Goal: Task Accomplishment & Management: Manage account settings

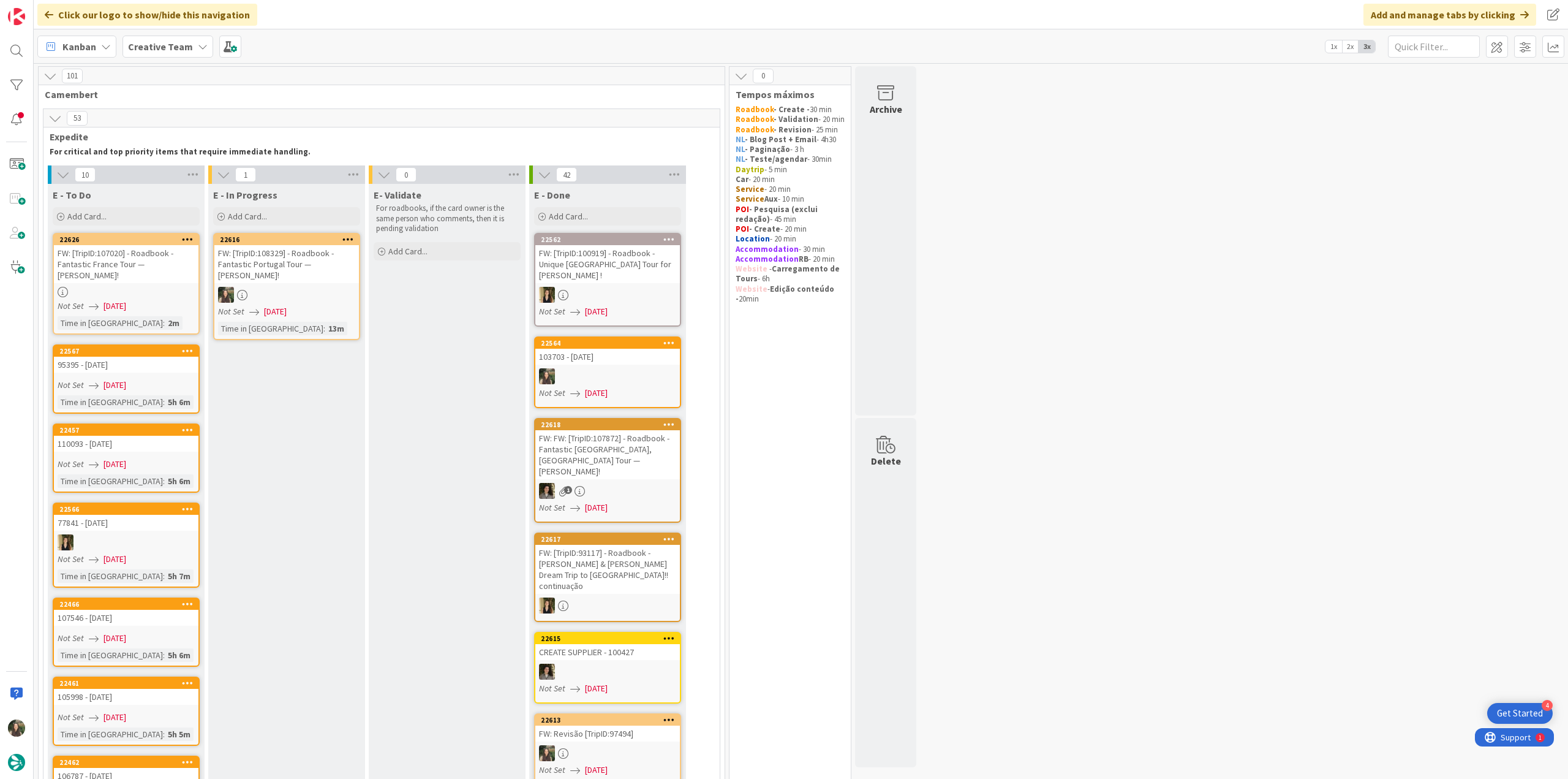
click at [331, 276] on div "FW: [TripID:108329] - Roadbook - Fantastic Portugal Tour — Lorna Bateman!" at bounding box center [286, 264] width 144 height 38
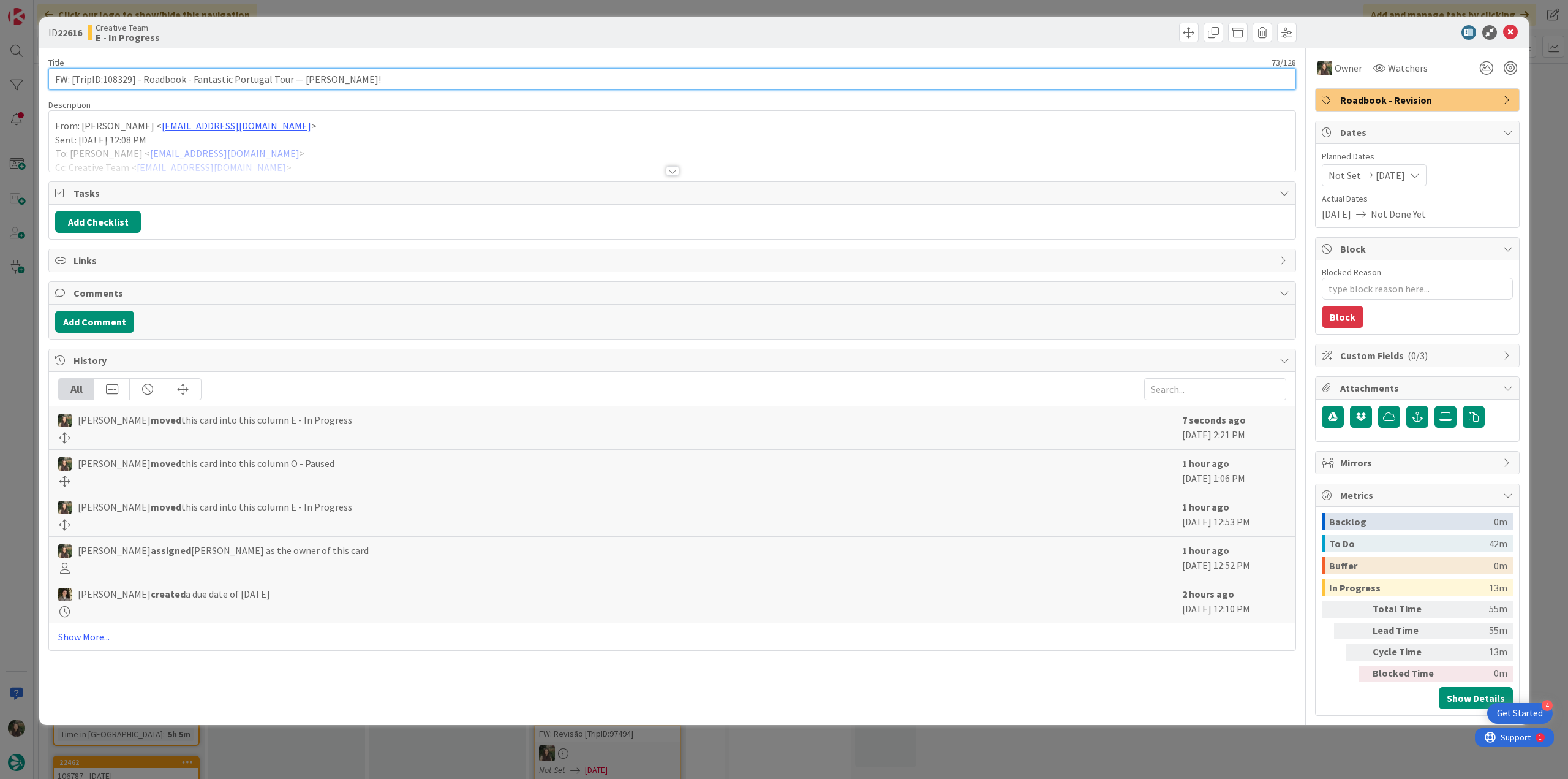
click at [123, 74] on input "FW: [TripID:108329] - Roadbook - Fantastic Portugal Tour — Lorna Bateman!" at bounding box center [672, 79] width 1248 height 22
click at [22, 377] on div "ID 22616 Creative Team E - In Progress Title 73 / 128 FW: [TripID:108329] - Roa…" at bounding box center [784, 390] width 1568 height 779
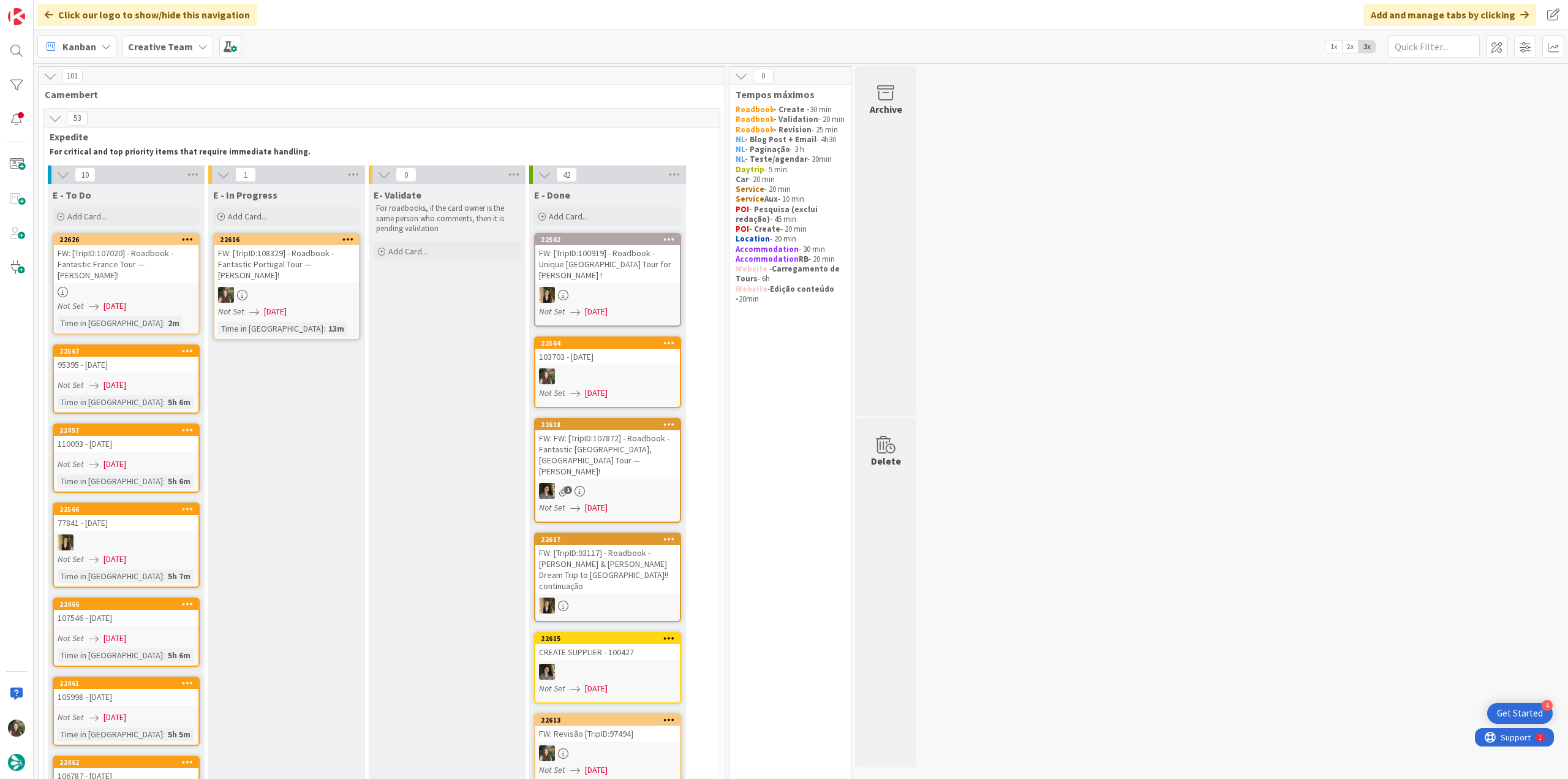
click at [311, 294] on div at bounding box center [286, 294] width 144 height 16
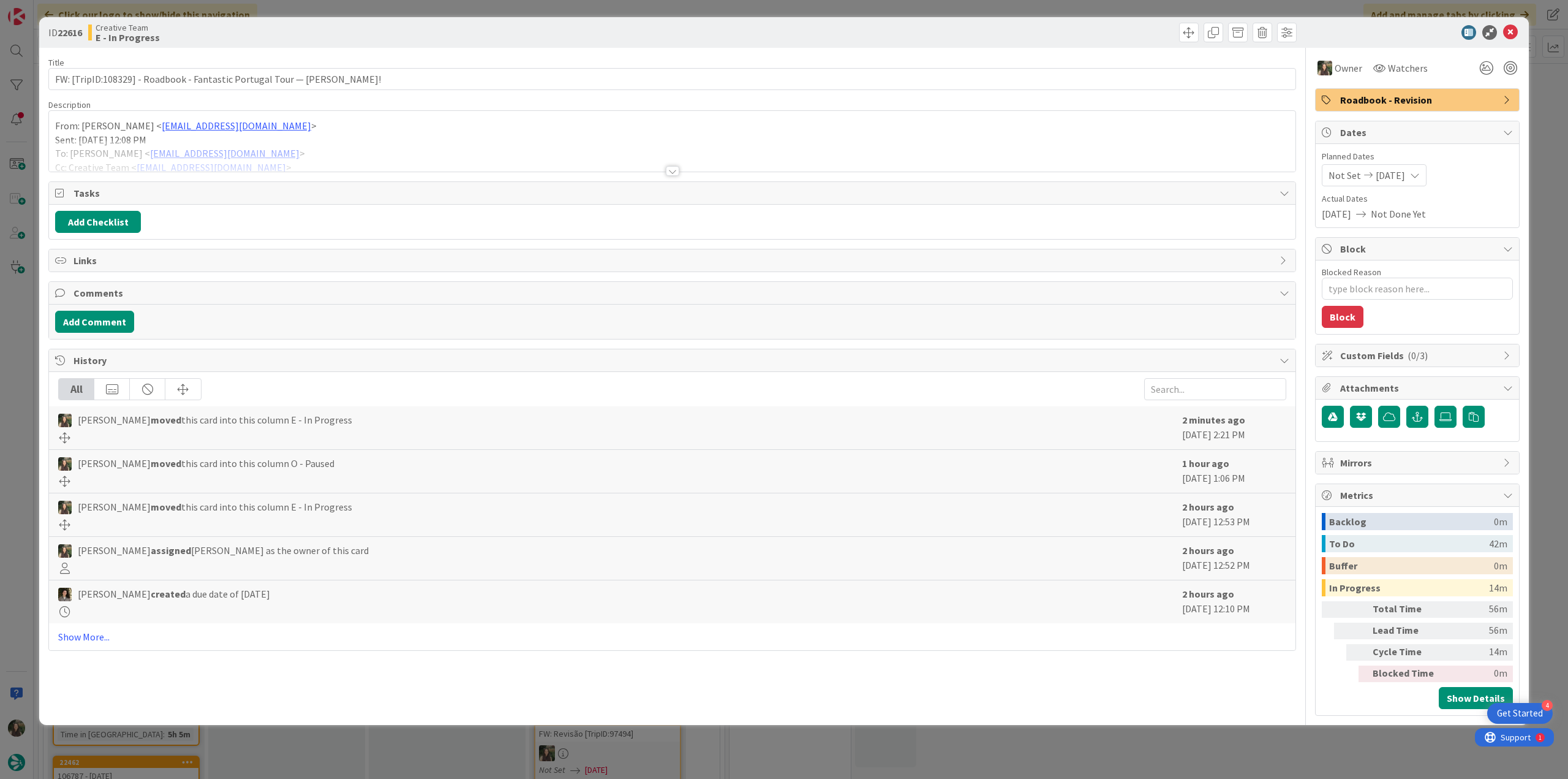
click at [380, 141] on div at bounding box center [672, 155] width 1246 height 31
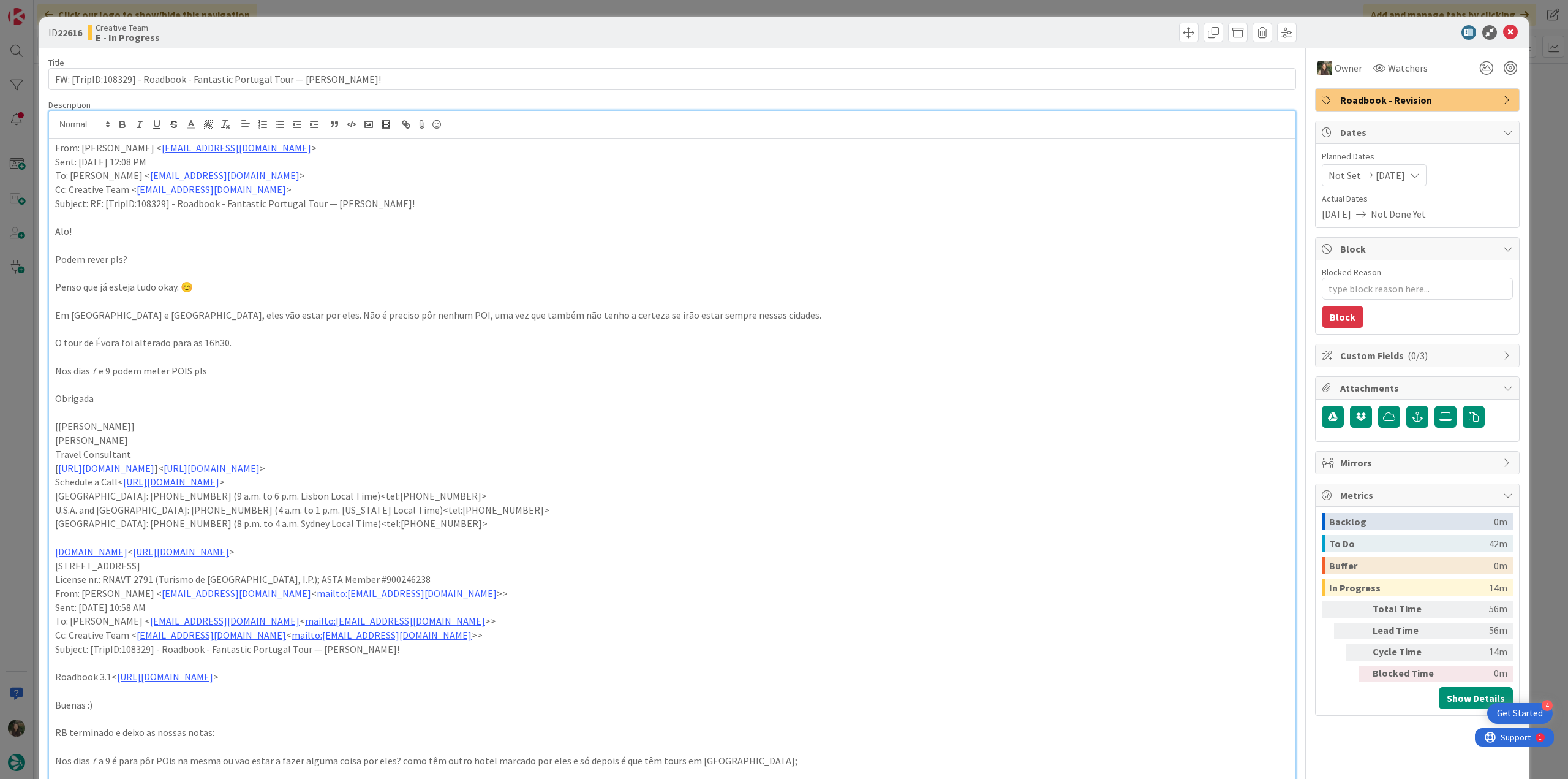
click at [21, 346] on div "ID 22616 Creative Team E - In Progress Title 73 / 128 FW: [TripID:108329] - Roa…" at bounding box center [784, 390] width 1568 height 779
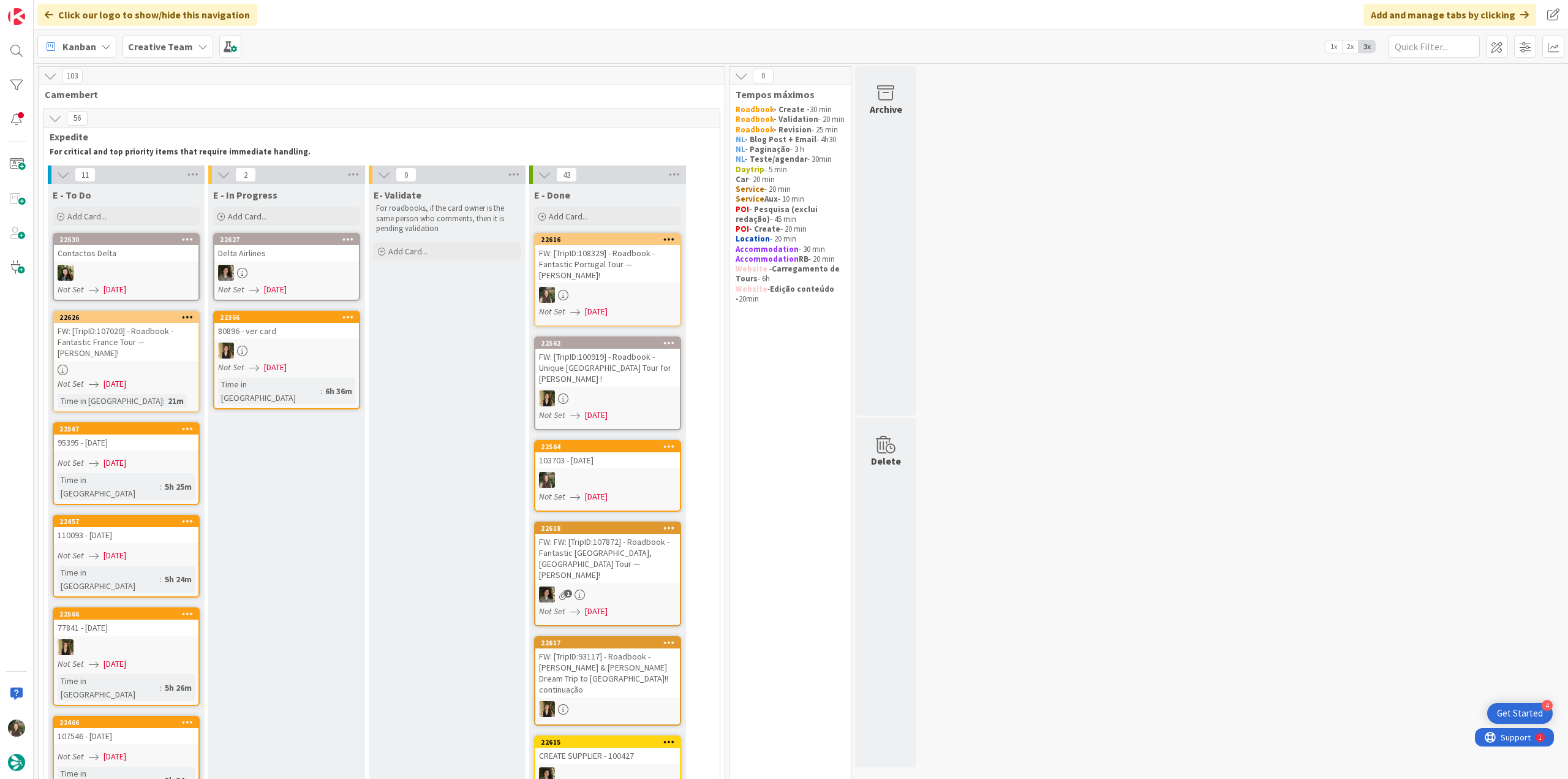
click at [616, 276] on div "FW: [TripID:108329] - Roadbook - Fantastic Portugal Tour — Lorna Bateman!" at bounding box center [607, 264] width 144 height 38
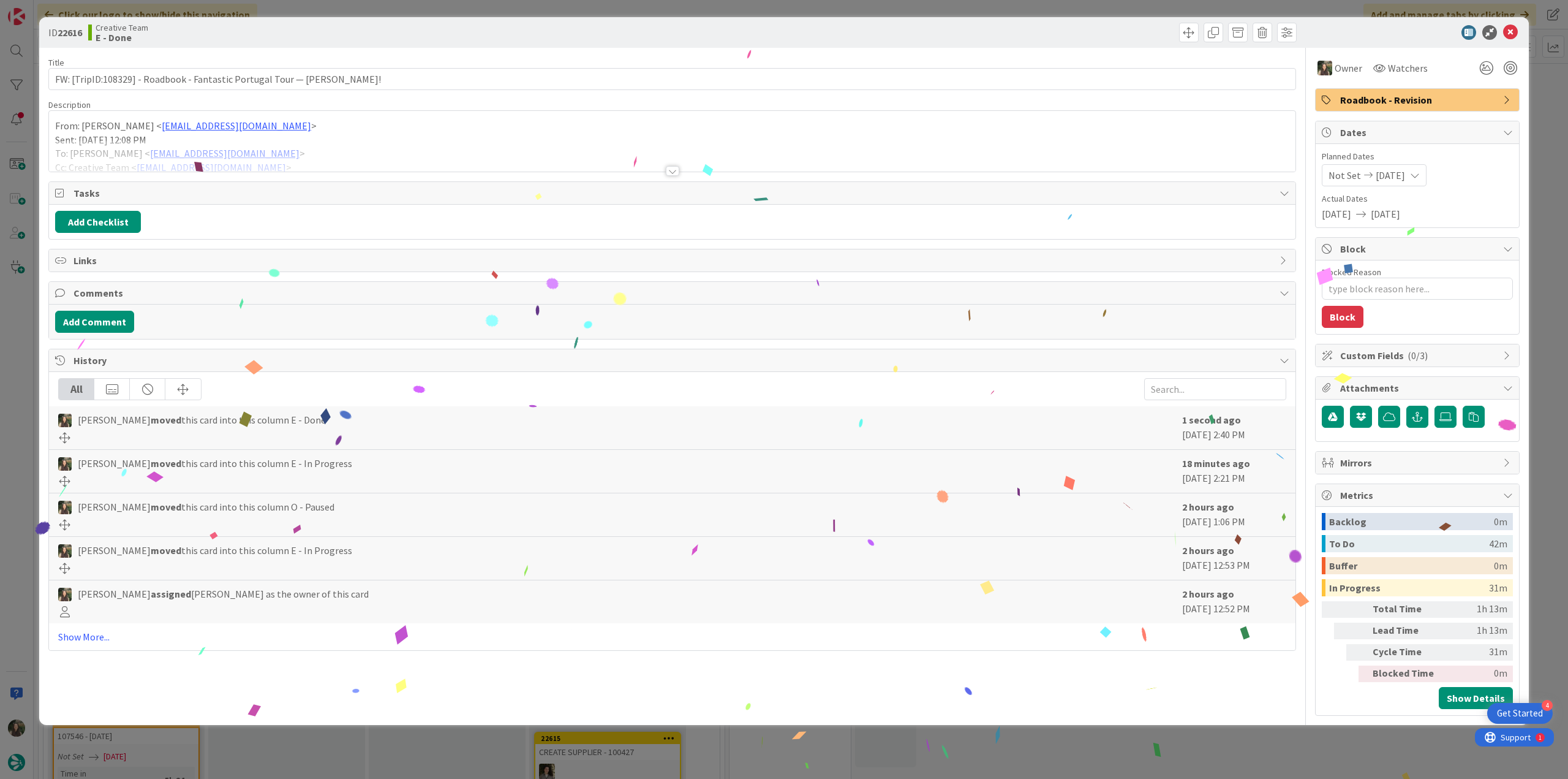
drag, startPoint x: 1318, startPoint y: 732, endPoint x: 1293, endPoint y: 733, distance: 25.0
click at [1318, 732] on div "ID 22616 Creative Team E - Done Title 73 / 128 FW: [TripID:108329] - Roadbook -…" at bounding box center [784, 390] width 1568 height 779
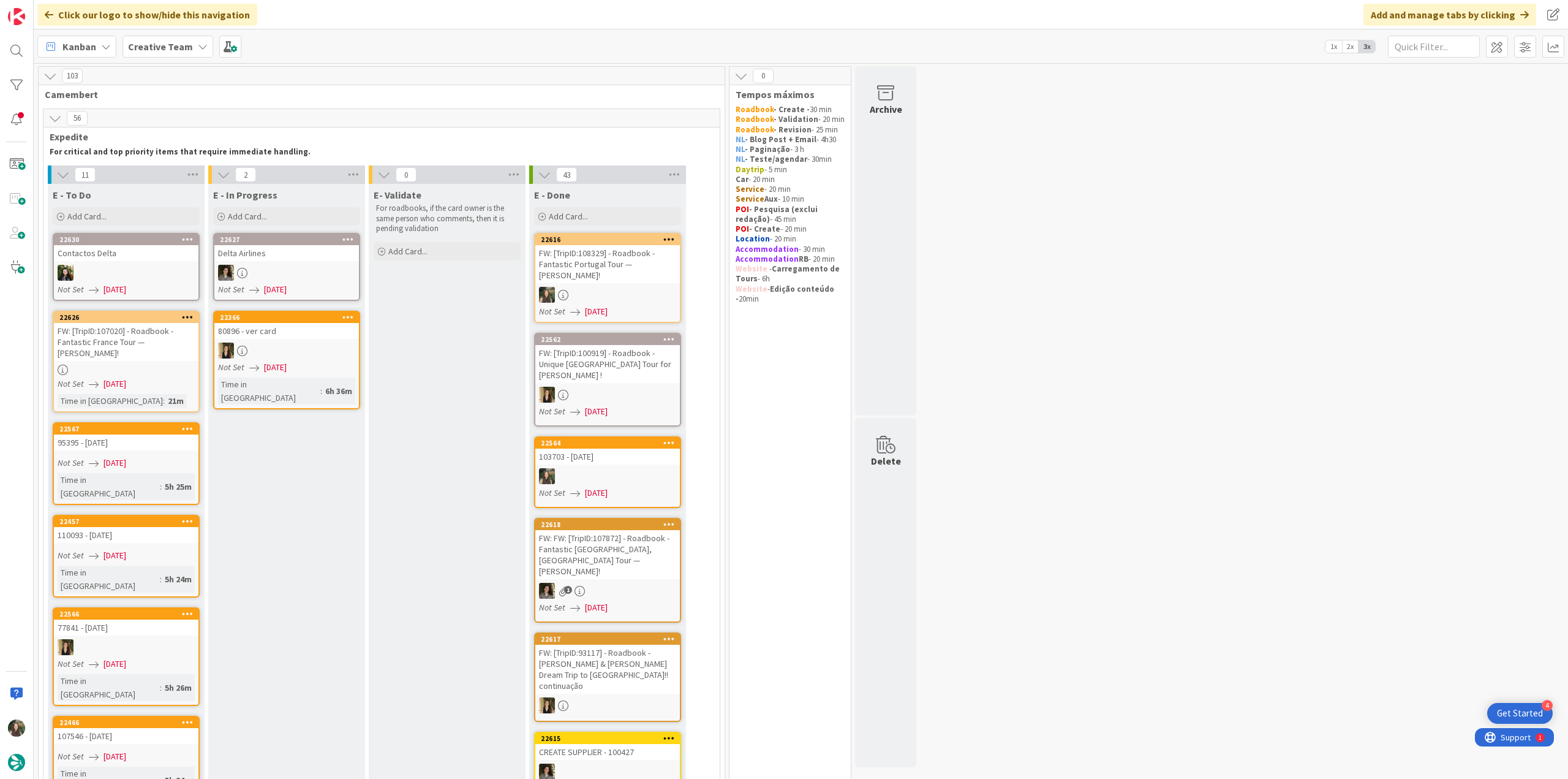
click at [168, 358] on div "FW: [TripID:107020] - Roadbook - Fantastic France Tour — [PERSON_NAME]!" at bounding box center [125, 342] width 144 height 38
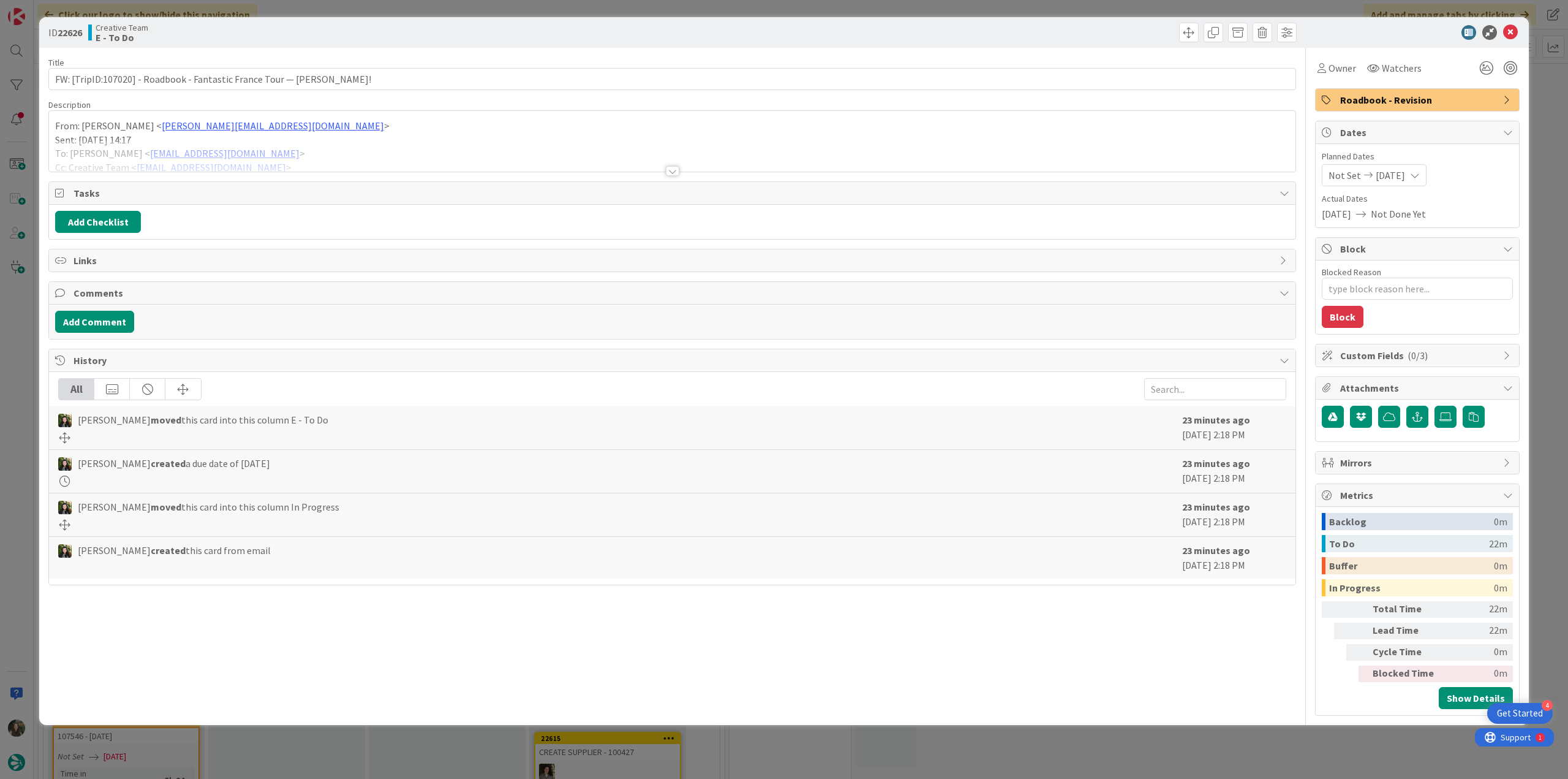
click at [399, 138] on div "From: Catarina Martins < catarina.martins@tourtailors.com > Sent: Monday, Septe…" at bounding box center [672, 144] width 1246 height 55
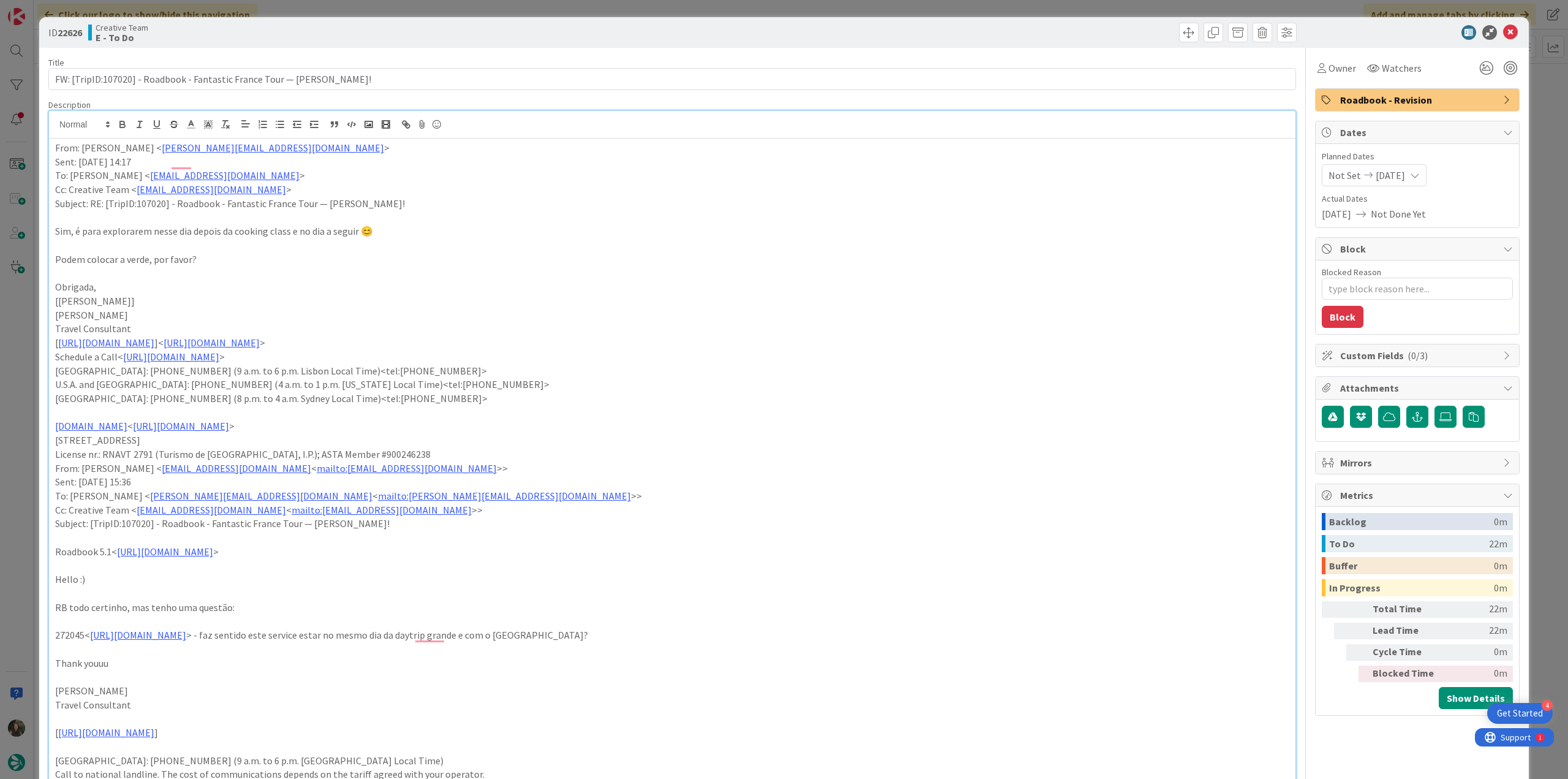
click at [20, 339] on div "ID 22626 Creative Team E - To Do Title 71 / 128 FW: [TripID:107020] - Roadbook …" at bounding box center [784, 390] width 1568 height 779
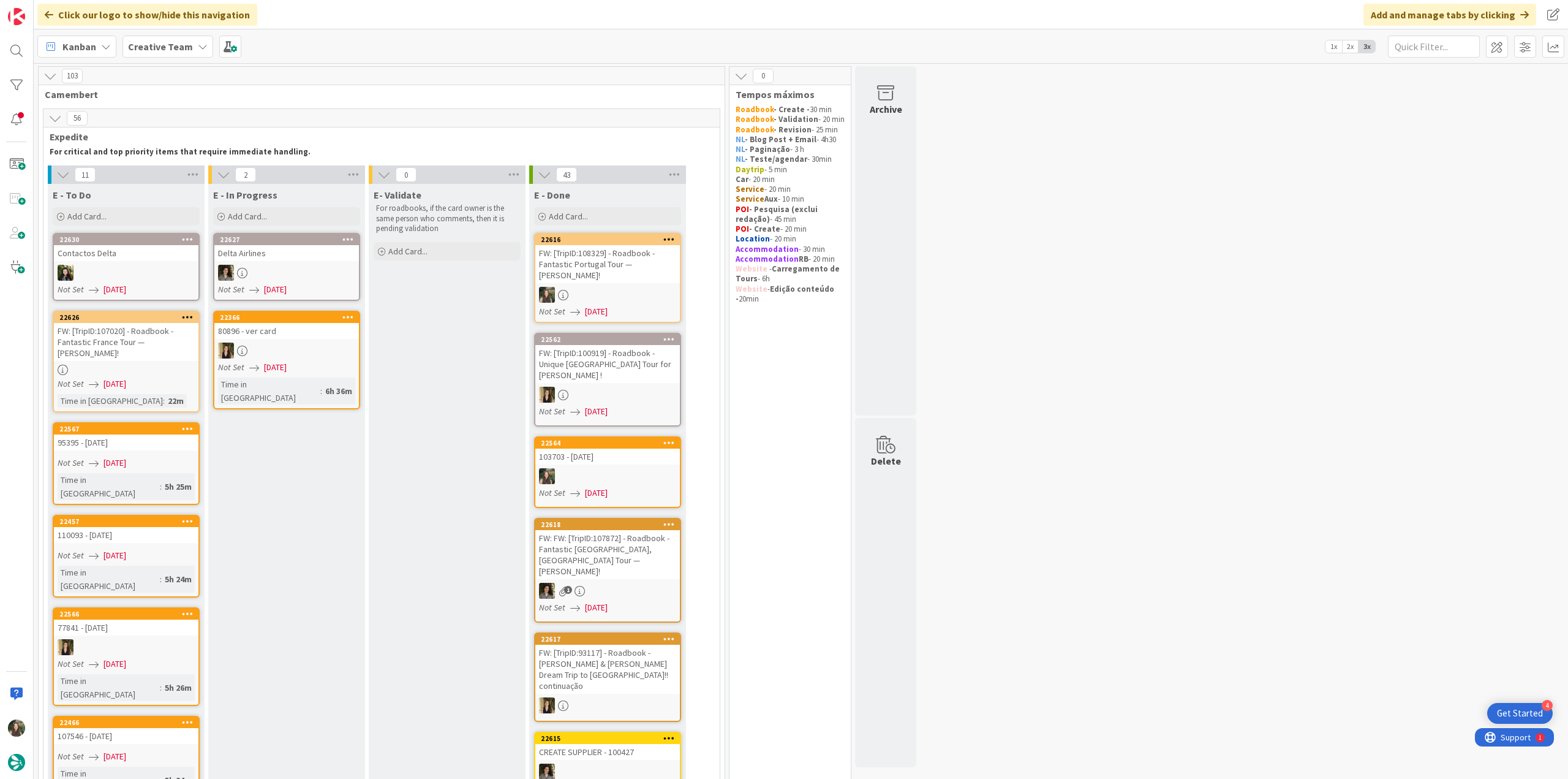
click at [158, 341] on div "FW: [TripID:107020] - Roadbook - Fantastic France Tour — [PERSON_NAME]!" at bounding box center [125, 342] width 144 height 38
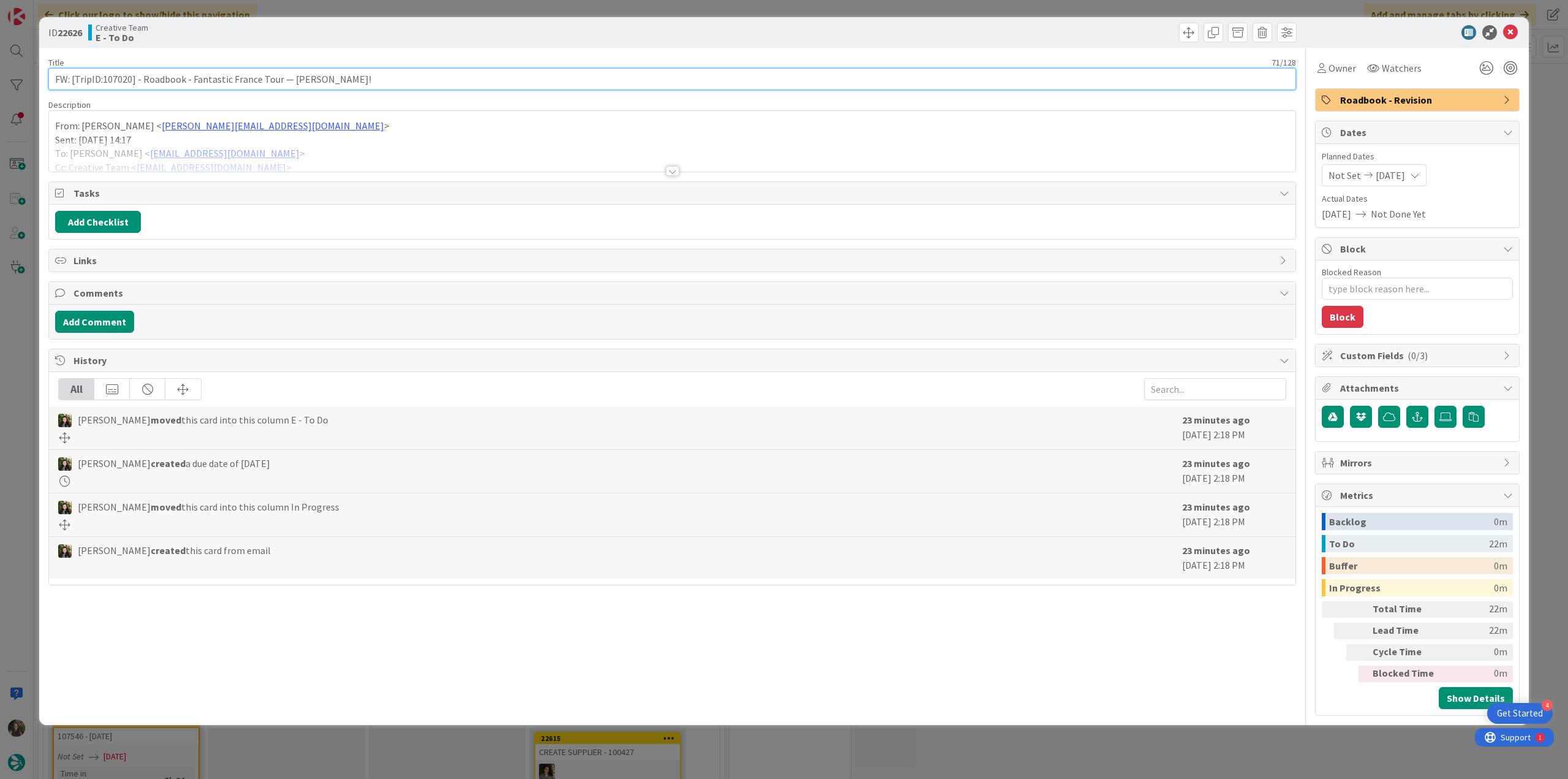
click at [123, 79] on input "FW: [TripID:107020] - Roadbook - Fantastic France Tour — [PERSON_NAME]!" at bounding box center [672, 79] width 1248 height 22
click at [1351, 66] on span "Owner" at bounding box center [1343, 67] width 28 height 15
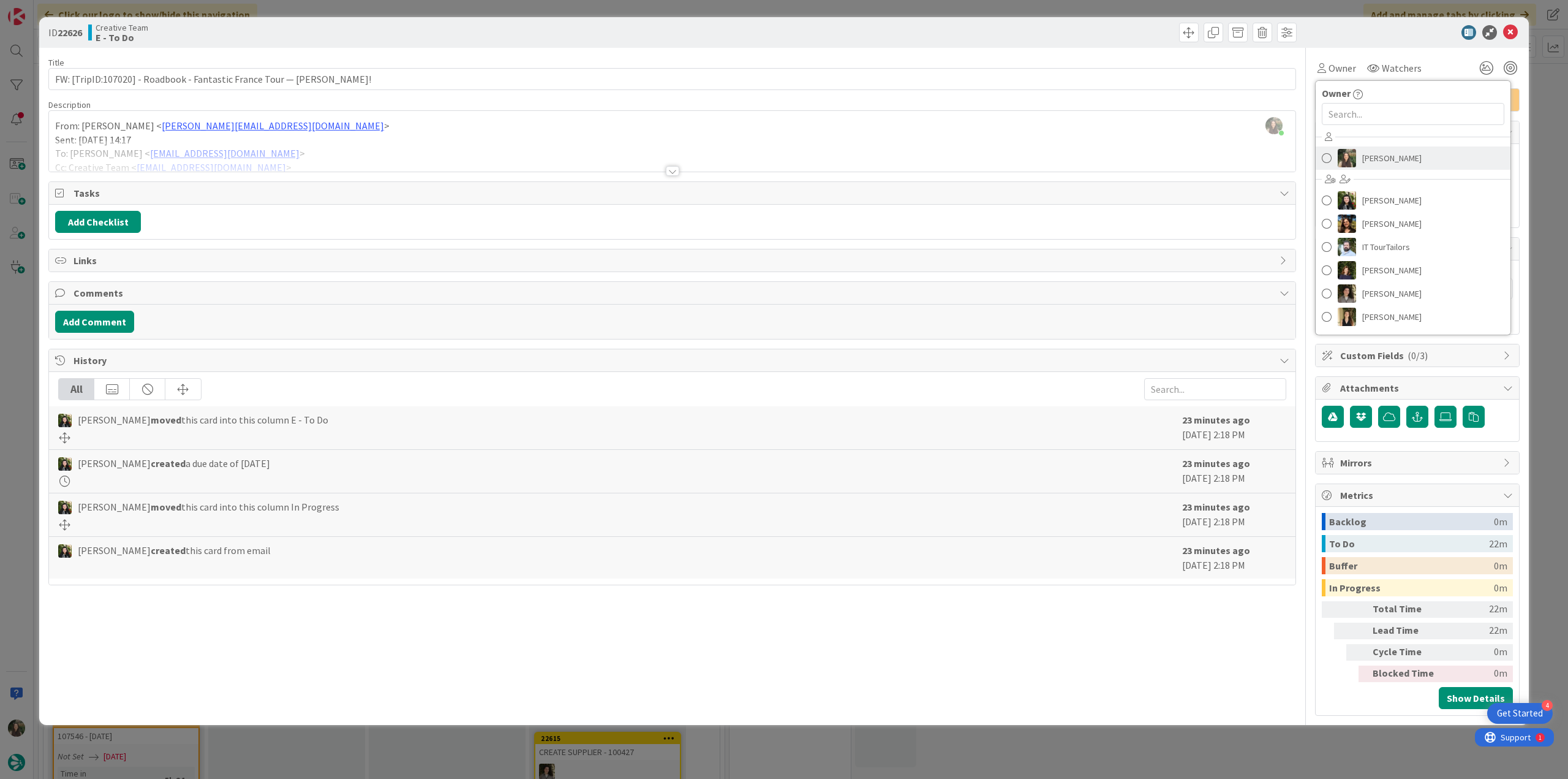
click at [1375, 152] on span "[PERSON_NAME]" at bounding box center [1392, 157] width 60 height 18
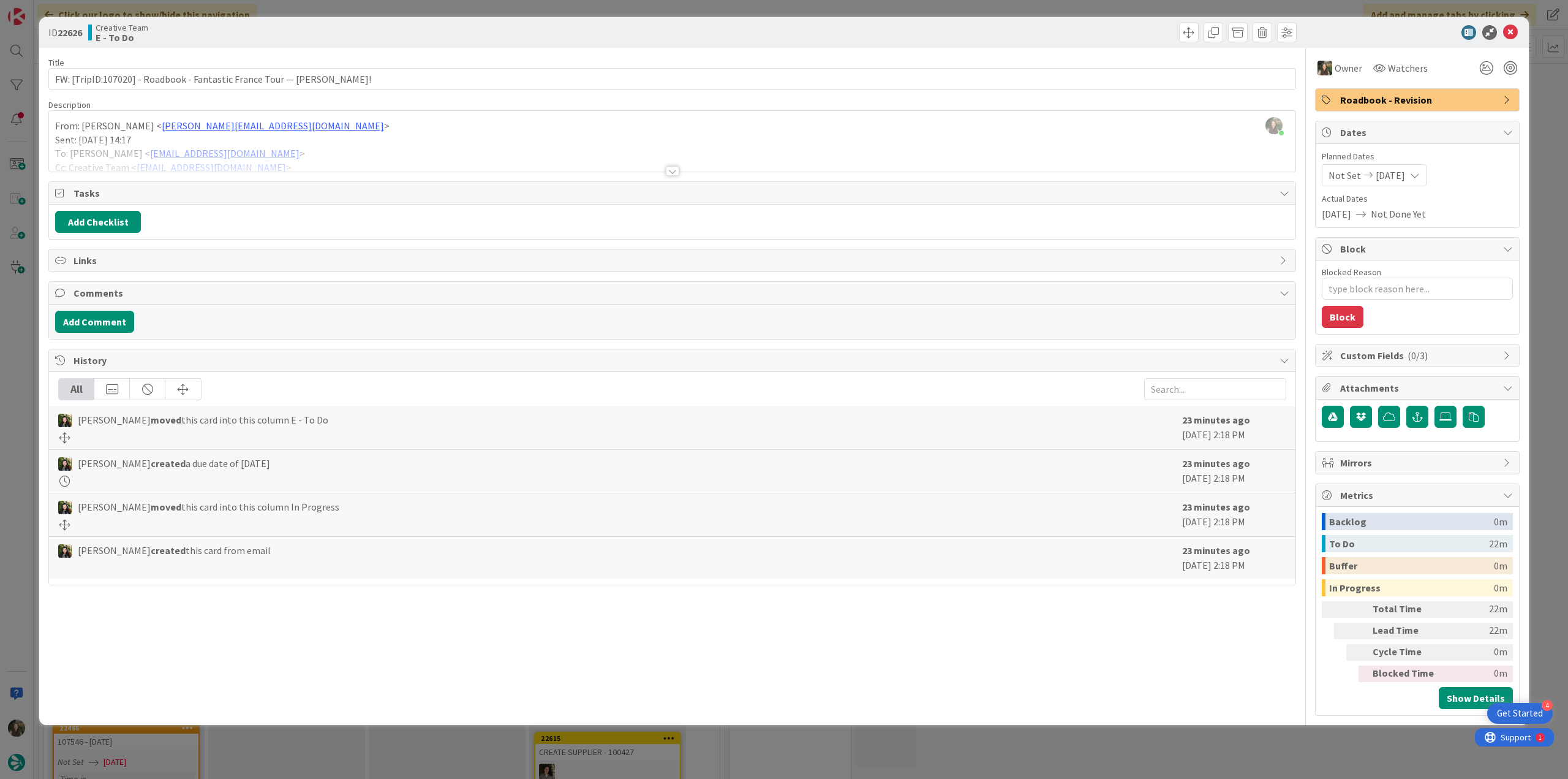
click at [1538, 118] on div "ID 22626 Creative Team E - To Do Title 71 / 128 FW: [TripID:107020] - Roadbook …" at bounding box center [784, 390] width 1568 height 779
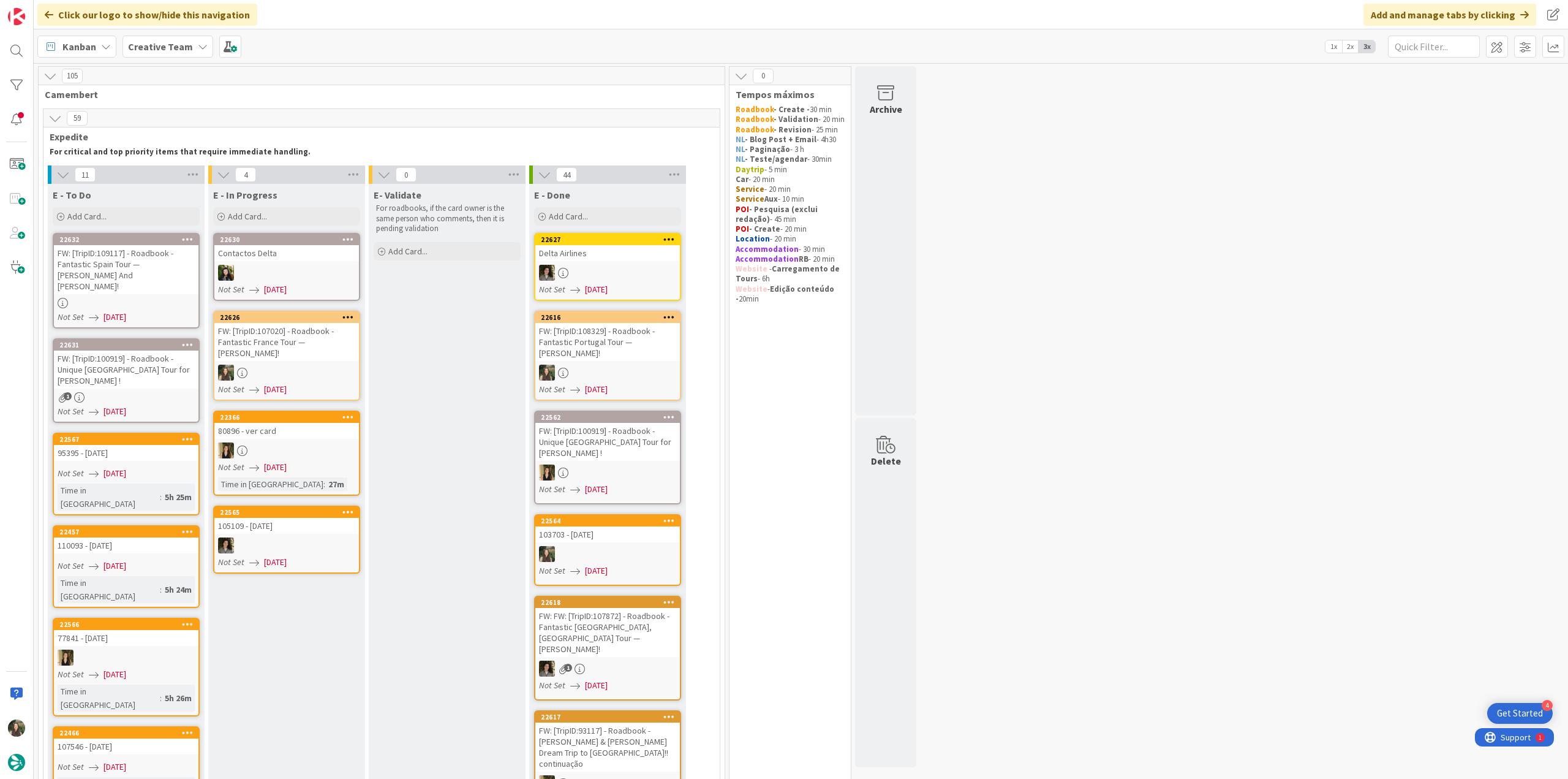
click at [323, 364] on div at bounding box center [286, 372] width 144 height 16
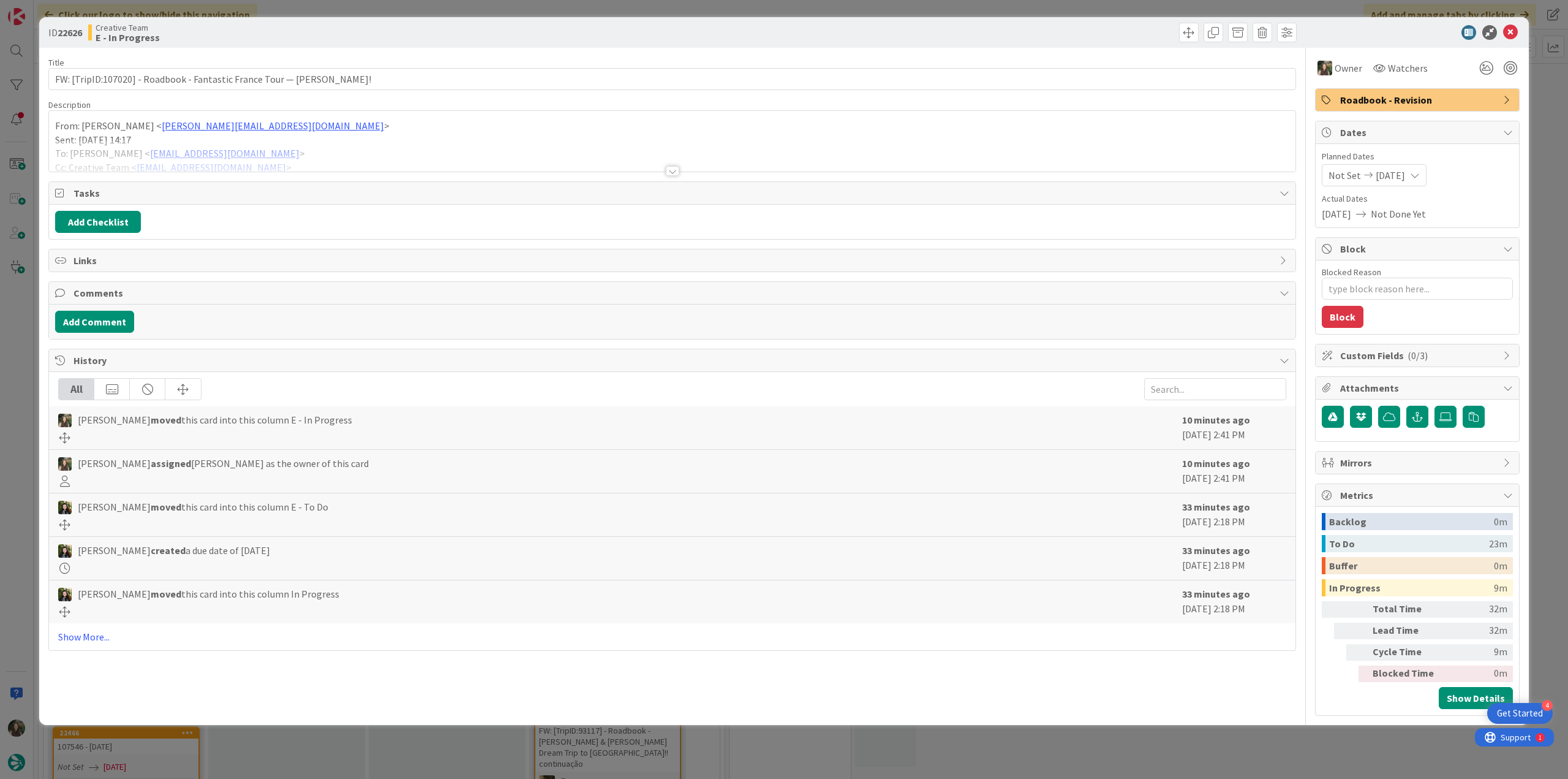
click at [469, 142] on div at bounding box center [672, 155] width 1246 height 31
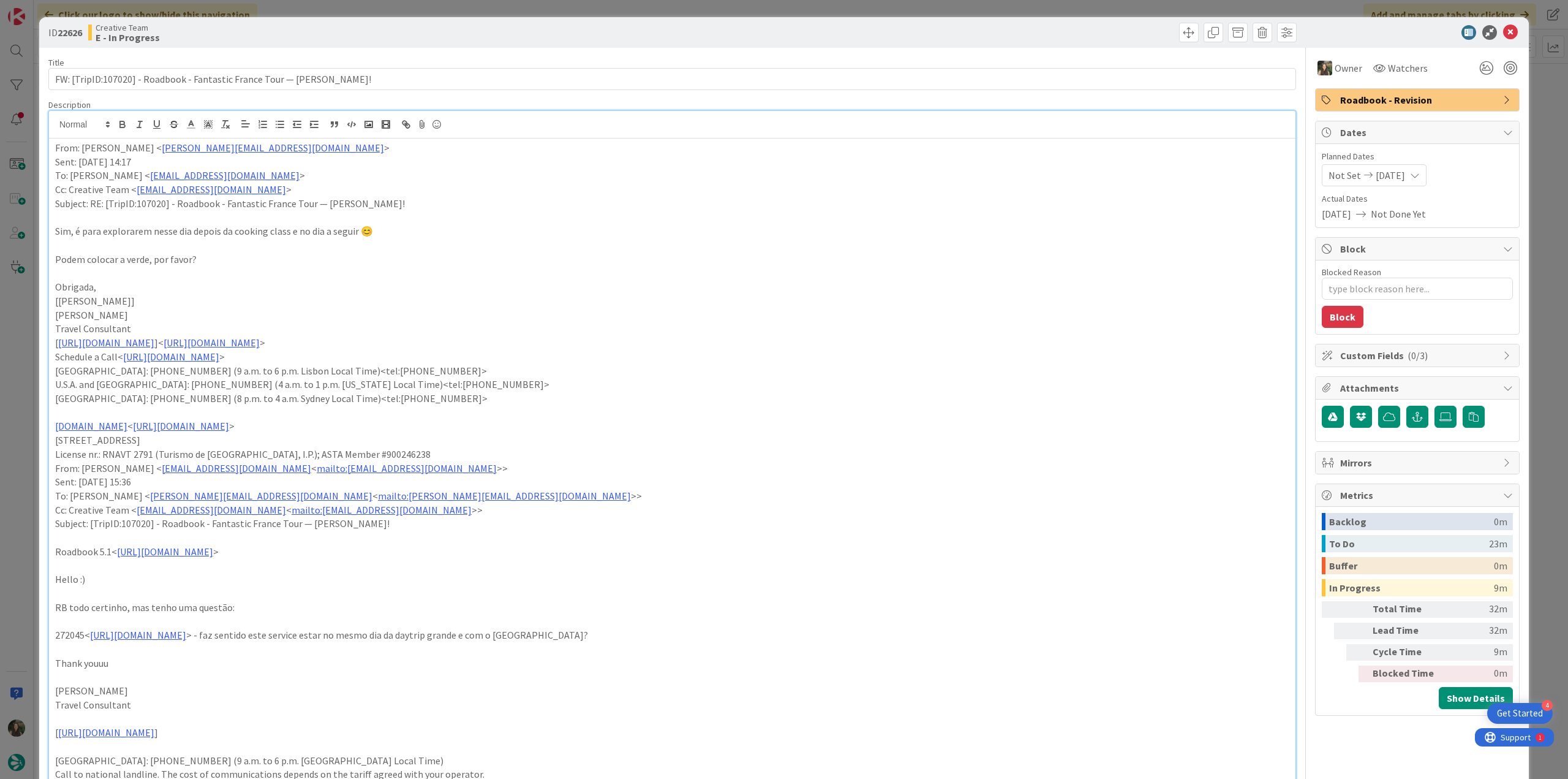
click at [22, 355] on div "ID 22626 Creative Team E - In Progress Title 71 / 128 FW: [TripID:107020] - Roa…" at bounding box center [784, 390] width 1568 height 779
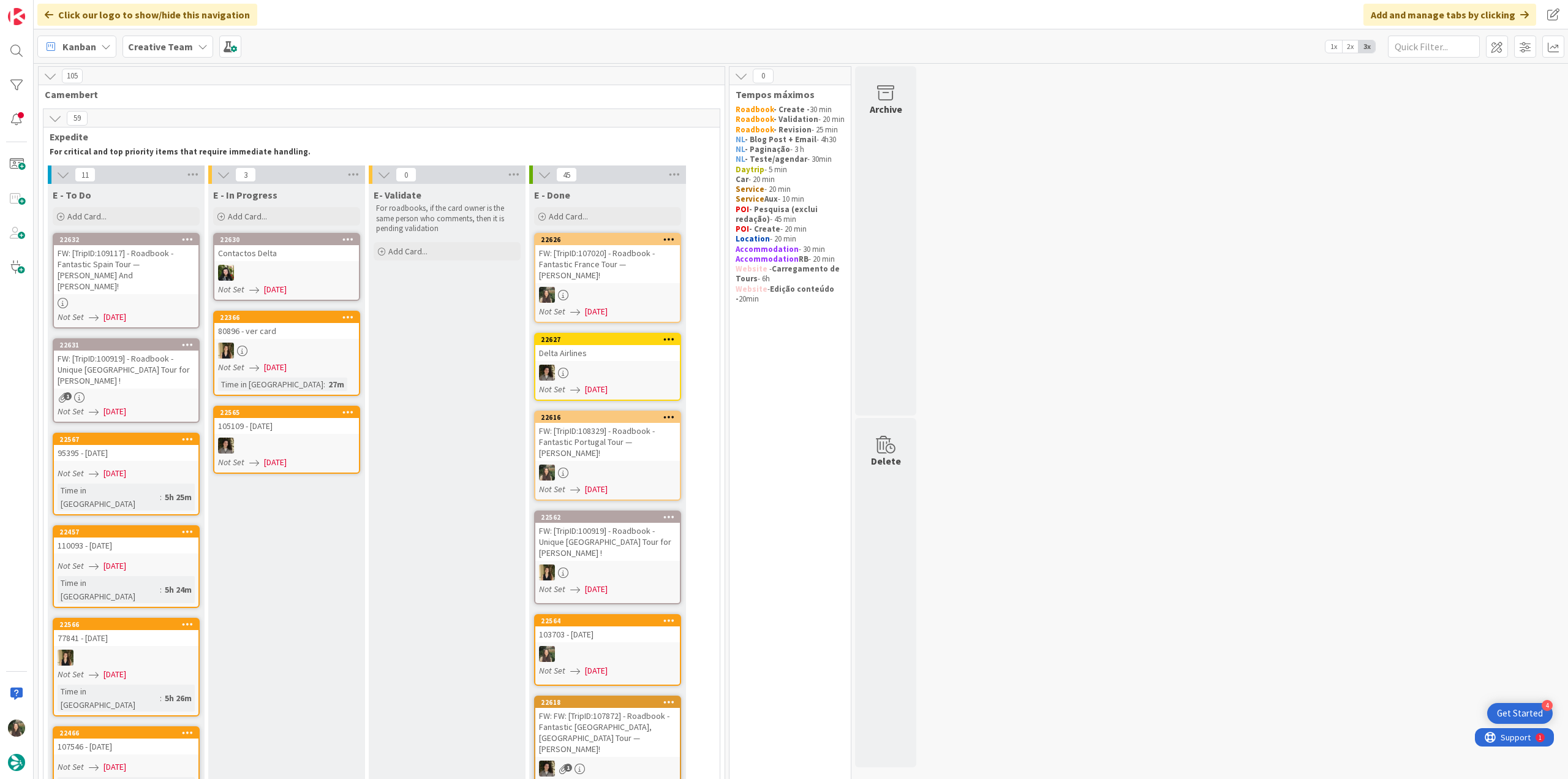
click at [641, 275] on div "FW: [TripID:107020] - Roadbook - Fantastic France Tour — [PERSON_NAME]!" at bounding box center [607, 264] width 144 height 38
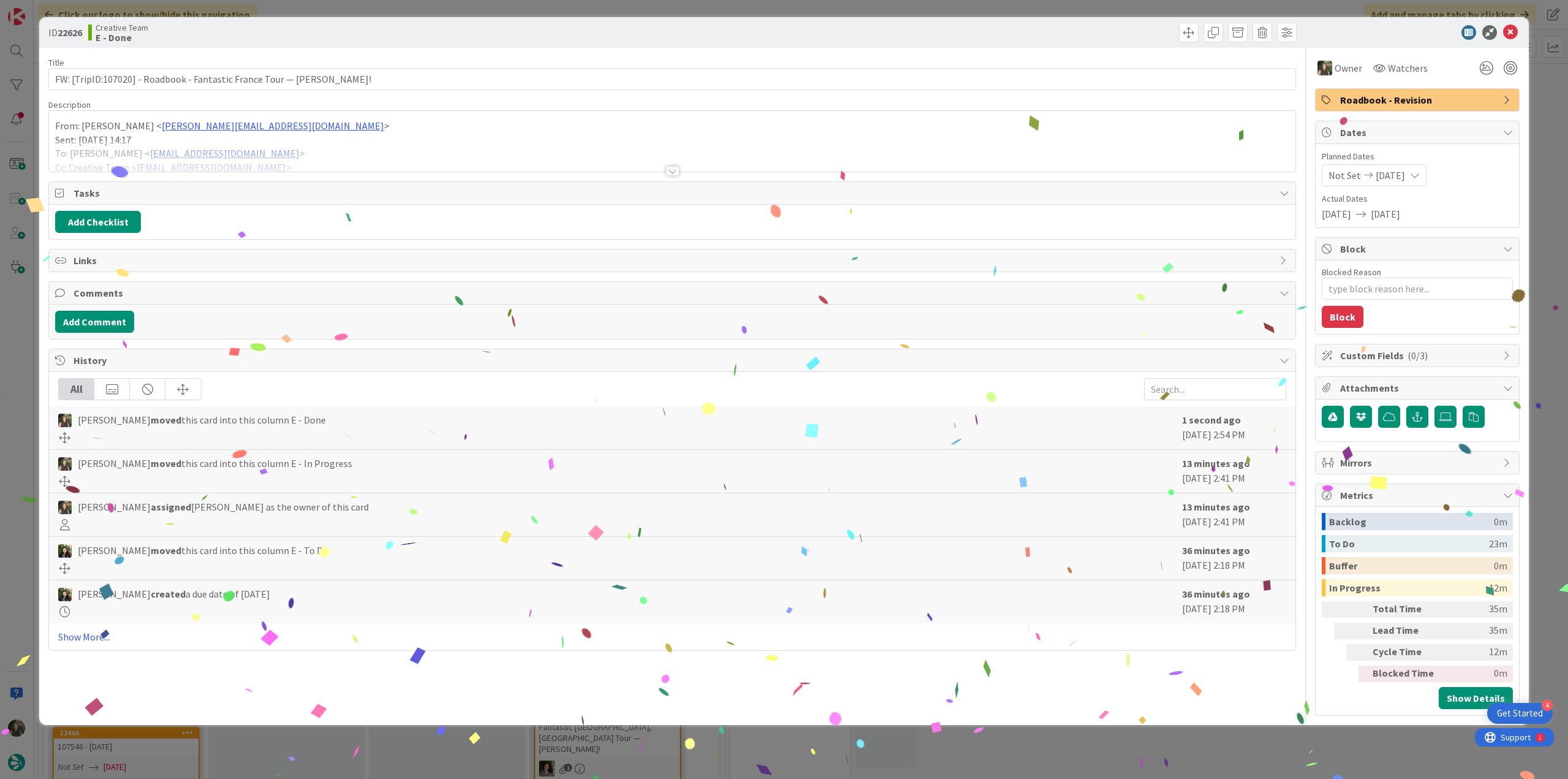
click at [1197, 732] on div "ID 22626 Creative Team E - Done Title 71 / 128 FW: [TripID:107020] - Roadbook -…" at bounding box center [784, 390] width 1568 height 779
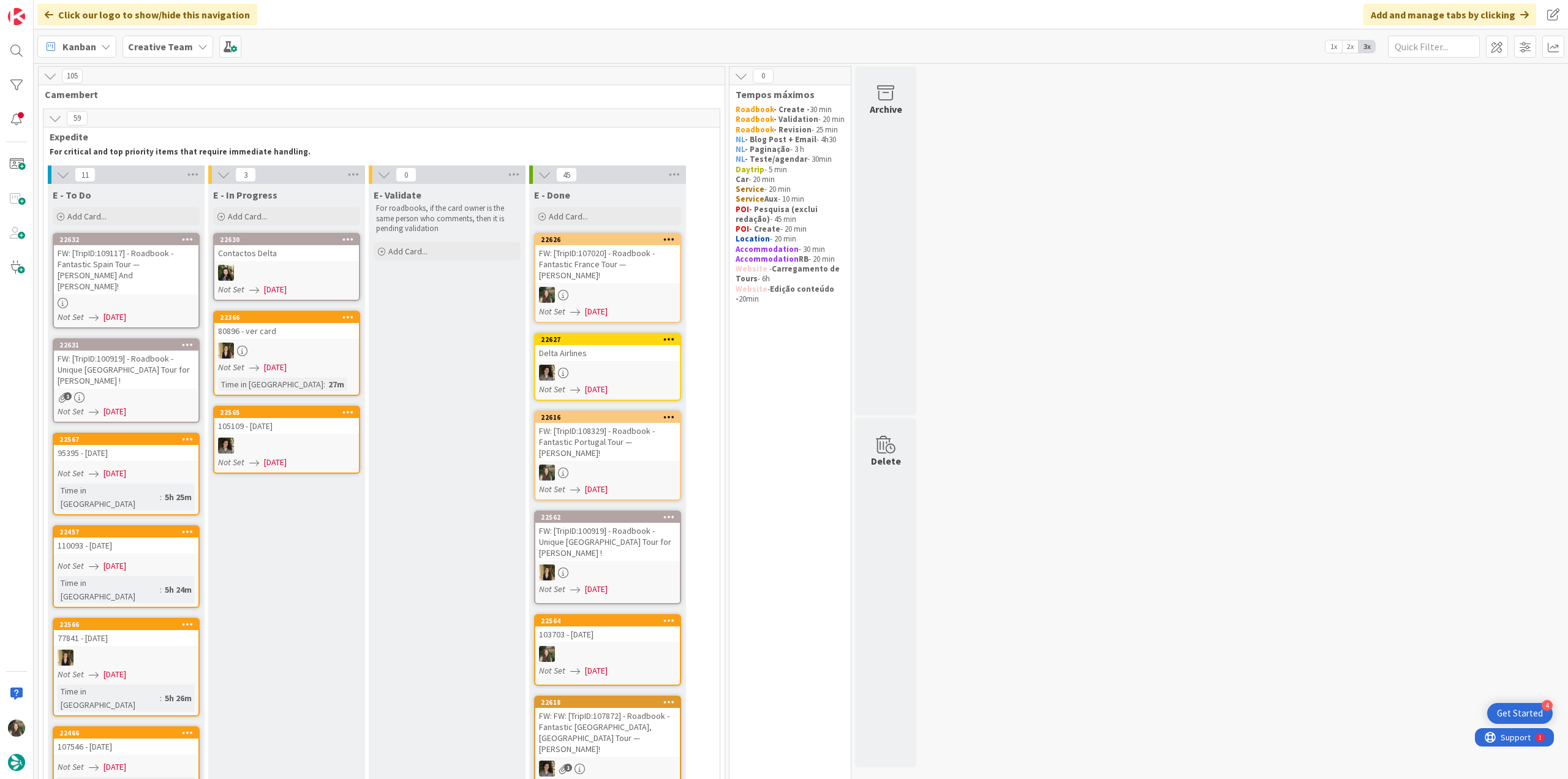
click at [166, 279] on div "FW: [TripID:109117] - Roadbook - Fantastic Spain Tour — [PERSON_NAME] And [PERS…" at bounding box center [125, 269] width 144 height 49
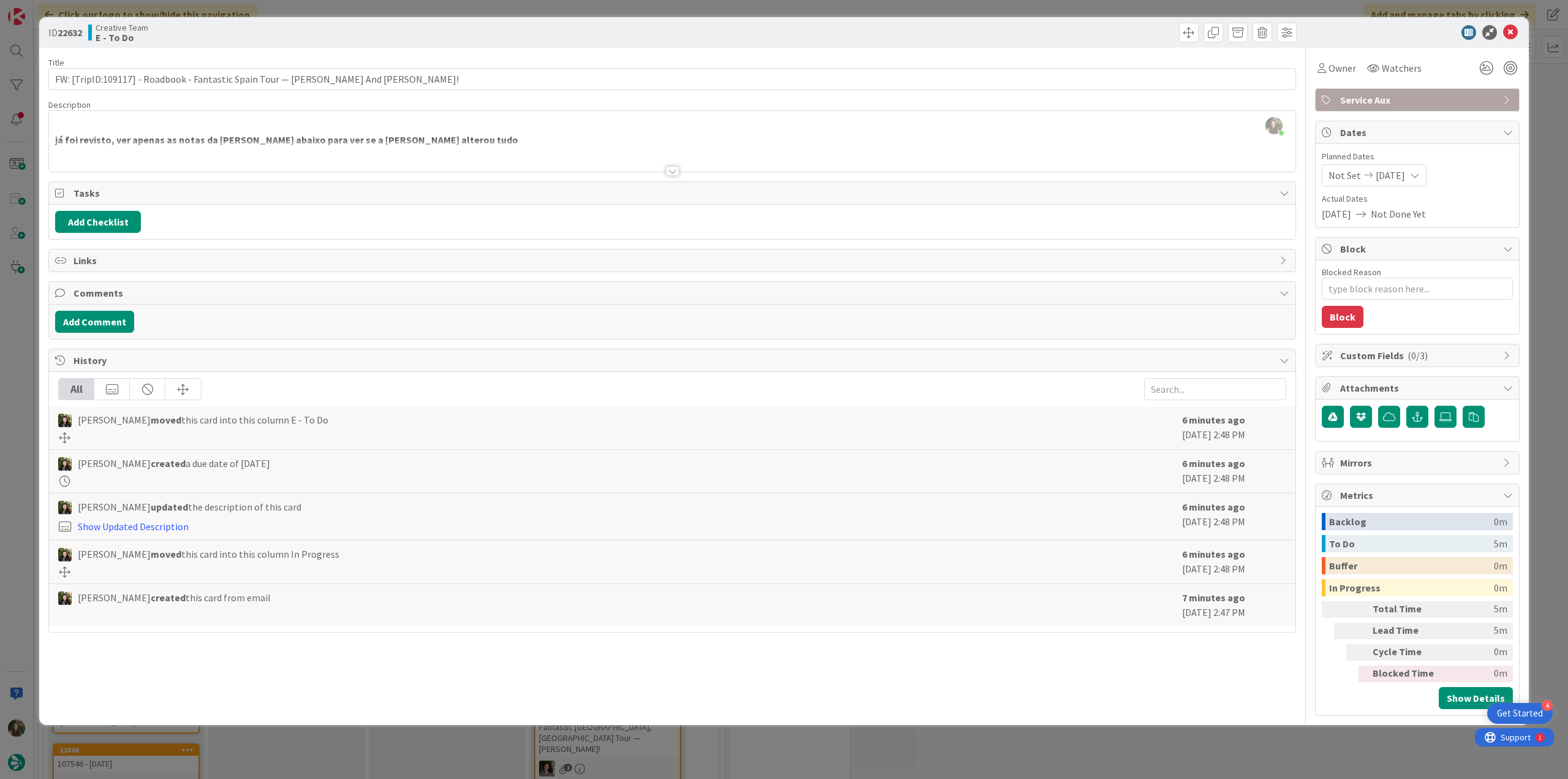
click at [455, 145] on div at bounding box center [672, 155] width 1246 height 31
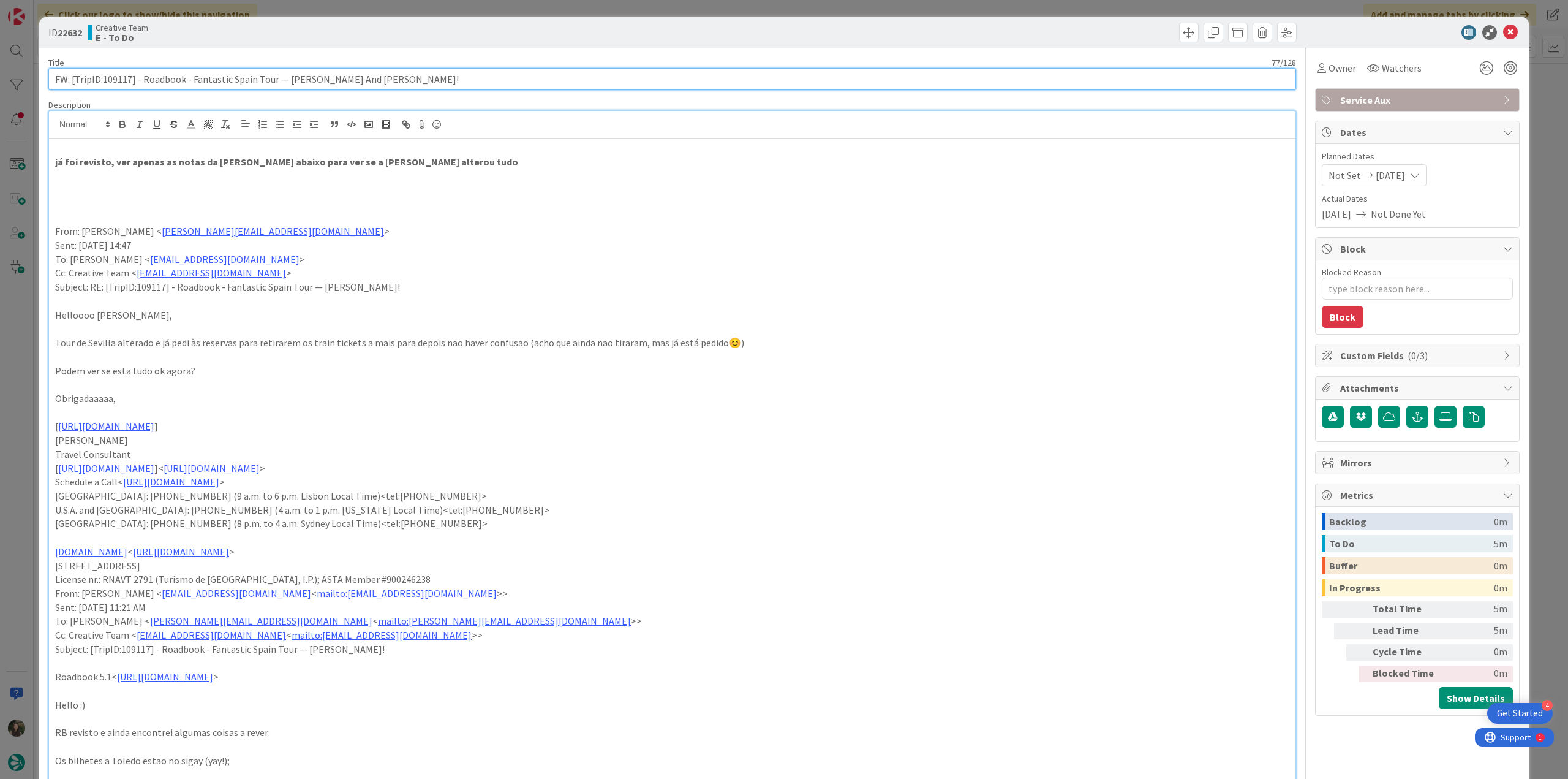
click at [121, 81] on input "FW: [TripID:109117] - Roadbook - Fantastic Spain Tour — [PERSON_NAME] And [PERS…" at bounding box center [672, 79] width 1248 height 22
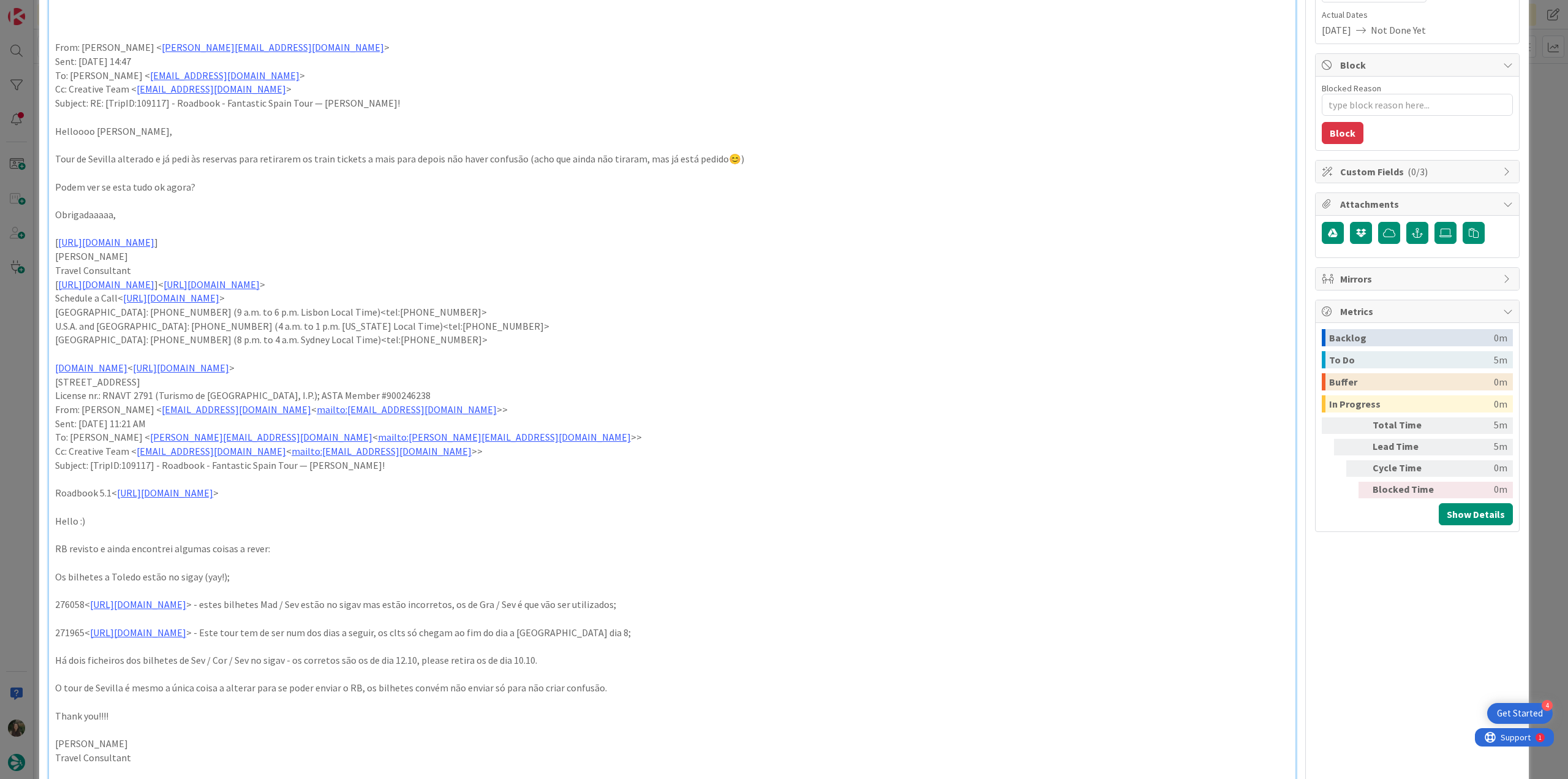
scroll to position [184, 0]
click at [29, 314] on div "ID 22632 Creative Team E - To Do Title 77 / 128 FW: [TripID:109117] - Roadbook …" at bounding box center [784, 390] width 1568 height 779
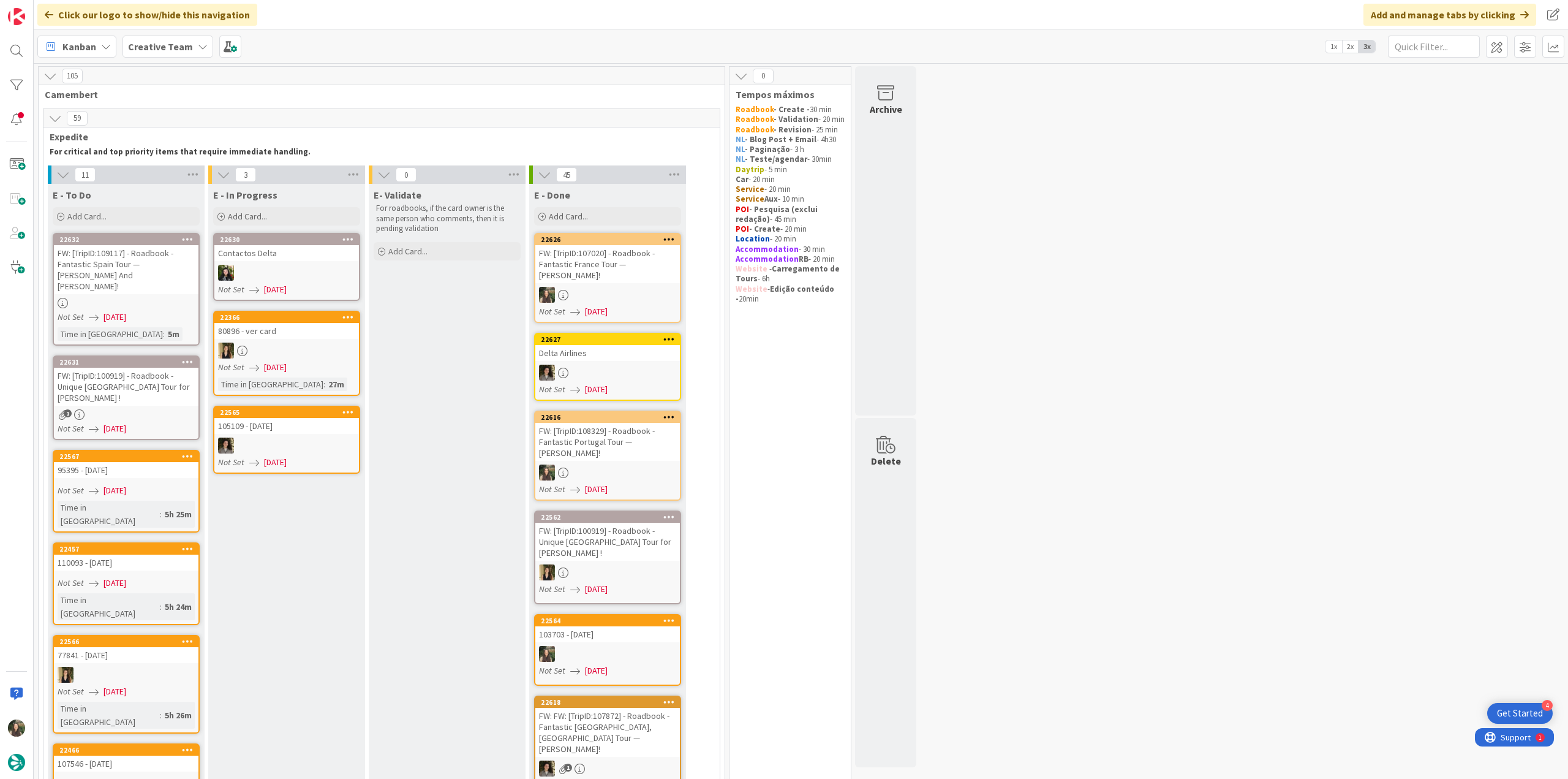
click at [169, 370] on div "FW: [TripID:100919] - Roadbook - Unique [GEOGRAPHIC_DATA] Tour for [PERSON_NAME…" at bounding box center [125, 387] width 144 height 38
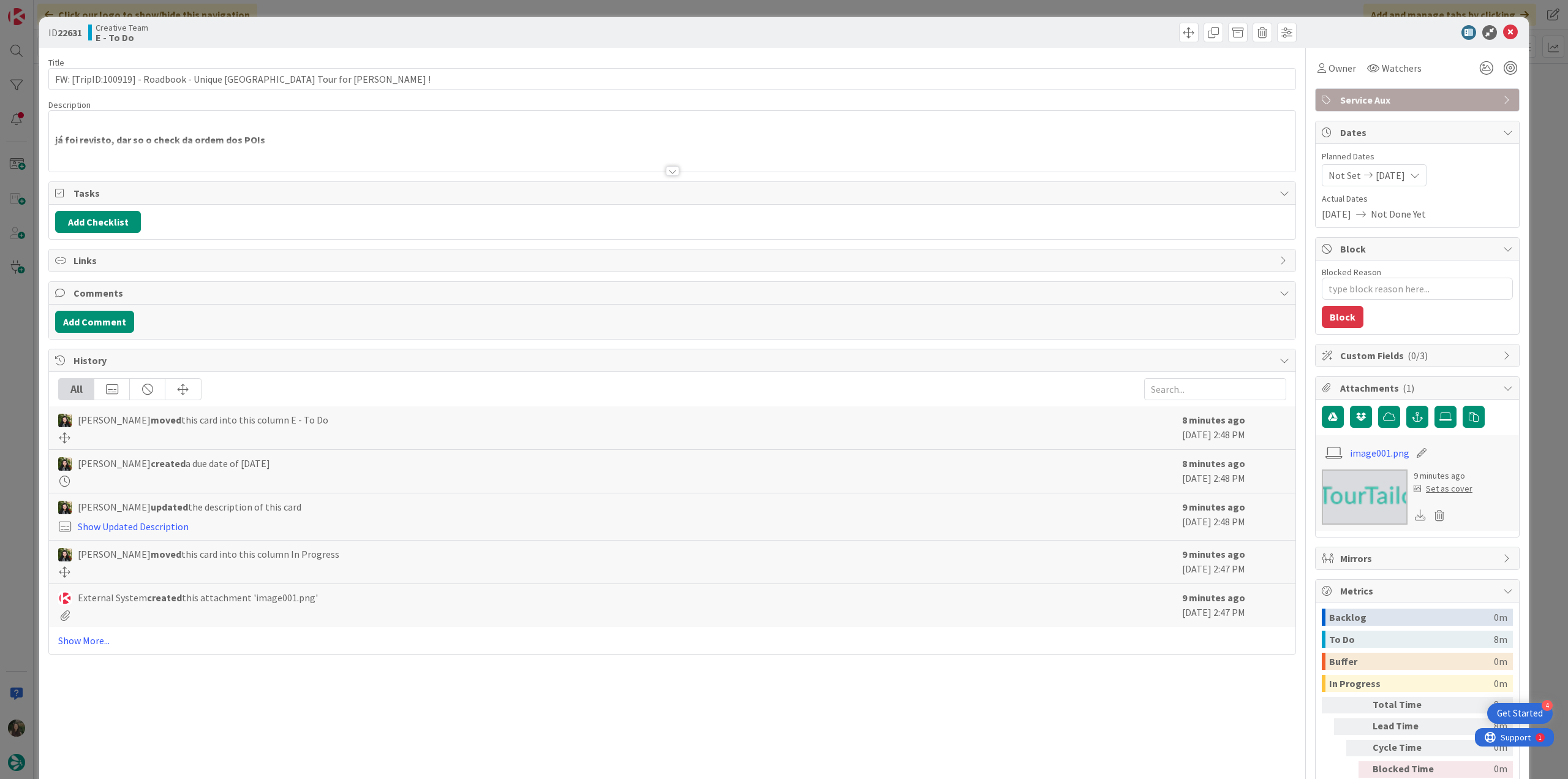
click at [403, 144] on div at bounding box center [672, 155] width 1246 height 31
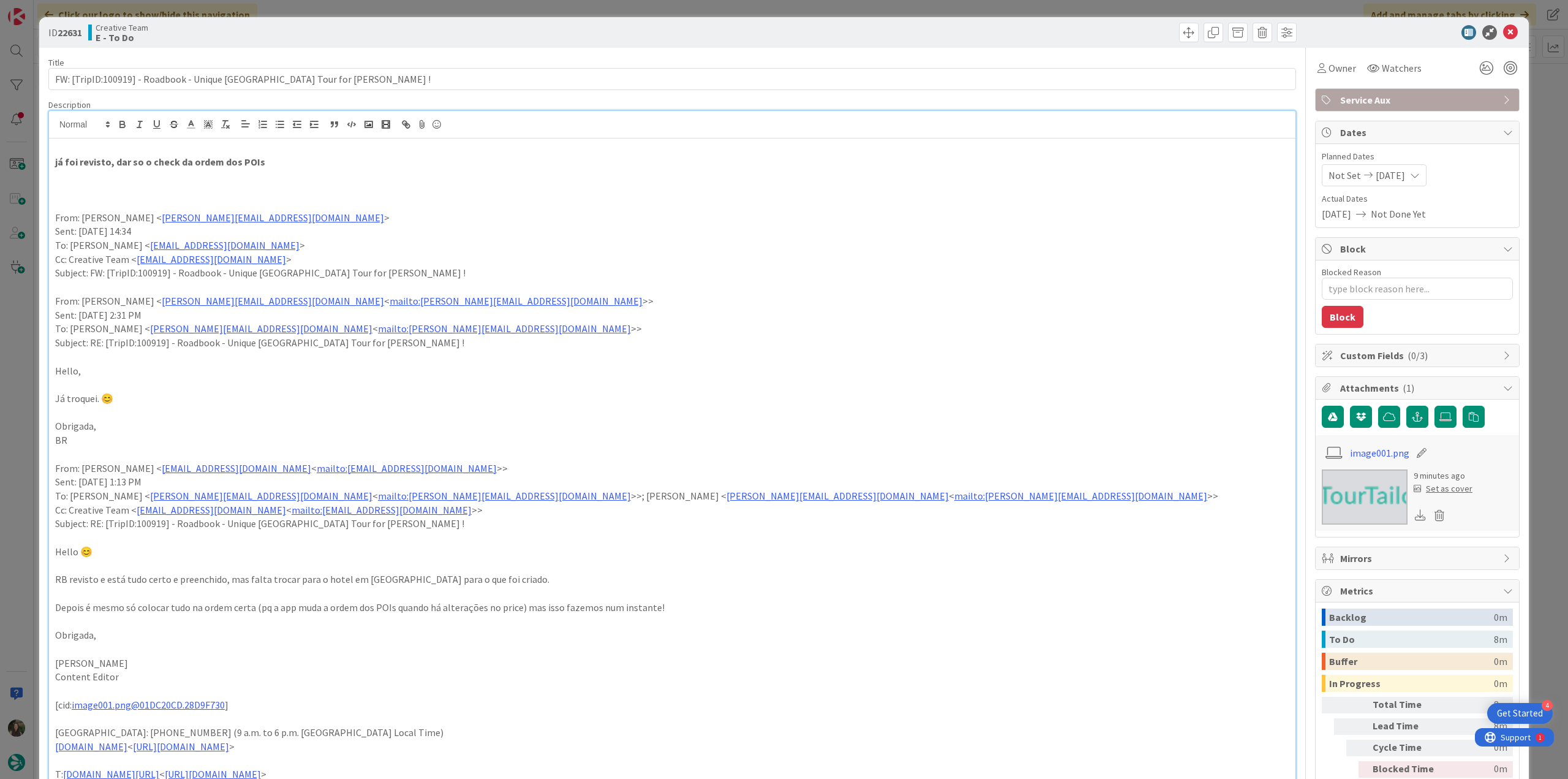
click at [22, 351] on div "ID 22631 Creative Team E - To Do Title 64 / 128 FW: [TripID:100919] - Roadbook …" at bounding box center [784, 390] width 1568 height 779
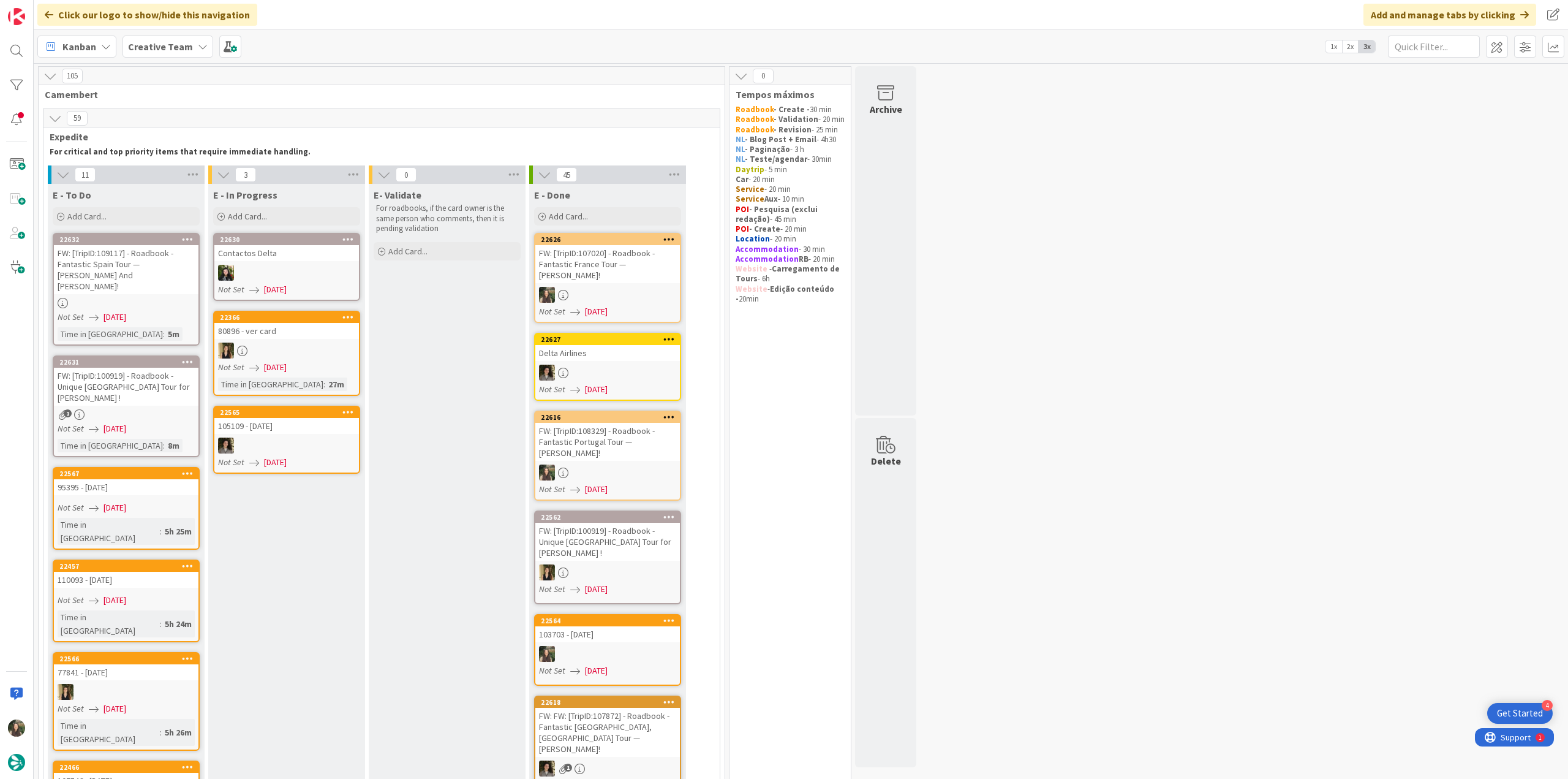
click at [152, 274] on div "FW: [TripID:109117] - Roadbook - Fantastic Spain Tour — [PERSON_NAME] And [PERS…" at bounding box center [125, 269] width 144 height 49
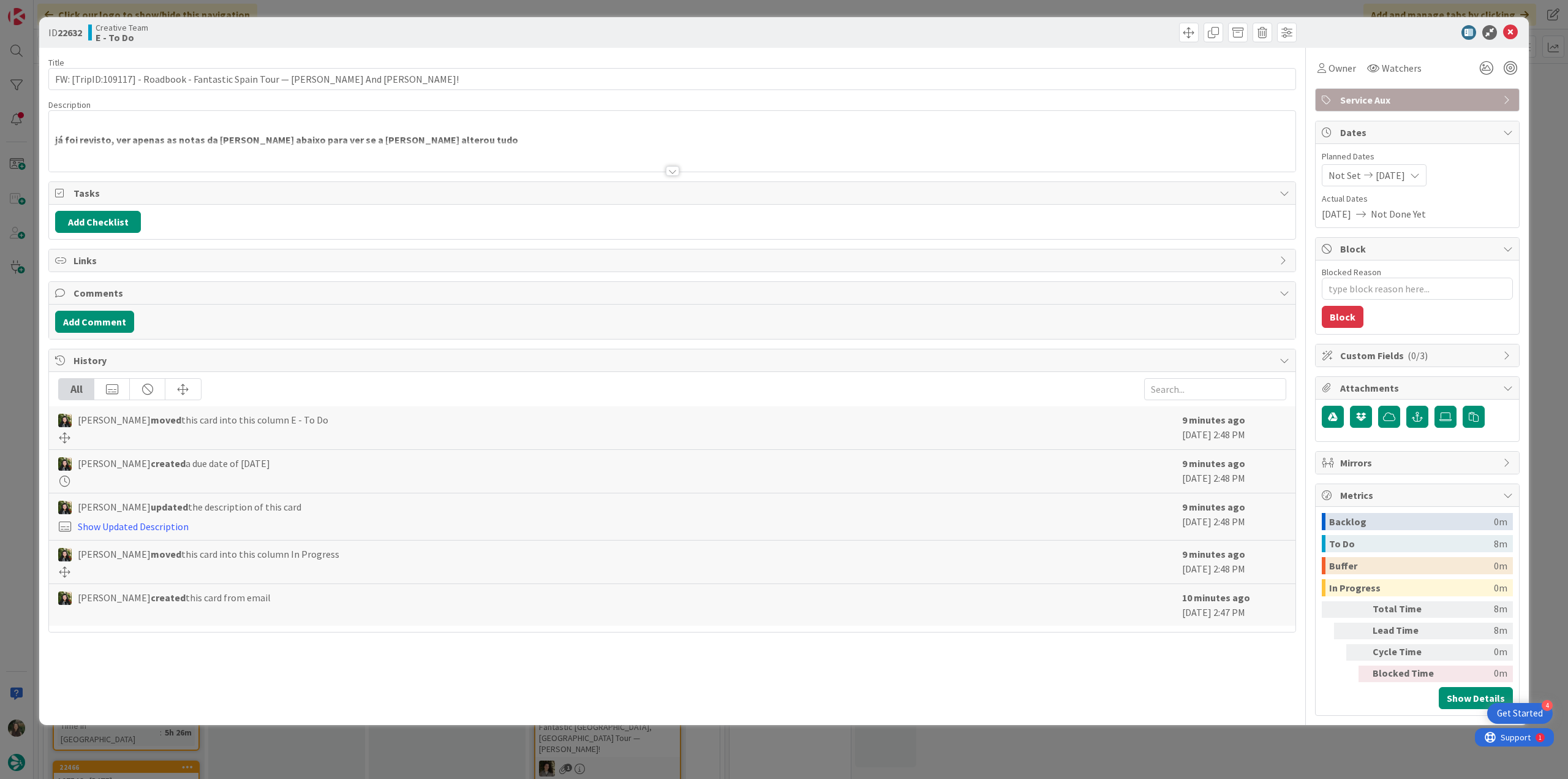
click at [477, 150] on div at bounding box center [672, 155] width 1246 height 31
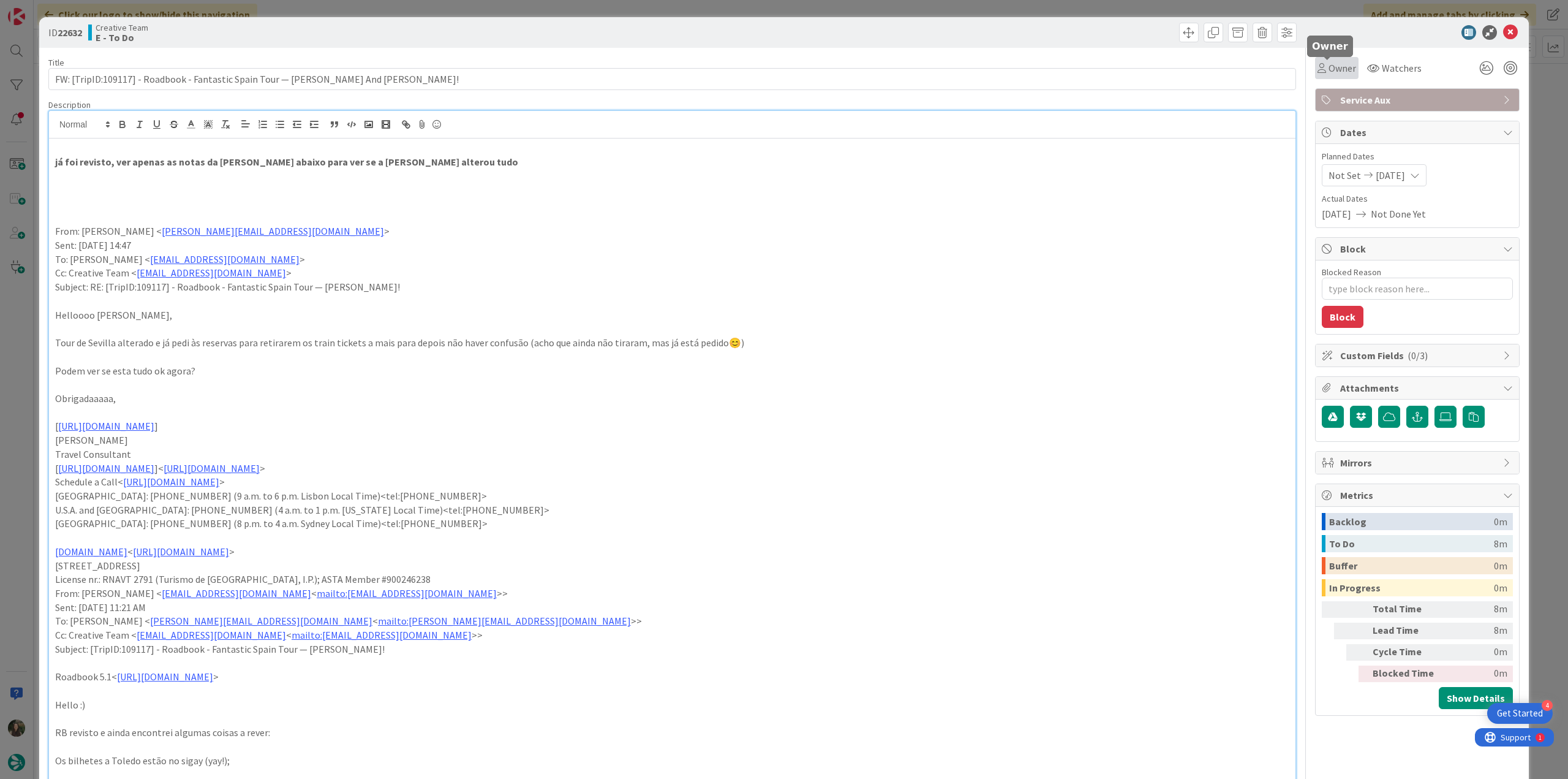
click at [1329, 73] on span "Owner" at bounding box center [1343, 67] width 28 height 15
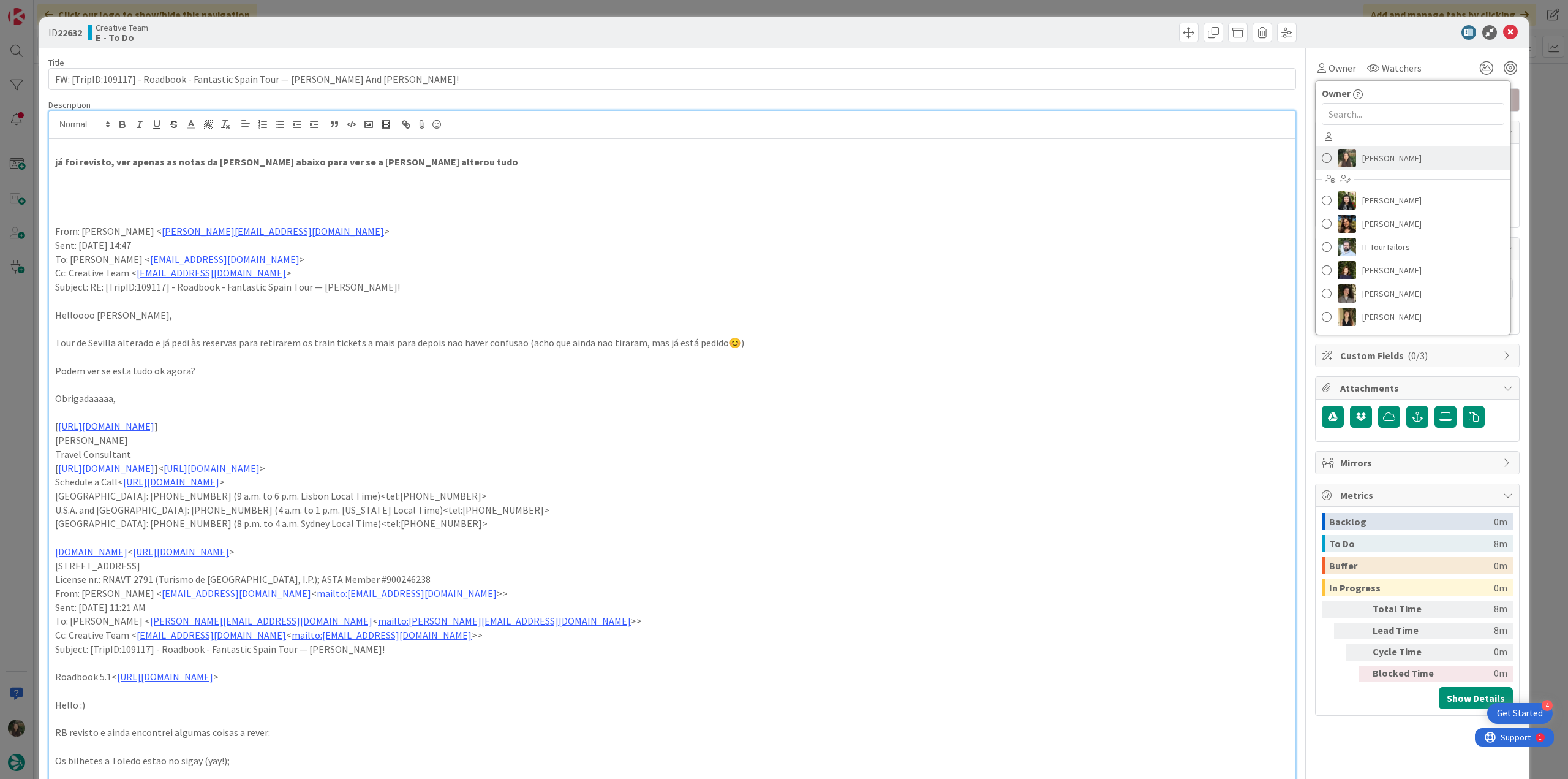
click at [1394, 168] on link "[PERSON_NAME]" at bounding box center [1413, 158] width 195 height 23
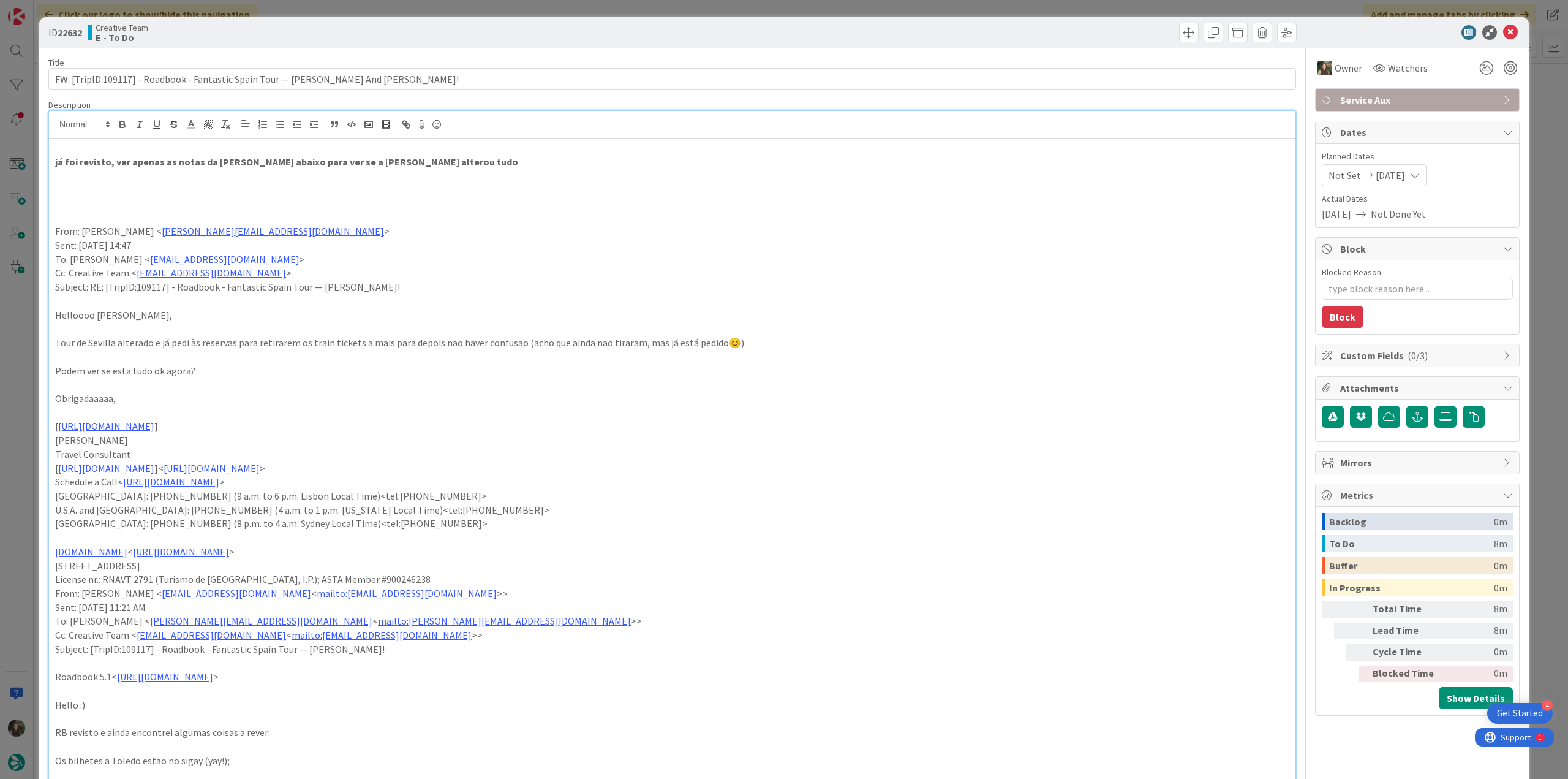
click at [1529, 124] on div "ID 22632 Creative Team E - To Do Title 77 / 128 FW: [TripID:109117] - Roadbook …" at bounding box center [784, 390] width 1568 height 779
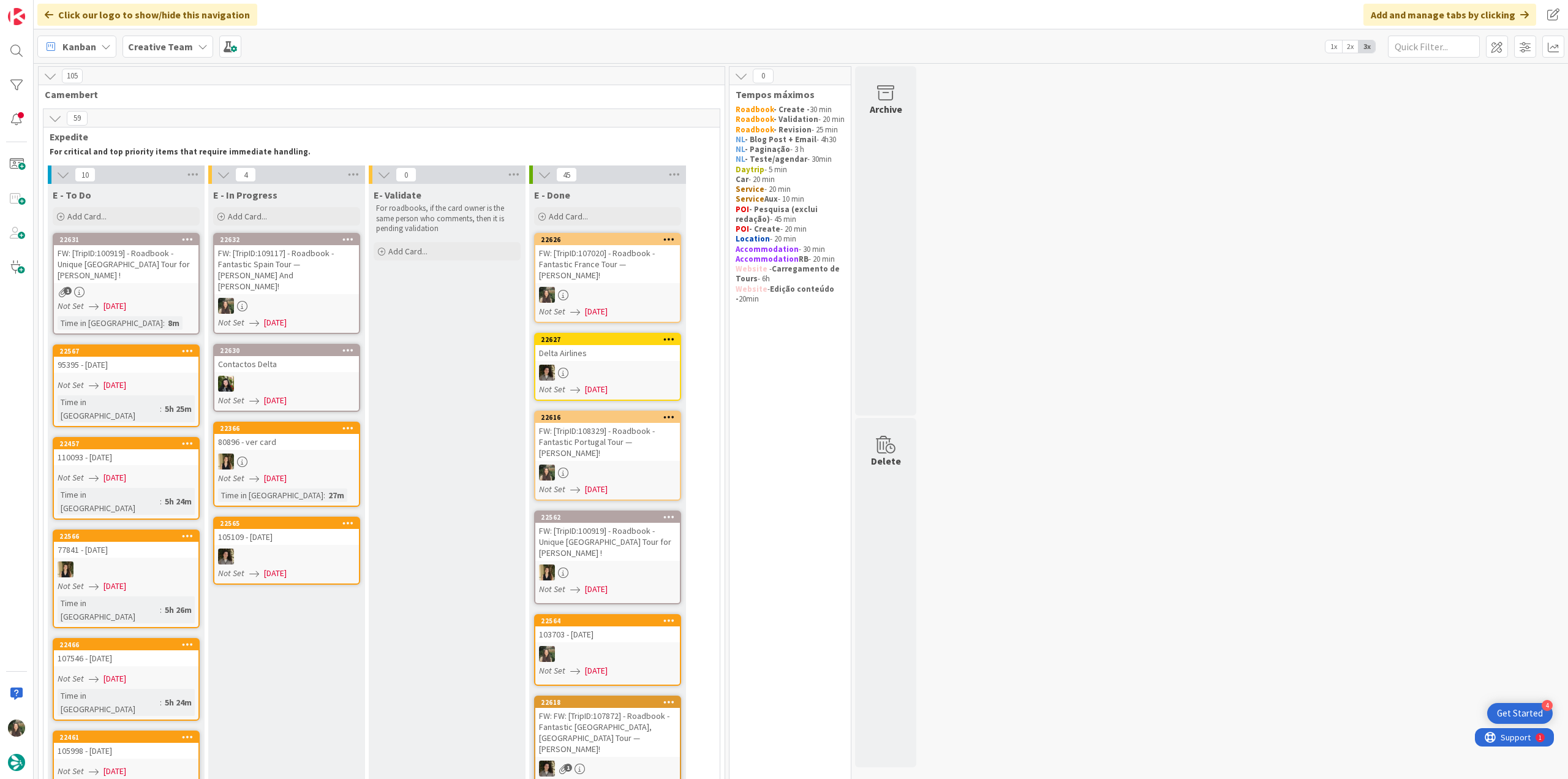
click at [318, 285] on link "22632 FW: [TripID:109117] - Roadbook - Fantastic Spain Tour — Paul And Deena Da…" at bounding box center [287, 283] width 147 height 101
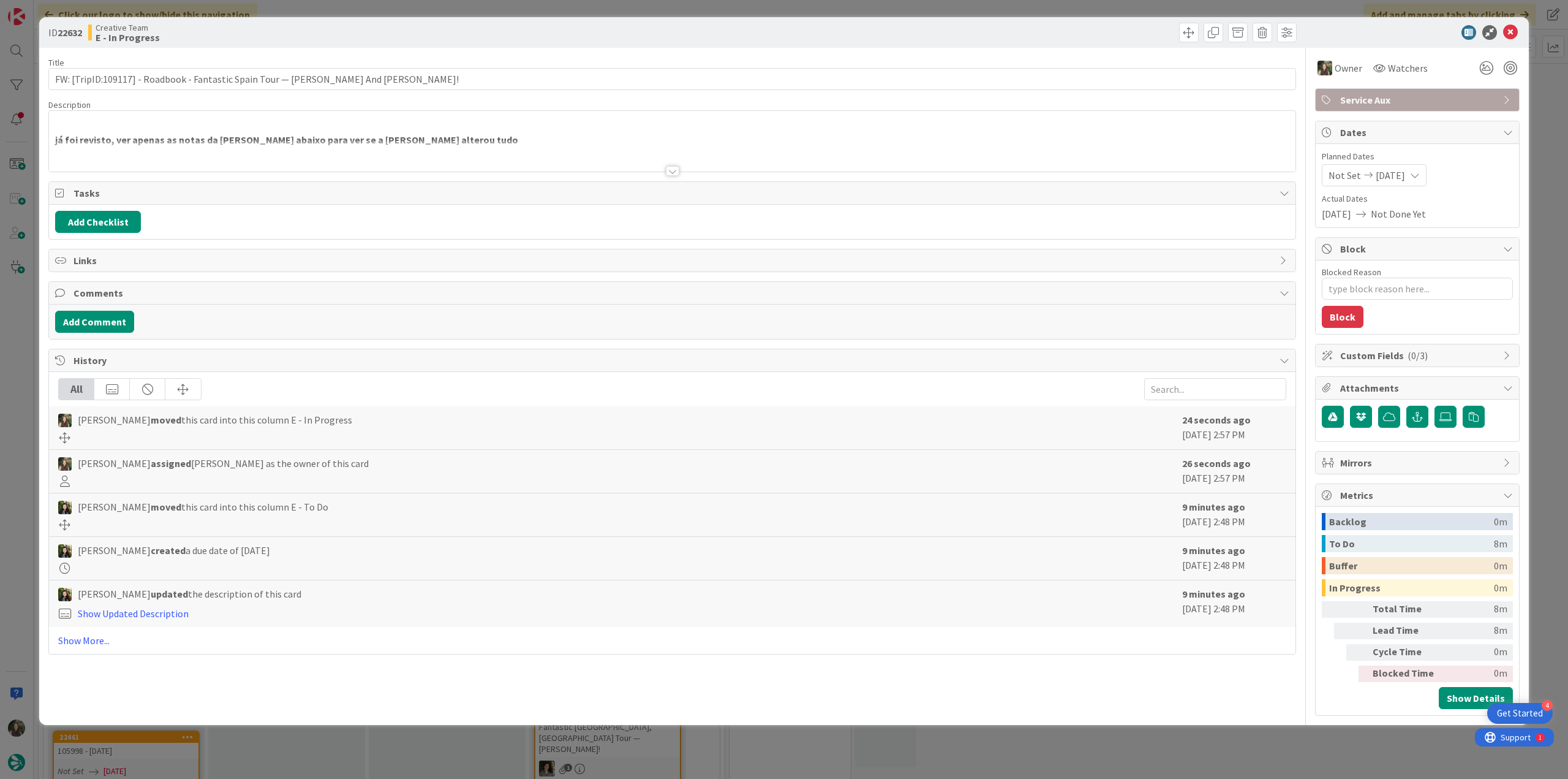
click at [332, 142] on div at bounding box center [672, 155] width 1246 height 31
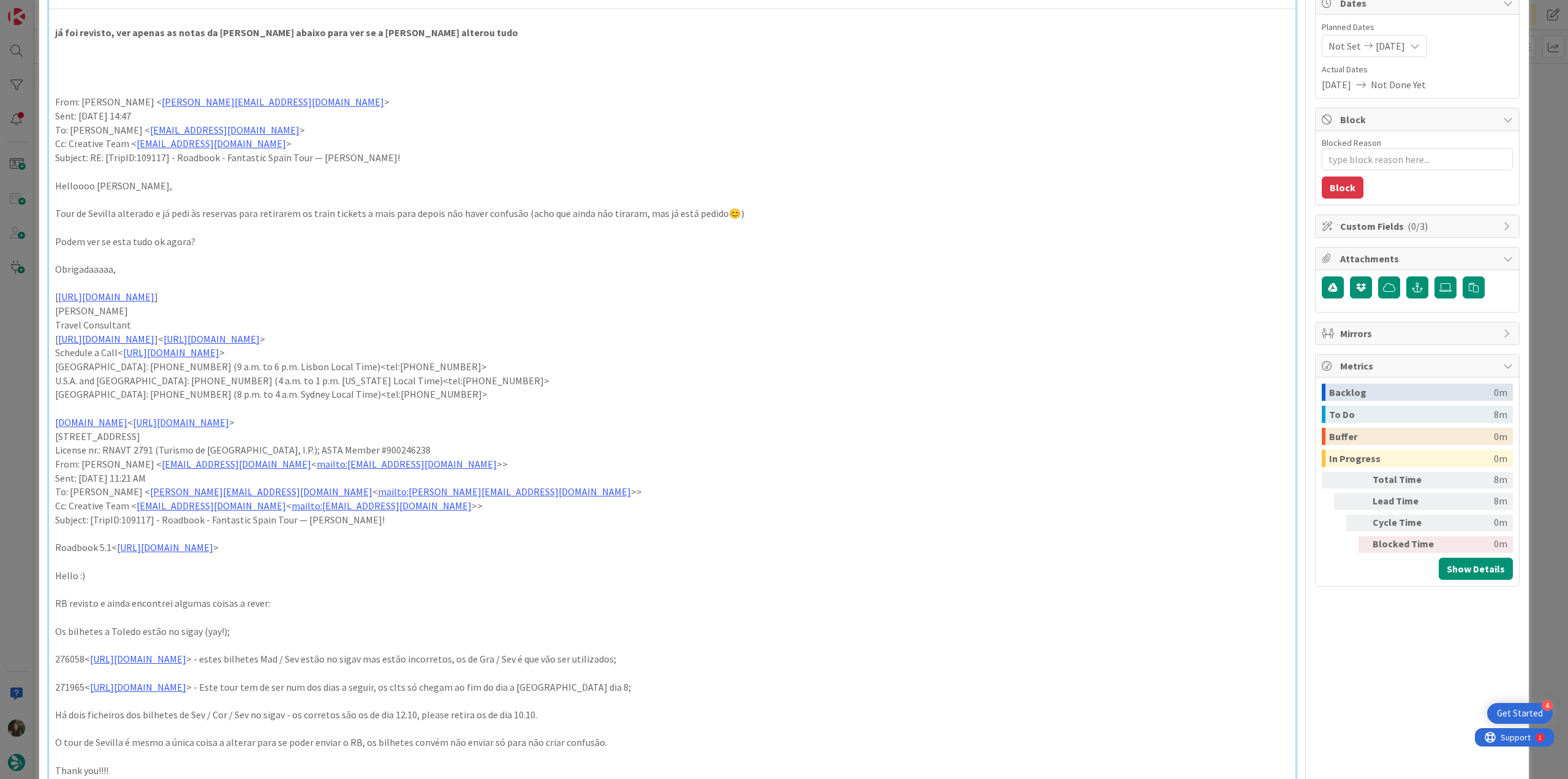
scroll to position [307, 0]
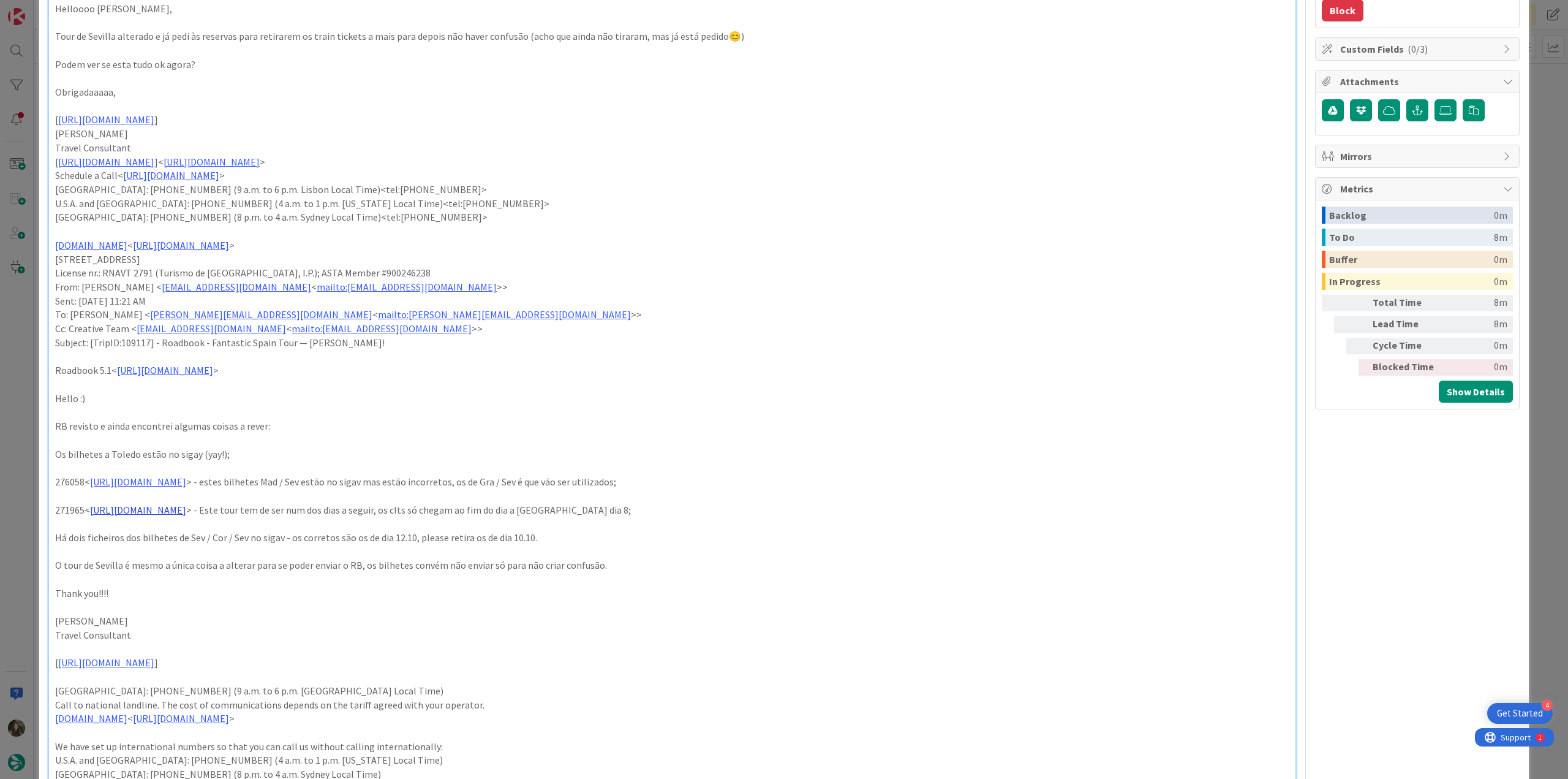
click at [187, 508] on link "https://appweb.tourtailors.com/sigav/#Voucher/view/279753" at bounding box center [137, 510] width 96 height 12
click at [224, 532] on link "https://appweb.tourtailors.com/sigav/#Voucher/view/279753" at bounding box center [182, 534] width 84 height 16
click at [561, 419] on p "RB revisto e ainda encontrei algumas coisas a rever:" at bounding box center [672, 426] width 1234 height 14
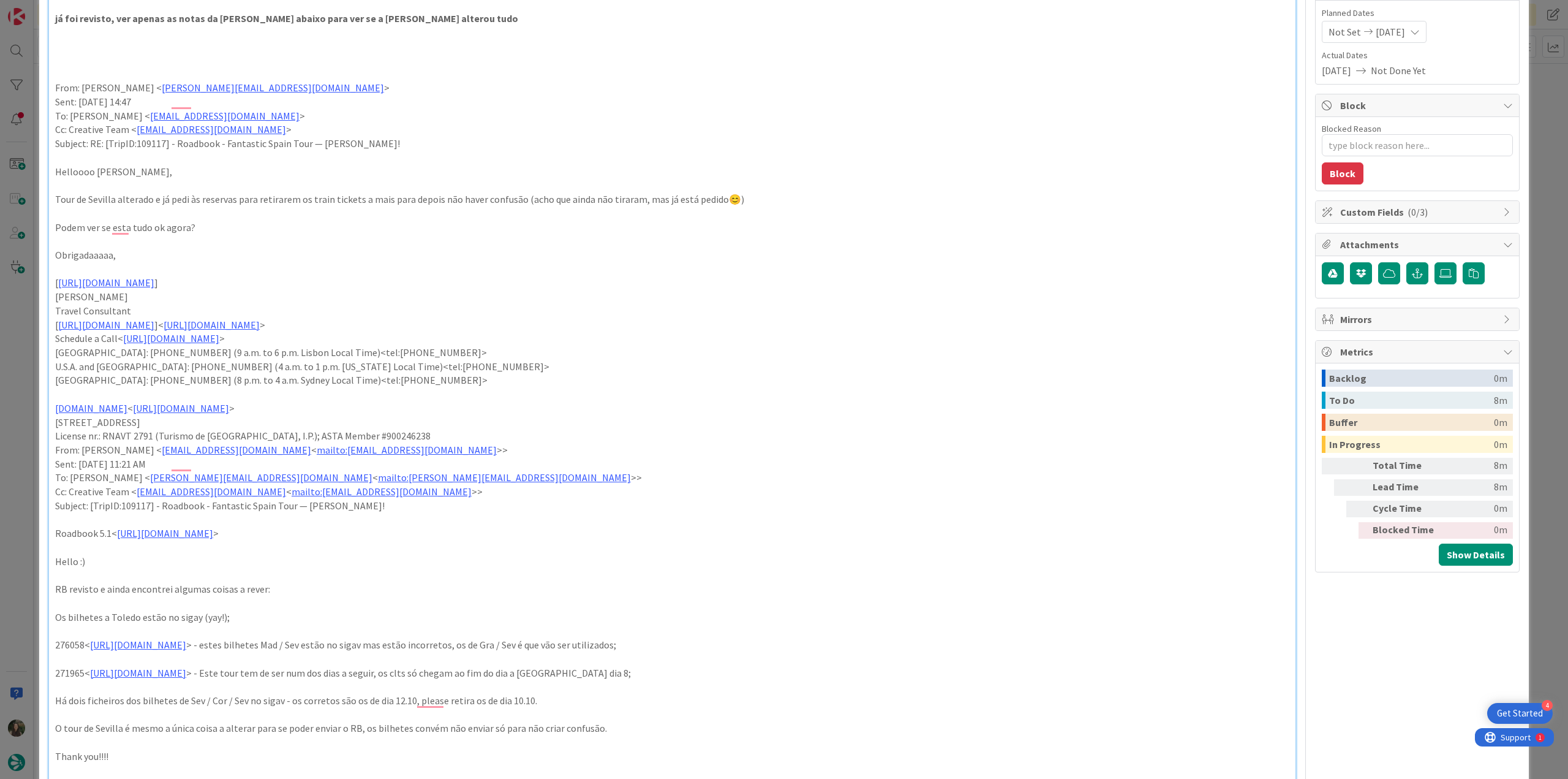
scroll to position [184, 0]
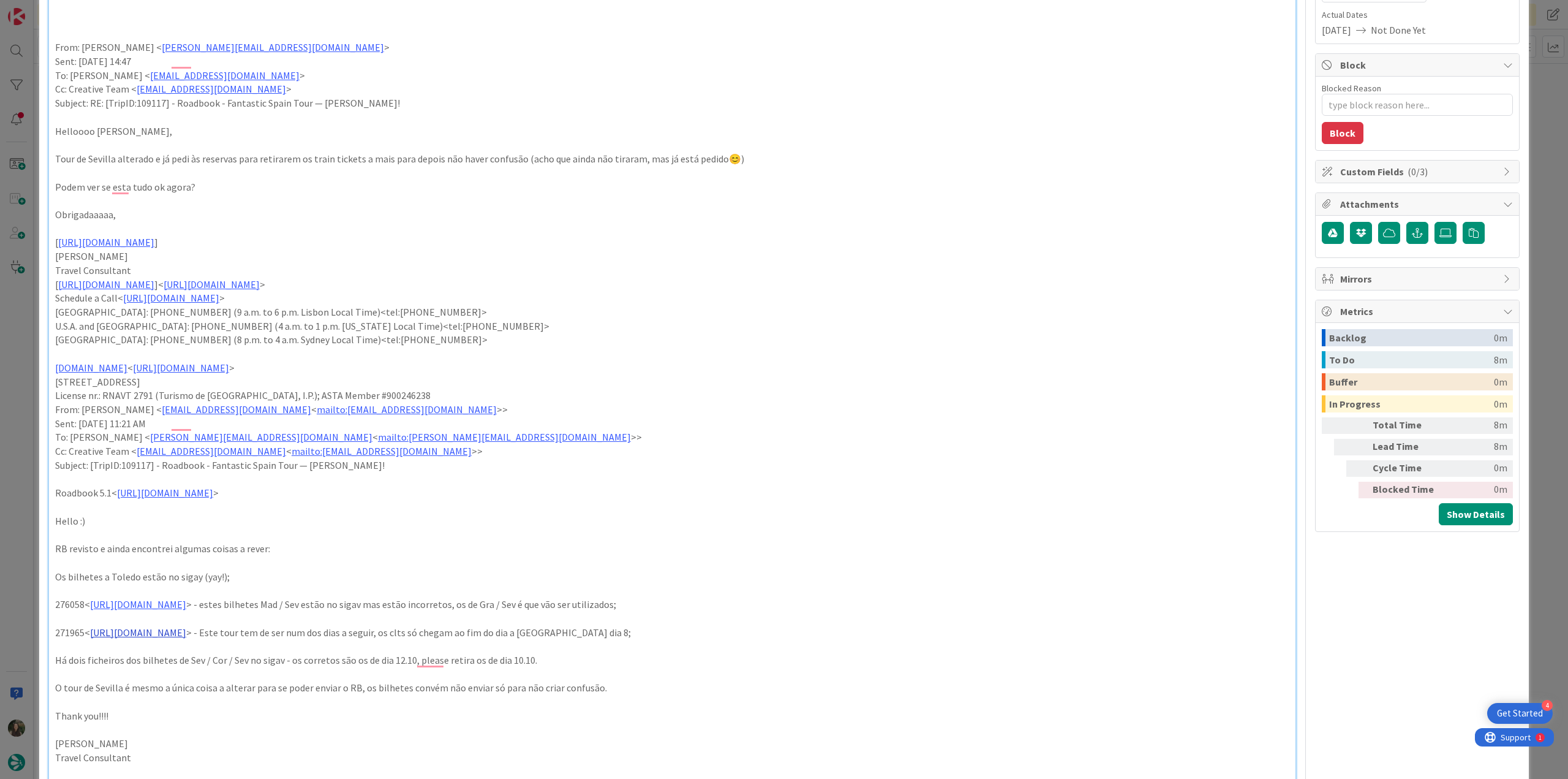
click at [187, 632] on link "https://appweb.tourtailors.com/sigav/#Voucher/view/279753" at bounding box center [137, 632] width 96 height 12
click at [208, 657] on link "https://appweb.tourtailors.com/sigav/#Voucher/view/279753" at bounding box center [182, 656] width 84 height 16
click at [793, 340] on p "Australia: +61 2 8011 3734 (8 p.m. to 4 a.m. Sydney Local Time)<tel:+6128011373…" at bounding box center [672, 339] width 1234 height 14
click at [27, 335] on div "ID 22632 Creative Team E - In Progress Title 77 / 128 FW: [TripID:109117] - Roa…" at bounding box center [784, 390] width 1568 height 779
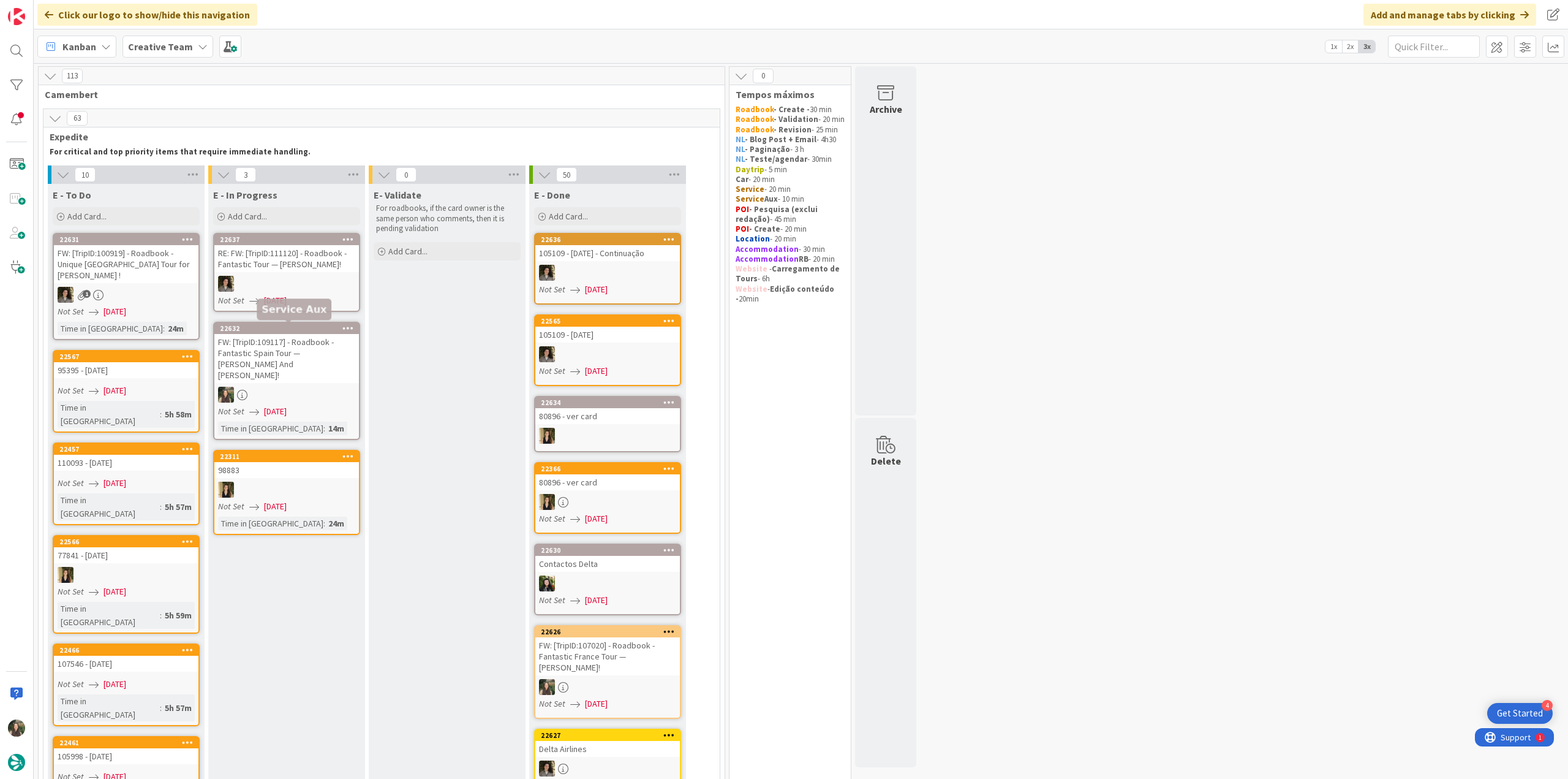
click at [327, 361] on div "FW: [TripID:109117] - Roadbook - Fantastic Spain Tour — [PERSON_NAME] And [PERS…" at bounding box center [286, 358] width 144 height 49
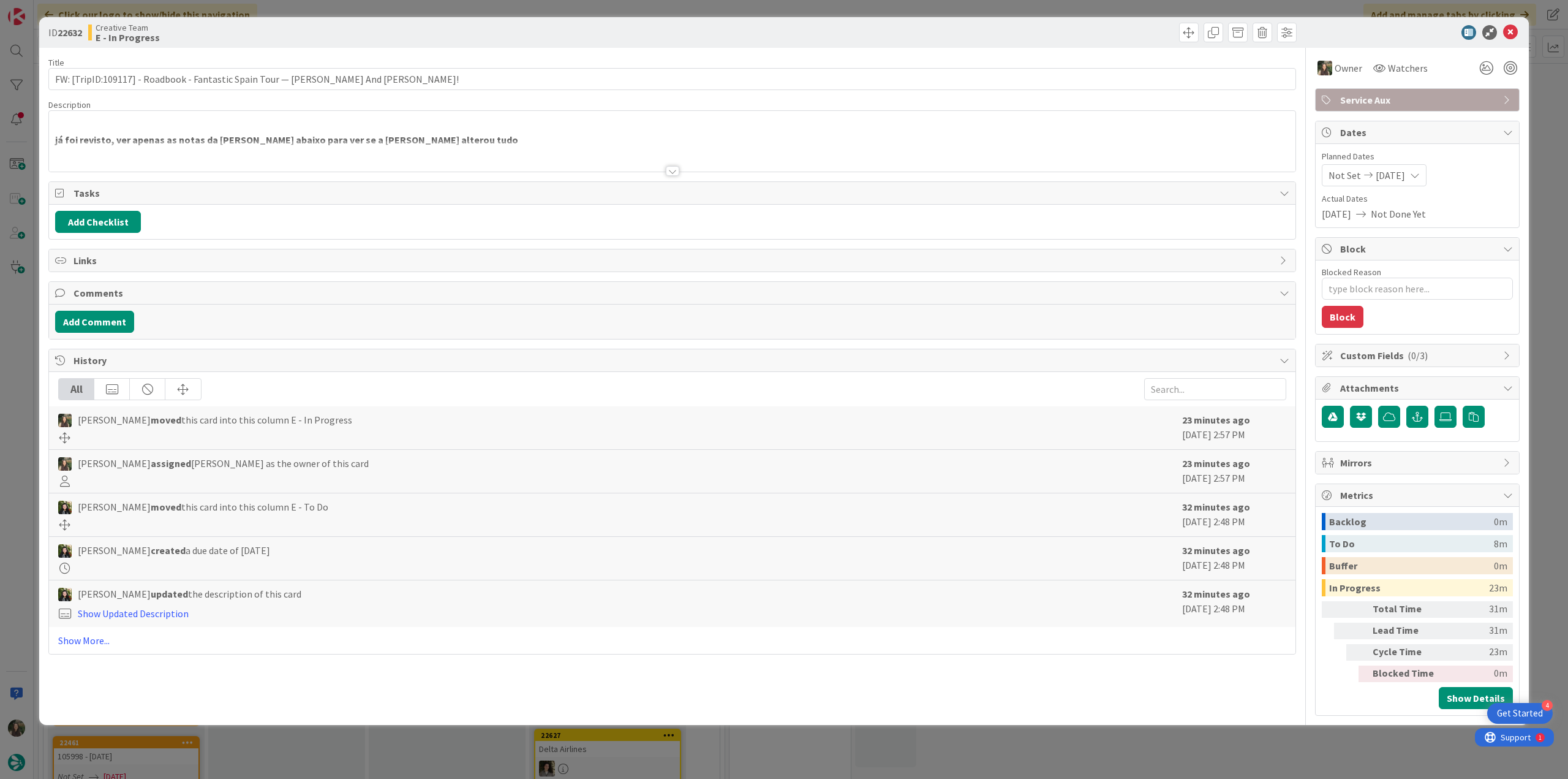
click at [1321, 752] on div "ID 22632 Creative Team E - In Progress Title 77 / 128 FW: [TripID:109117] - Roa…" at bounding box center [784, 390] width 1568 height 779
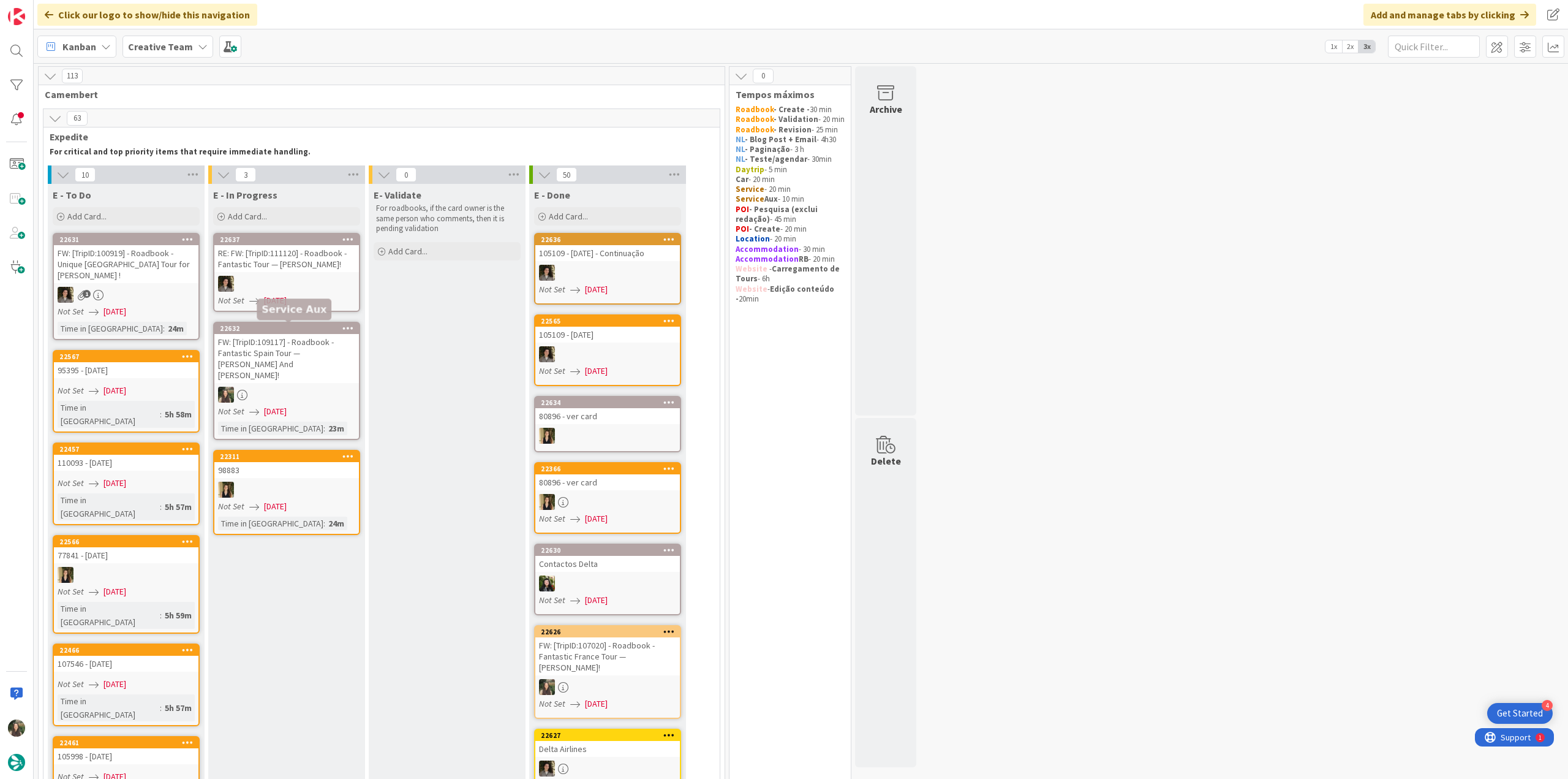
click at [311, 343] on div "FW: [TripID:109117] - Roadbook - Fantastic Spain Tour — [PERSON_NAME] And [PERS…" at bounding box center [286, 358] width 144 height 49
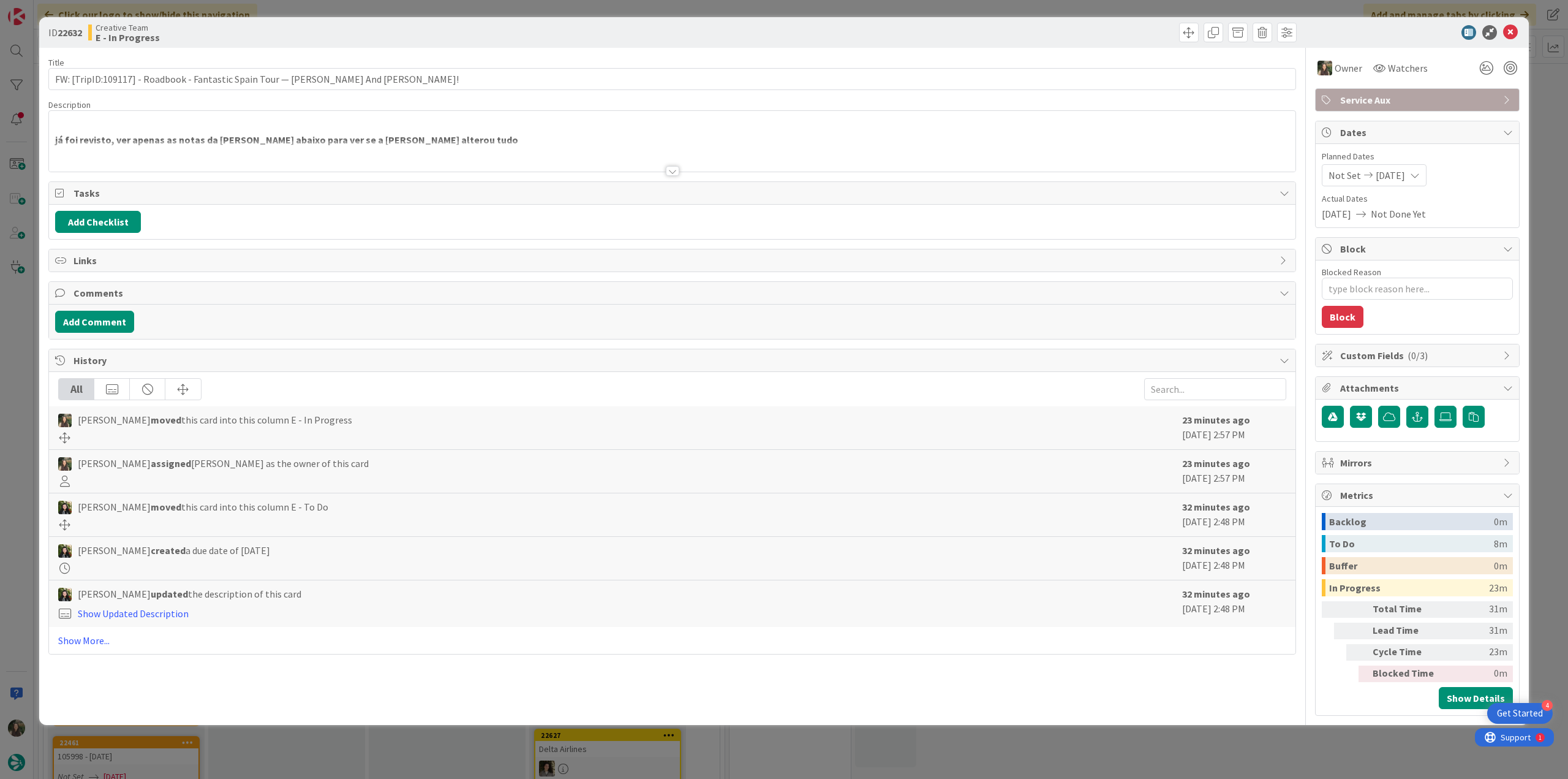
click at [1381, 95] on span "Service Aux" at bounding box center [1419, 99] width 157 height 15
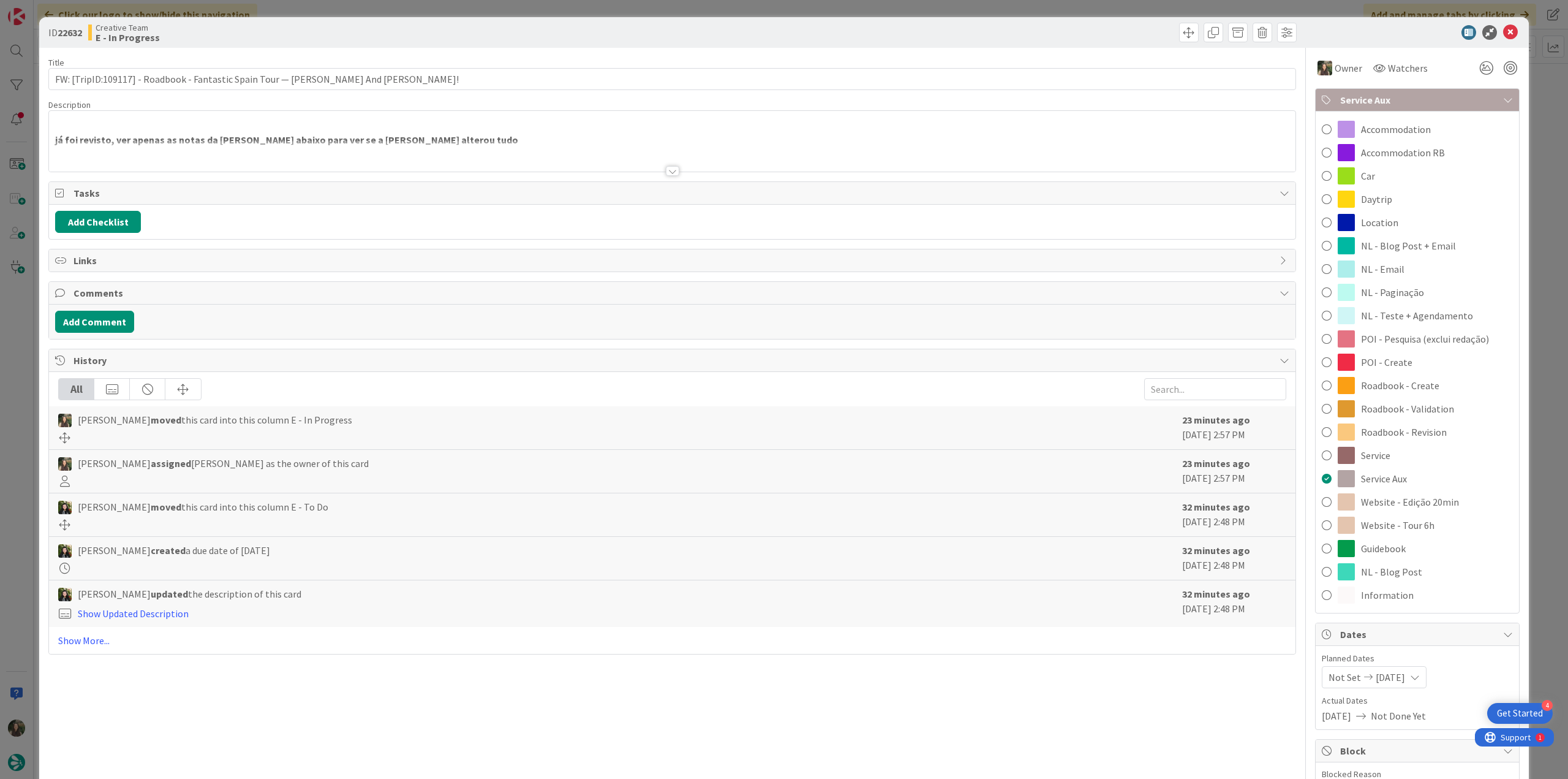
click at [1432, 433] on span "Roadbook - Revision" at bounding box center [1403, 432] width 85 height 15
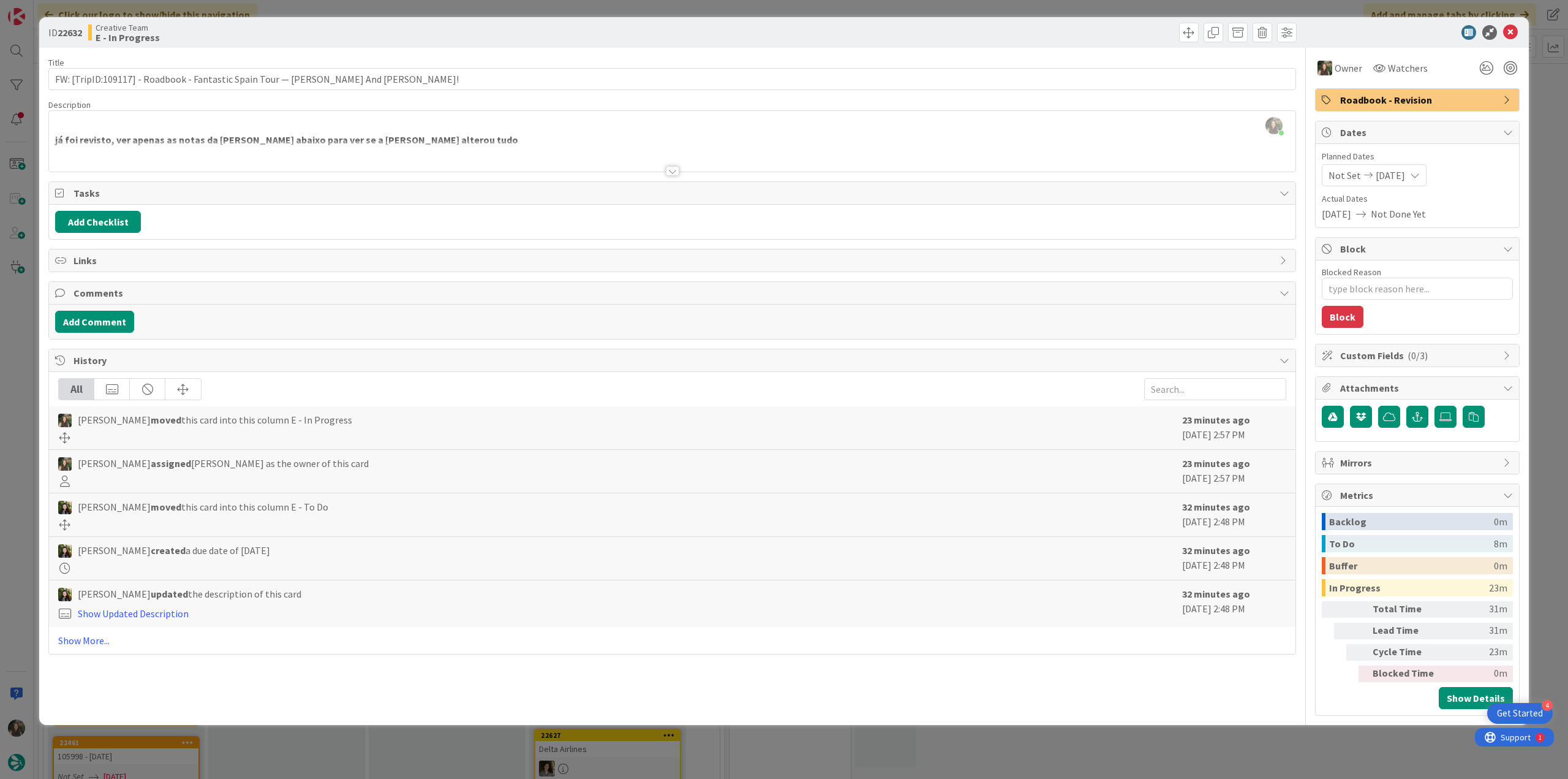
click at [1554, 307] on div "ID 22632 Creative Team E - In Progress Title 77 / 128 FW: [TripID:109117] - Roa…" at bounding box center [784, 390] width 1568 height 779
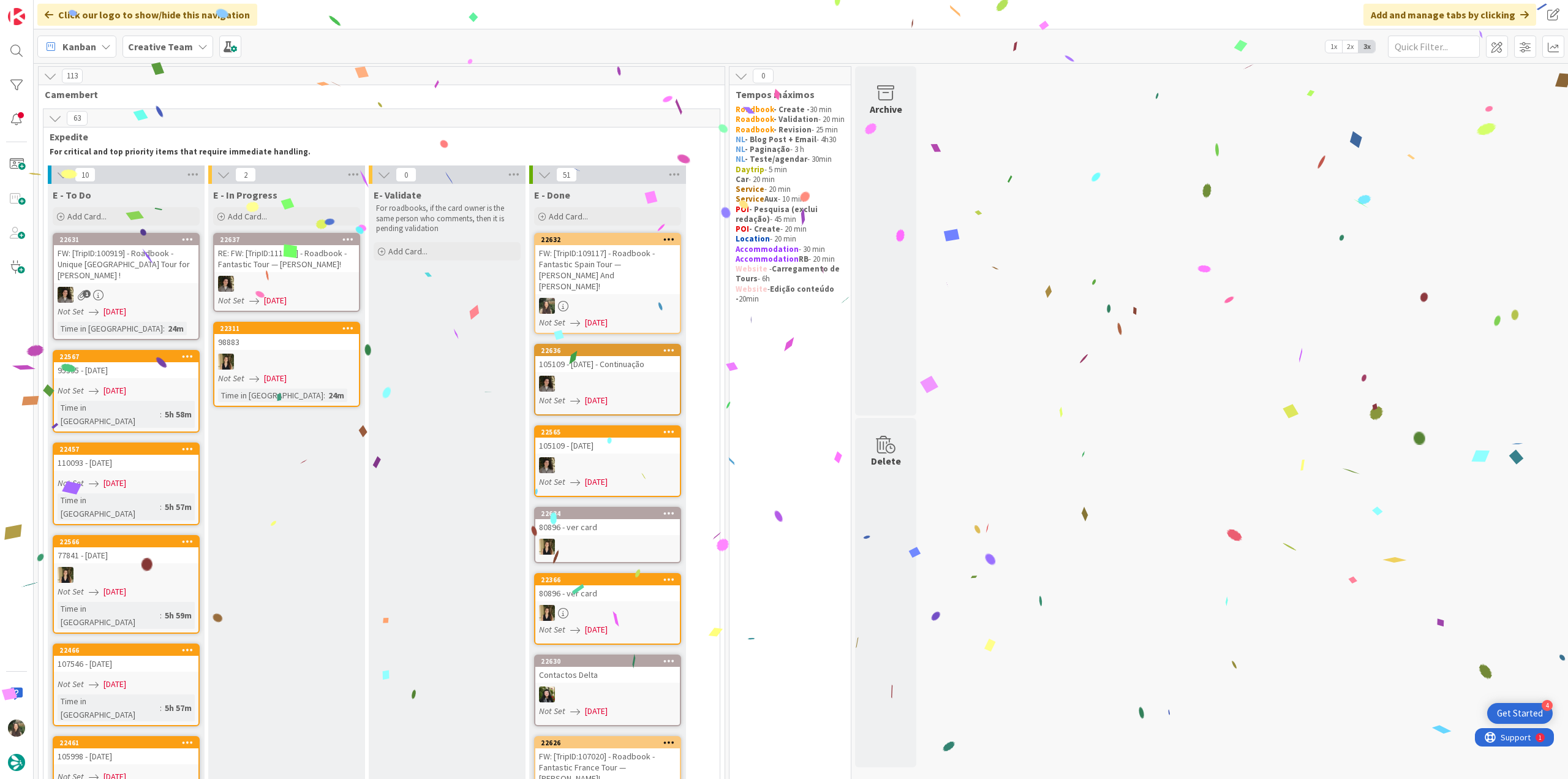
click at [623, 263] on div "FW: [TripID:109117] - Roadbook - Fantastic Spain Tour — [PERSON_NAME] And [PERS…" at bounding box center [607, 269] width 144 height 49
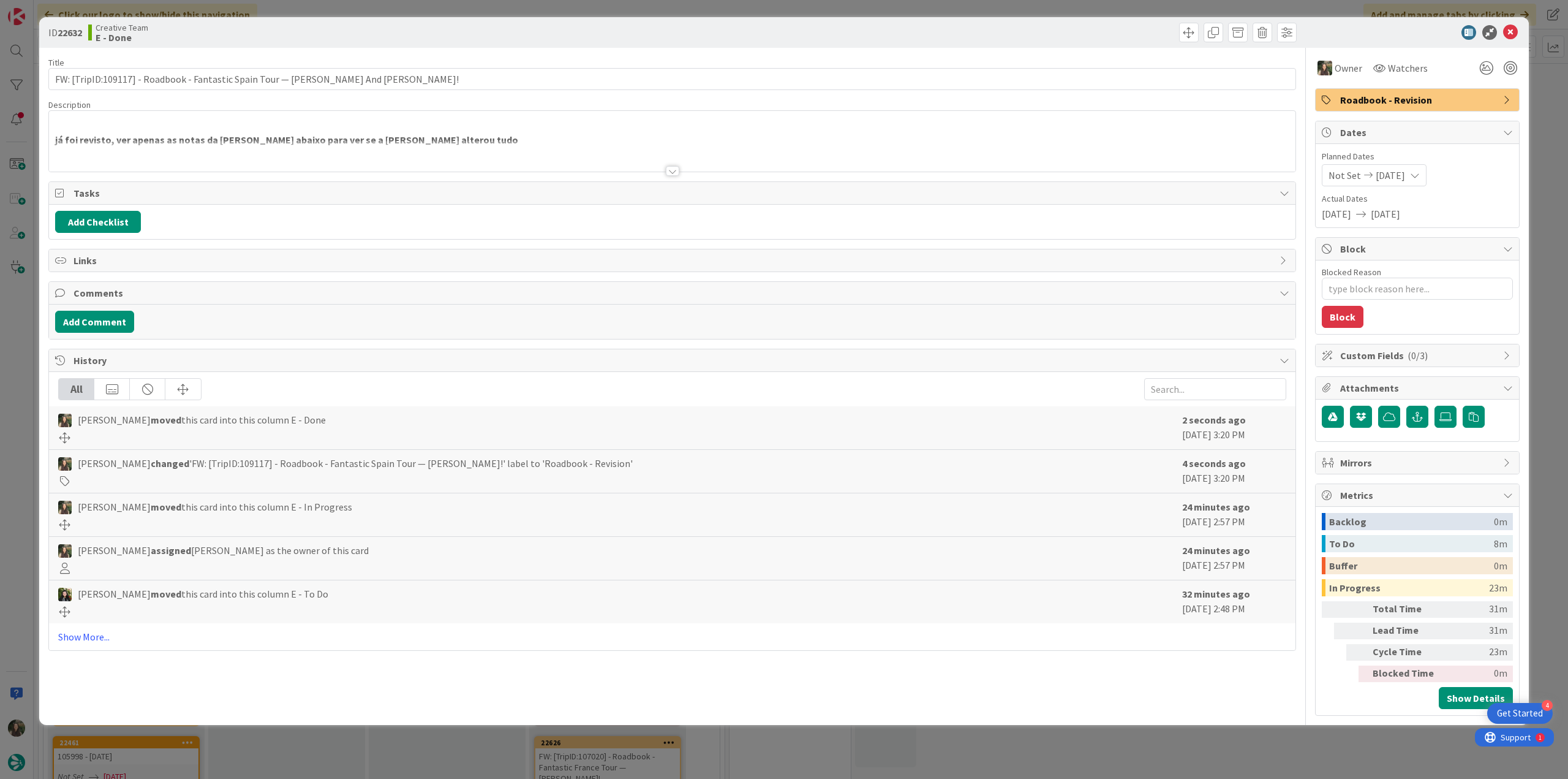
click at [1231, 734] on div "ID 22632 Creative Team E - Done Title 77 / 128 FW: [TripID:109117] - Roadbook -…" at bounding box center [784, 390] width 1568 height 779
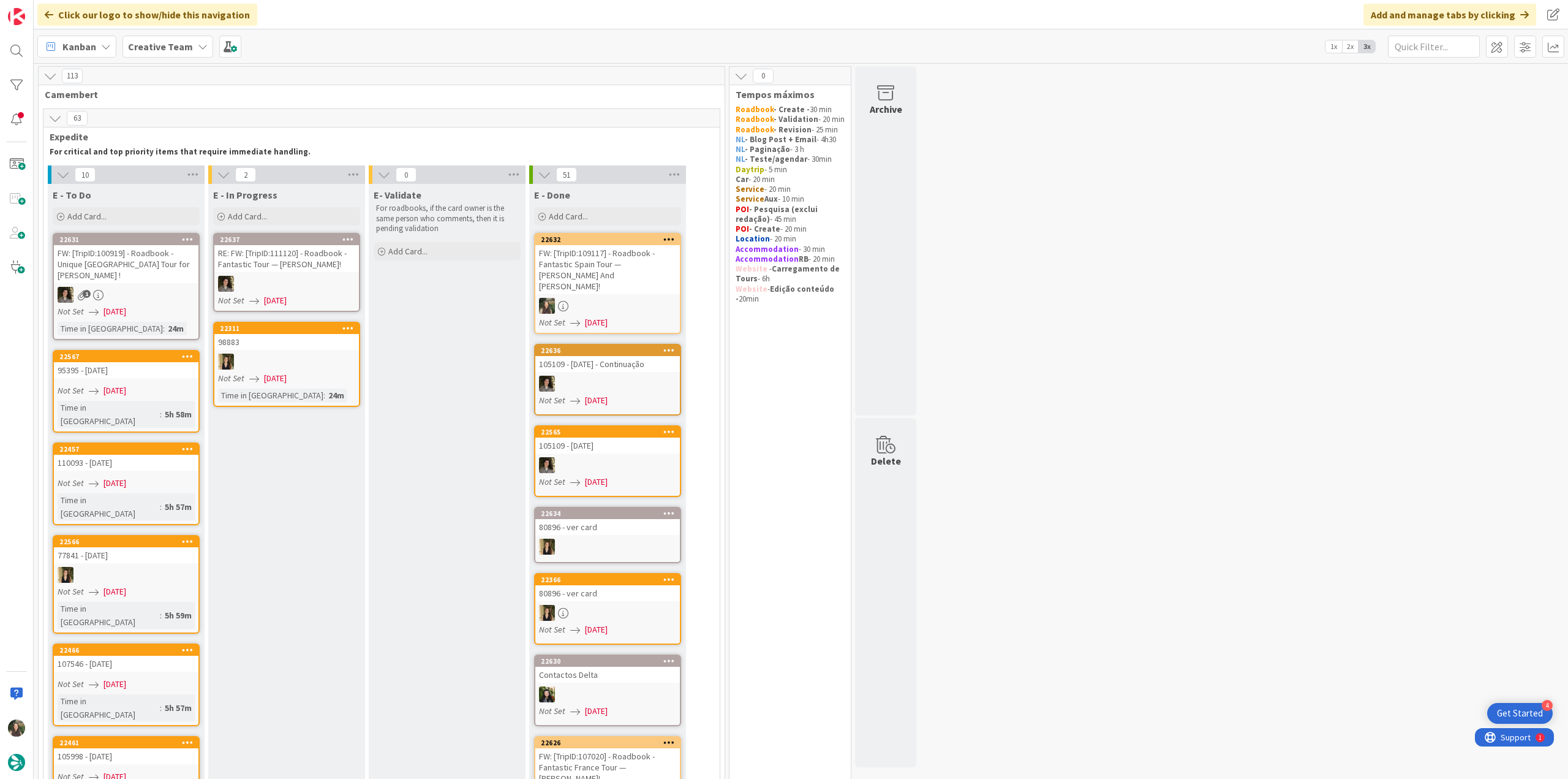
click at [147, 384] on div "Not Set [DATE]" at bounding box center [128, 390] width 141 height 13
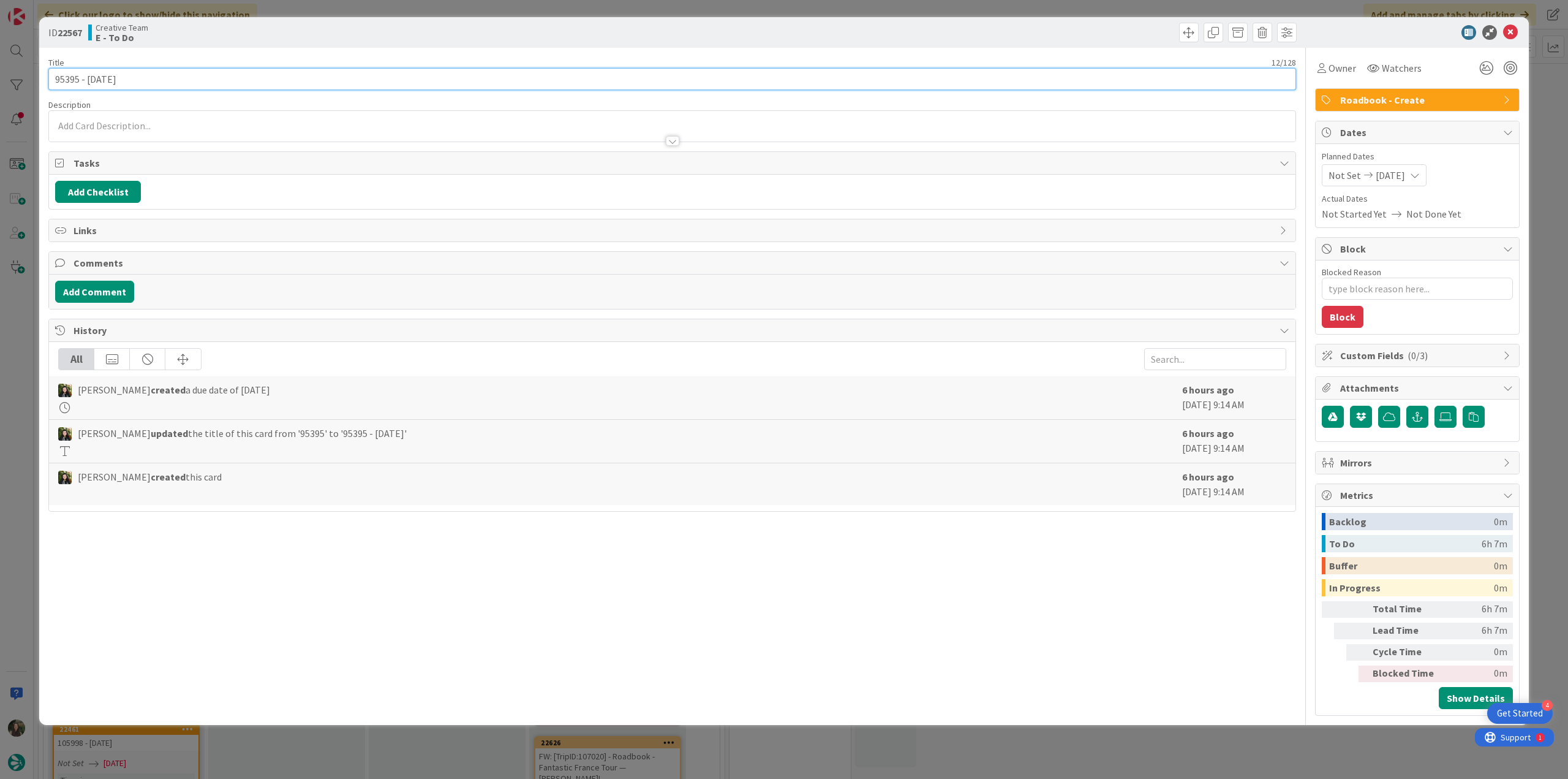
click at [73, 77] on input "95395 - [DATE]" at bounding box center [672, 79] width 1248 height 22
click at [1358, 67] on div "Owner Watchers" at bounding box center [1370, 68] width 111 height 22
click at [1340, 68] on span "Owner" at bounding box center [1343, 67] width 28 height 15
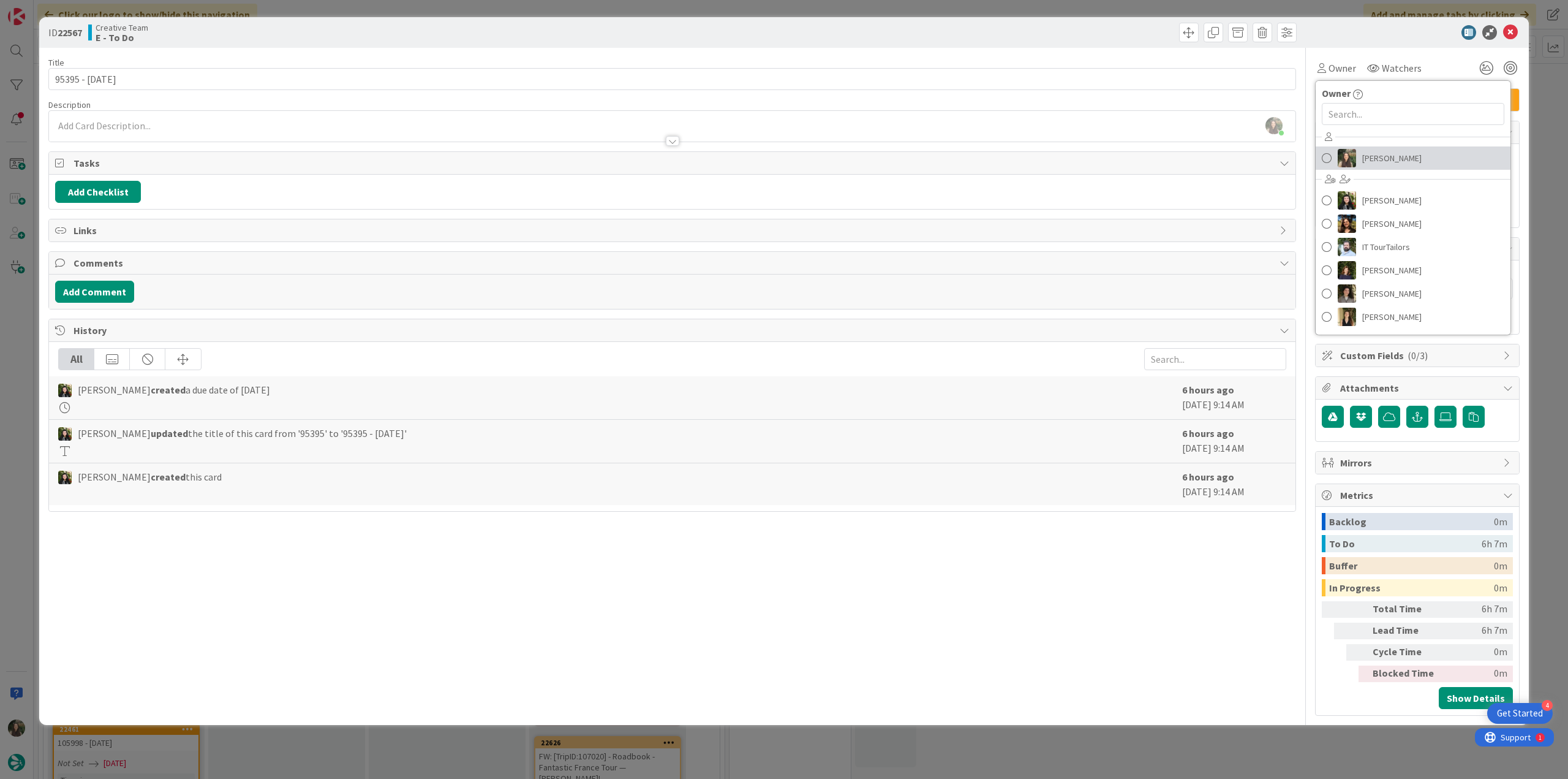
click at [1398, 156] on span "[PERSON_NAME]" at bounding box center [1392, 157] width 60 height 18
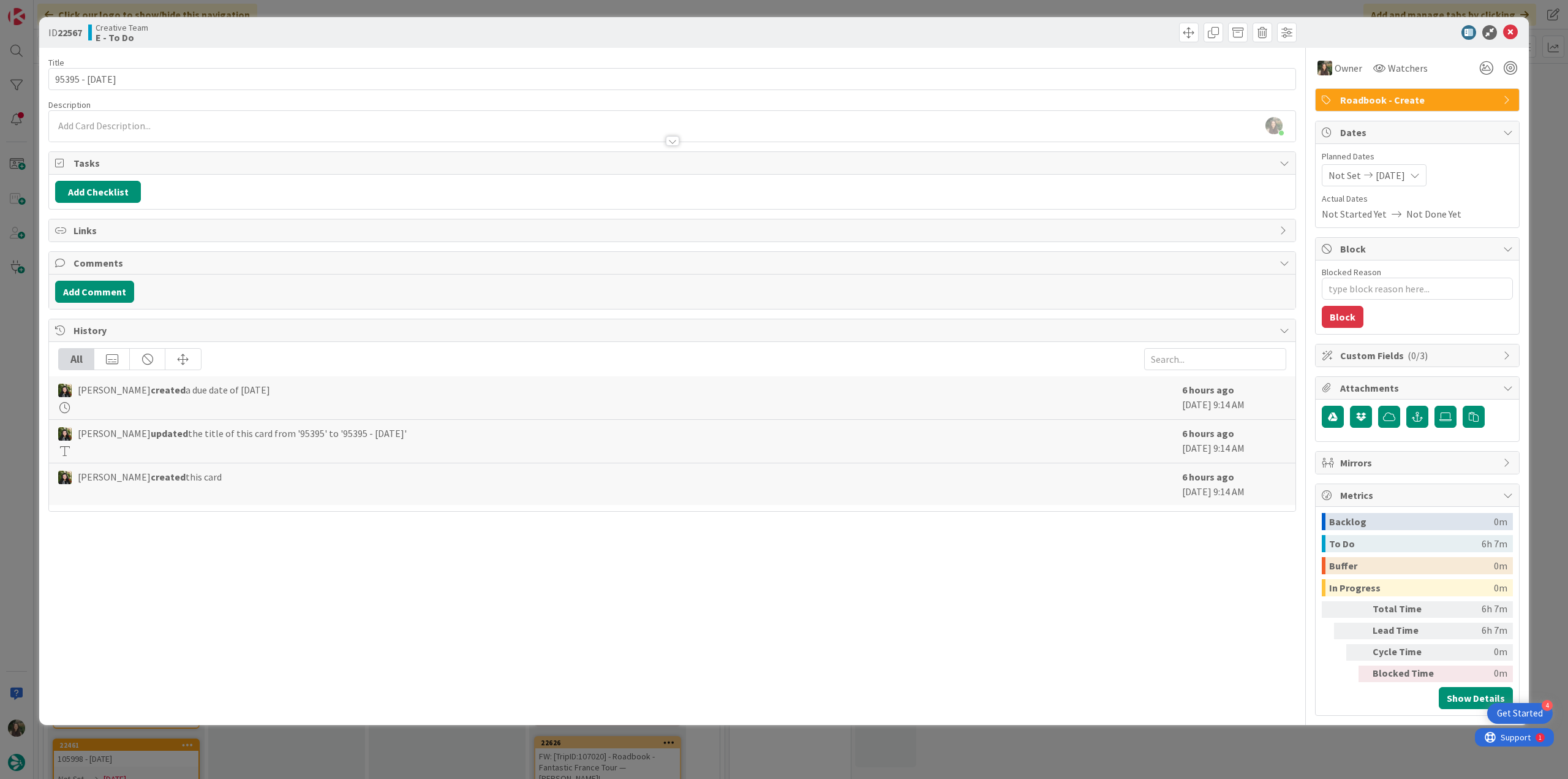
click at [1528, 103] on div "ID 22567 Creative Team E - To Do Title 12 / 128 95395 - 6oct Description Inês G…" at bounding box center [783, 370] width 1489 height 707
click at [1552, 119] on div "ID 22567 Creative Team E - To Do Title 12 / 128 95395 - 6oct Description Inês G…" at bounding box center [784, 390] width 1568 height 779
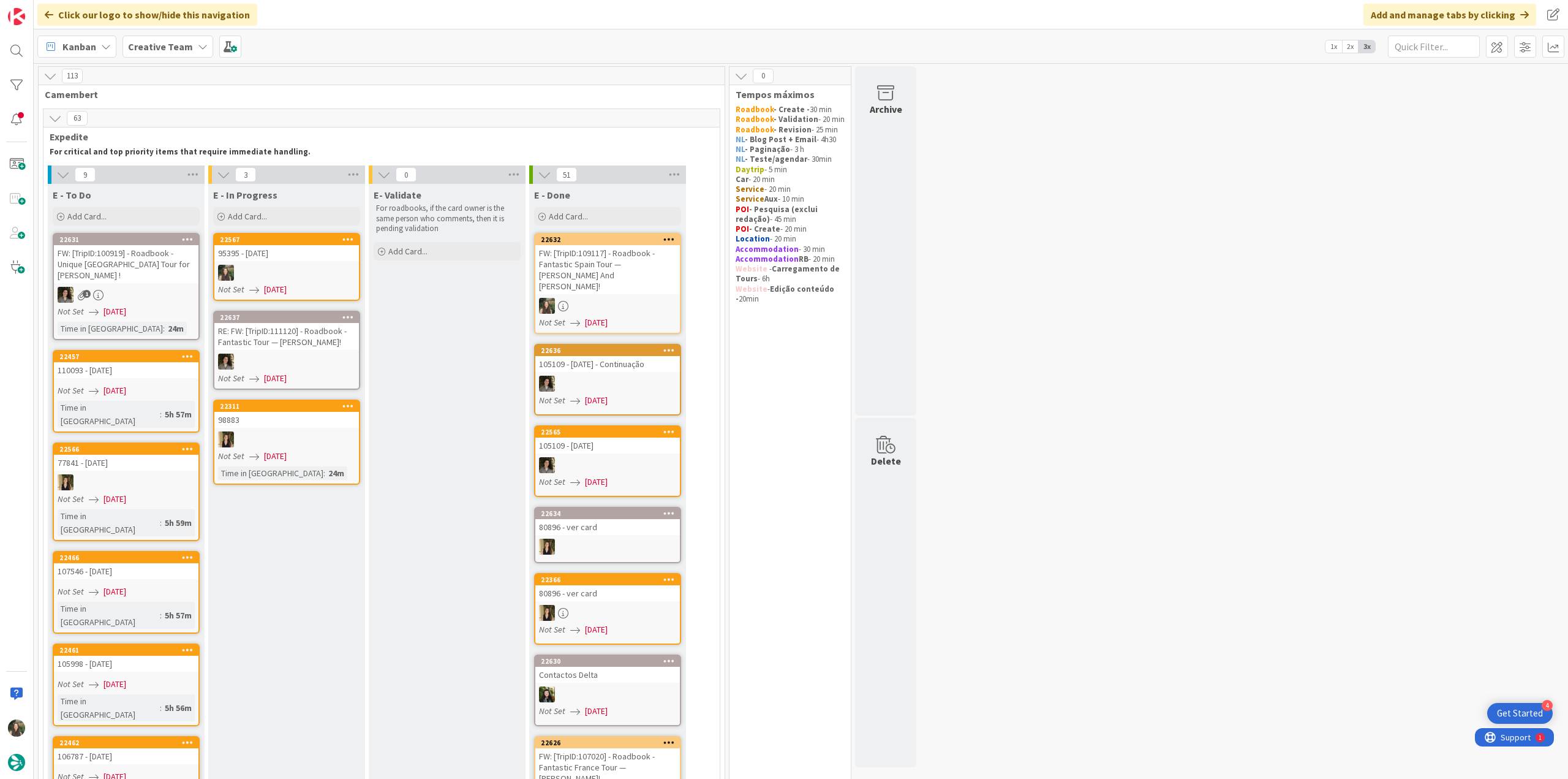
click at [327, 271] on div at bounding box center [286, 272] width 144 height 16
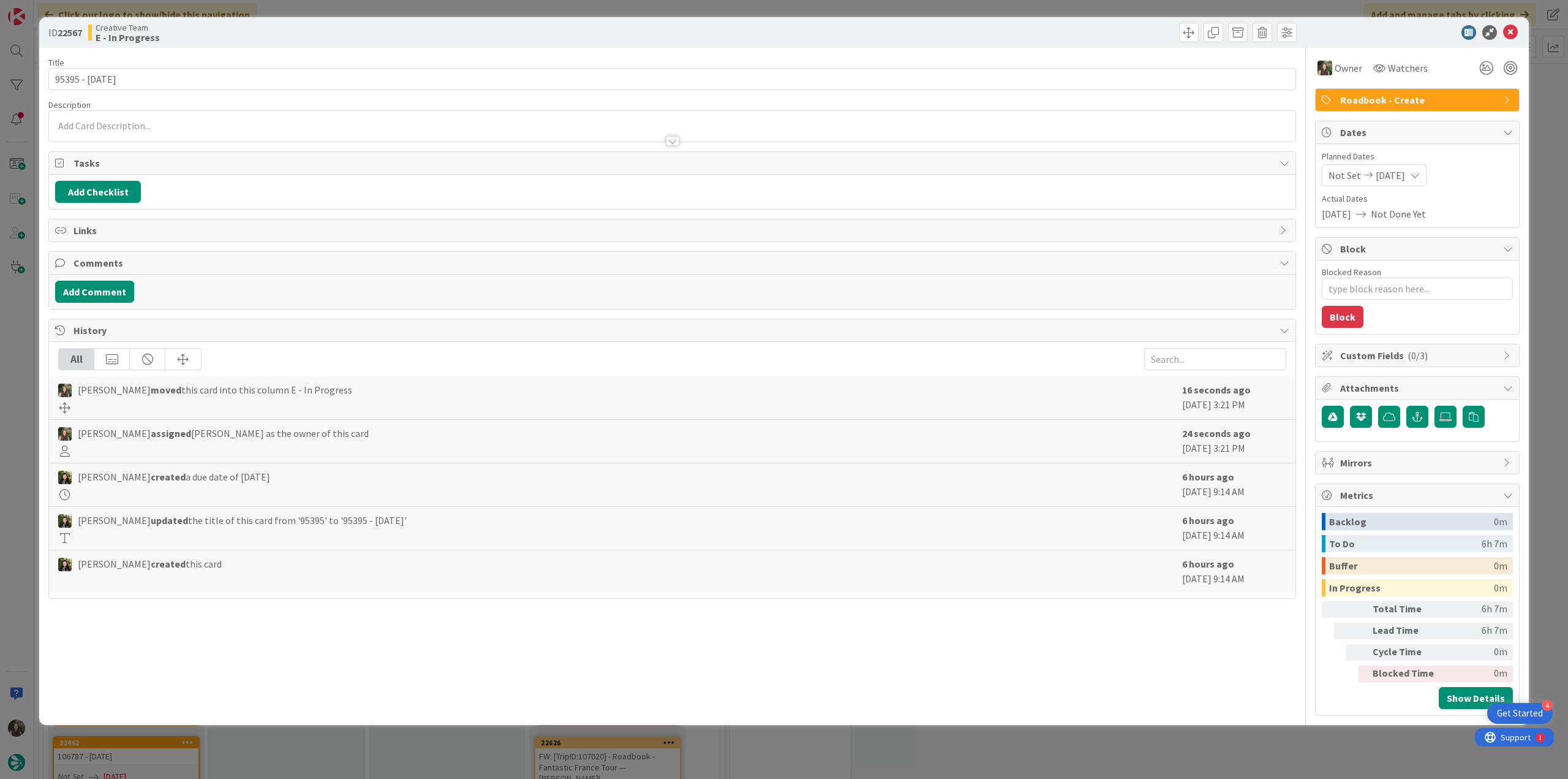
click at [27, 374] on div "ID 22567 Creative Team E - In Progress Title 12 / 128 95395 - 6oct Description …" at bounding box center [784, 390] width 1568 height 779
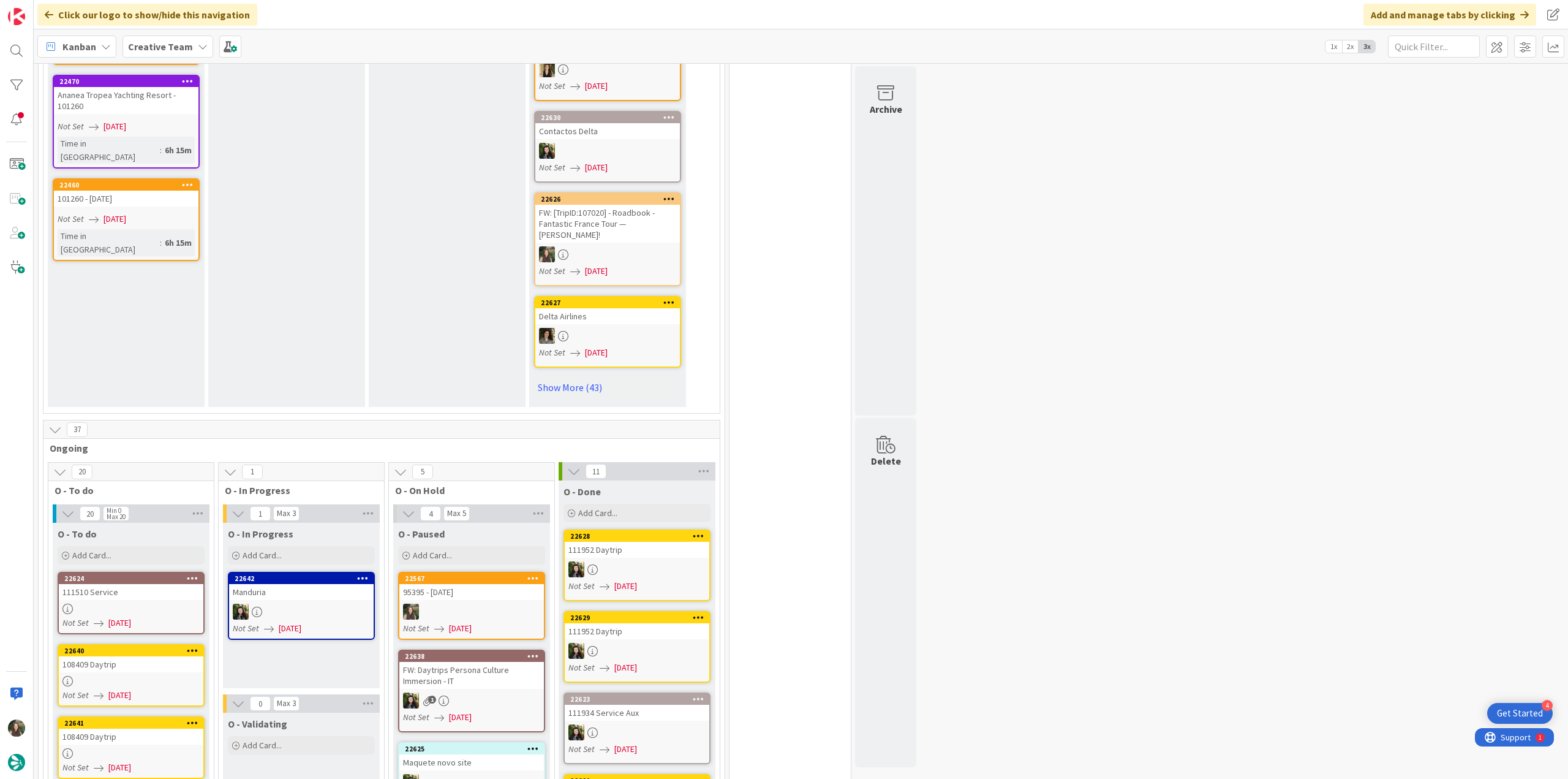
scroll to position [725, 0]
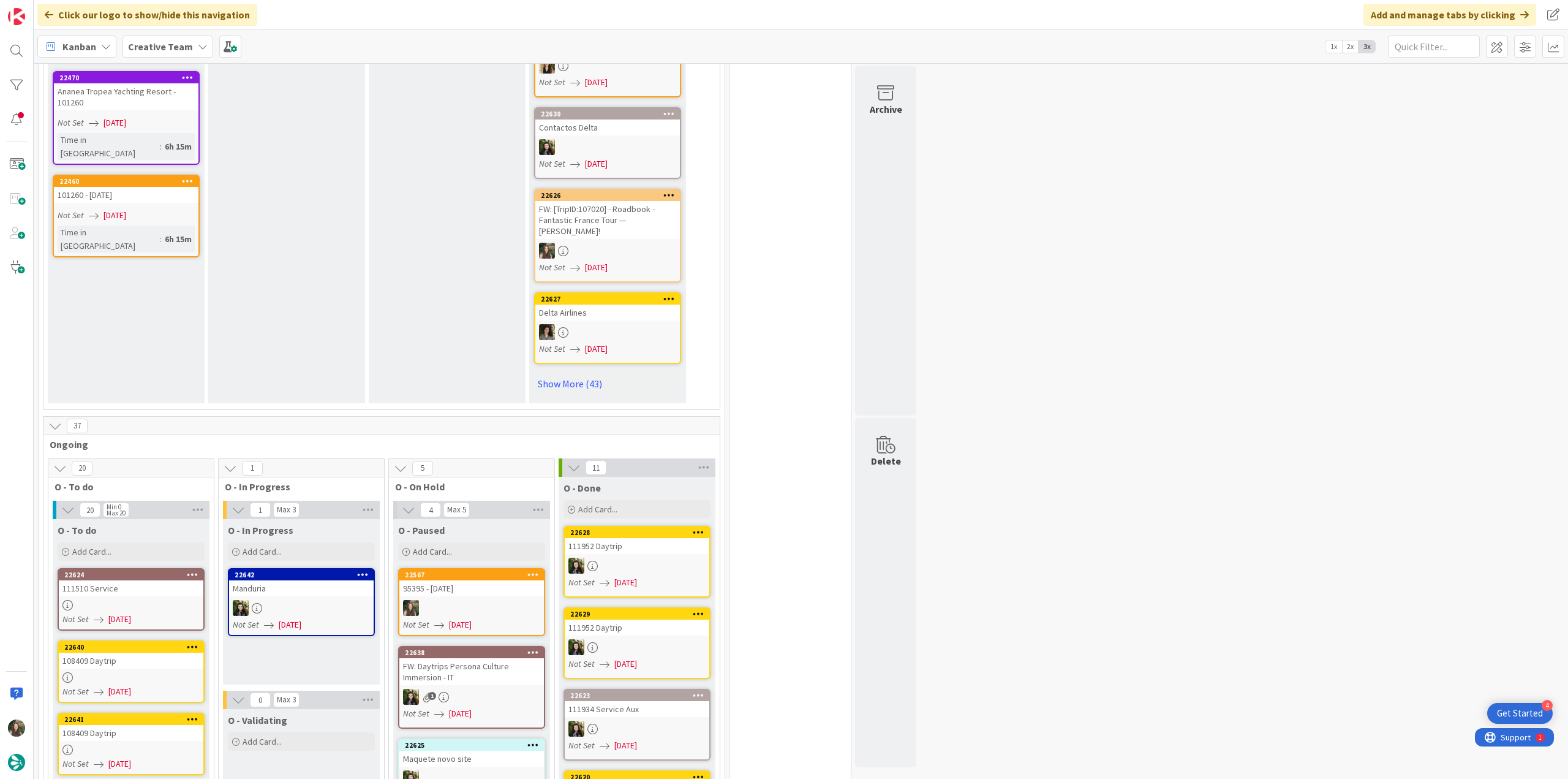
click at [515, 599] on div at bounding box center [471, 607] width 144 height 16
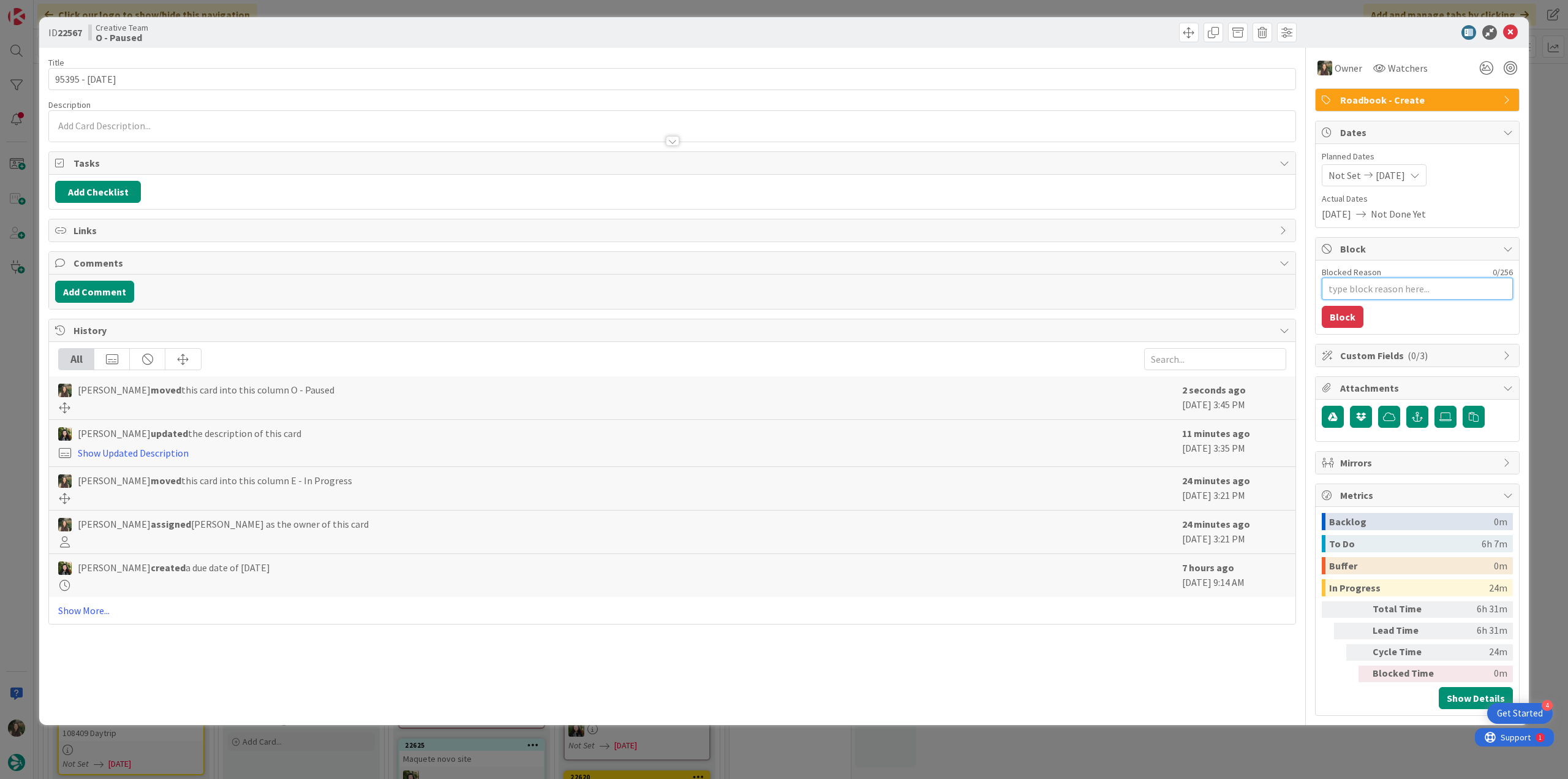
click at [1400, 286] on textarea "Blocked Reason" at bounding box center [1417, 288] width 191 height 22
type textarea "x"
type textarea "f"
type textarea "x"
type textarea "fa"
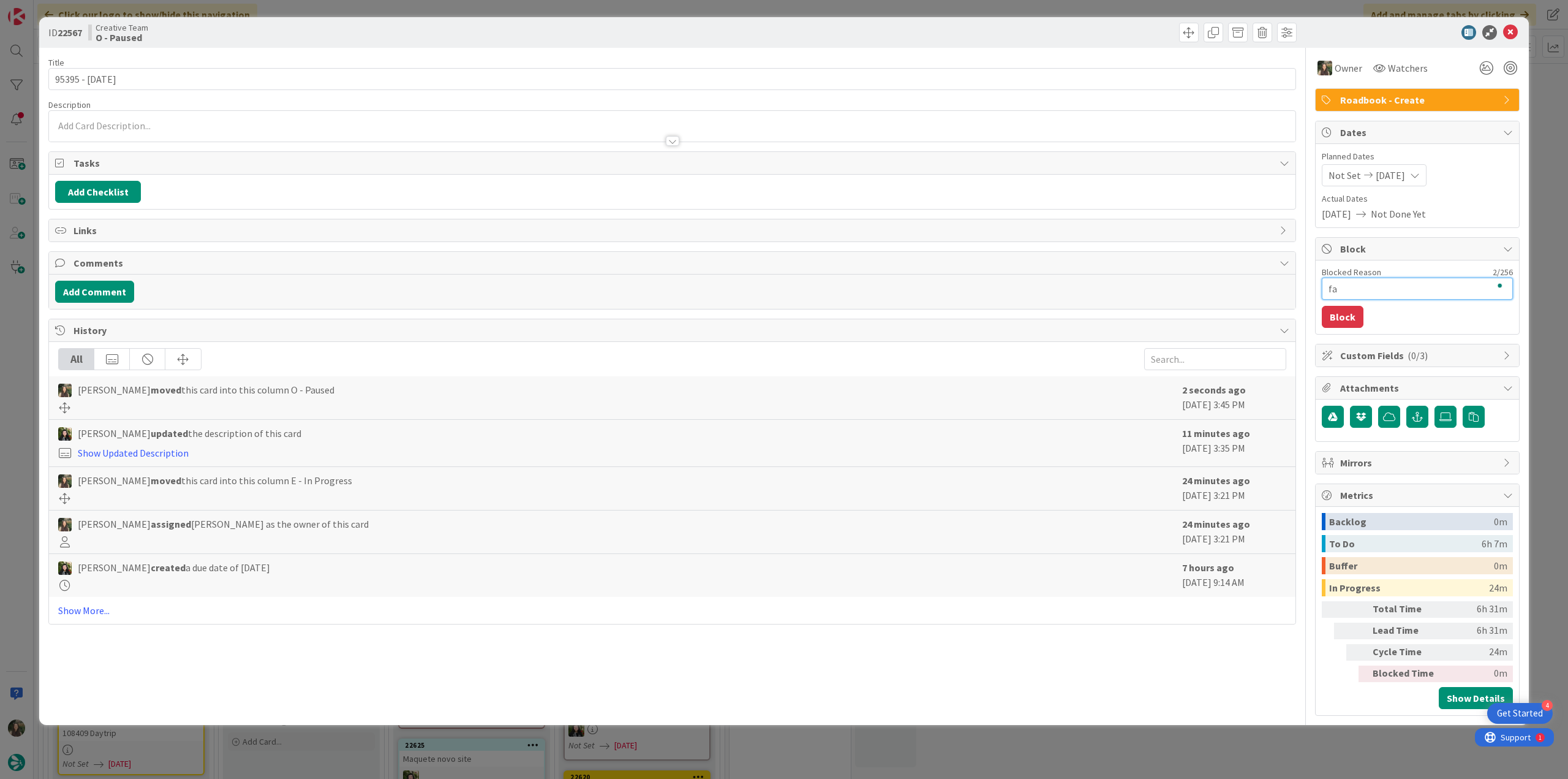
type textarea "x"
type textarea "fal"
type textarea "x"
type textarea "falat"
type textarea "x"
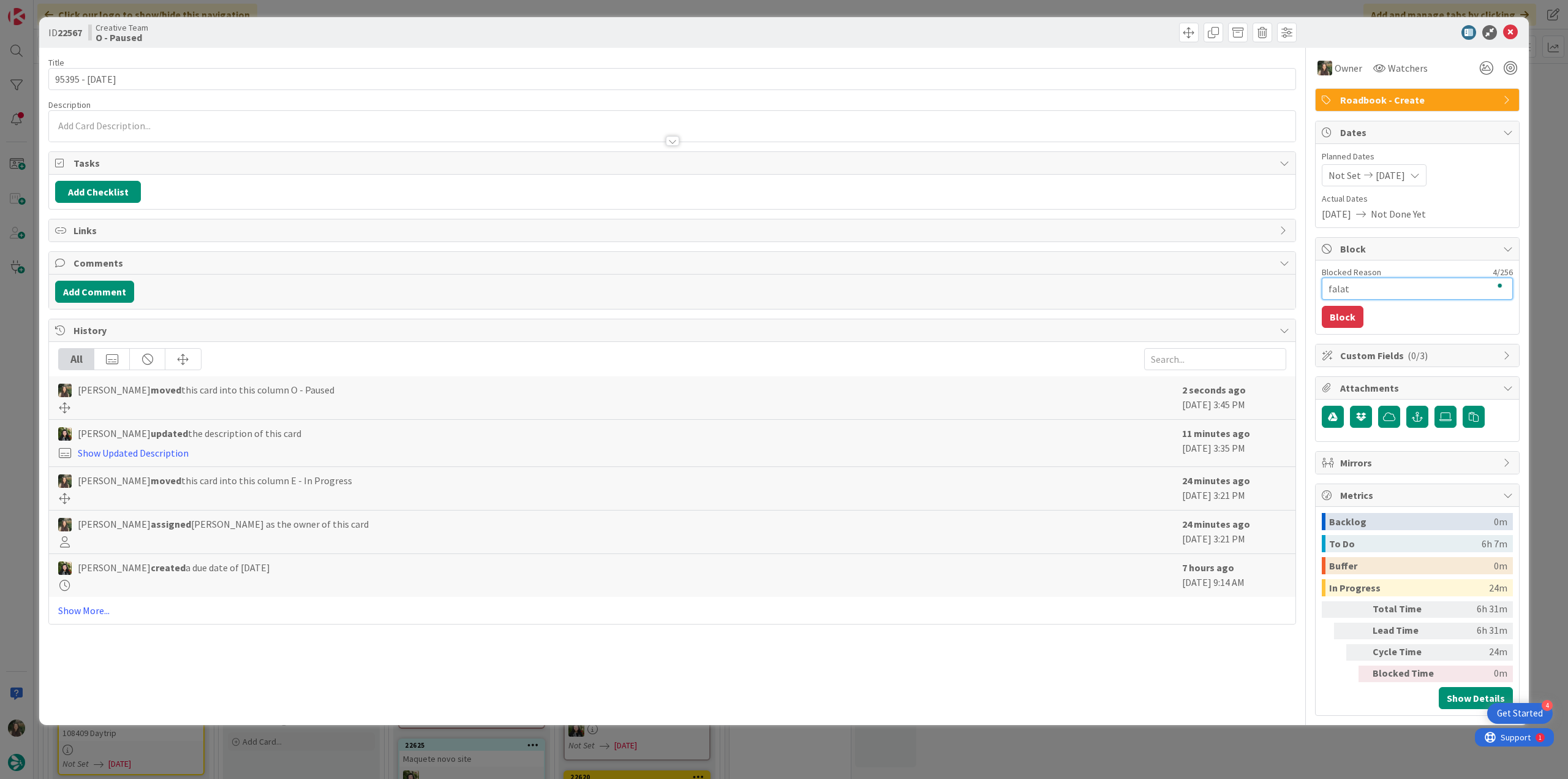
type textarea "falatm"
type textarea "x"
type textarea "falatm"
type textarea "x"
type textarea "falatm p"
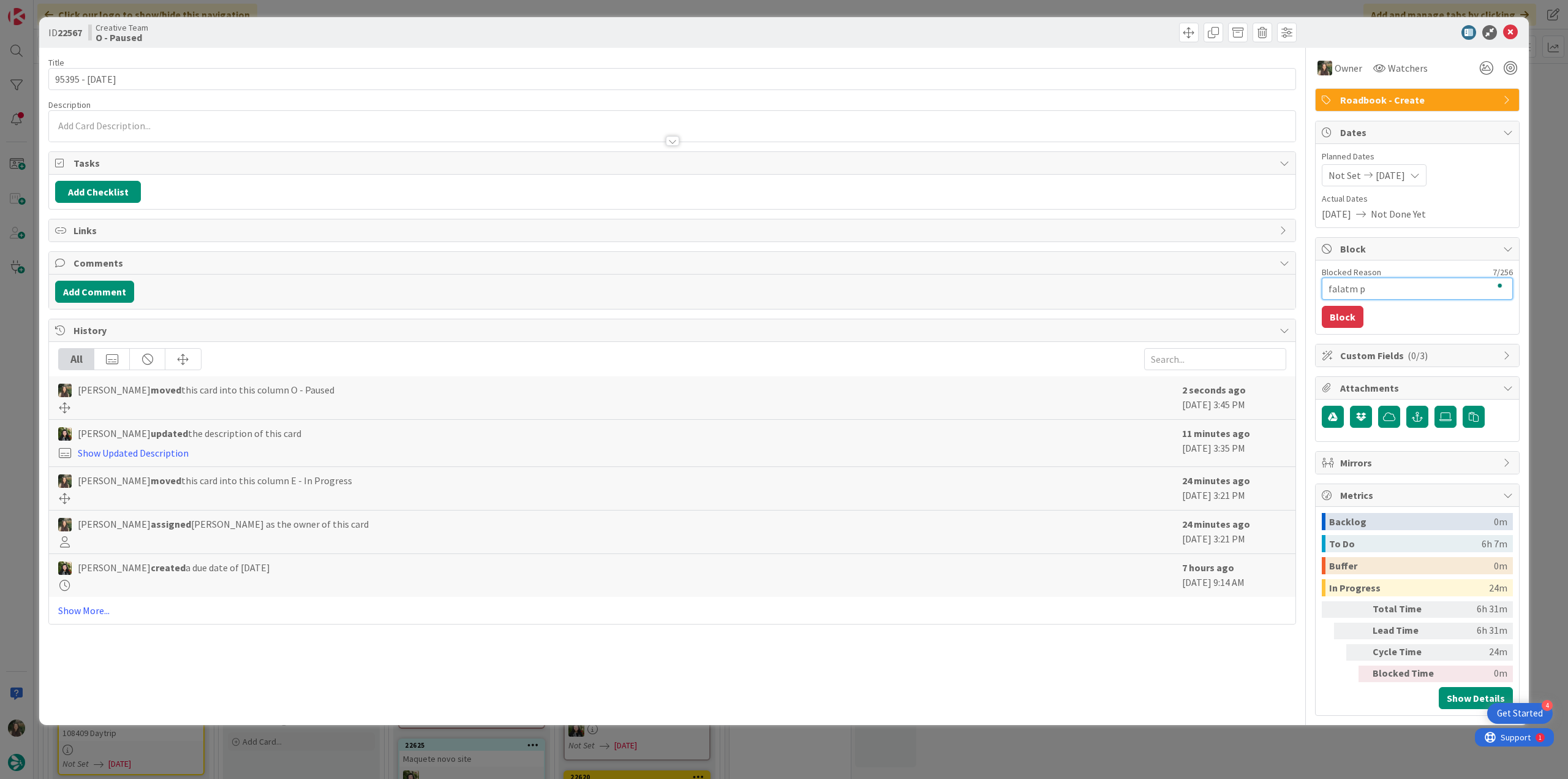
type textarea "x"
type textarea "falatm po"
type textarea "x"
type textarea "falatm poi"
type textarea "x"
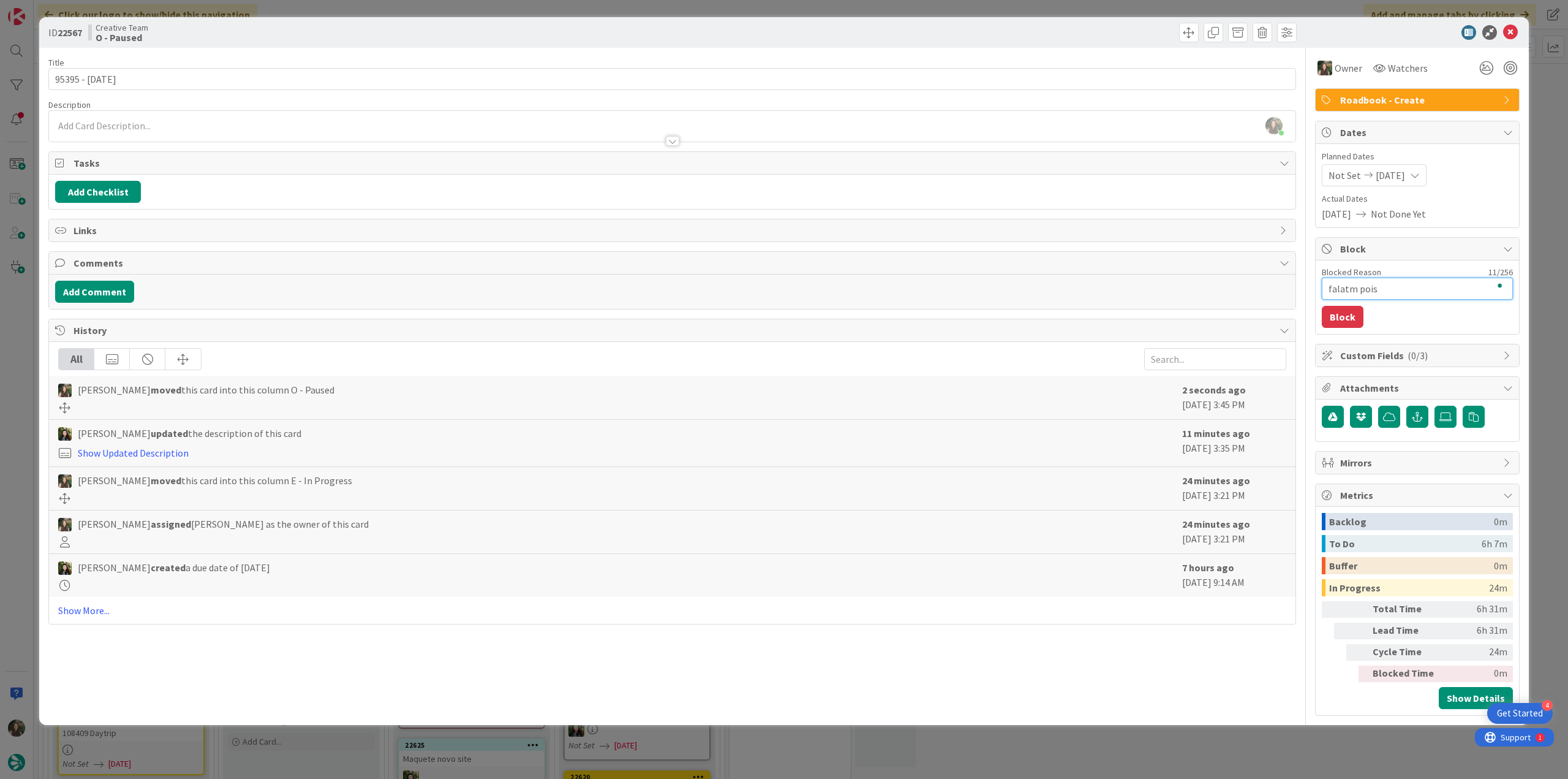
type textarea "falatm pois"
click at [1350, 323] on button "Block" at bounding box center [1343, 317] width 41 height 22
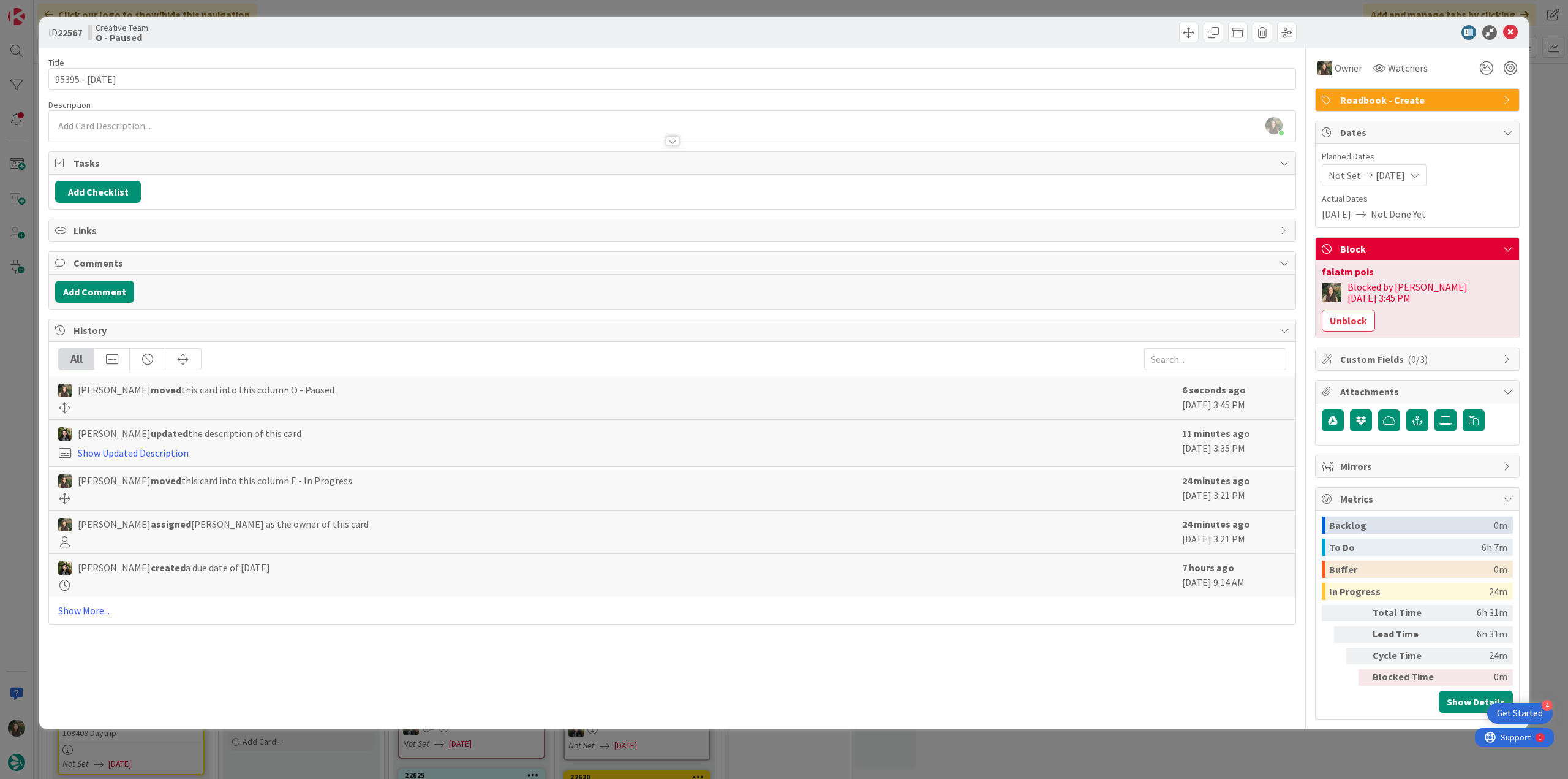
click at [1337, 268] on div "falatm pois" at bounding box center [1417, 271] width 191 height 10
click at [1540, 218] on div "ID 22567 Creative Team O - Paused Title 12 / 128 95395 - 6oct Description Inês …" at bounding box center [784, 390] width 1568 height 779
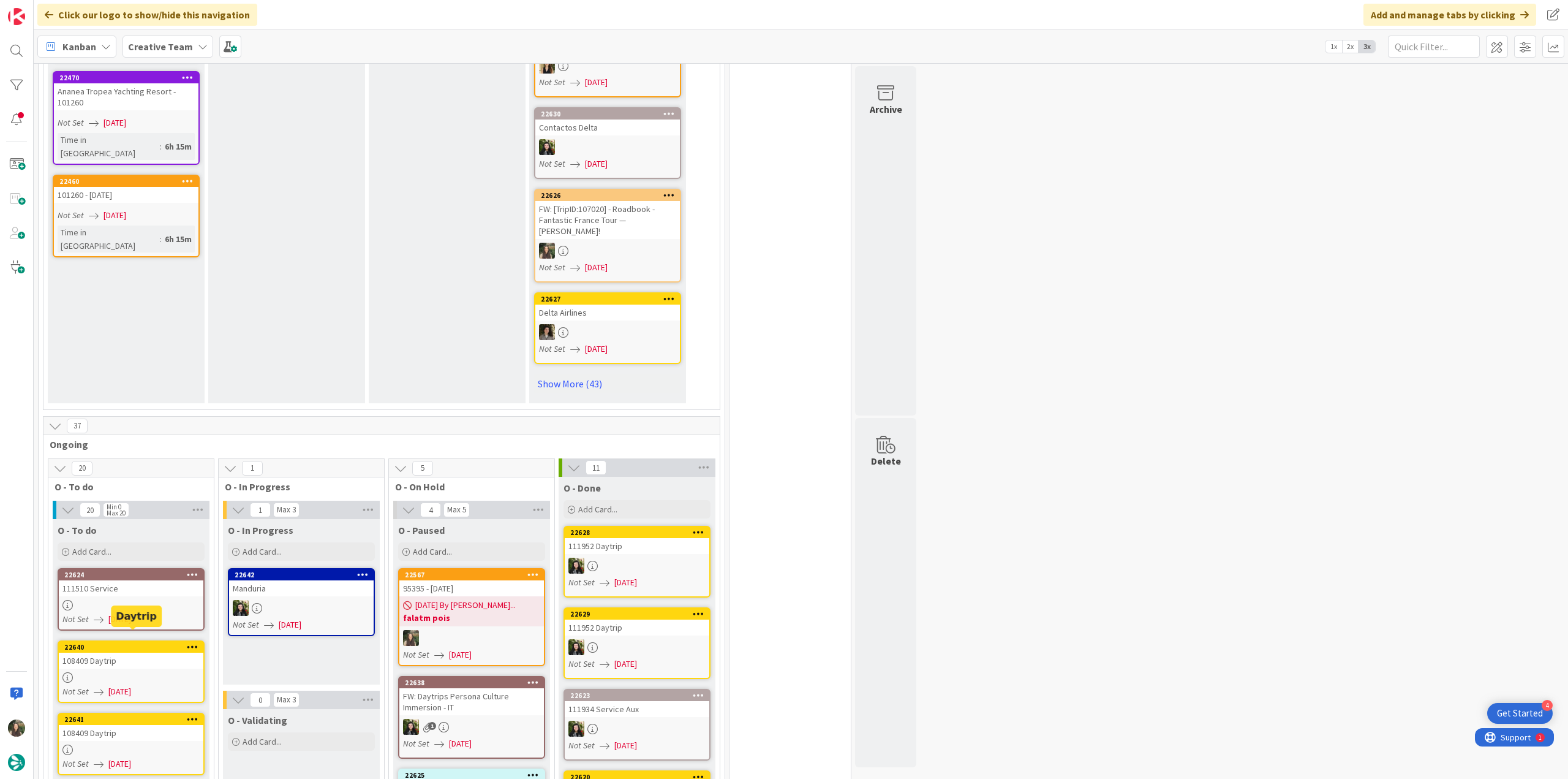
click at [153, 652] on div "108409 Daytrip" at bounding box center [130, 660] width 144 height 16
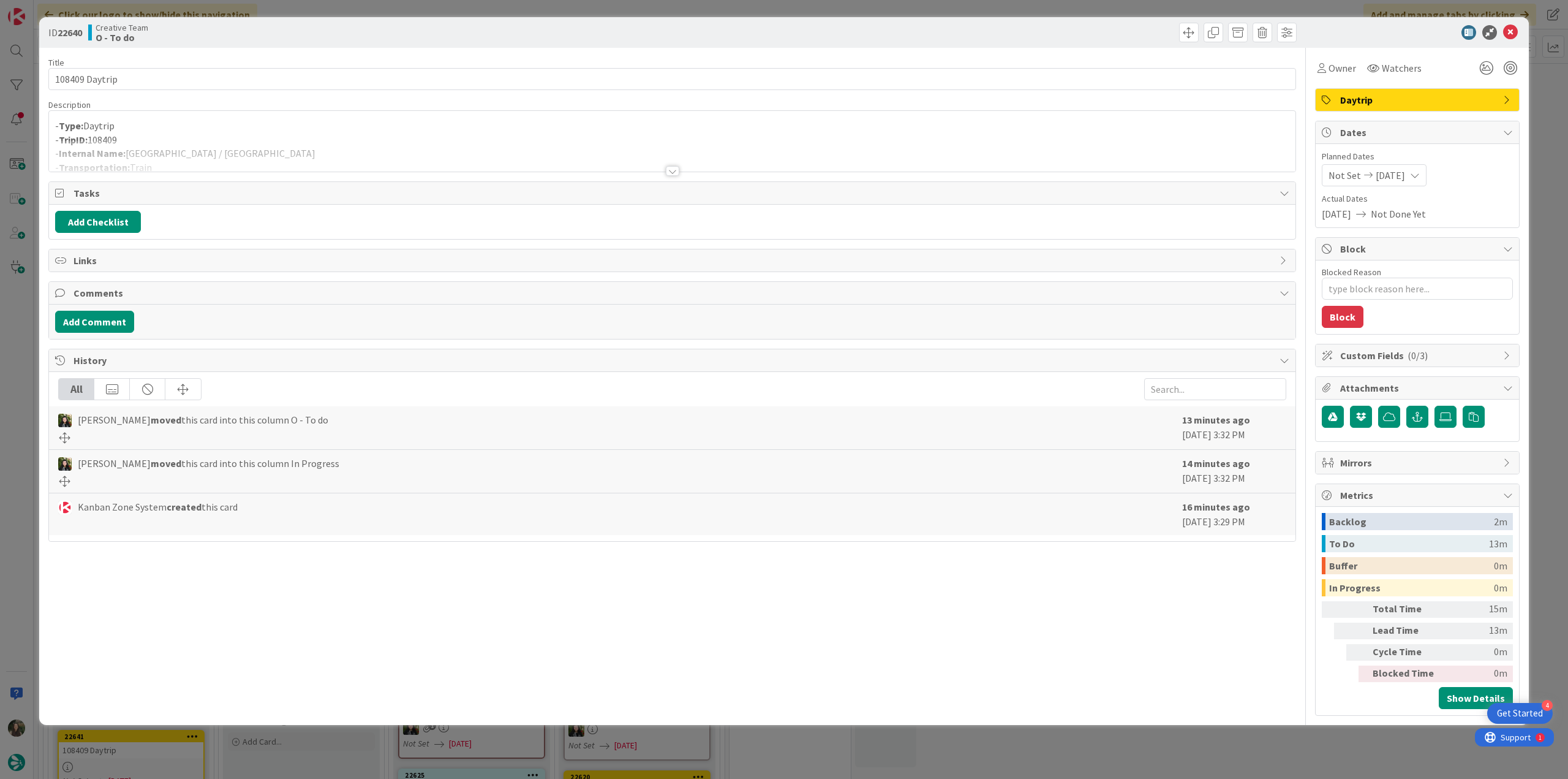
click at [324, 150] on div at bounding box center [672, 155] width 1246 height 31
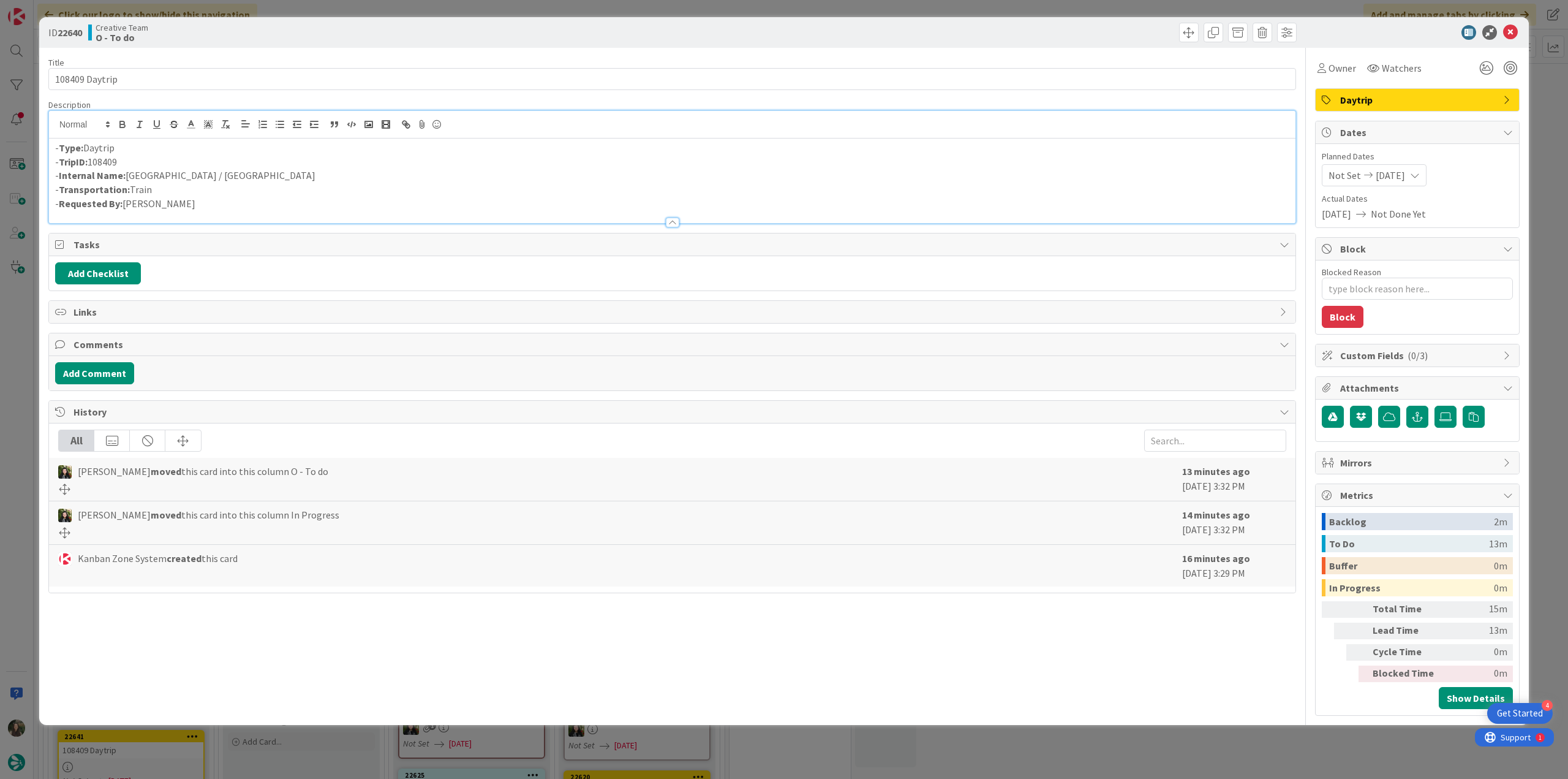
click at [21, 378] on div "ID 22640 Creative Team O - To do Title 14 / 128 108409 Daytrip Description - Ty…" at bounding box center [784, 390] width 1568 height 779
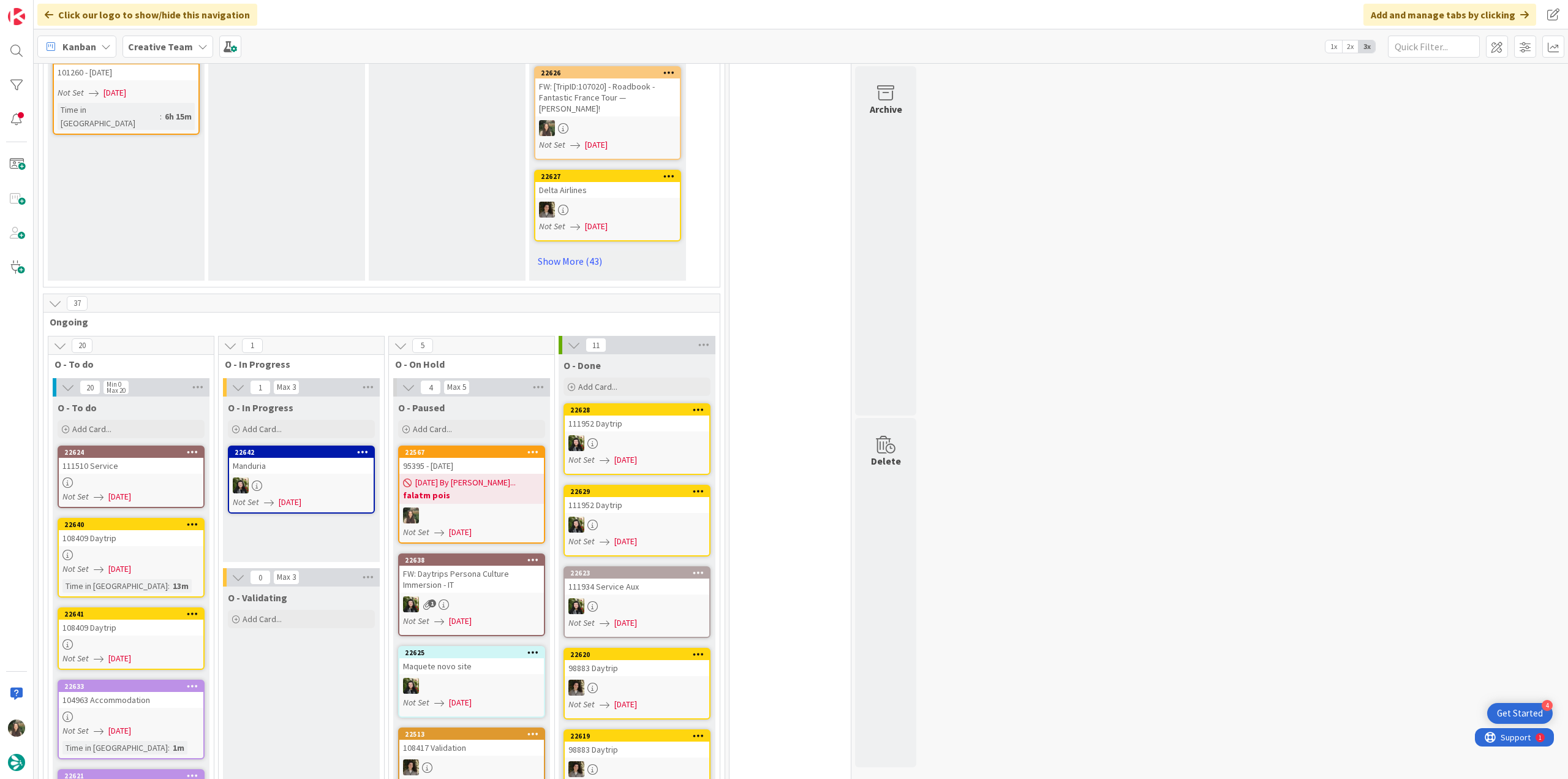
click at [155, 639] on div at bounding box center [130, 644] width 144 height 10
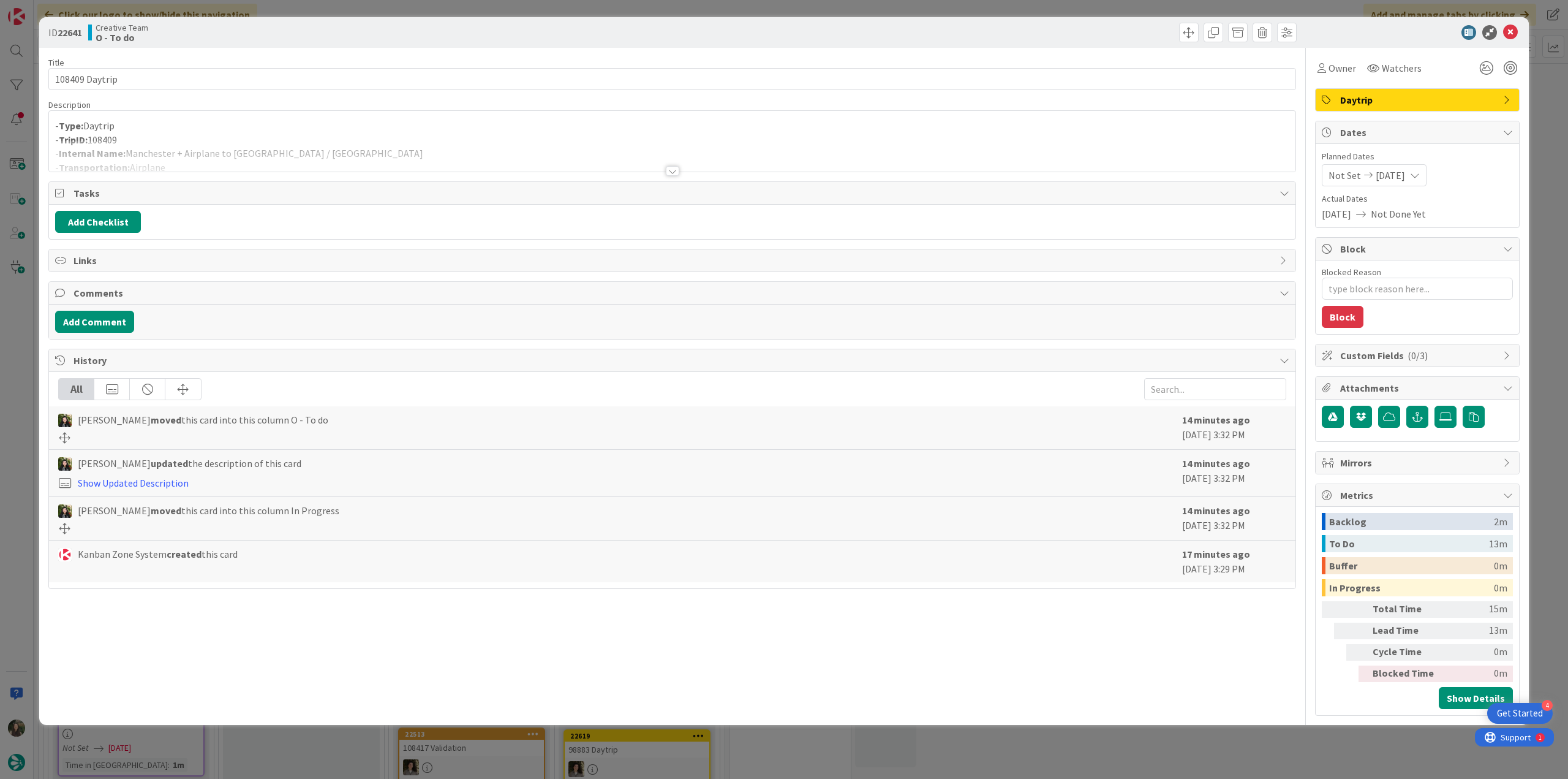
click at [17, 408] on div "ID 22641 Creative Team O - To do Title 14 / 128 108409 Daytrip Description - Ty…" at bounding box center [784, 390] width 1568 height 779
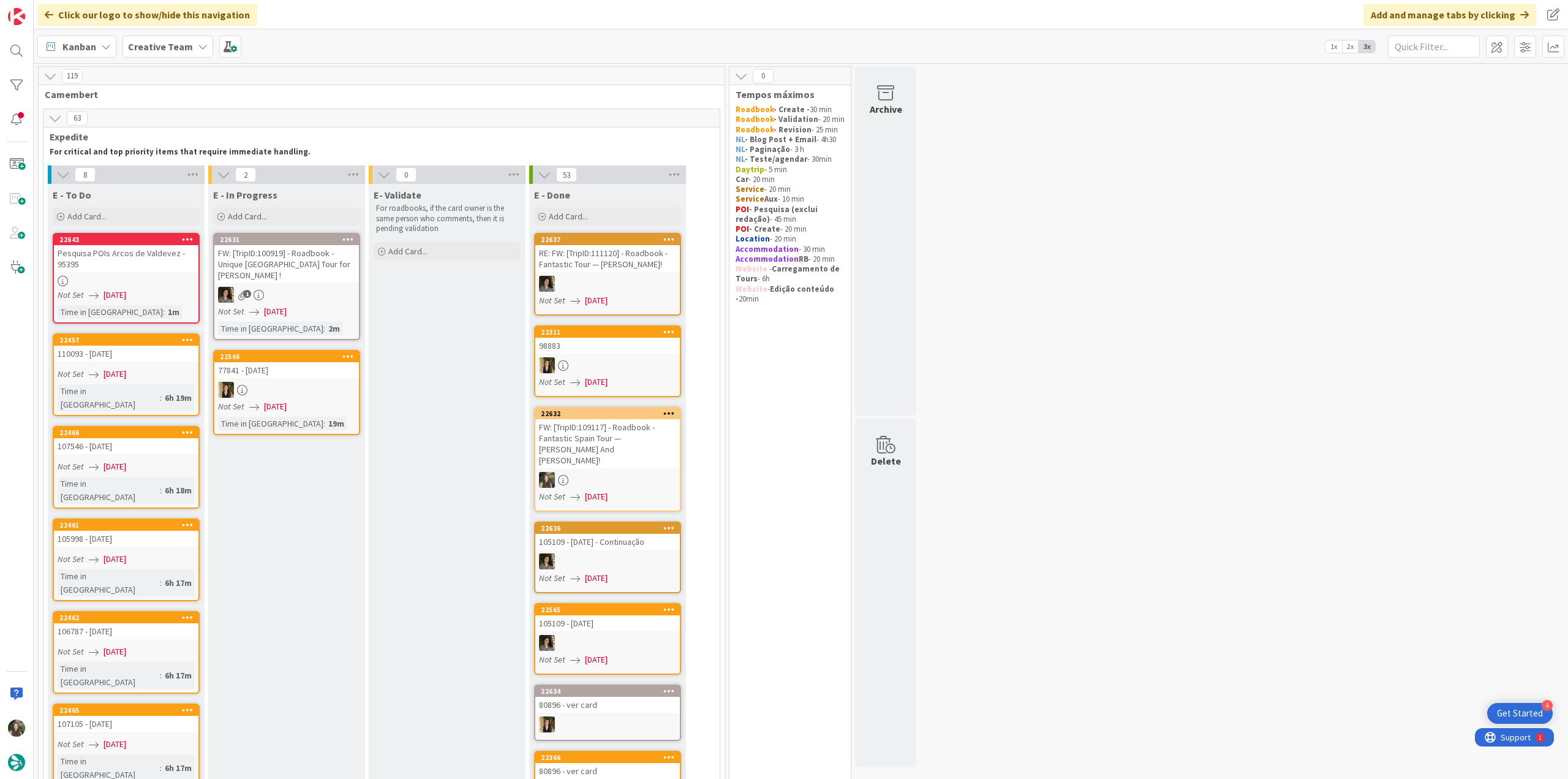
click at [150, 276] on div at bounding box center [125, 281] width 144 height 10
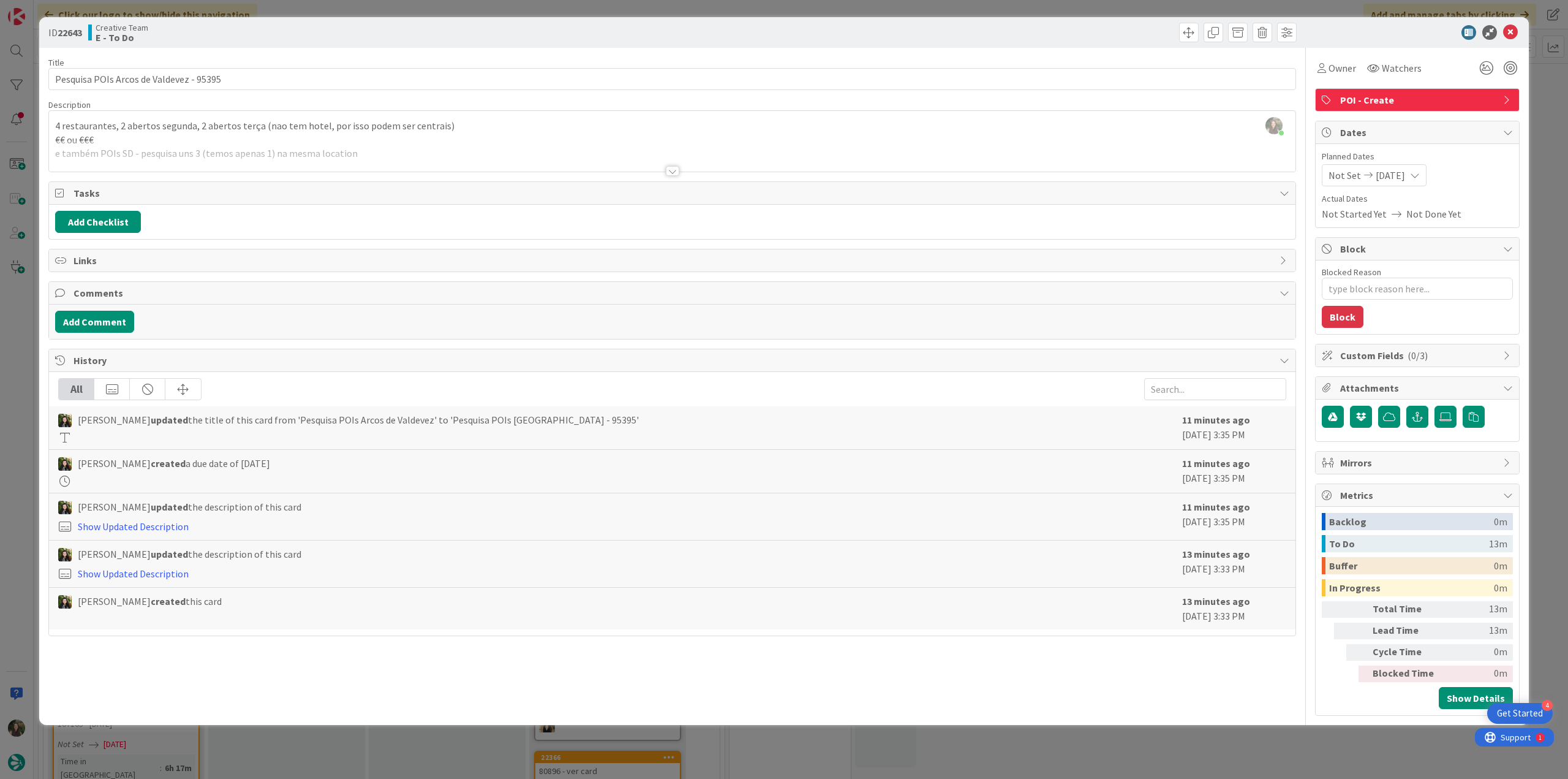
click at [27, 340] on div "ID 22643 Creative Team E - To Do Title 39 / 128 Pesquisa POIs Arcos de Valdevez…" at bounding box center [784, 390] width 1568 height 779
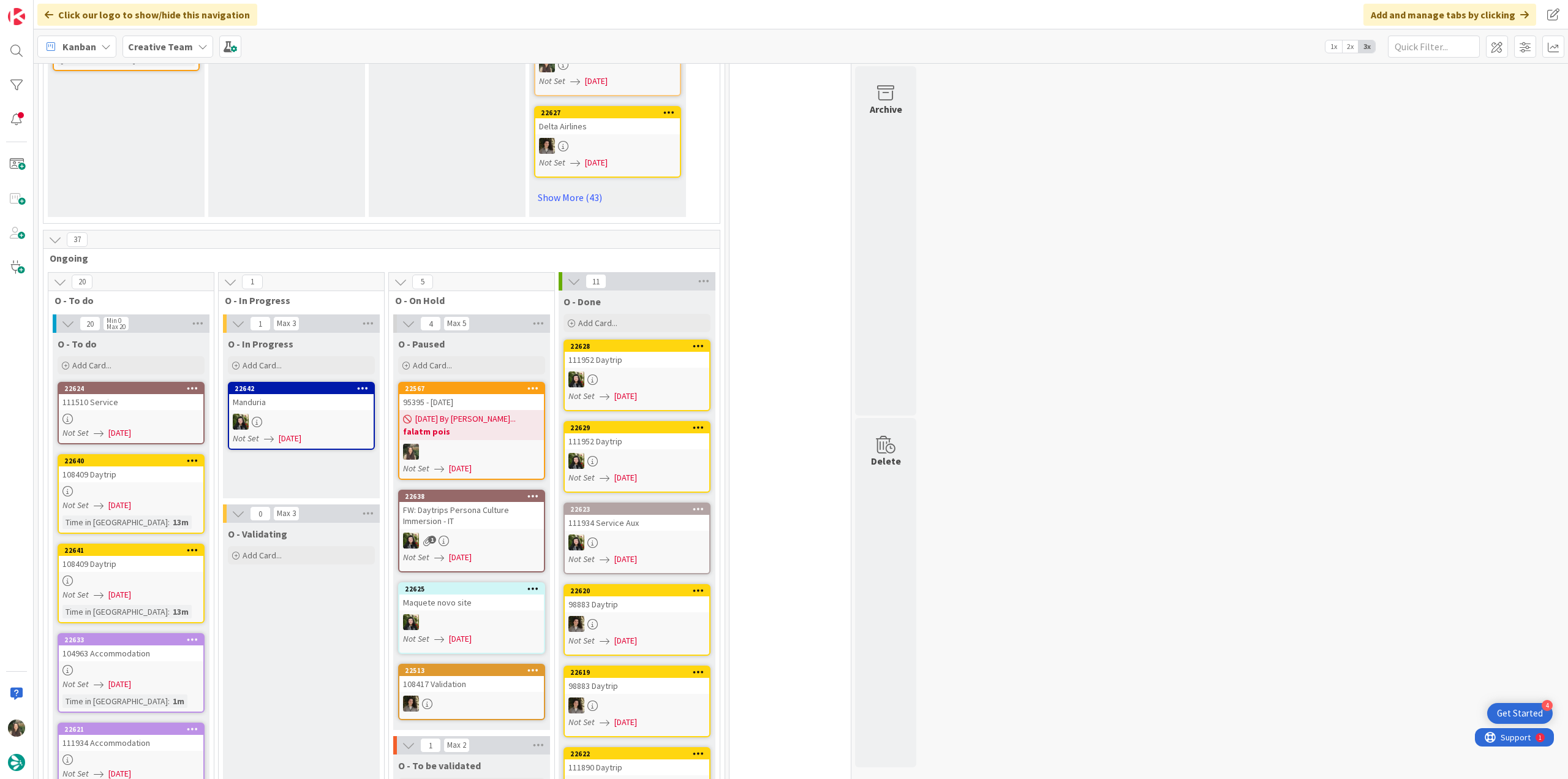
scroll to position [1103, 0]
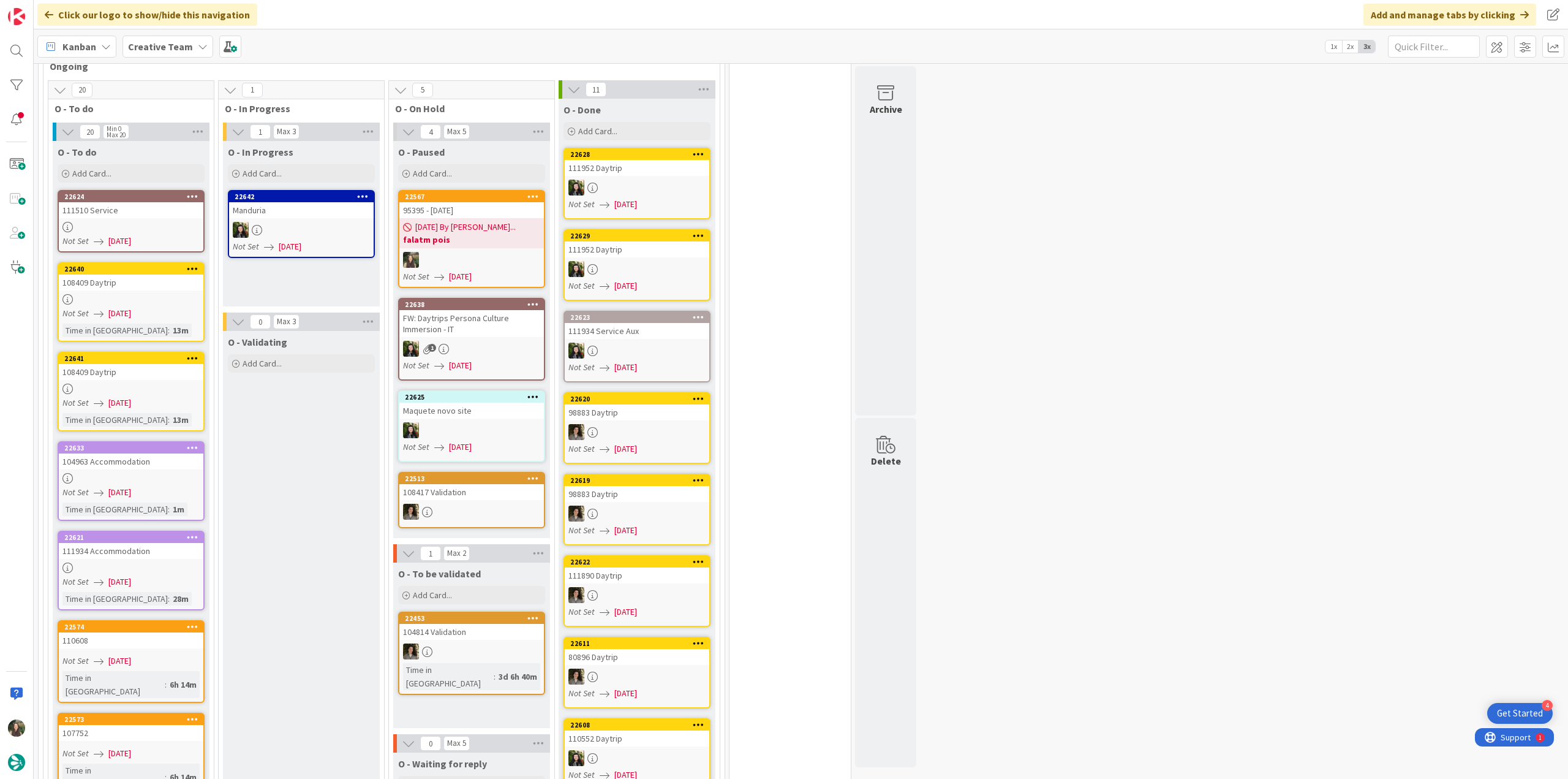
click at [175, 307] on div "Not Set 09/08/2025" at bounding box center [132, 313] width 141 height 13
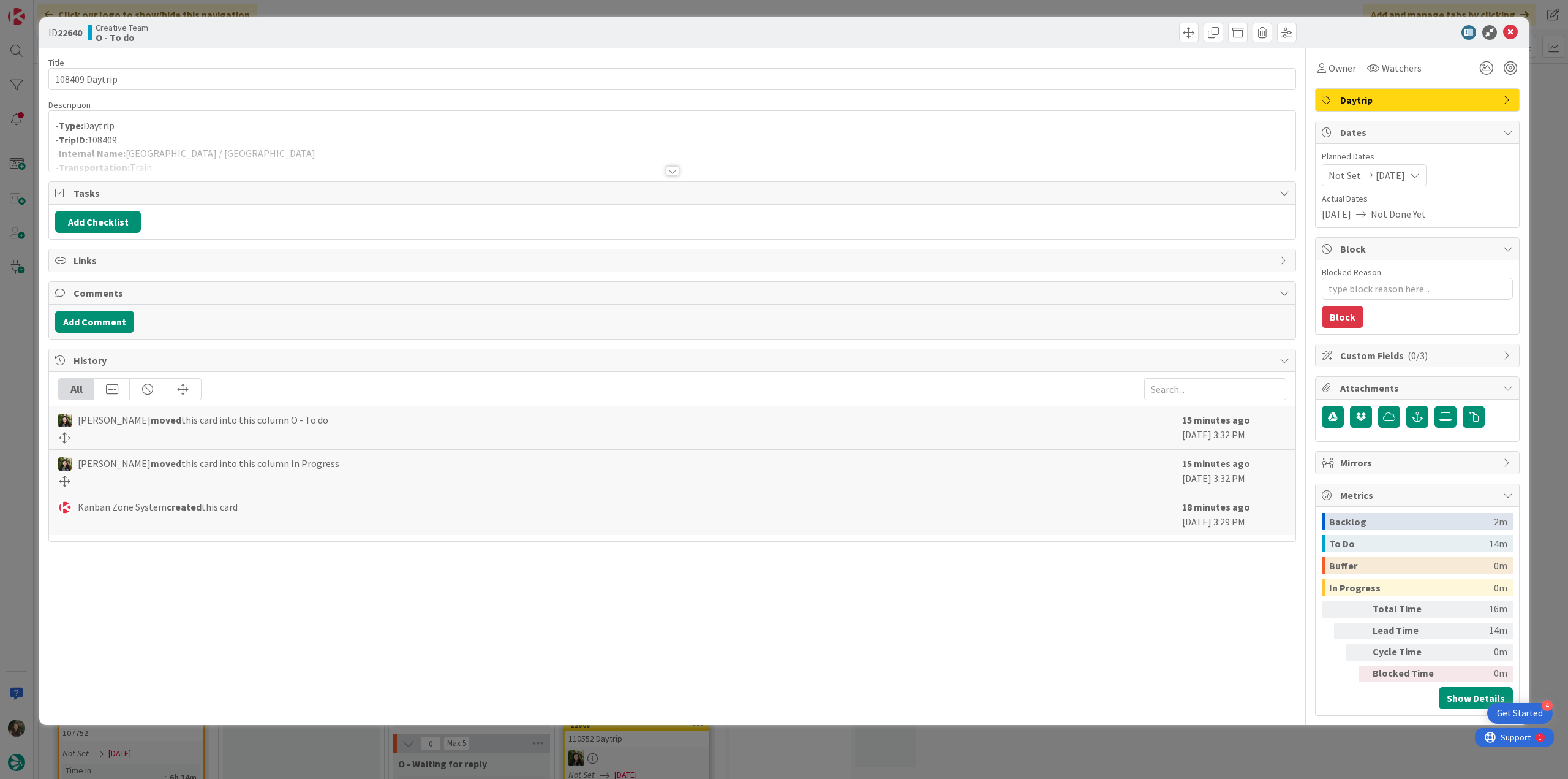
click at [289, 148] on div at bounding box center [672, 155] width 1246 height 31
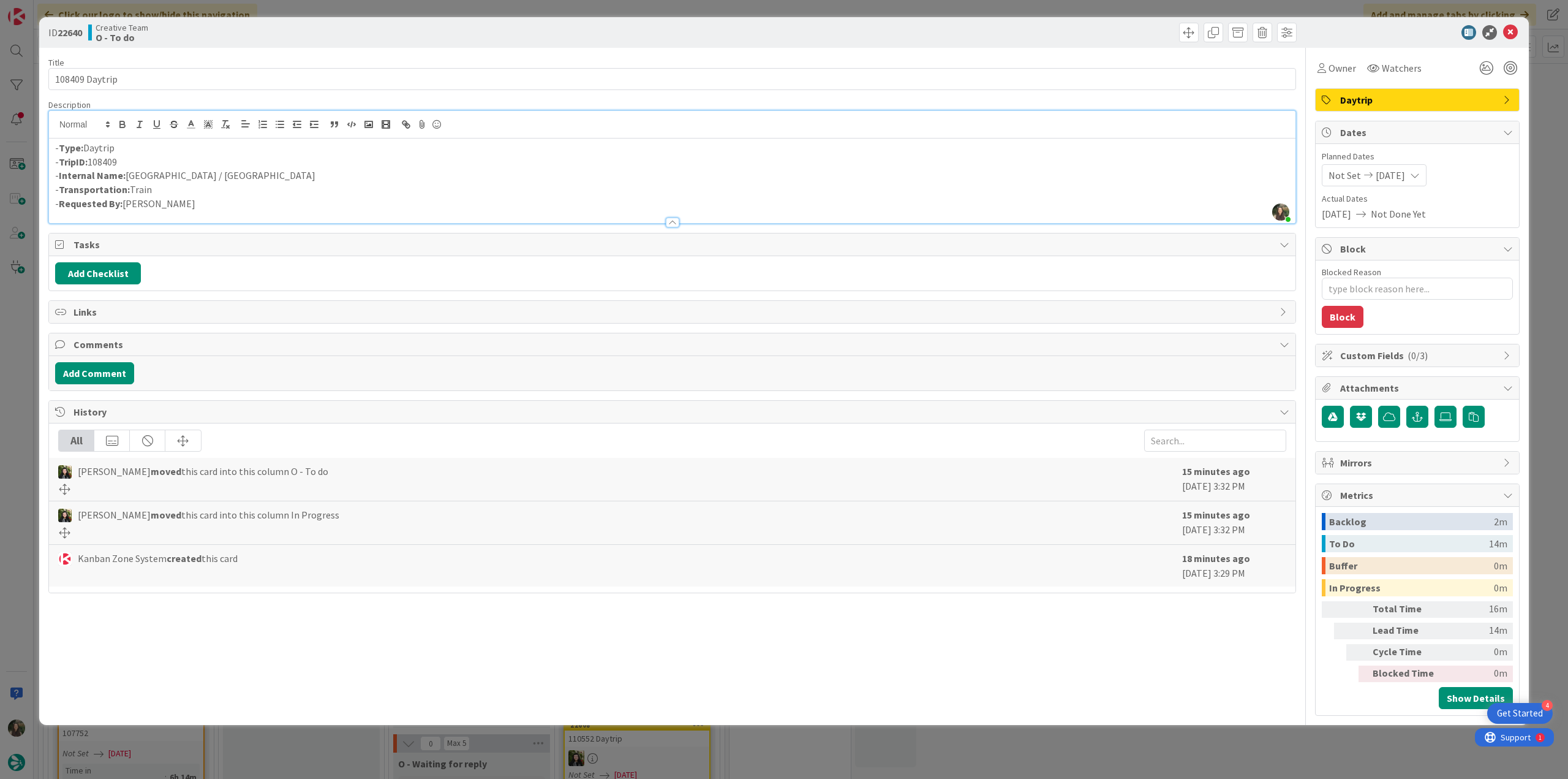
click at [15, 408] on div "ID 22640 Creative Team O - To do Title 14 / 128 108409 Daytrip Description Inês…" at bounding box center [784, 390] width 1568 height 779
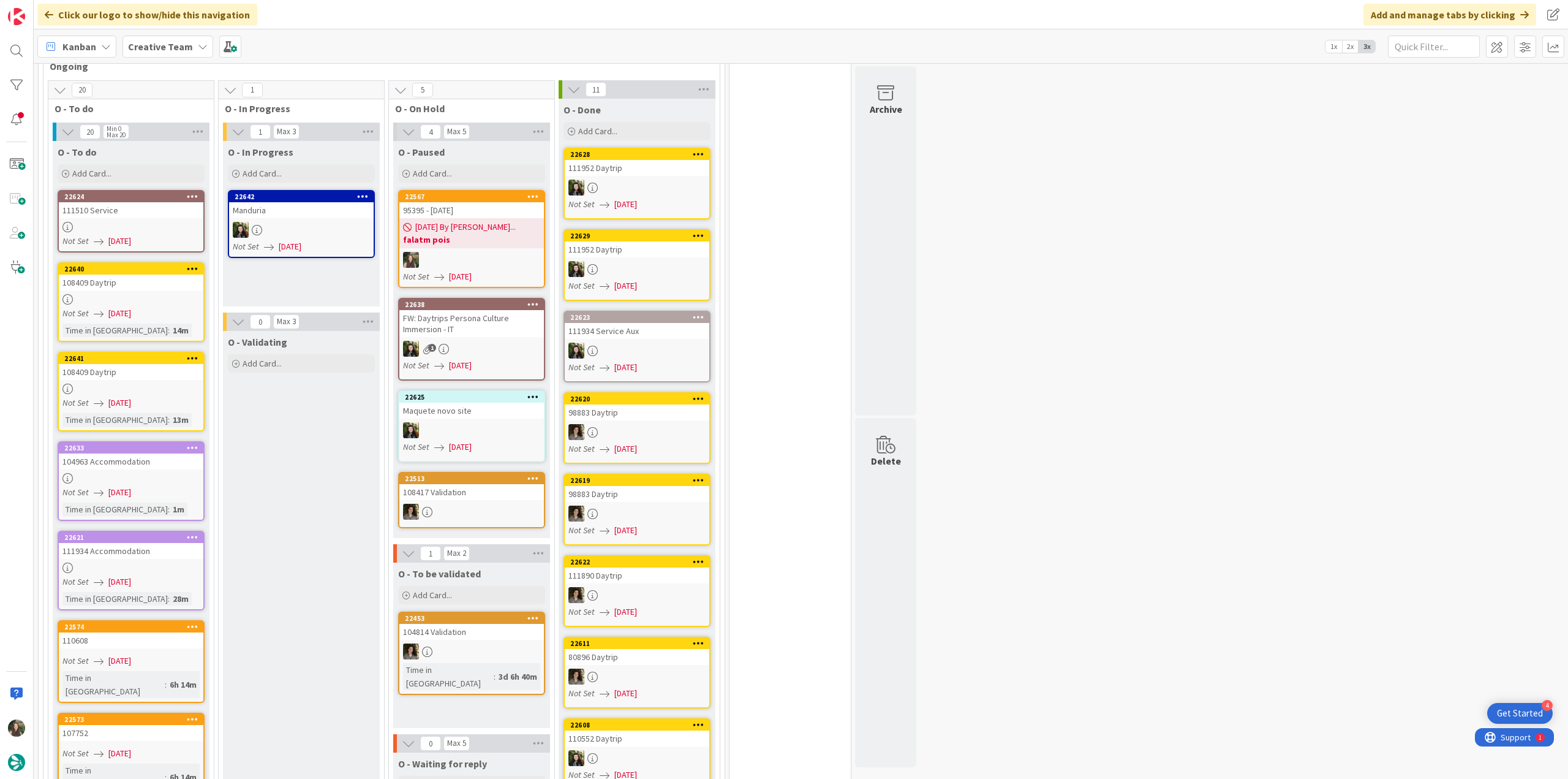
click at [174, 367] on div "108409 Daytrip" at bounding box center [130, 371] width 144 height 16
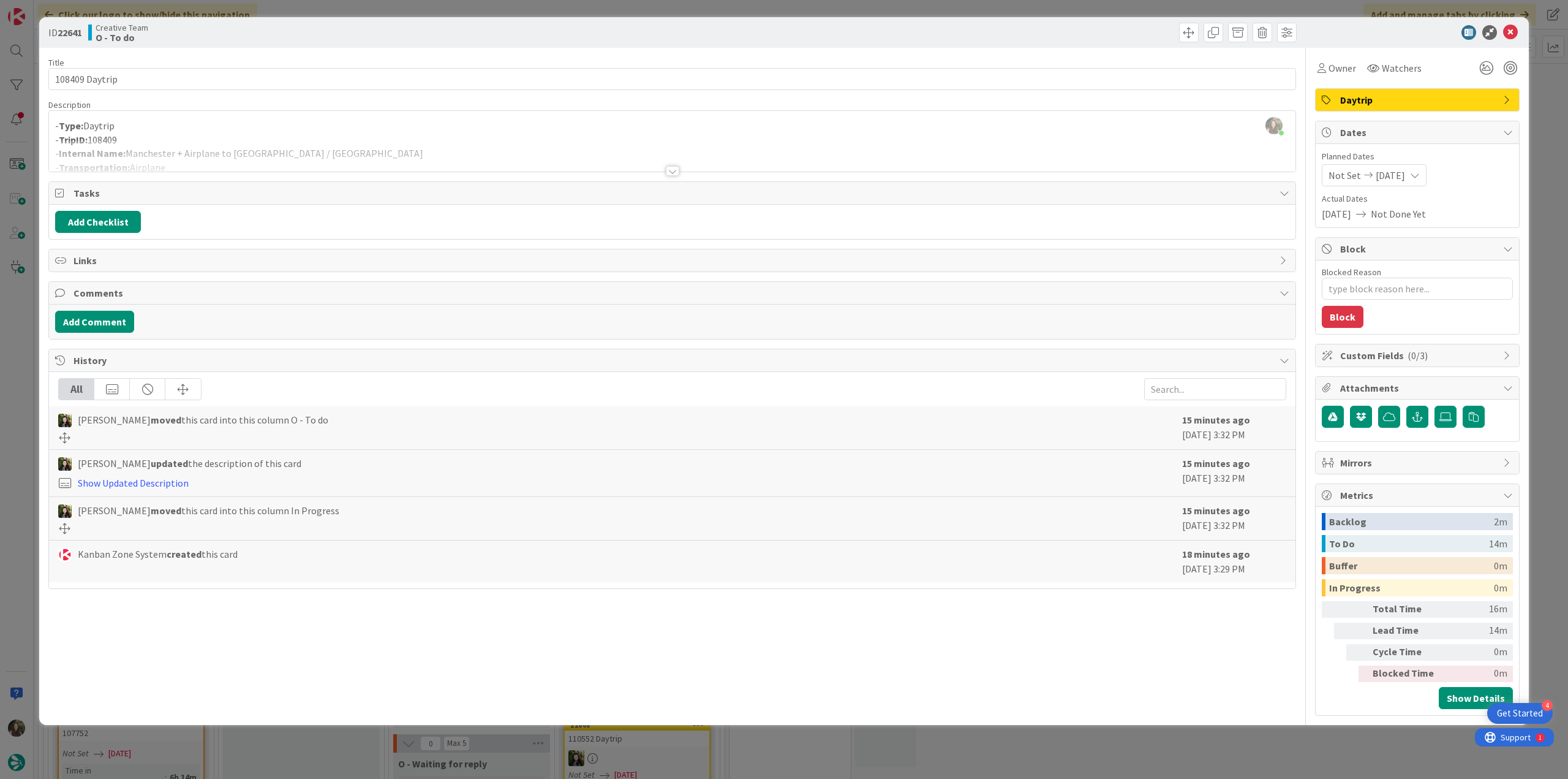
click at [375, 155] on div at bounding box center [672, 155] width 1246 height 31
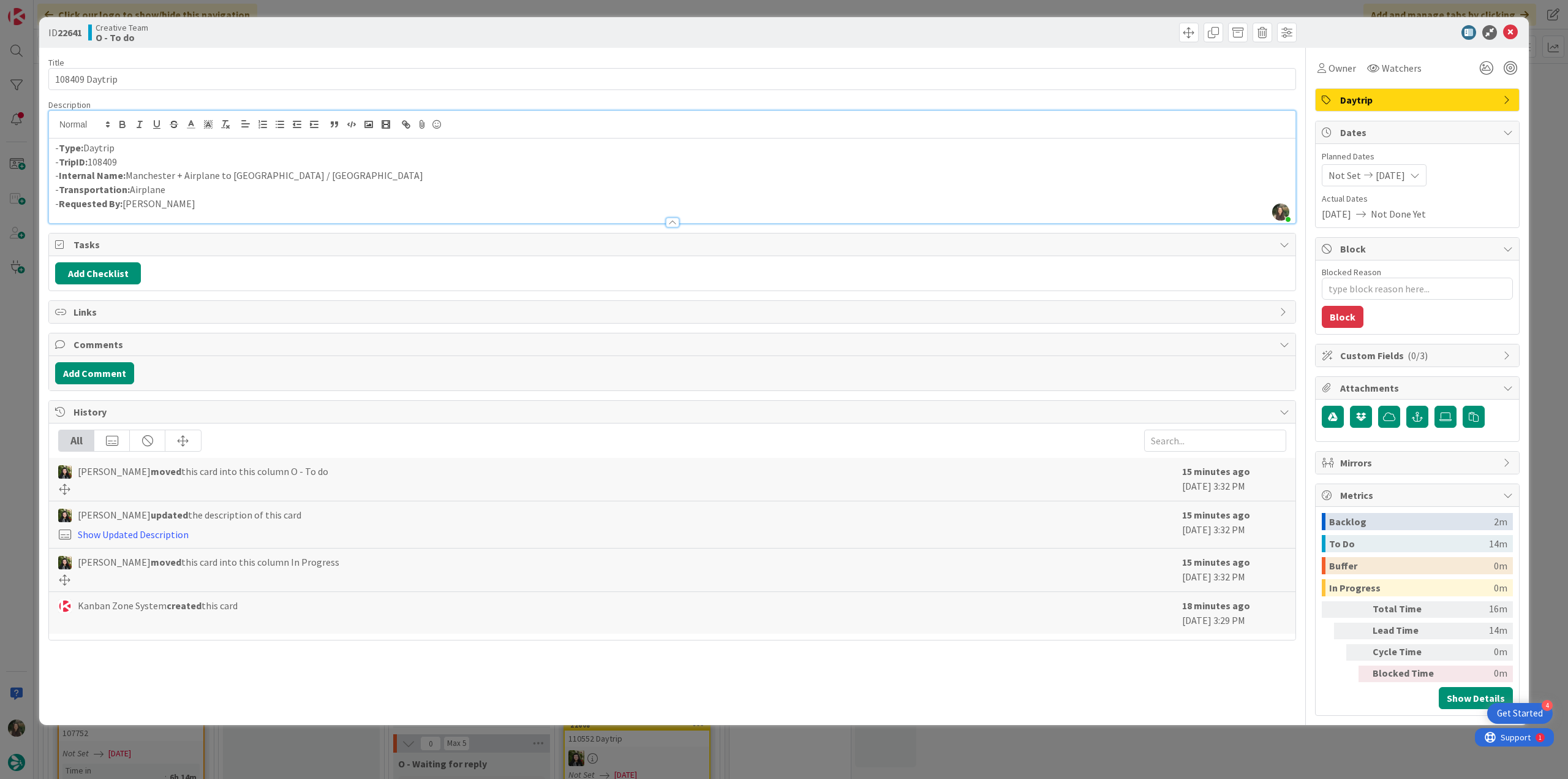
click at [28, 439] on div "ID 22641 Creative Team O - To do Title 14 / 128 108409 Daytrip Description Inês…" at bounding box center [784, 390] width 1568 height 779
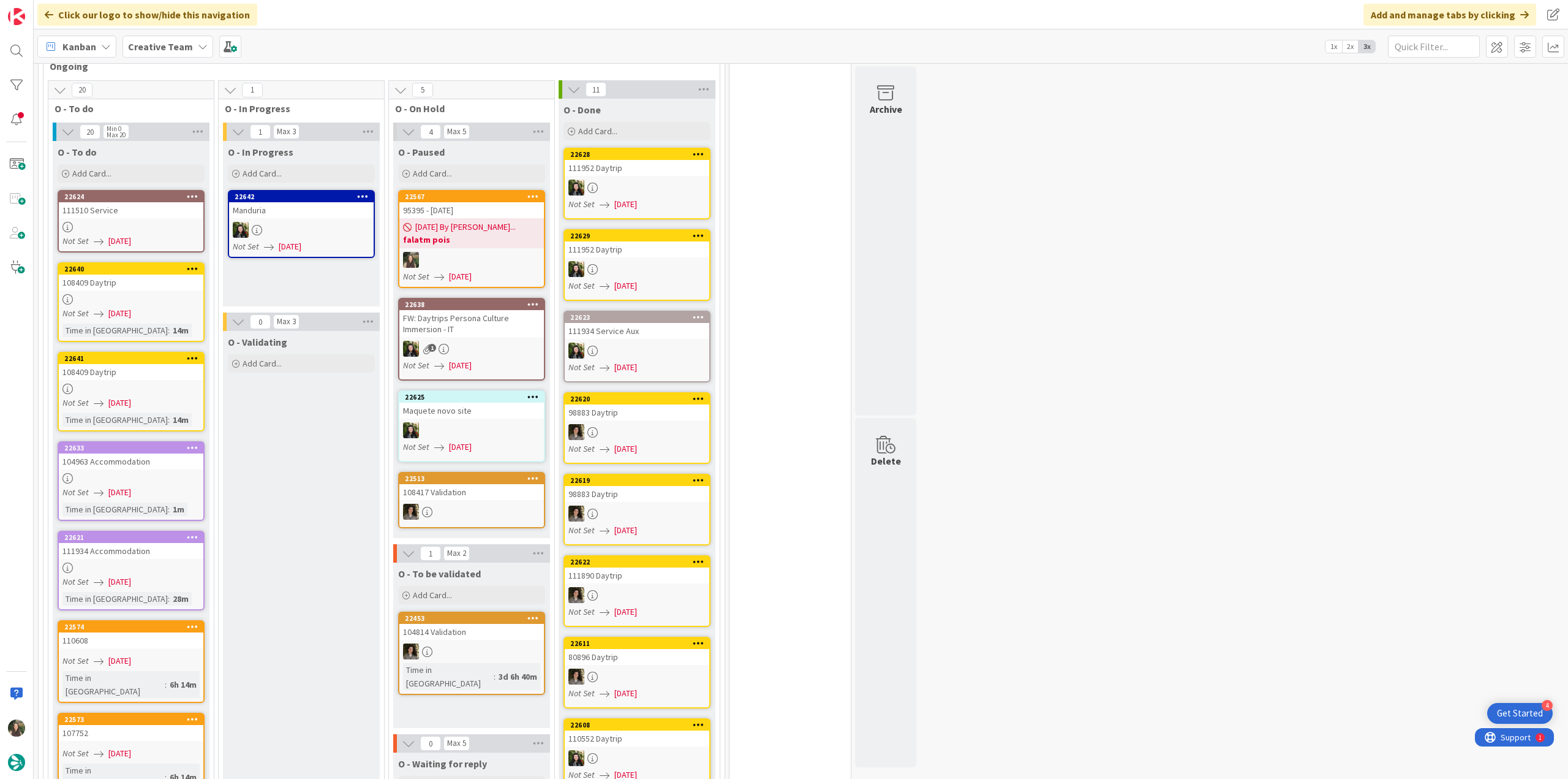
click at [178, 294] on div at bounding box center [130, 299] width 144 height 10
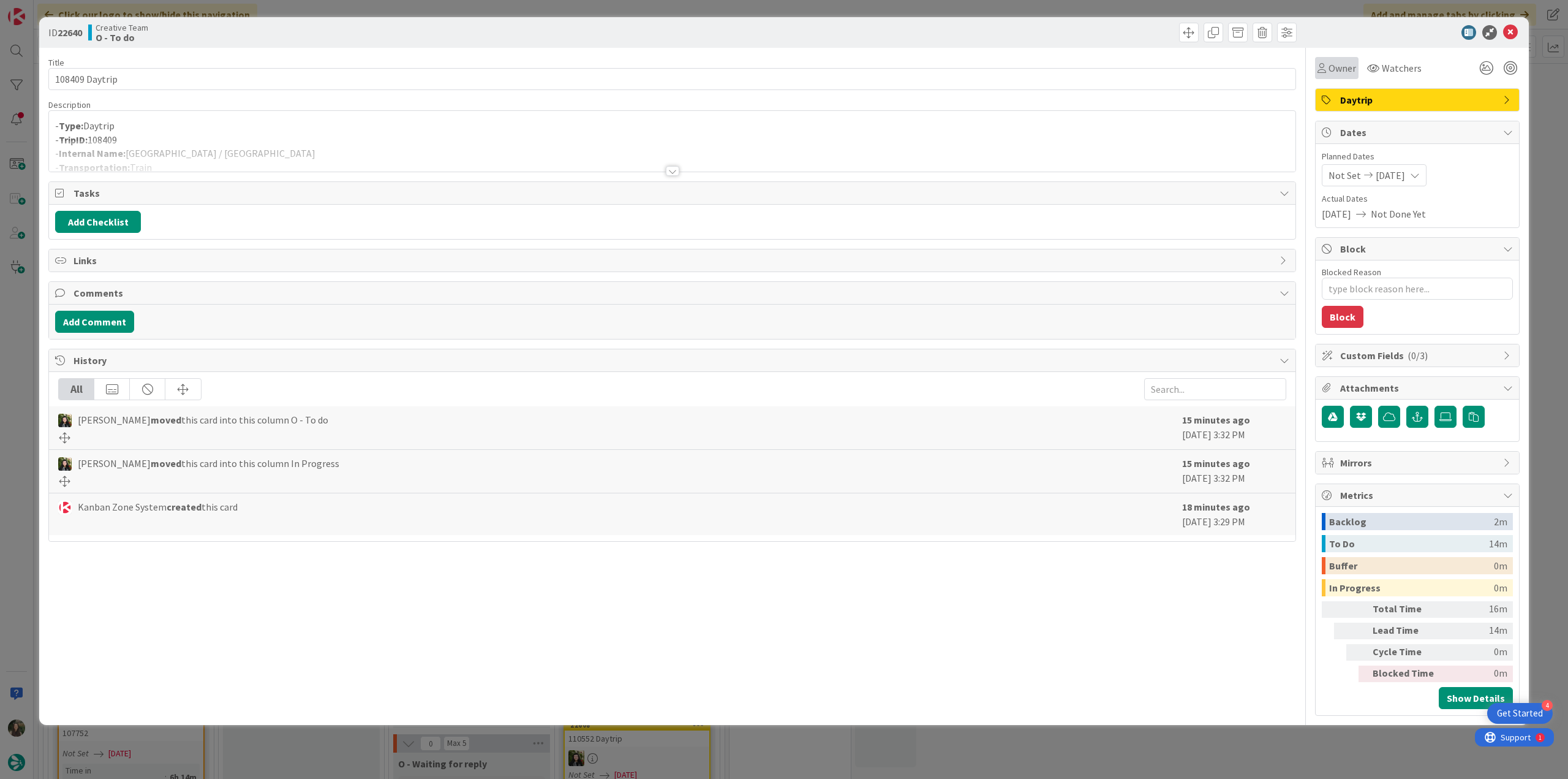
click at [1331, 73] on span "Owner" at bounding box center [1343, 67] width 28 height 15
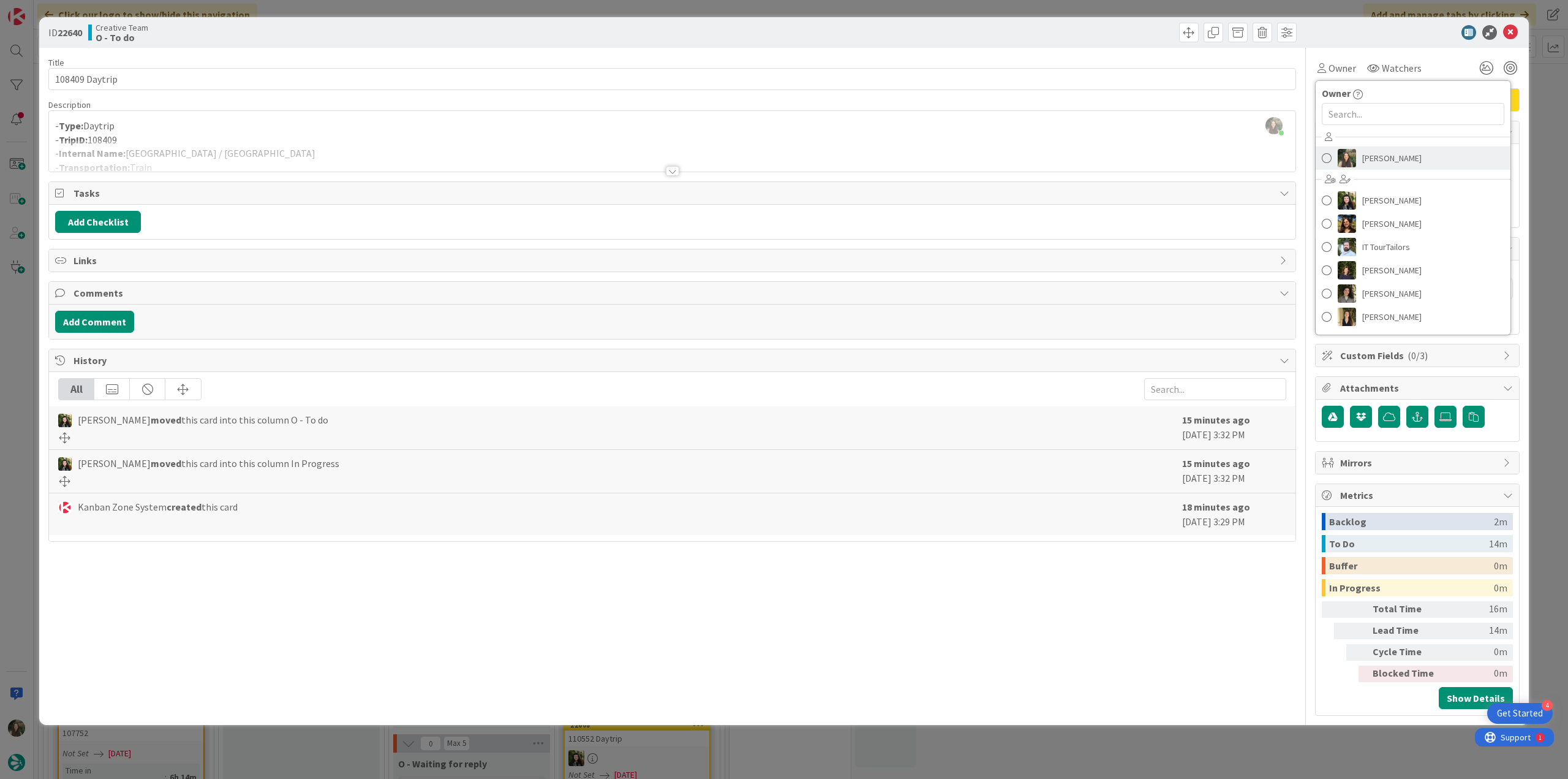
click at [1370, 156] on span "[PERSON_NAME]" at bounding box center [1392, 157] width 60 height 18
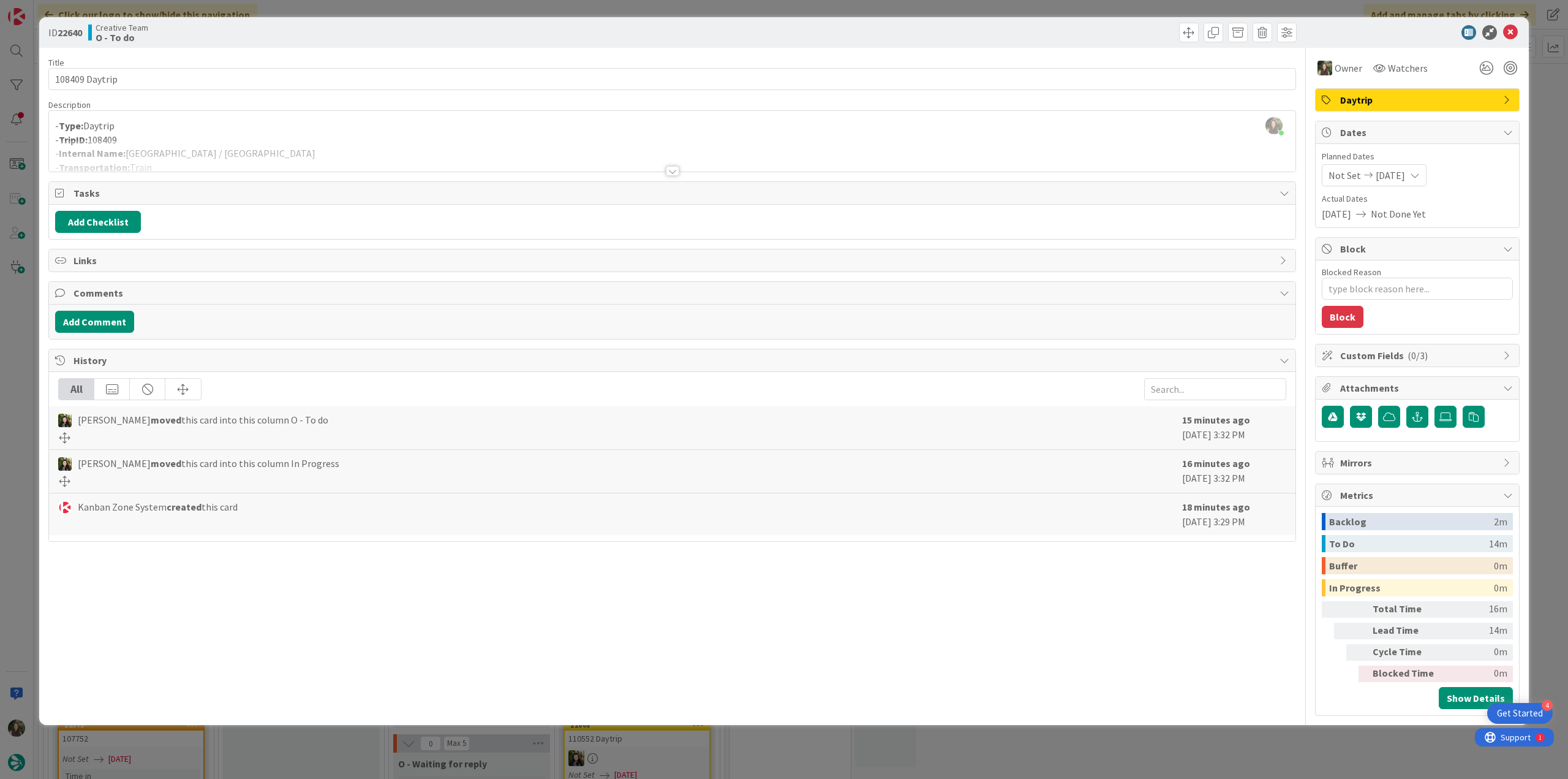
click at [1546, 138] on div "ID 22640 Creative Team O - To do Title 14 / 128 108409 Daytrip Description Inês…" at bounding box center [784, 390] width 1568 height 779
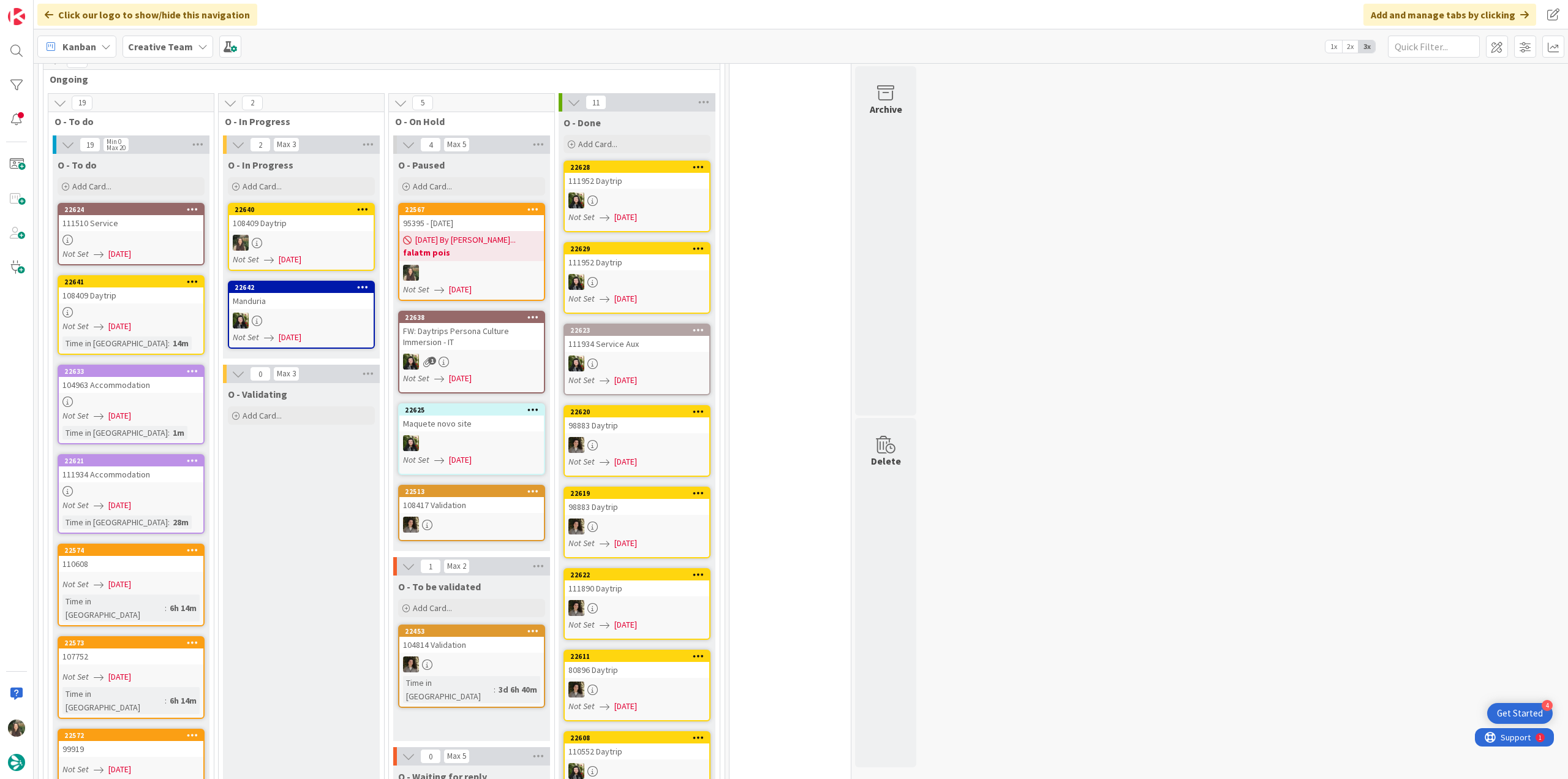
click at [358, 221] on link "22640 108409 Daytrip Not Set 09/08/2025" at bounding box center [301, 237] width 147 height 68
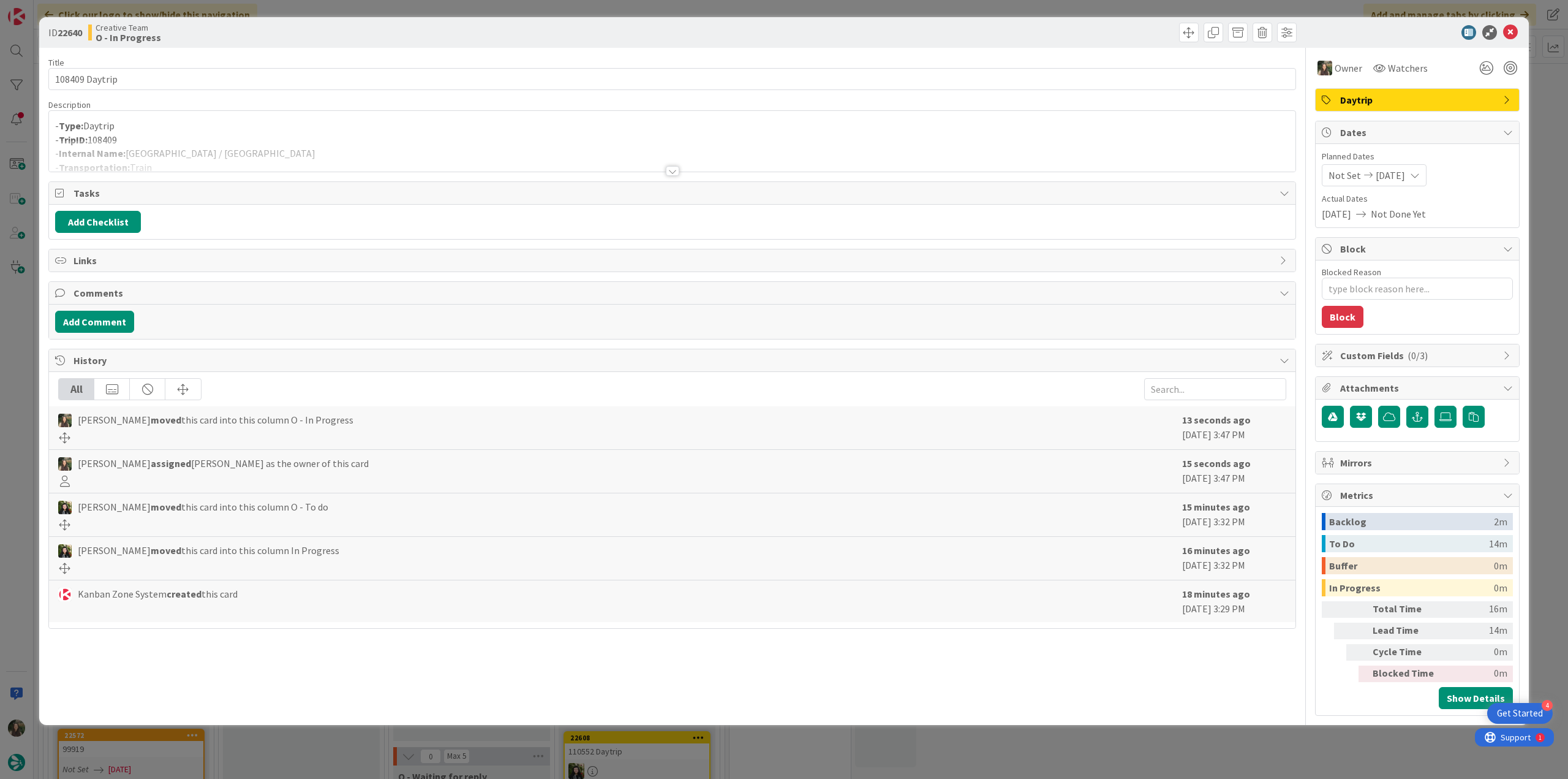
type textarea "x"
click at [332, 151] on div at bounding box center [672, 155] width 1246 height 31
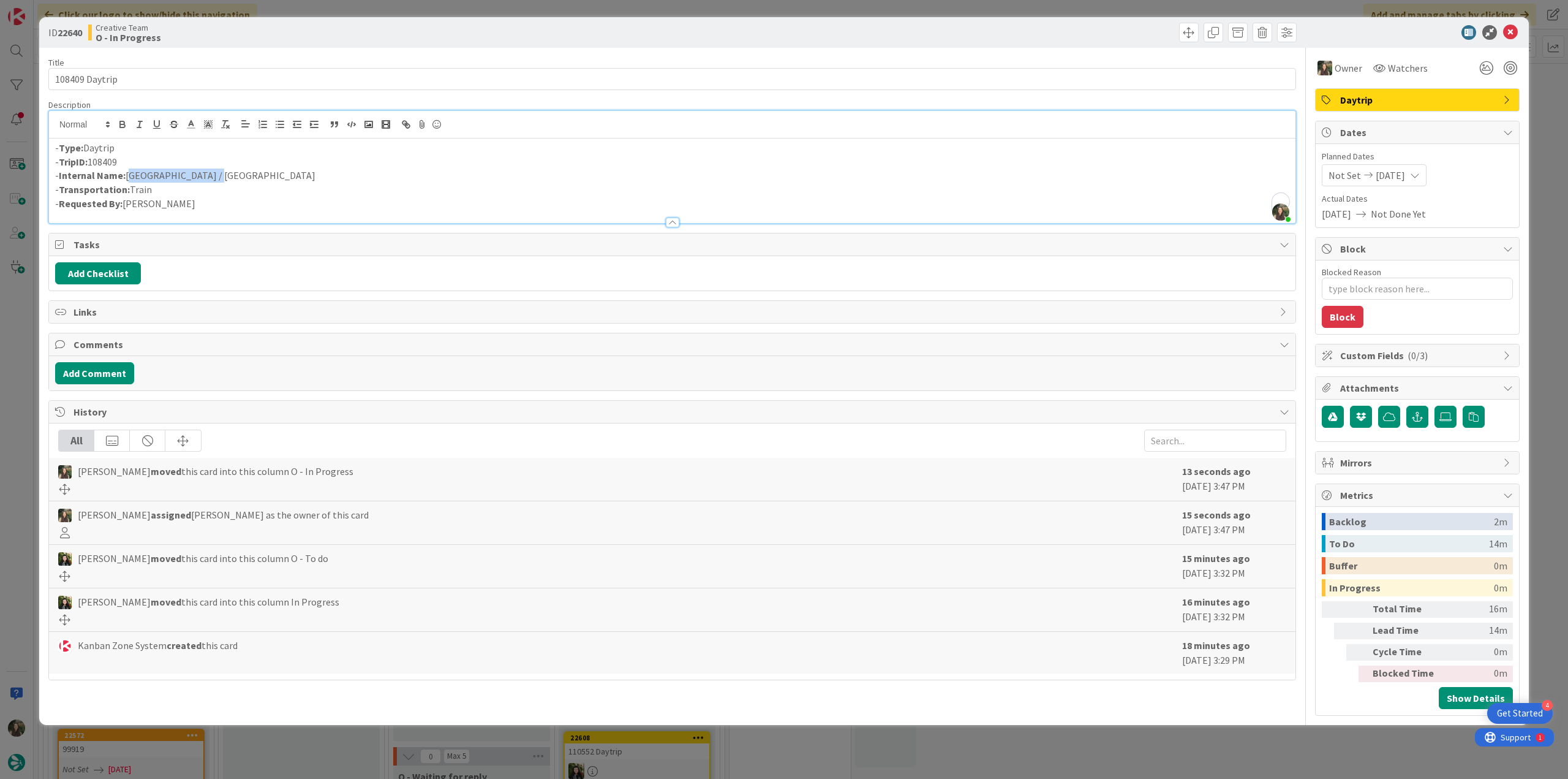
drag, startPoint x: 205, startPoint y: 176, endPoint x: 126, endPoint y: 176, distance: 79.0
click at [126, 176] on p "- Internal Name: London / Manchester" at bounding box center [672, 175] width 1234 height 14
copy p "London / Manchester"
drag, startPoint x: 8, startPoint y: 330, endPoint x: 14, endPoint y: 335, distance: 7.8
click at [8, 331] on div "ID 22640 Creative Team O - In Progress Title 14 / 128 108409 Daytrip Descriptio…" at bounding box center [784, 390] width 1568 height 779
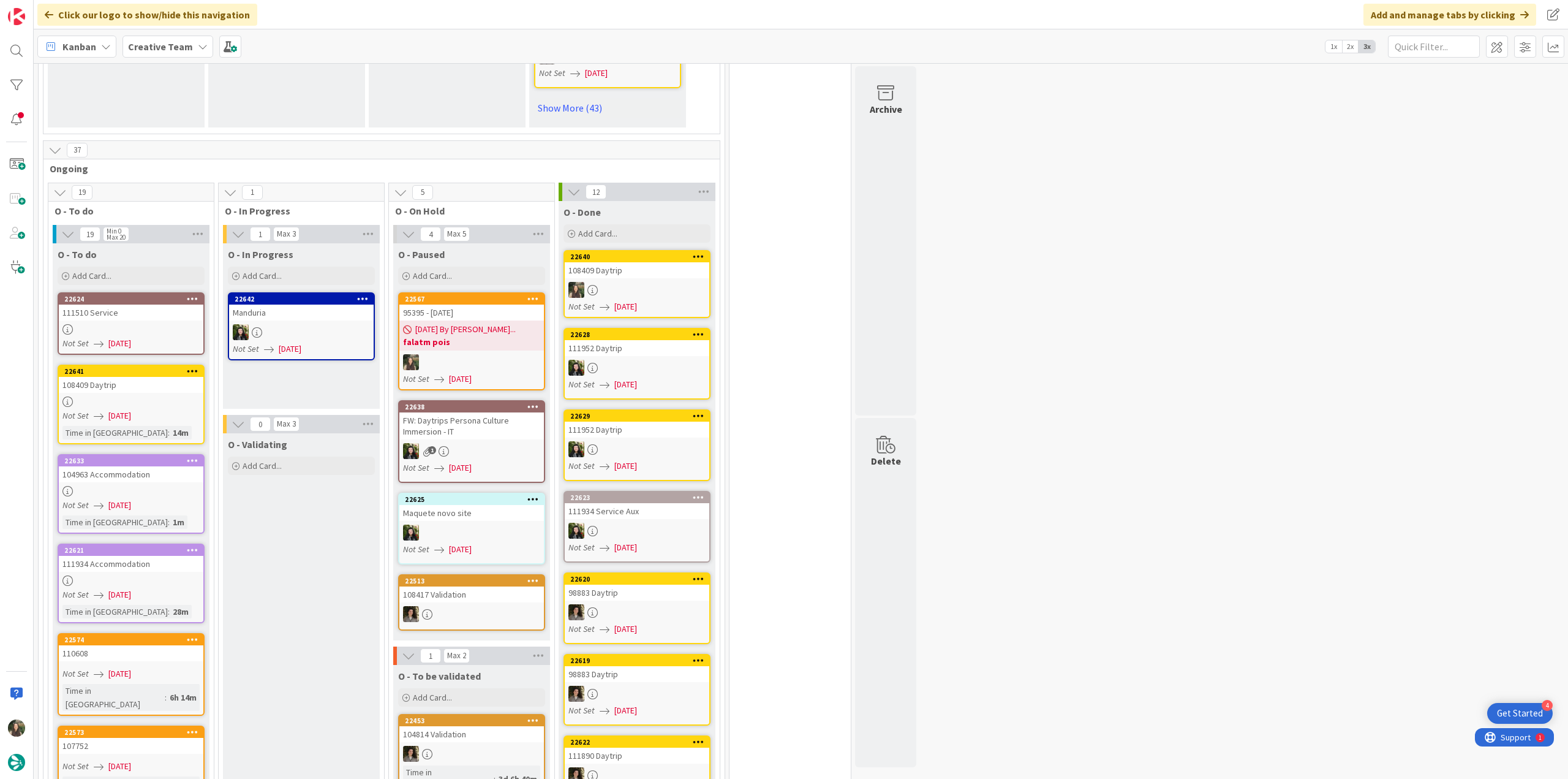
click at [83, 381] on link "22641 108409 Daytrip Not Set [DATE] Time in [GEOGRAPHIC_DATA] : 14m" at bounding box center [131, 404] width 147 height 79
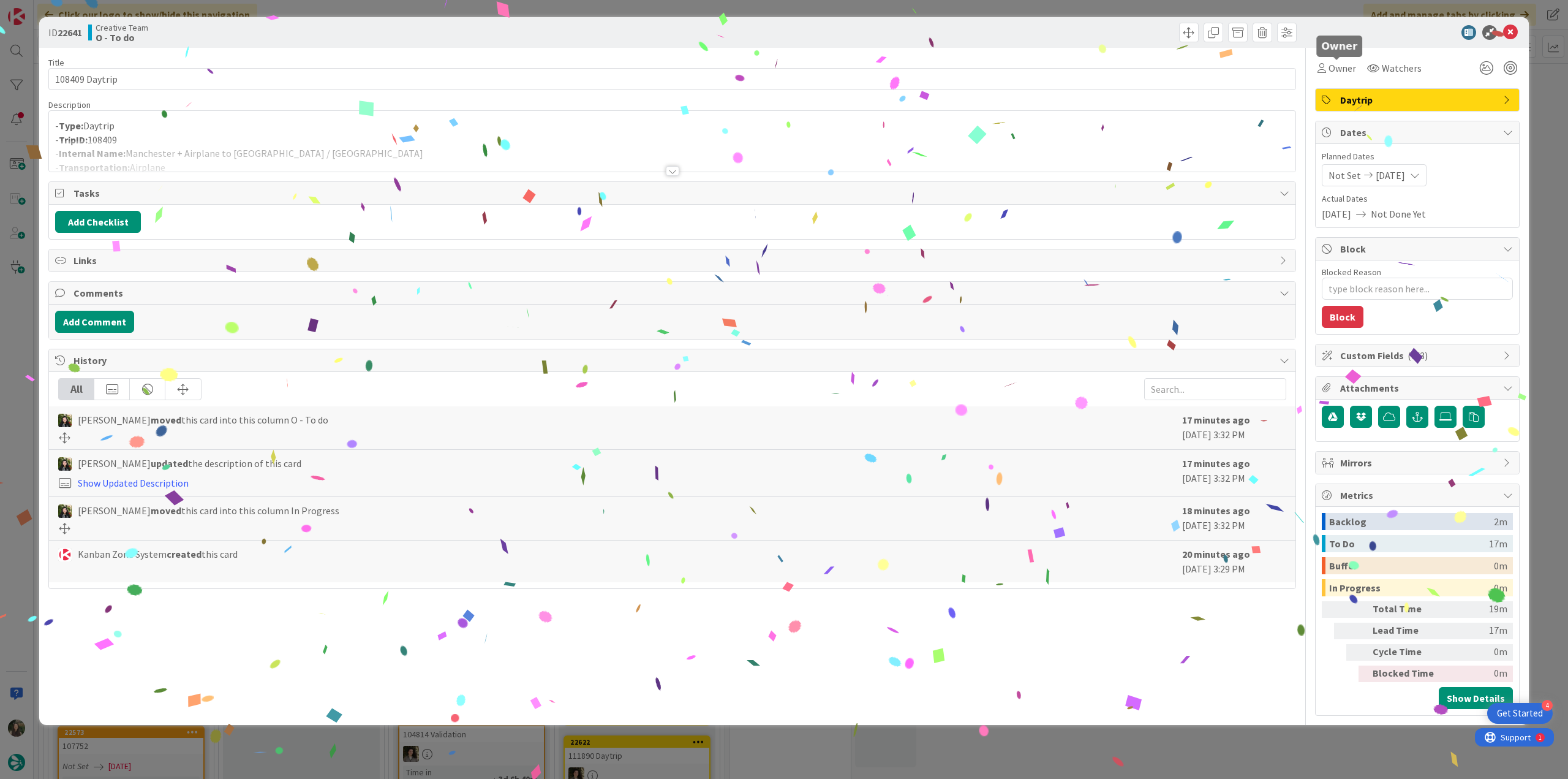
drag, startPoint x: 1344, startPoint y: 68, endPoint x: 1345, endPoint y: 79, distance: 11.0
click at [1344, 68] on span "Owner" at bounding box center [1343, 67] width 28 height 15
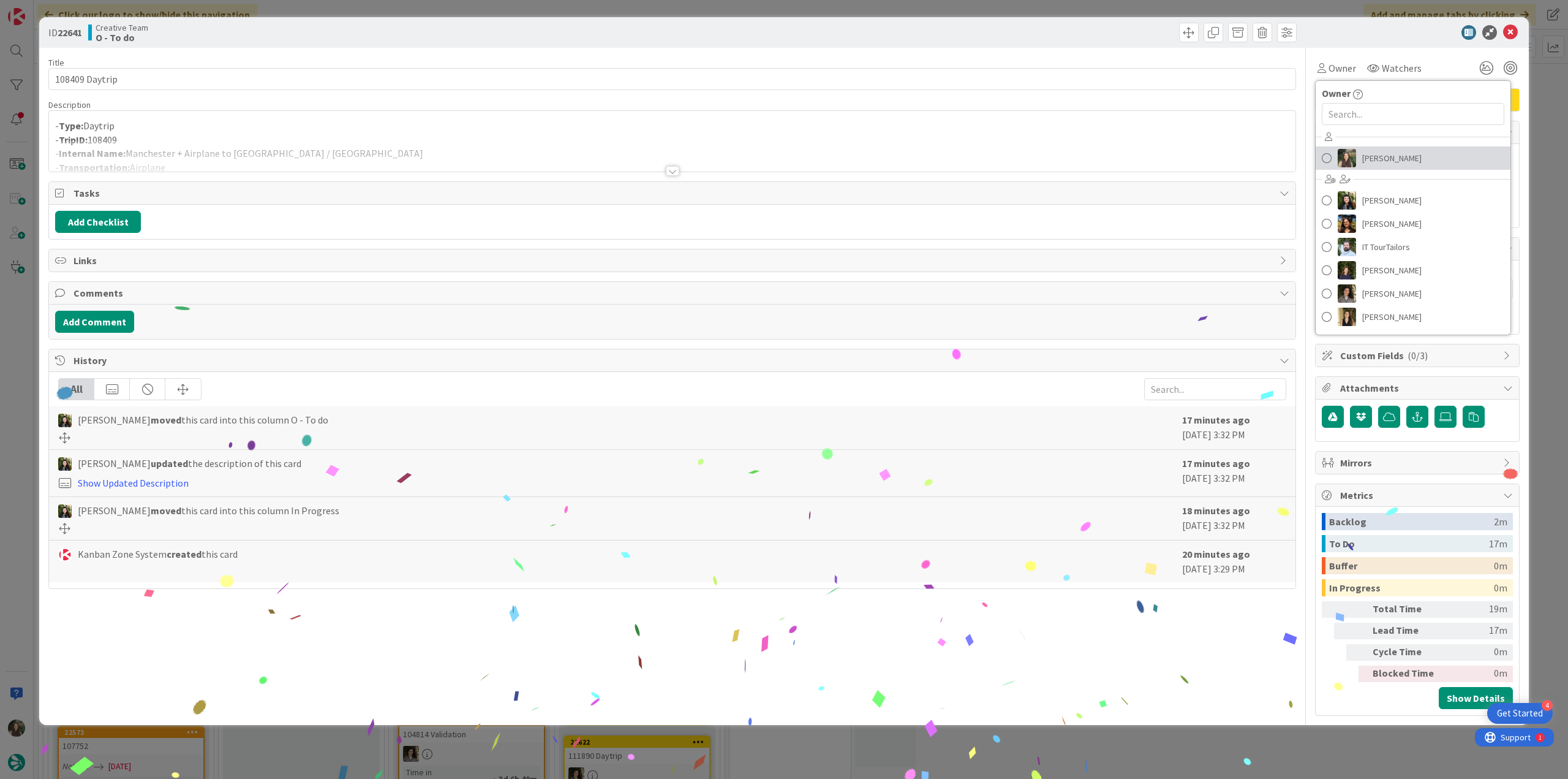
click at [1387, 164] on span "[PERSON_NAME]" at bounding box center [1392, 157] width 60 height 18
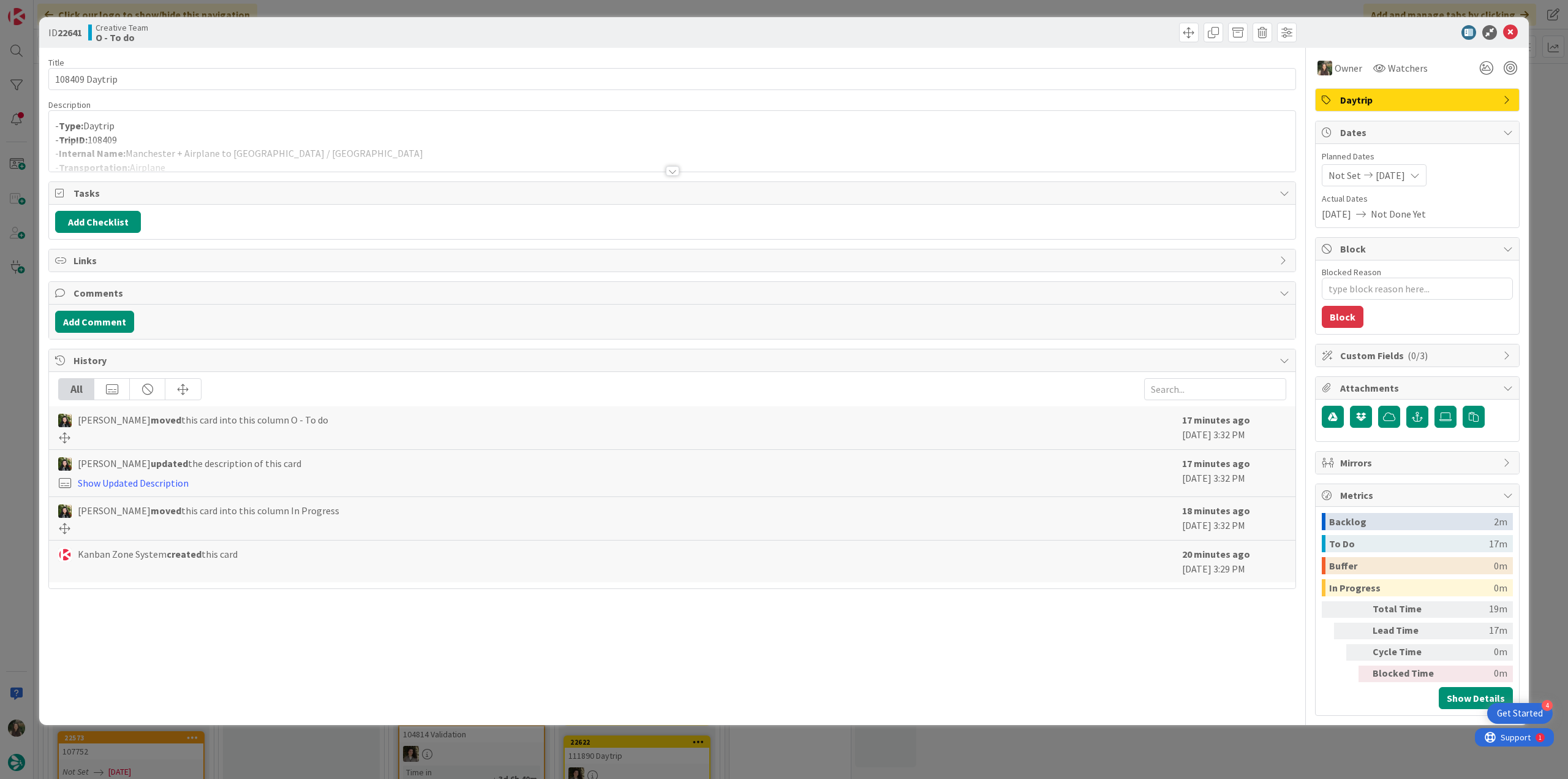
click at [1546, 111] on div "ID 22641 Creative Team O - To do Title 14 / 128 108409 Daytrip Description - Ty…" at bounding box center [784, 390] width 1568 height 779
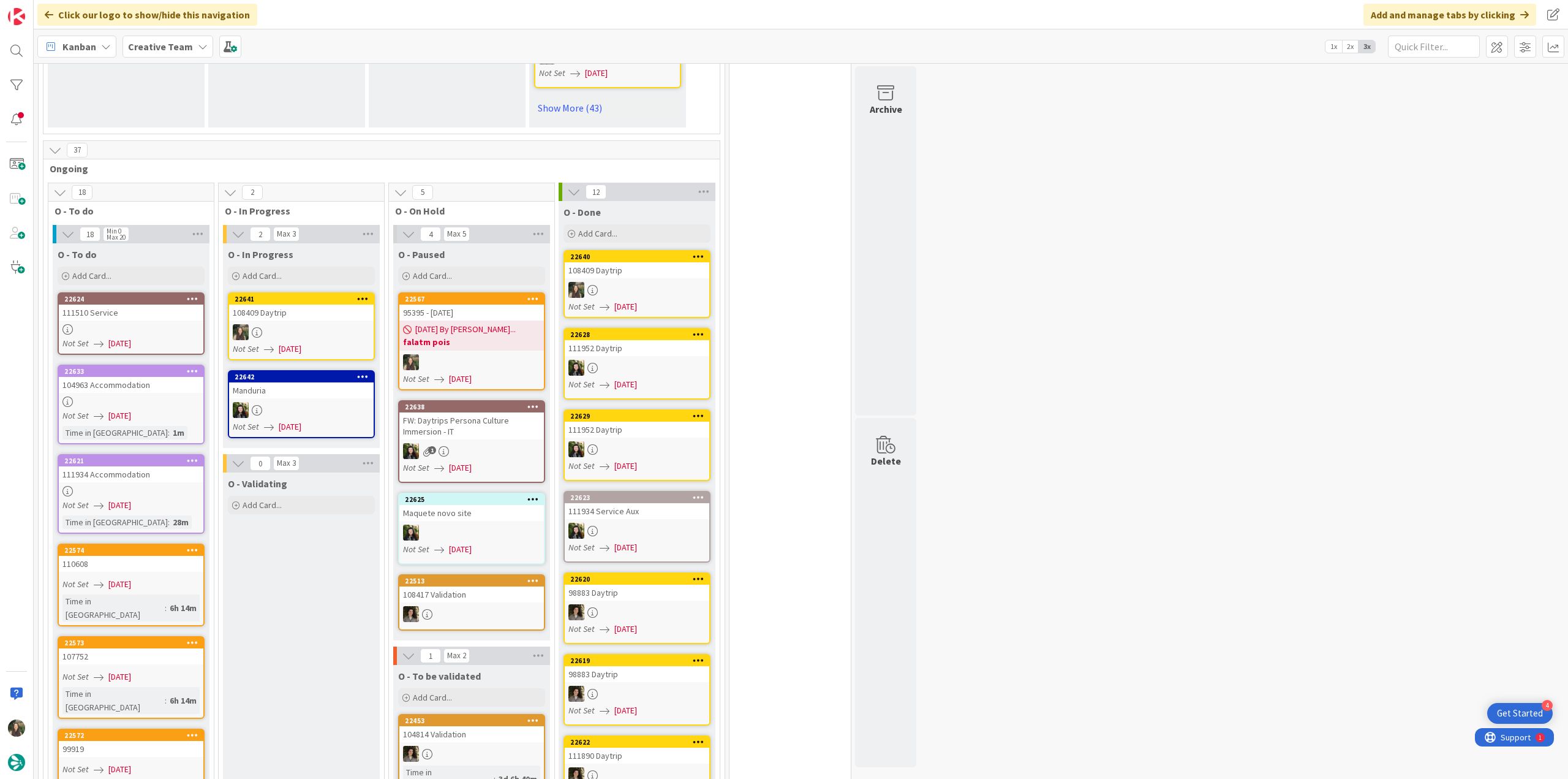
click at [324, 305] on div "108409 Daytrip" at bounding box center [300, 313] width 144 height 16
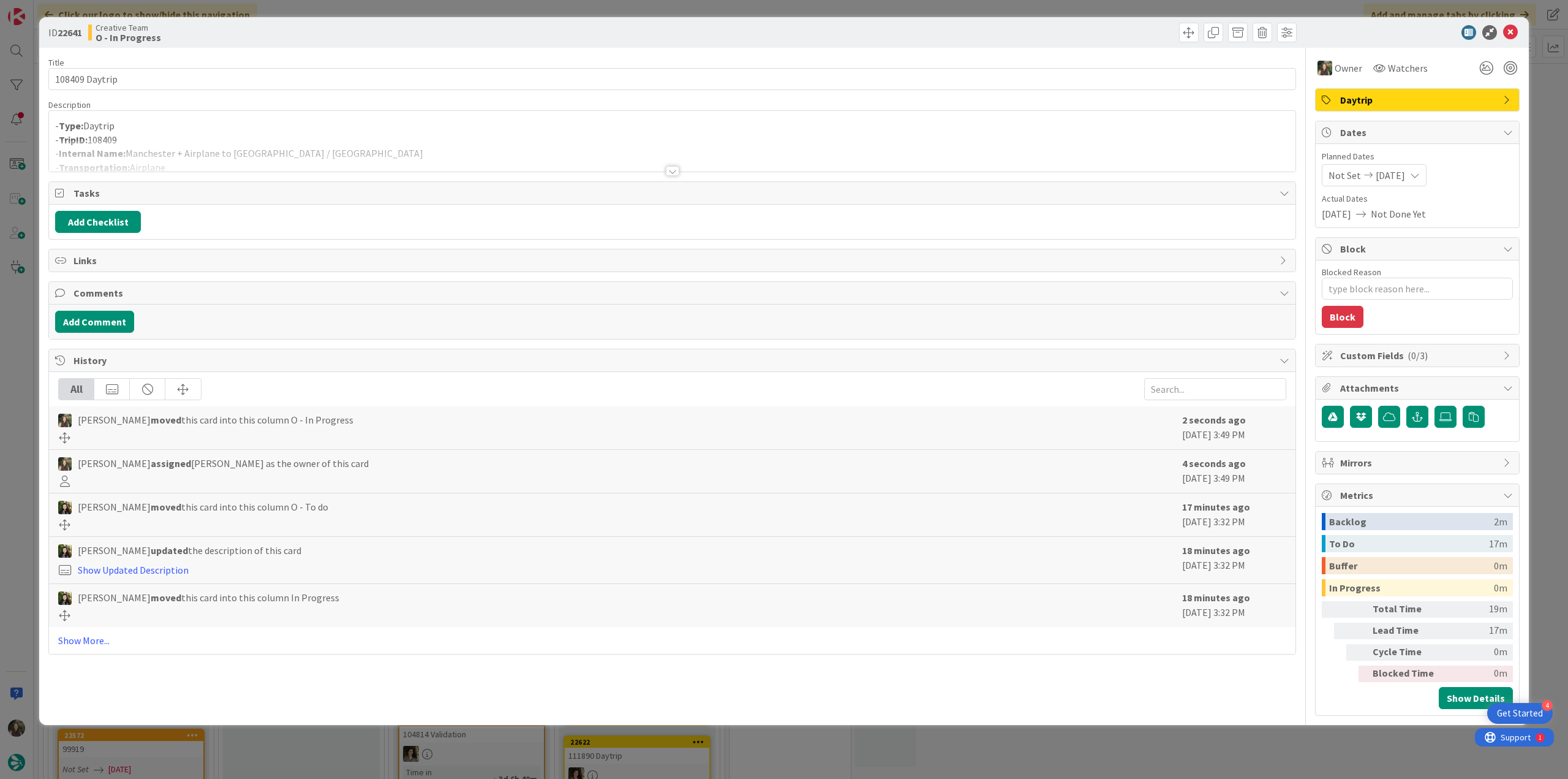
click at [332, 154] on div at bounding box center [672, 155] width 1246 height 31
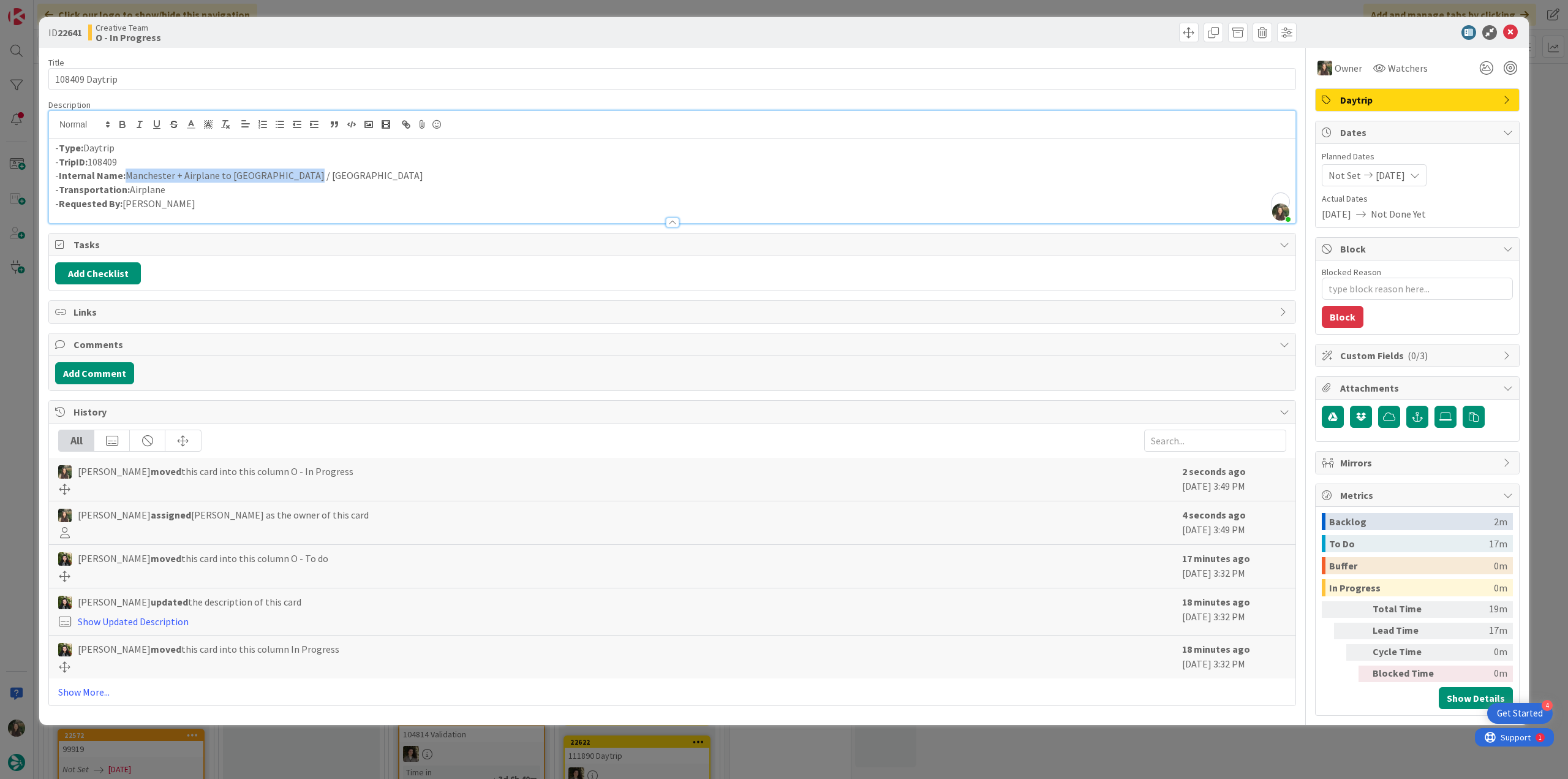
drag, startPoint x: 272, startPoint y: 178, endPoint x: 125, endPoint y: 177, distance: 147.0
click at [125, 177] on p "- Internal Name: Manchester + Airplane to [GEOGRAPHIC_DATA] / [GEOGRAPHIC_DATA]" at bounding box center [672, 175] width 1234 height 14
copy p "Manchester + Airplane to [GEOGRAPHIC_DATA] / [GEOGRAPHIC_DATA]"
drag, startPoint x: 85, startPoint y: 75, endPoint x: 20, endPoint y: 74, distance: 65.0
click at [17, 73] on div "ID 22641 Creative Team O - In Progress Title 14 / 128 108409 Daytrip Descriptio…" at bounding box center [784, 390] width 1568 height 779
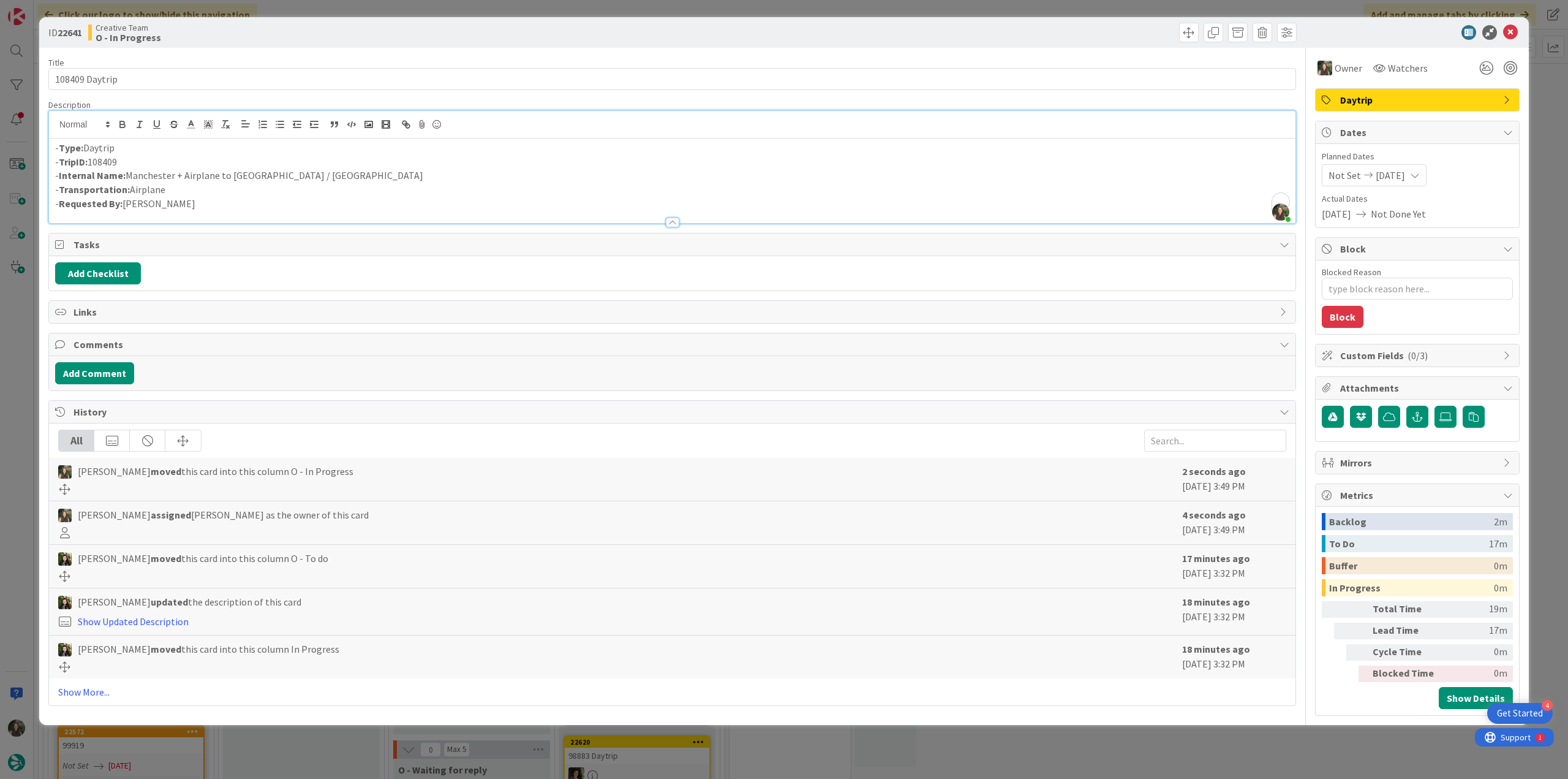
click at [16, 428] on div "ID 22641 Creative Team O - In Progress Title 14 / 128 108409 Daytrip Descriptio…" at bounding box center [784, 390] width 1568 height 779
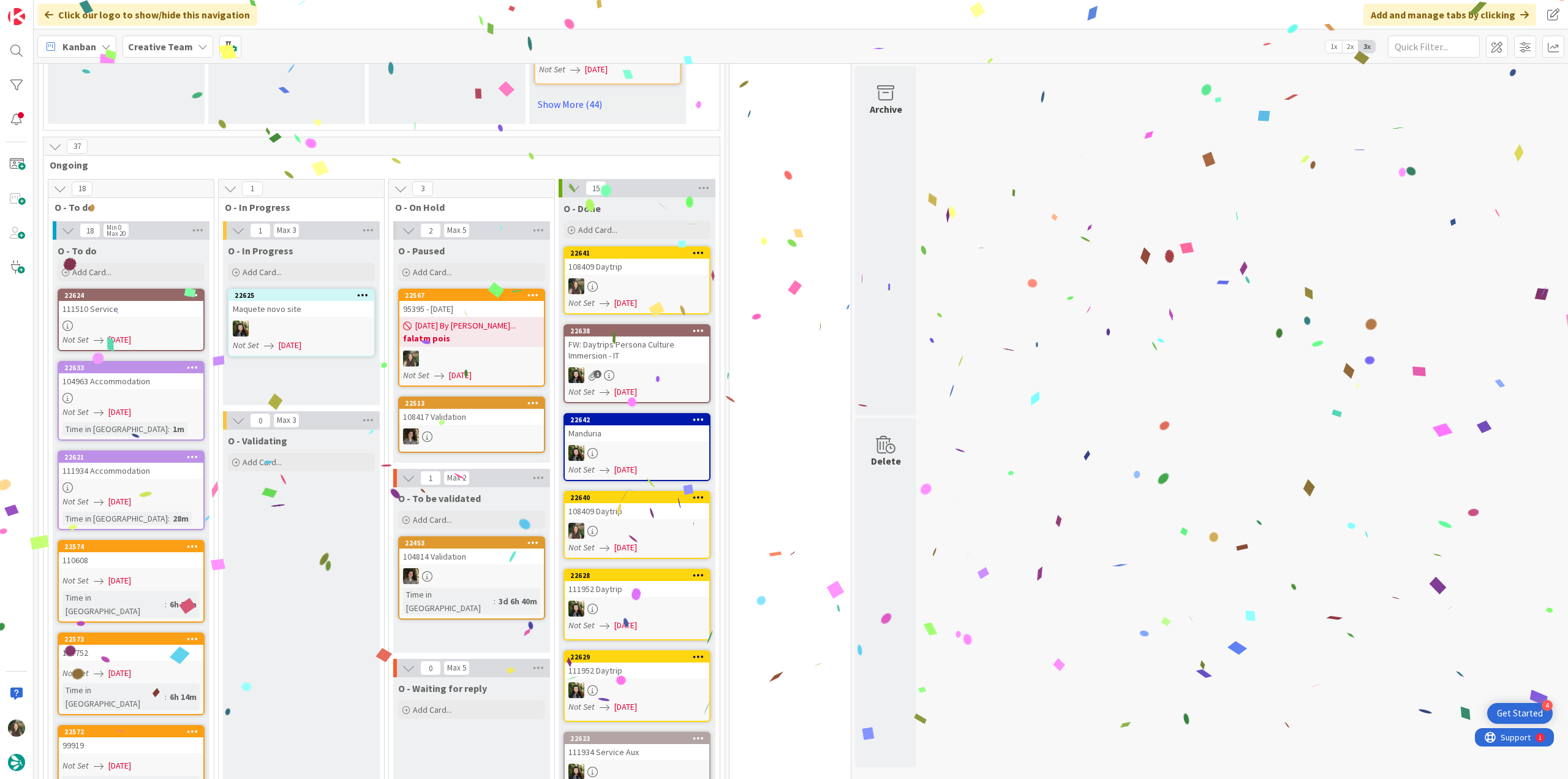
click at [616, 258] on div "108409 Daytrip" at bounding box center [636, 266] width 144 height 16
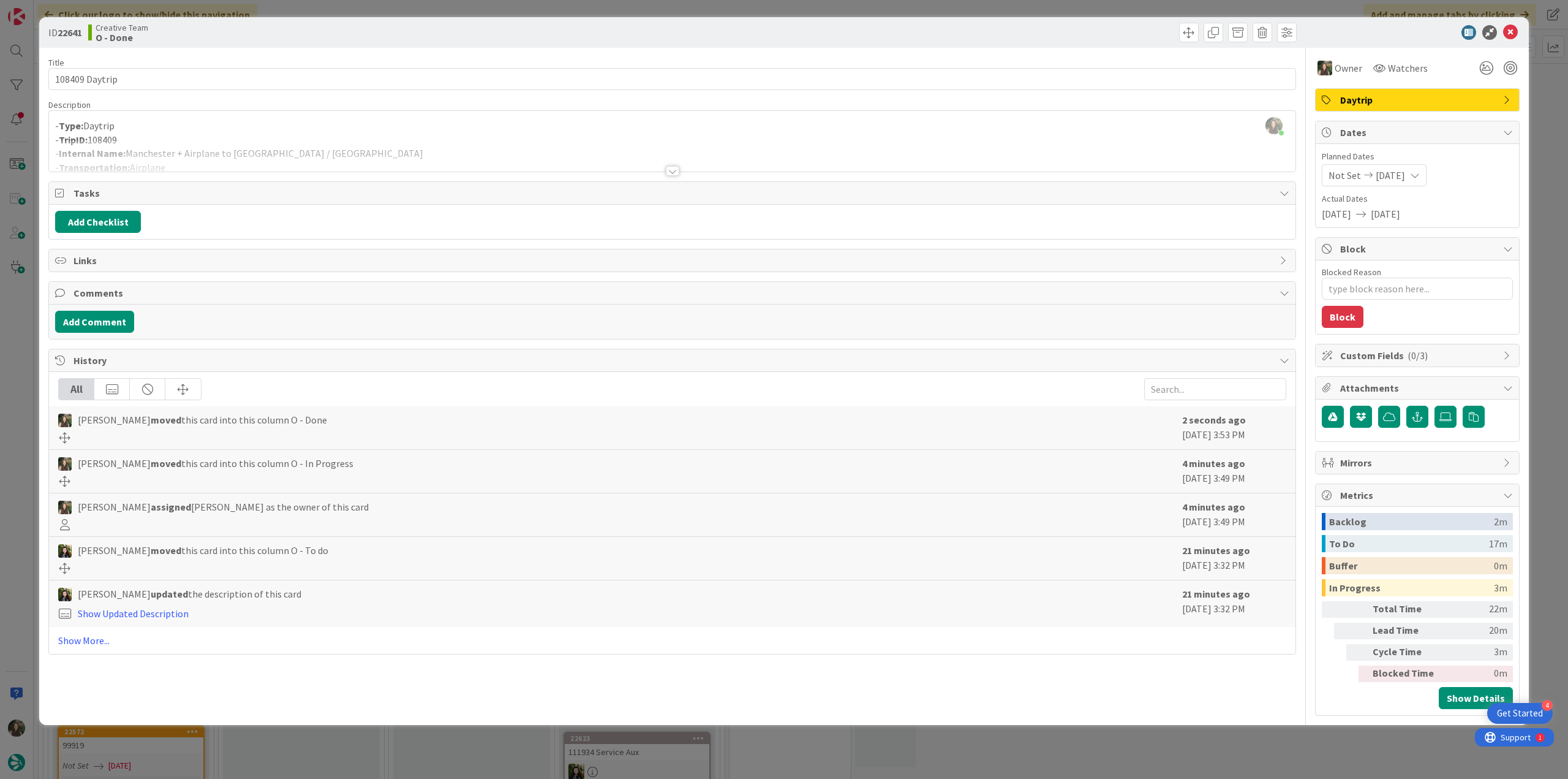
drag, startPoint x: 217, startPoint y: 134, endPoint x: 272, endPoint y: 155, distance: 58.9
click at [217, 134] on div "[PERSON_NAME] just joined - Type: Daytrip - TripID: 108409 - Internal Name: Man…" at bounding box center [672, 141] width 1246 height 60
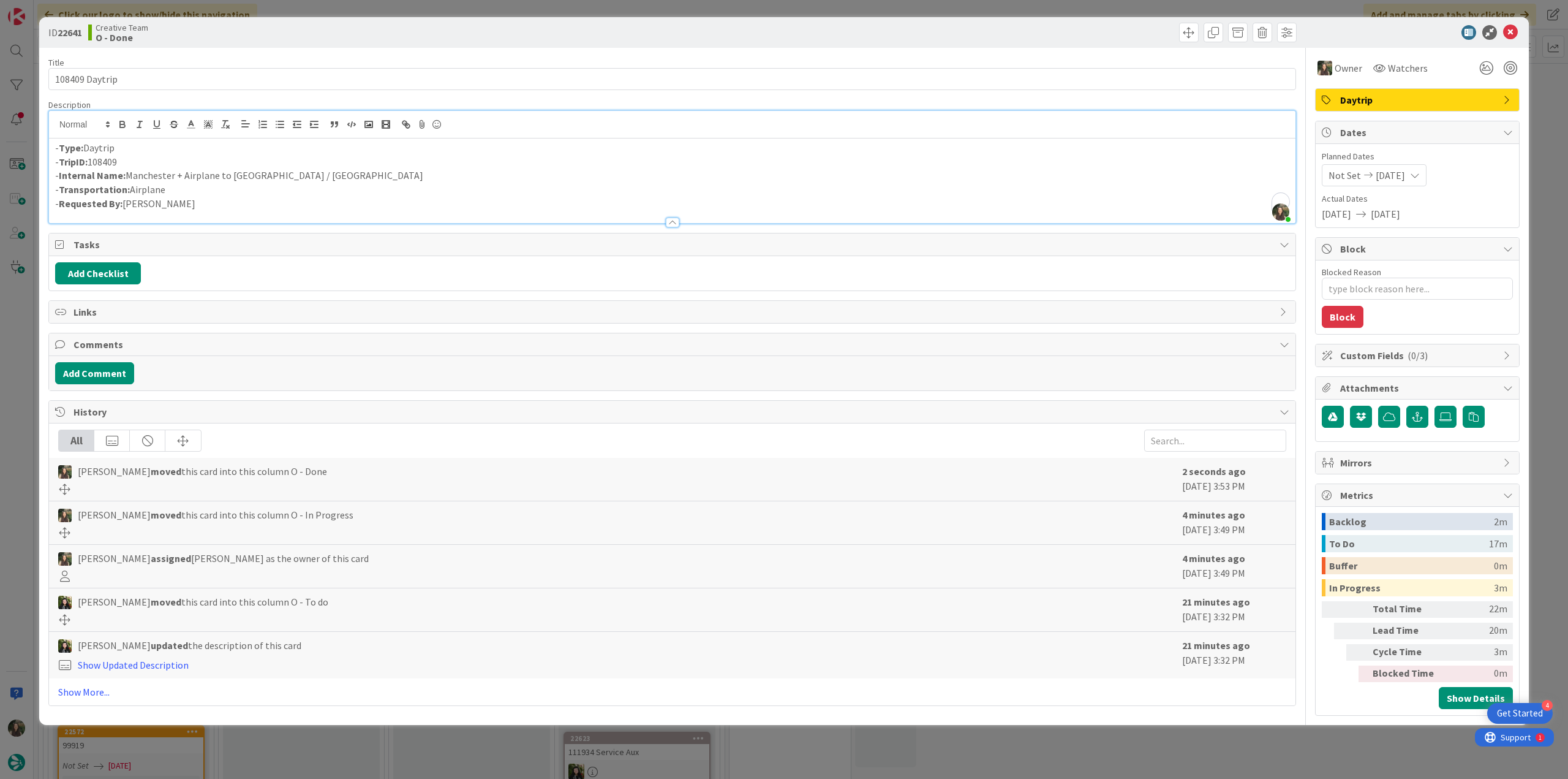
click at [16, 301] on div "ID 22641 Creative Team O - Done Title 14 / 128 108409 Daytrip Description [PERS…" at bounding box center [784, 390] width 1568 height 779
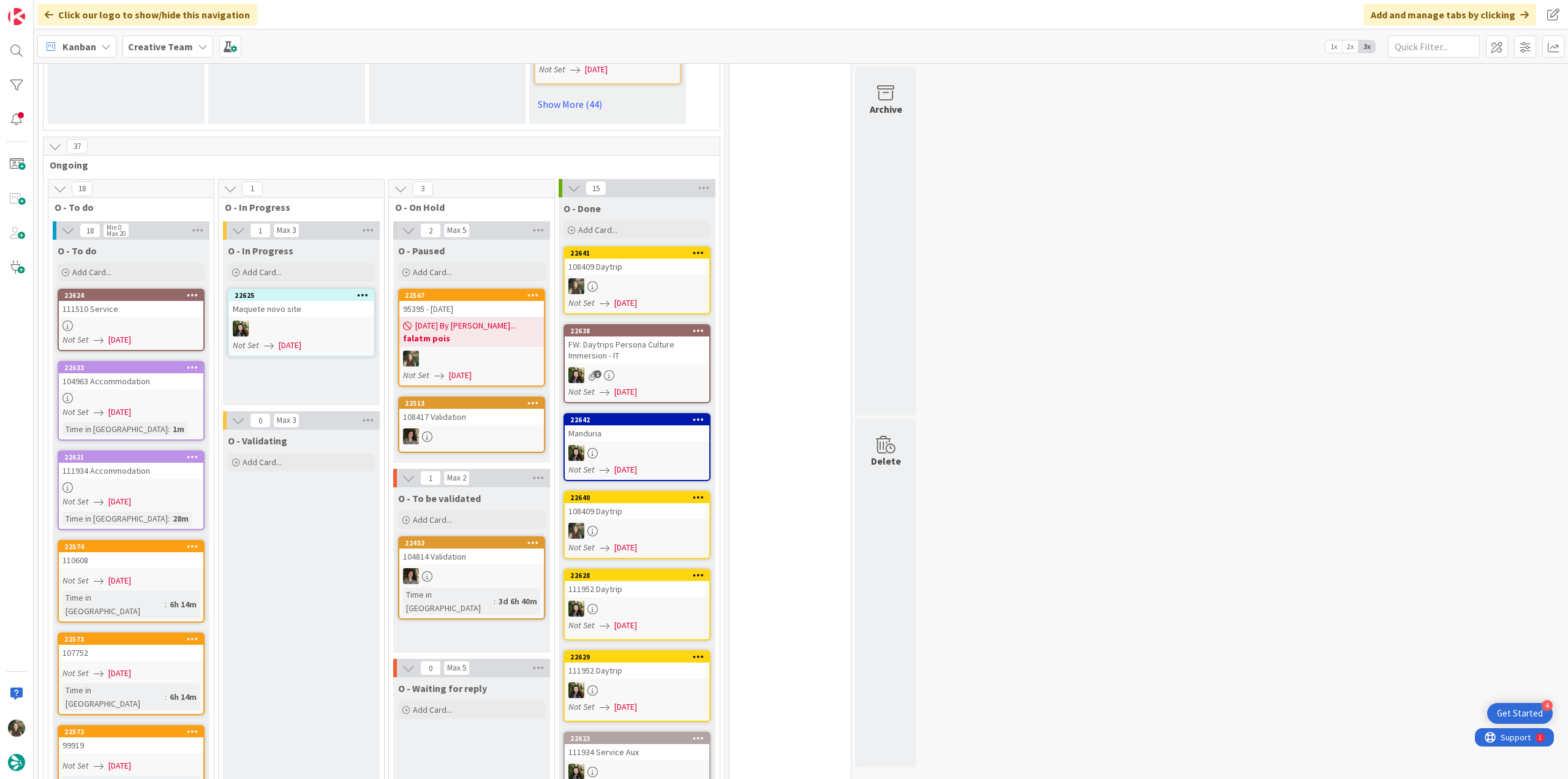
click at [668, 509] on link "22640 108409 Daytrip Not Set [DATE]" at bounding box center [637, 524] width 147 height 68
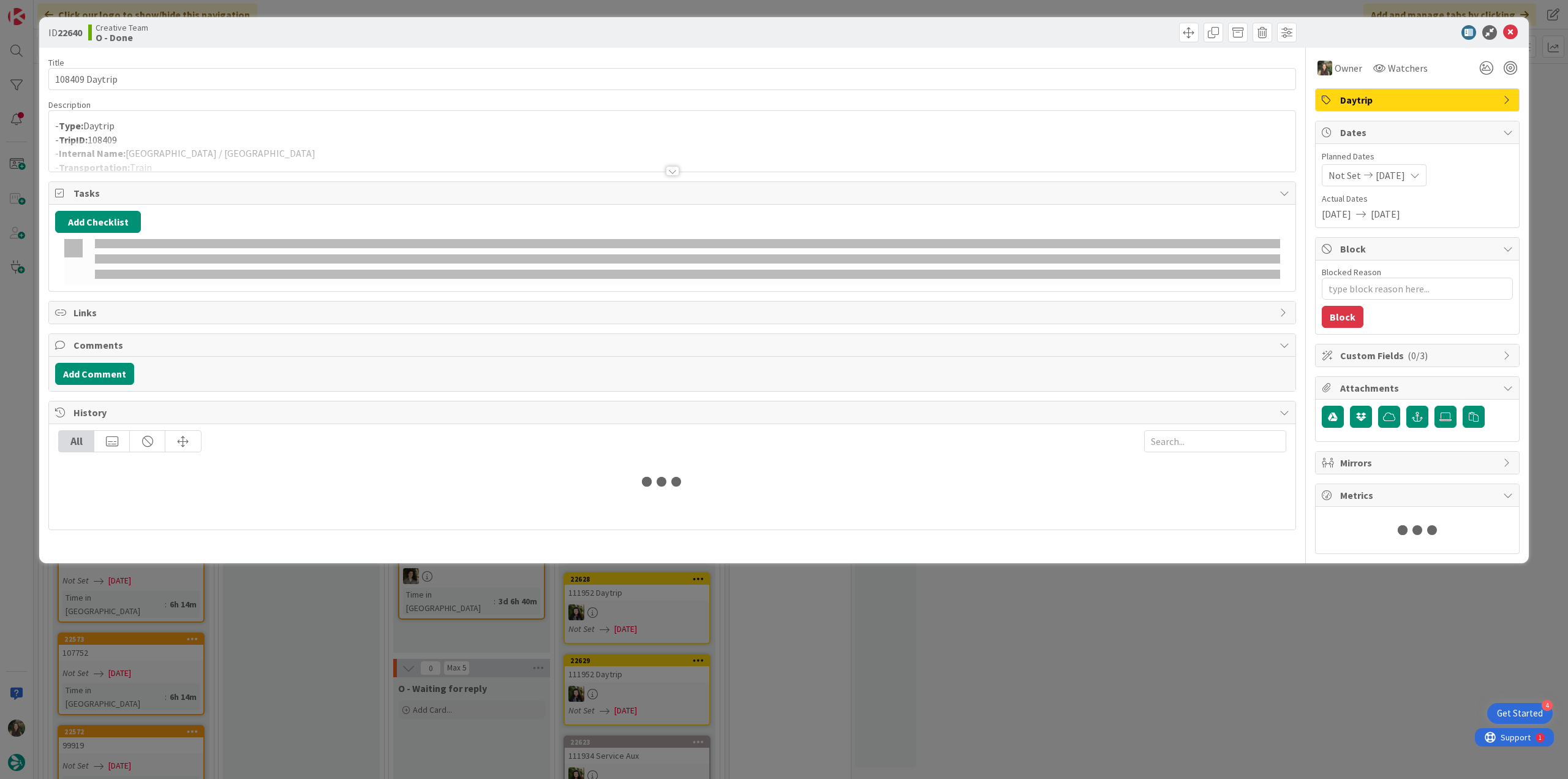
click at [205, 151] on div at bounding box center [672, 155] width 1246 height 31
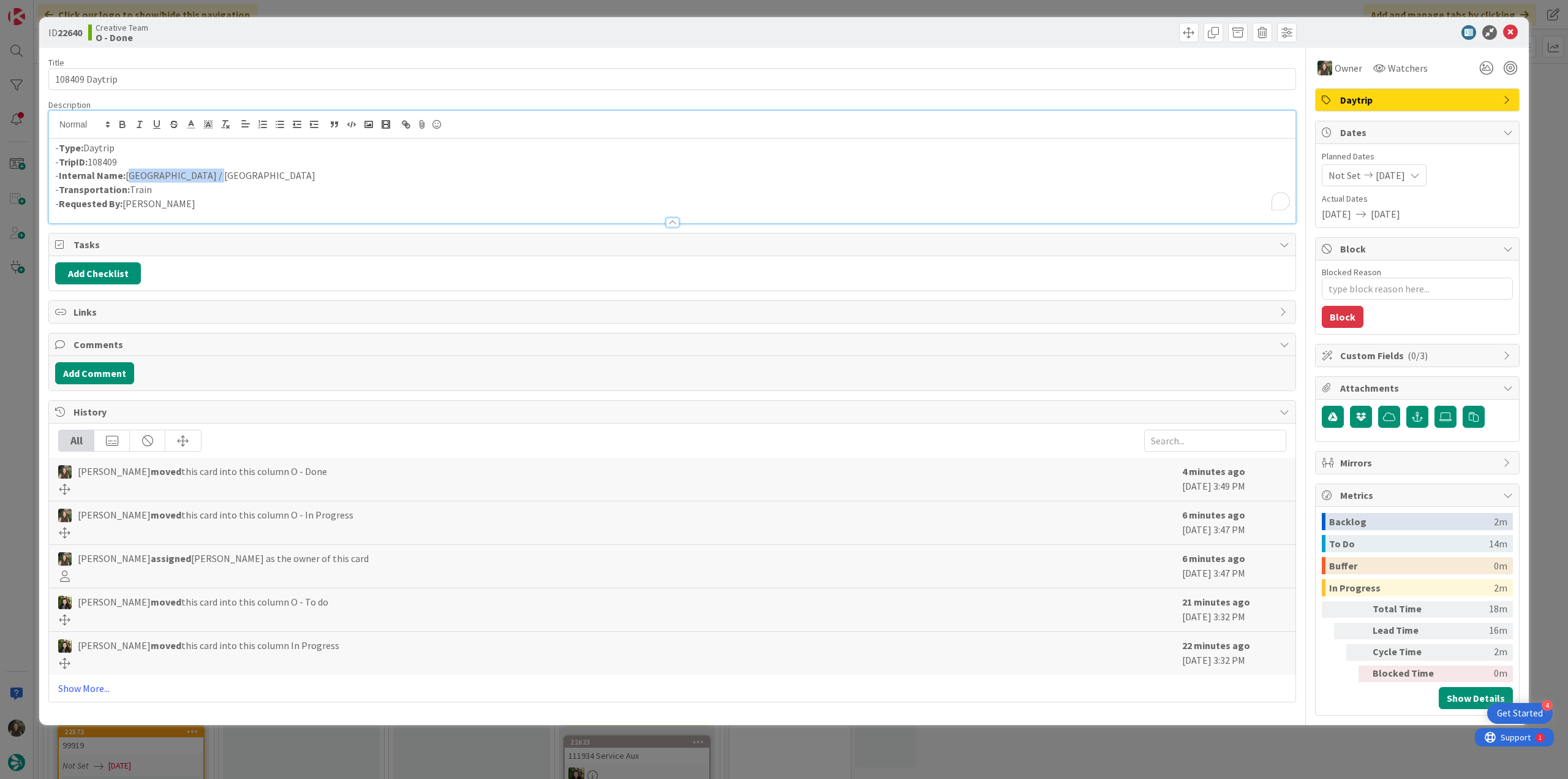
drag, startPoint x: 207, startPoint y: 174, endPoint x: 127, endPoint y: 174, distance: 80.0
click at [127, 174] on p "- Internal Name: [GEOGRAPHIC_DATA] / [GEOGRAPHIC_DATA]" at bounding box center [672, 175] width 1234 height 14
copy p "[GEOGRAPHIC_DATA] / [GEOGRAPHIC_DATA]"
click at [16, 484] on div "ID 22640 Creative Team O - Done Title 14 / 128 108409 Daytrip Description [PERS…" at bounding box center [784, 390] width 1568 height 779
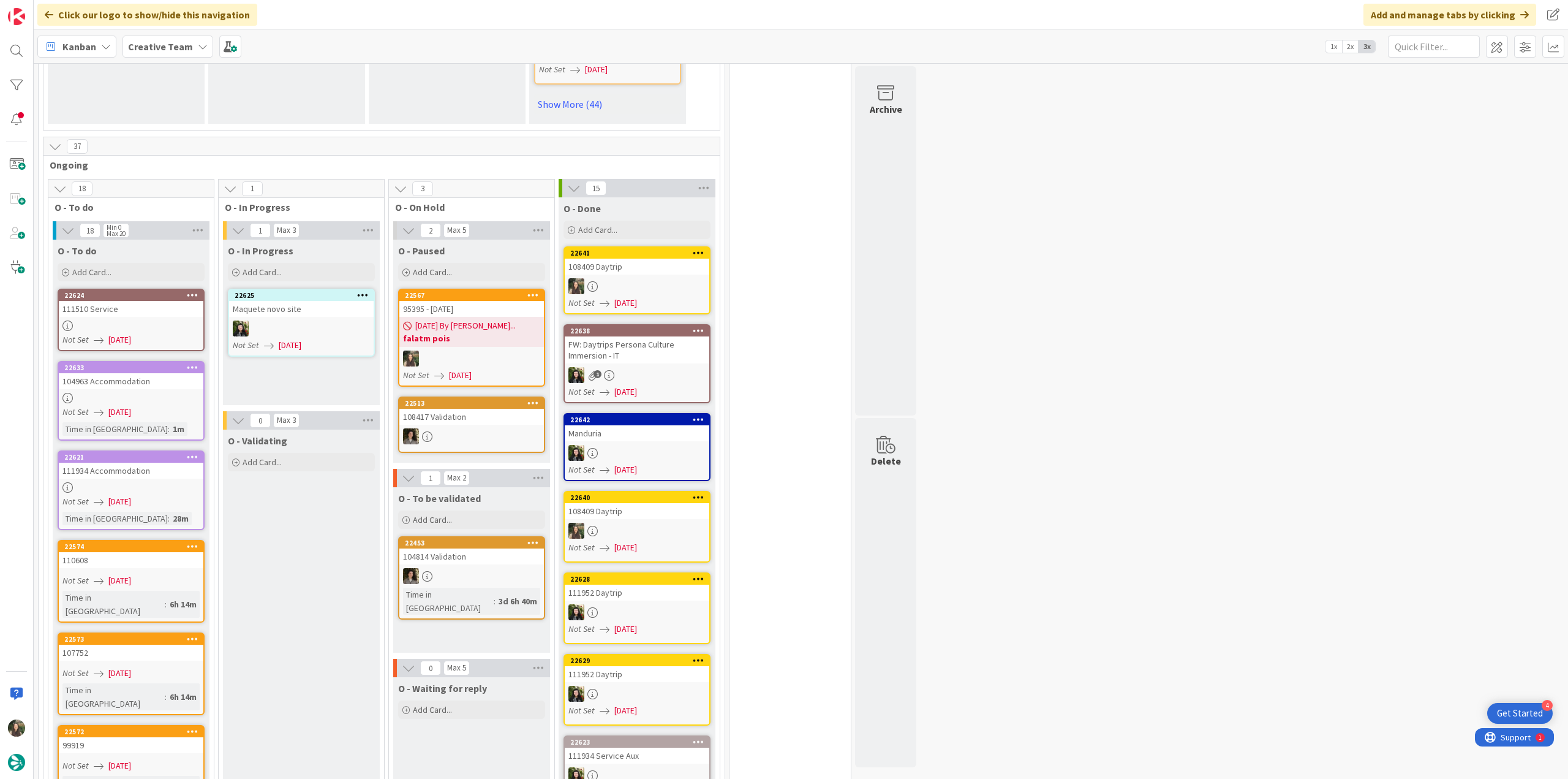
click at [587, 260] on div "108409 Daytrip" at bounding box center [636, 266] width 144 height 16
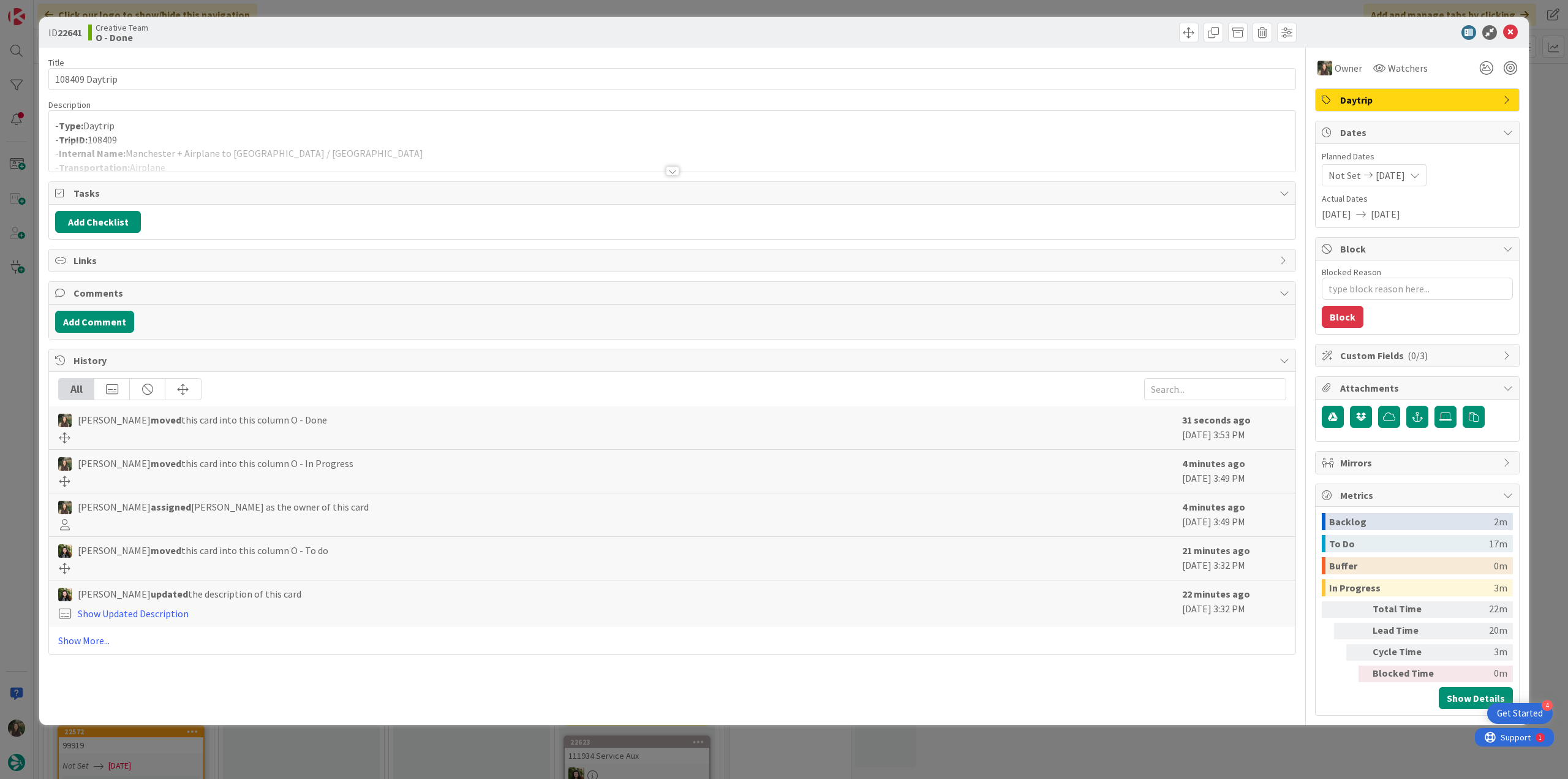
click at [268, 140] on div at bounding box center [672, 155] width 1246 height 31
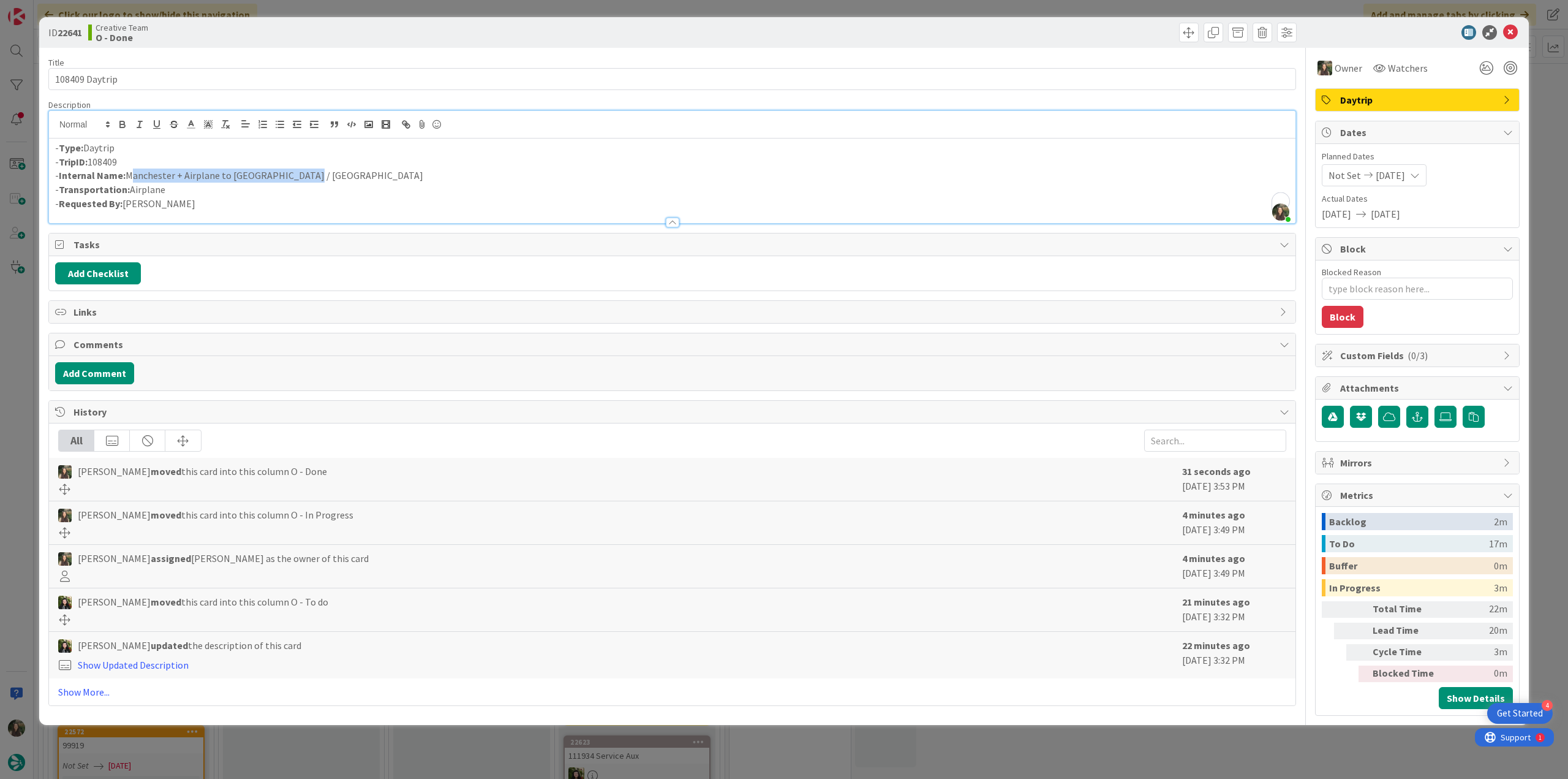
drag, startPoint x: 311, startPoint y: 171, endPoint x: 128, endPoint y: 178, distance: 183.1
click at [128, 178] on p "- Internal Name: Manchester + Airplane to [GEOGRAPHIC_DATA] / [GEOGRAPHIC_DATA]" at bounding box center [672, 175] width 1234 height 14
copy p "Manchester + Airplane to [GEOGRAPHIC_DATA] / [GEOGRAPHIC_DATA]"
click at [5, 411] on div "ID 22641 Creative Team O - Done Title 14 / 128 108409 Daytrip Description [PERS…" at bounding box center [784, 390] width 1568 height 779
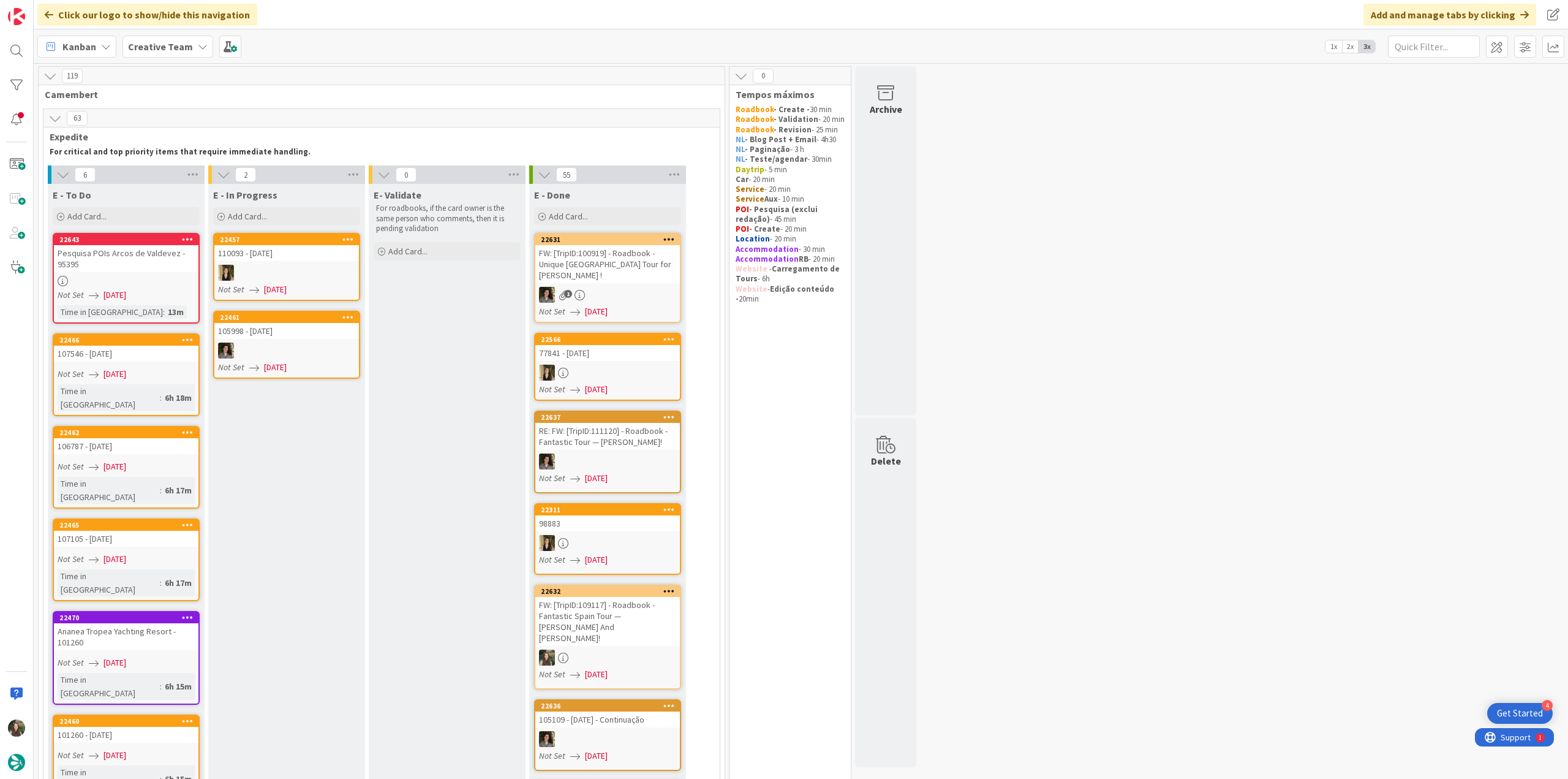
click at [155, 269] on div "Pesquisa POIs Arcos de Valdevez - 95395" at bounding box center [125, 258] width 144 height 27
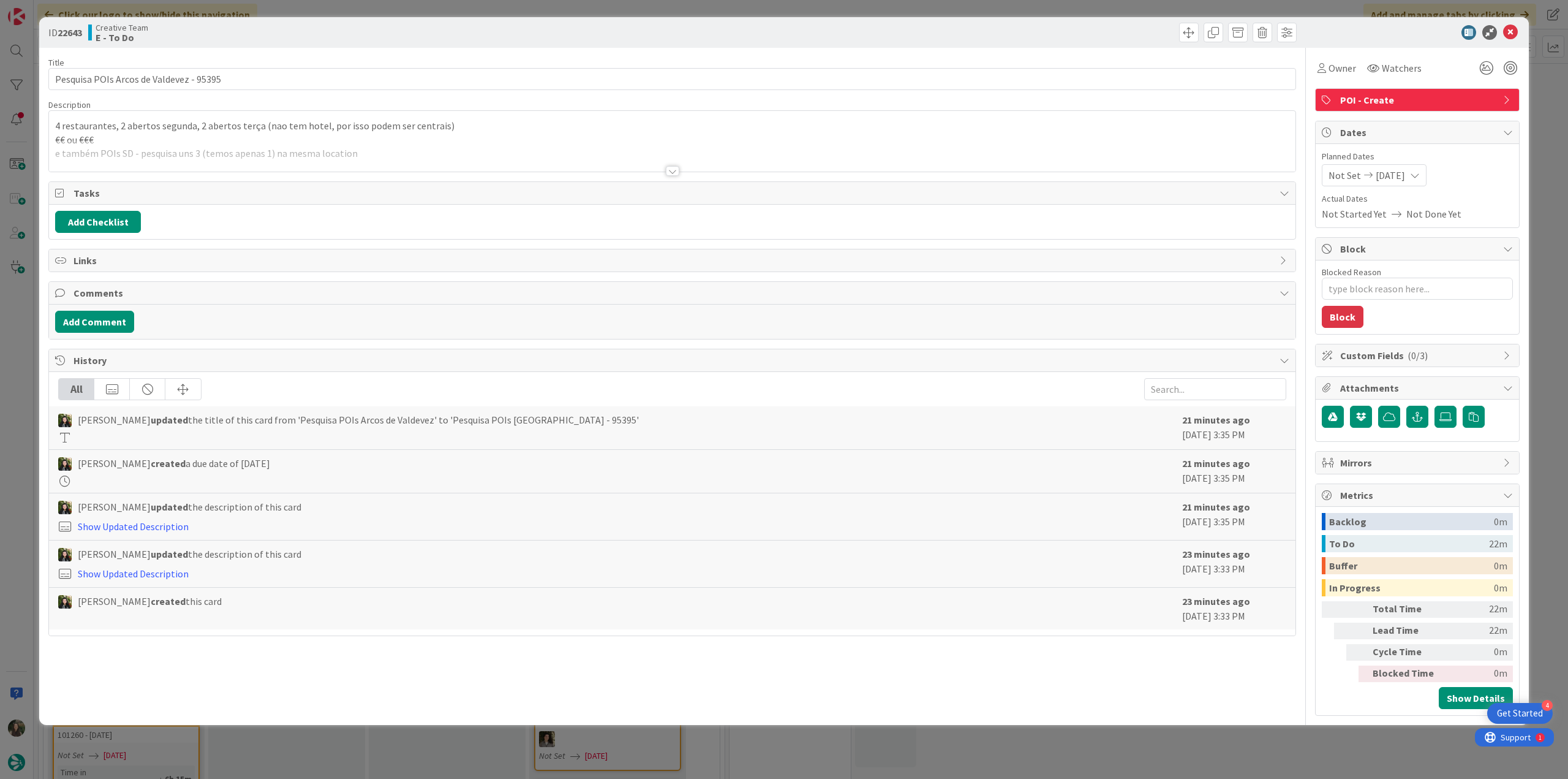
click at [386, 147] on div at bounding box center [672, 155] width 1246 height 31
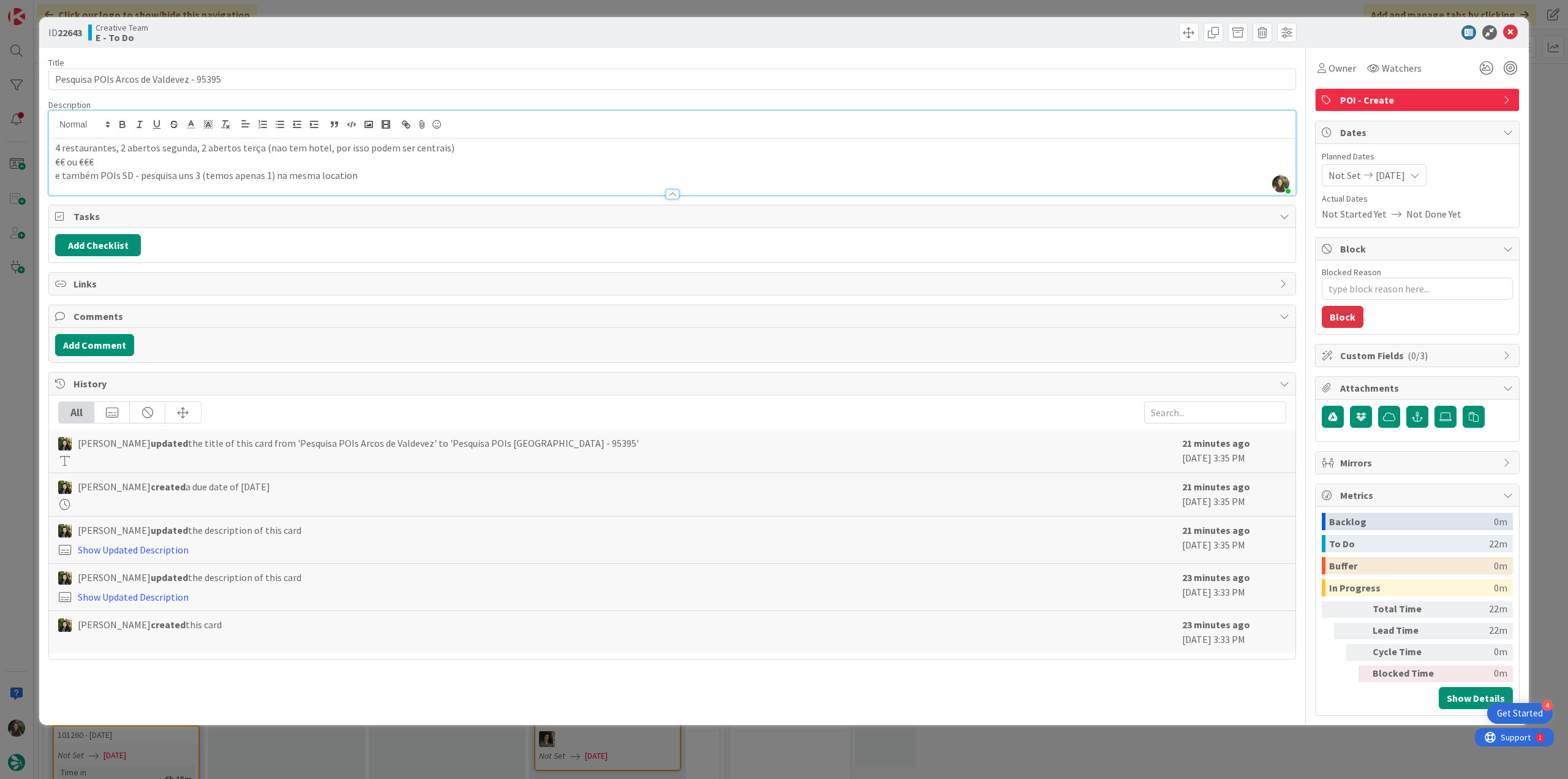
click at [14, 315] on div "ID 22643 Creative Team E - To Do Title 39 / 128 Pesquisa POIs Arcos de Valdevez…" at bounding box center [784, 390] width 1568 height 779
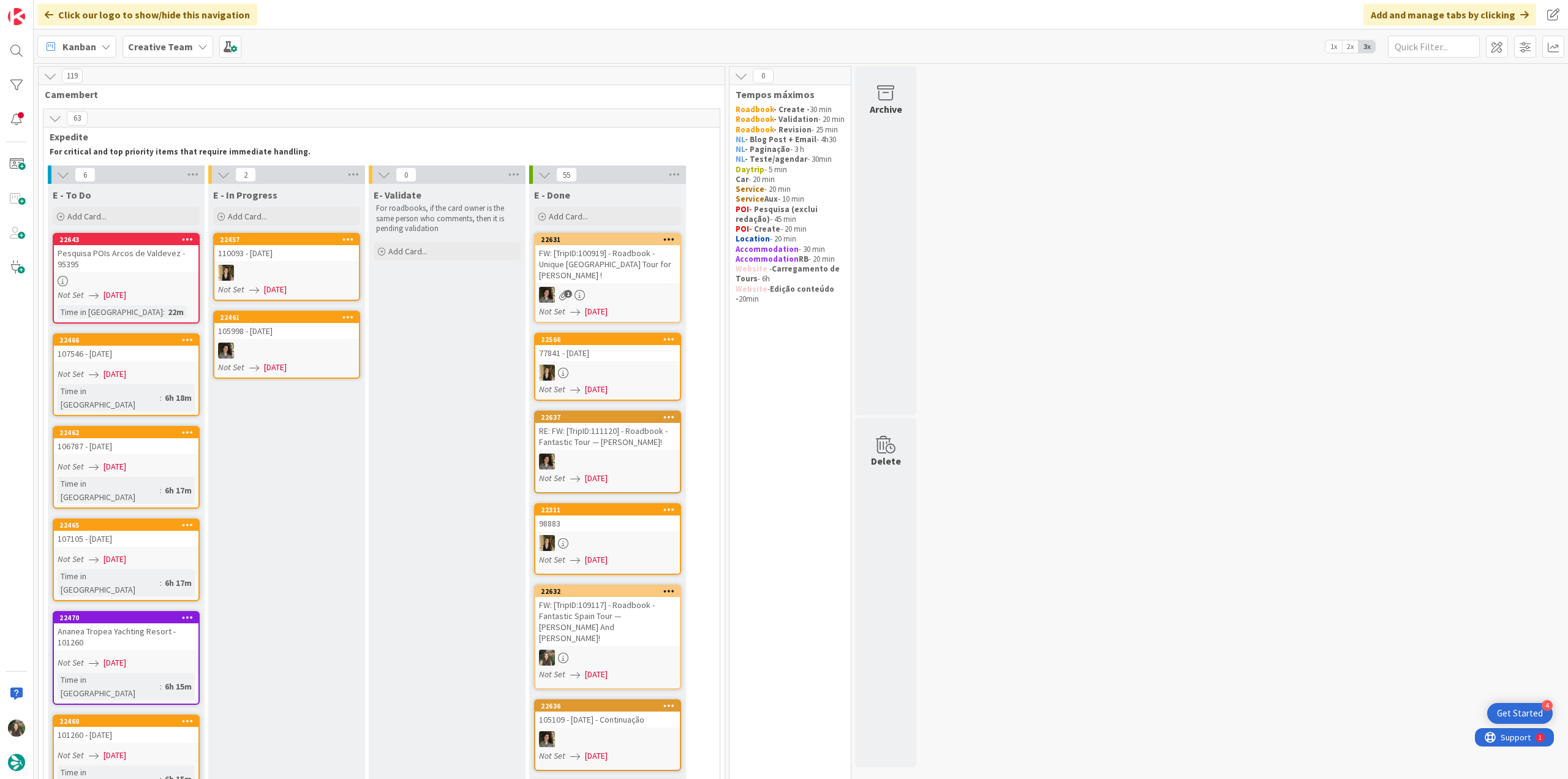
click at [173, 291] on div "Not Set [DATE]" at bounding box center [128, 294] width 141 height 13
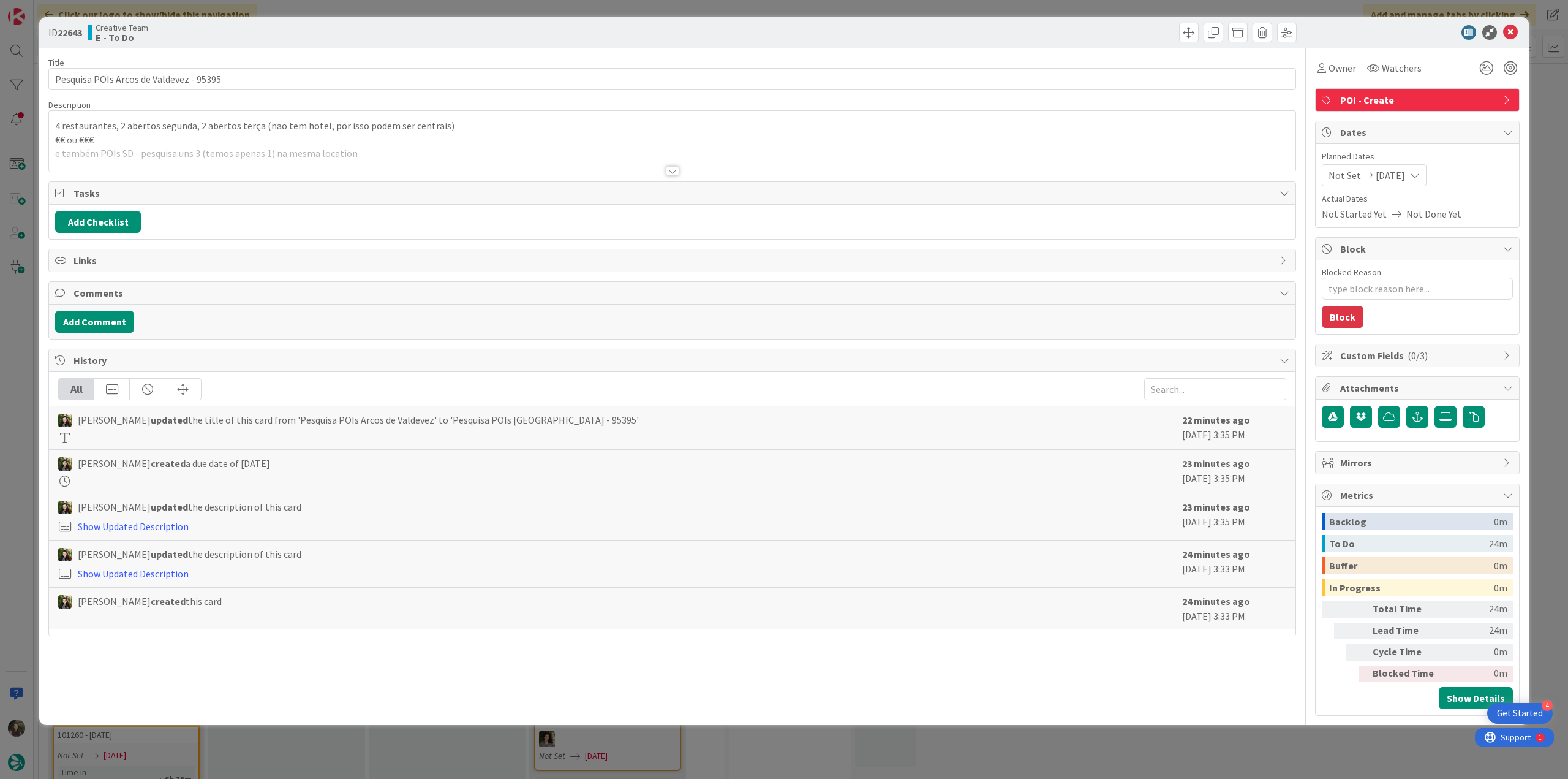
click at [375, 160] on div at bounding box center [672, 155] width 1246 height 31
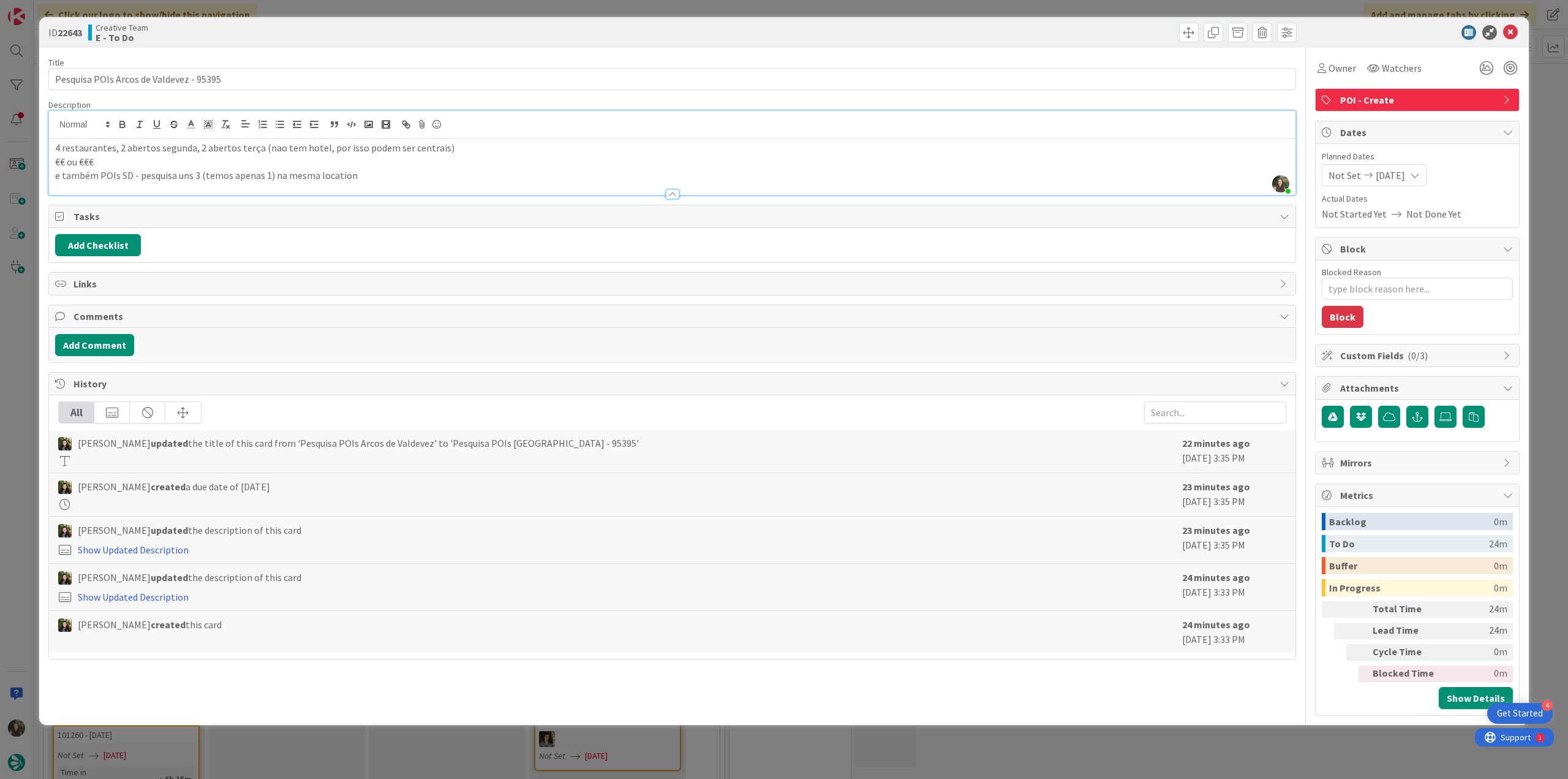
click at [17, 336] on div "ID 22643 Creative Team E - To Do Title 39 / 128 Pesquisa POIs Arcos de Valdevez…" at bounding box center [784, 390] width 1568 height 779
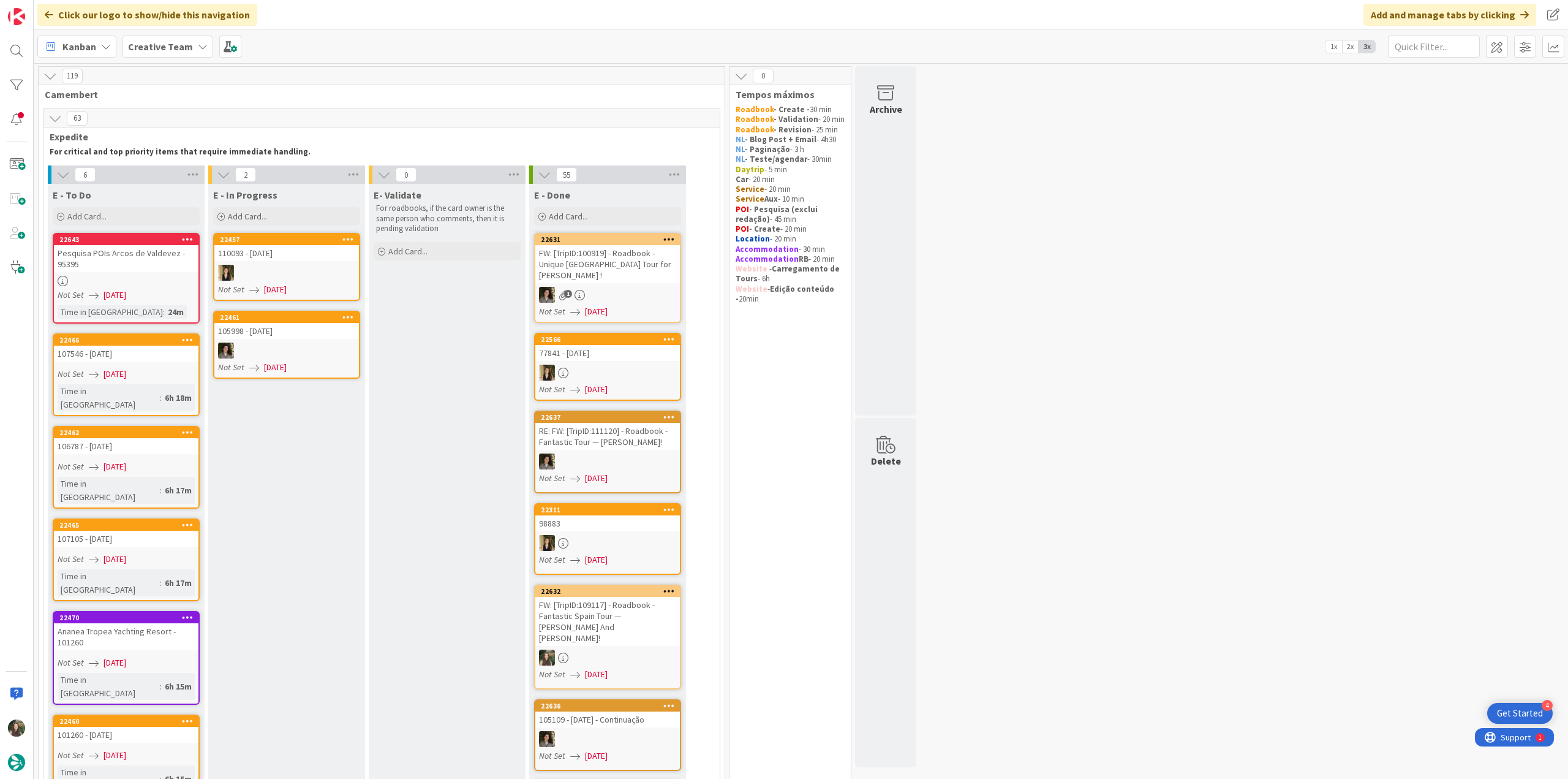
click at [157, 287] on link "22643 Pesquisa POIs Arcos de Valdevez - 95395 Not Set [DATE] Time in [GEOGRAPHI…" at bounding box center [126, 278] width 147 height 91
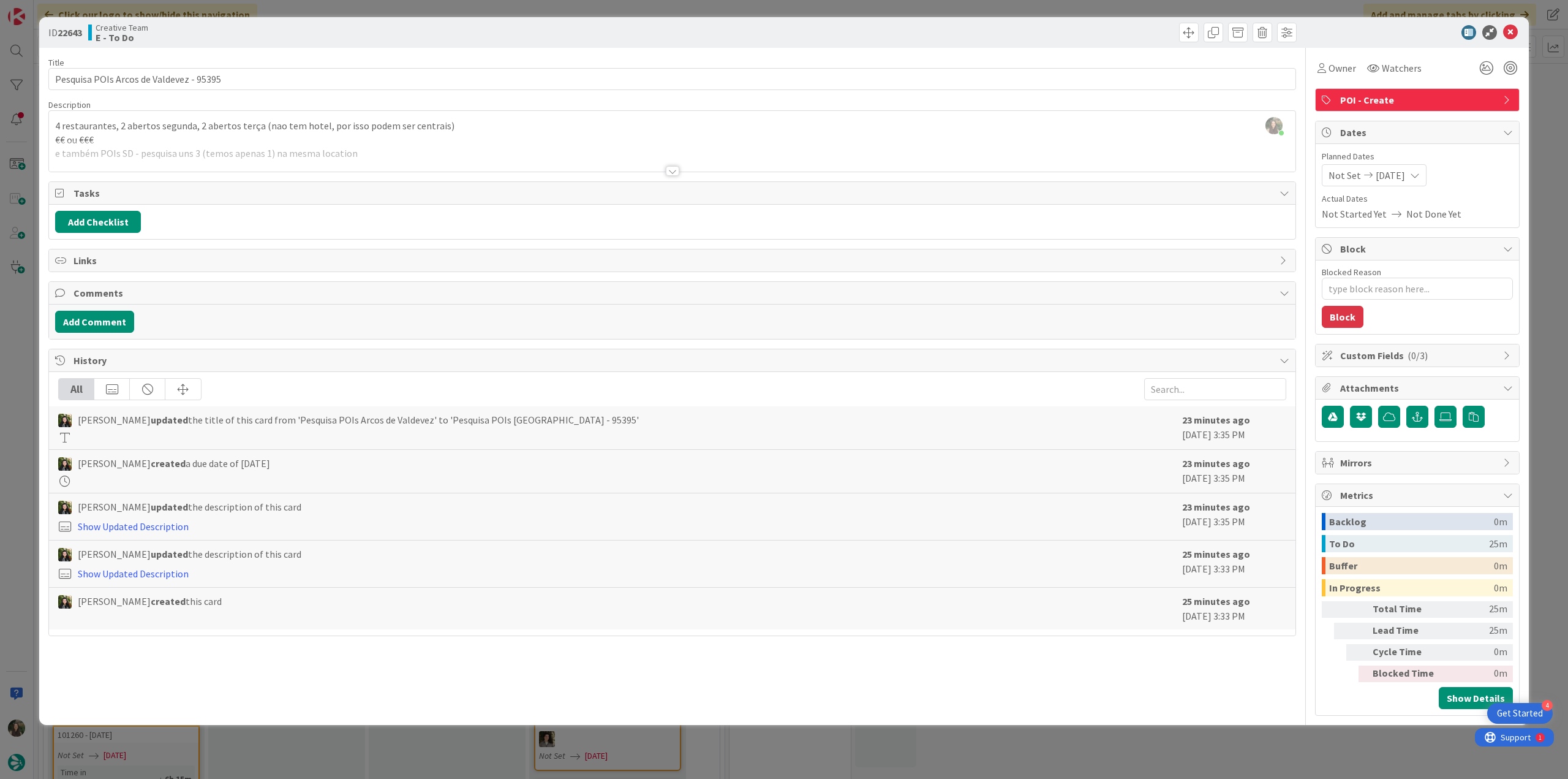
click at [20, 508] on div "ID 22643 Creative Team E - To Do Title 39 / 128 Pesquisa POIs Arcos de Valdevez…" at bounding box center [784, 390] width 1568 height 779
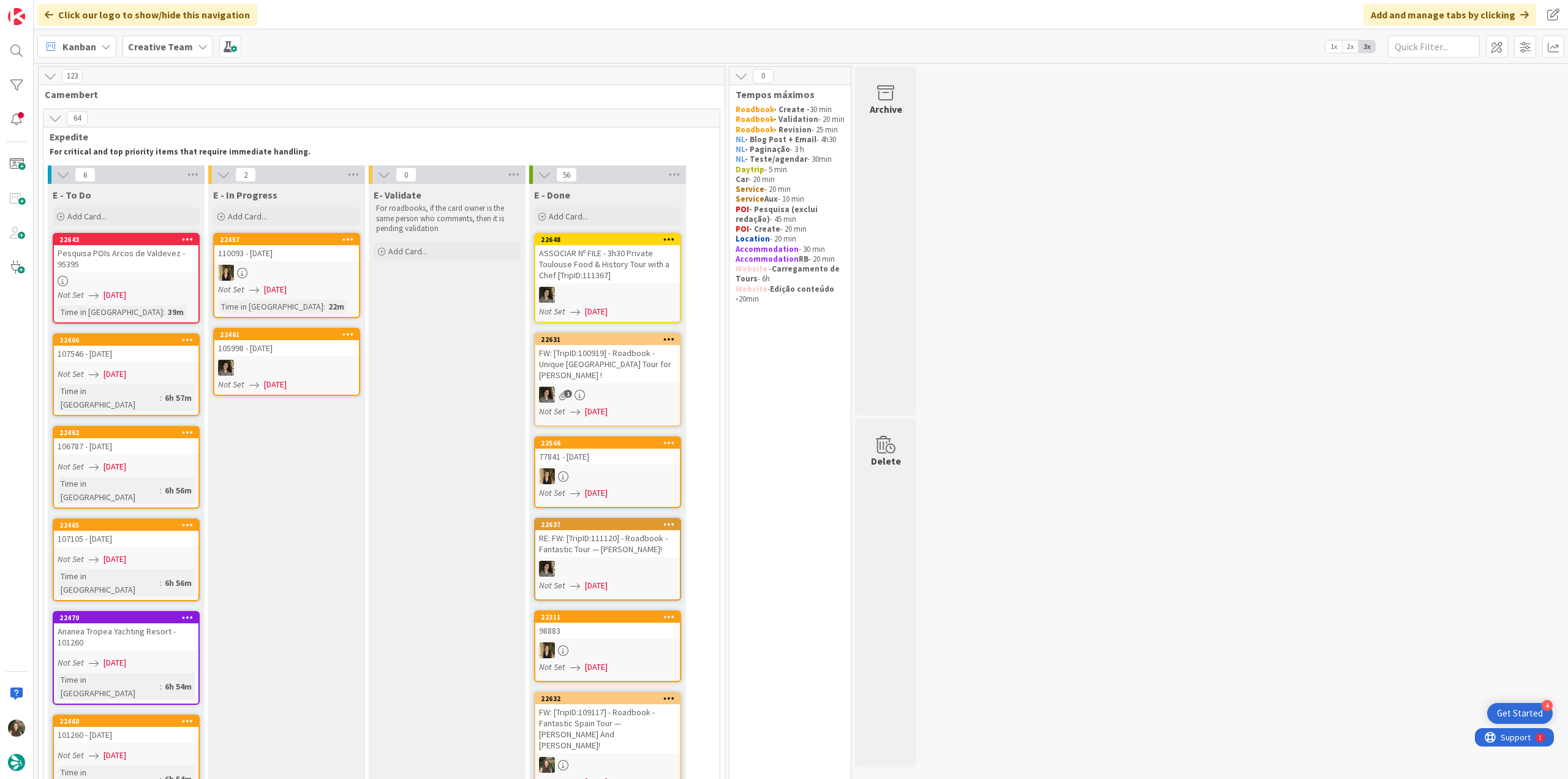
click at [149, 277] on div at bounding box center [125, 281] width 144 height 10
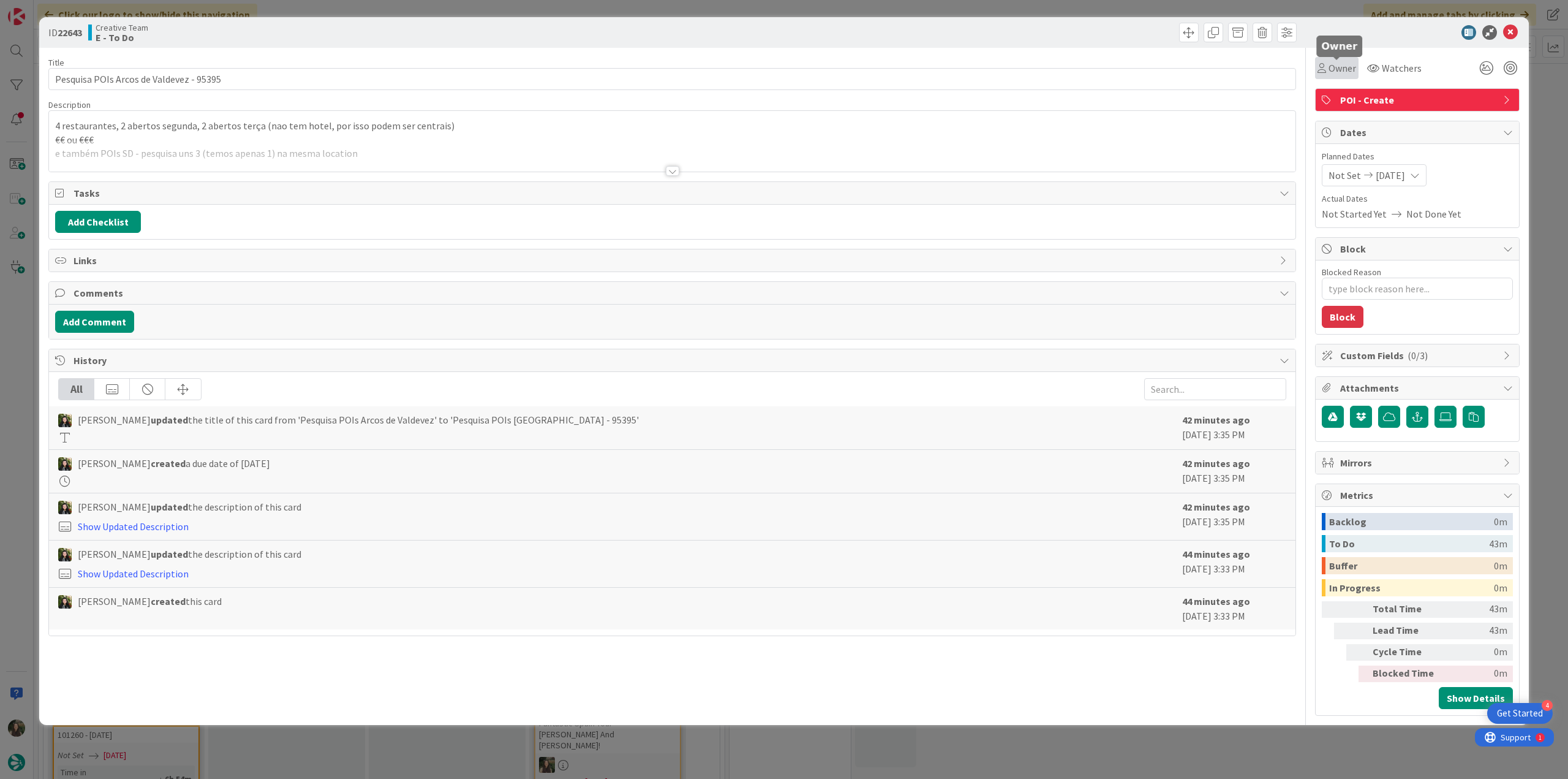
click at [1337, 62] on span "Owner" at bounding box center [1343, 67] width 28 height 15
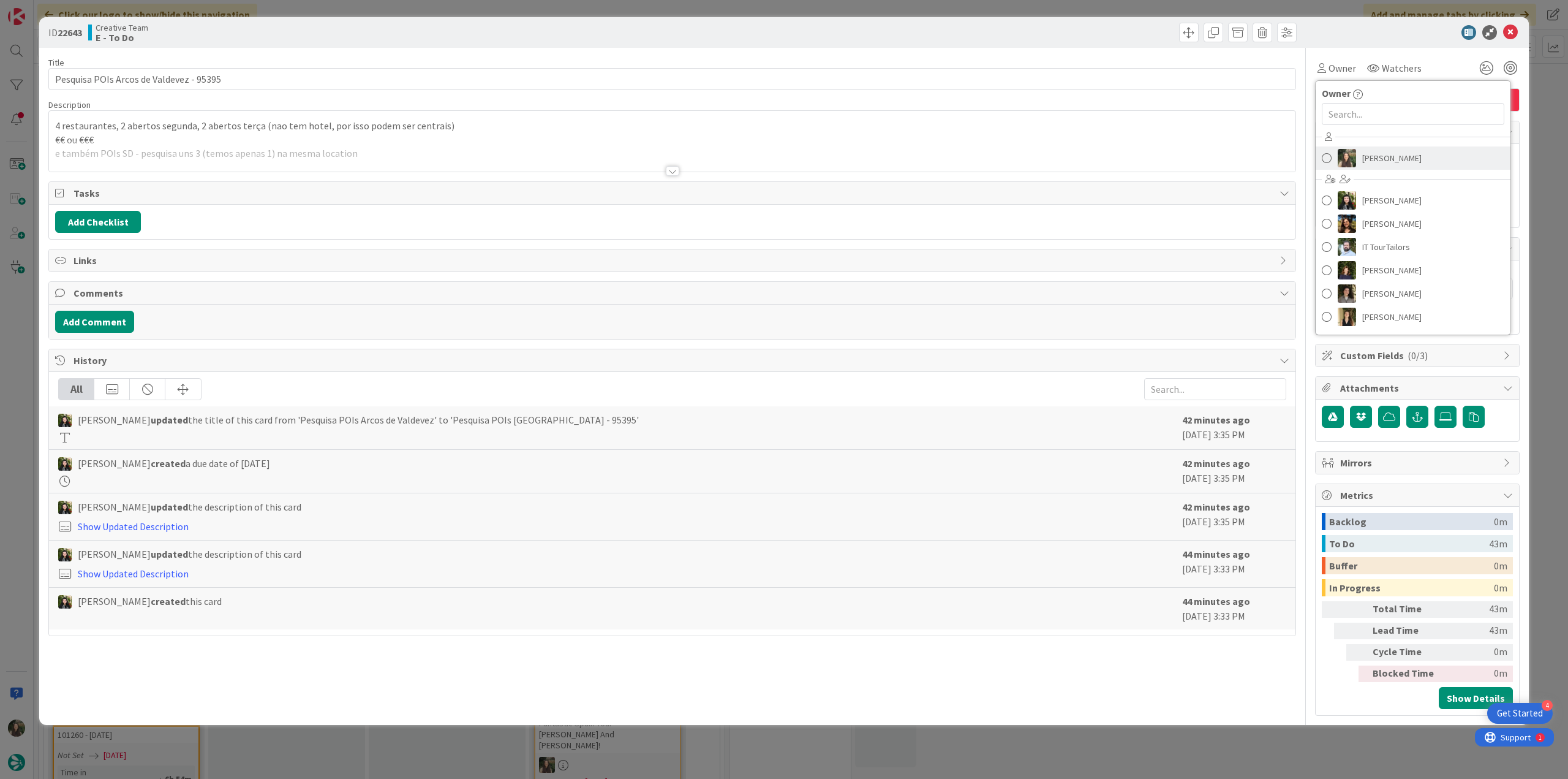
click at [1384, 157] on span "[PERSON_NAME]" at bounding box center [1392, 157] width 60 height 18
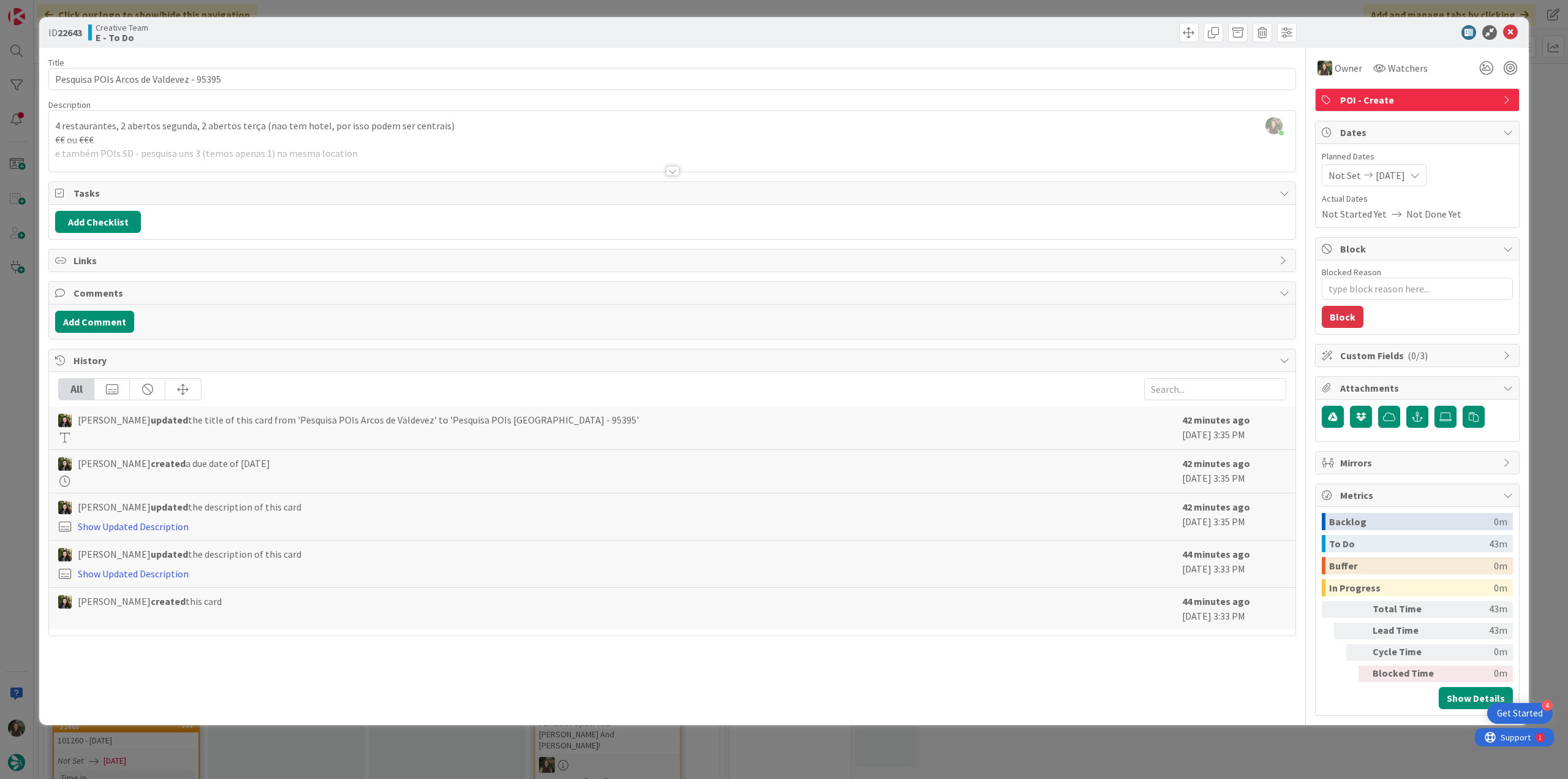
click at [1540, 111] on div "ID 22643 Creative Team E - To Do Title 39 / 128 Pesquisa POIs Arcos de Valdevez…" at bounding box center [784, 390] width 1568 height 779
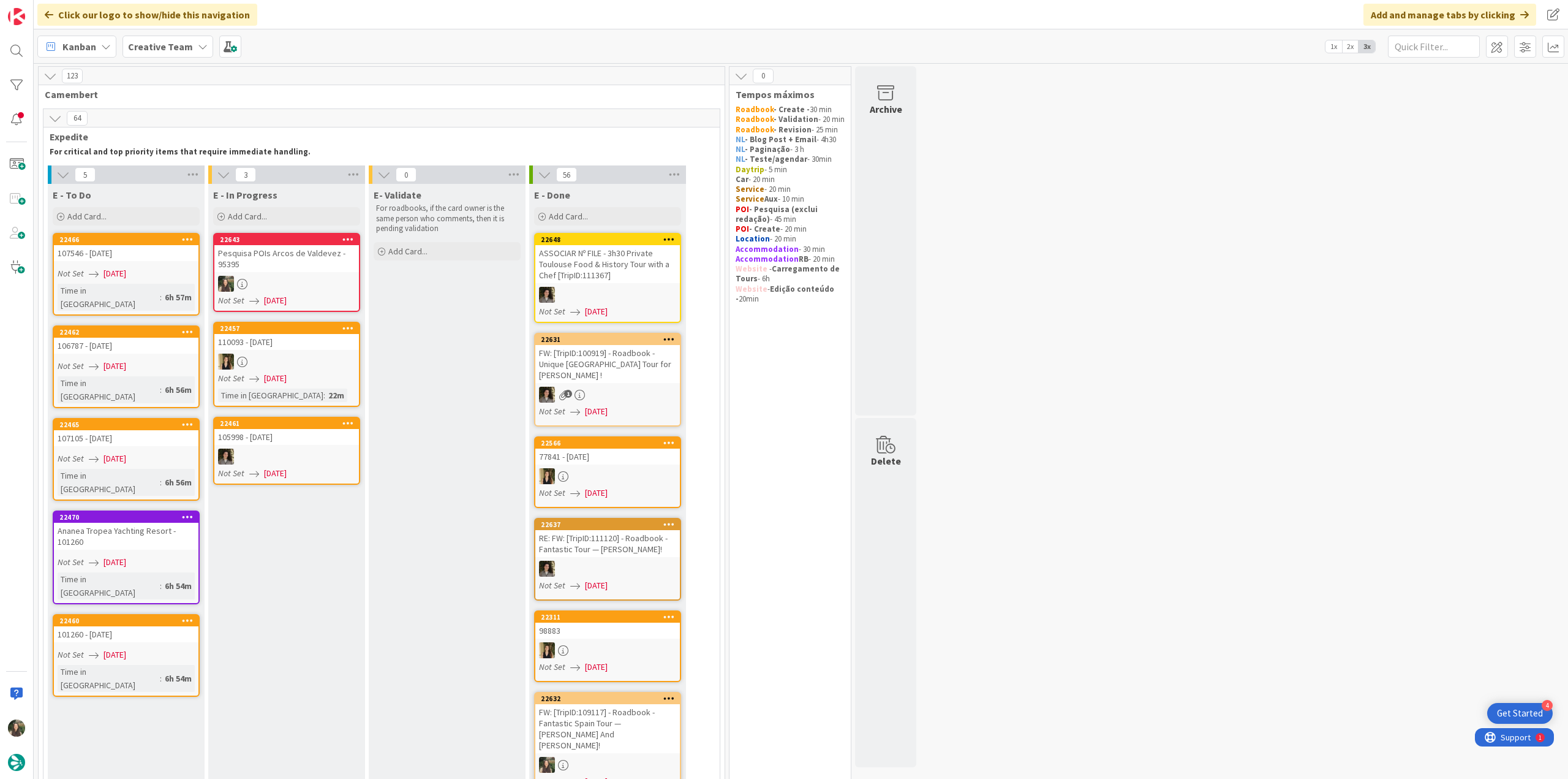
click at [312, 262] on div "Pesquisa POIs Arcos de Valdevez - 95395" at bounding box center [286, 258] width 144 height 27
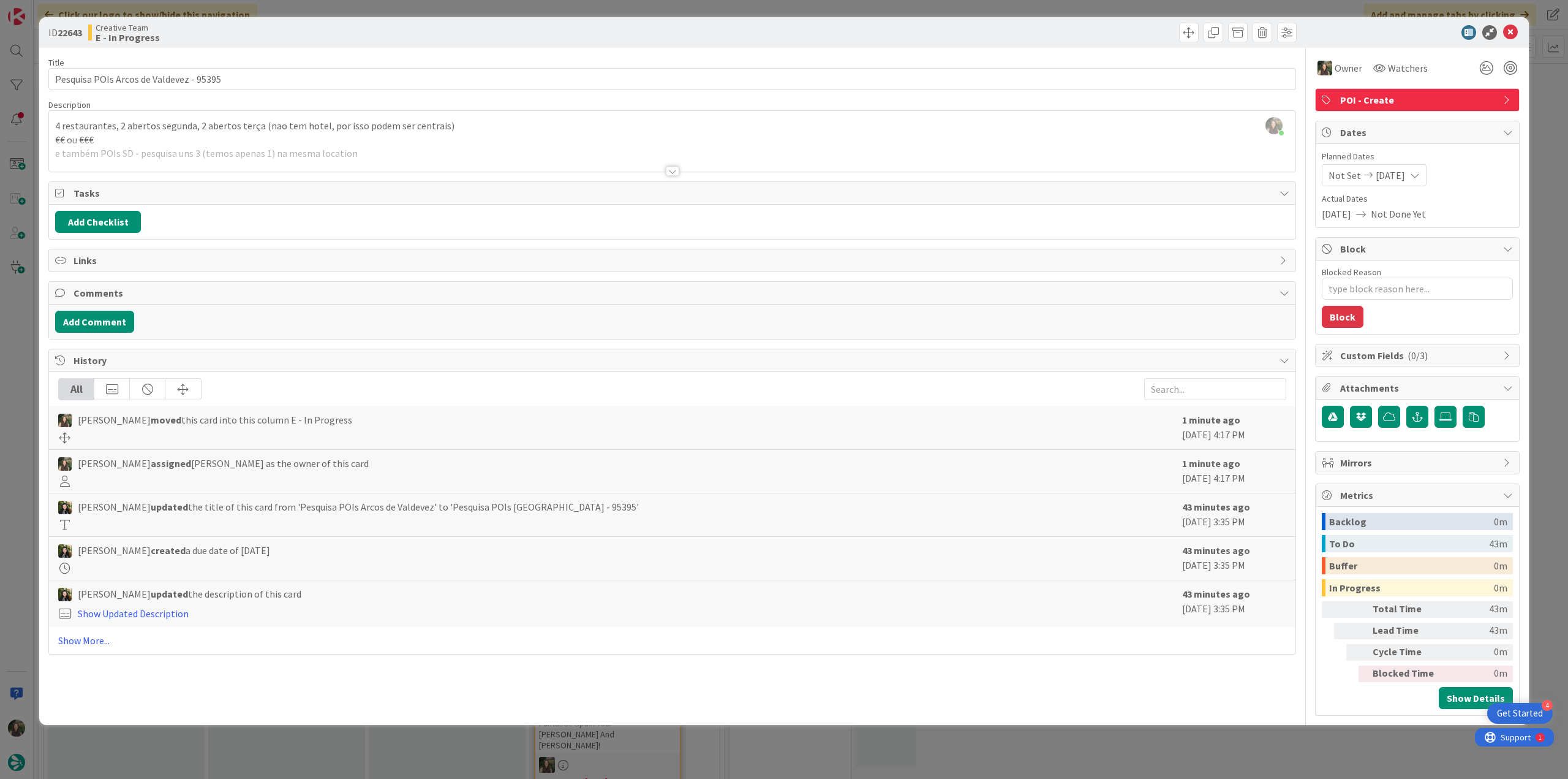
click at [11, 329] on div "ID 22643 Creative Team E - In Progress Title 39 / 128 Pesquisa POIs Arcos de Va…" at bounding box center [784, 390] width 1568 height 779
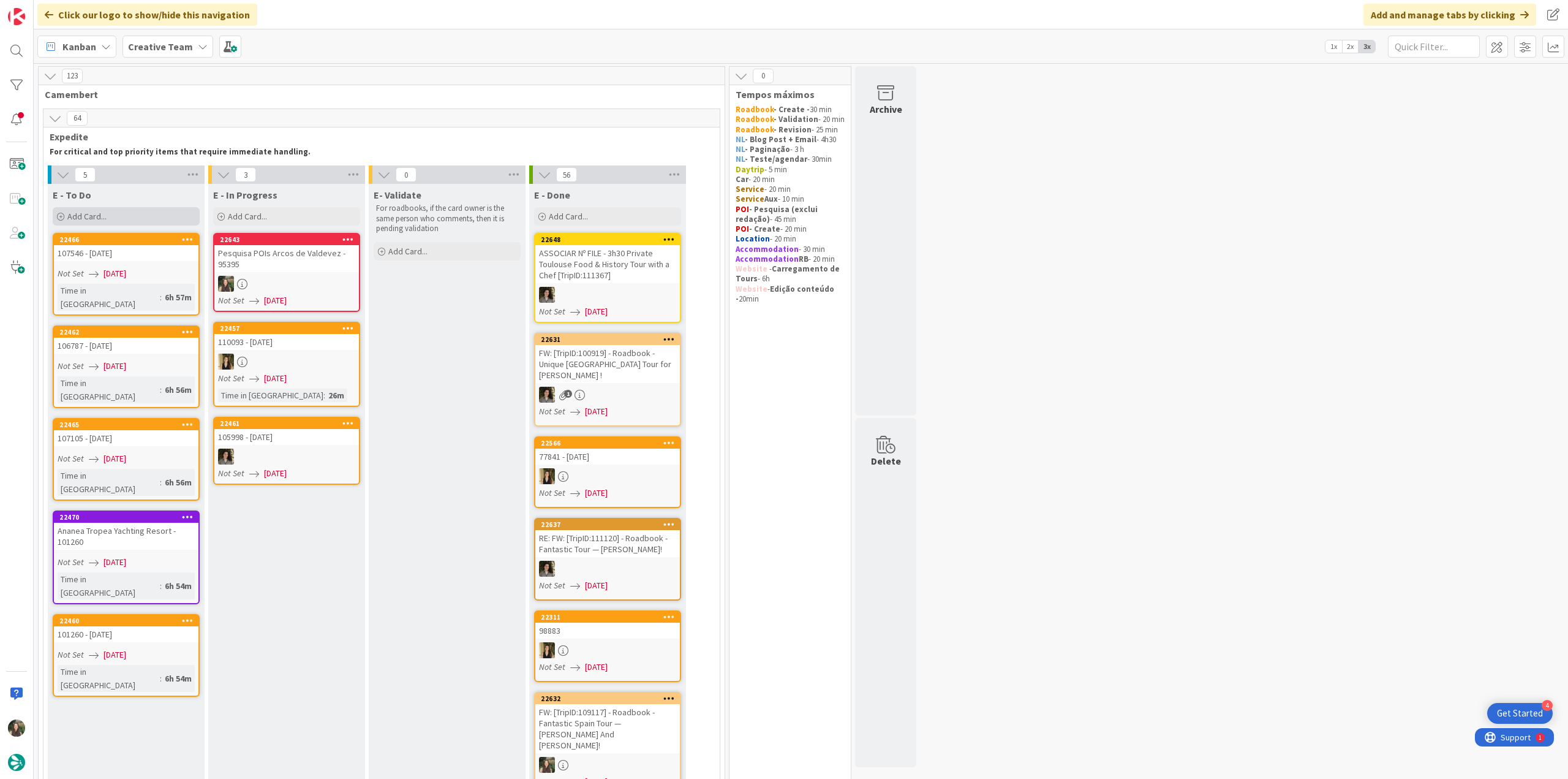
click at [107, 218] on div "Add Card..." at bounding box center [126, 216] width 147 height 18
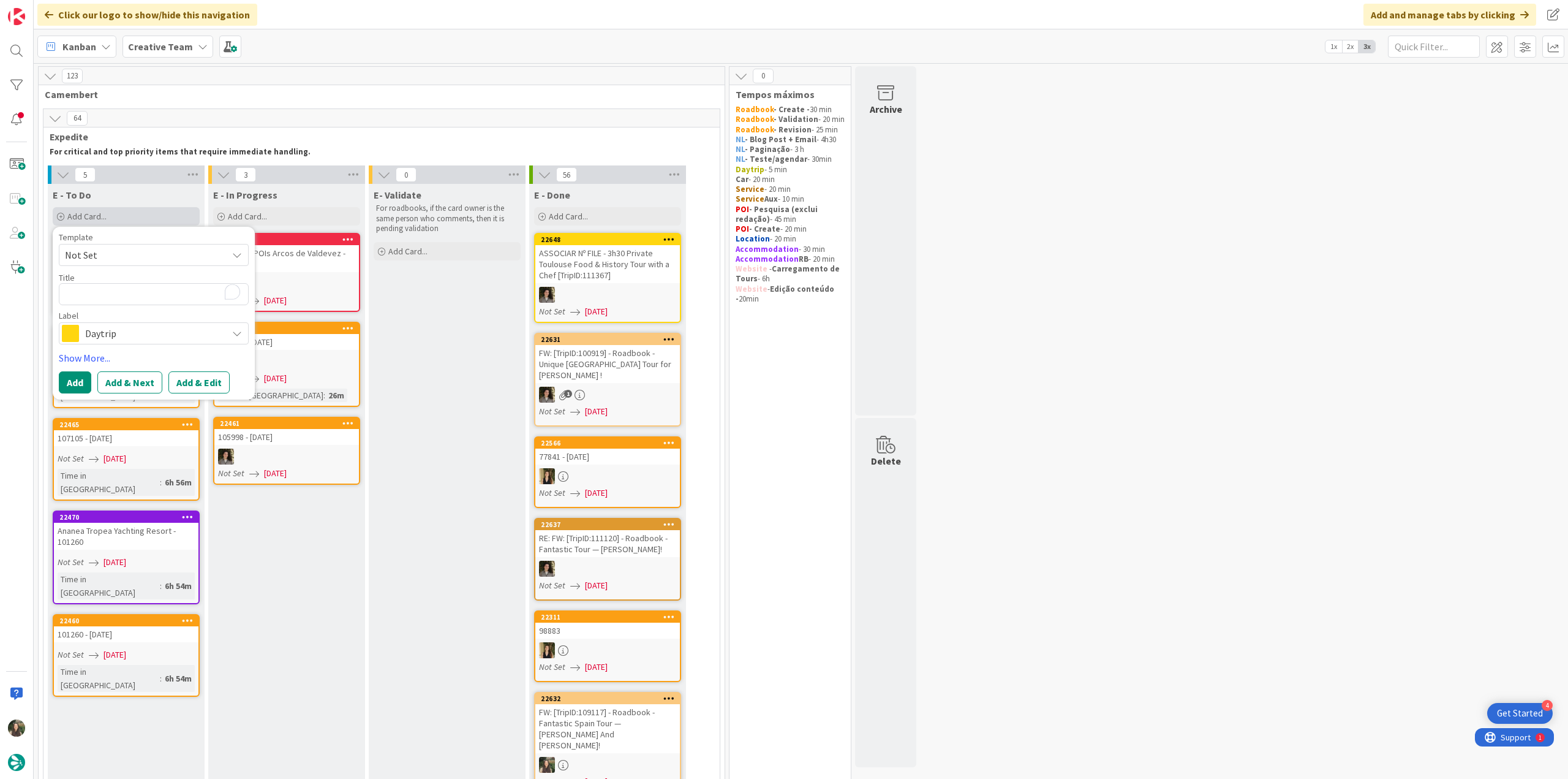
type textarea "x"
type textarea "O Braseiro"
type textarea "x"
type textarea "O Braseiro -"
type textarea "x"
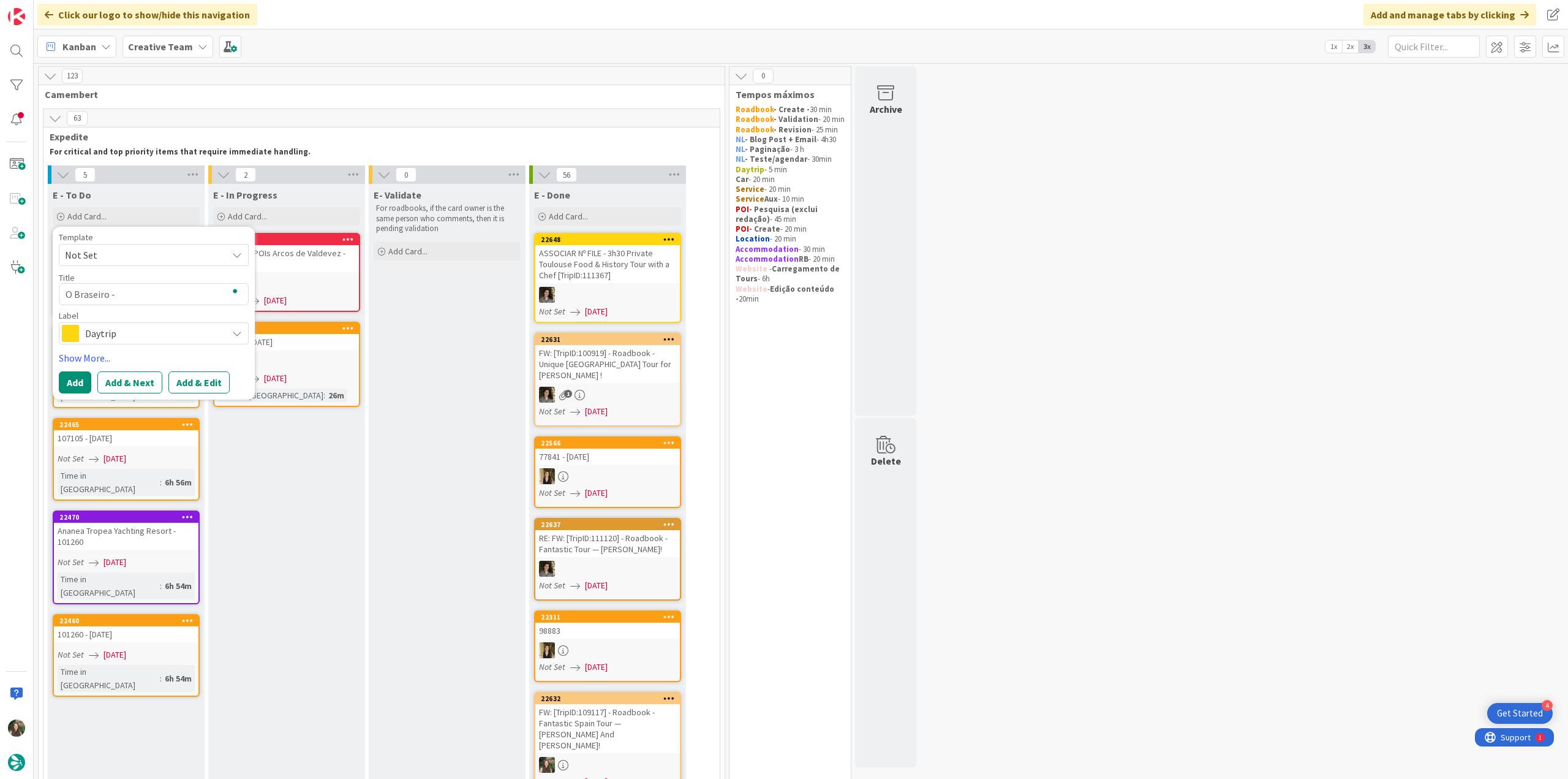
type textarea "O Braseiro - C"
type textarea "x"
type textarea "O Braseiro - Cl"
type textarea "x"
type textarea "O Braseiro - Clo"
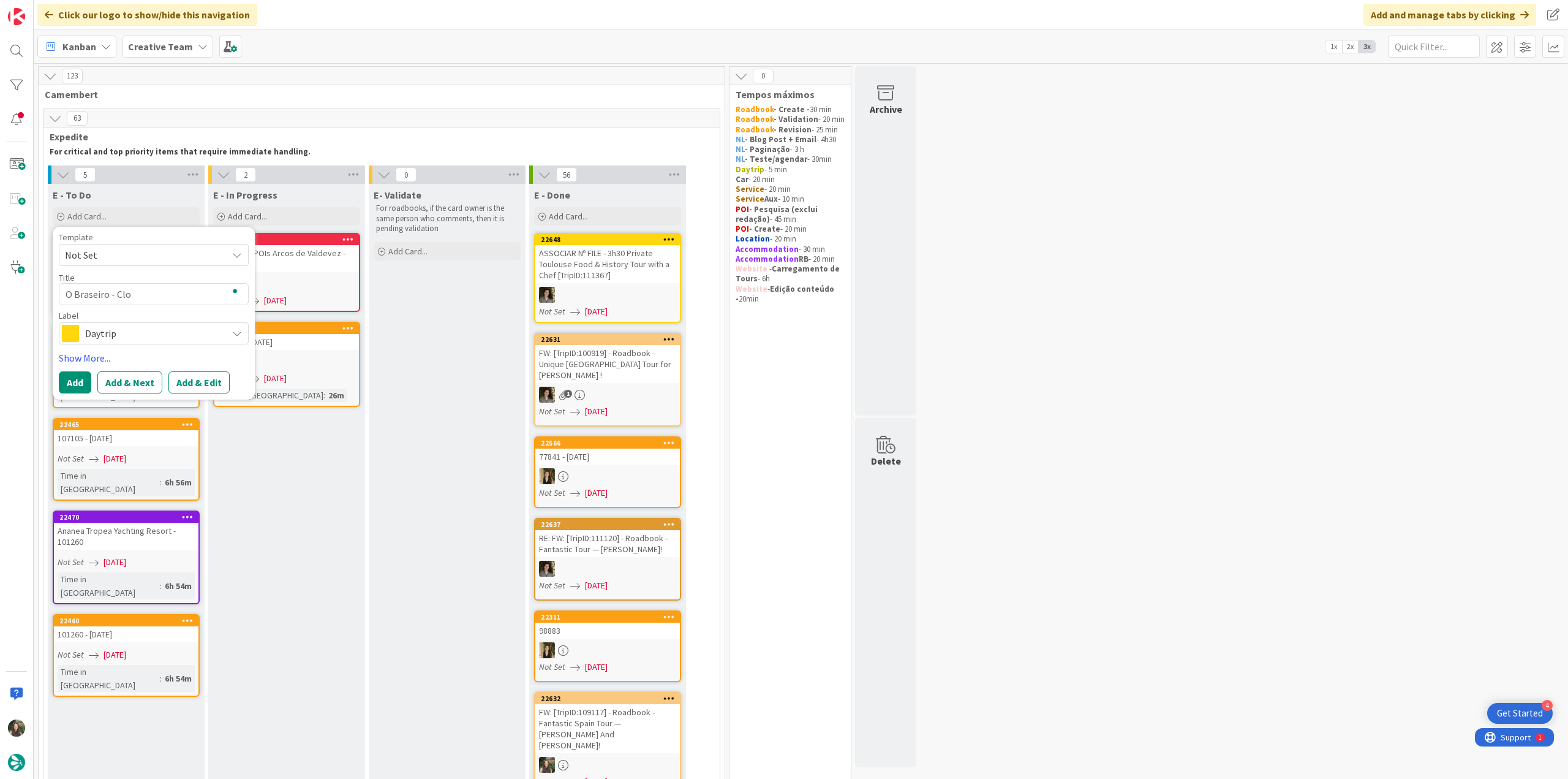
type textarea "x"
type textarea "O Braseiro - Clos"
type textarea "x"
type textarea "O Braseiro - Close"
type textarea "x"
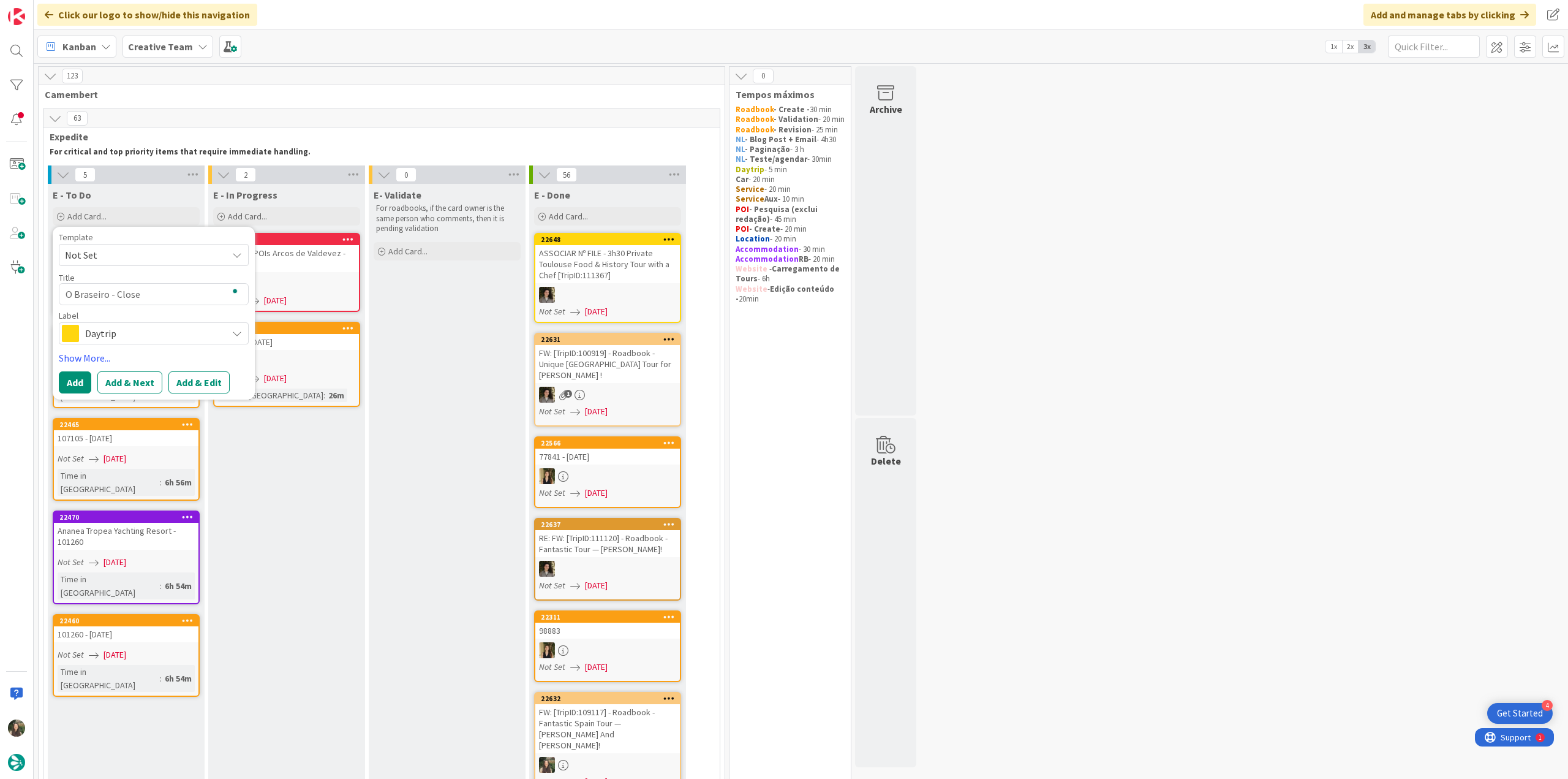
type textarea "O Braseiro - Closed"
type textarea "x"
type textarea "O Braseiro - Closed"
type textarea "x"
type textarea "O Braseiro - Closed T"
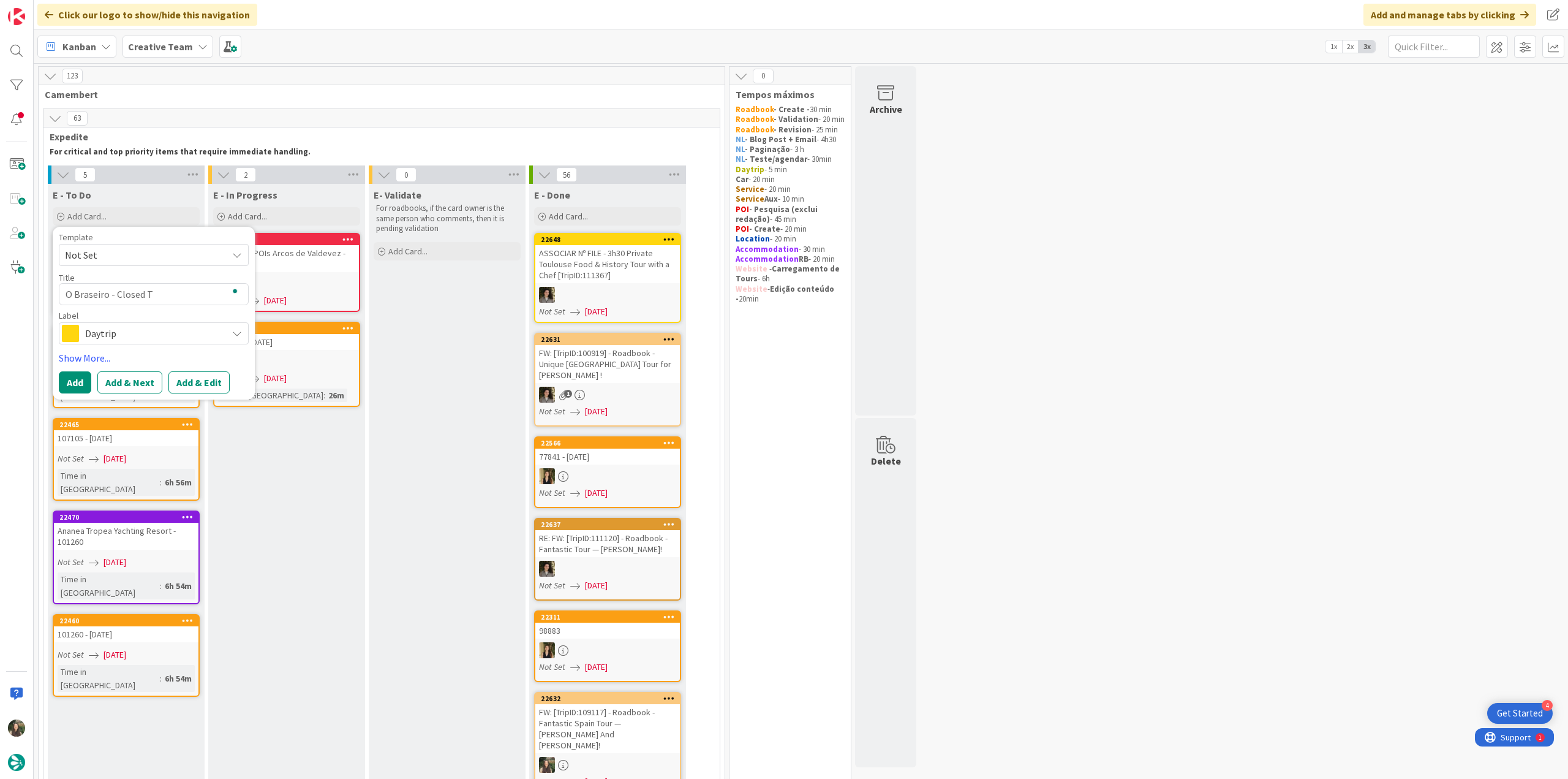
type textarea "x"
type textarea "O Braseiro - Closed Th"
type textarea "x"
type textarea "O Braseiro - Closed Thu"
click at [66, 294] on textarea "O Braseiro - Closed Thu" at bounding box center [154, 294] width 190 height 22
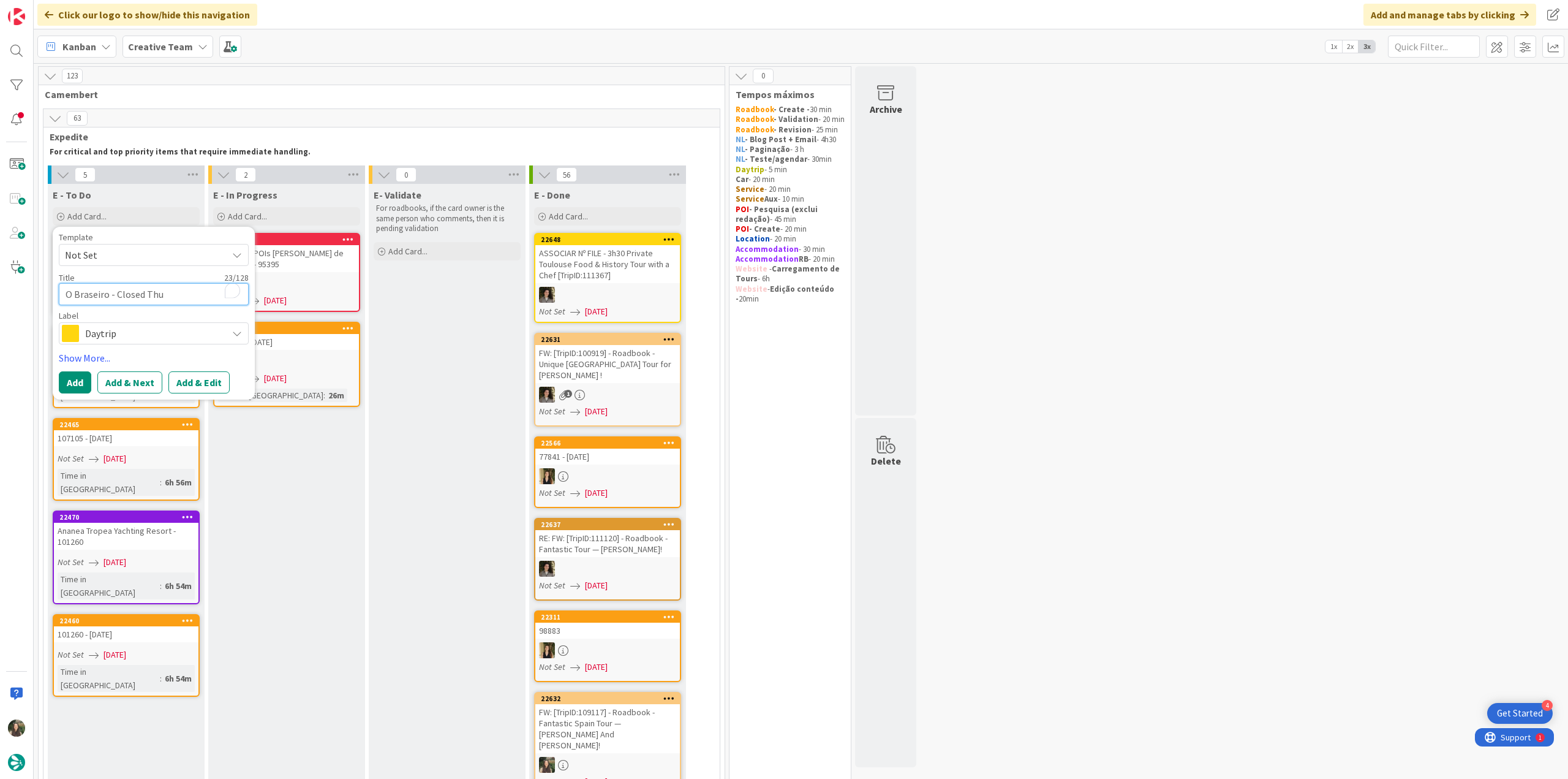
type textarea "€O Braseiro - Closed Thu"
type textarea "x"
type textarea "€€O Braseiro - Closed Thu"
type textarea "x"
type textarea "€€ O Braseiro - Closed Thu"
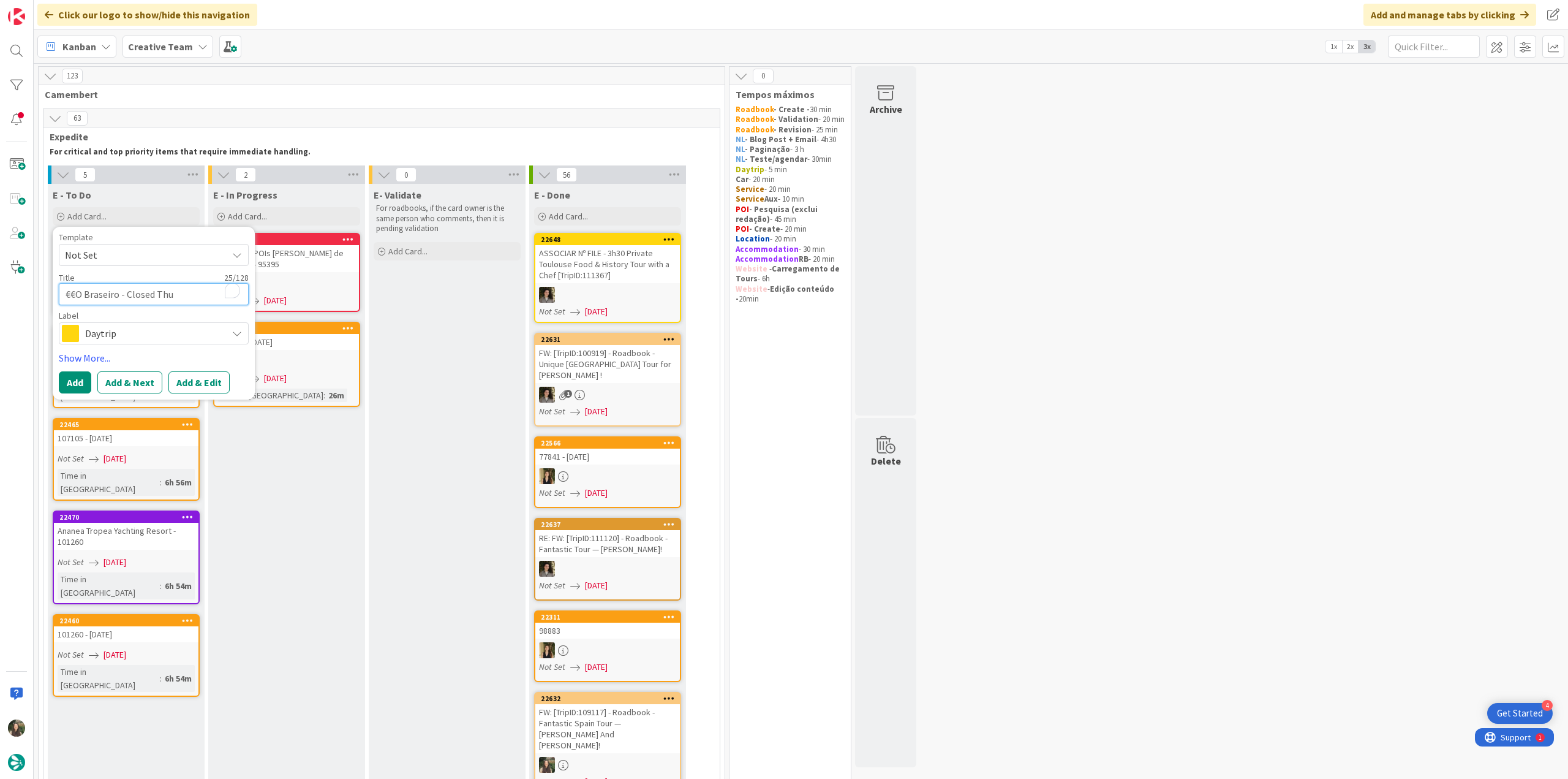
type textarea "x"
type textarea "€€ -O Braseiro - Closed Thu"
type textarea "x"
type textarea "€€ - O Braseiro - Closed Thu"
type textarea "x"
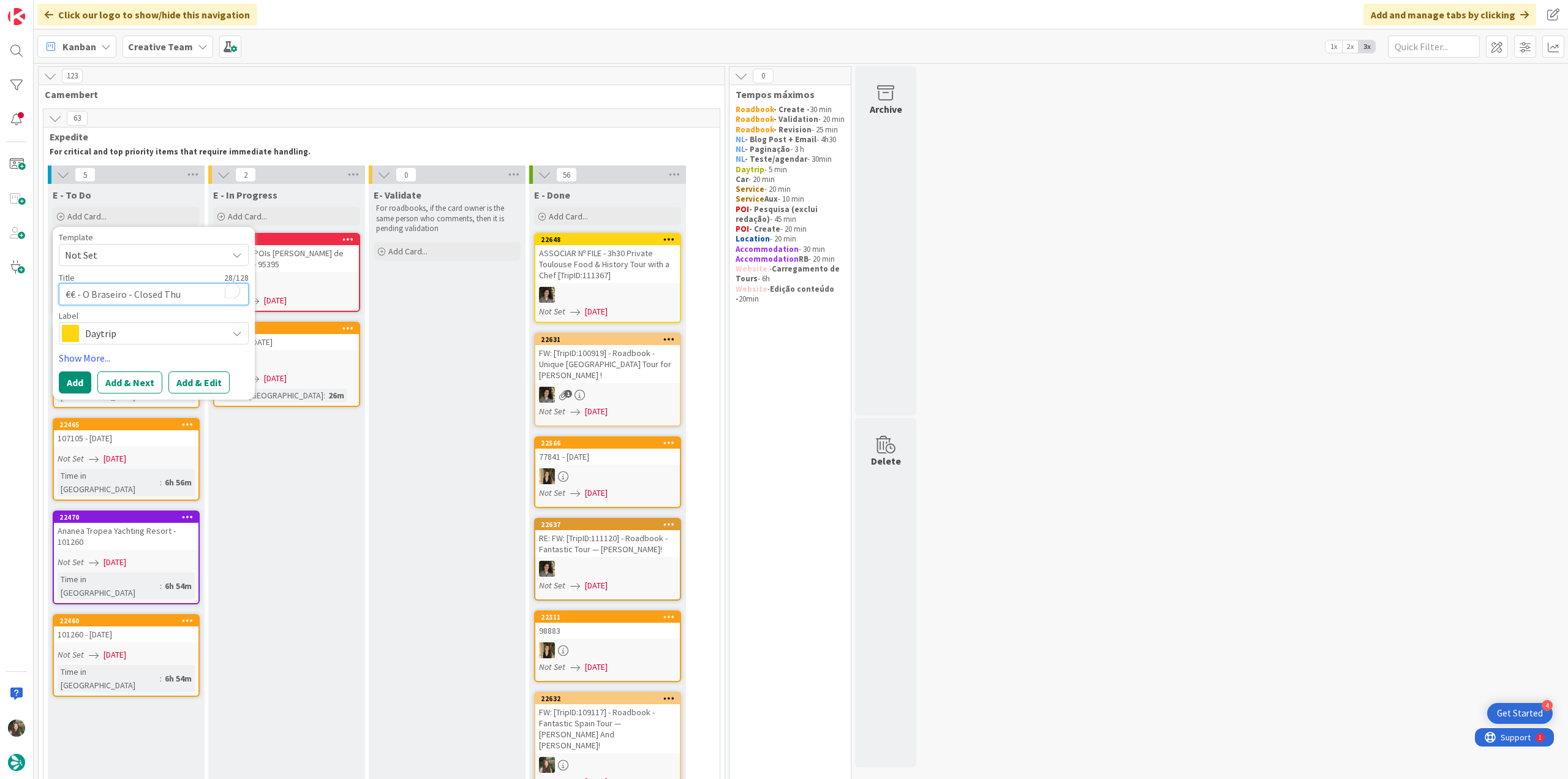
type textarea "€€ - O Braseiro - Closed Thu"
click at [188, 332] on span "Daytrip" at bounding box center [153, 333] width 136 height 17
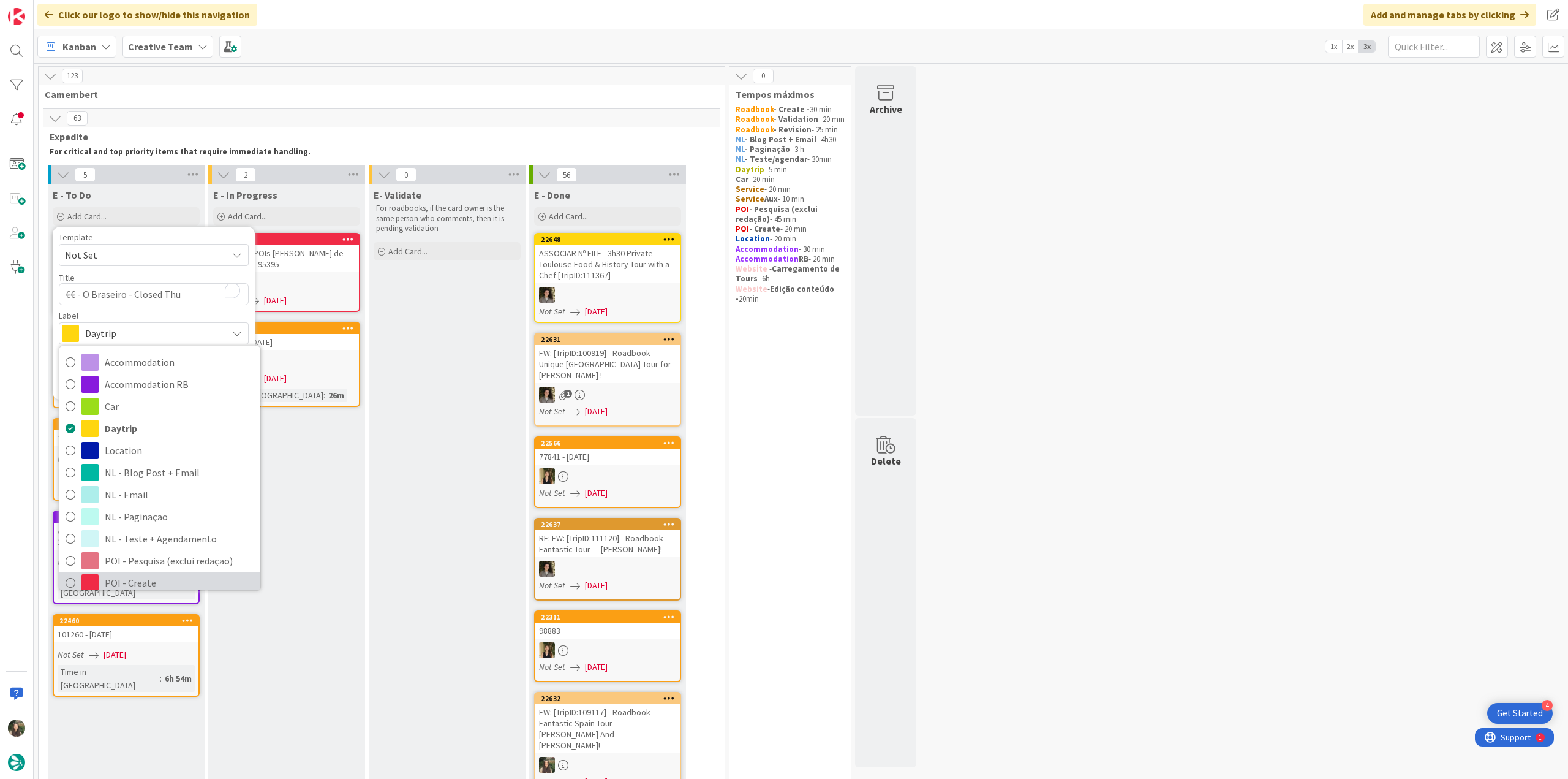
click at [129, 587] on span "POI - Create" at bounding box center [179, 582] width 149 height 18
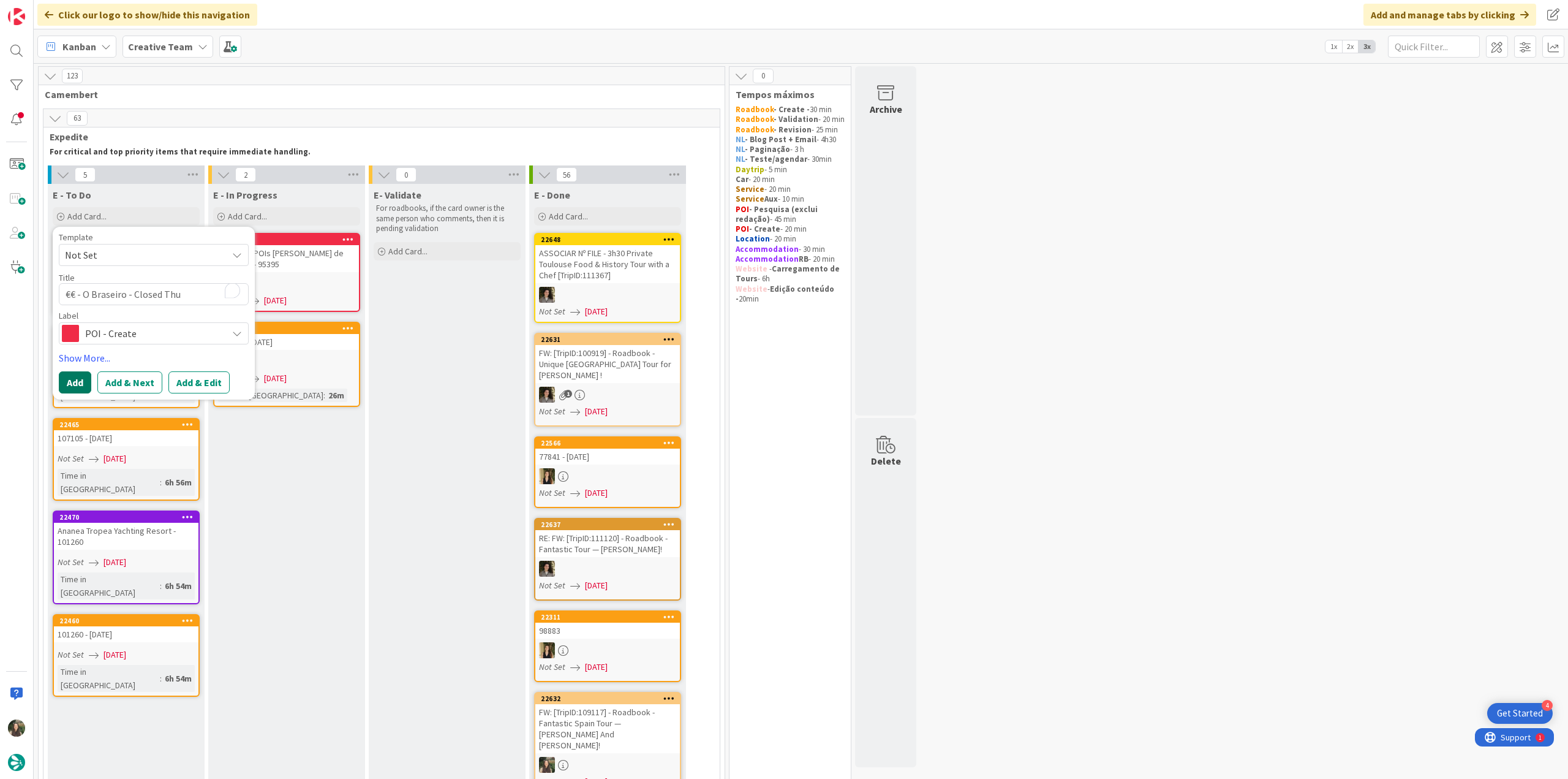
click at [73, 378] on button "Add" at bounding box center [75, 383] width 33 height 22
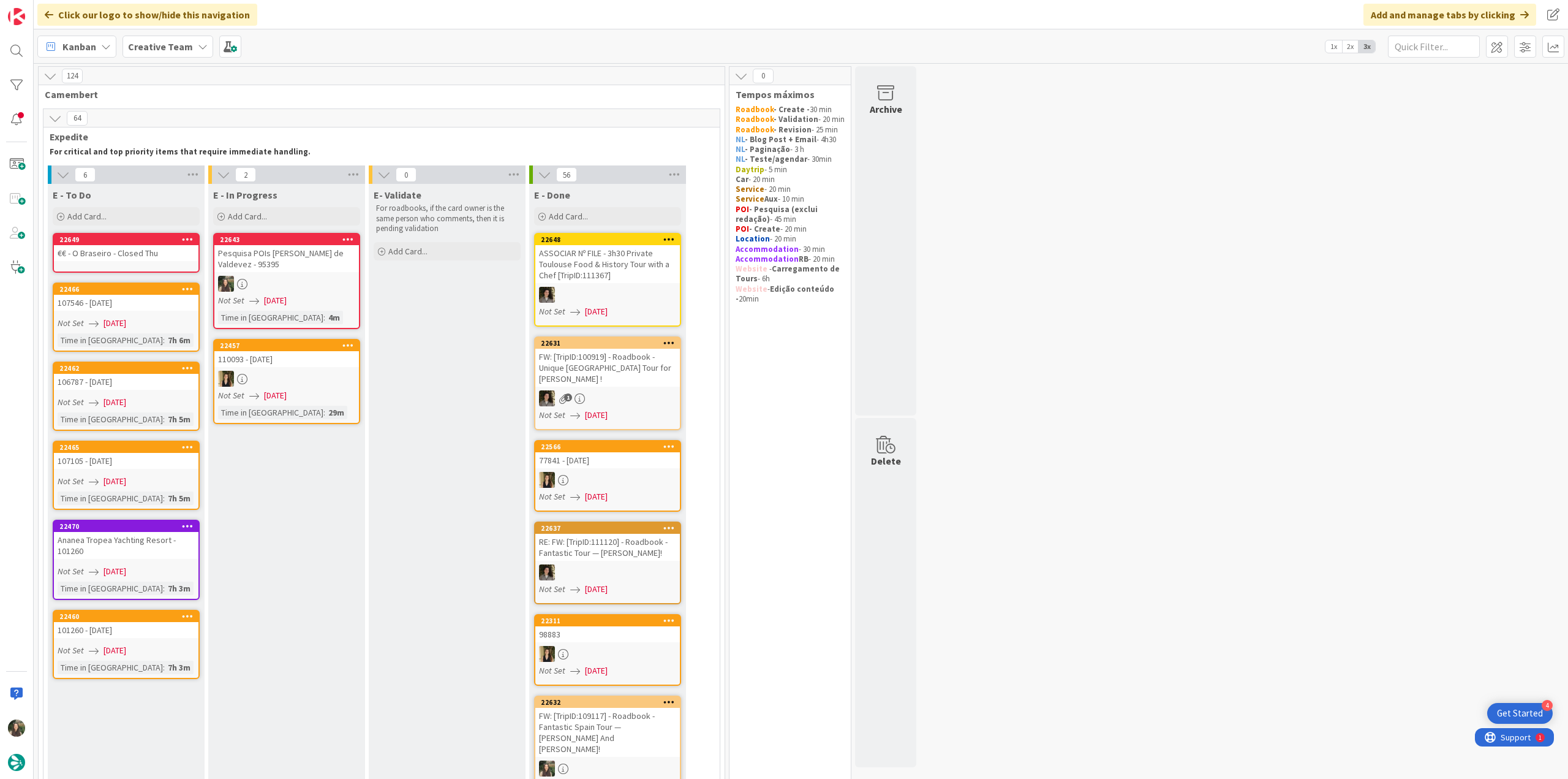
click at [123, 259] on div "€€ - O Braseiro - Closed Thu" at bounding box center [125, 253] width 144 height 16
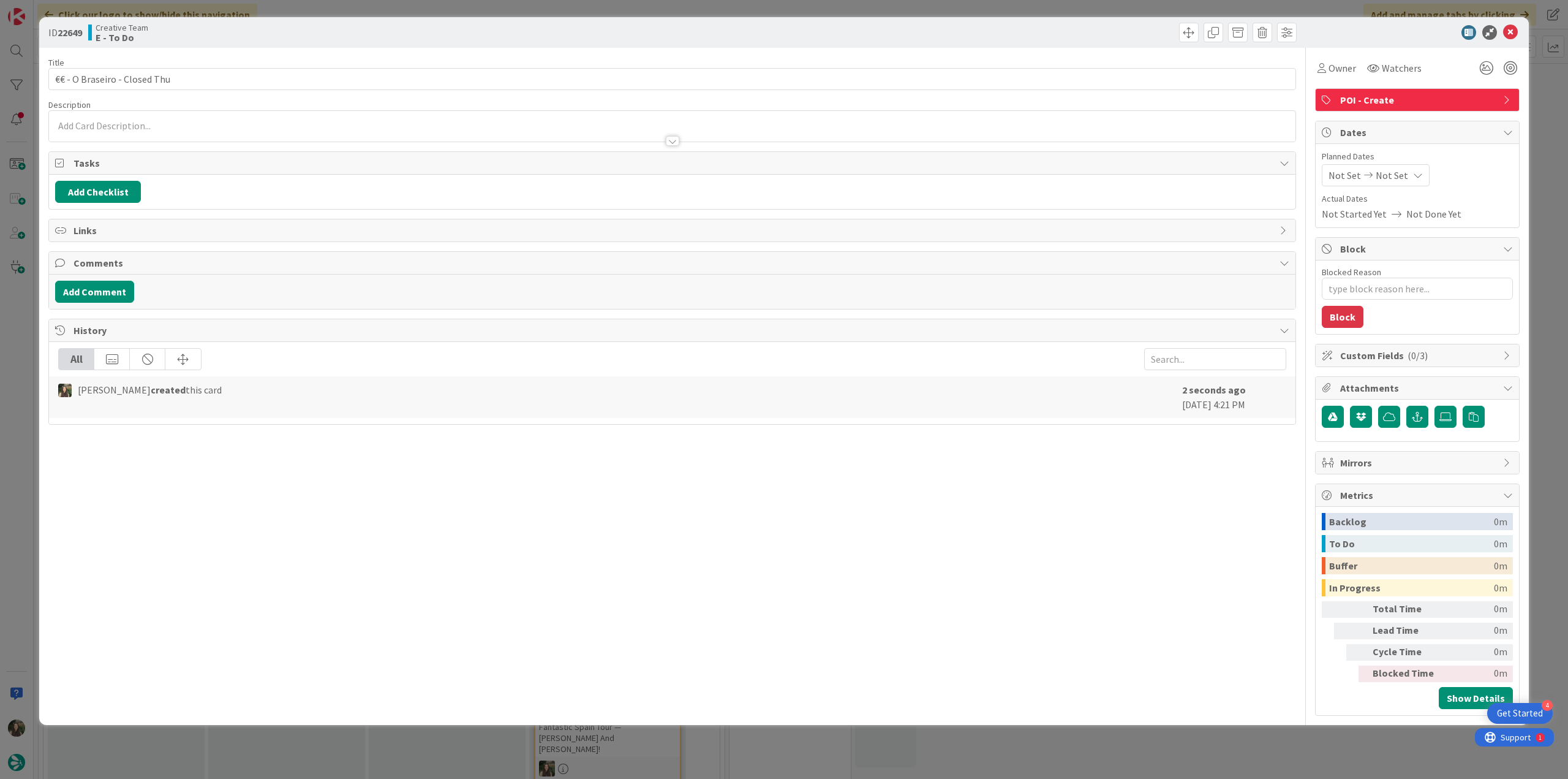
type textarea "x"
click at [163, 127] on div at bounding box center [672, 125] width 1246 height 30
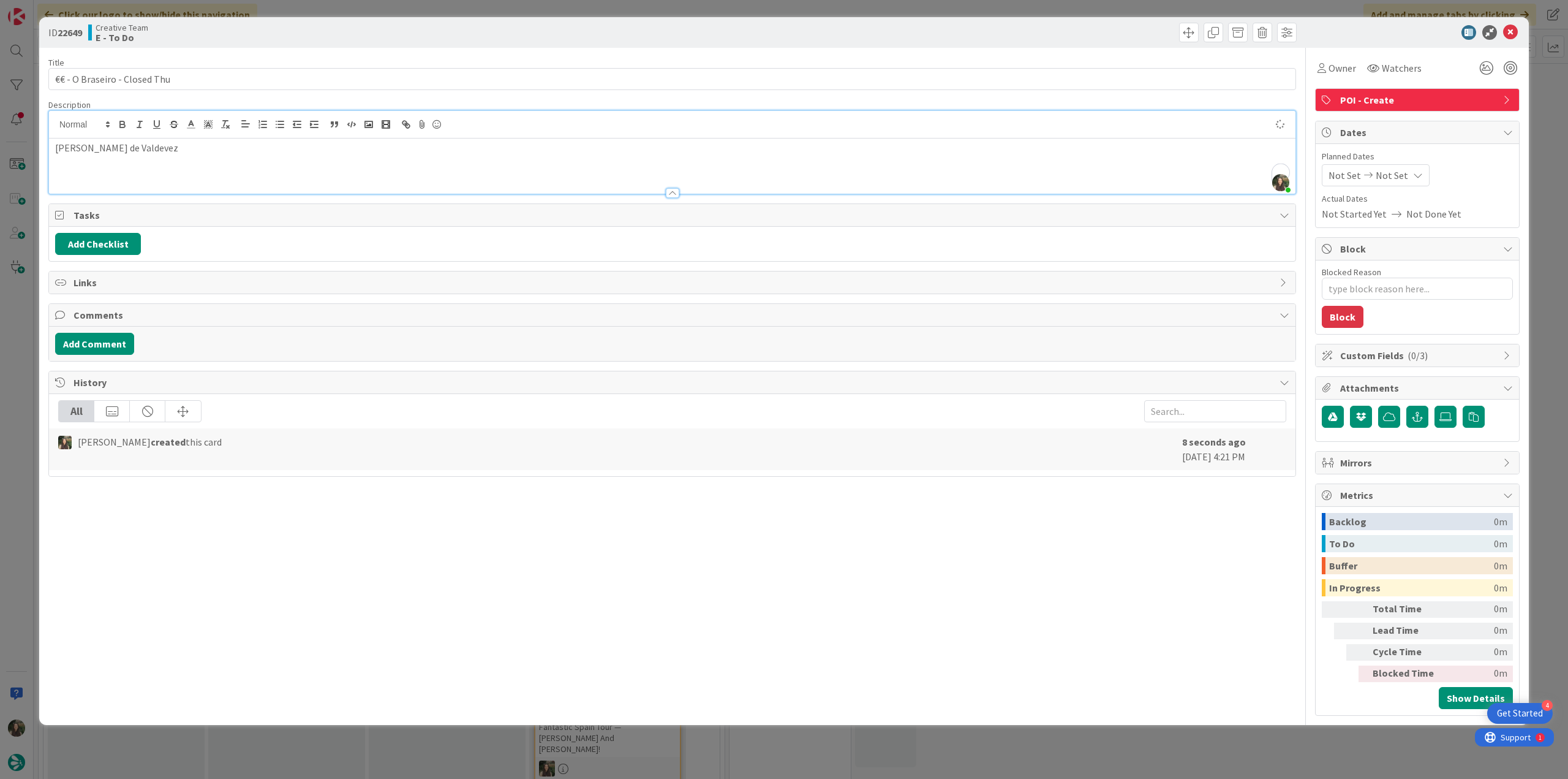
type textarea "x"
click at [9, 398] on div "ID 22649 Creative Team E - To Do Title 28 / 128 €€ - O Braseiro - Closed Thu De…" at bounding box center [784, 390] width 1568 height 779
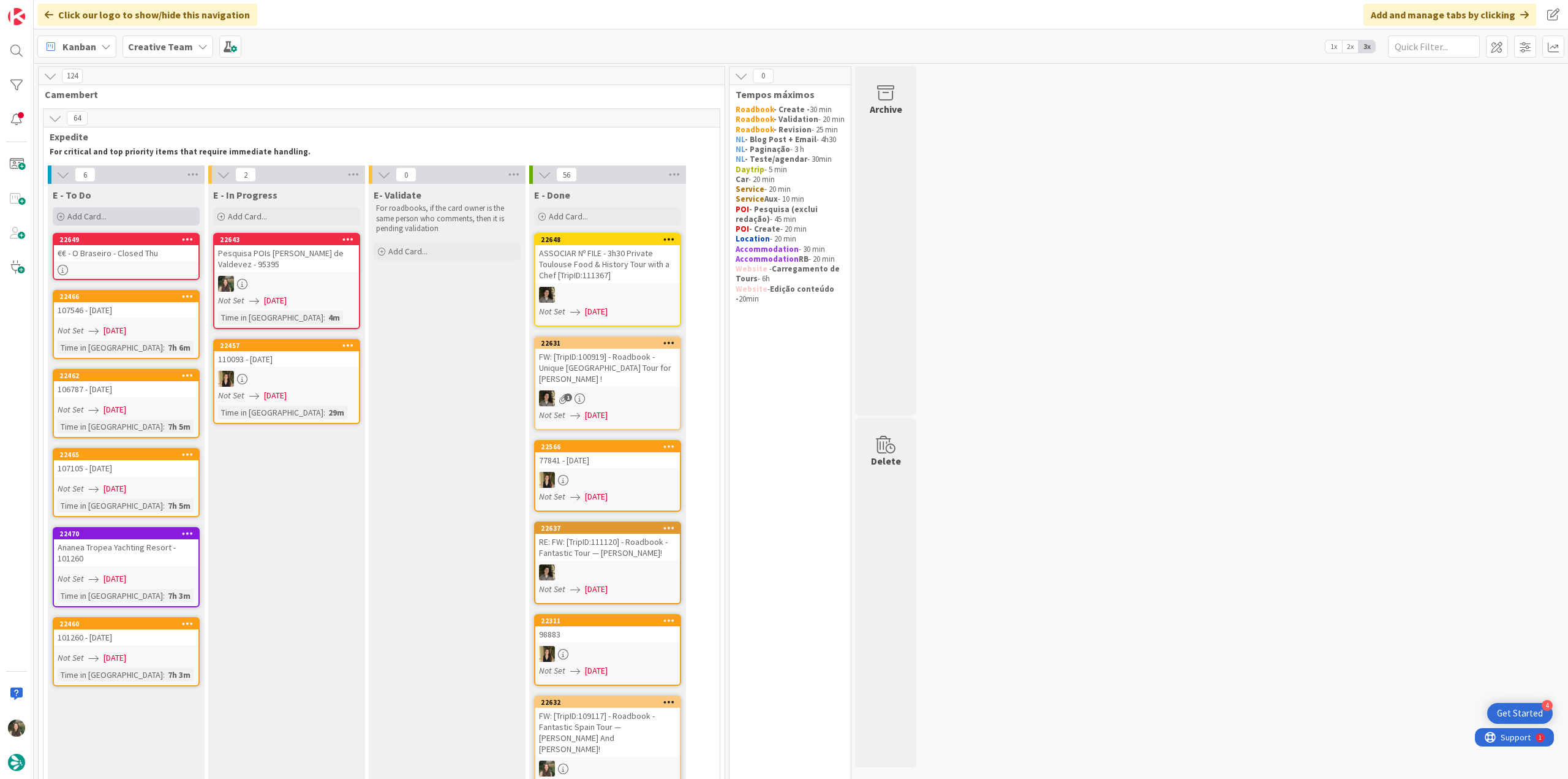
click at [115, 213] on div "Add Card..." at bounding box center [126, 216] width 147 height 18
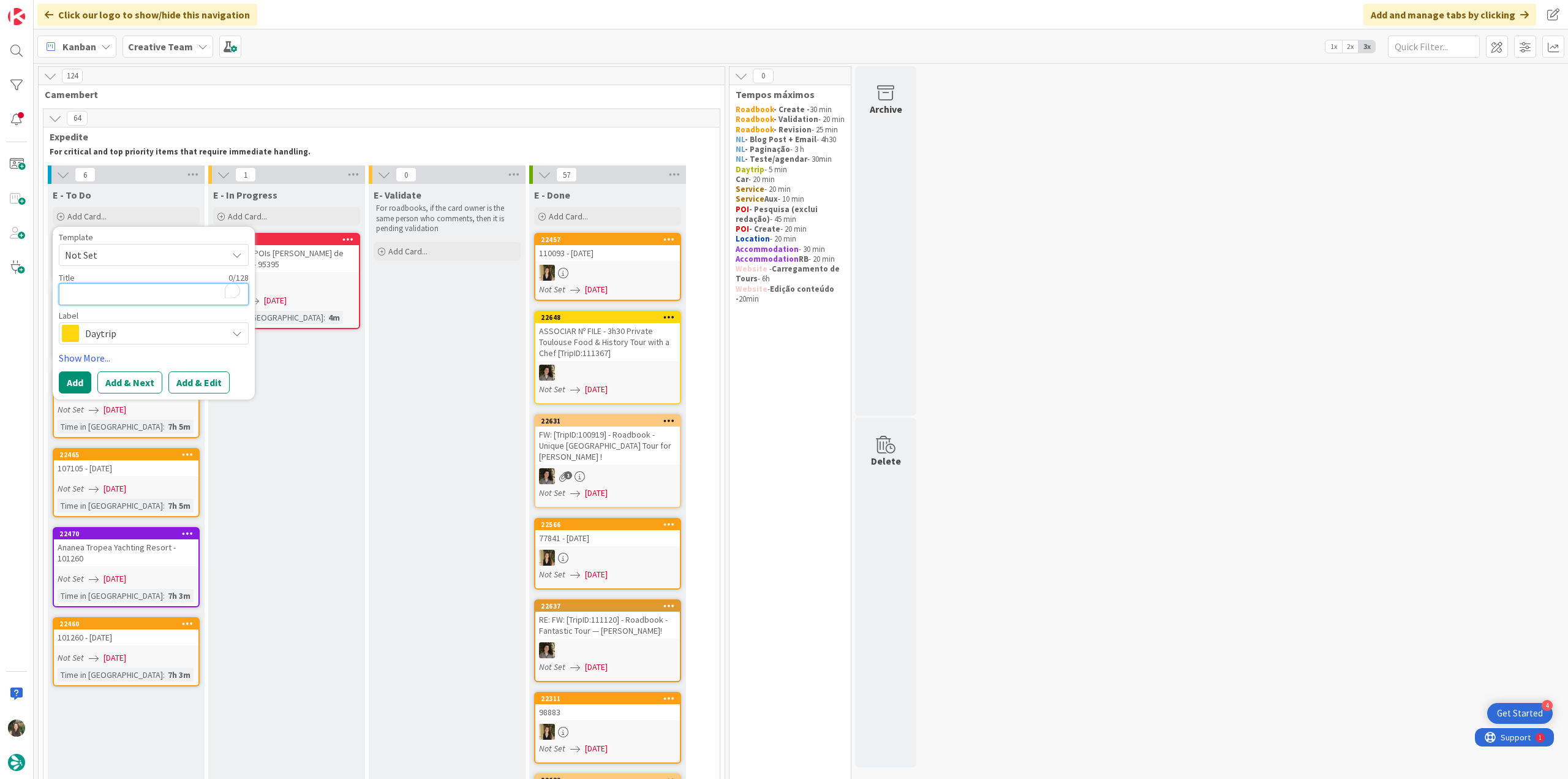
type textarea "€"
type textarea "x"
type textarea "€€"
type textarea "x"
type textarea "€€"
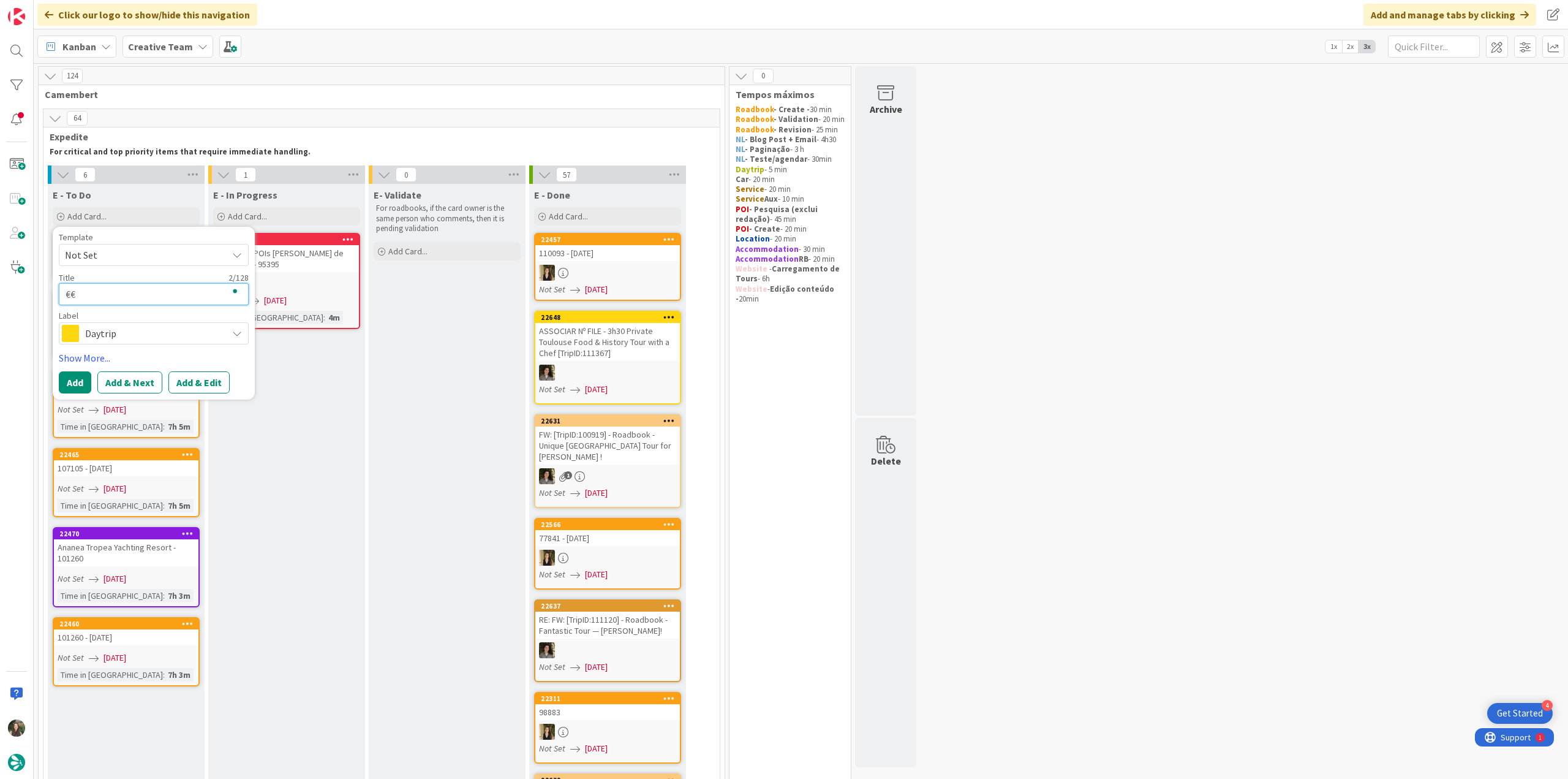
type textarea "x"
type textarea "€€ -"
type textarea "x"
type textarea "€€ -"
type textarea "x"
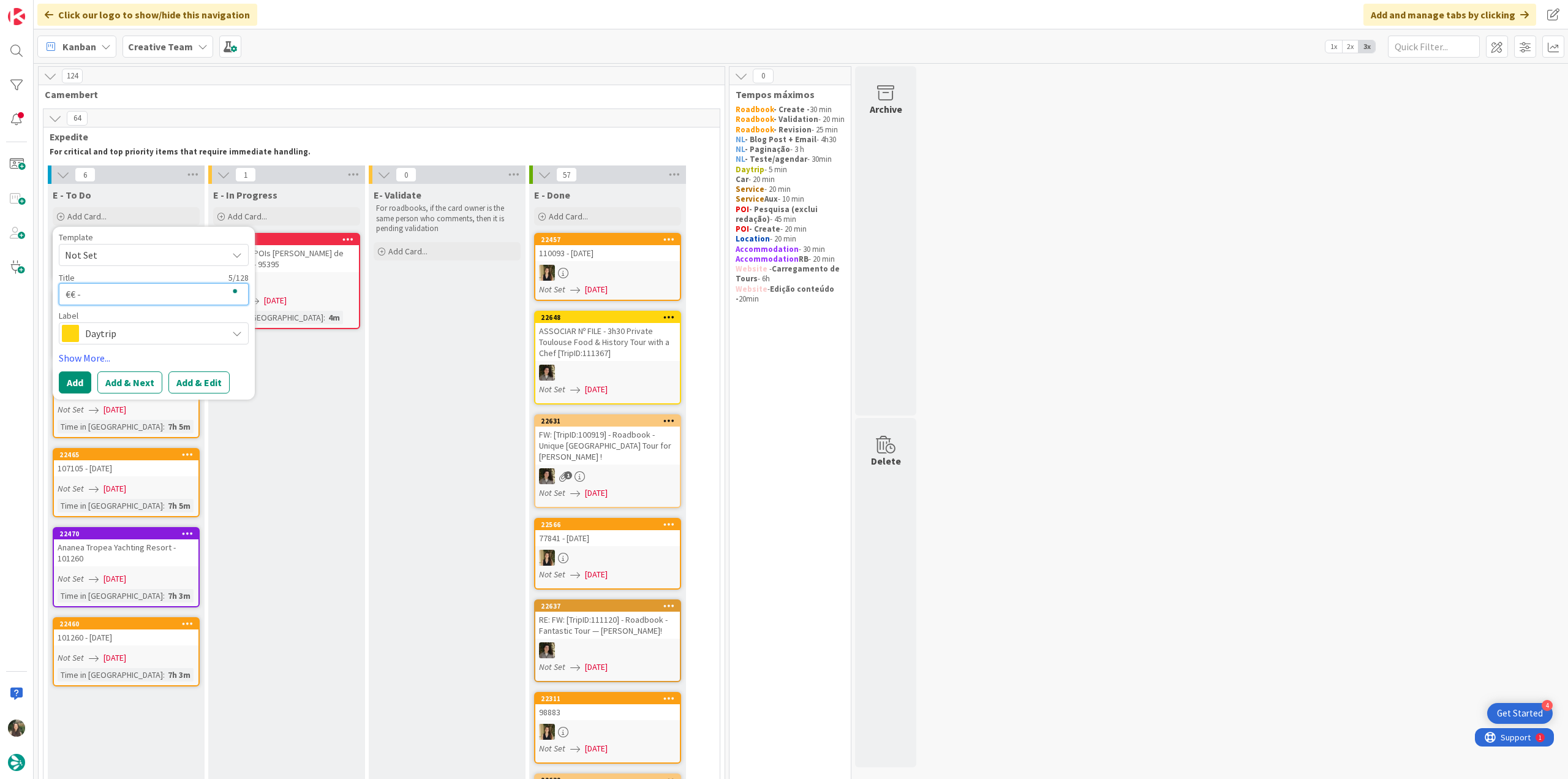
paste textarea "O Lagar"
type textarea "€€ - O Lagar"
type textarea "x"
type textarea "€€ - O Lagar"
type textarea "x"
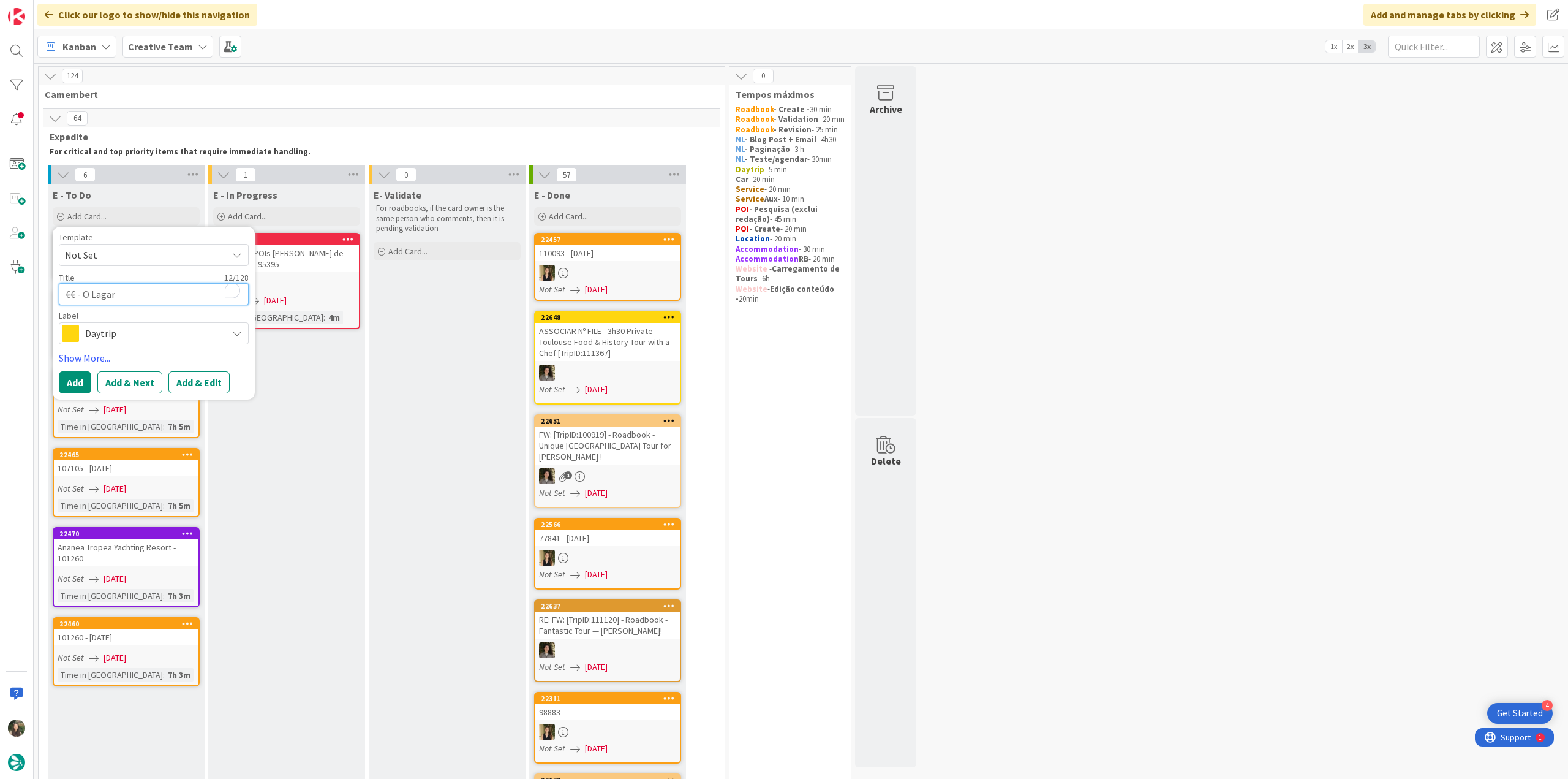
type textarea "€€ - O Lagar -"
type textarea "x"
type textarea "€€ - O Lagar -"
type textarea "x"
type textarea "€€ - O Lagar - C"
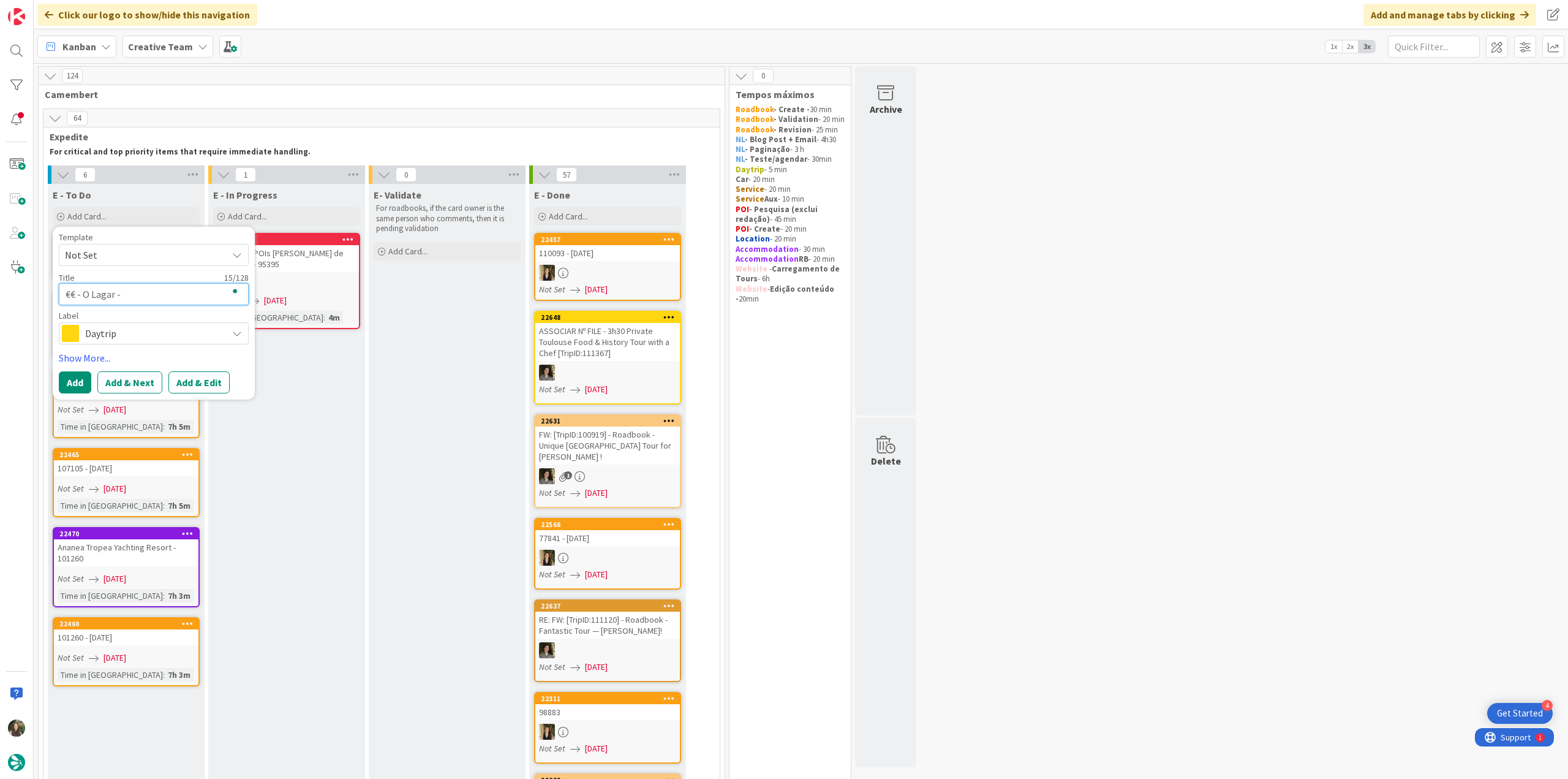
type textarea "x"
type textarea "€€ - O Lagar - Cl"
type textarea "x"
type textarea "€€ - O Lagar - Clo"
type textarea "x"
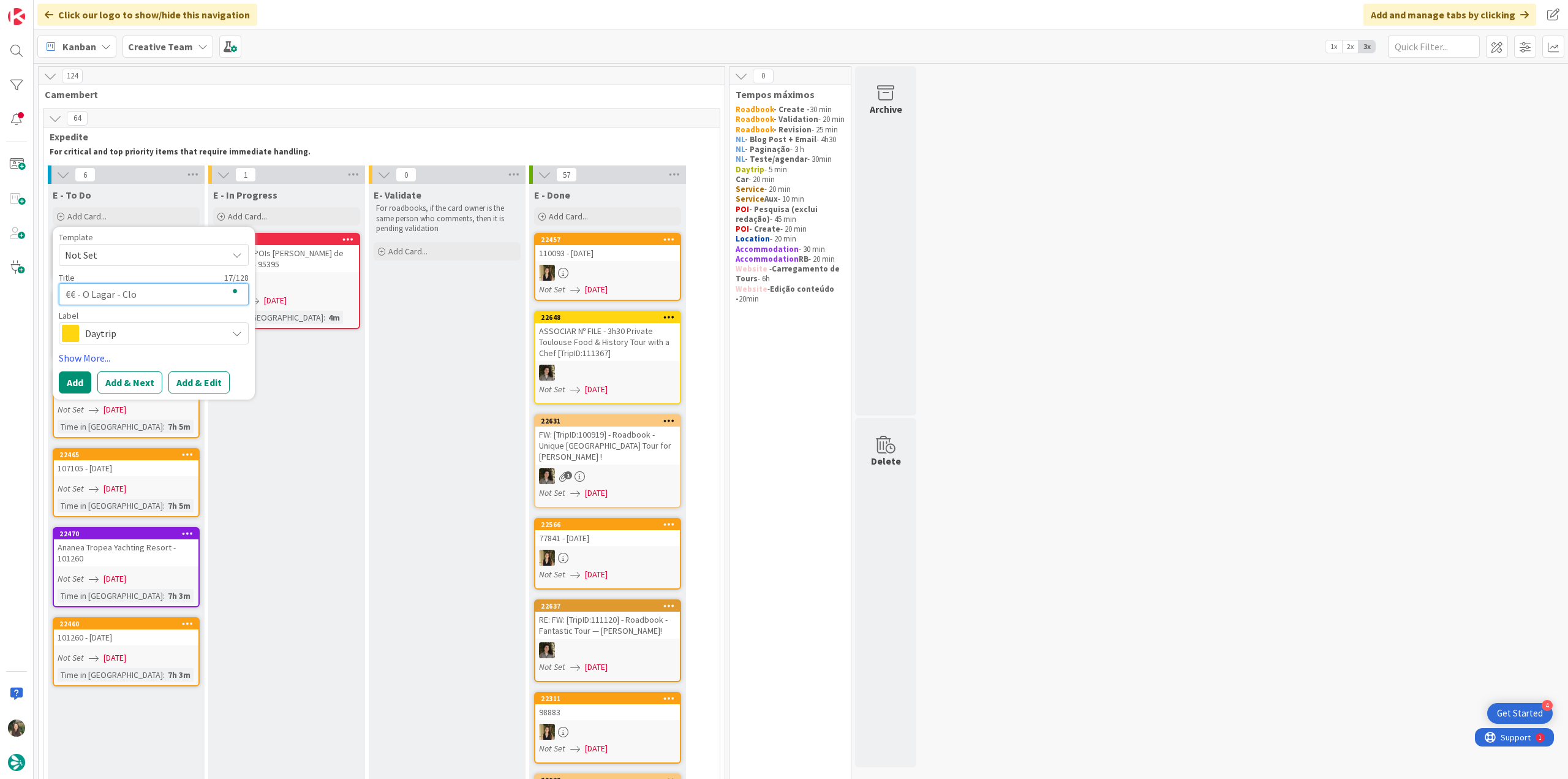
type textarea "€€ - O Lagar - Clos"
type textarea "x"
type textarea "€€ - O Lagar - Close"
type textarea "x"
type textarea "€€ - O Lagar - Closed"
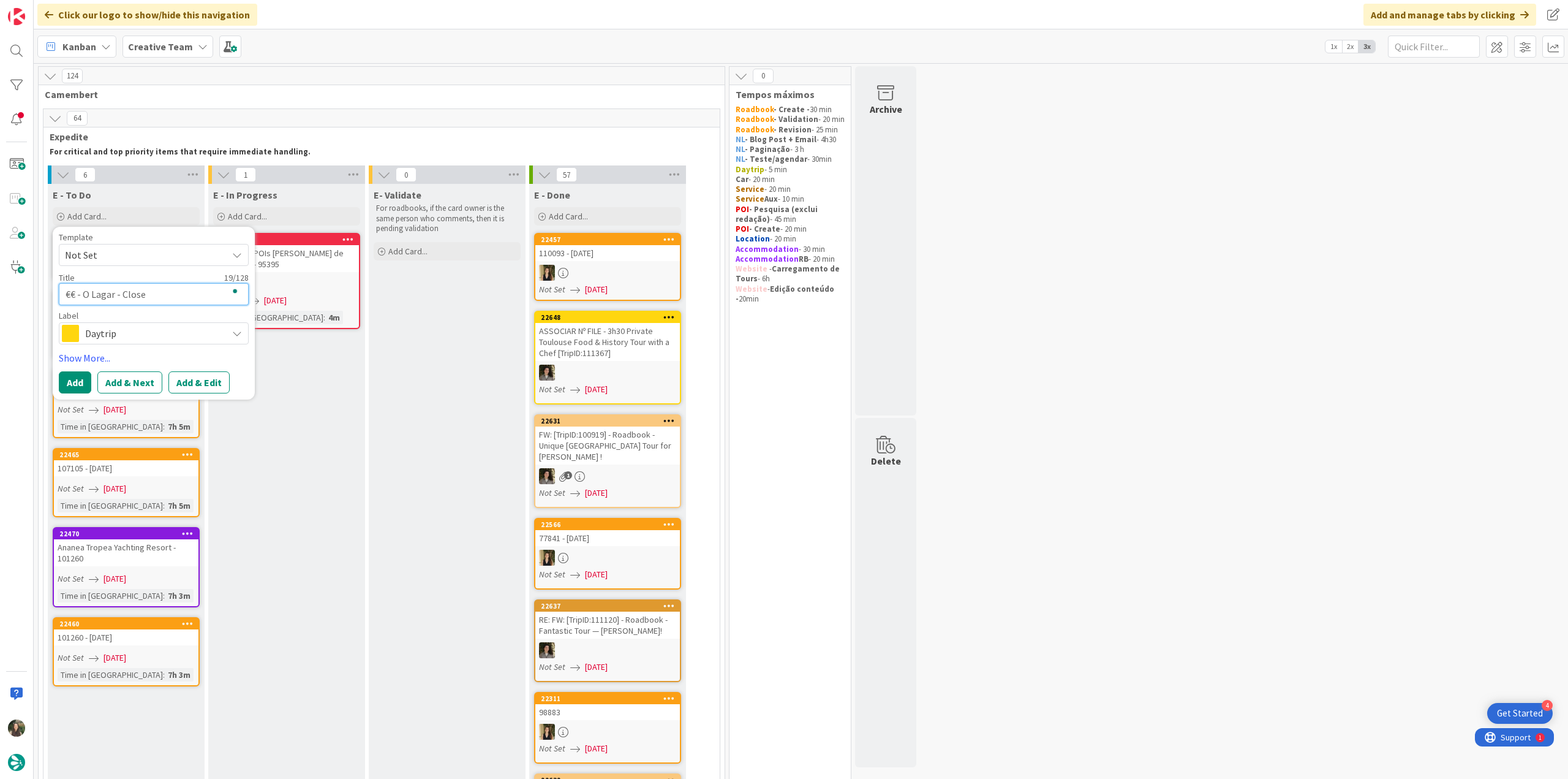
type textarea "x"
type textarea "€€ - O Lagar - Closed"
type textarea "x"
type textarea "€€ - O Lagar - Closed M"
type textarea "x"
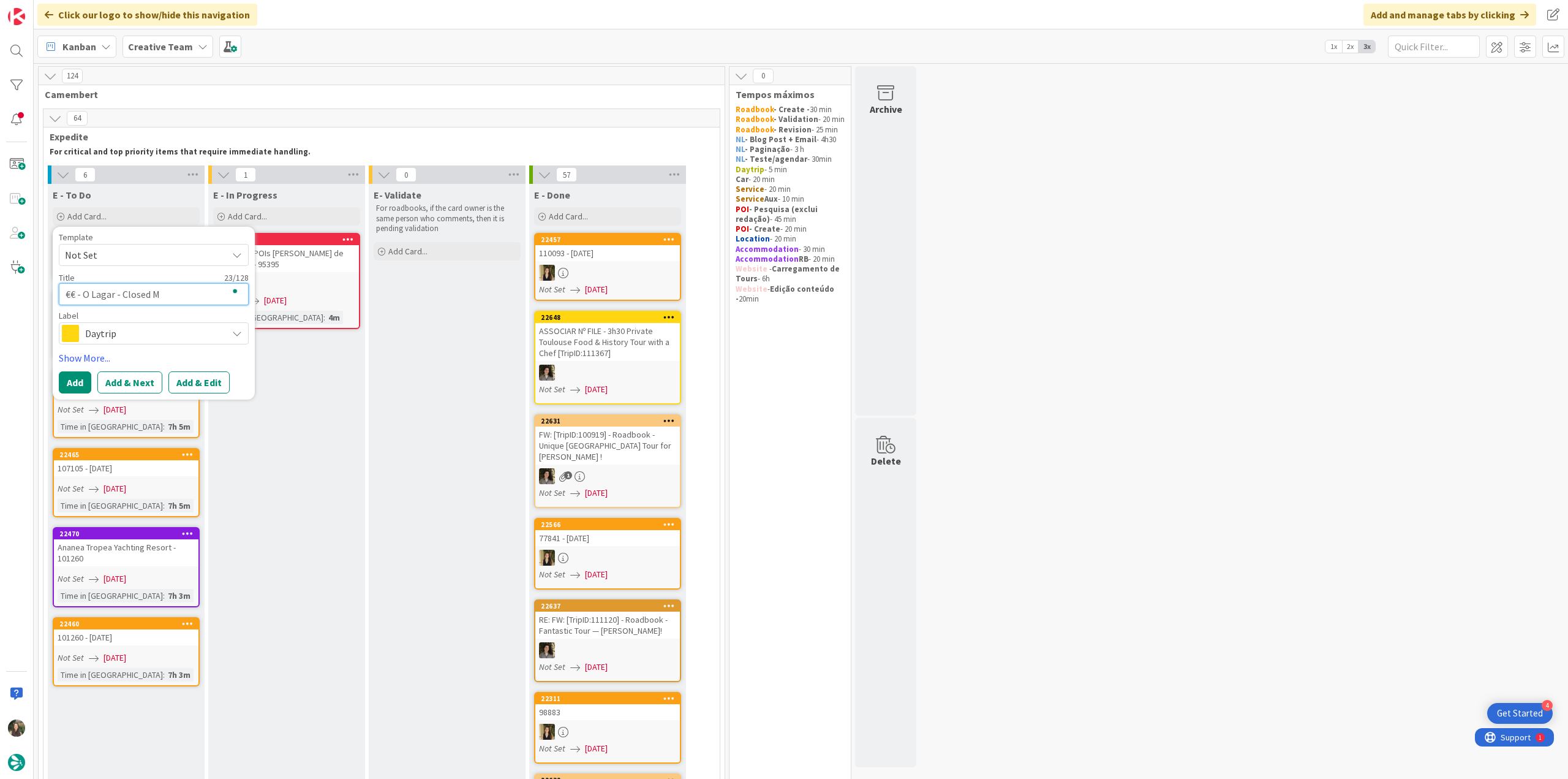
type textarea "€€ - O Lagar - Closed Mo"
type textarea "x"
type textarea "€€ - O Lagar - Closed Mon"
type textarea "x"
type textarea "€€ - O Lagar - Closed Mon"
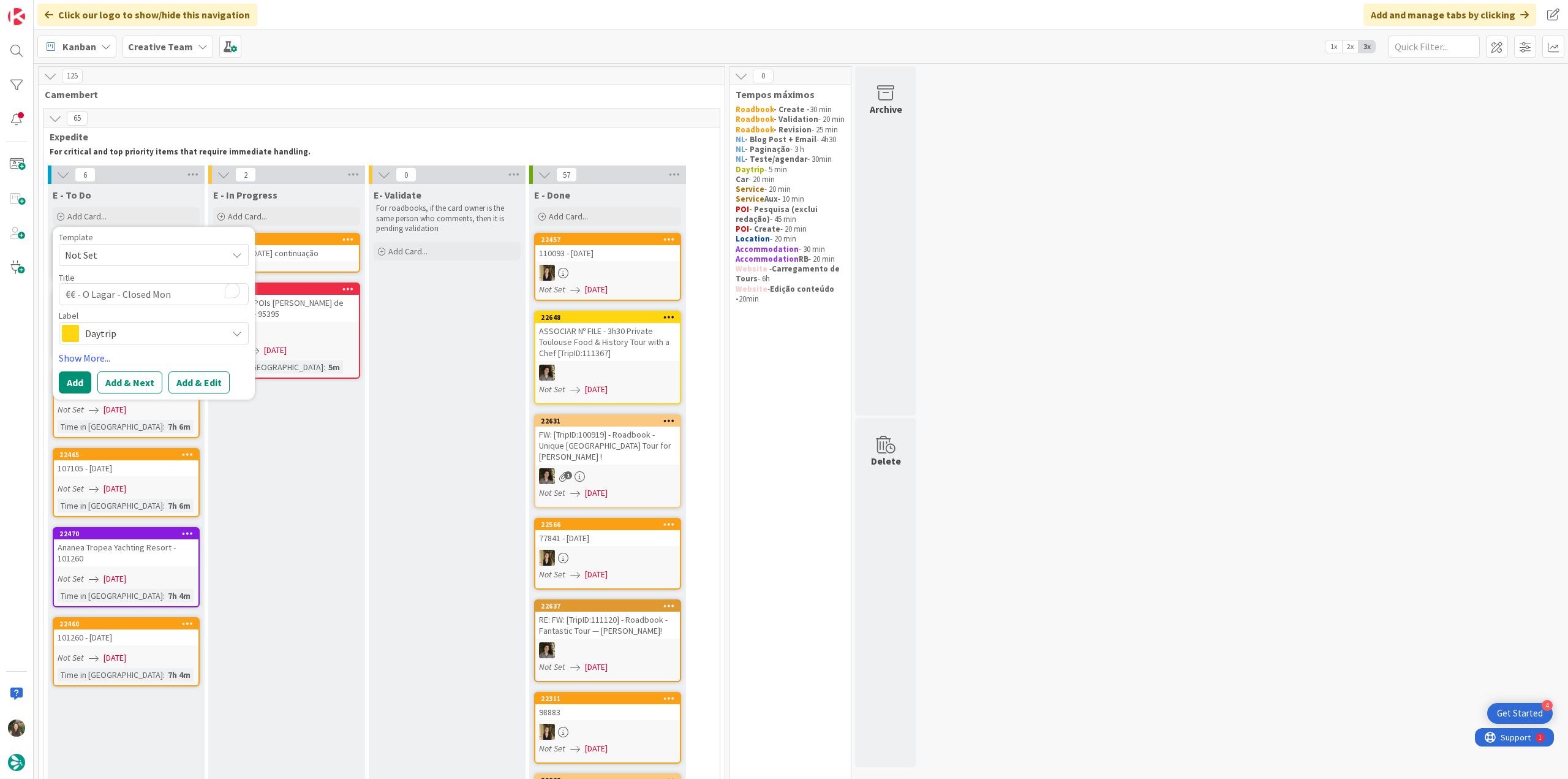
click at [125, 330] on span "Daytrip" at bounding box center [153, 333] width 136 height 17
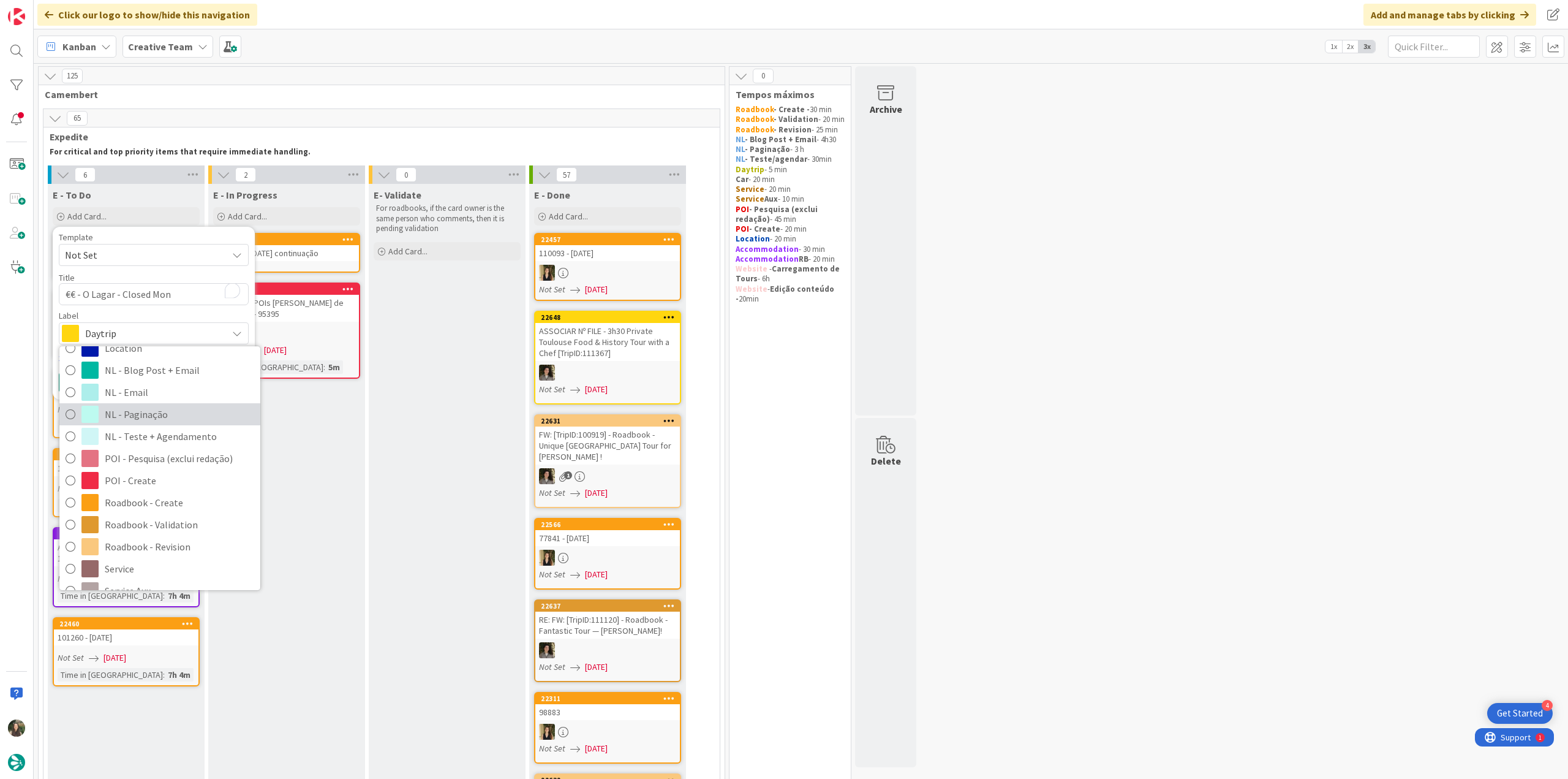
scroll to position [123, 0]
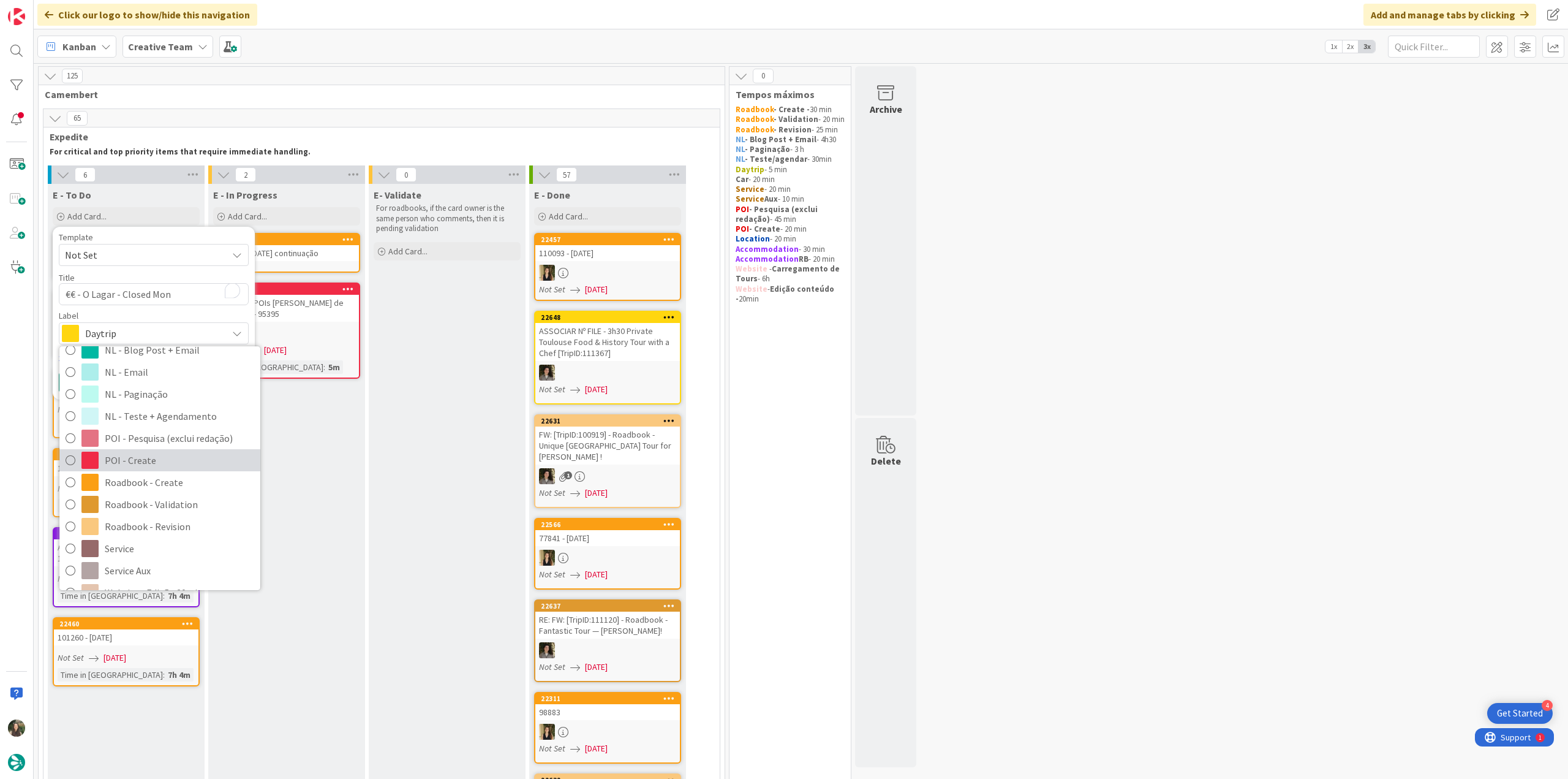
click at [135, 460] on span "POI - Create" at bounding box center [179, 459] width 149 height 18
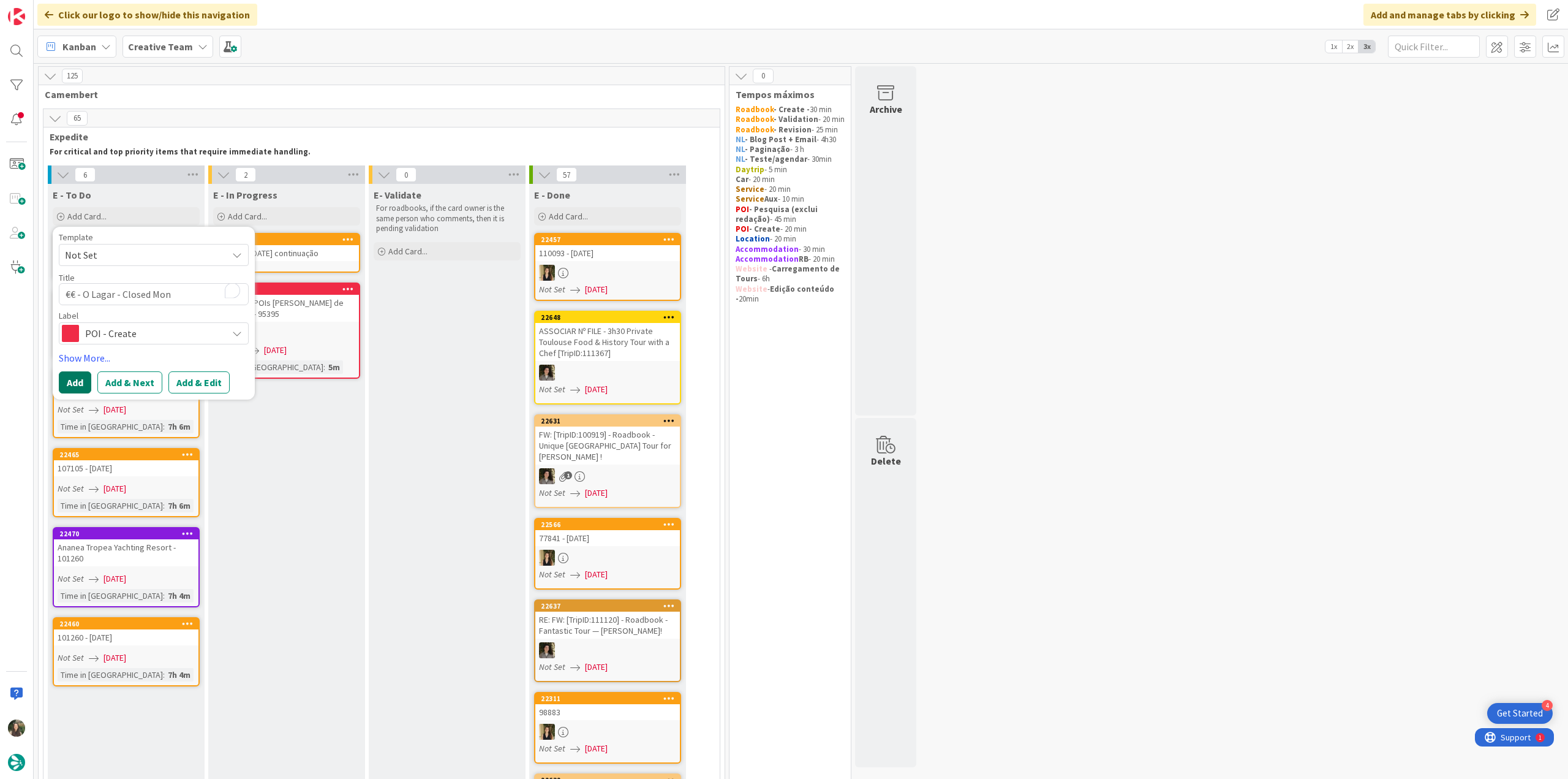
click at [79, 383] on button "Add" at bounding box center [75, 383] width 33 height 22
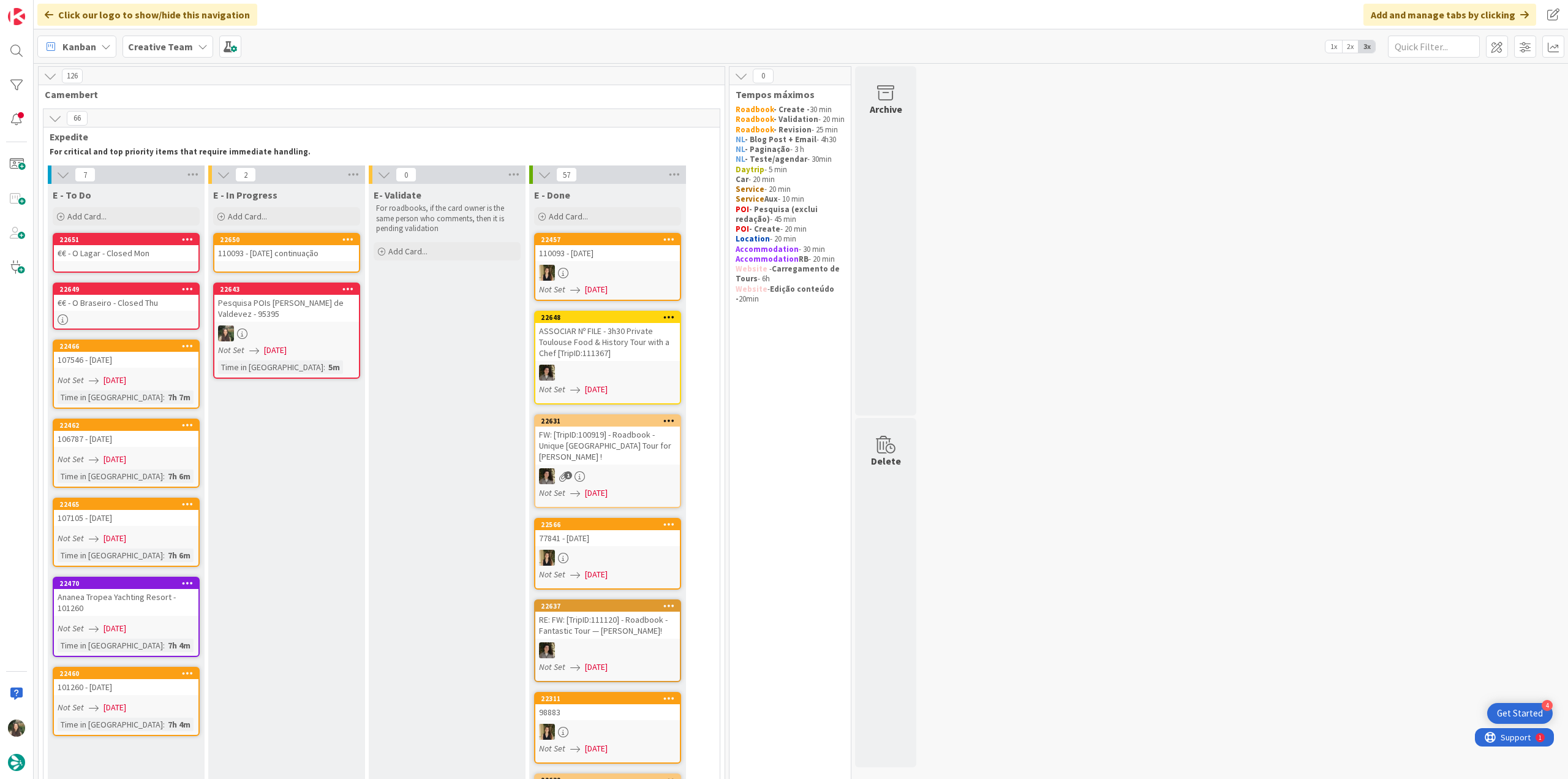
click at [126, 250] on div "€€ - O Lagar - Closed Mon" at bounding box center [125, 253] width 144 height 16
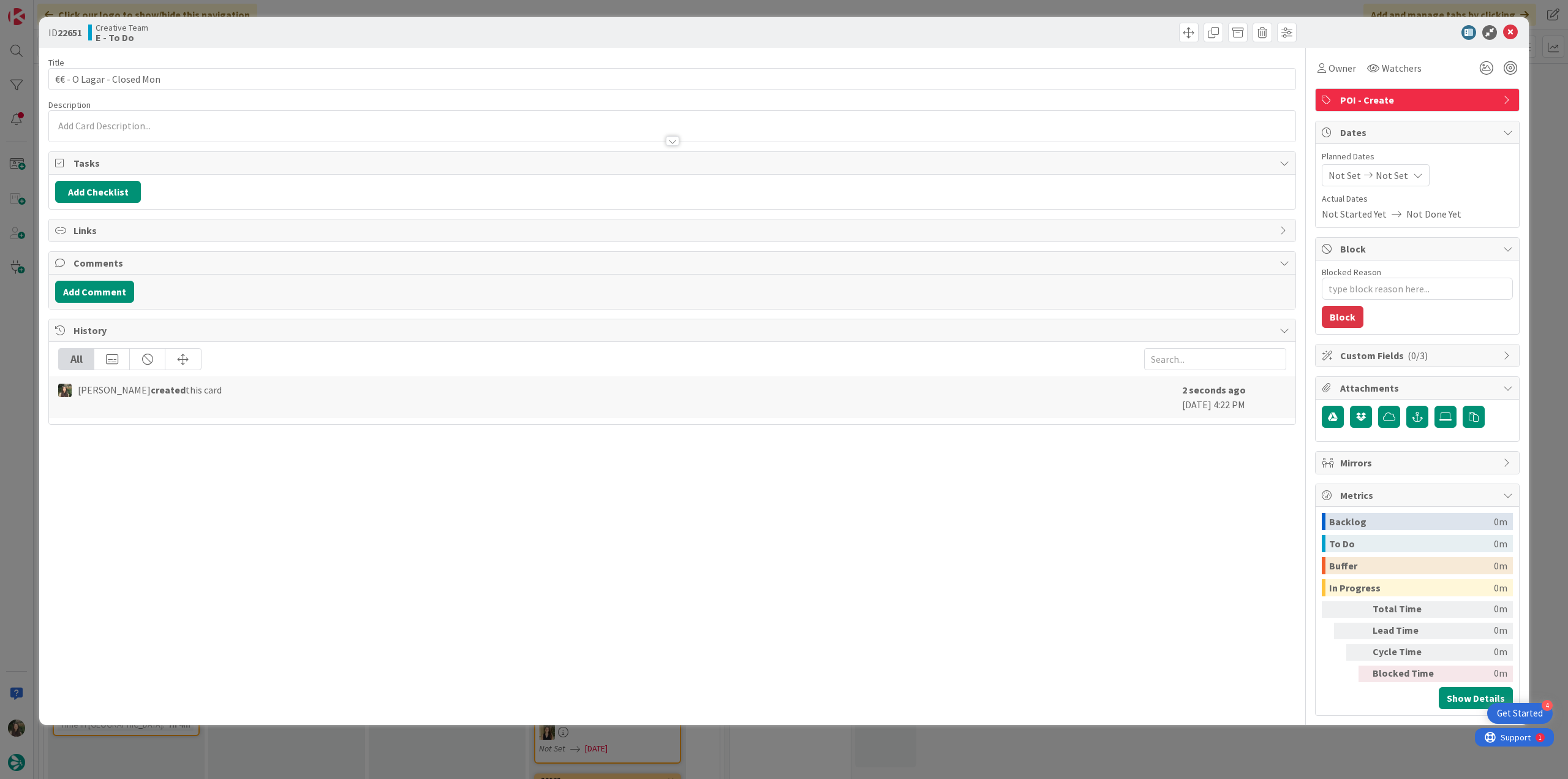
type textarea "x"
click at [155, 124] on p at bounding box center [672, 126] width 1234 height 14
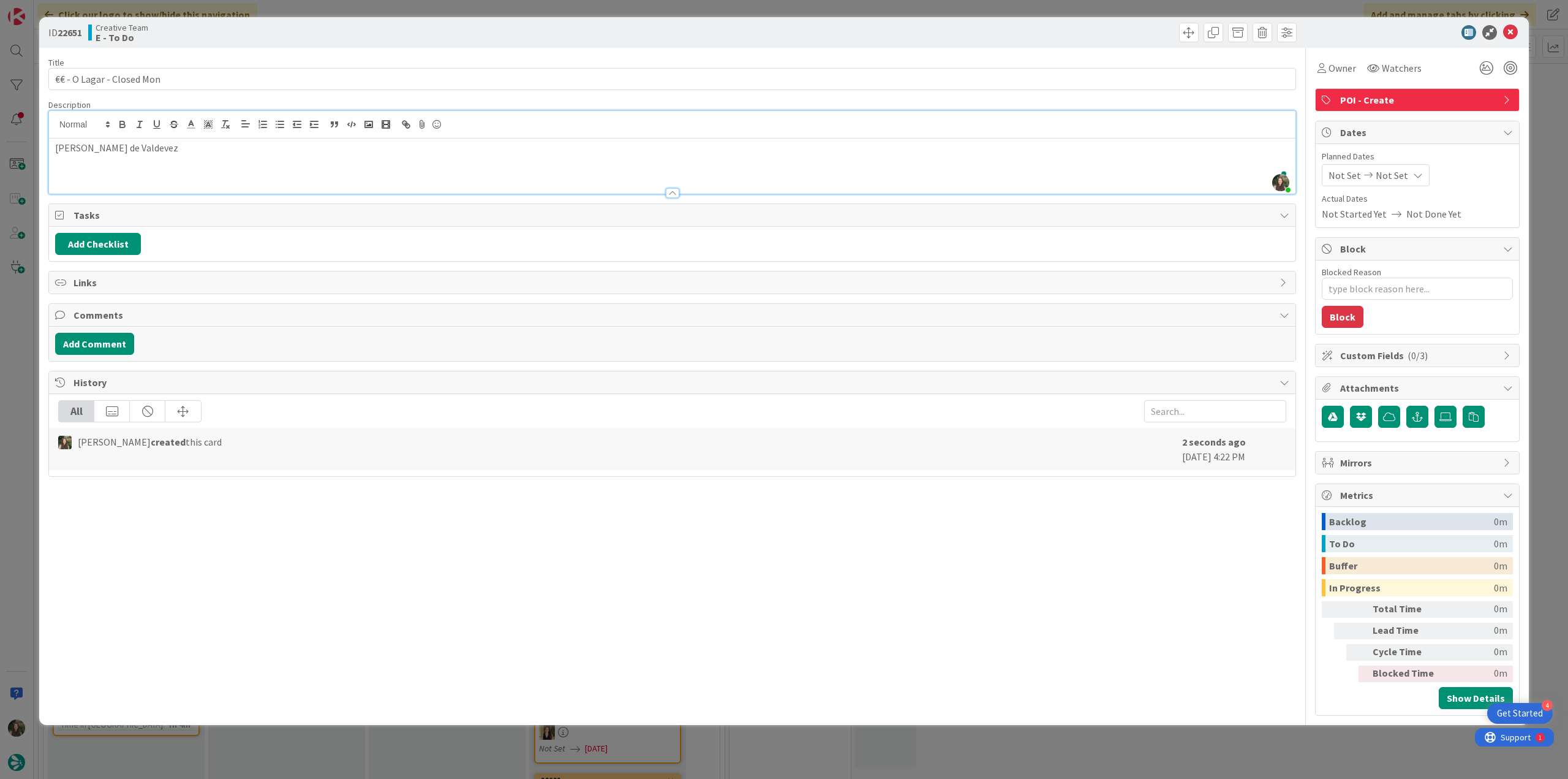
type textarea "x"
click at [9, 336] on div "ID 22651 Creative Team E - To Do Title 25 / 128 €€ - O Lagar - Closed Mon Descr…" at bounding box center [784, 390] width 1568 height 779
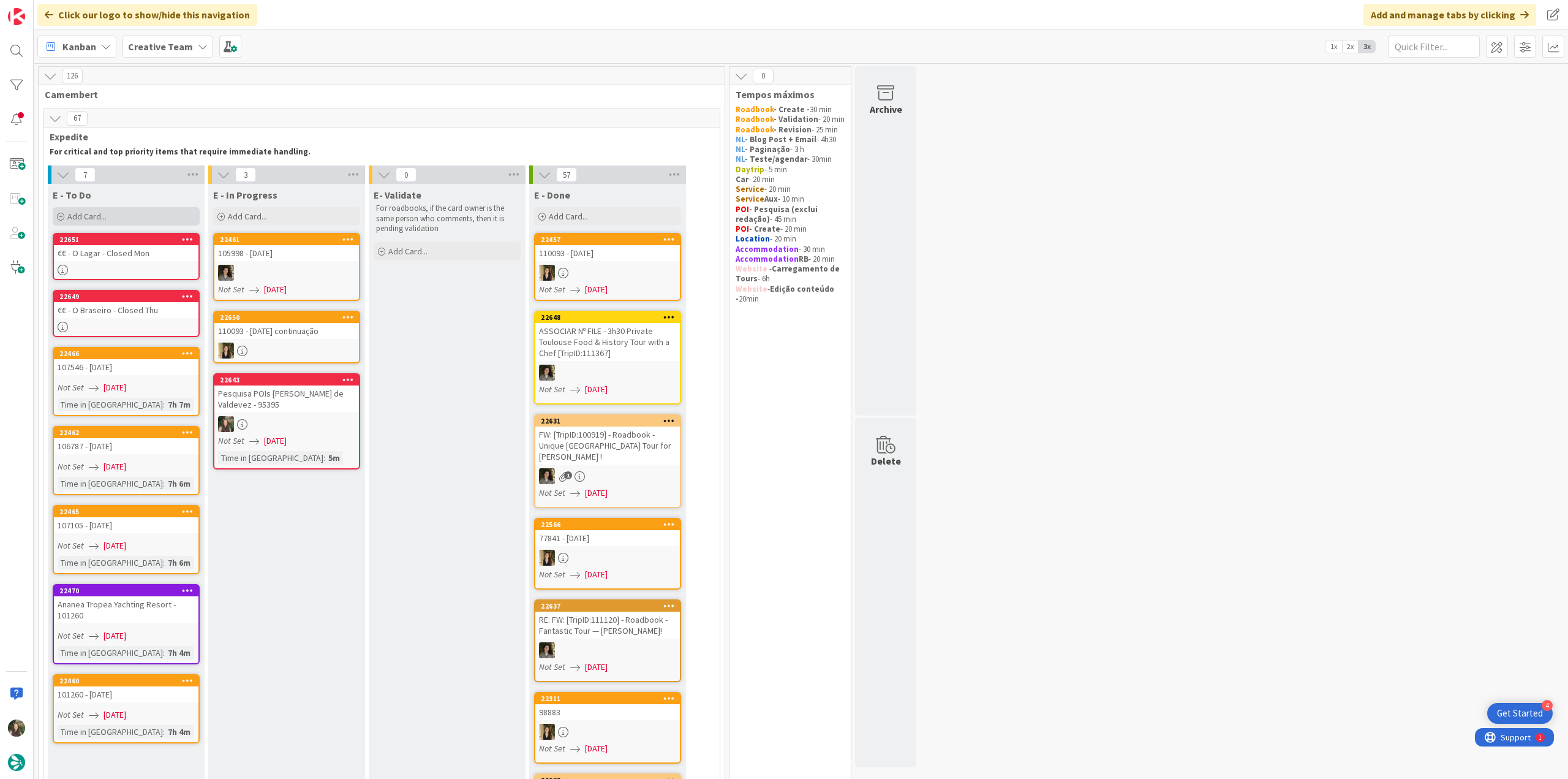
click at [119, 218] on div "Add Card..." at bounding box center [126, 216] width 147 height 18
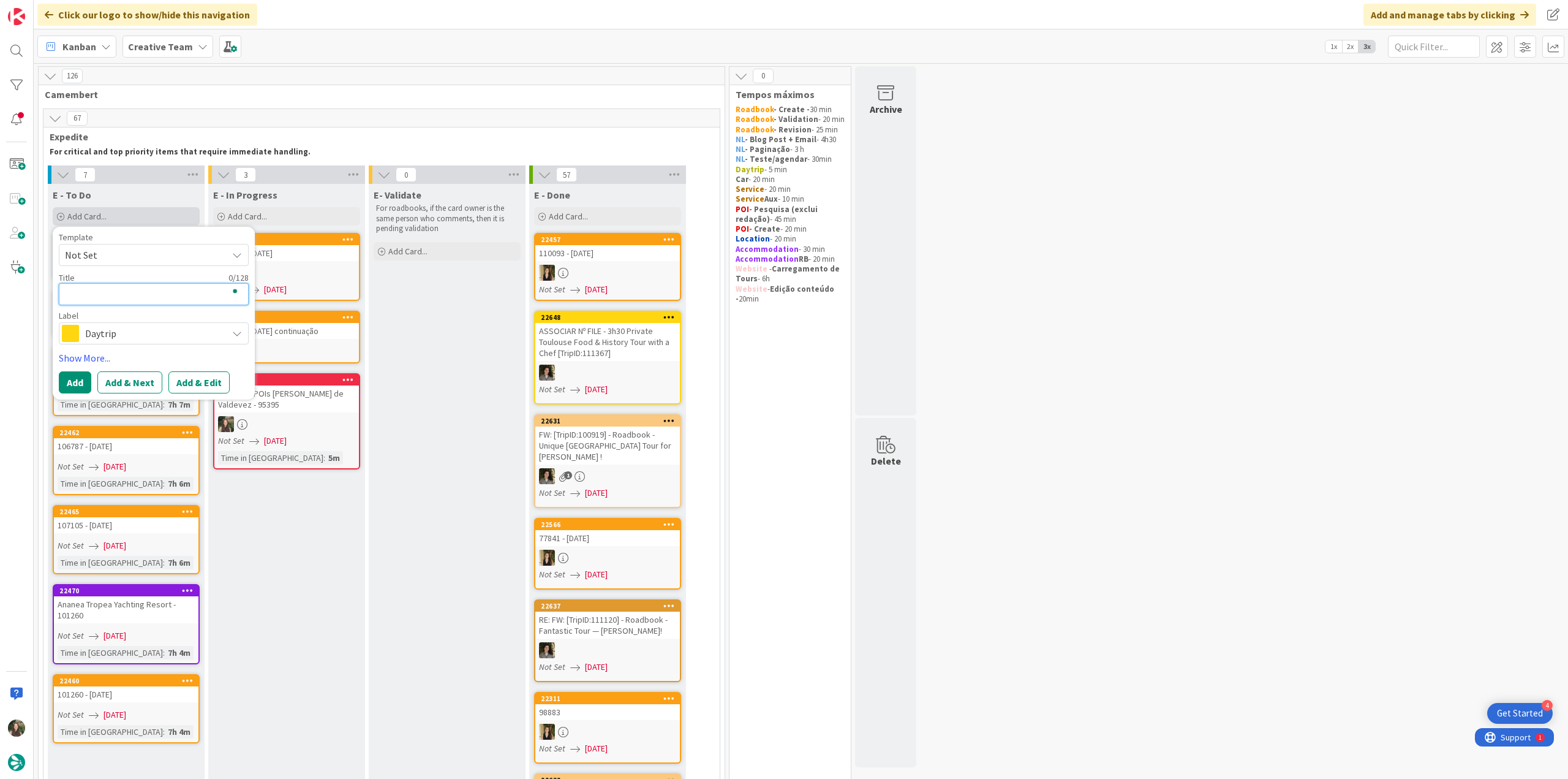
type textarea "€"
type textarea "x"
type textarea "€€"
type textarea "x"
type textarea "€€"
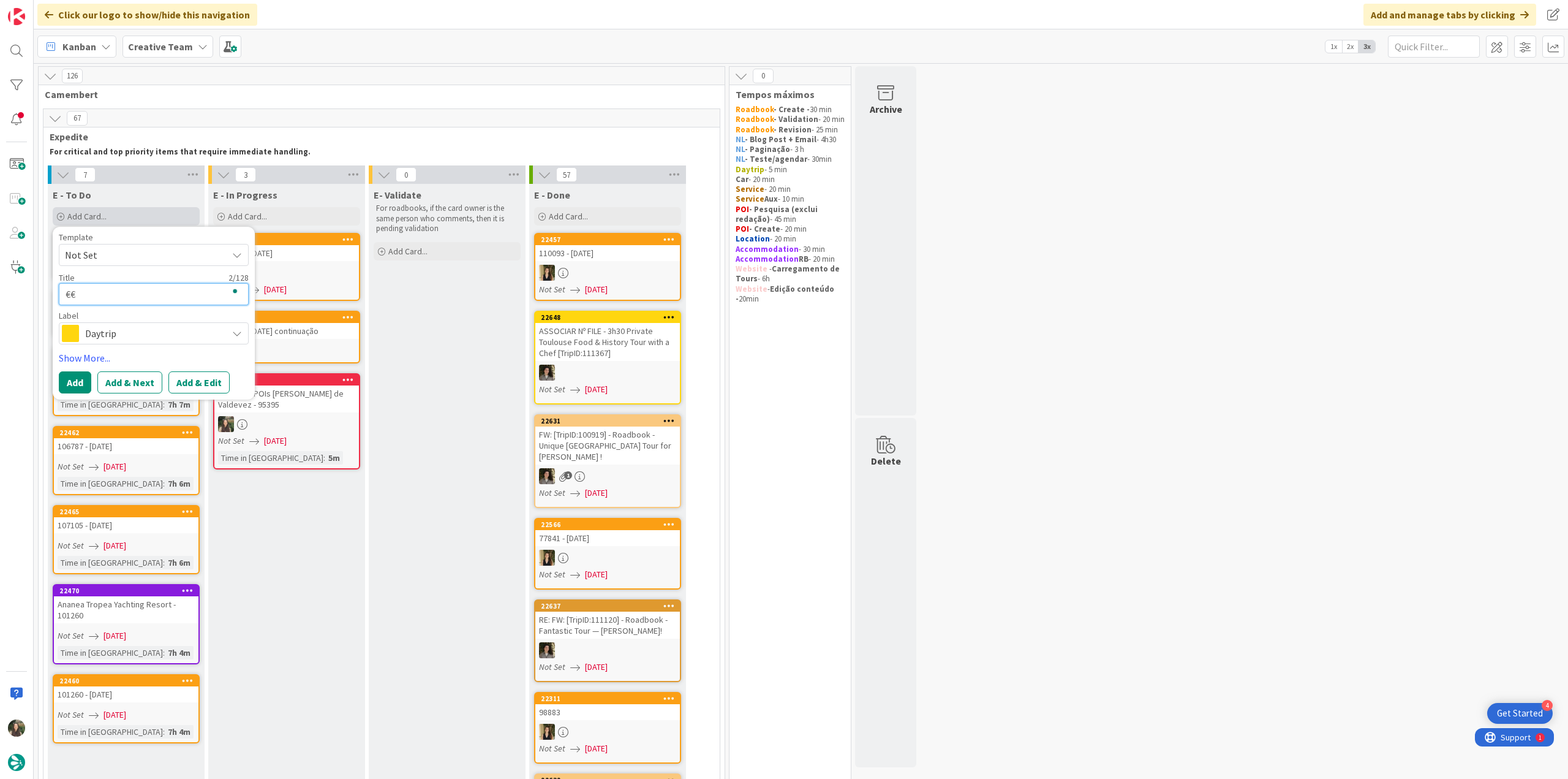
type textarea "x"
type textarea "€€ -"
type textarea "x"
type textarea "€€ -"
type textarea "x"
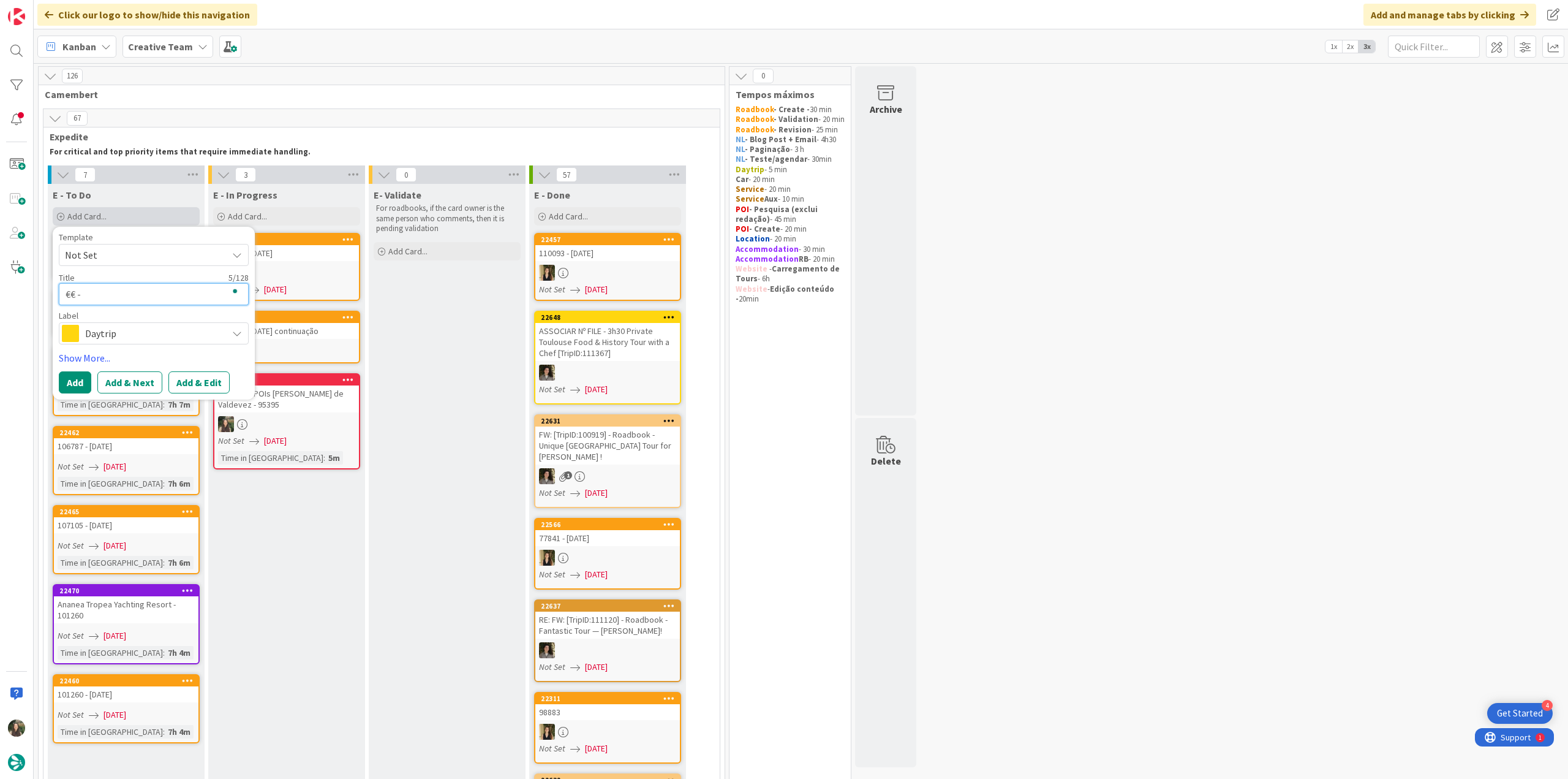
paste textarea "A Floresta"
type textarea "€€ - A Floresta"
type textarea "x"
type textarea "€€ - A Floresta"
type textarea "x"
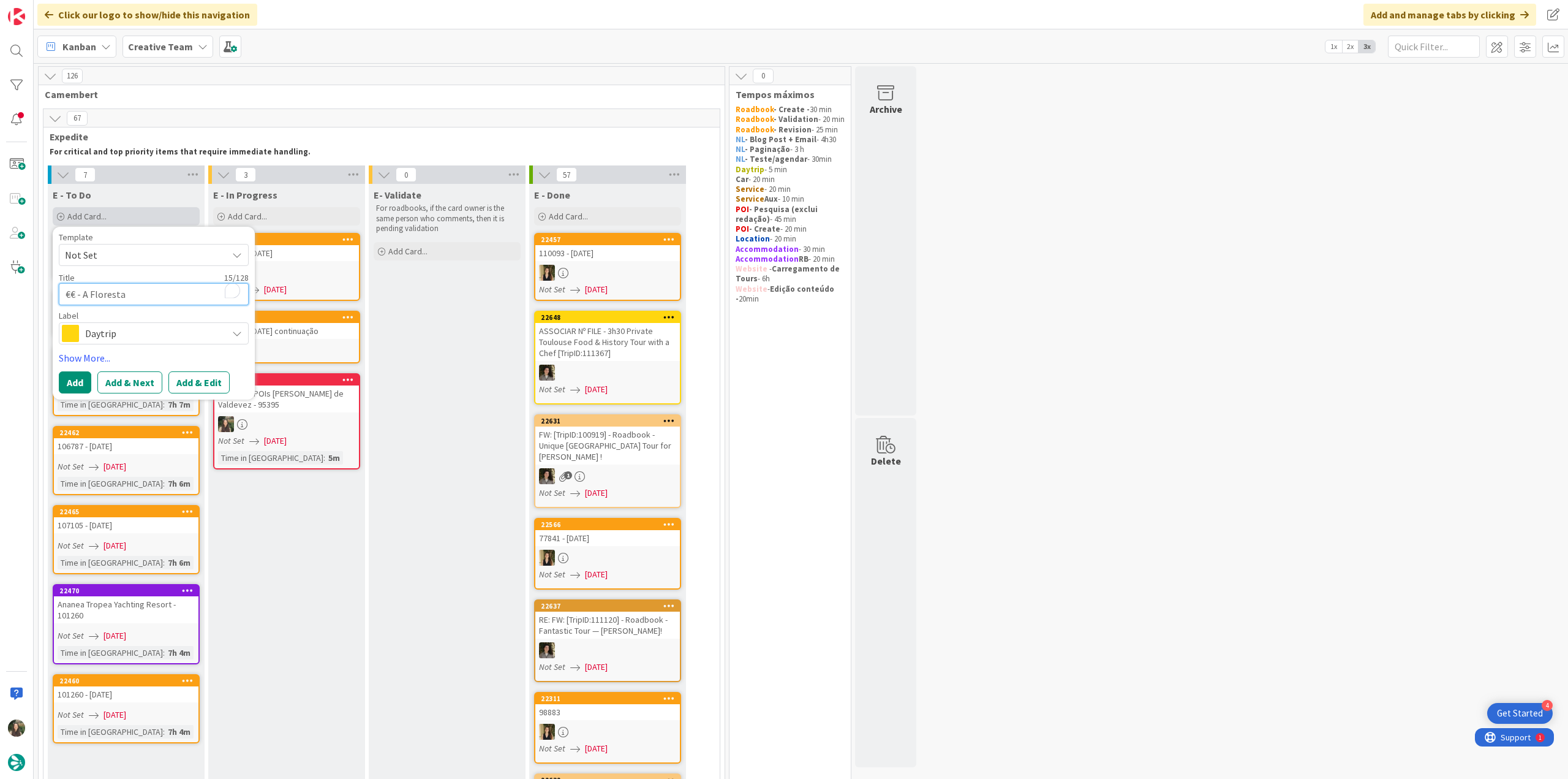
type textarea "€€ - A Floresta -"
type textarea "x"
type textarea "€€ - A Floresta -"
type textarea "x"
type textarea "€€ - A Floresta - C"
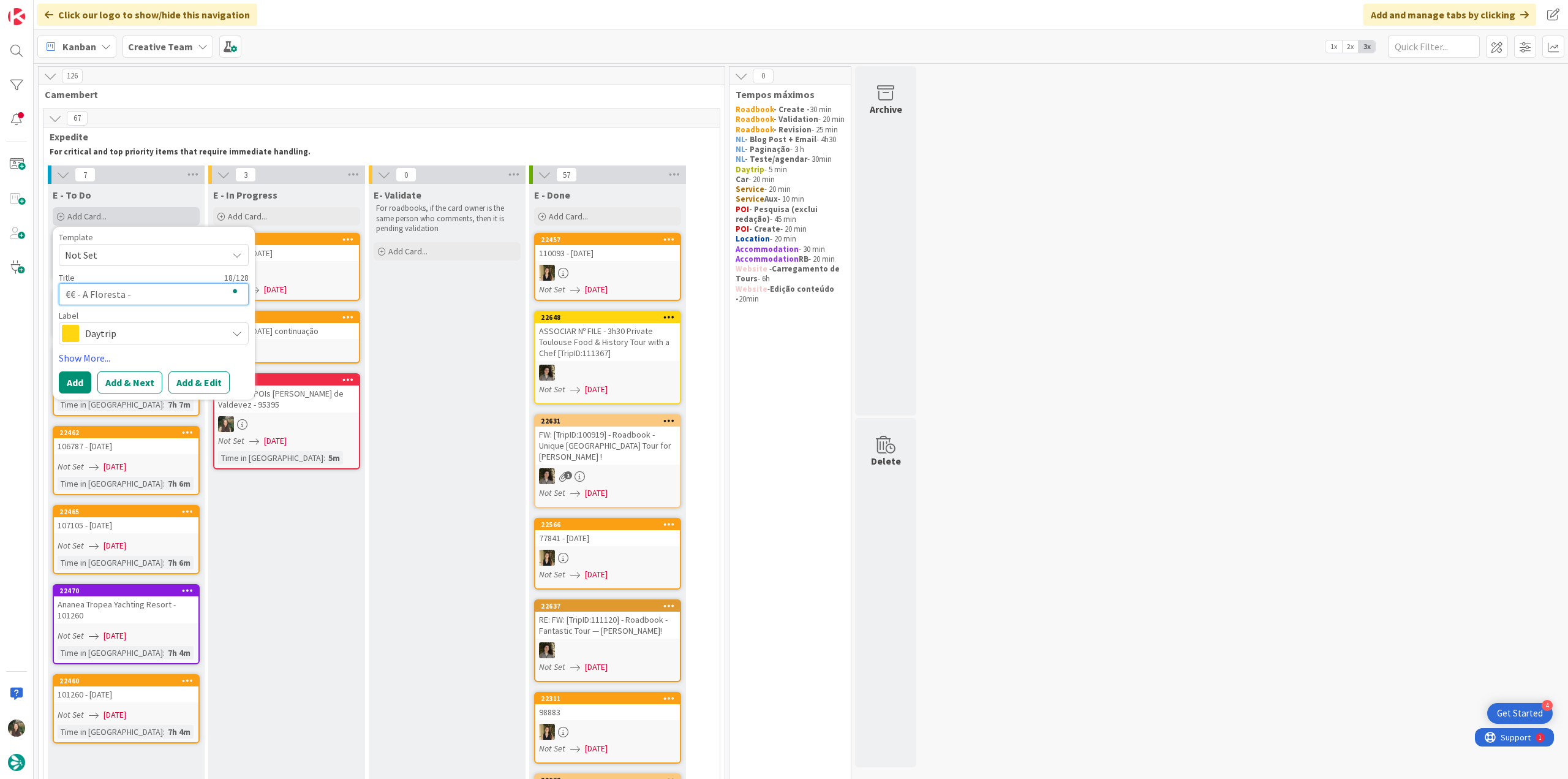
type textarea "x"
type textarea "€€ - A Floresta - Cl"
type textarea "x"
type textarea "€€ - A Floresta - Clo"
type textarea "x"
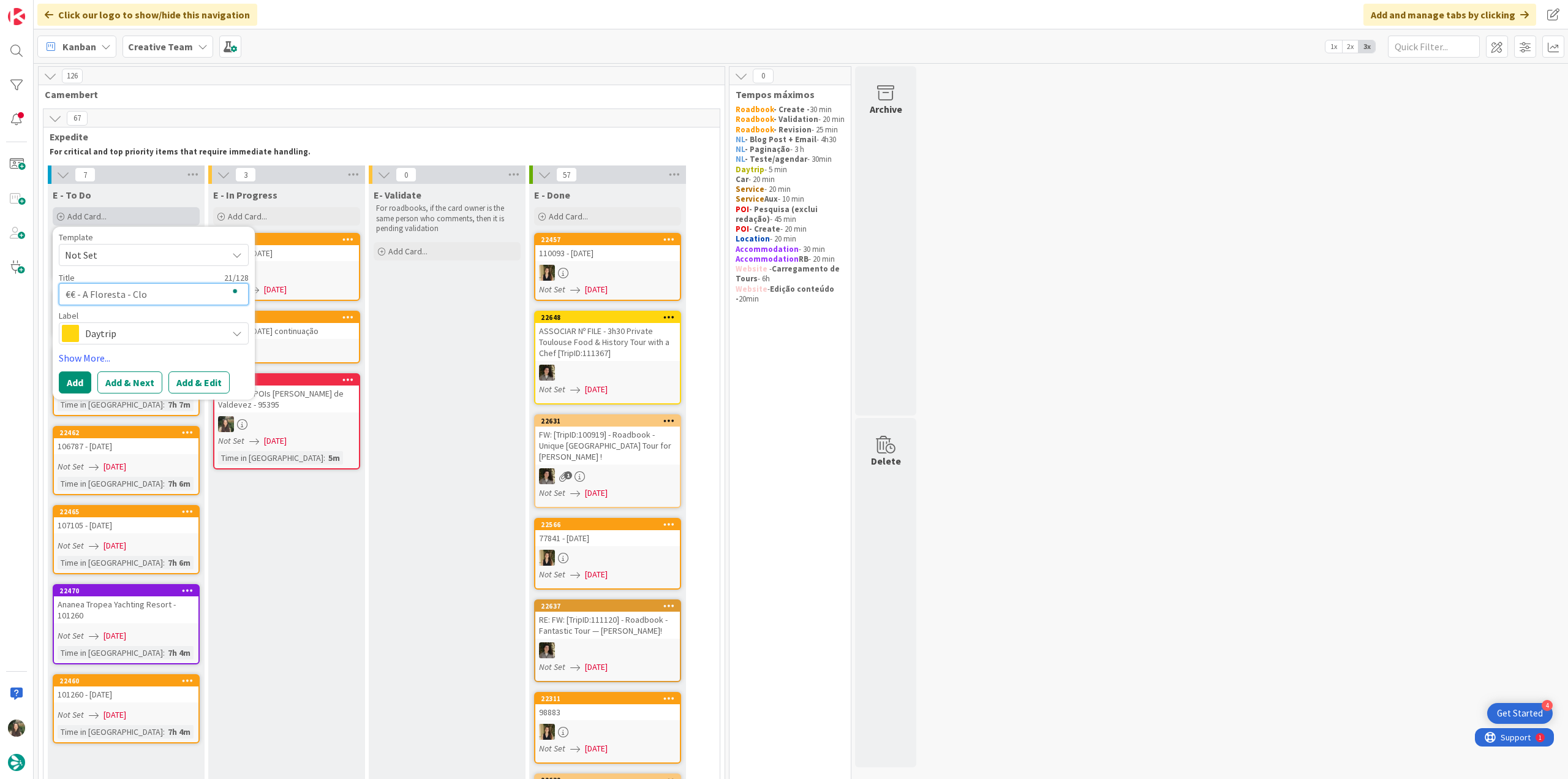
type textarea "€€ - A Floresta - Clos"
type textarea "x"
type textarea "€€ - A Floresta - Close"
type textarea "x"
type textarea "€€ - A Floresta - Closed"
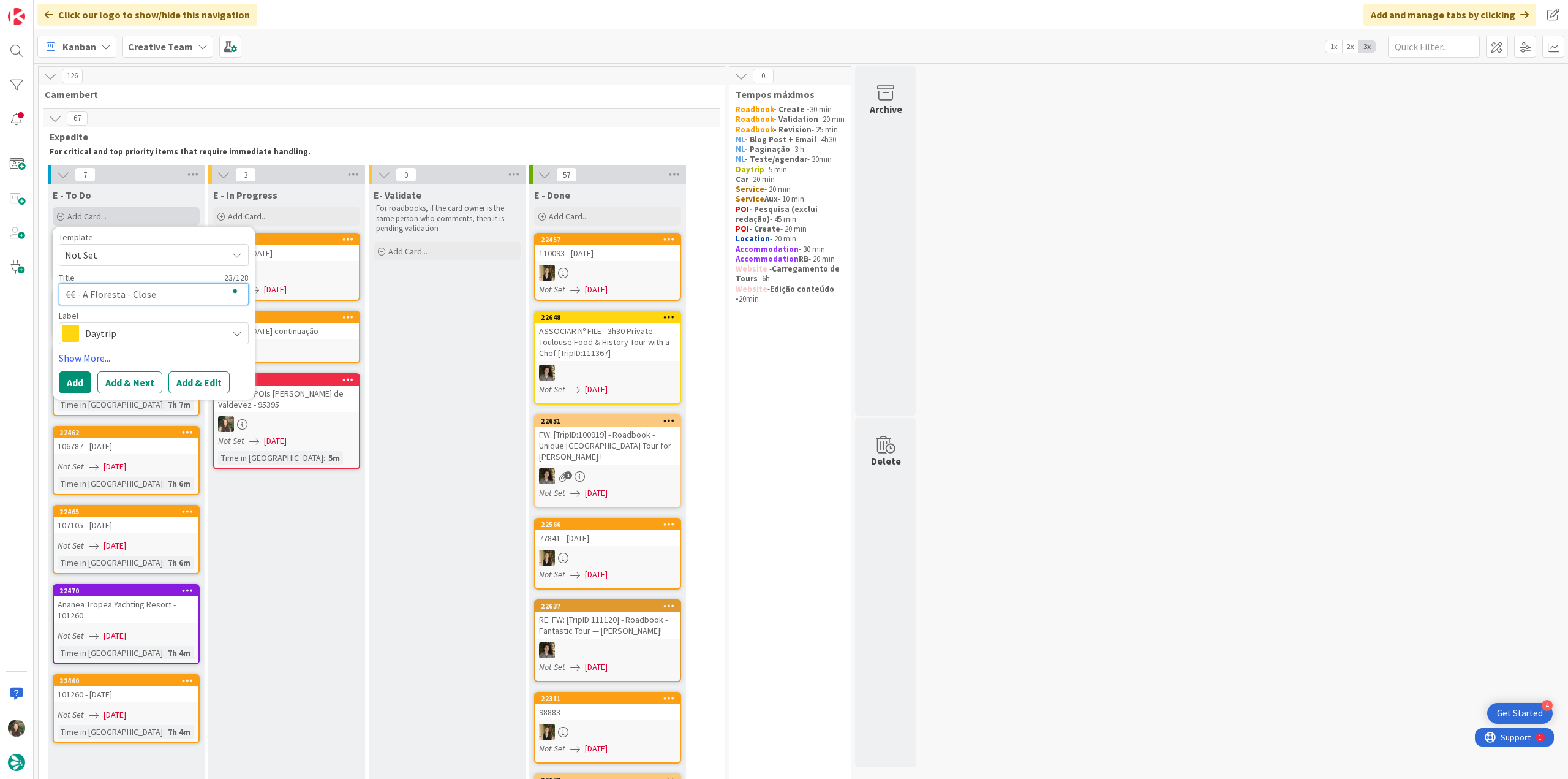
type textarea "x"
type textarea "€€ - A Floresta - Closed"
type textarea "x"
type textarea "€€ - A Floresta - Closed M"
type textarea "x"
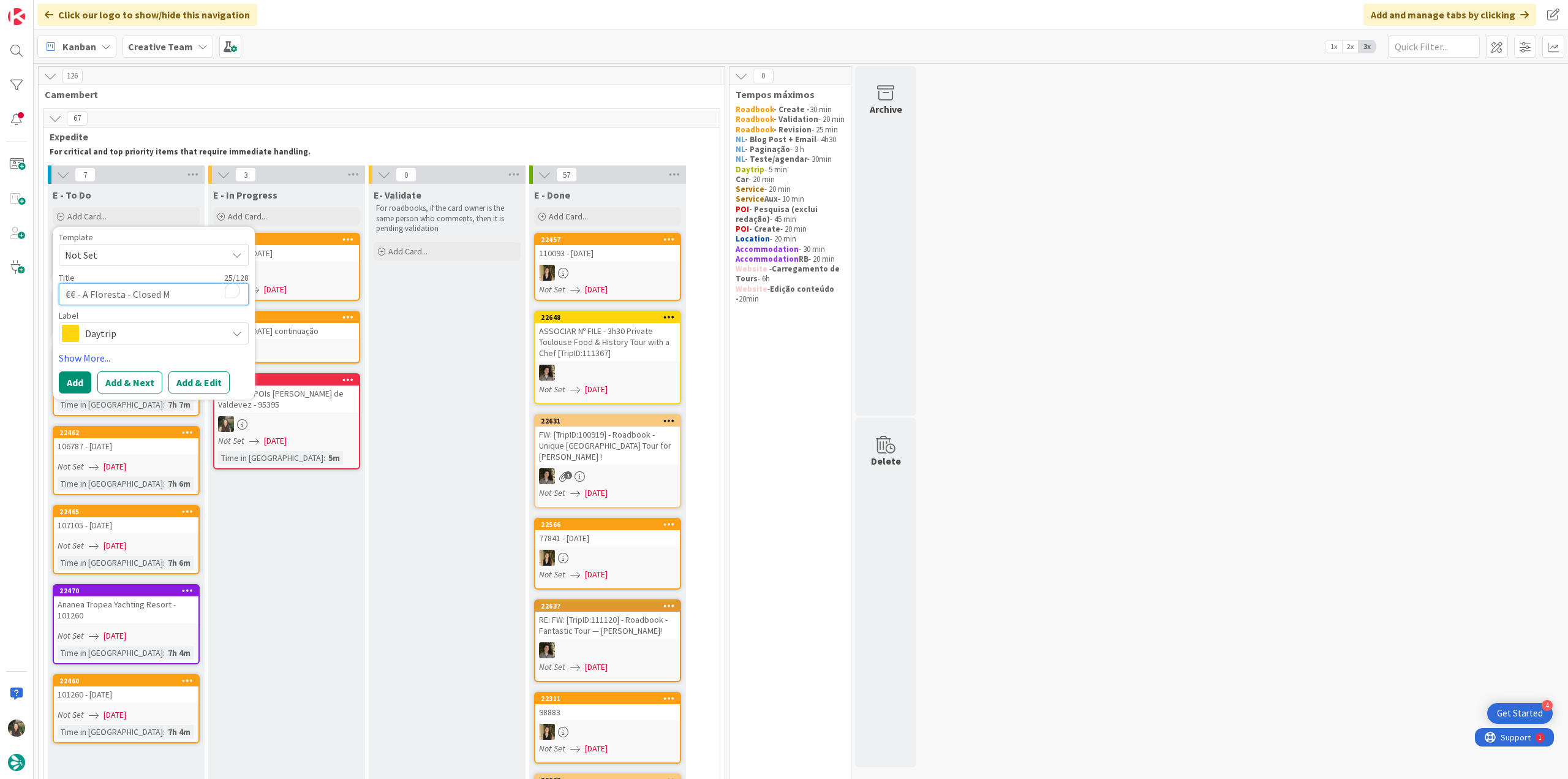
type textarea "€€ - A Floresta - Closed Mo"
type textarea "x"
type textarea "€€ - A Floresta - Closed Mon"
type textarea "x"
type textarea "€€ - A Floresta - Closed Mon"
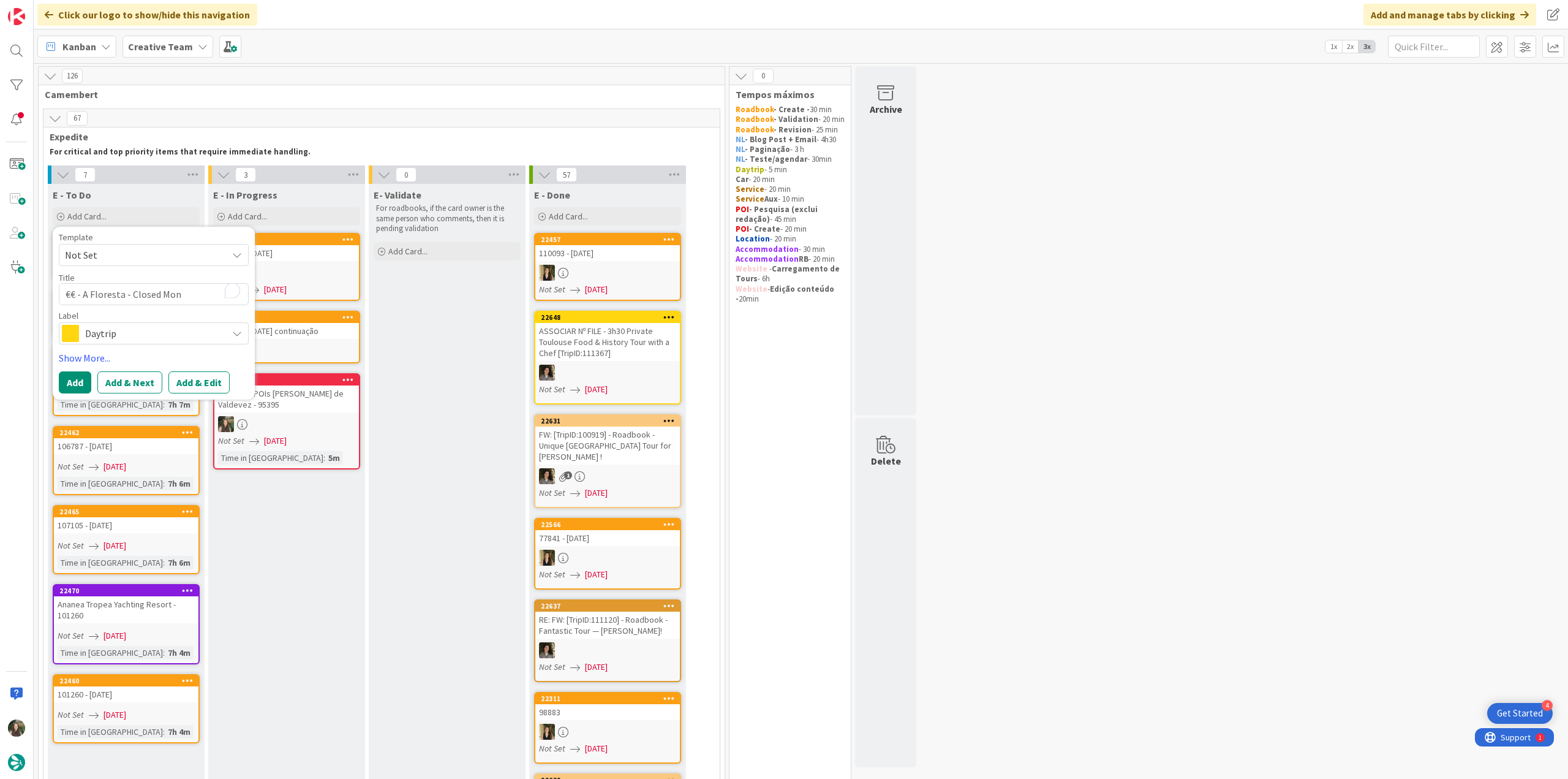
click at [143, 339] on span "Daytrip" at bounding box center [153, 333] width 136 height 17
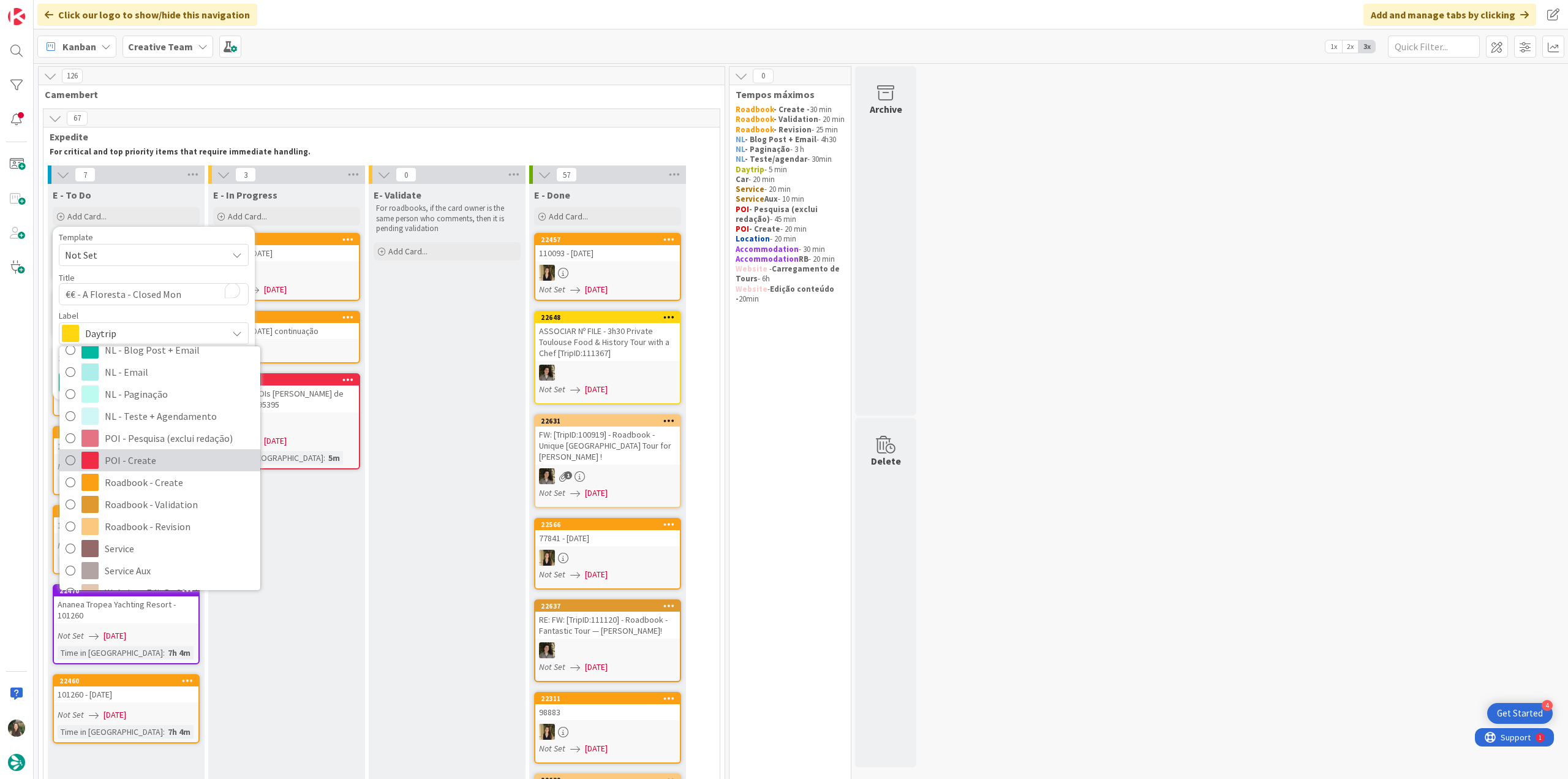
click at [131, 460] on span "POI - Create" at bounding box center [179, 459] width 149 height 18
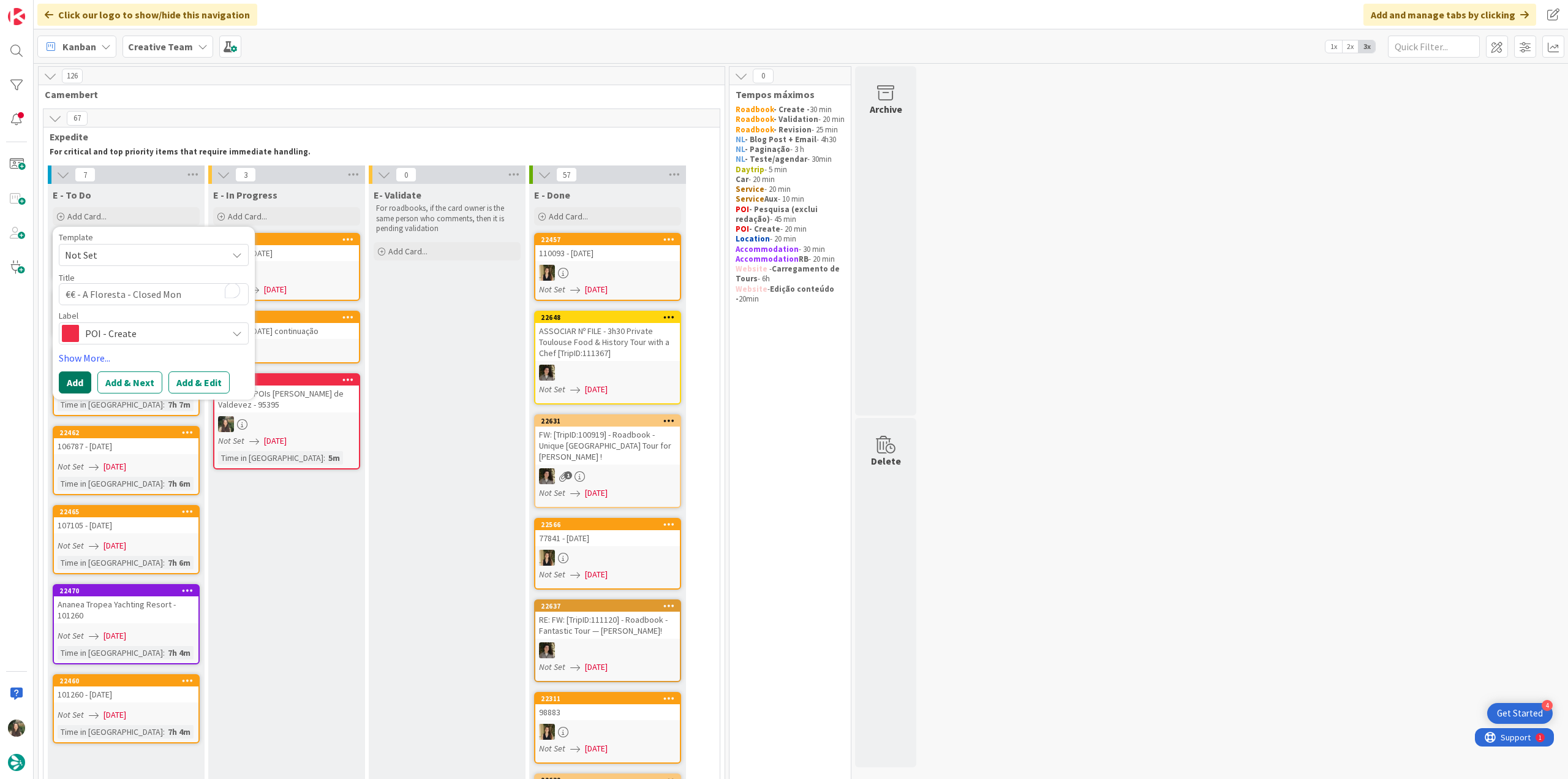
click at [73, 380] on button "Add" at bounding box center [75, 383] width 33 height 22
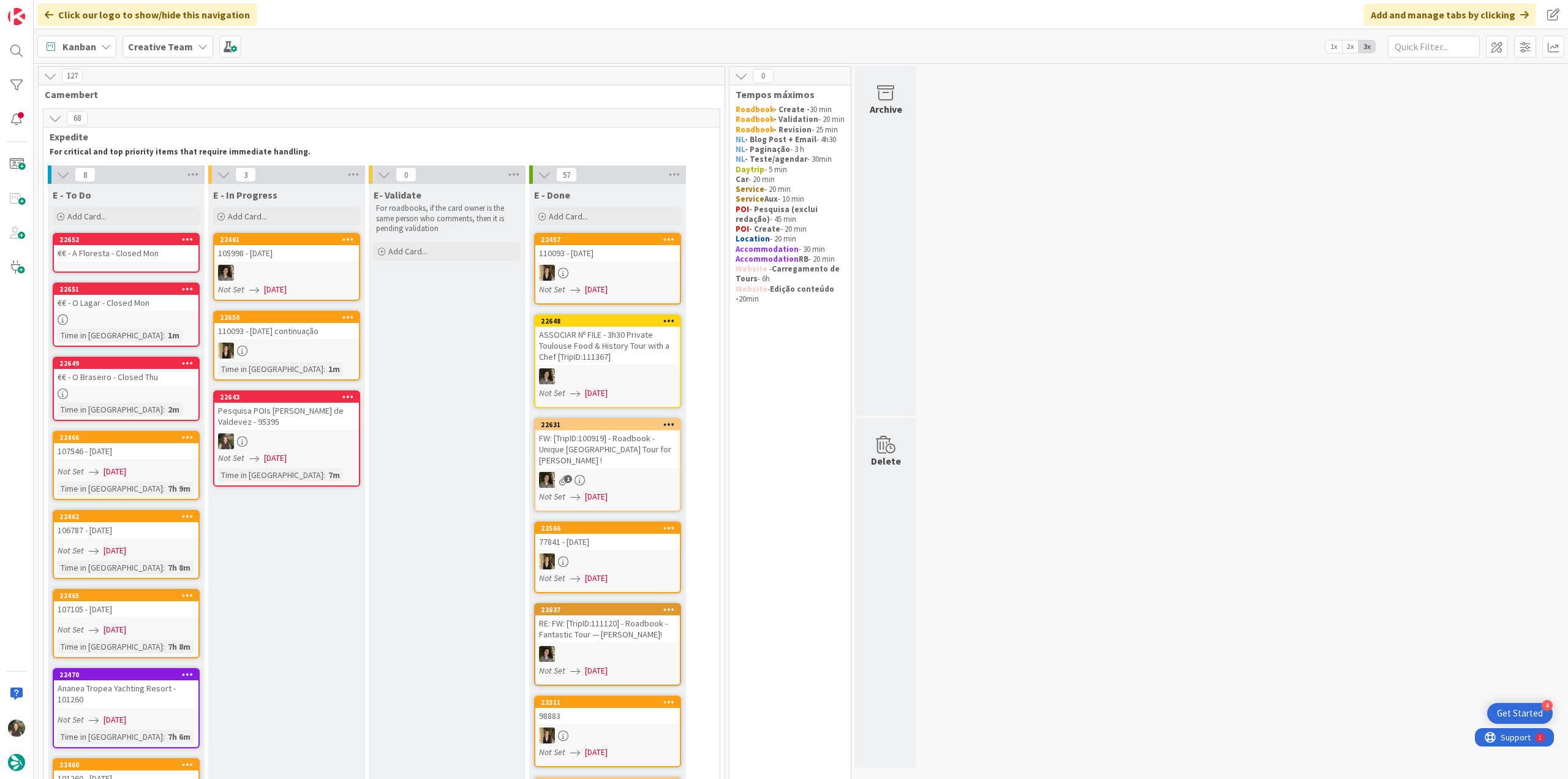
click at [134, 259] on div "€€ - A Floresta - Closed Mon" at bounding box center [125, 253] width 144 height 16
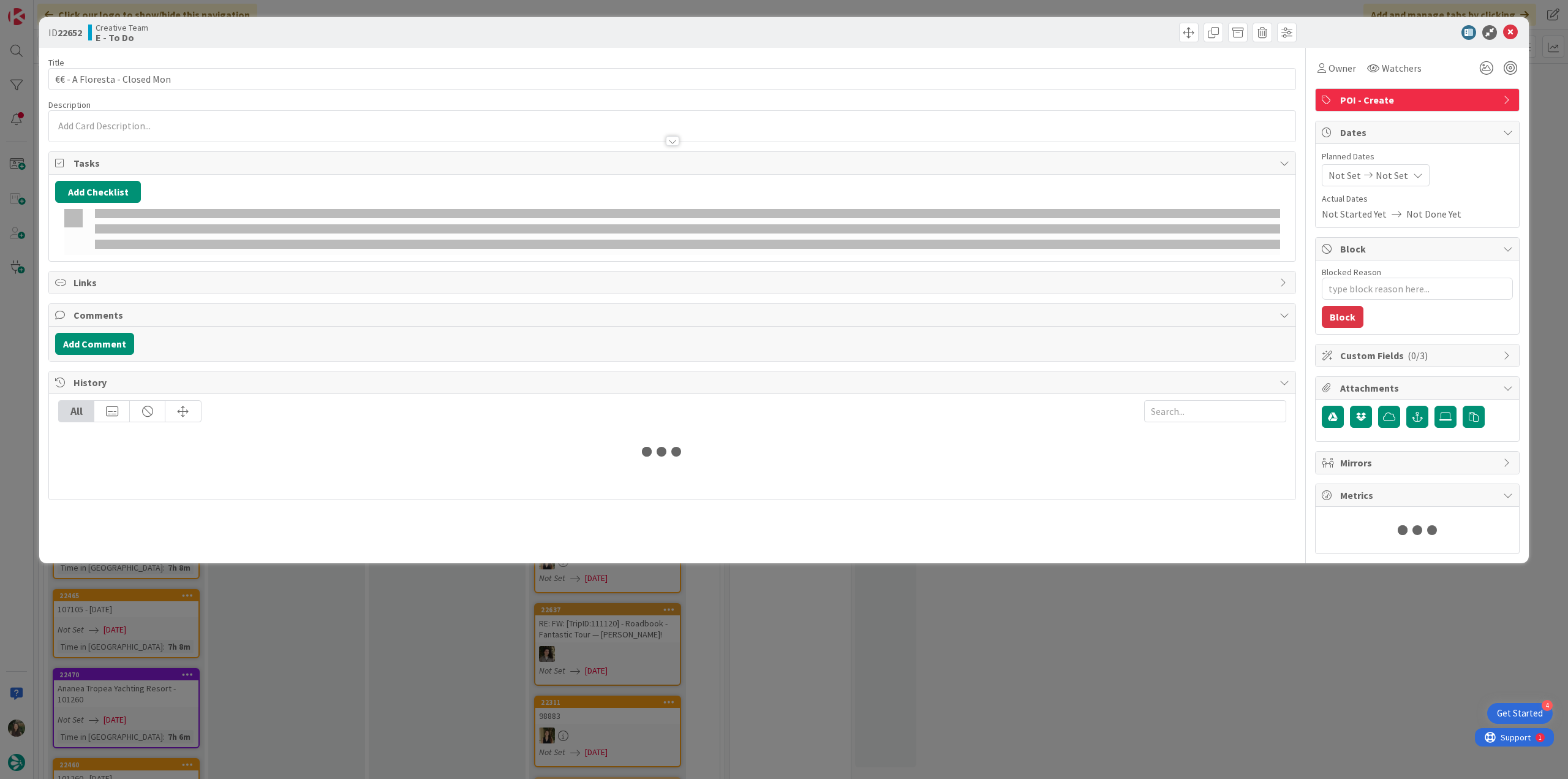
type textarea "x"
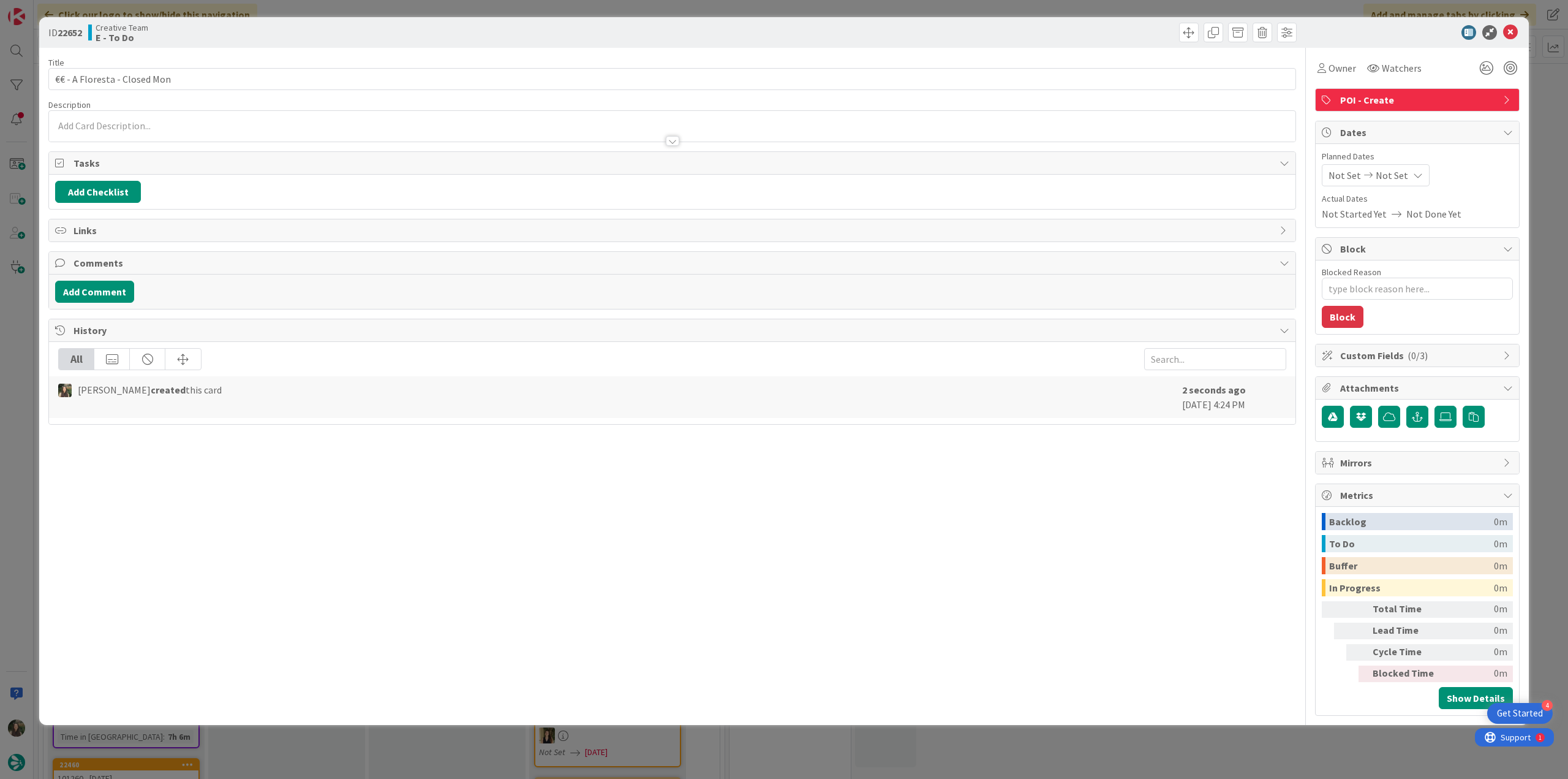
click at [158, 126] on p at bounding box center [672, 126] width 1234 height 14
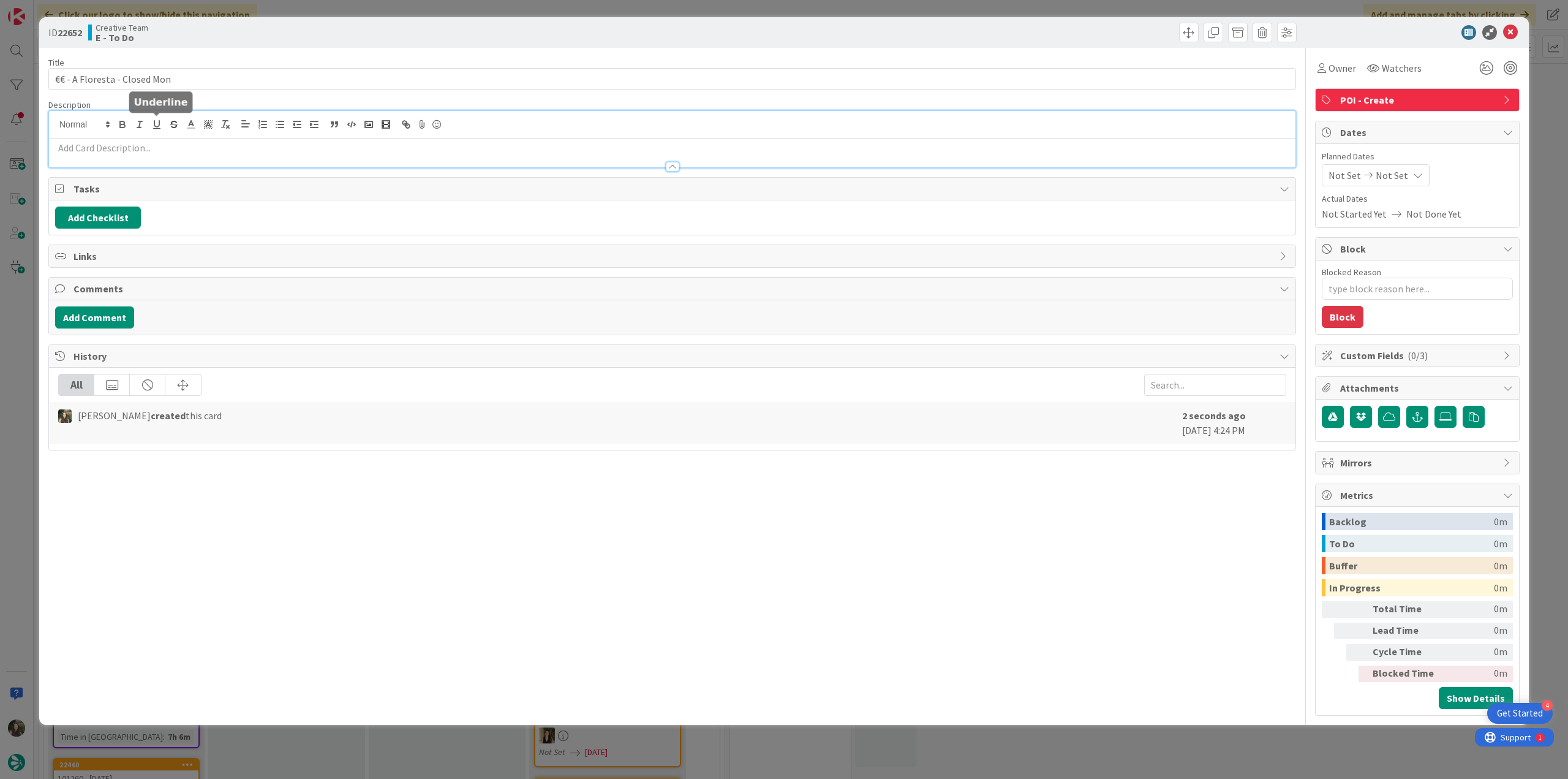
click at [158, 155] on div at bounding box center [672, 161] width 1246 height 13
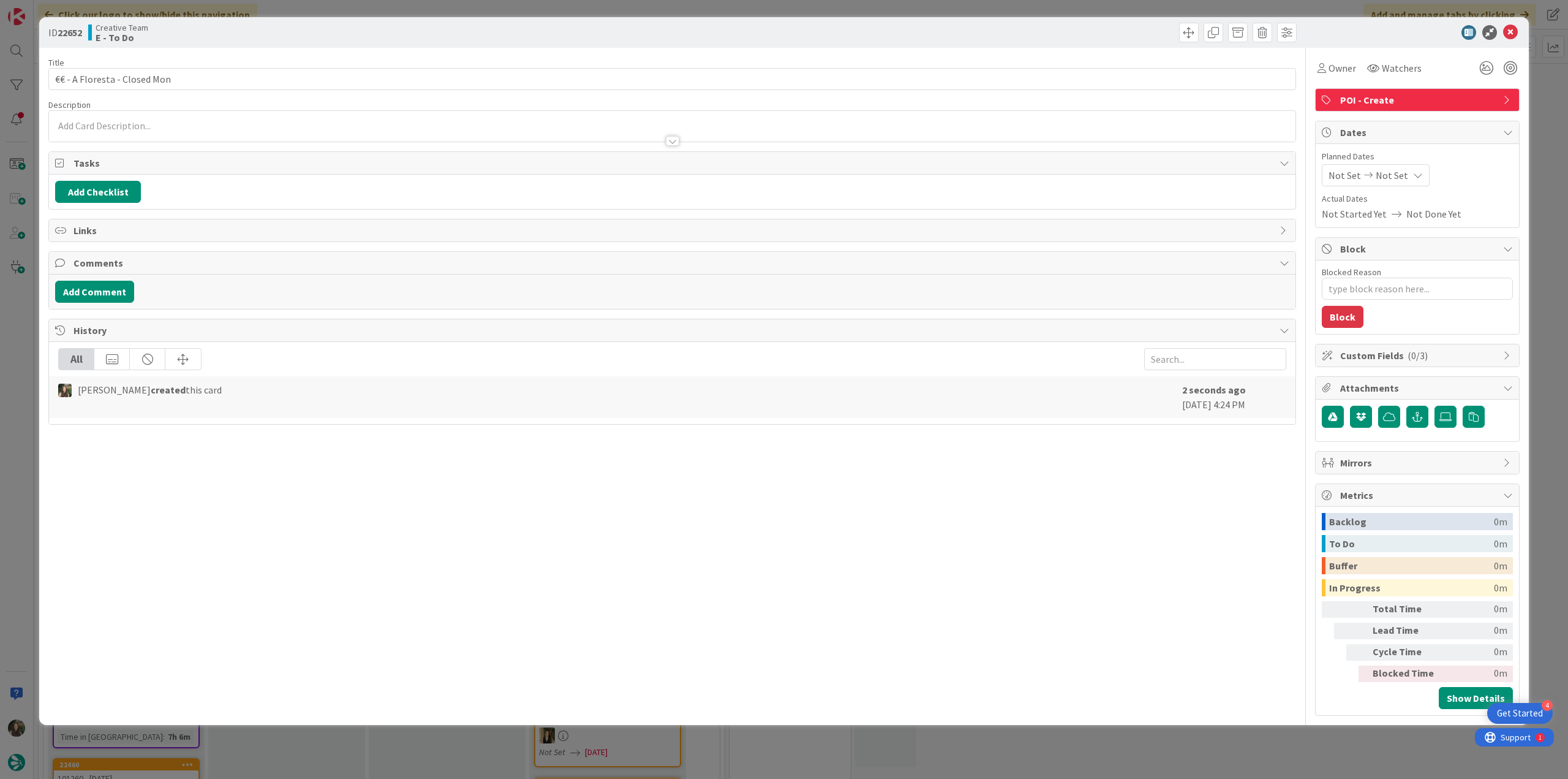
click at [153, 139] on div at bounding box center [672, 135] width 1246 height 13
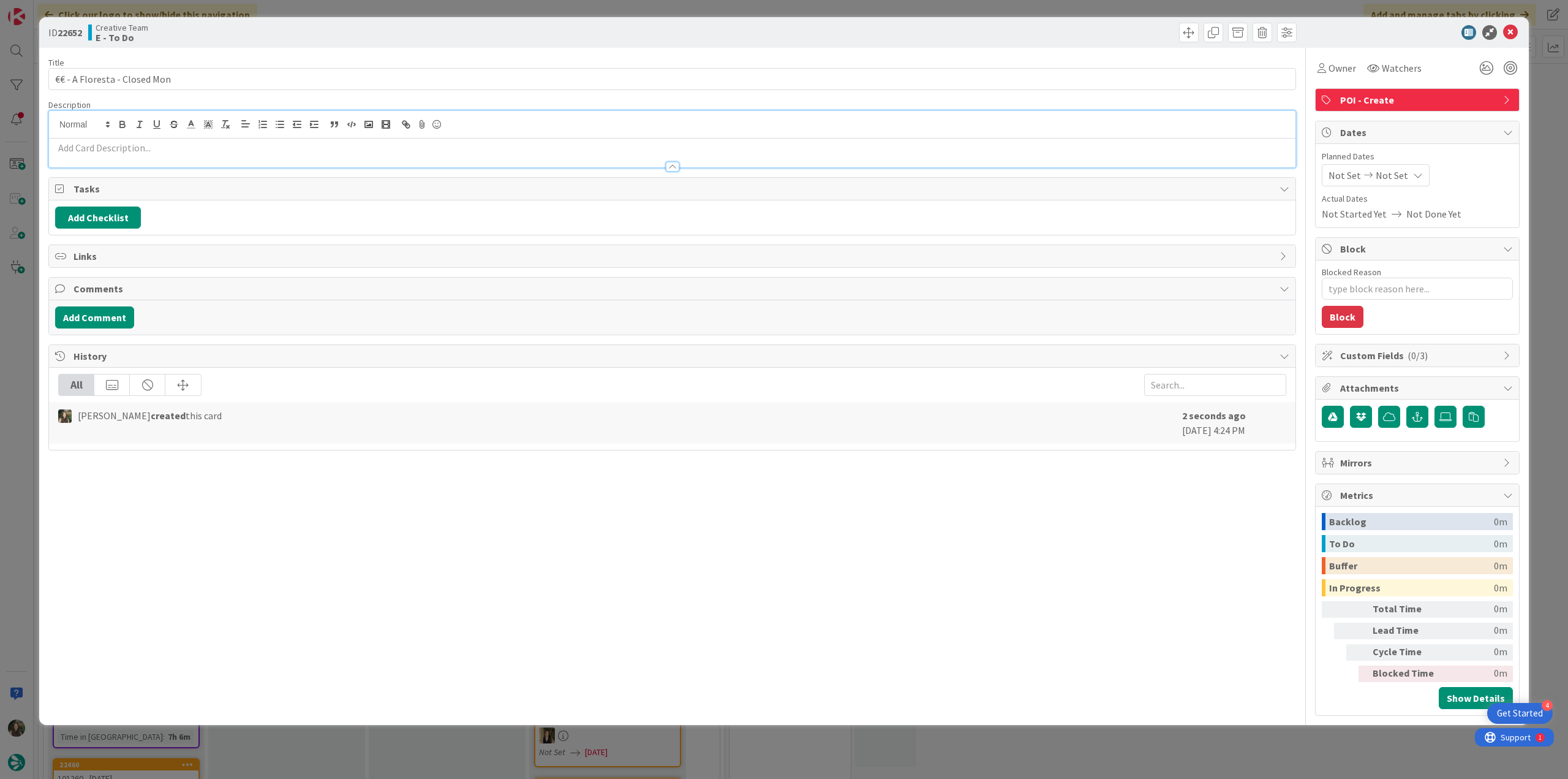
click at [110, 139] on div "To enrich screen reader interactions, please activate Accessibility in Grammarl…" at bounding box center [672, 152] width 1246 height 28
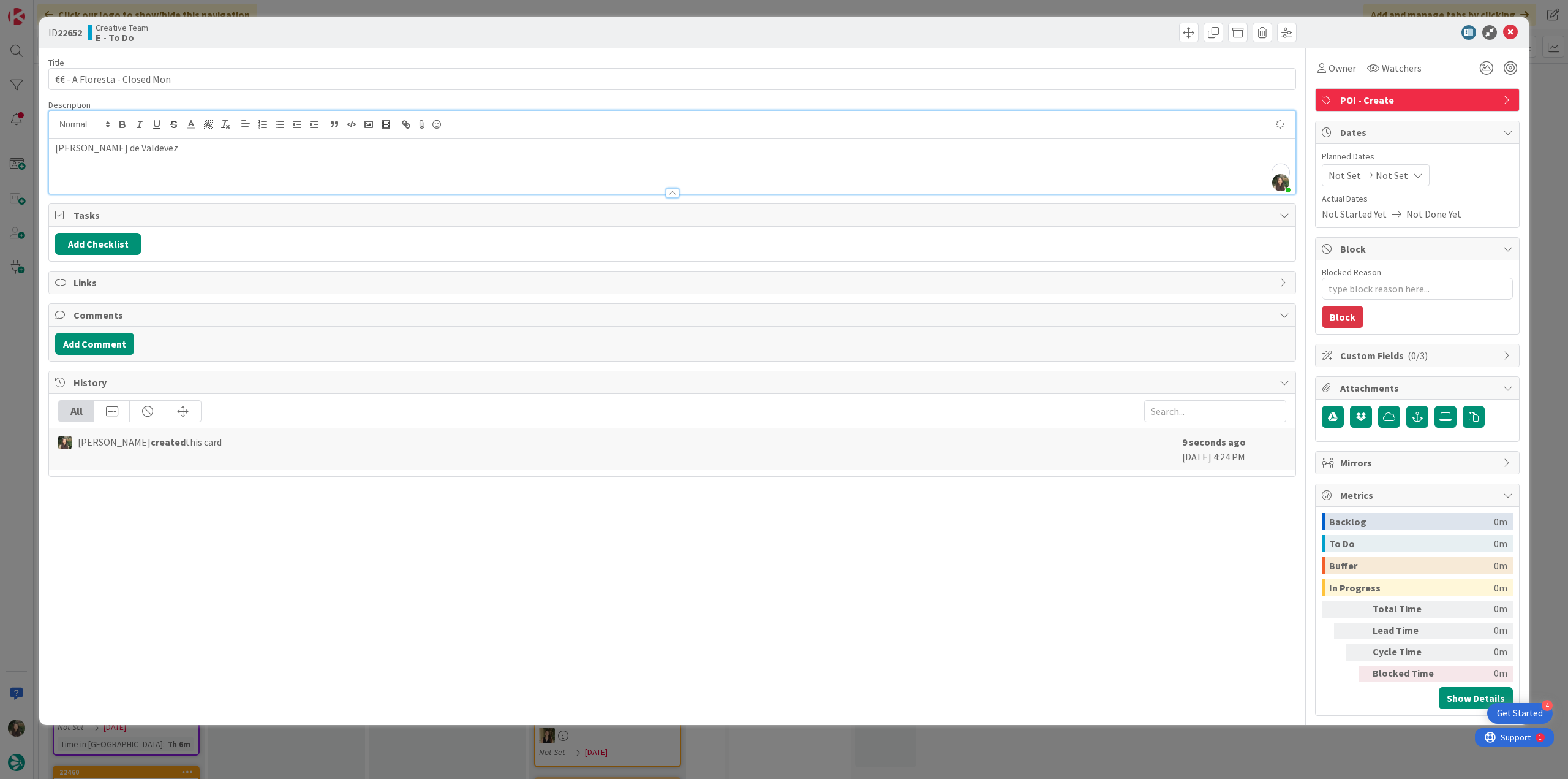
click at [28, 383] on div "ID 22652 Creative Team E - To Do Title 28 / 128 €€ - A Floresta - Closed Mon De…" at bounding box center [784, 390] width 1568 height 779
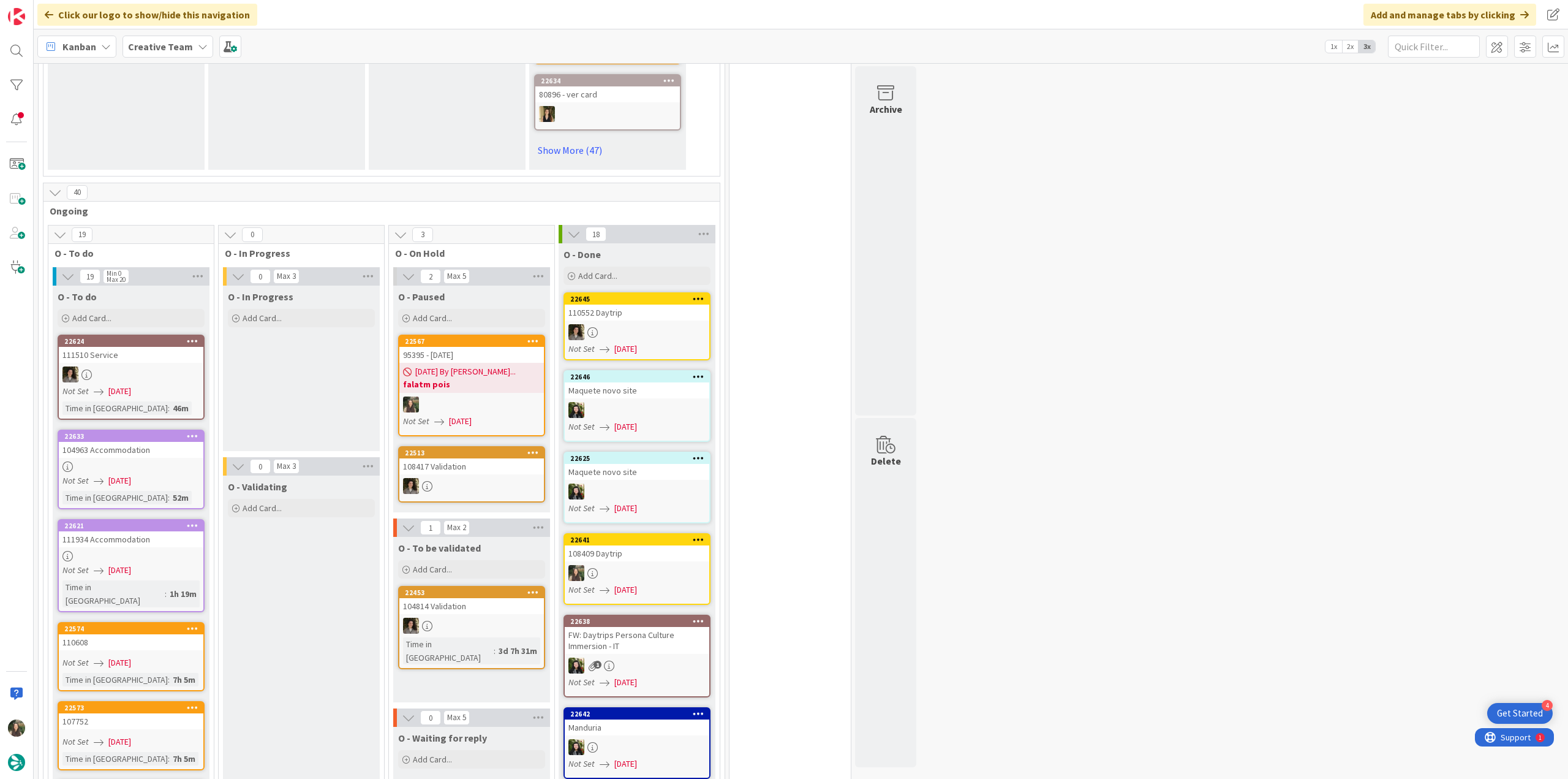
click at [168, 461] on div at bounding box center [130, 466] width 144 height 10
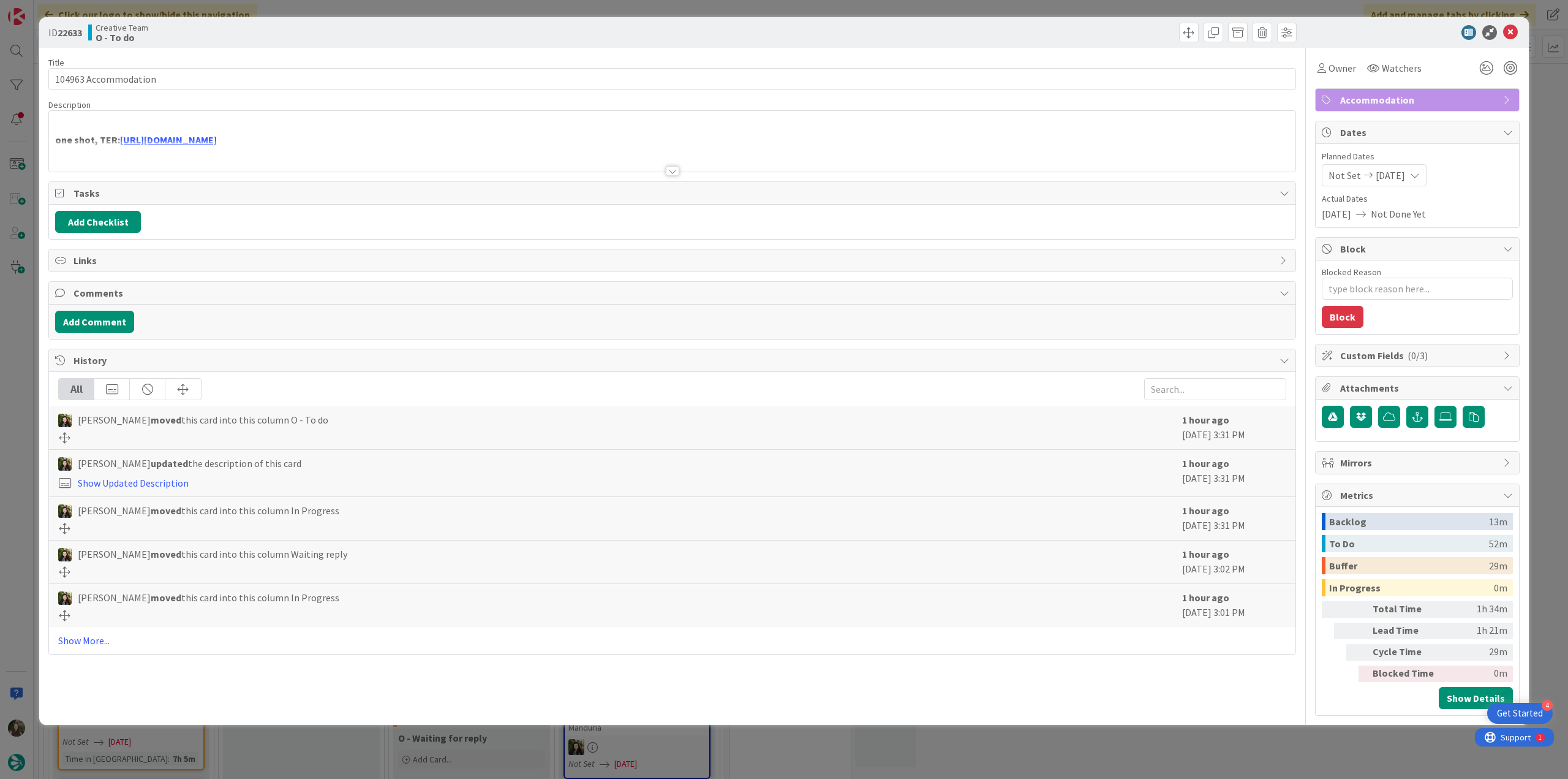
click at [416, 140] on div at bounding box center [672, 155] width 1246 height 31
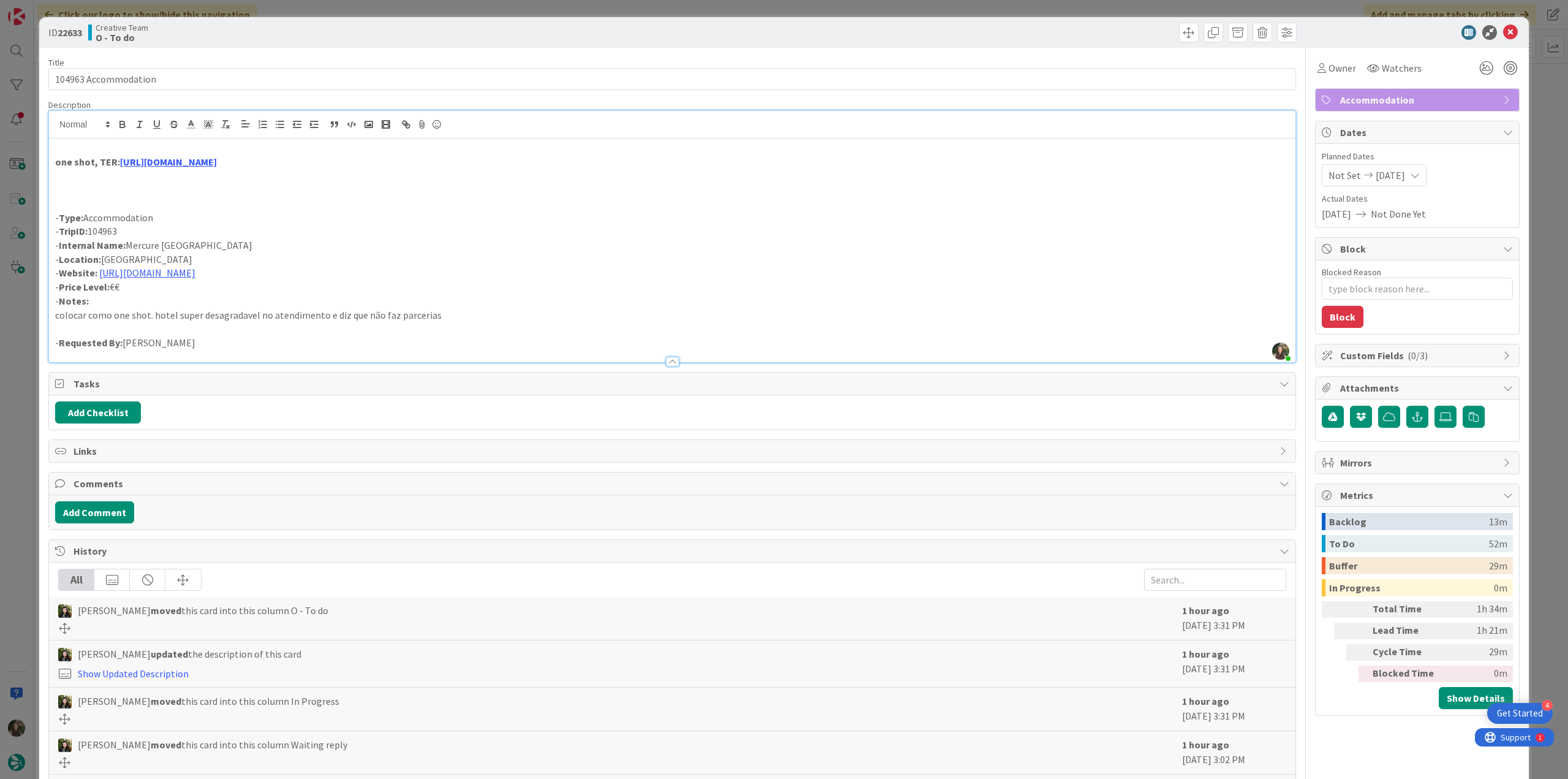
click at [11, 382] on div "ID 22633 Creative Team O - To do Title 20 / 128 104963 Accommodation Descriptio…" at bounding box center [784, 390] width 1568 height 779
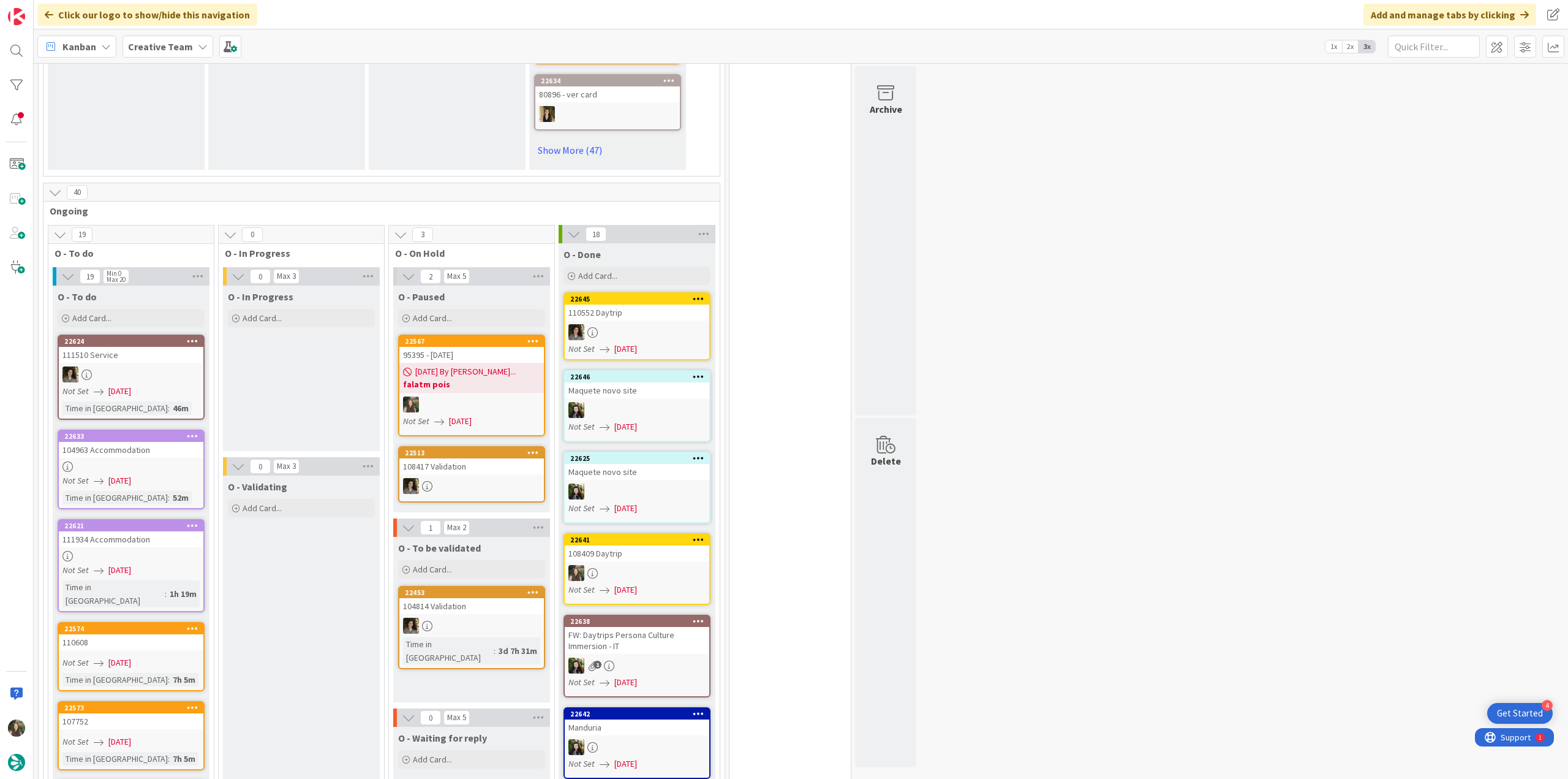
click at [114, 551] on div at bounding box center [130, 556] width 144 height 10
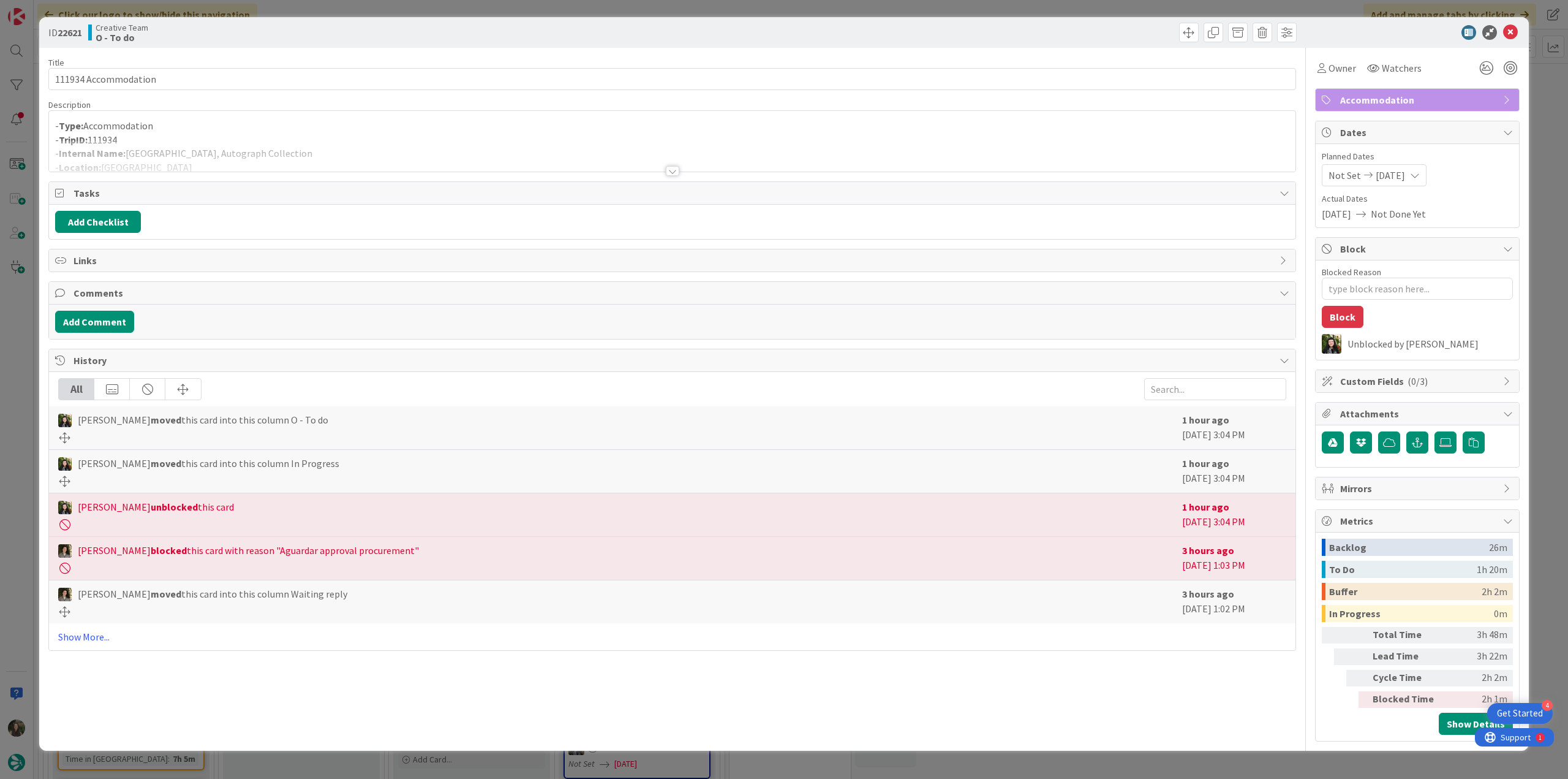
click at [324, 142] on div at bounding box center [672, 155] width 1246 height 31
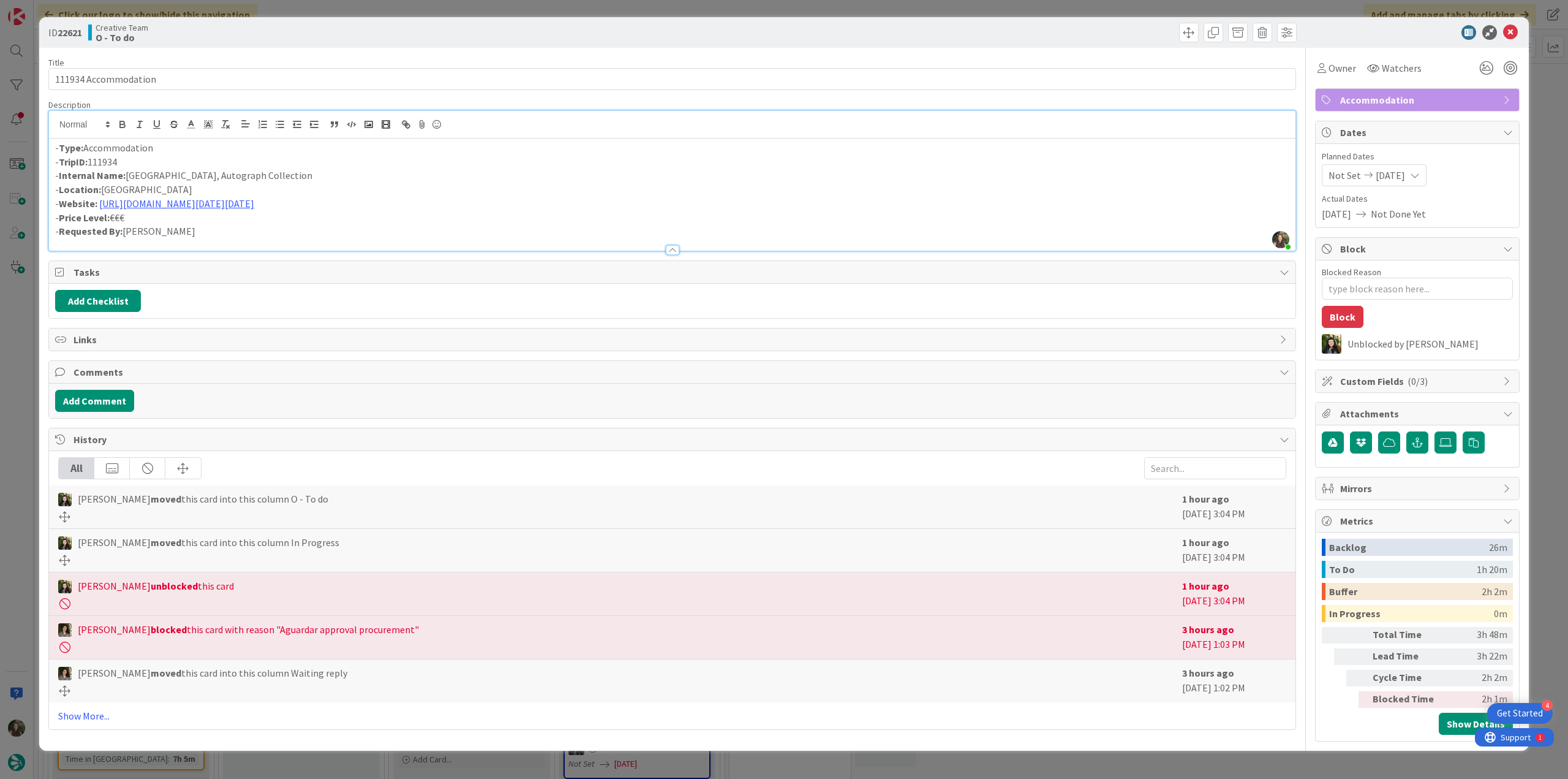
click at [17, 399] on div "ID 22621 Creative Team O - To do Title 20 / 128 111934 Accommodation Descriptio…" at bounding box center [784, 390] width 1568 height 779
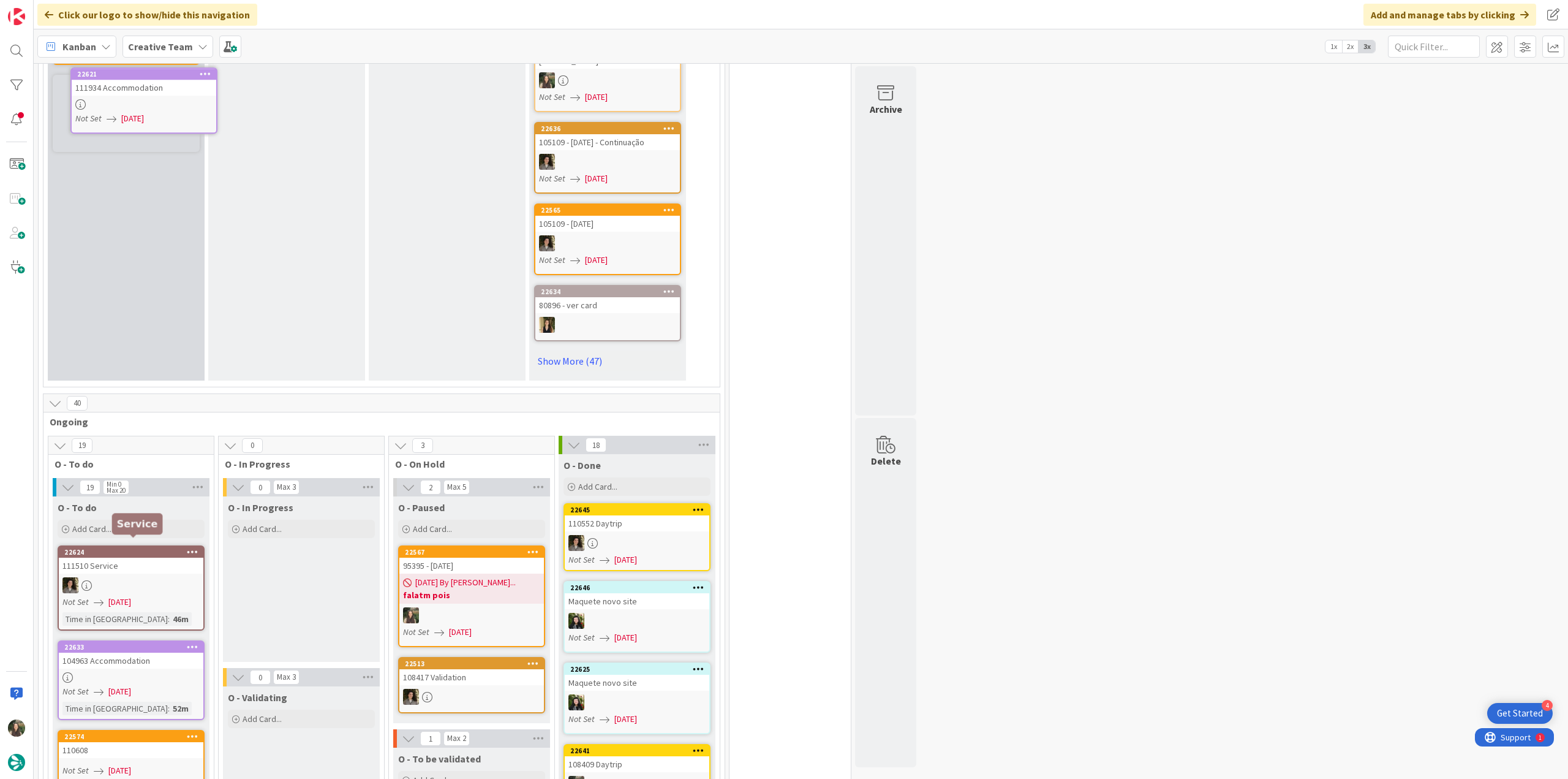
scroll to position [715, 0]
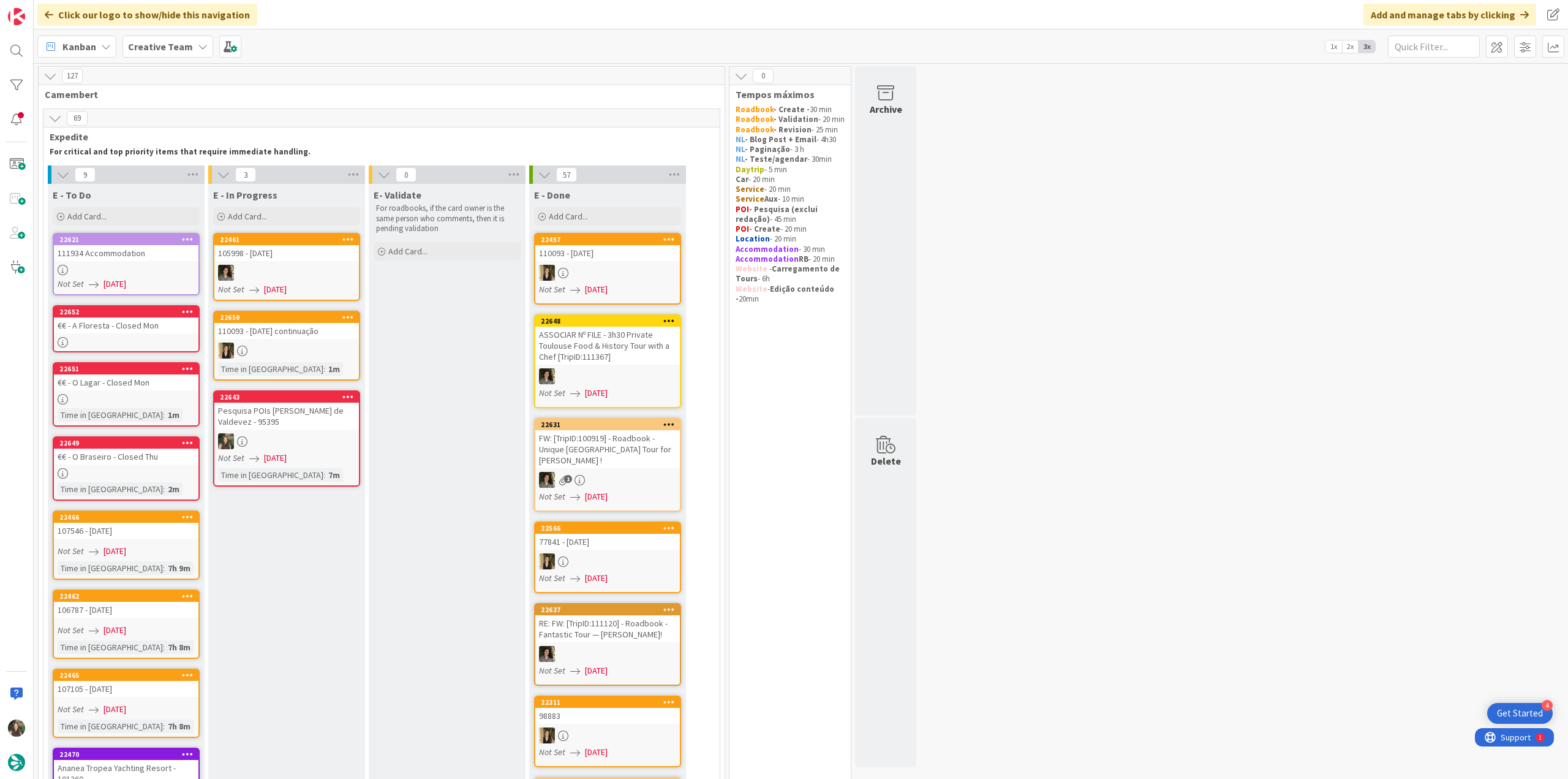
click at [130, 269] on div at bounding box center [125, 269] width 144 height 10
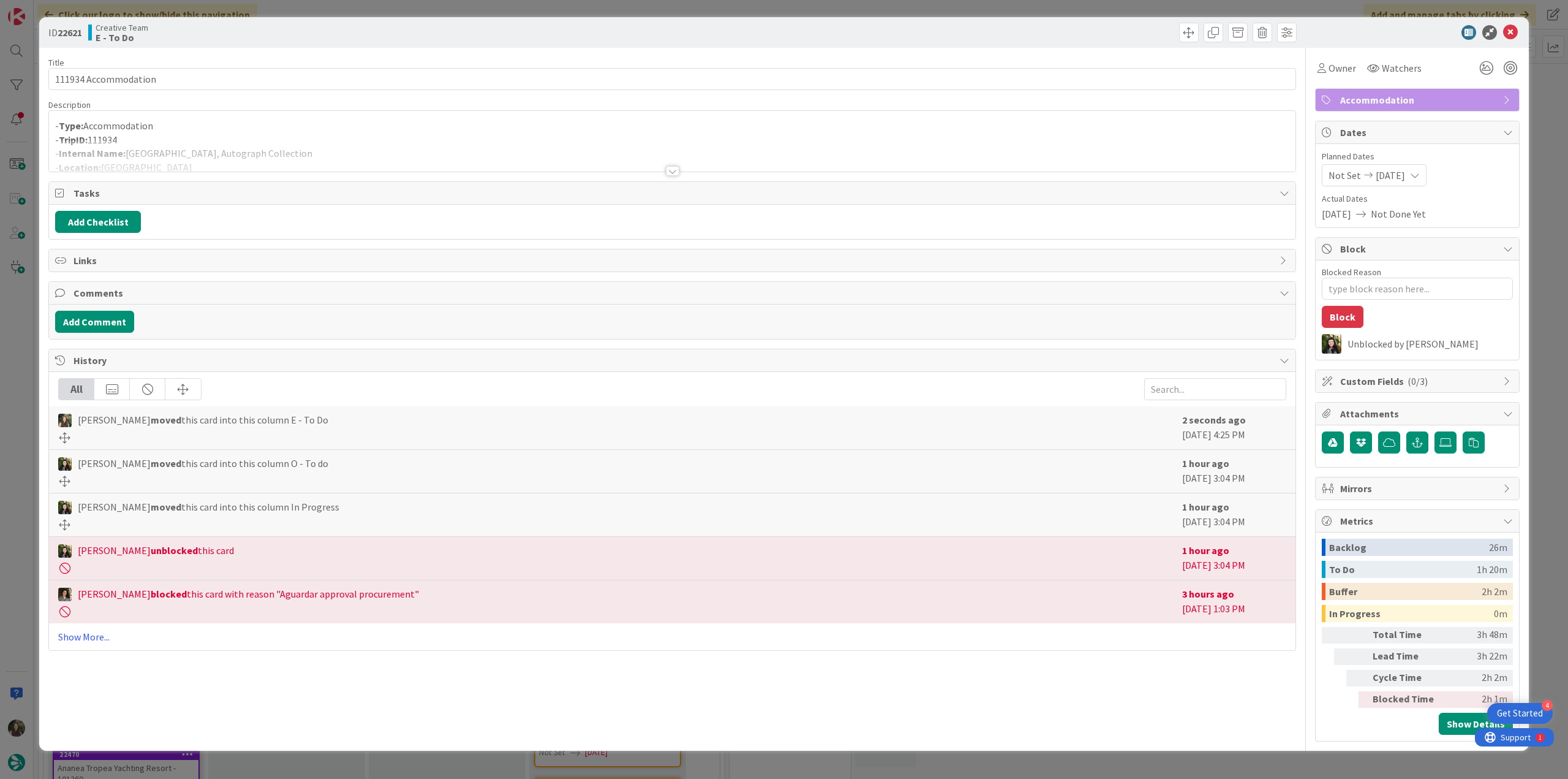
type textarea "x"
click at [20, 320] on div "ID 22621 Creative Team E - To Do Title 20 / 128 111934 Accommodation Descriptio…" at bounding box center [784, 390] width 1568 height 779
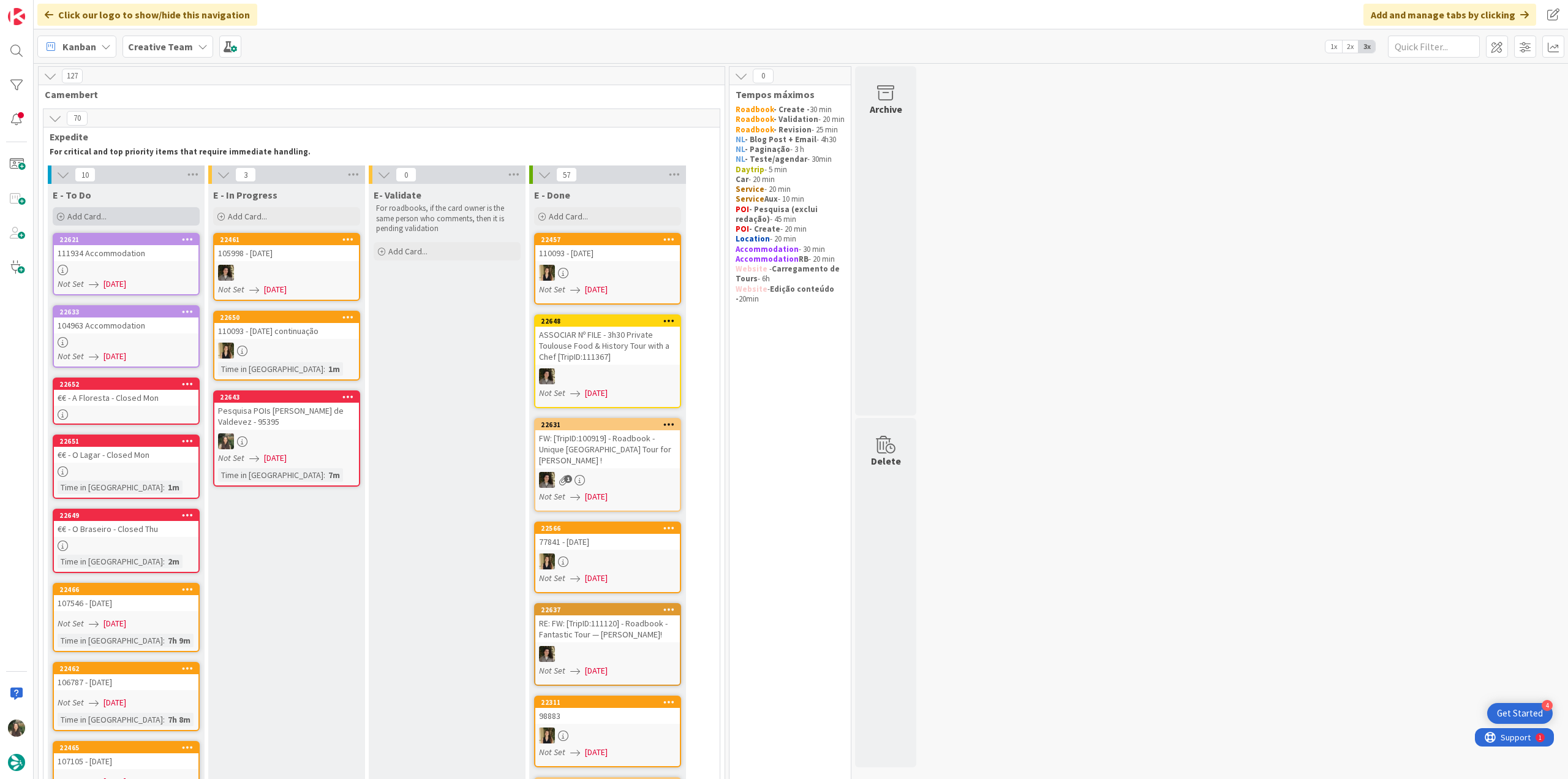
click at [94, 212] on span "Add Card..." at bounding box center [86, 216] width 39 height 11
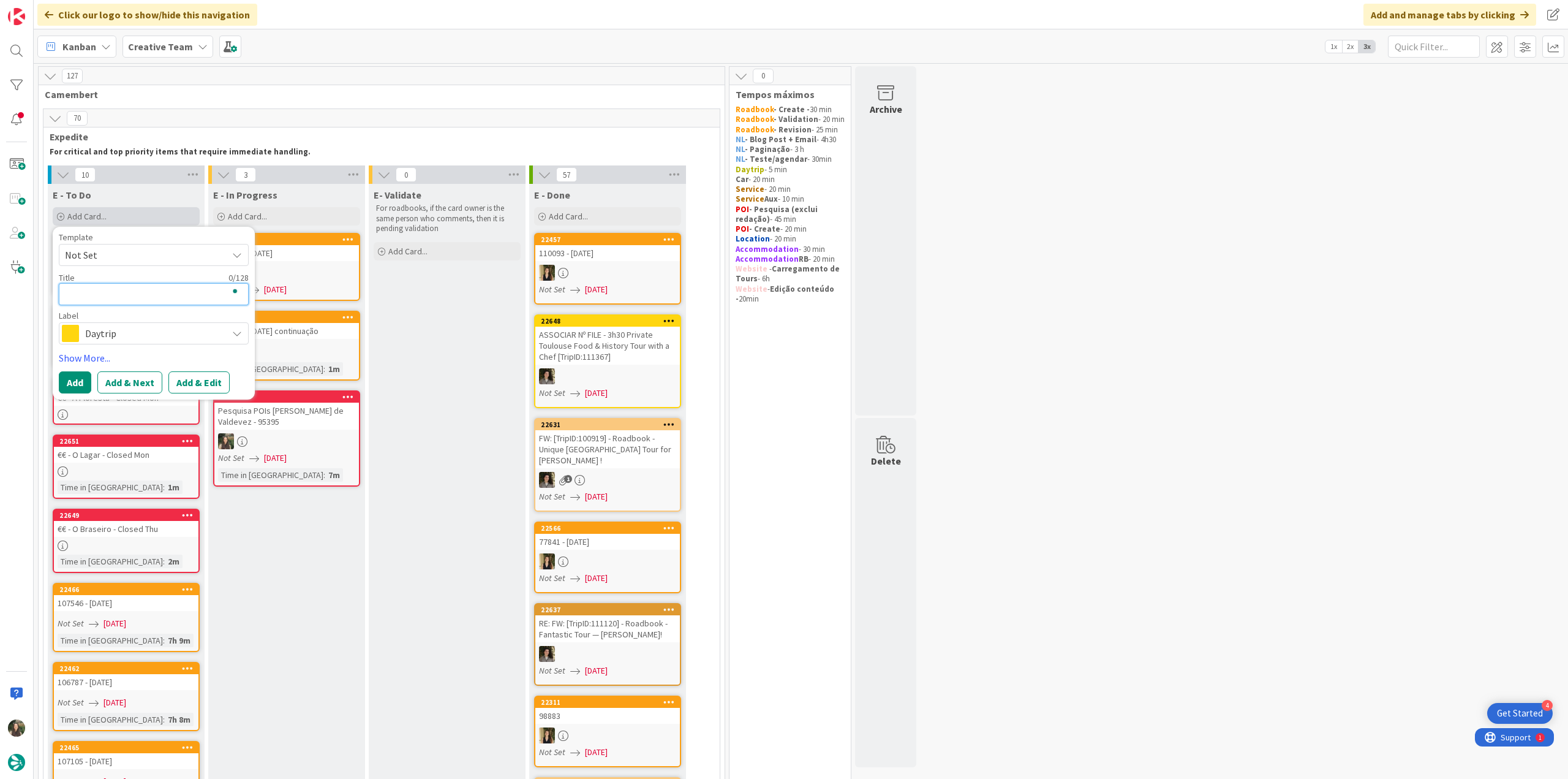
type textarea "€"
type textarea "x"
type textarea "€"
type textarea "x"
type textarea "€ -"
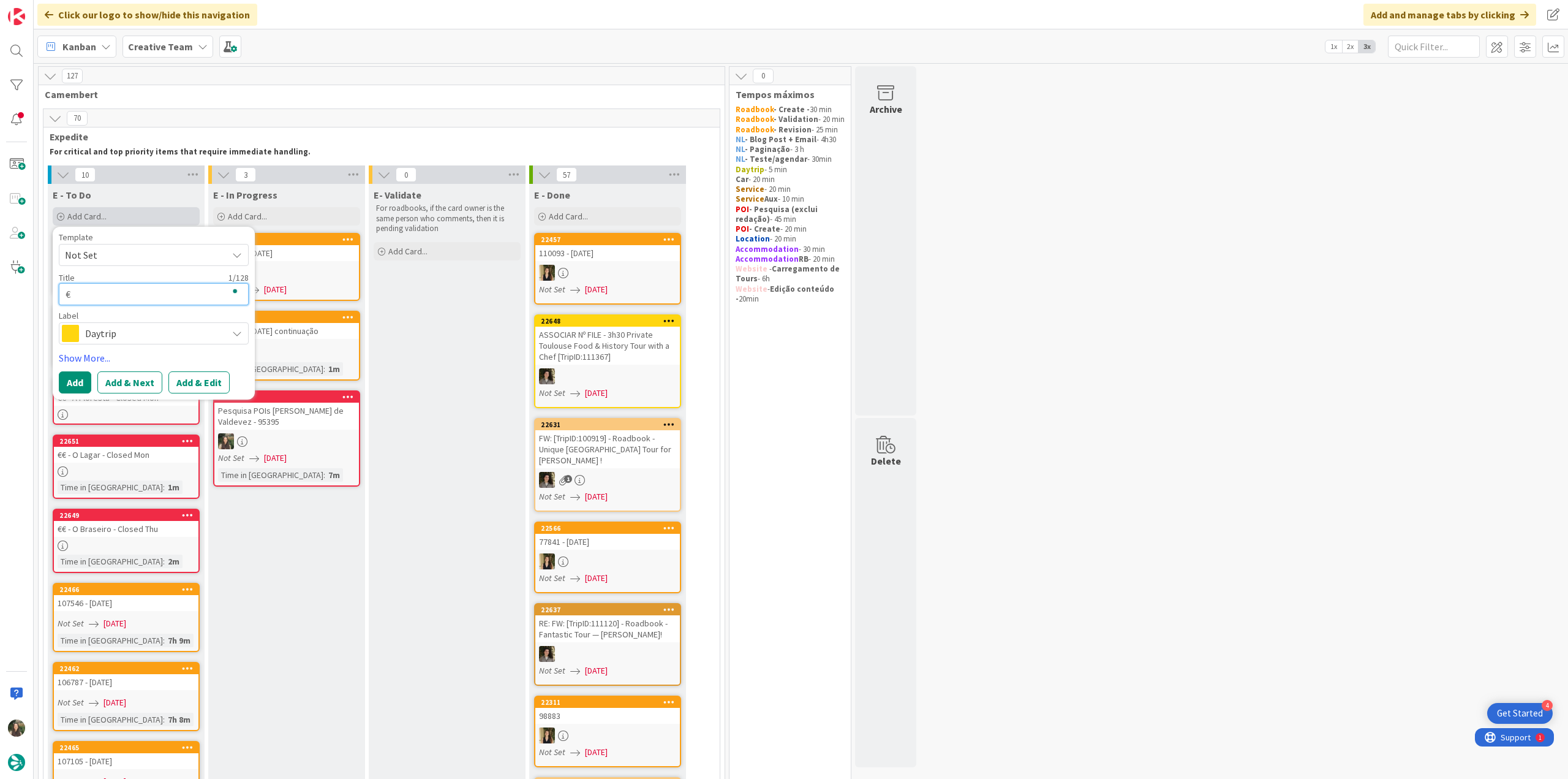
type textarea "x"
type textarea "€ -"
type textarea "x"
paste textarea "O Pinheirinho"
type textarea "€ - O Pinheirinho"
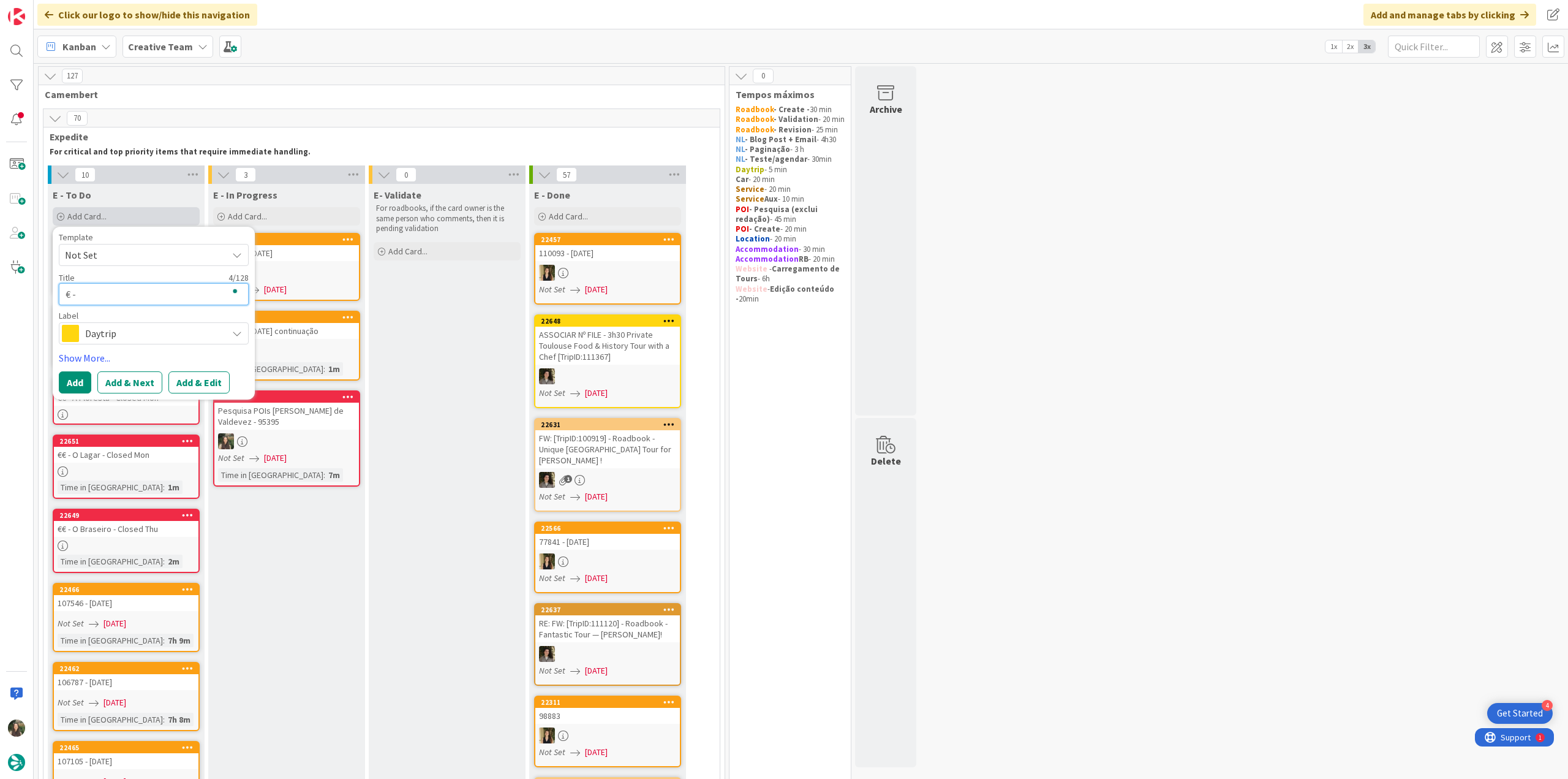
type textarea "x"
type textarea "€ - O Pinheirinho"
type textarea "x"
type textarea "€ - O Pinheirinho -"
type textarea "x"
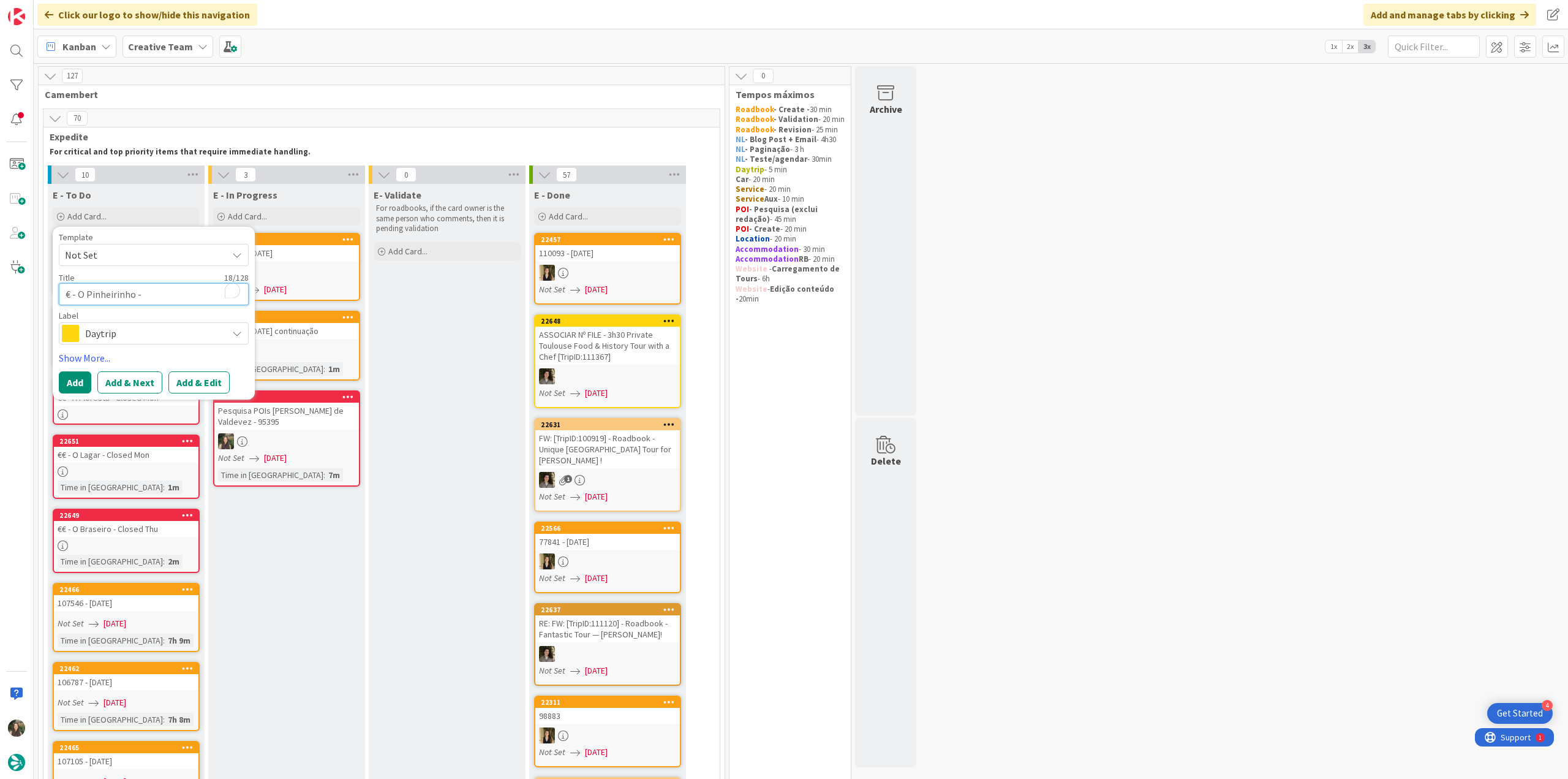
type textarea "€ - O Pinheirinho -"
type textarea "x"
type textarea "€ - O Pinheirinho - O"
type textarea "x"
type textarea "€ - O Pinheirinho - Op"
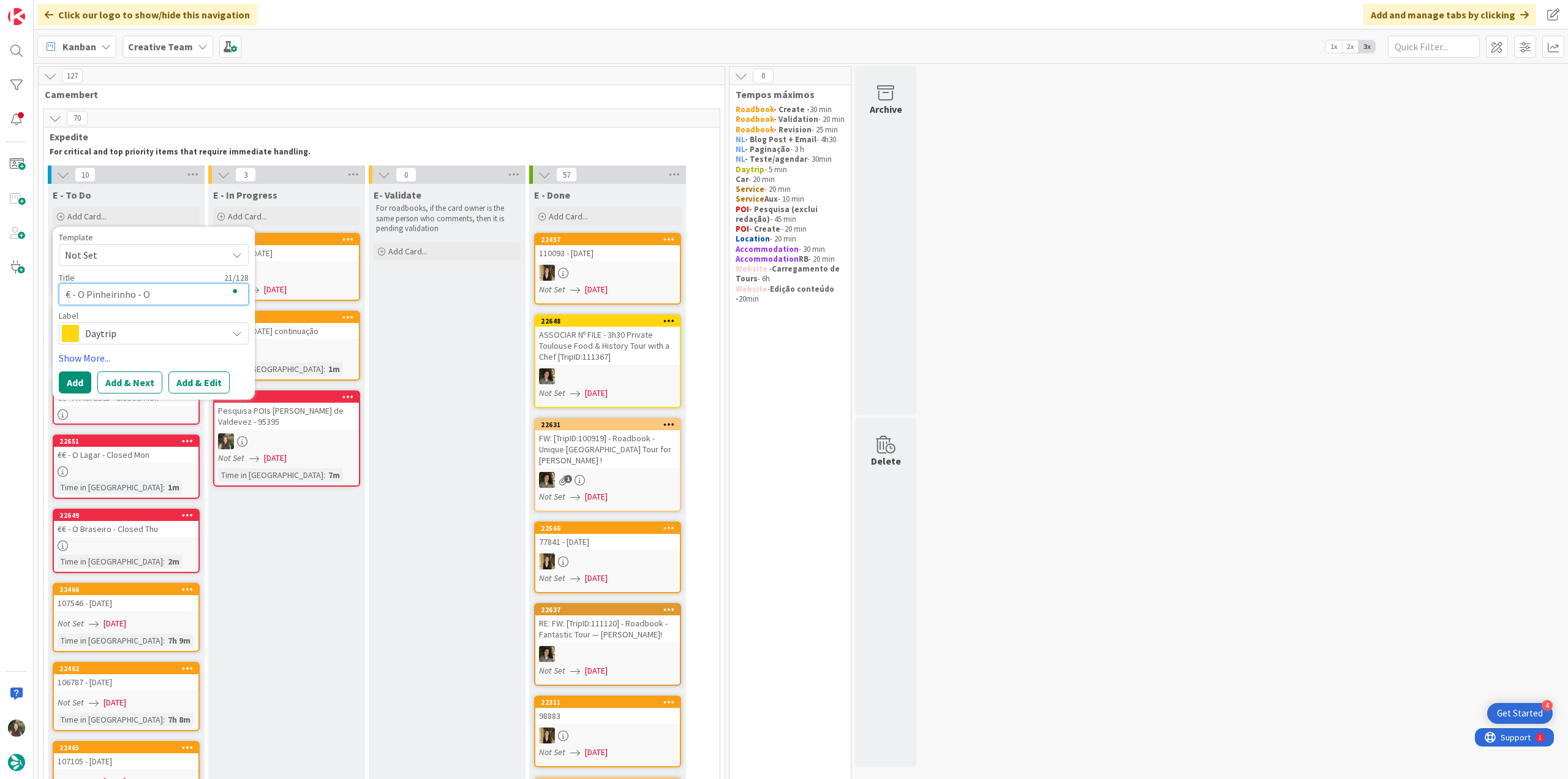
type textarea "x"
type textarea "€ - O Pinheirinho - Ope"
type textarea "x"
type textarea "€ - O Pinheirinho - Open"
type textarea "x"
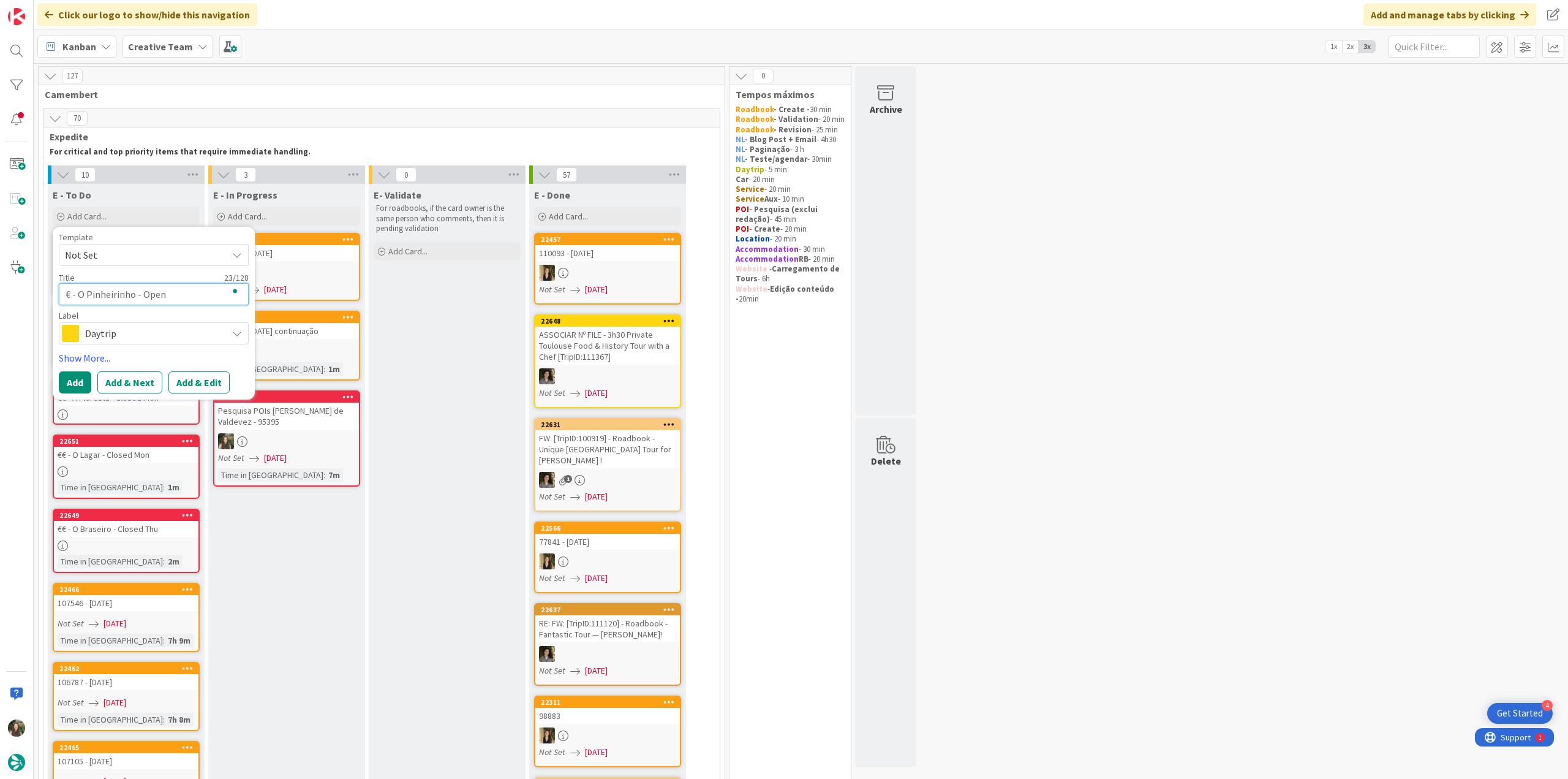
type textarea "€ - O Pinheirinho - Open"
type textarea "x"
type textarea "€ - O Pinheirinho - Open e"
type textarea "x"
type textarea "€ - O Pinheirinho - Open ev"
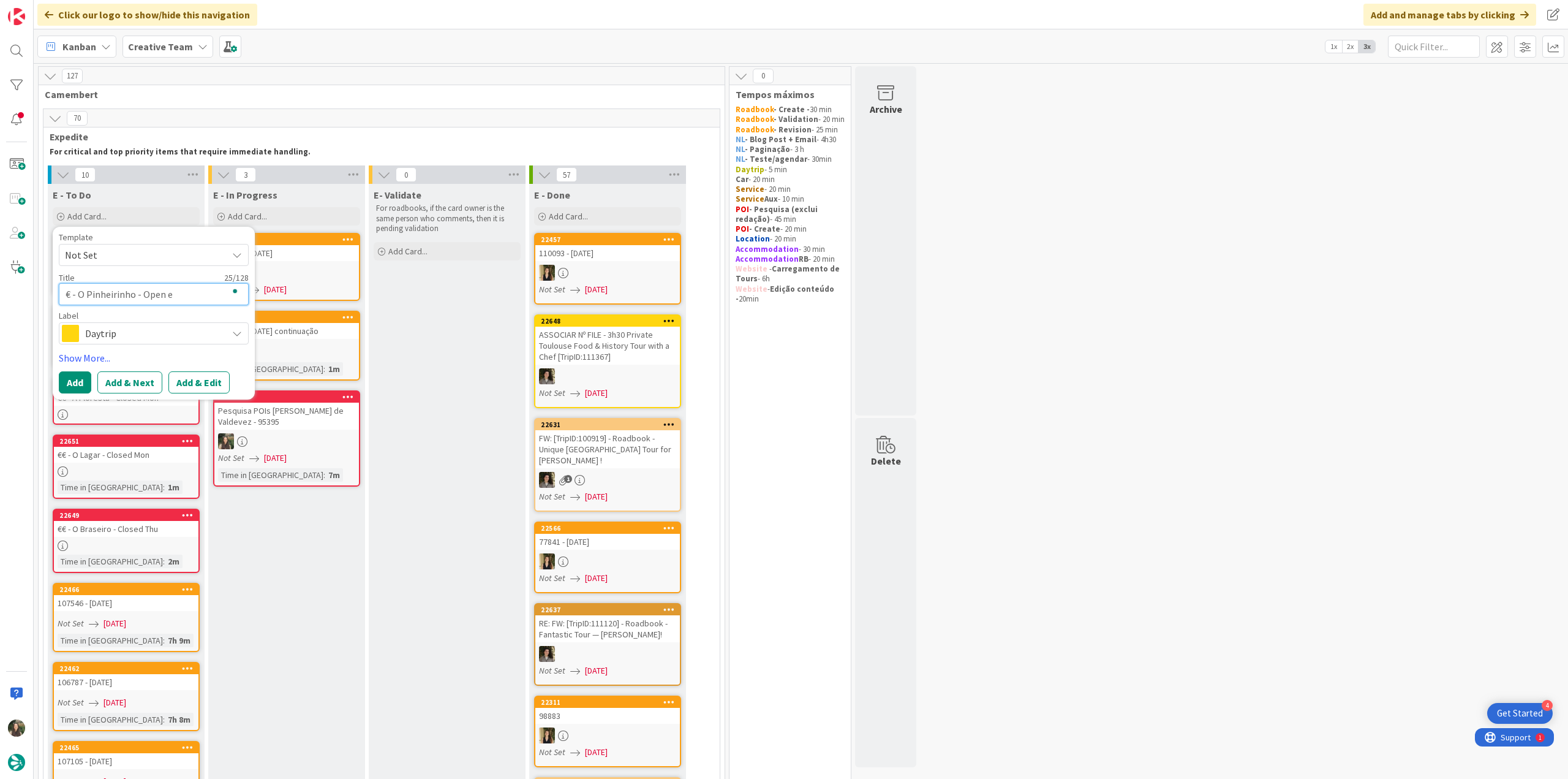
type textarea "x"
type textarea "€ - O Pinheirinho - Open eve"
type textarea "x"
type textarea "€ - O Pinheirinho - Open ever"
type textarea "x"
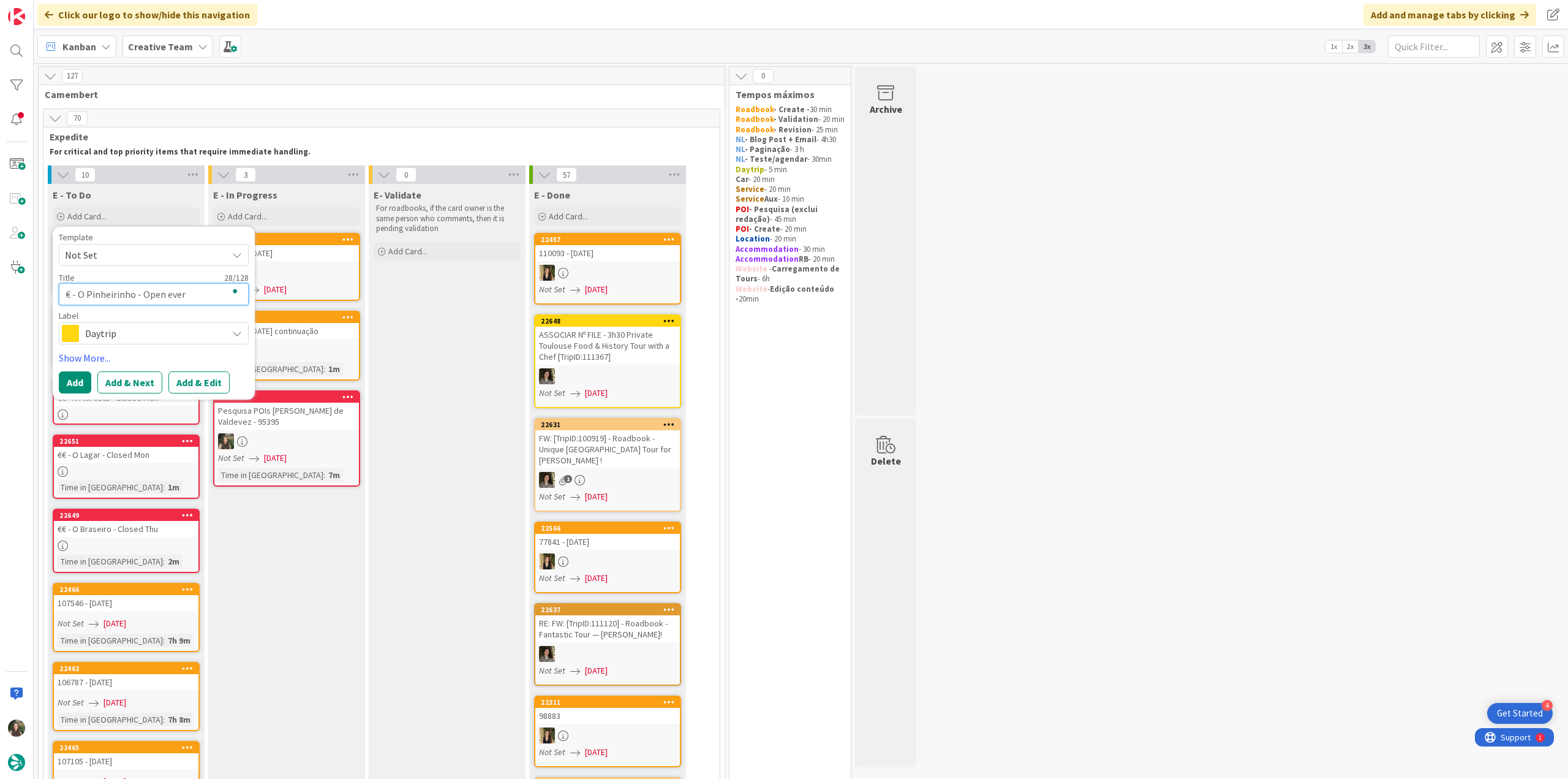
type textarea "€ - O Pinheirinho - Open every"
type textarea "x"
type textarea "€ - O Pinheirinho - Open every"
type textarea "x"
type textarea "€ - O Pinheirinho - Open every d"
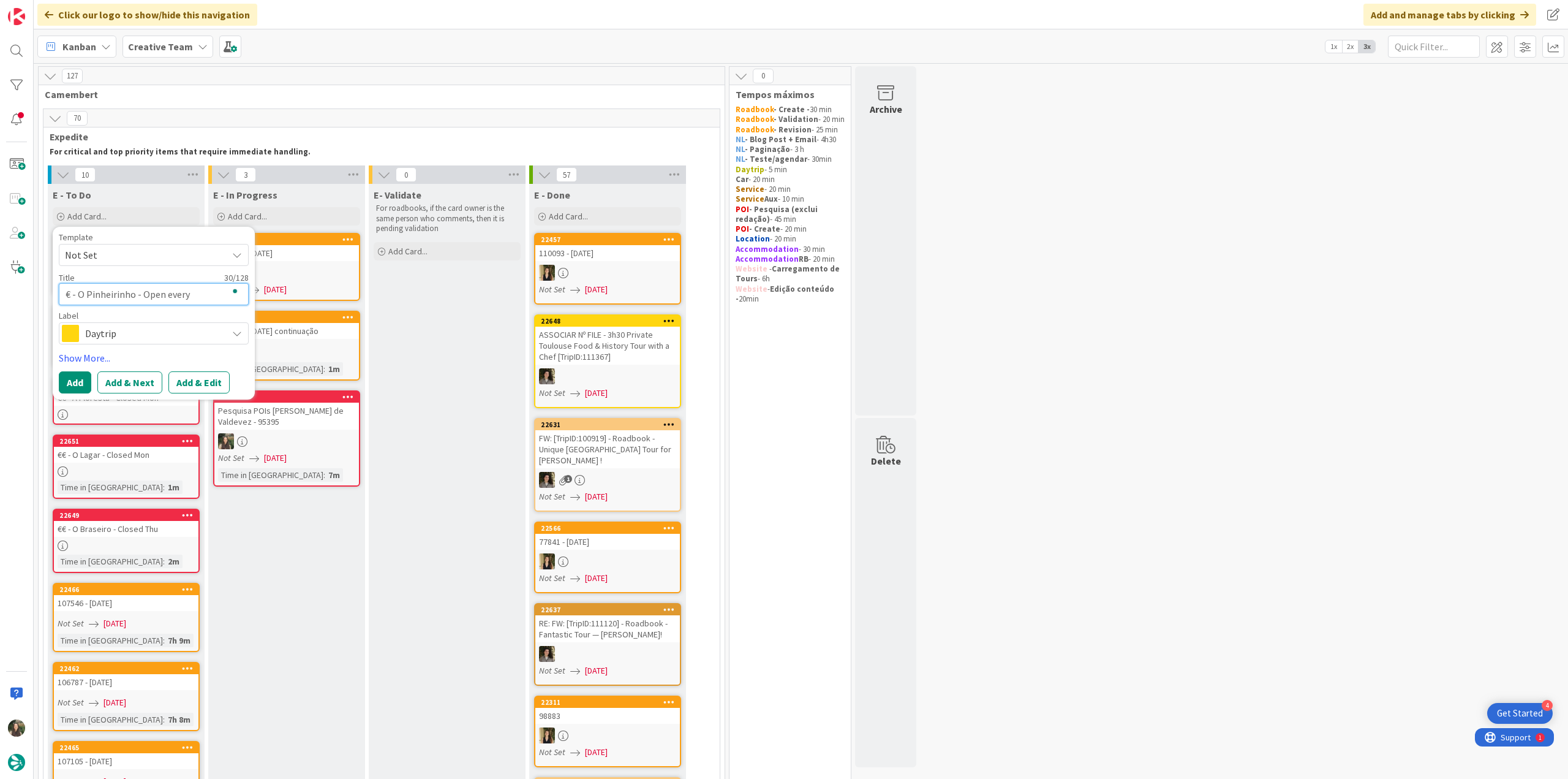
type textarea "x"
type textarea "€ - O Pinheirinho - Open every da"
type textarea "x"
type textarea "€ - O Pinheirinho - Open every day"
type textarea "x"
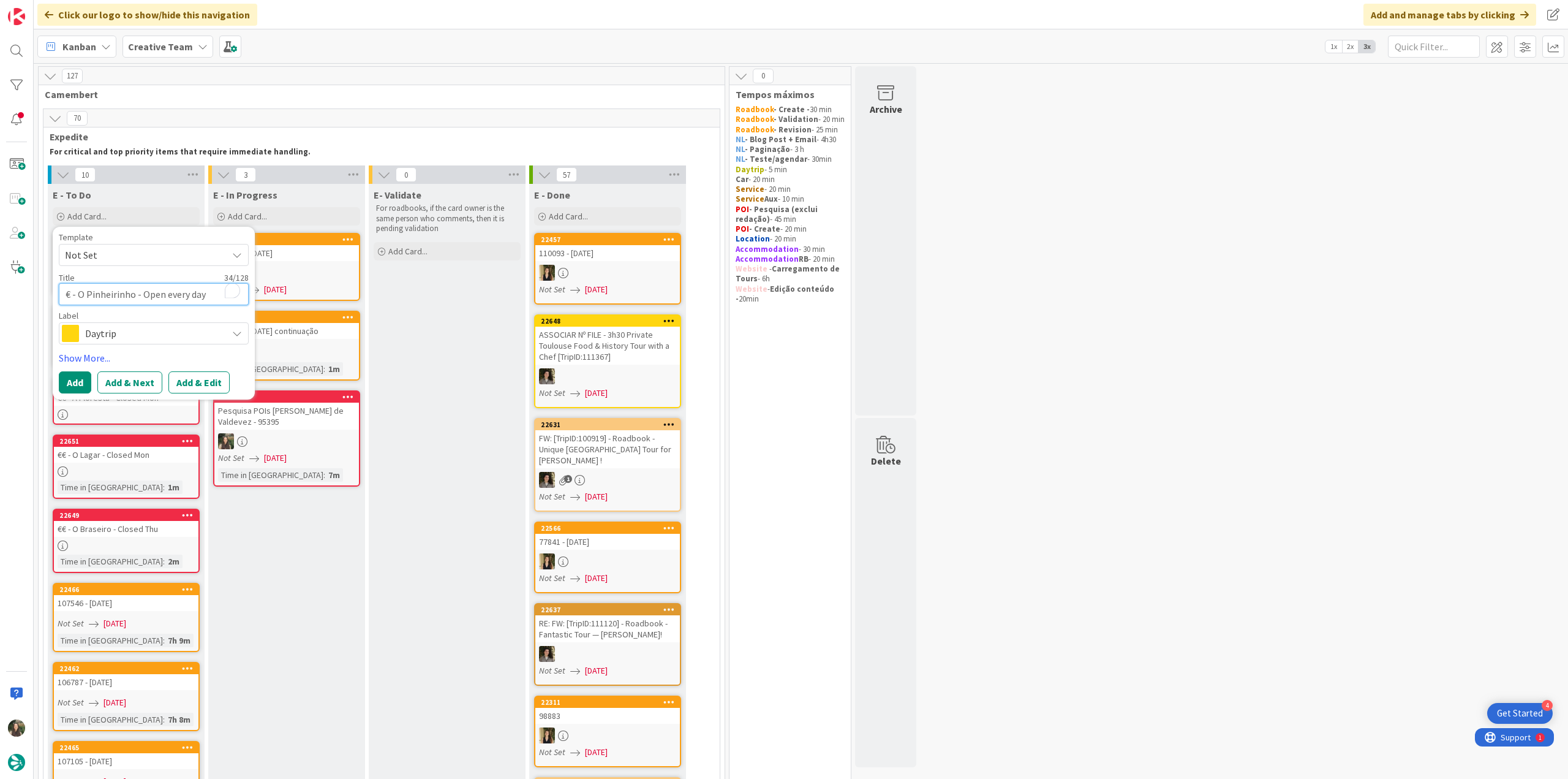
type textarea "€ - O Pinheirinho - Open every day"
click at [140, 334] on span "Daytrip" at bounding box center [153, 333] width 136 height 17
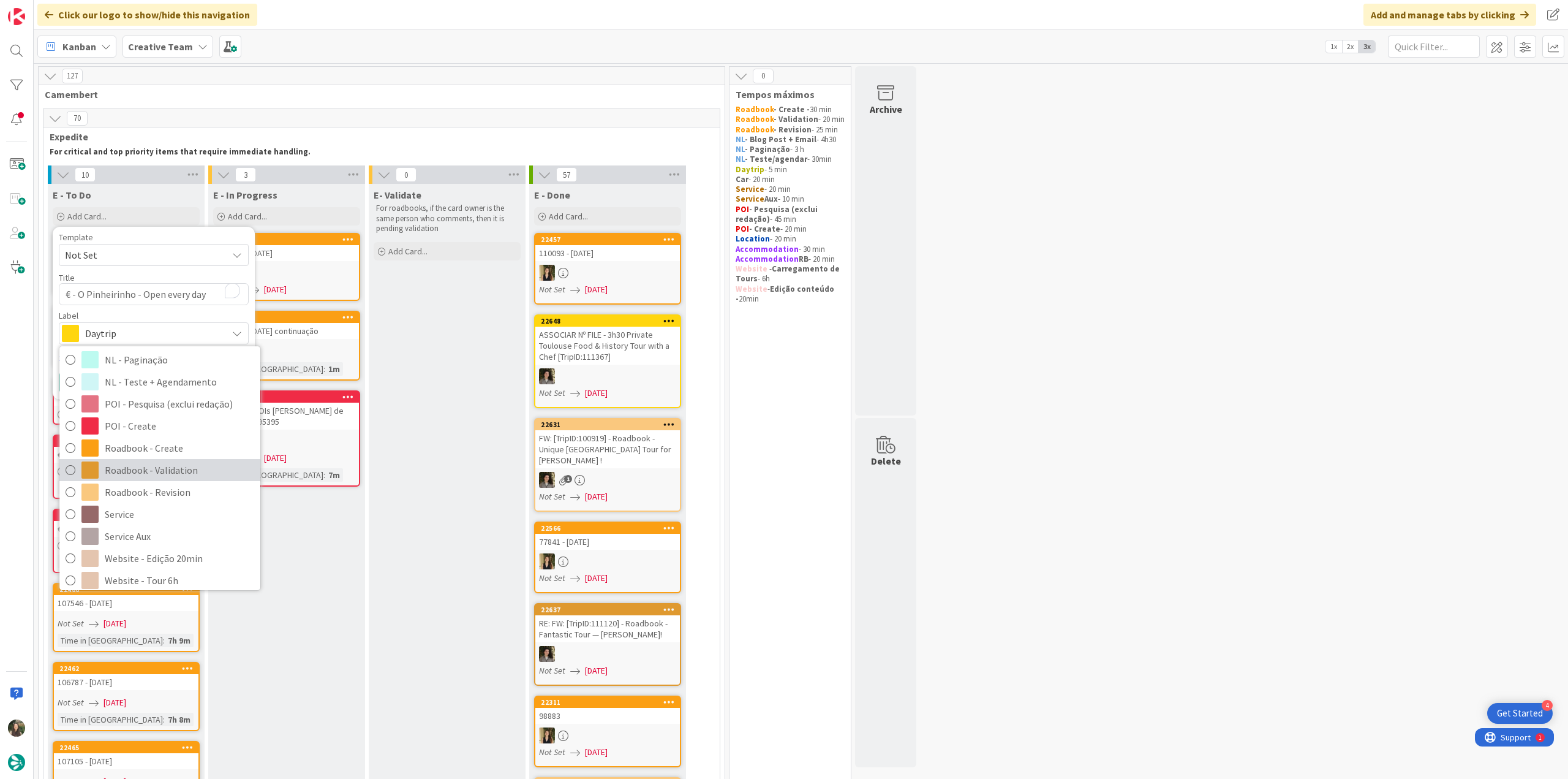
scroll to position [184, 0]
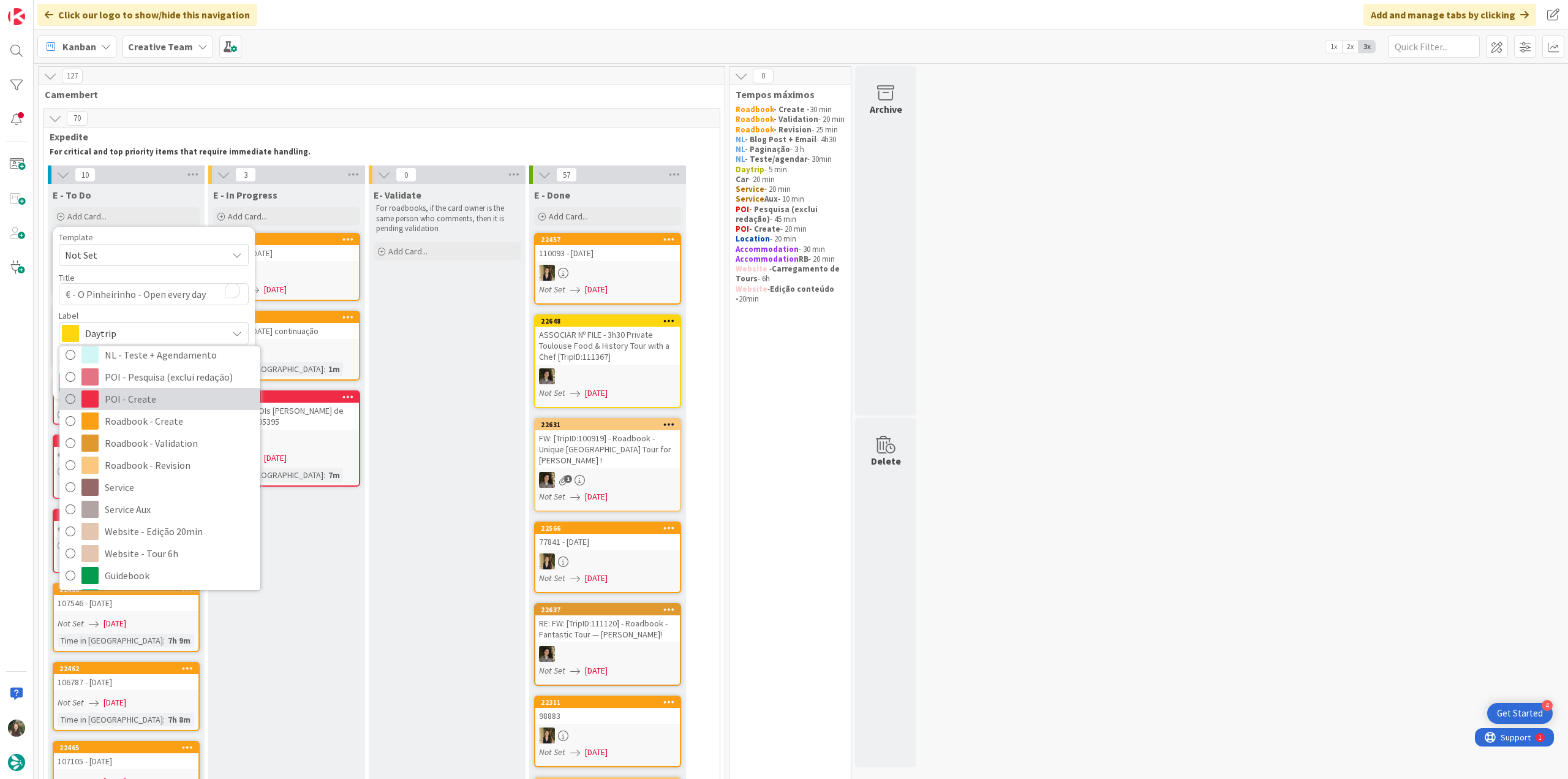
click at [153, 402] on span "POI - Create" at bounding box center [179, 398] width 149 height 18
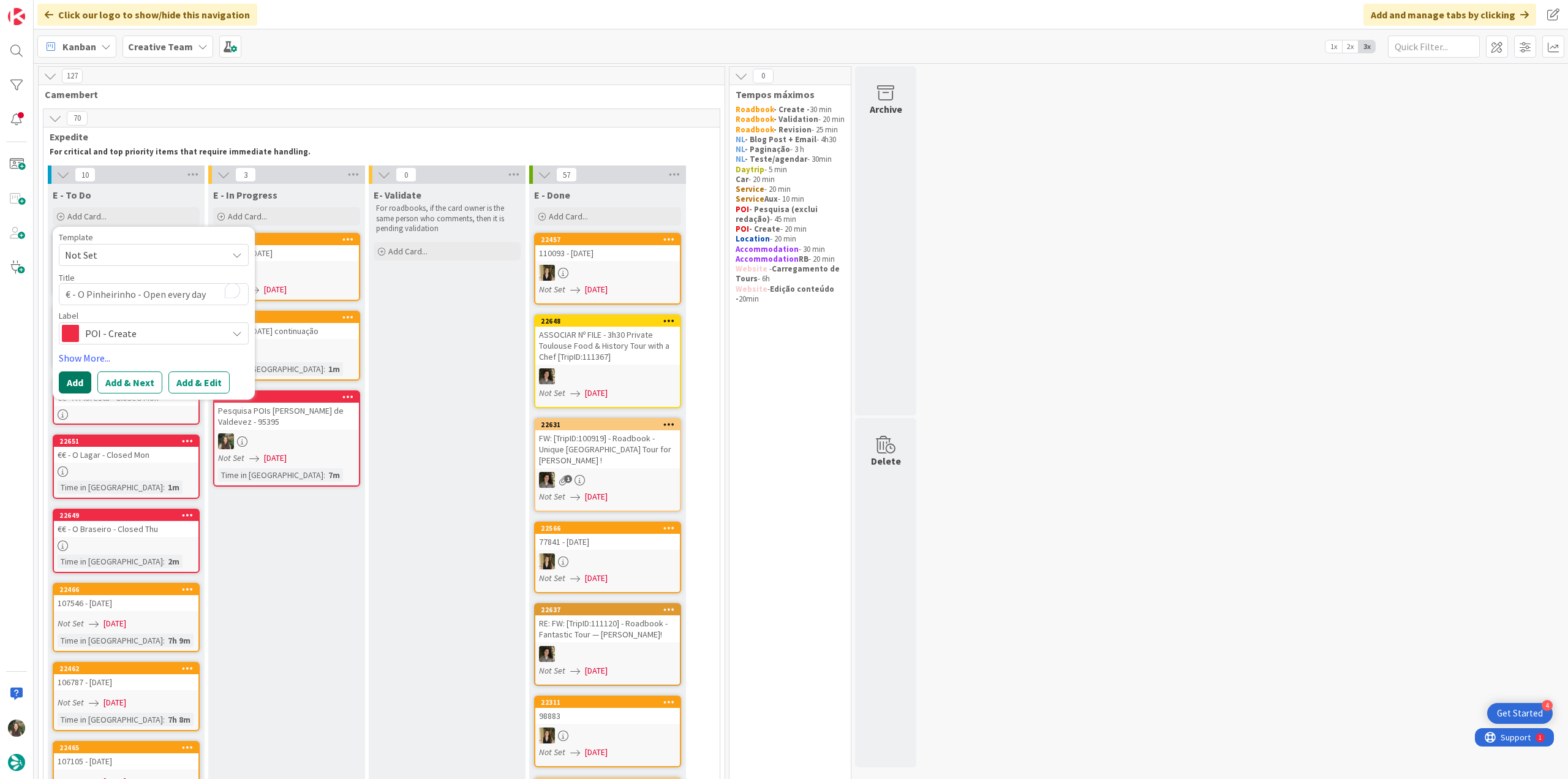
click at [79, 387] on button "Add" at bounding box center [75, 383] width 33 height 22
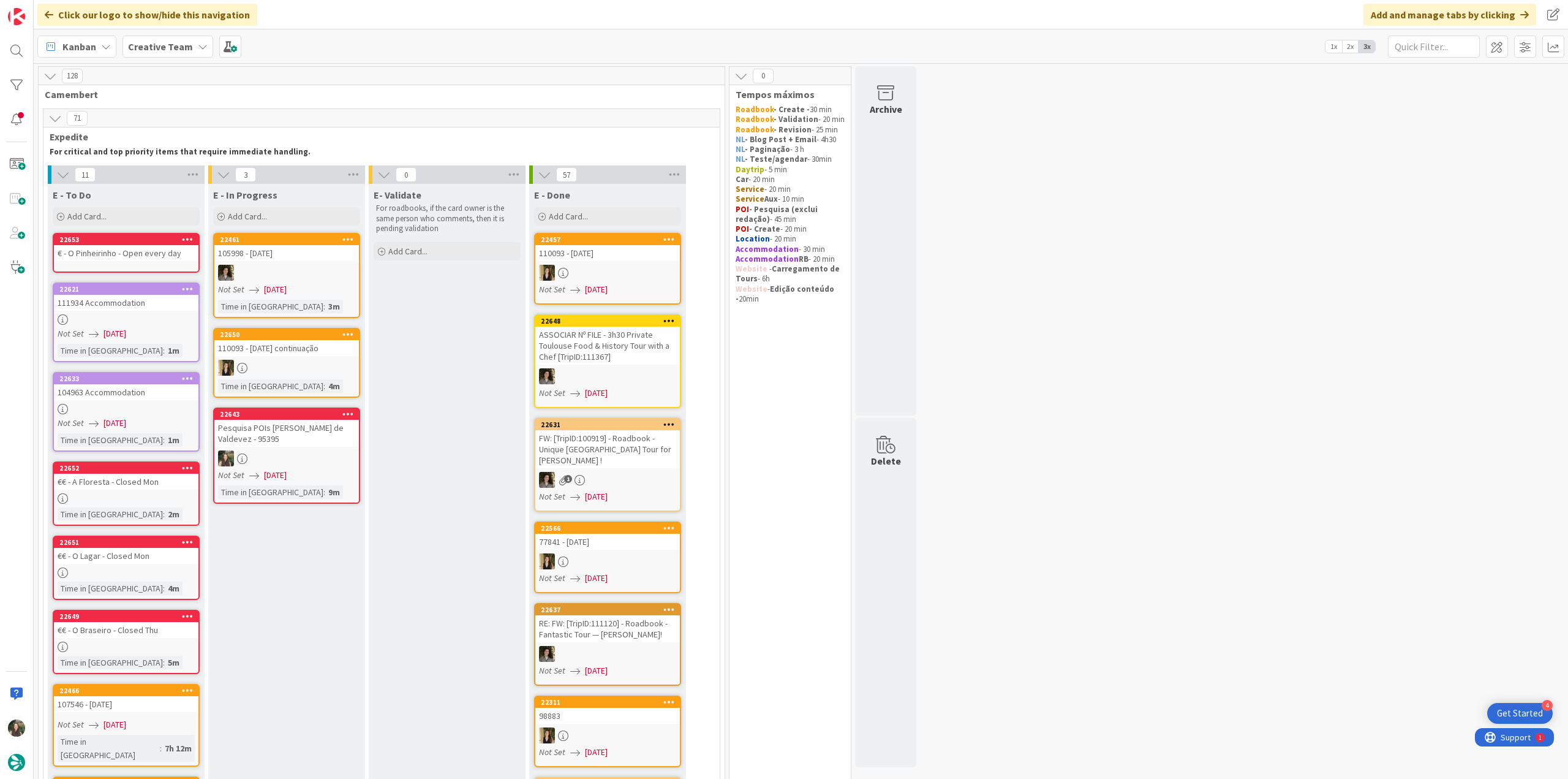
click at [123, 257] on div "€ - O Pinheirinho - Open every day" at bounding box center [125, 253] width 144 height 16
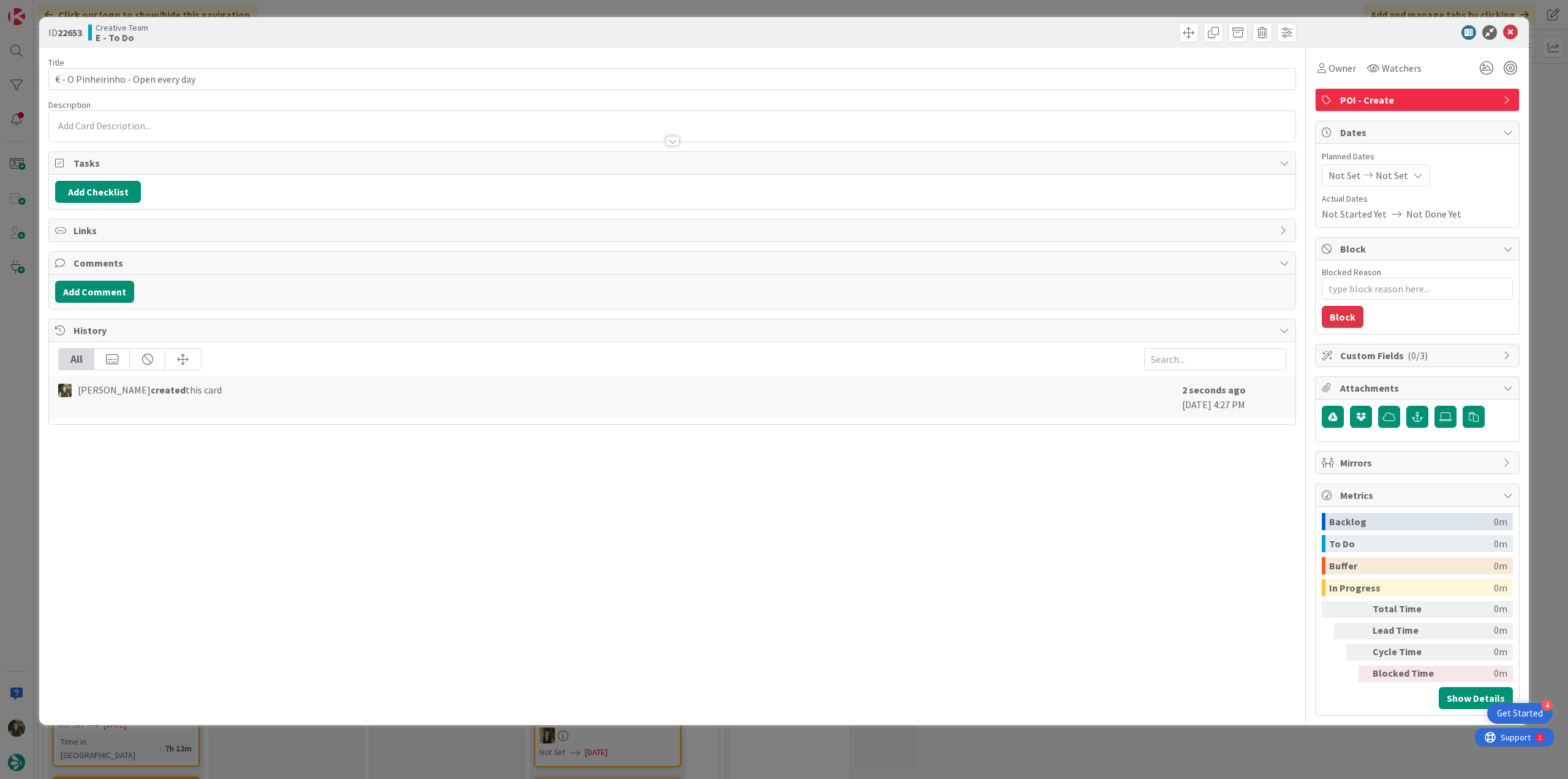
type textarea "x"
click at [145, 125] on p at bounding box center [672, 126] width 1234 height 14
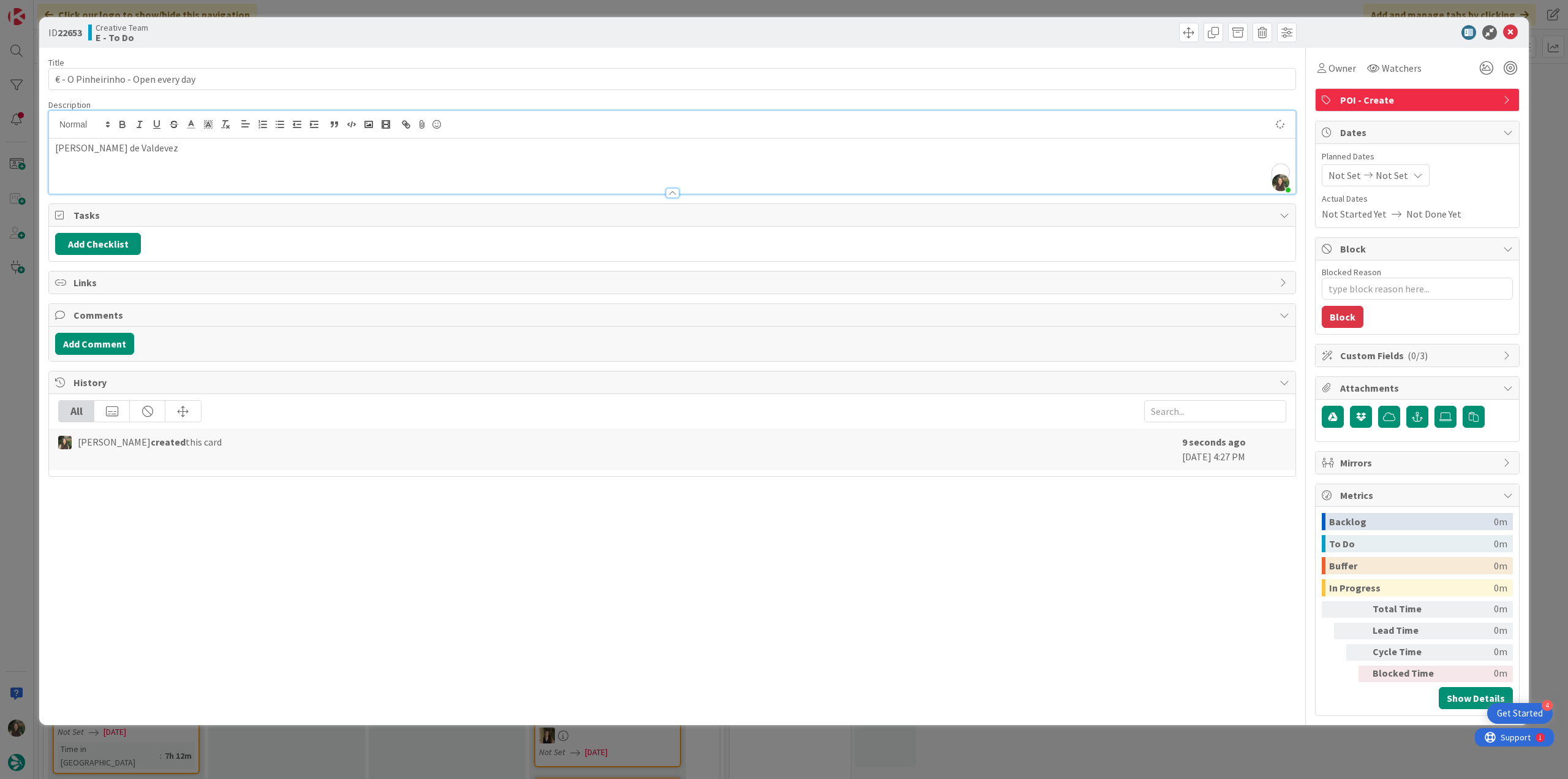
click at [27, 340] on div "ID 22653 Creative Team E - To Do Title 34 / 128 € - O Pinheirinho - Open every …" at bounding box center [784, 390] width 1568 height 779
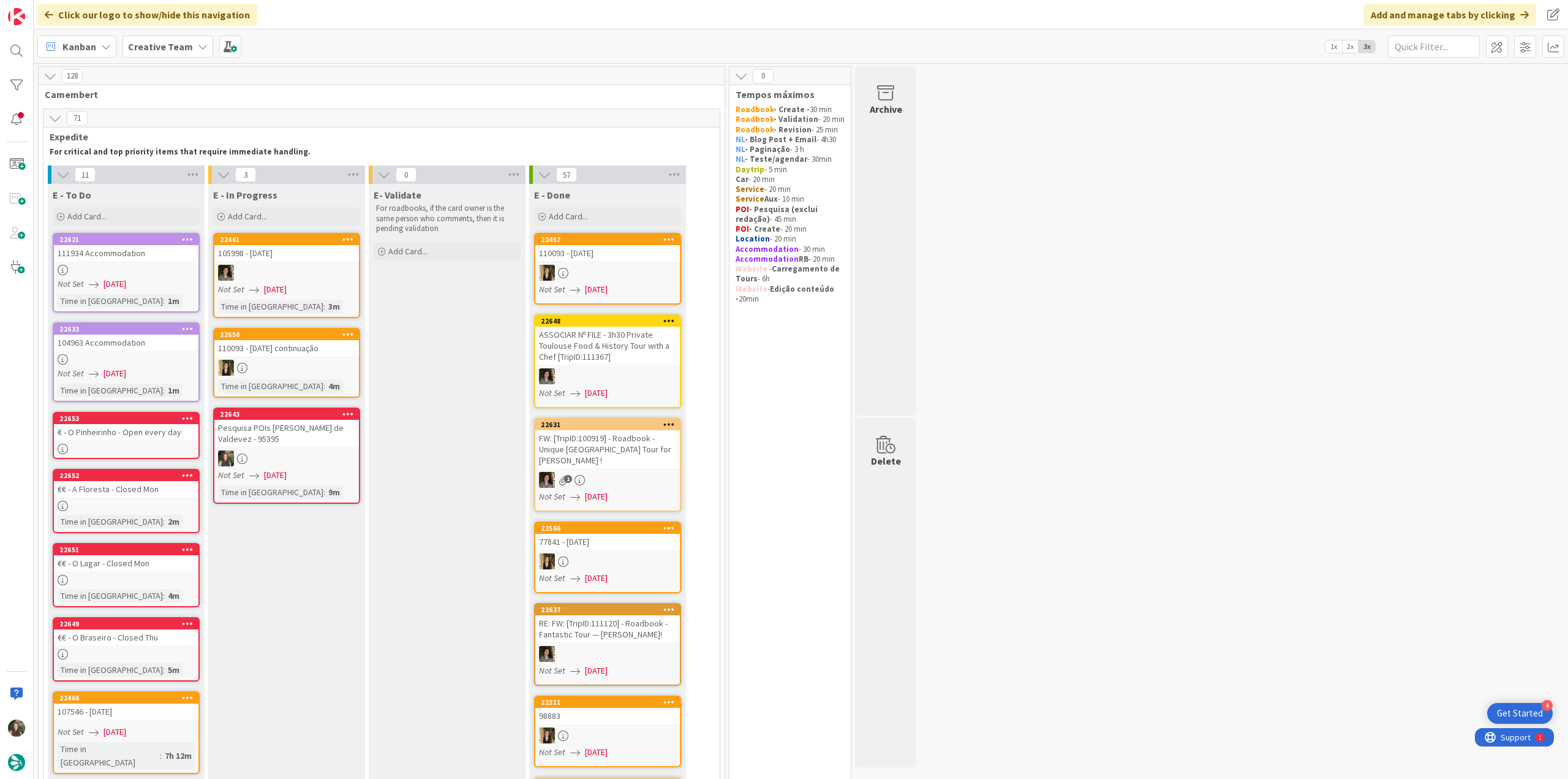
click at [324, 437] on div "Pesquisa POIs Arcos de Valdevez - 95395" at bounding box center [286, 433] width 144 height 27
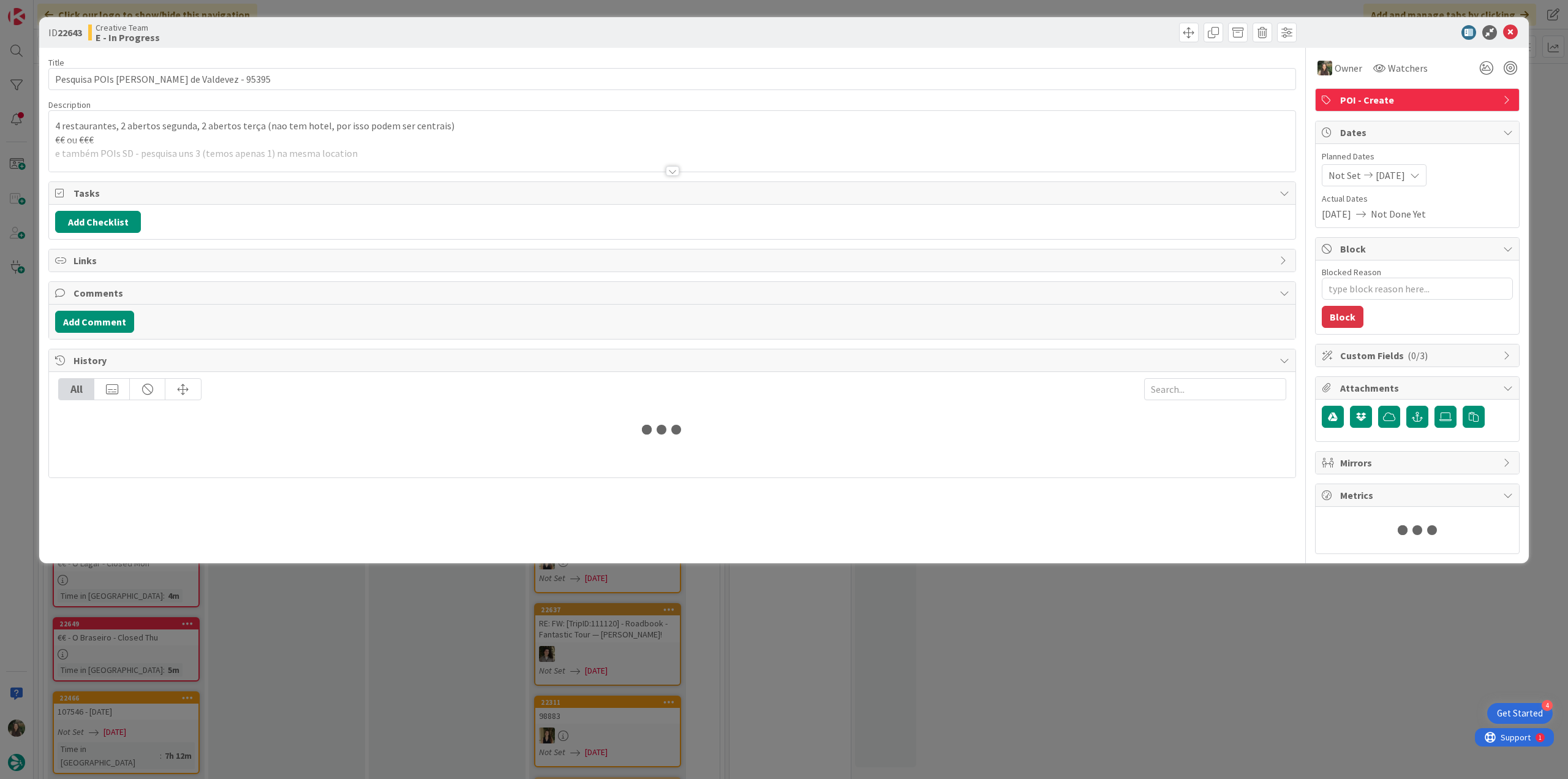
type textarea "x"
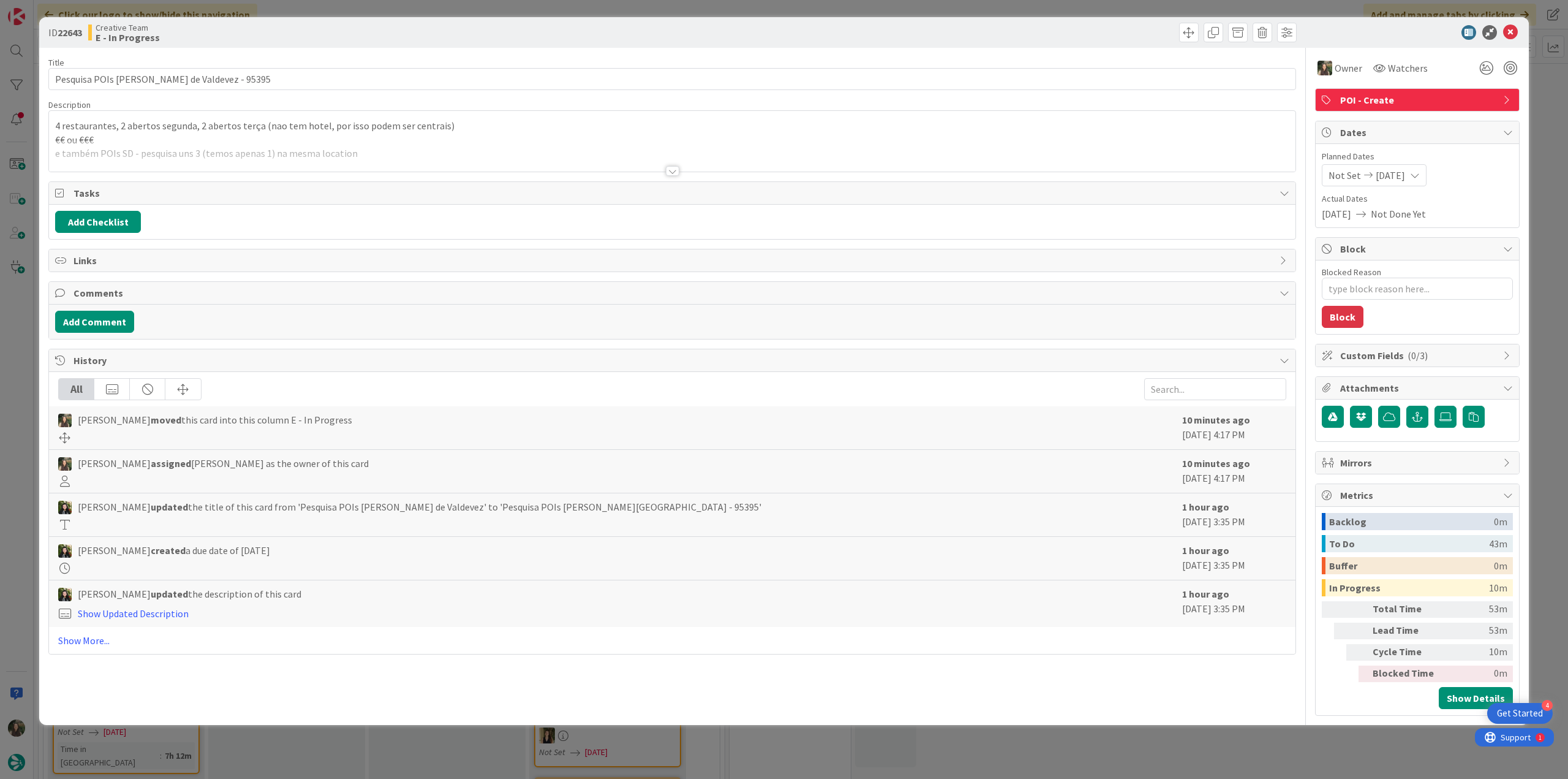
click at [281, 140] on div at bounding box center [672, 155] width 1246 height 31
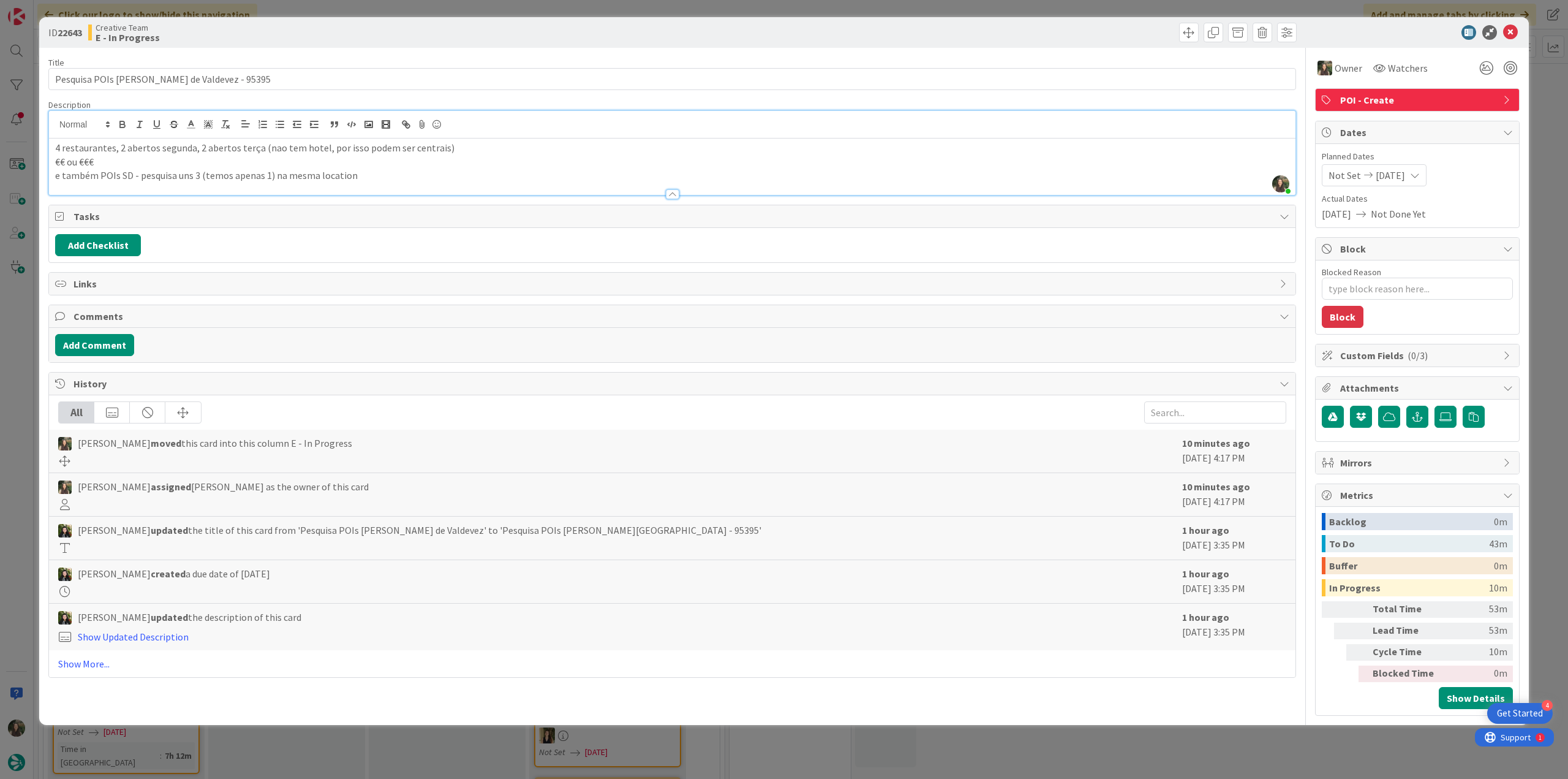
click at [14, 412] on div "ID 22643 Creative Team E - In Progress Title 39 / 128 Pesquisa POIs Arcos de Va…" at bounding box center [784, 390] width 1568 height 779
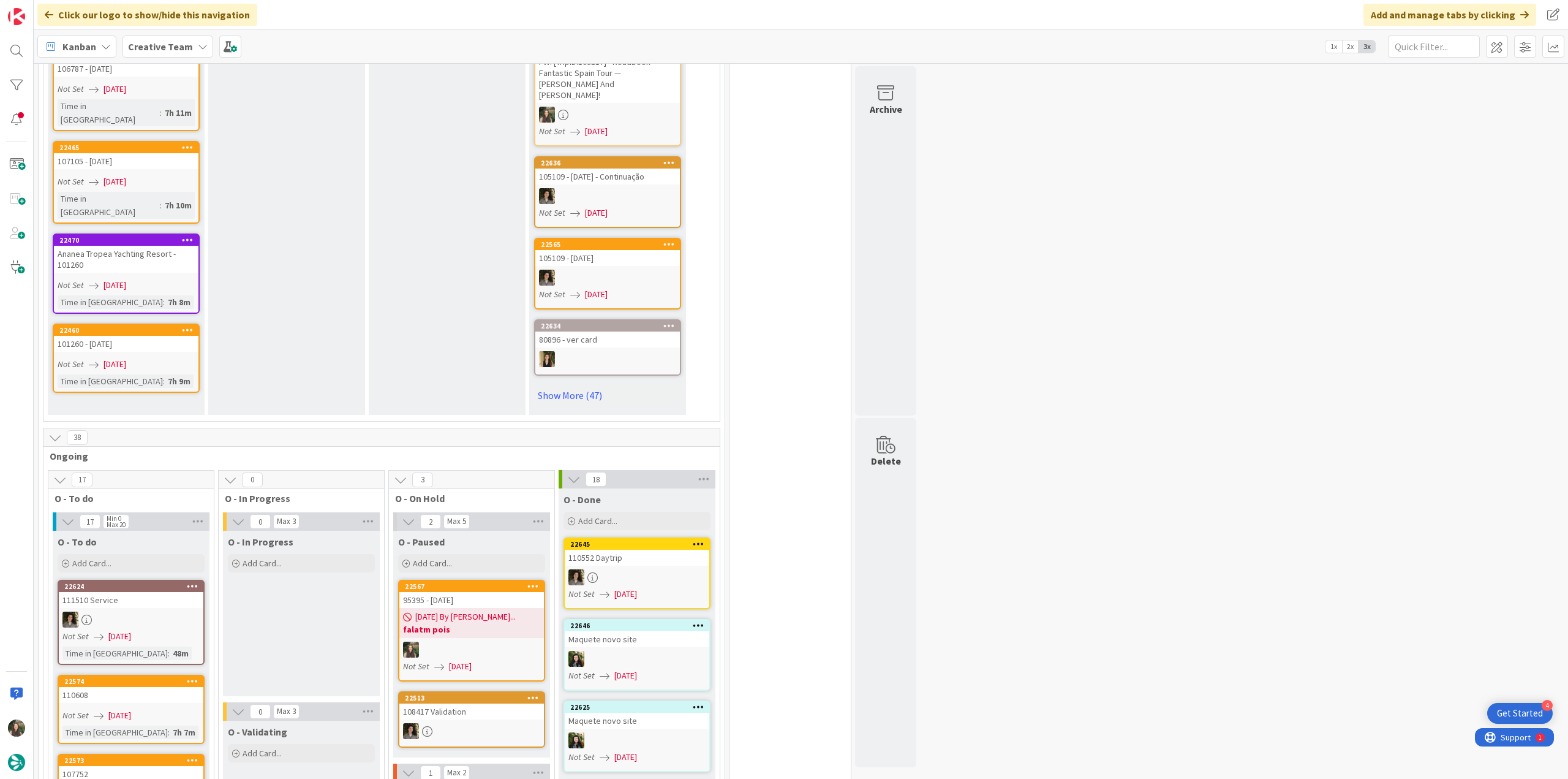
click at [486, 623] on b "falatm pois" at bounding box center [471, 629] width 137 height 12
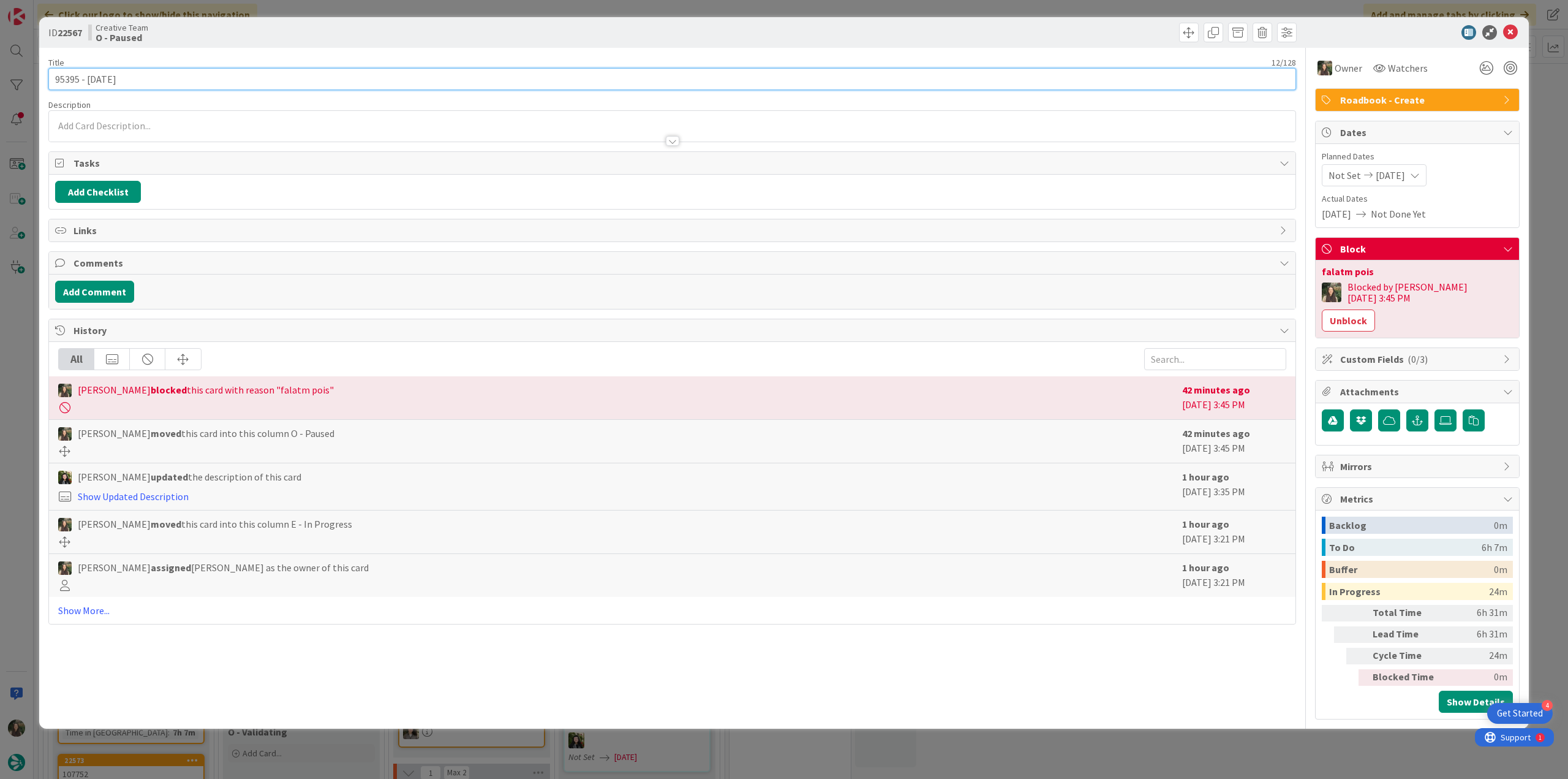
click at [75, 79] on input "95395 - [DATE]" at bounding box center [672, 79] width 1248 height 22
click at [14, 330] on div "ID 22567 Creative Team O - Paused Title 12 / 128 95395 - 6oct Description Inês …" at bounding box center [784, 390] width 1568 height 779
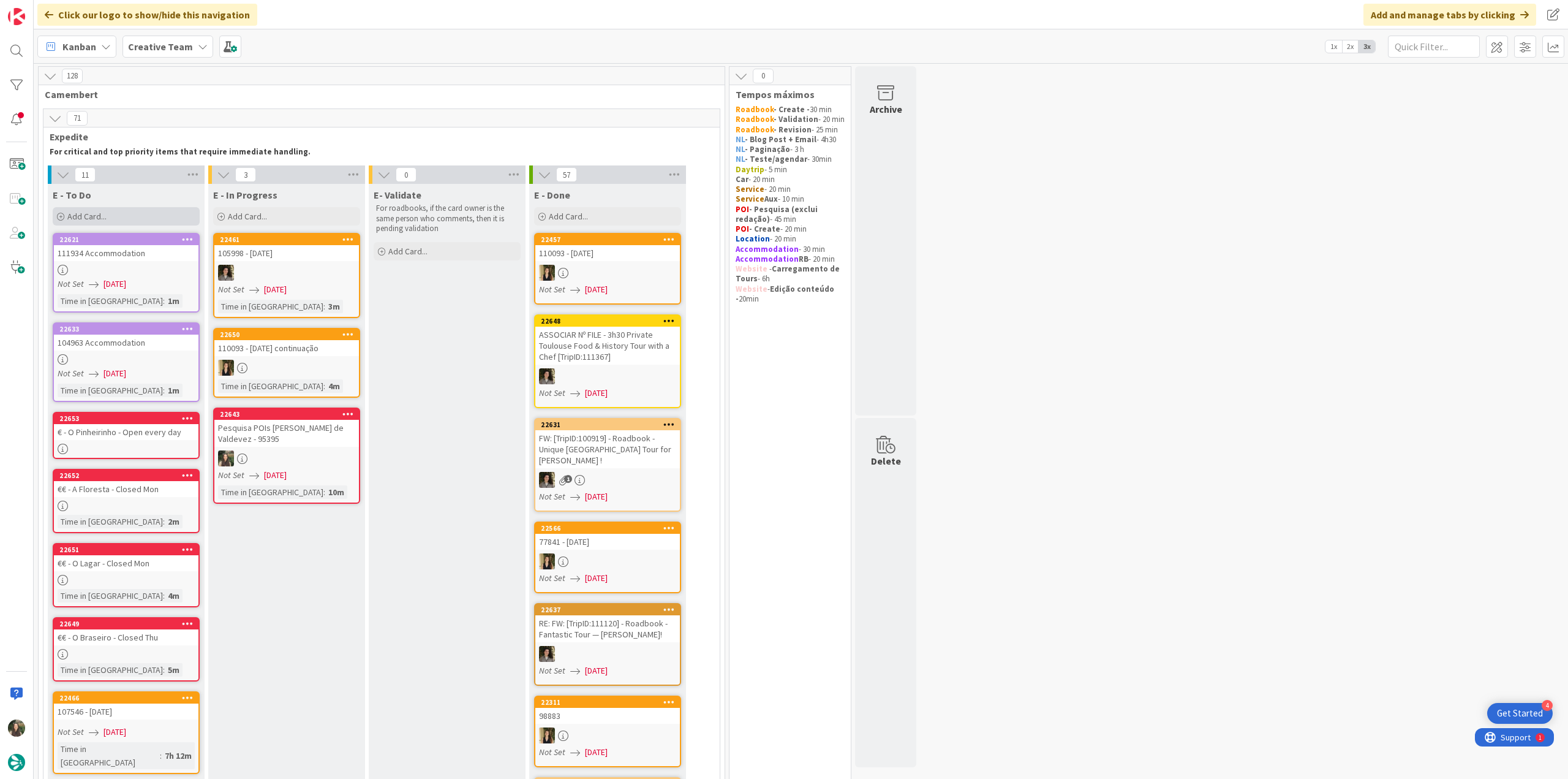
click at [71, 218] on span "Add Card..." at bounding box center [86, 216] width 39 height 11
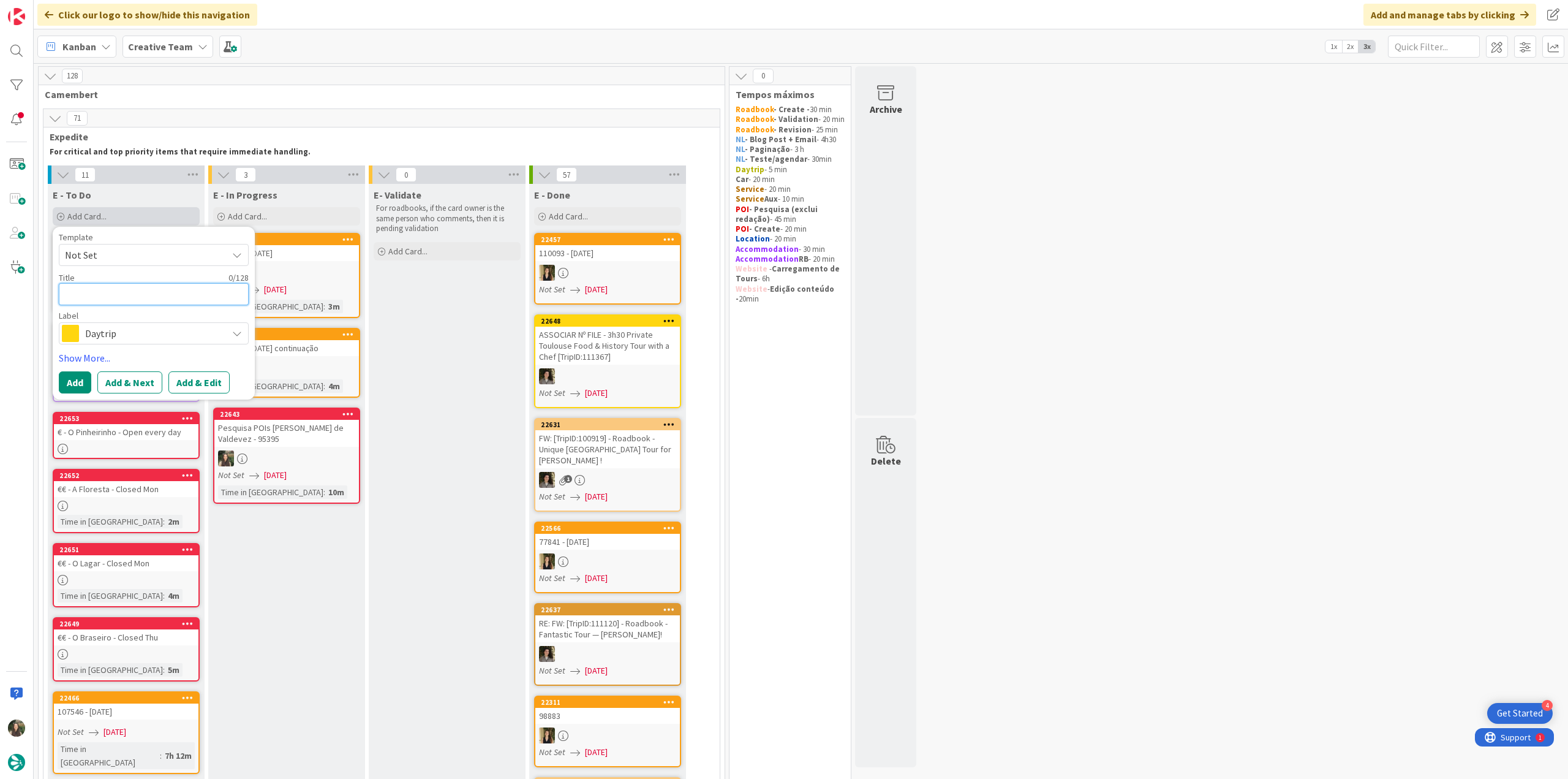
paste textarea "Paço da Giela"
type textarea "Paço da Giela"
type textarea "x"
click at [125, 340] on span "Daytrip" at bounding box center [153, 333] width 136 height 17
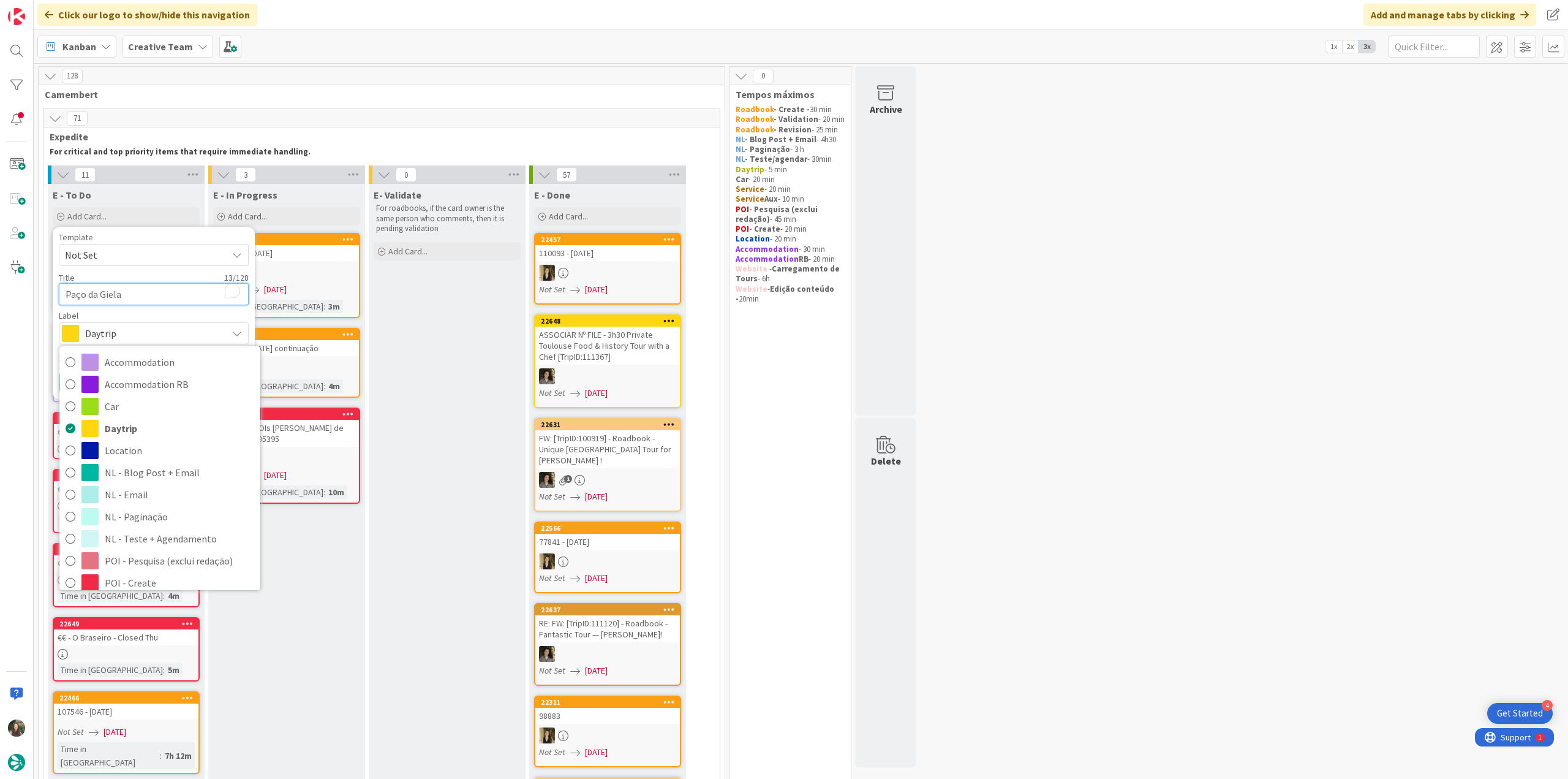
click at [61, 293] on textarea "Paço da Giela" at bounding box center [154, 294] width 190 height 22
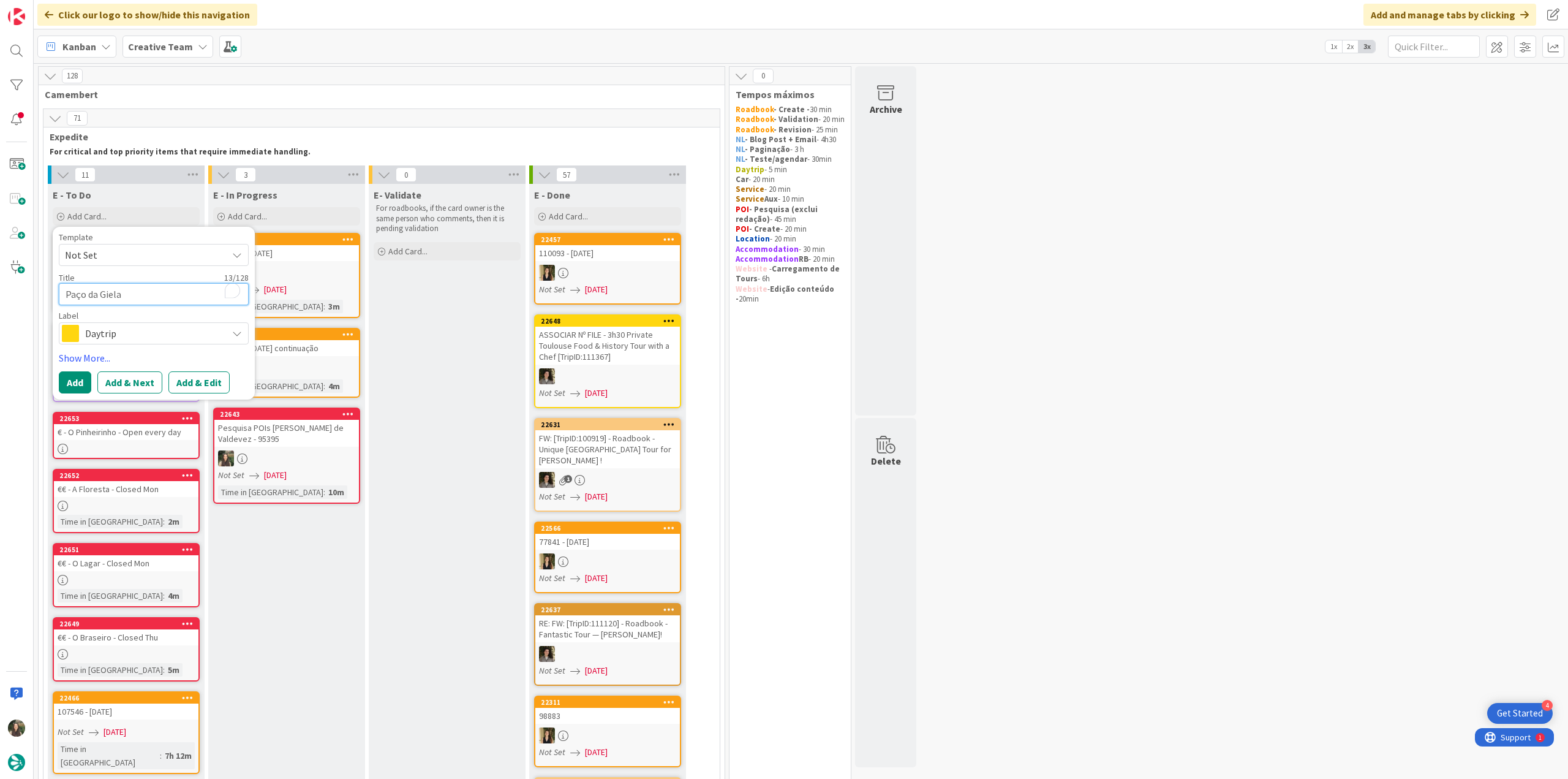
type textarea "PPaço da Giela"
type textarea "x"
type textarea "POPaço da Giela"
type textarea "x"
type textarea "POIPaço da Giela"
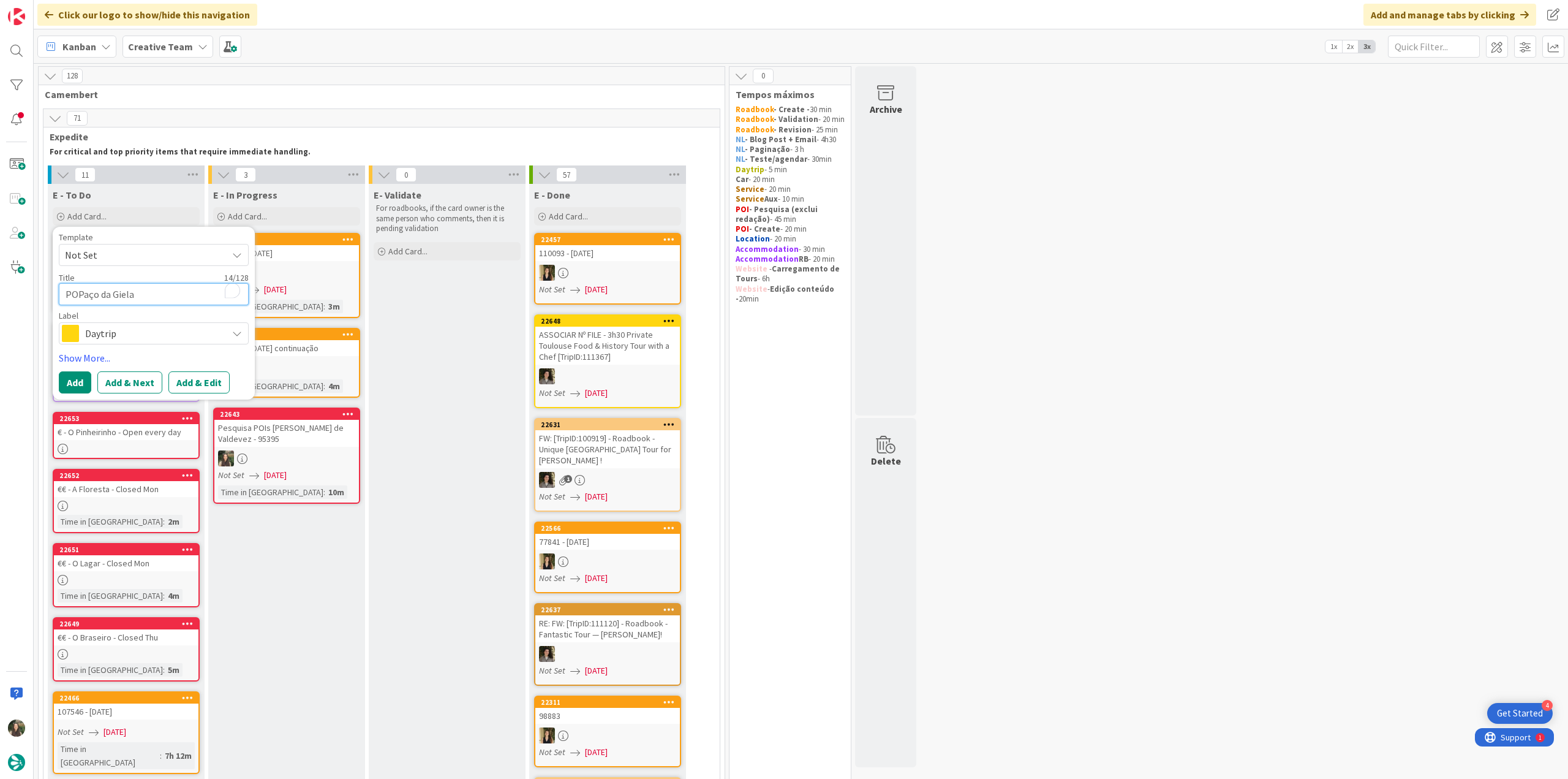
type textarea "x"
type textarea "POI Paço da Giela"
type textarea "x"
type textarea "POI SPaço da Giela"
type textarea "x"
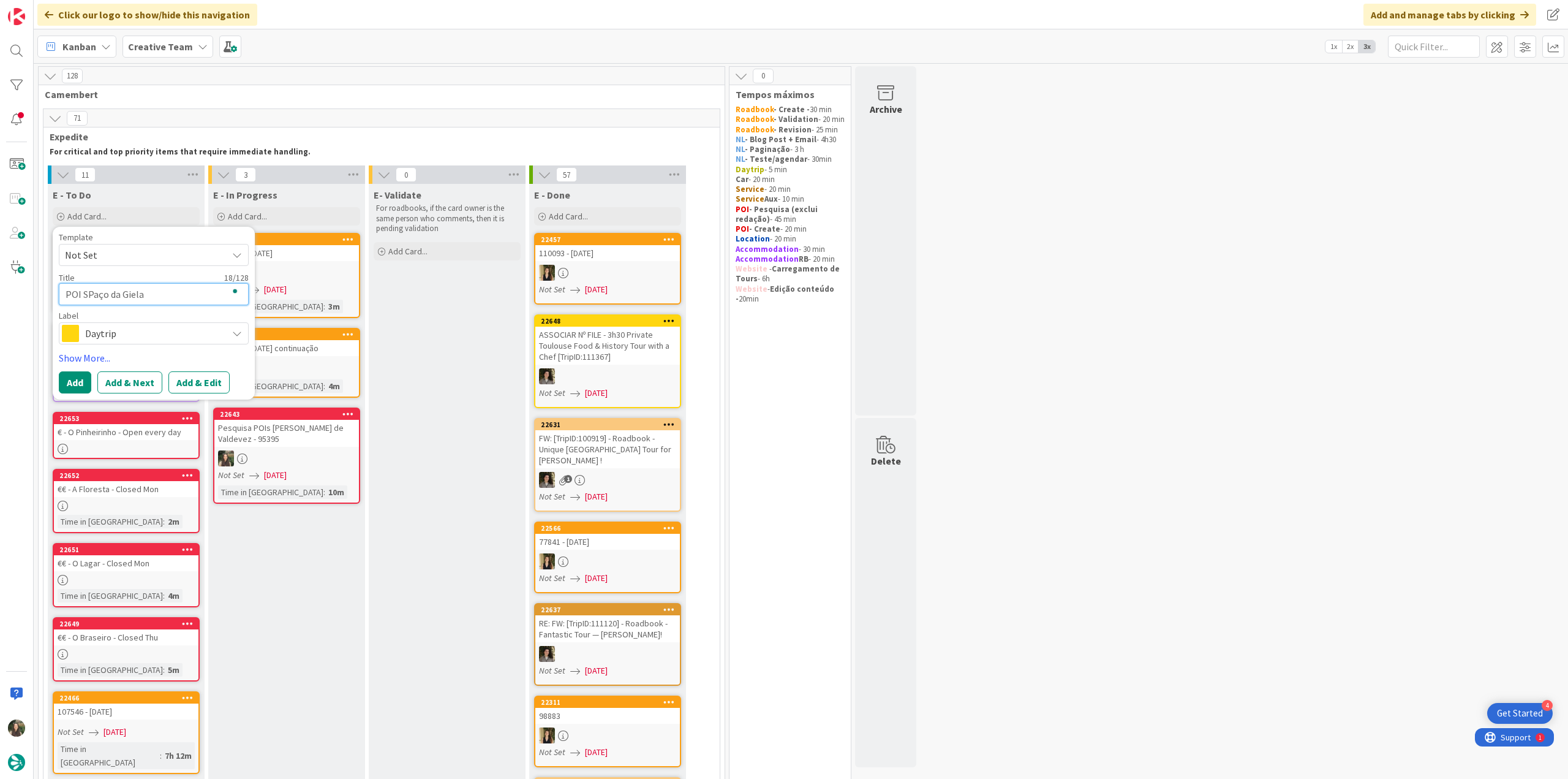
type textarea "POI S&Paço da Giela"
type textarea "x"
type textarea "POI S&DPaço da Giela"
type textarea "x"
type textarea "POI S&D Paço da Giela"
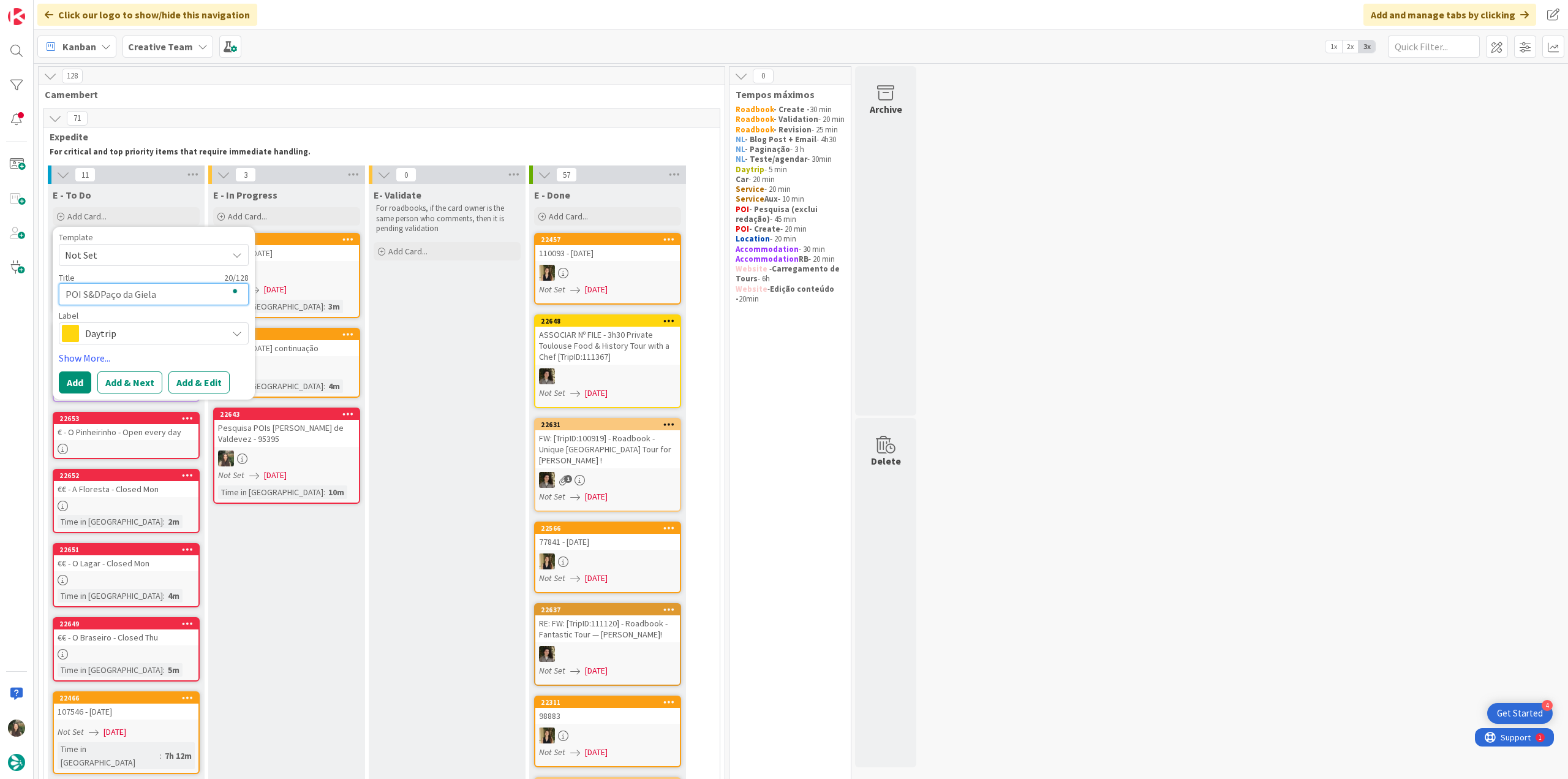
type textarea "x"
type textarea "POI S&D -Paço da Giela"
type textarea "x"
type textarea "POI S&D - Paço da Giela"
type textarea "x"
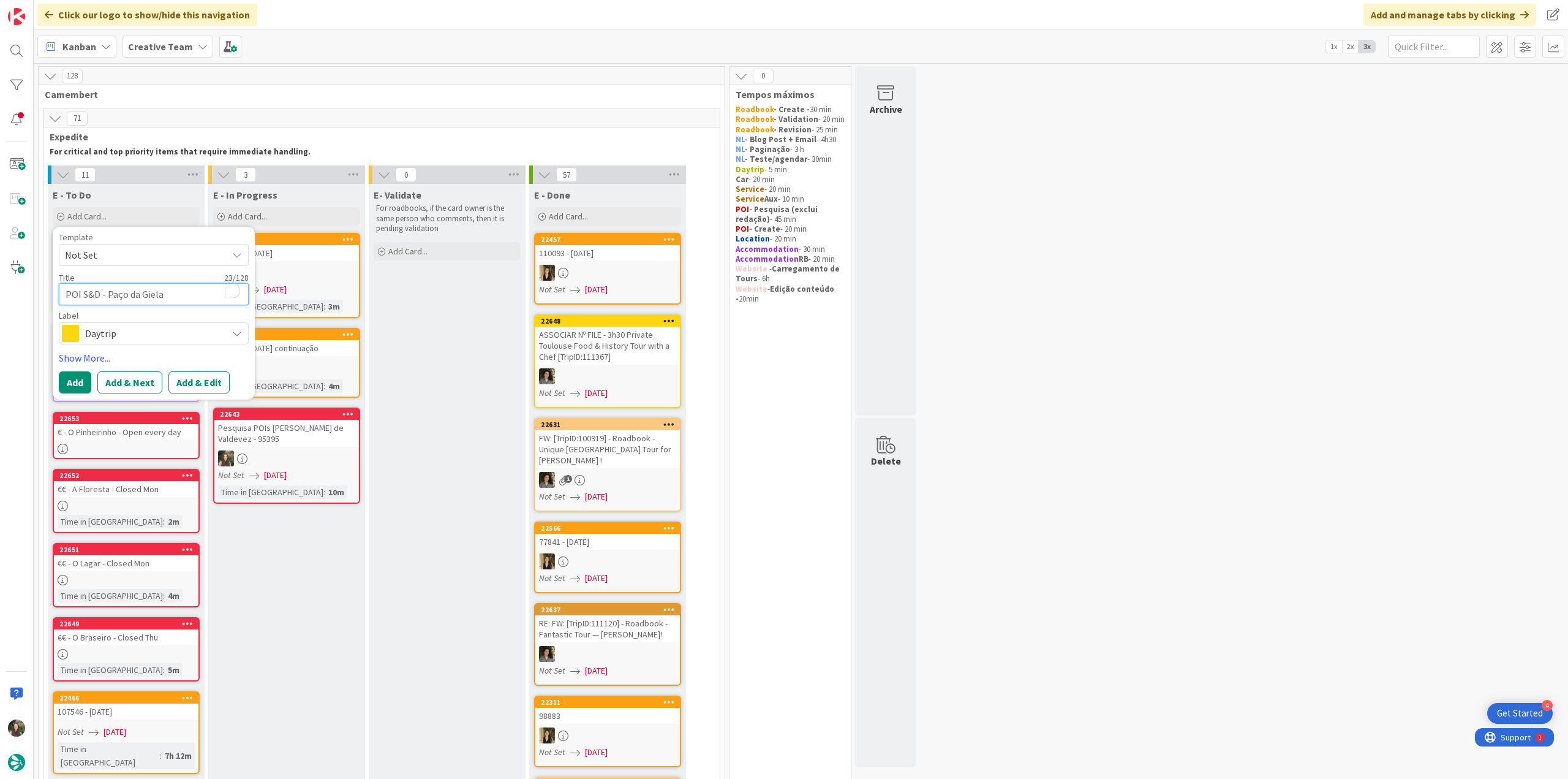
type textarea "POI S&D - Paço da Giela"
click at [142, 330] on span "Daytrip" at bounding box center [153, 333] width 136 height 17
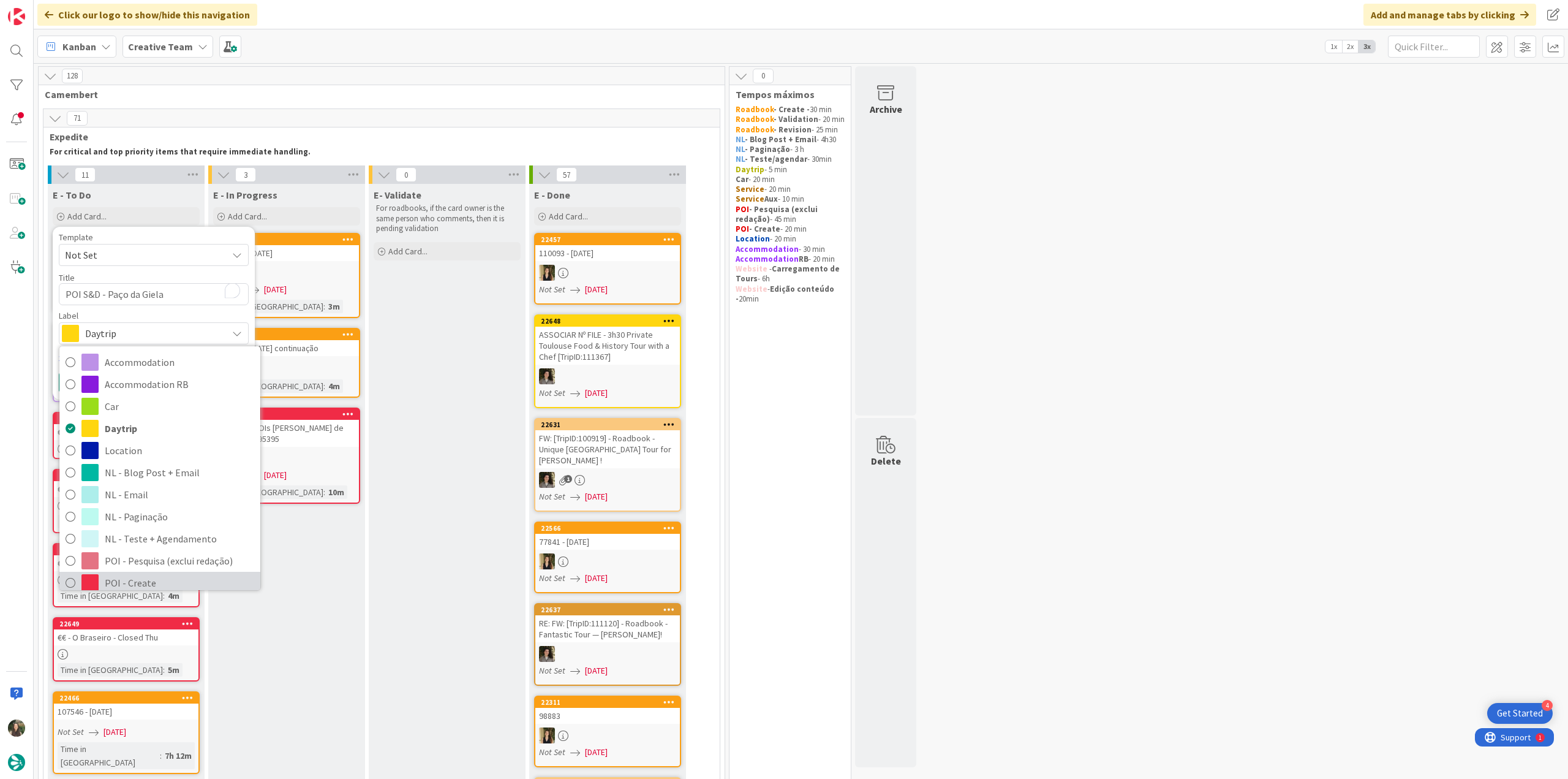
click at [155, 573] on span "POI - Create" at bounding box center [179, 582] width 149 height 18
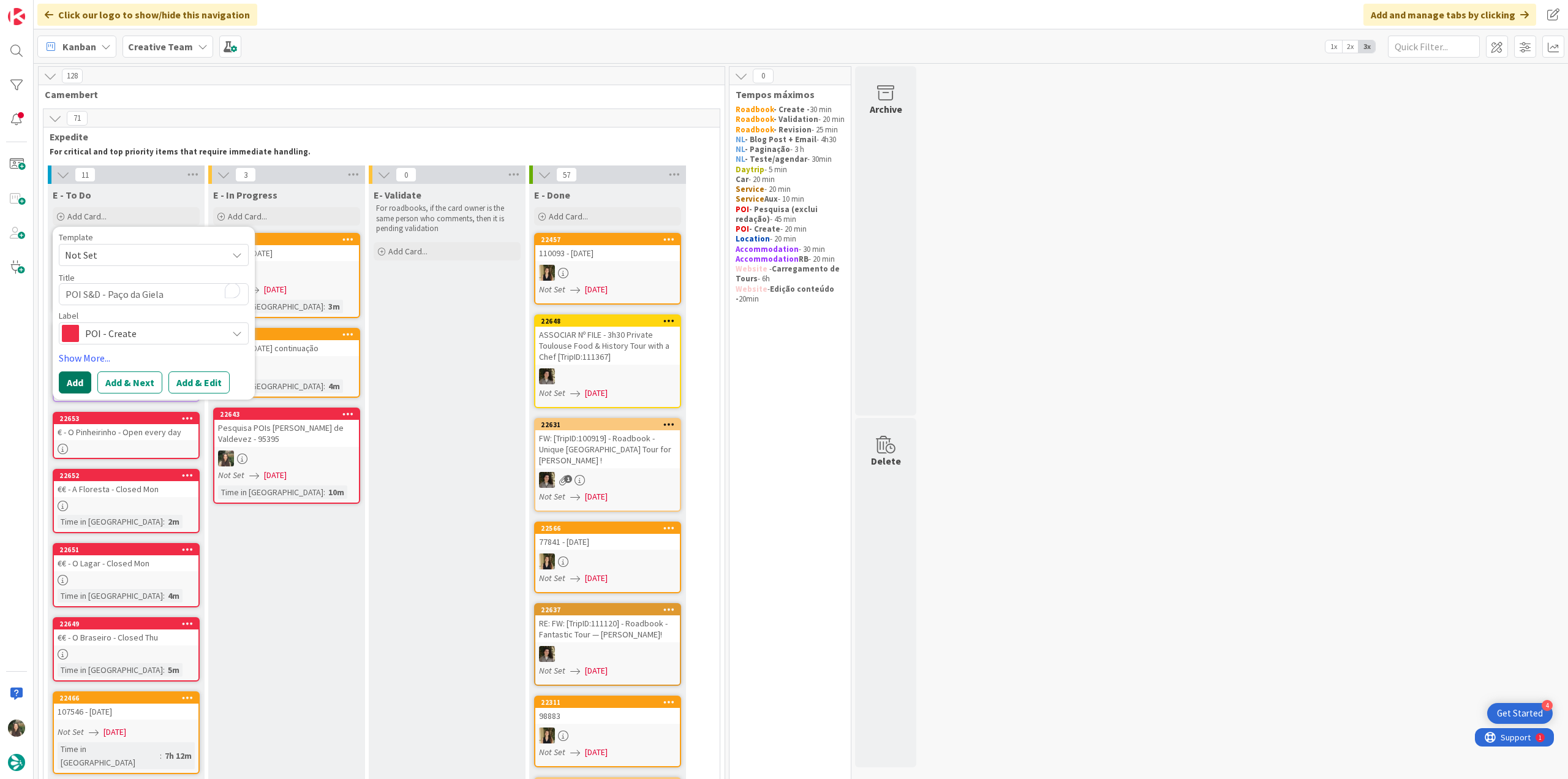
click at [65, 383] on button "Add" at bounding box center [75, 383] width 33 height 22
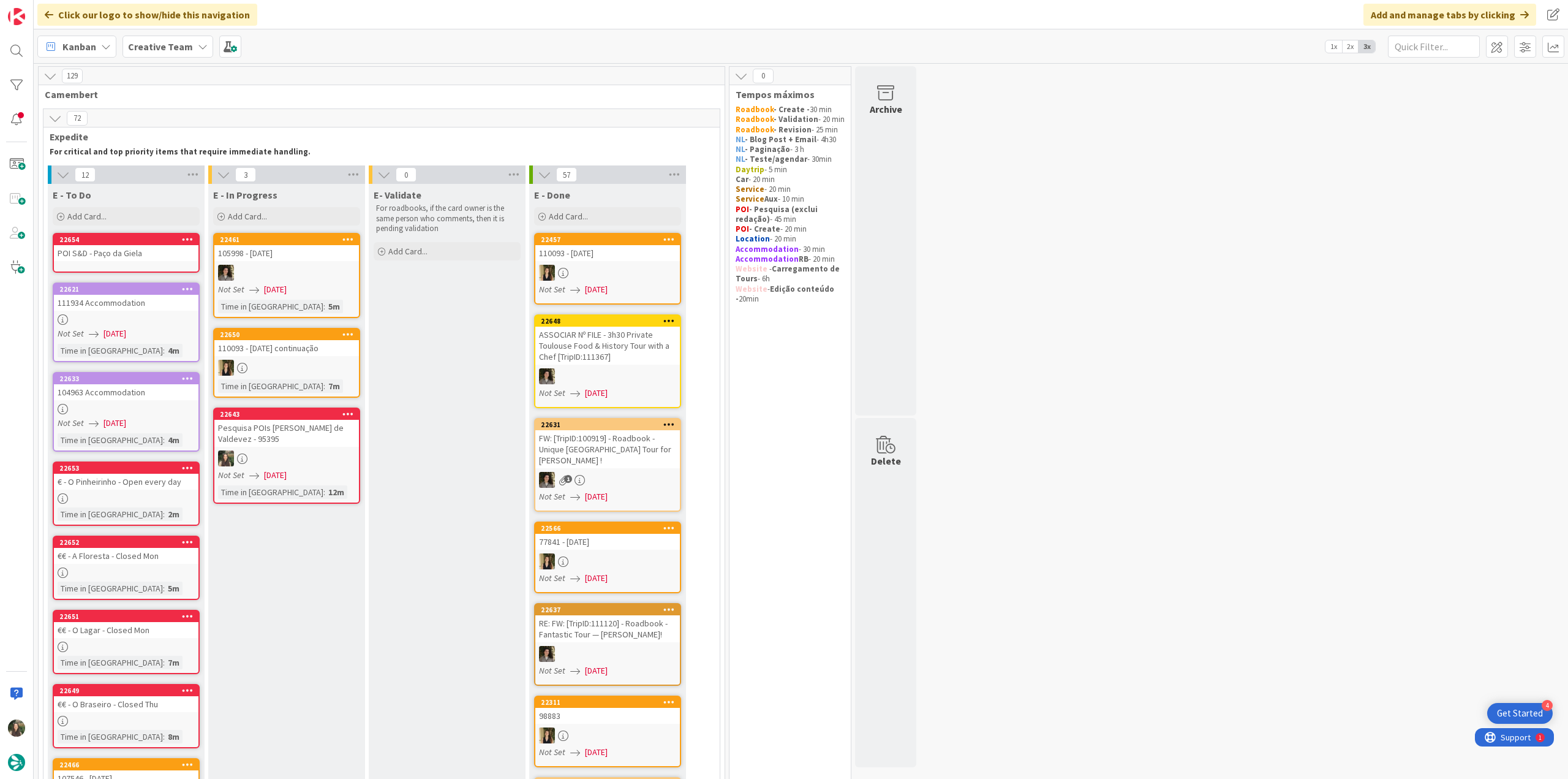
click at [117, 258] on div "POI S&D - Paço da Giela" at bounding box center [125, 253] width 144 height 16
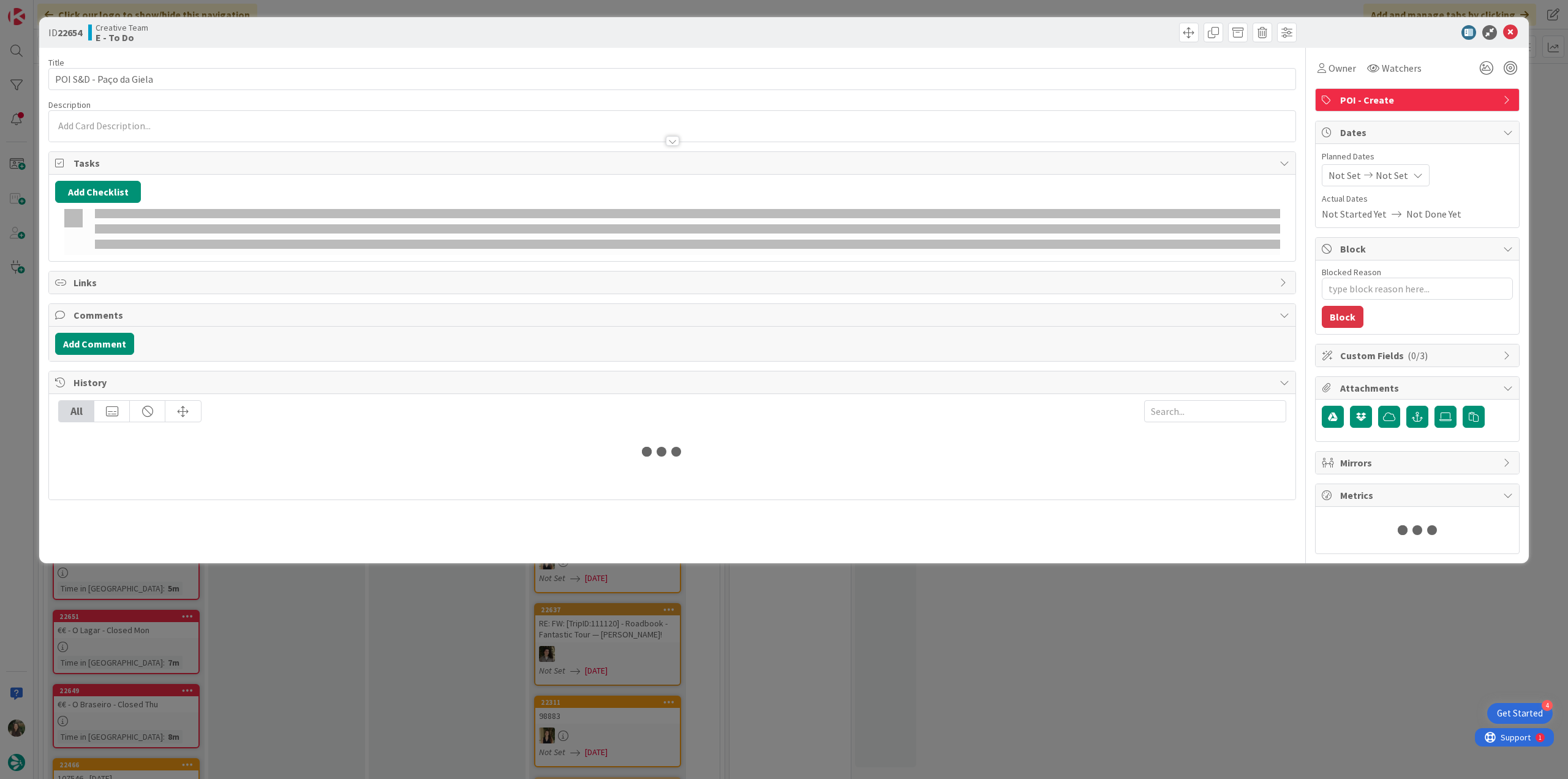
type textarea "x"
click at [210, 125] on p at bounding box center [672, 126] width 1234 height 14
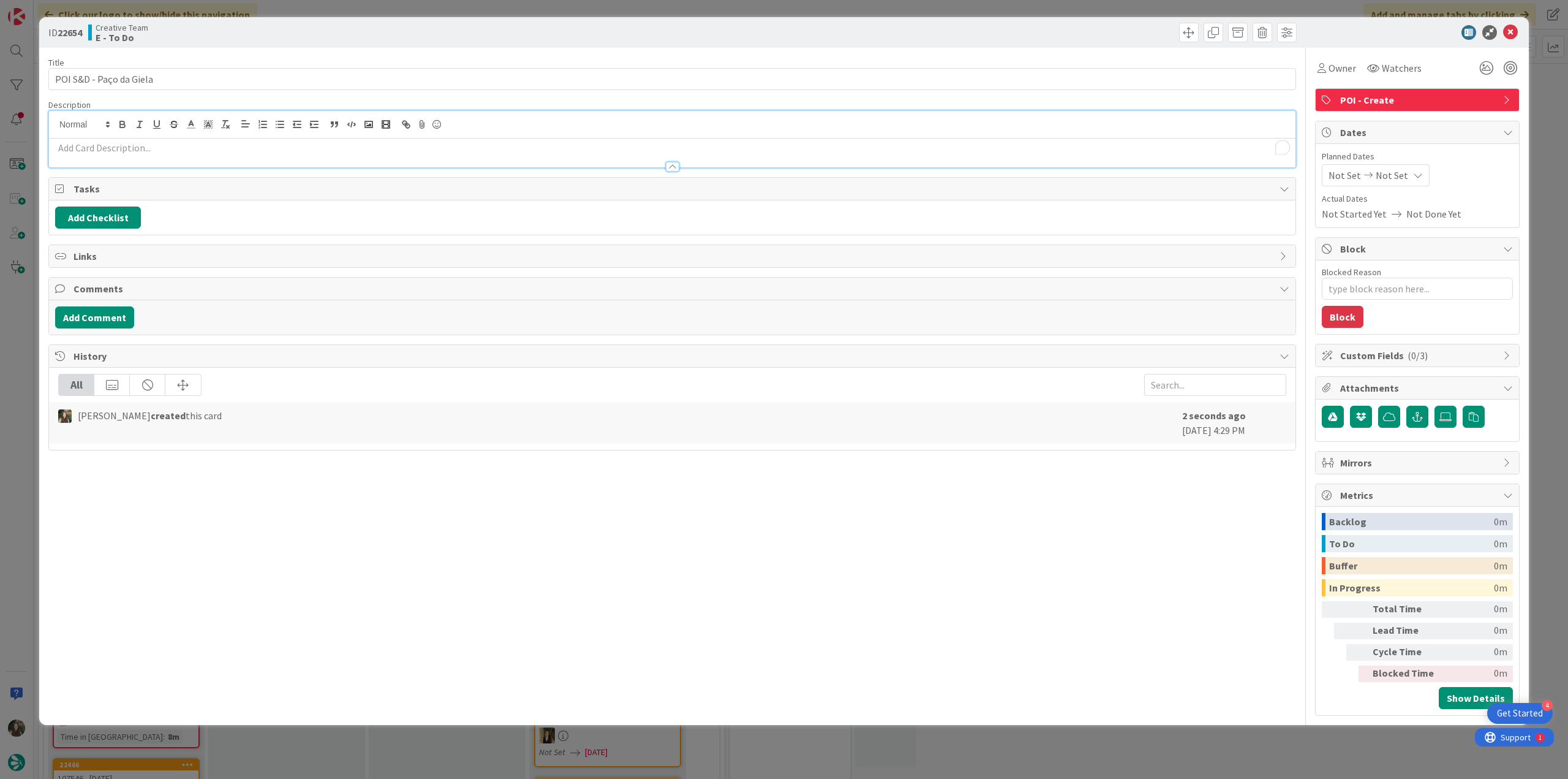
click at [162, 139] on div "To enrich screen reader interactions, please activate Accessibility in Grammarl…" at bounding box center [672, 152] width 1246 height 28
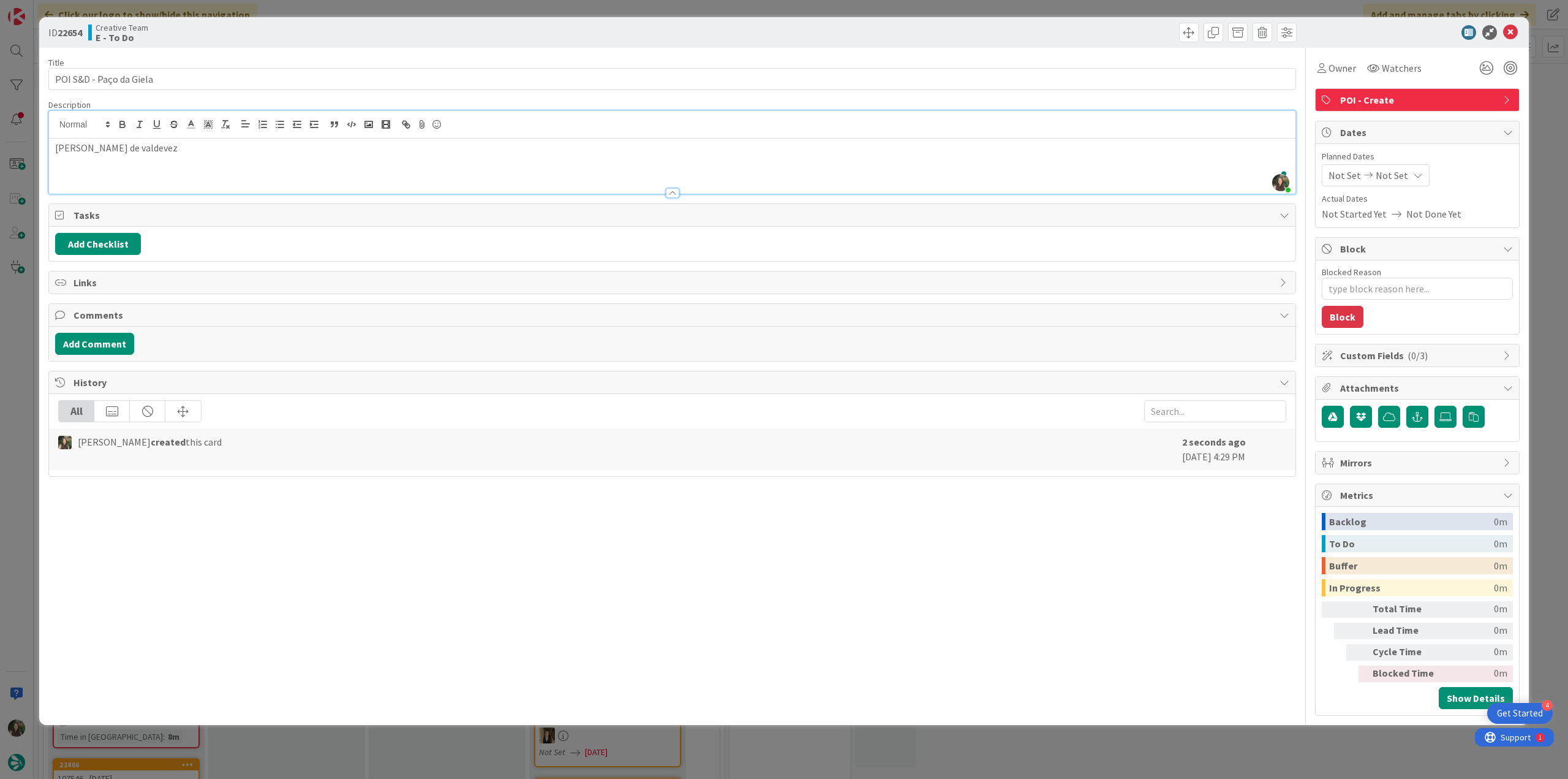
type textarea "x"
click at [22, 355] on div "ID 22654 Creative Team E - To Do Title 23 / 128 POI S&D - Paço da Giela Descrip…" at bounding box center [784, 390] width 1568 height 779
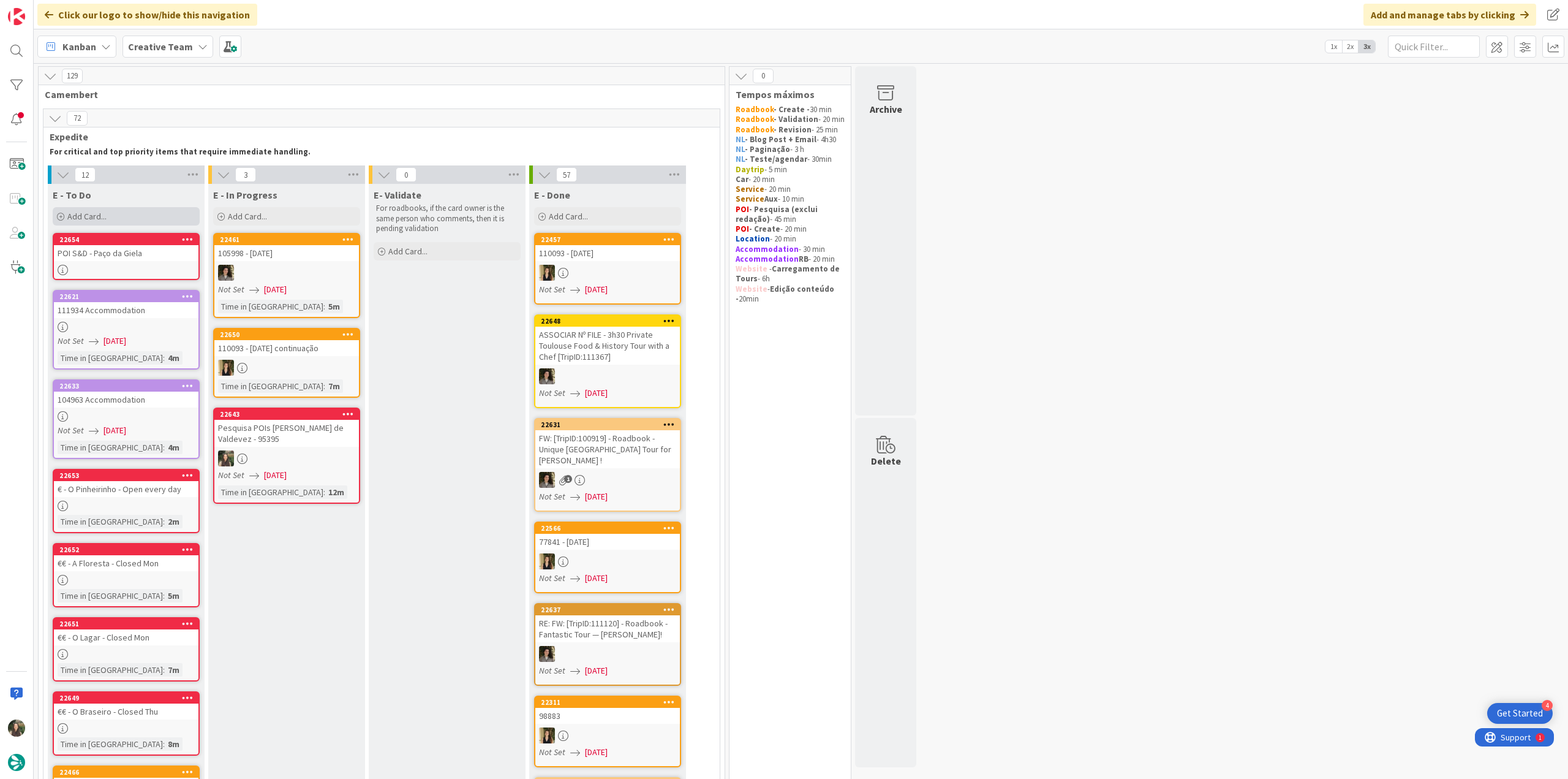
click at [114, 215] on div "Add Card..." at bounding box center [126, 216] width 147 height 18
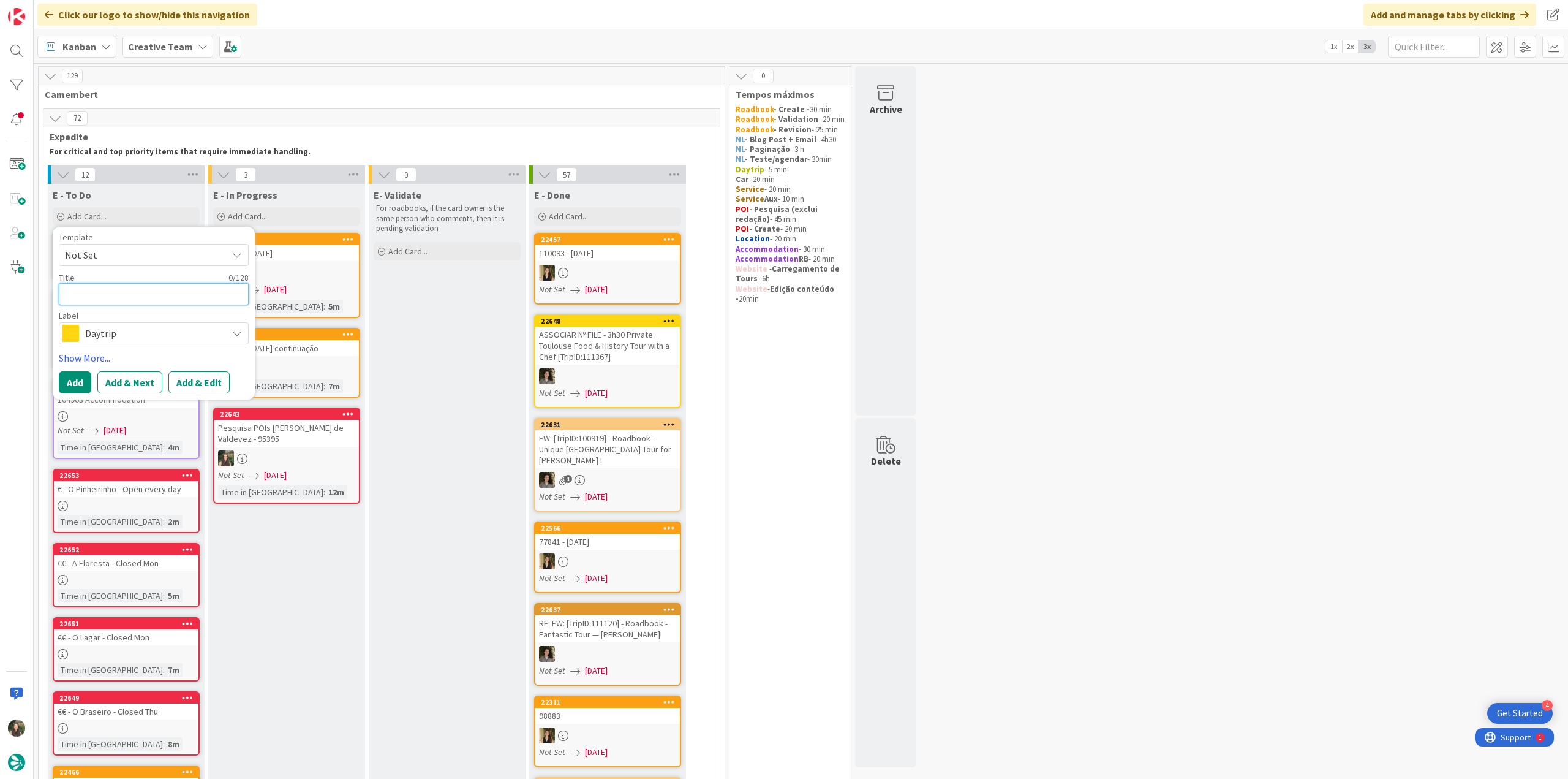
paste textarea "Lapa"
type textarea "Lapa"
type textarea "x"
type textarea "Lapa"
type textarea "x"
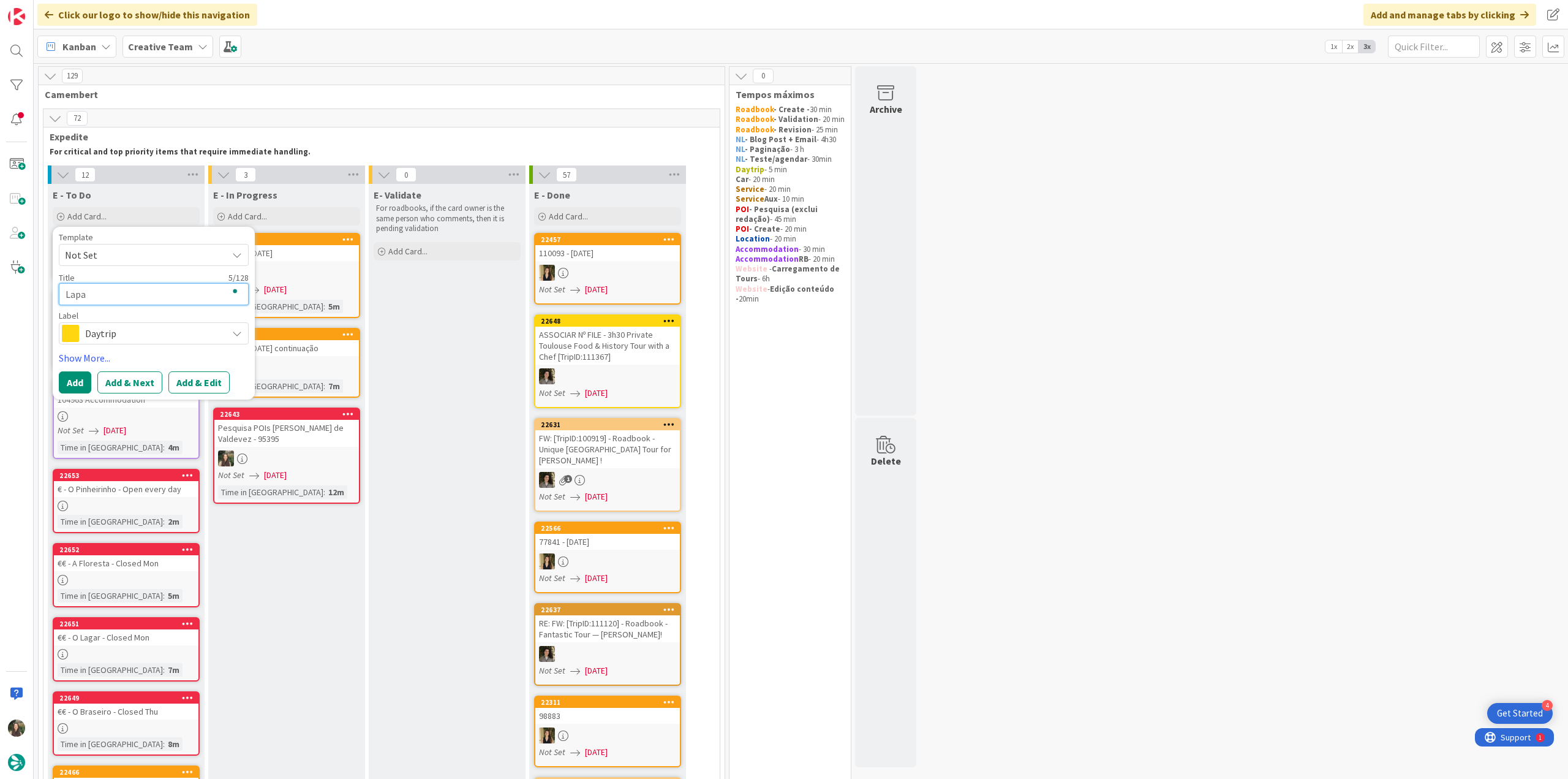
type textarea "Lapa C"
type textarea "x"
type textarea "Lapa Ch"
type textarea "x"
type textarea "Lapa Chu"
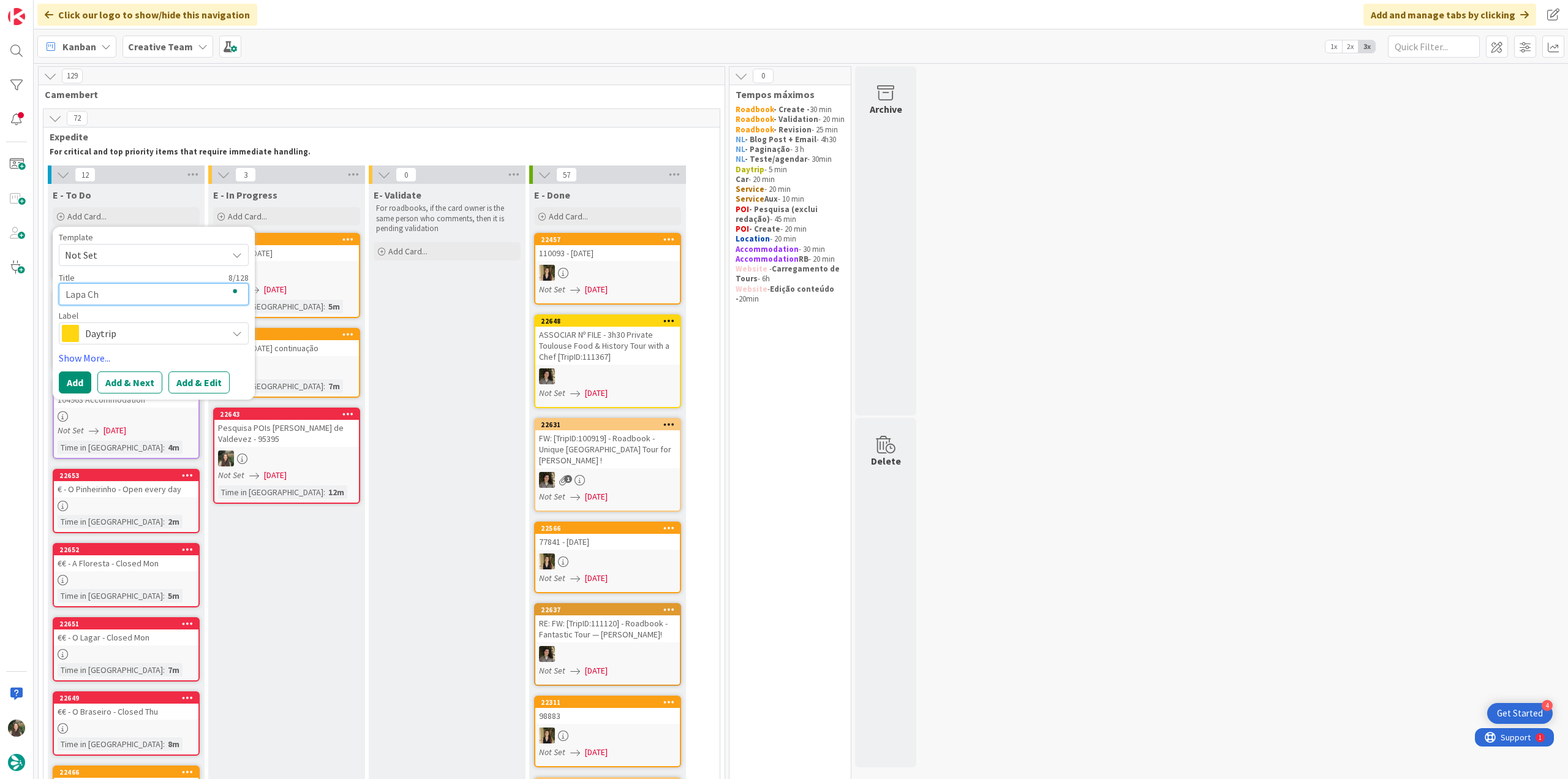
type textarea "x"
type textarea "Lapa Chur"
type textarea "x"
type textarea "Lapa Churc"
type textarea "x"
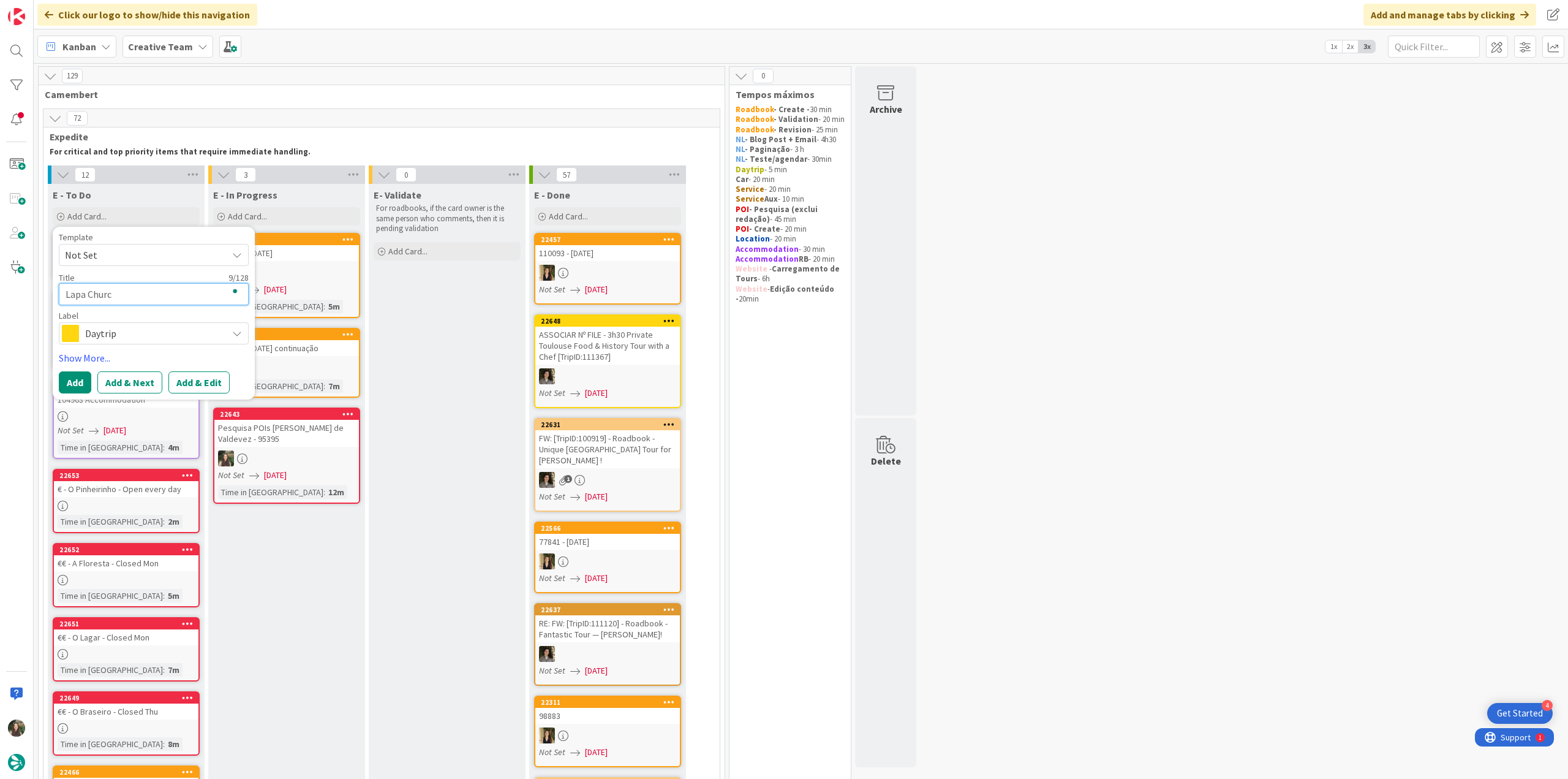
type textarea "Lapa Church"
type textarea "x"
type textarea "Lapa Church"
click at [154, 340] on span "Daytrip" at bounding box center [153, 333] width 136 height 17
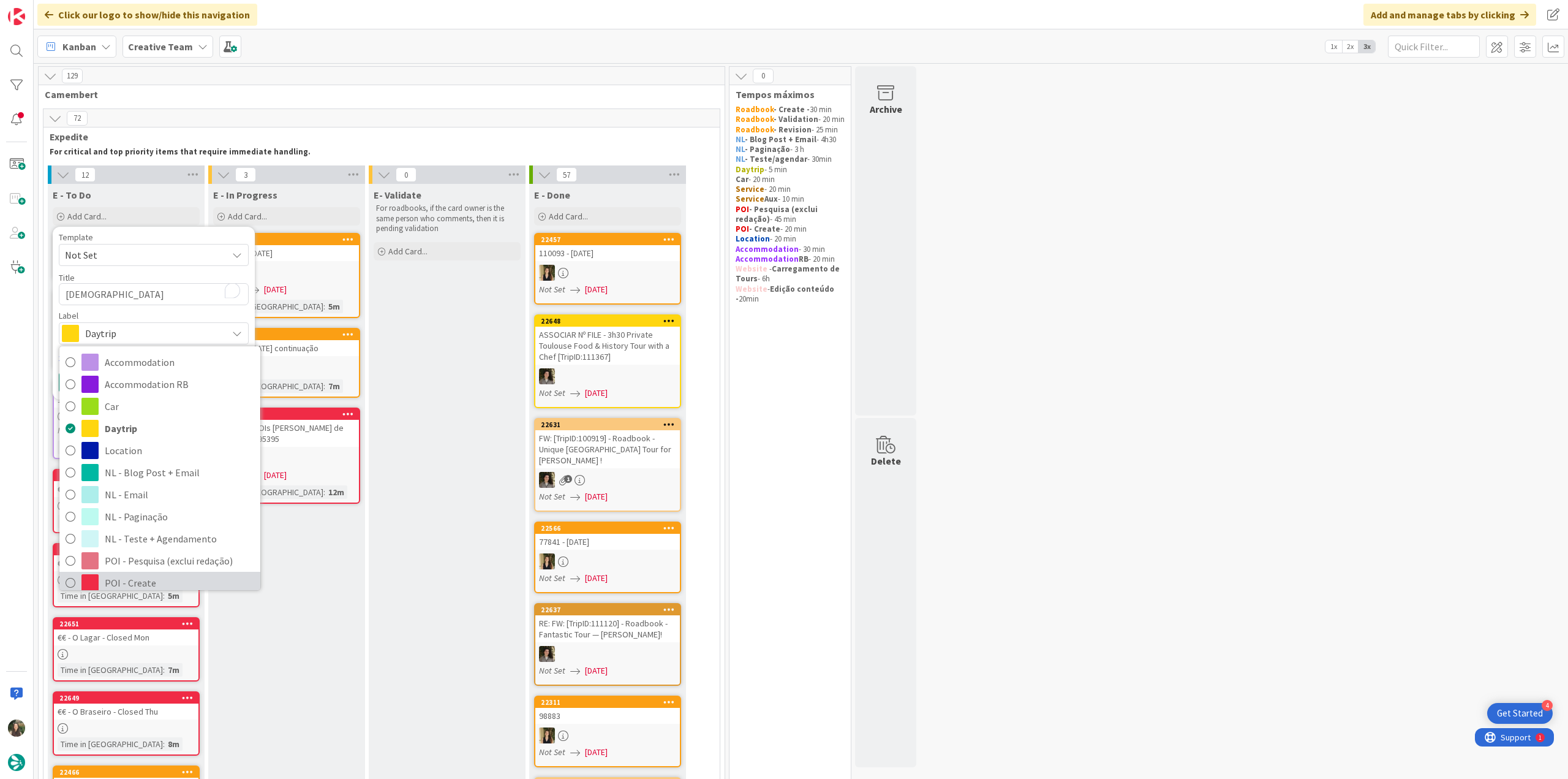
click at [149, 573] on span "POI - Create" at bounding box center [179, 582] width 149 height 18
type textarea "x"
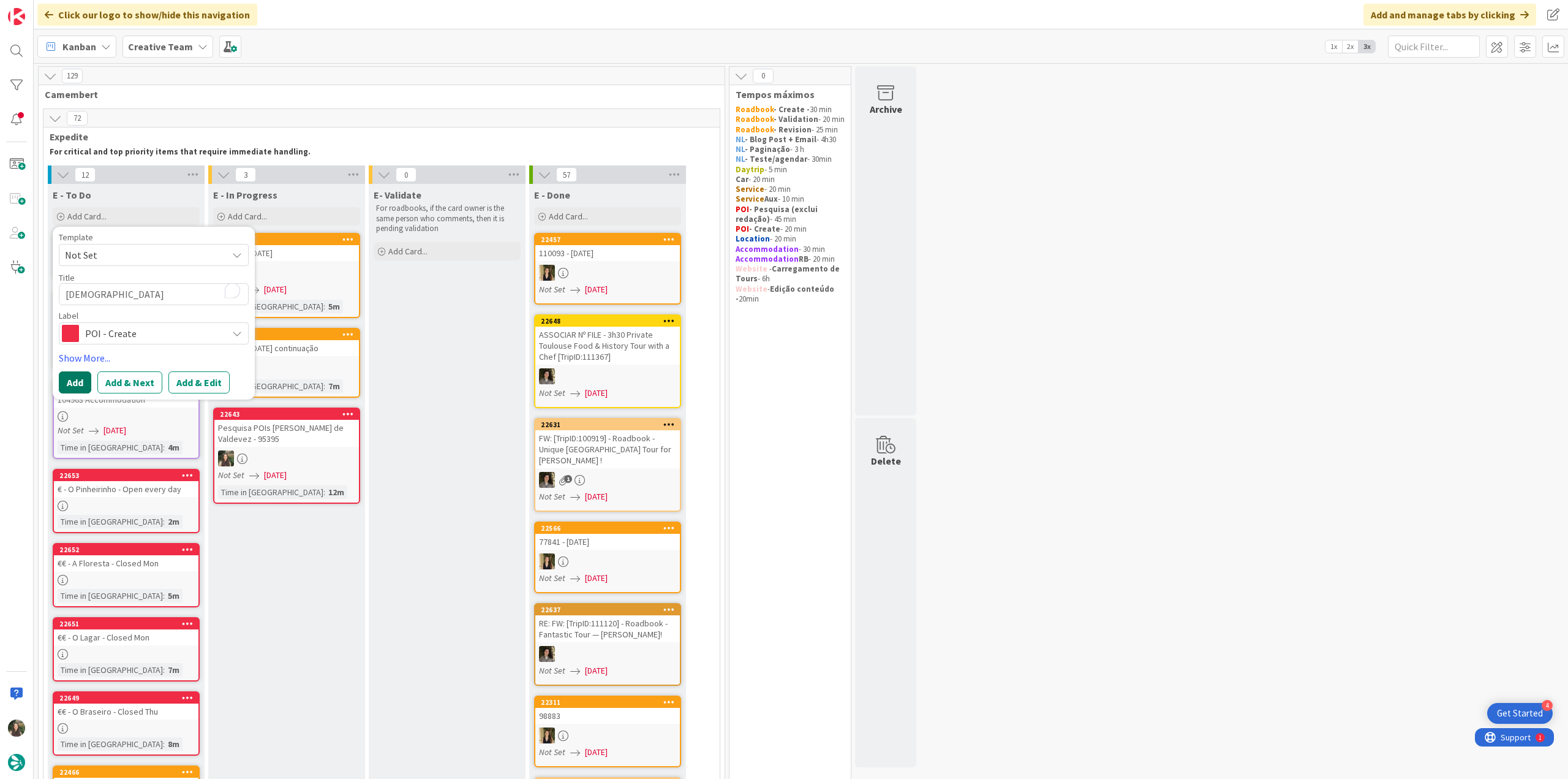
click at [81, 378] on button "Add" at bounding box center [75, 383] width 33 height 22
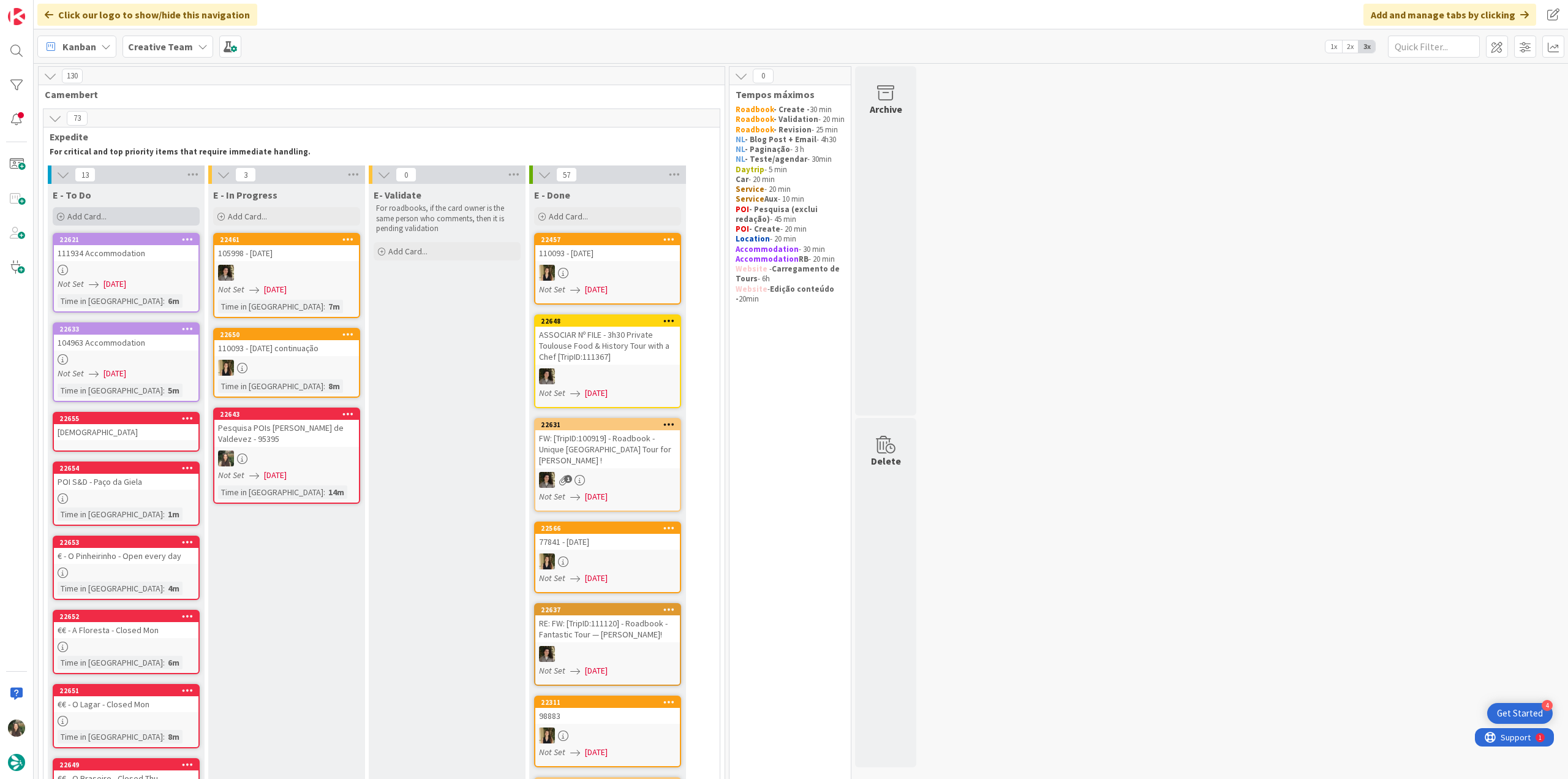
click at [96, 214] on span "Add Card..." at bounding box center [86, 216] width 39 height 11
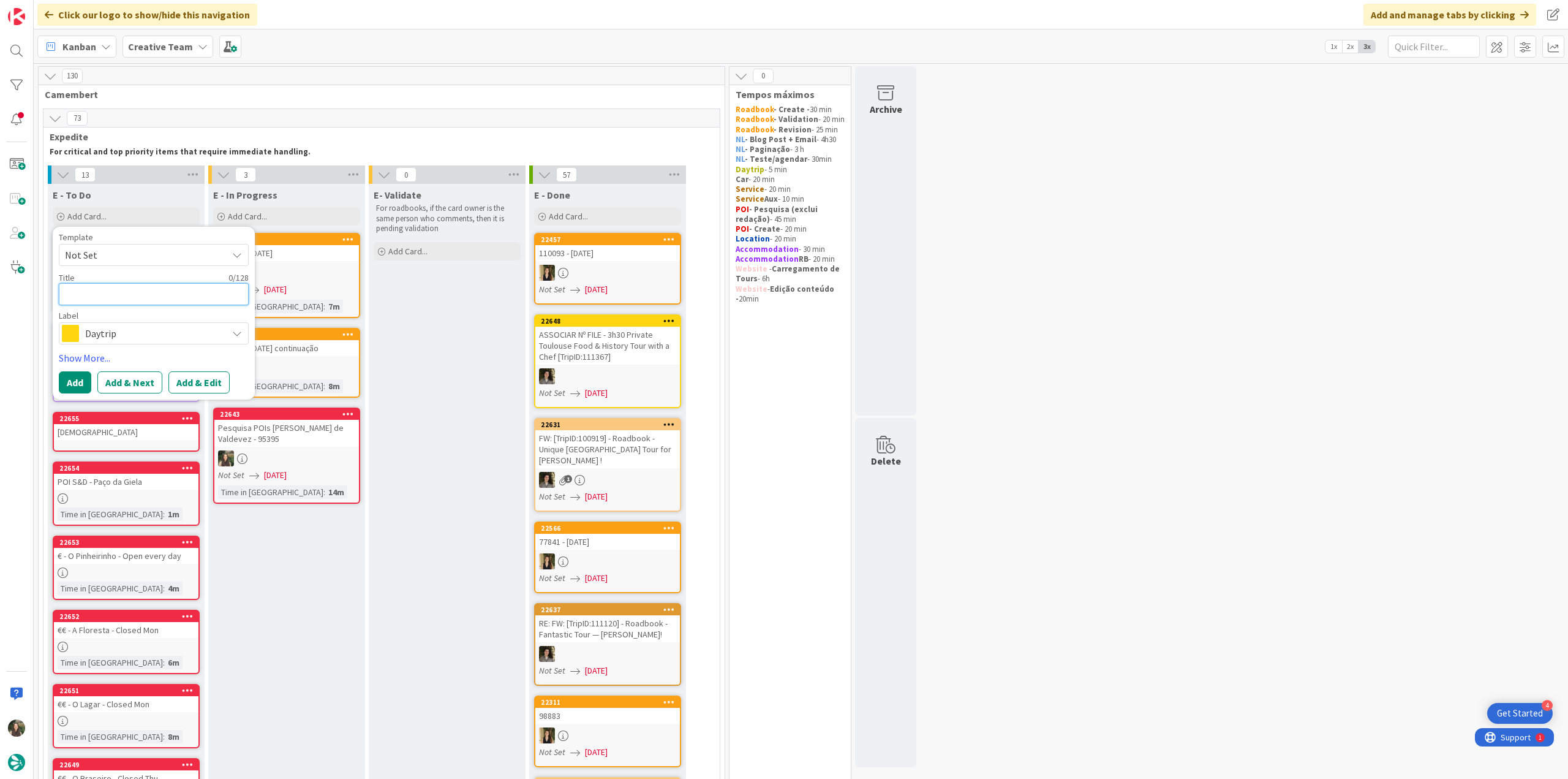
paste textarea "Granaries of Soajo"
type textarea "Granaries of Soajo"
type textarea "x"
type textarea "Granaries of Soajo"
type textarea "x"
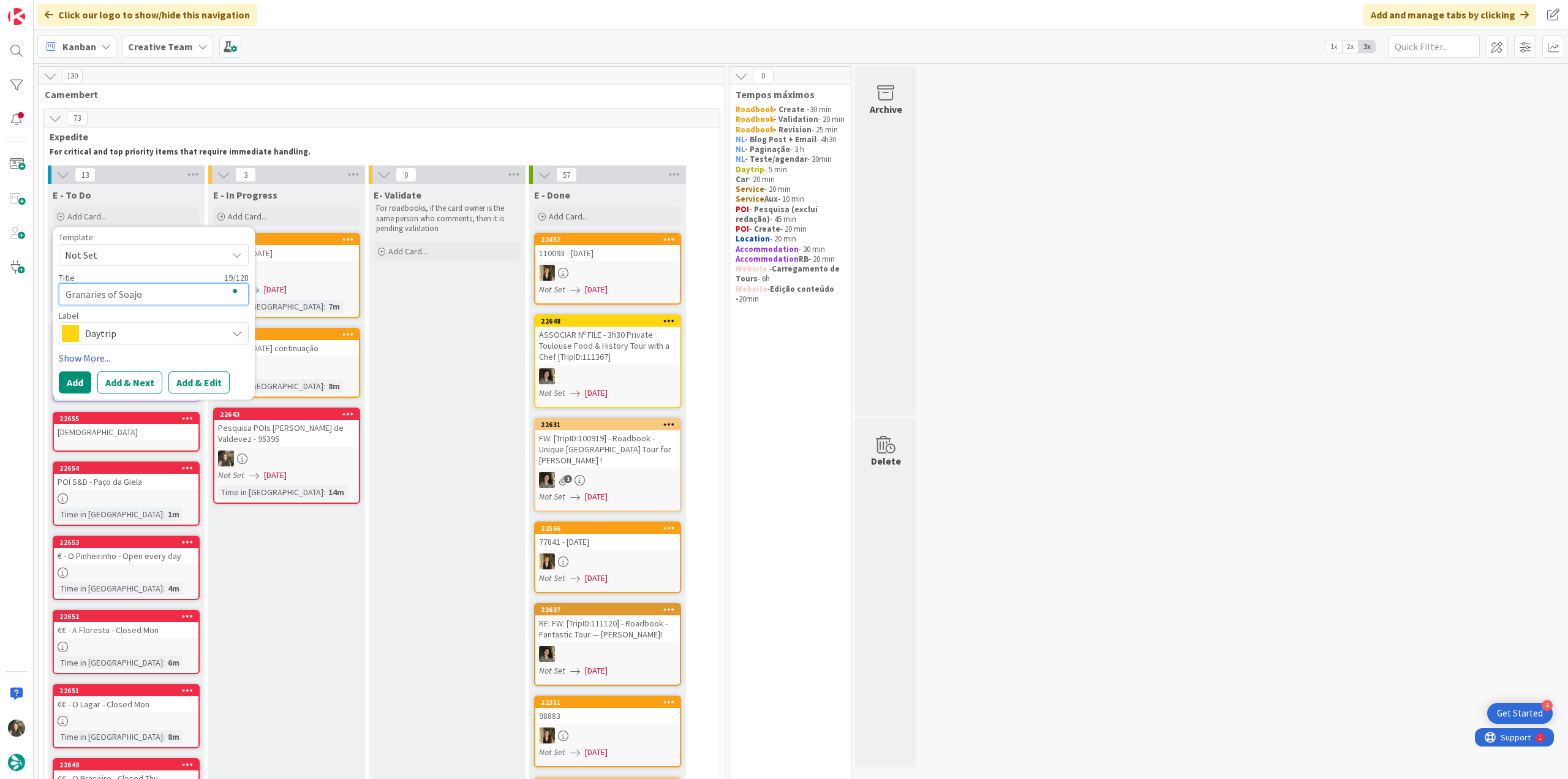
type textarea "Granaries of Soajo ("
type textarea "x"
type textarea "Granaries of Soajo (f"
type textarea "x"
type textarea "Granaries of Soajo (fo"
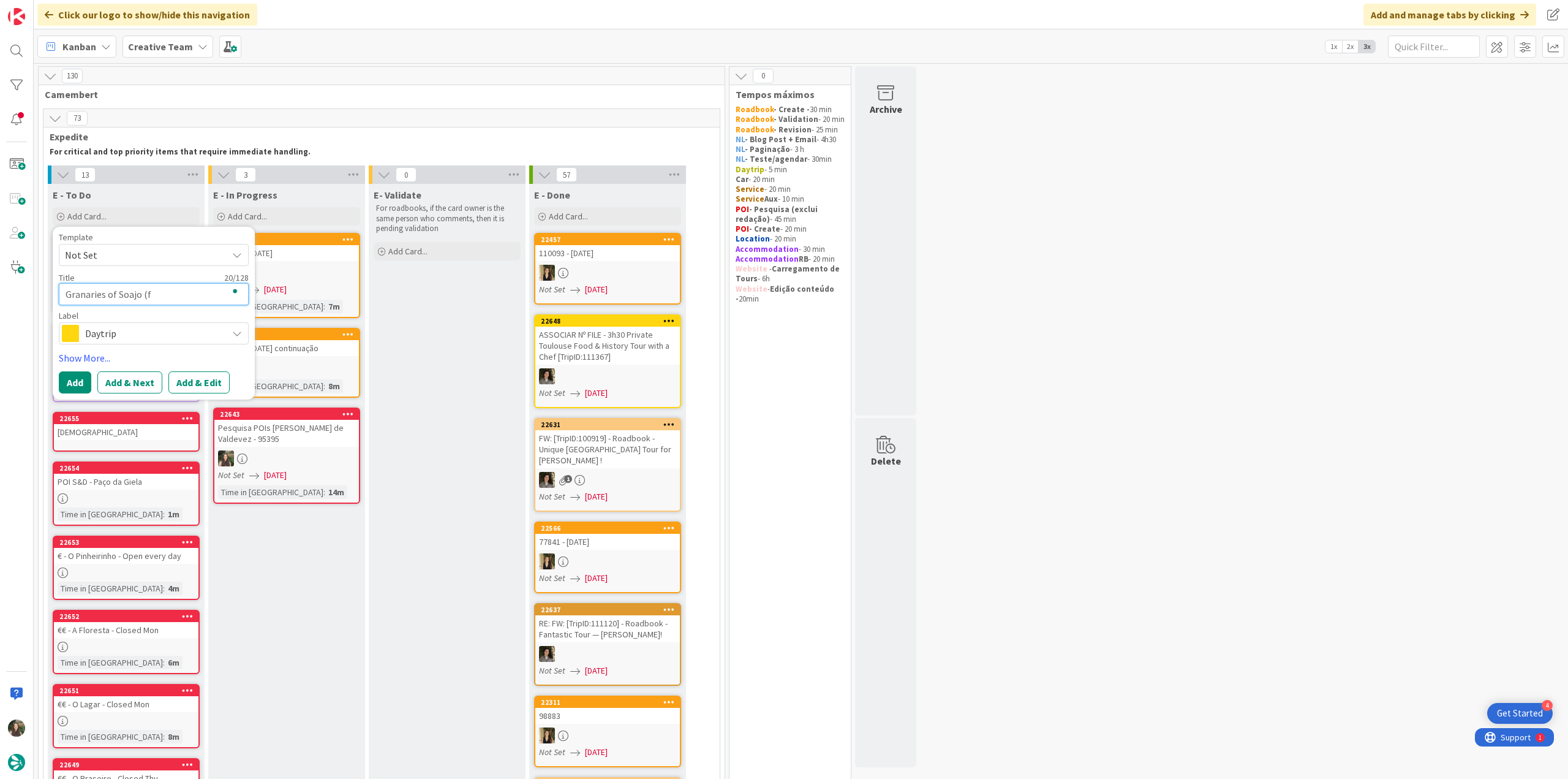
type textarea "x"
type textarea "Granaries of Soajo (for"
type textarea "x"
type textarea "Granaries of Soajo (fora"
type textarea "x"
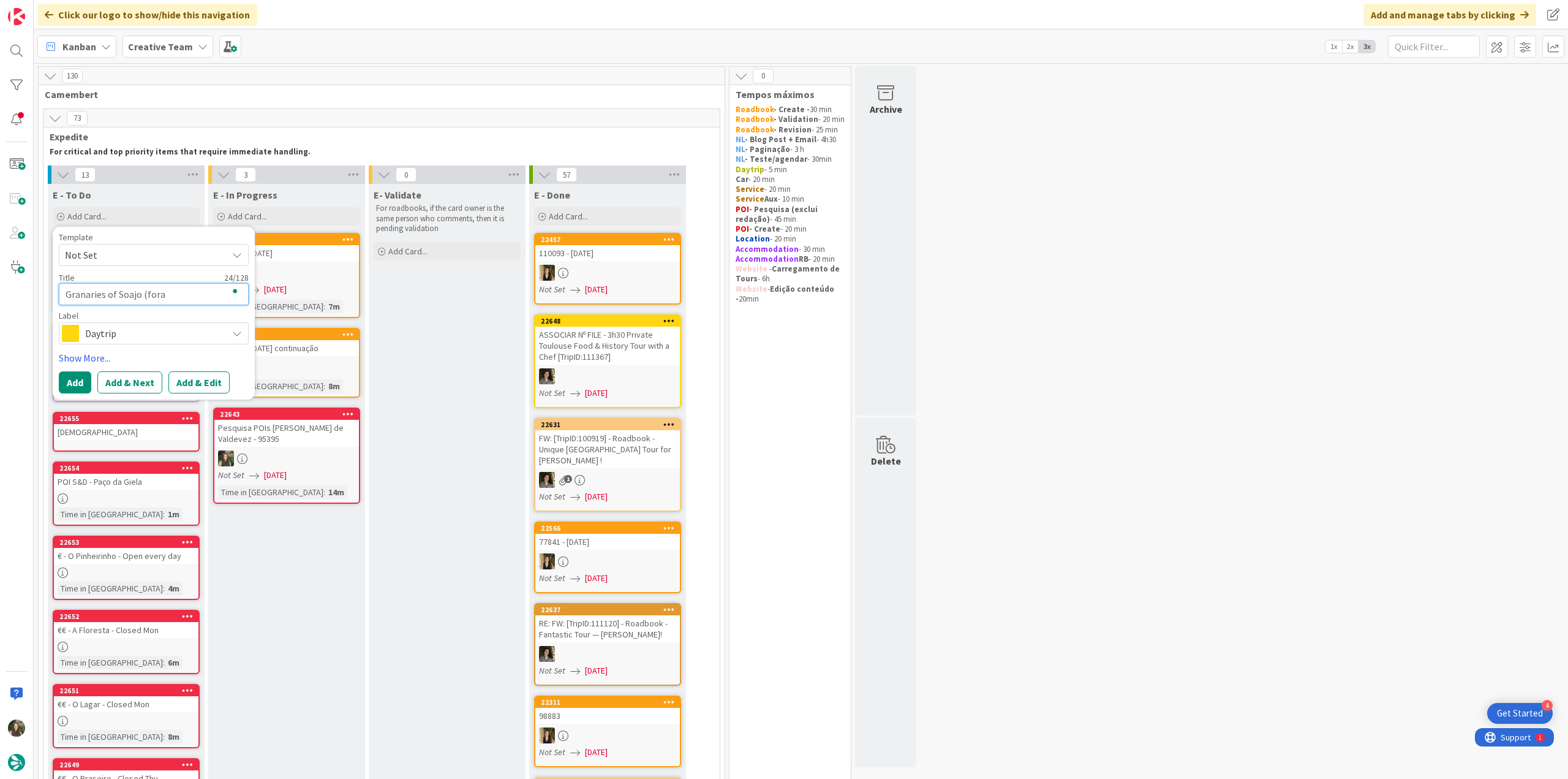
type textarea "Granaries of Soajo (fora"
type textarea "x"
type textarea "Granaries of Soajo (fora d"
type textarea "x"
type textarea "Granaries of Soajo (fora do"
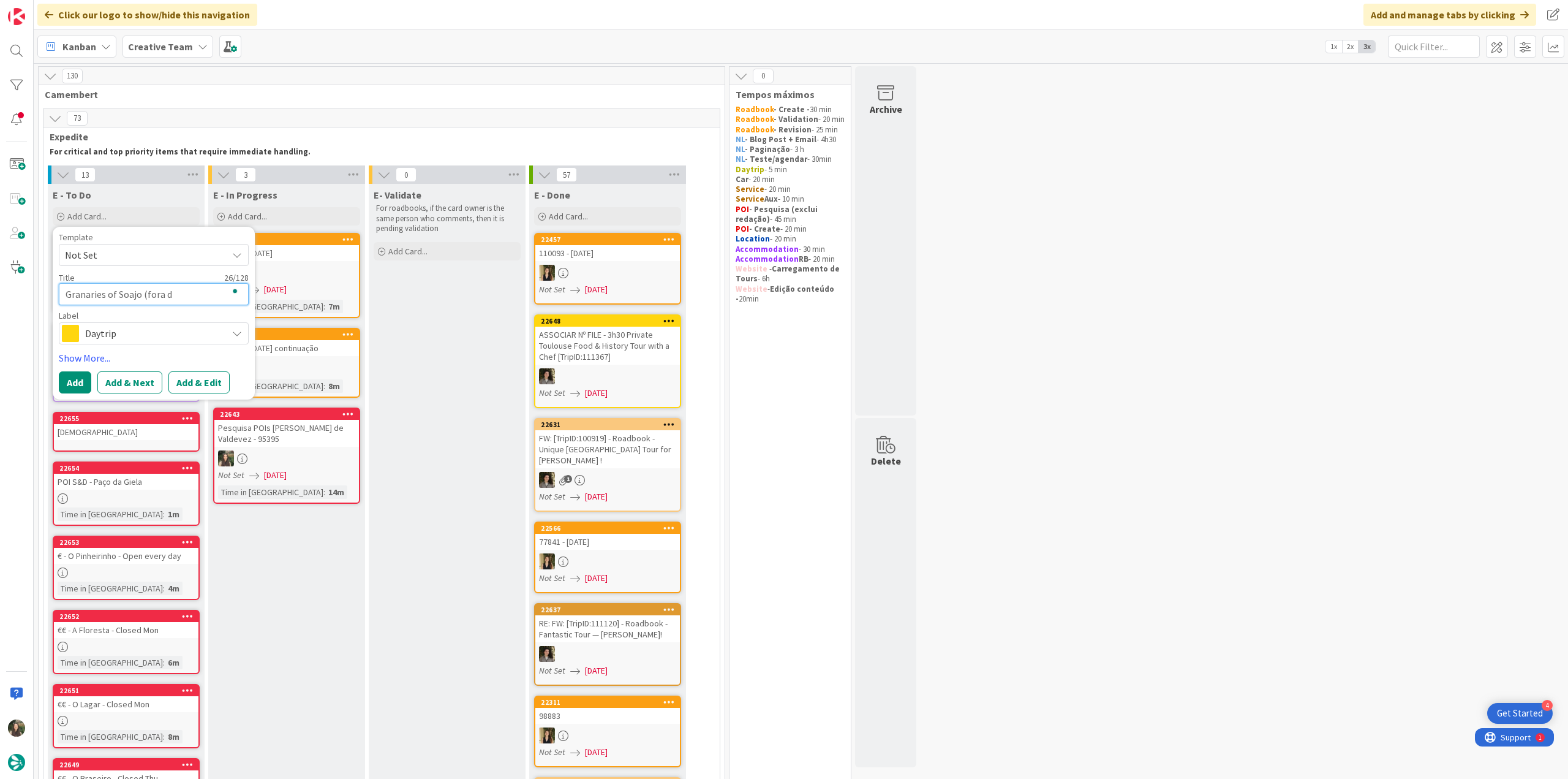
type textarea "x"
type textarea "Granaries of Soajo (fora do"
type textarea "x"
type textarea "Granaries of Soajo (fora do c"
type textarea "x"
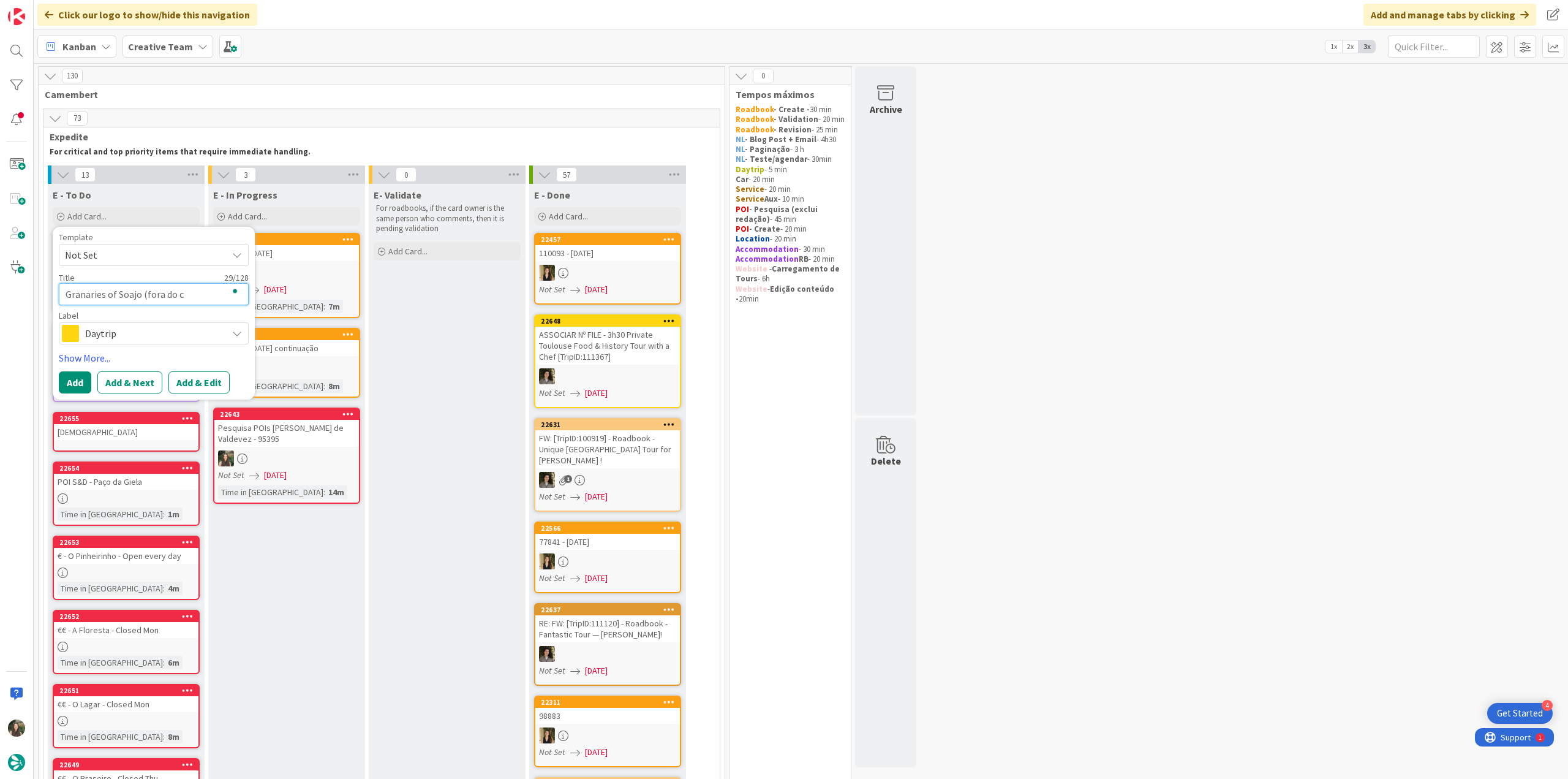
type textarea "Granaries of Soajo (fora do ce"
type textarea "x"
type textarea "Granaries of Soajo (fora do cen"
type textarea "x"
type textarea "Granaries of Soajo (fora do cent"
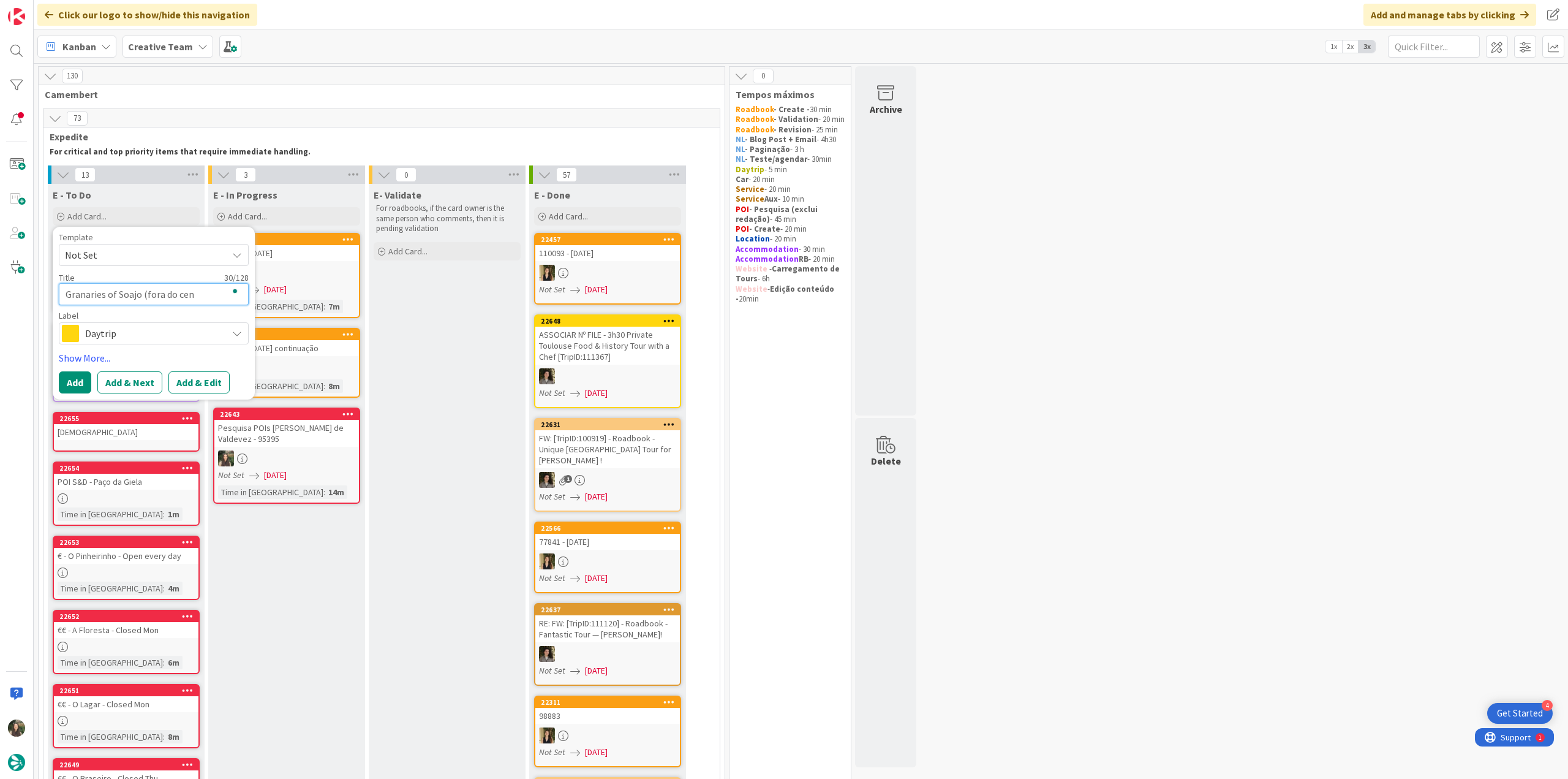
type textarea "x"
type textarea "Granaries of Soajo (fora do centr"
type textarea "x"
type textarea "Granaries of Soajo (fora do centro"
type textarea "x"
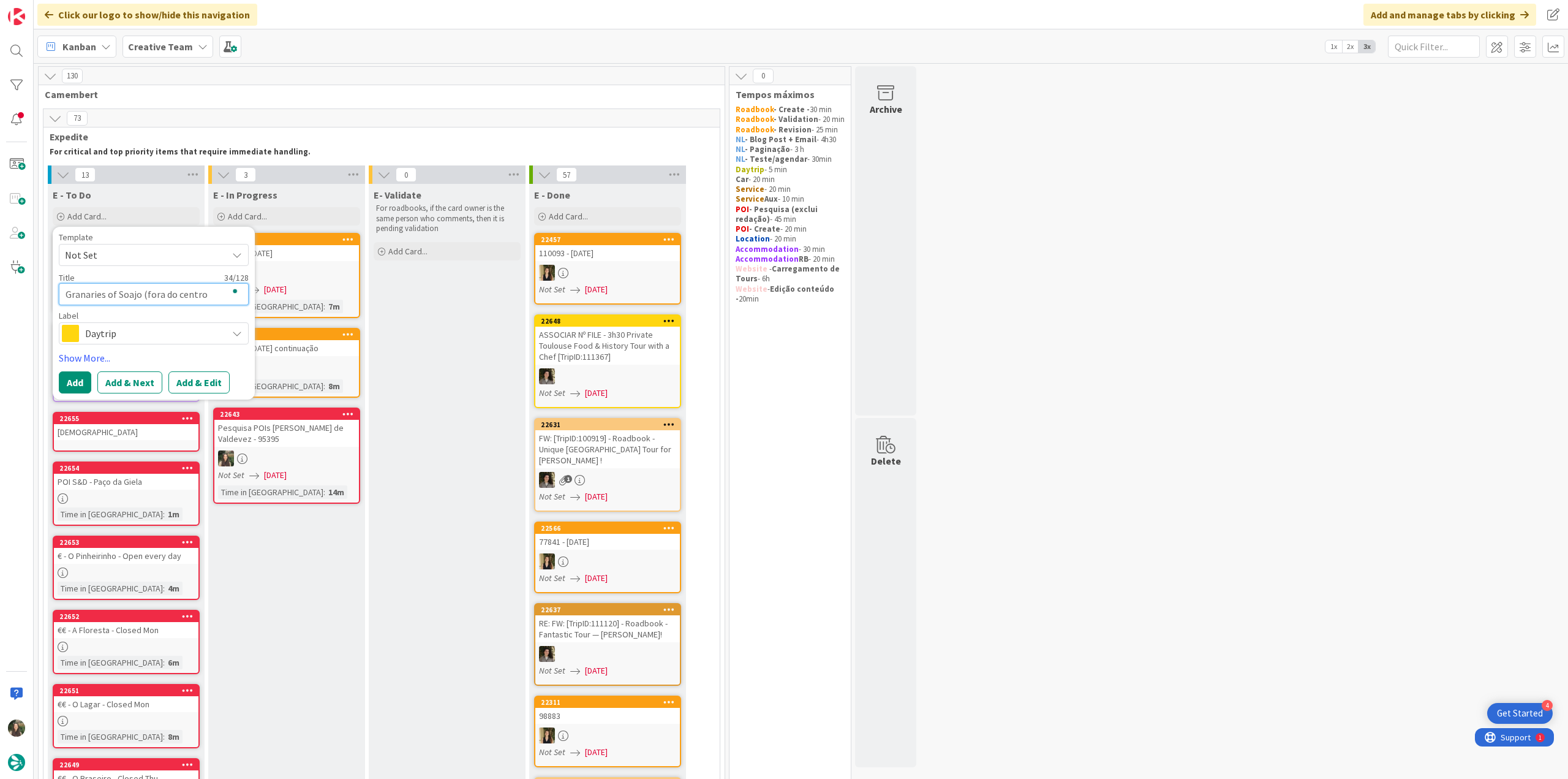
type textarea "Granaries of Soajo (fora do centro)"
type textarea "x"
type textarea "Granaries of Soajo (fora do centro)"
click at [131, 331] on span "Daytrip" at bounding box center [153, 333] width 136 height 17
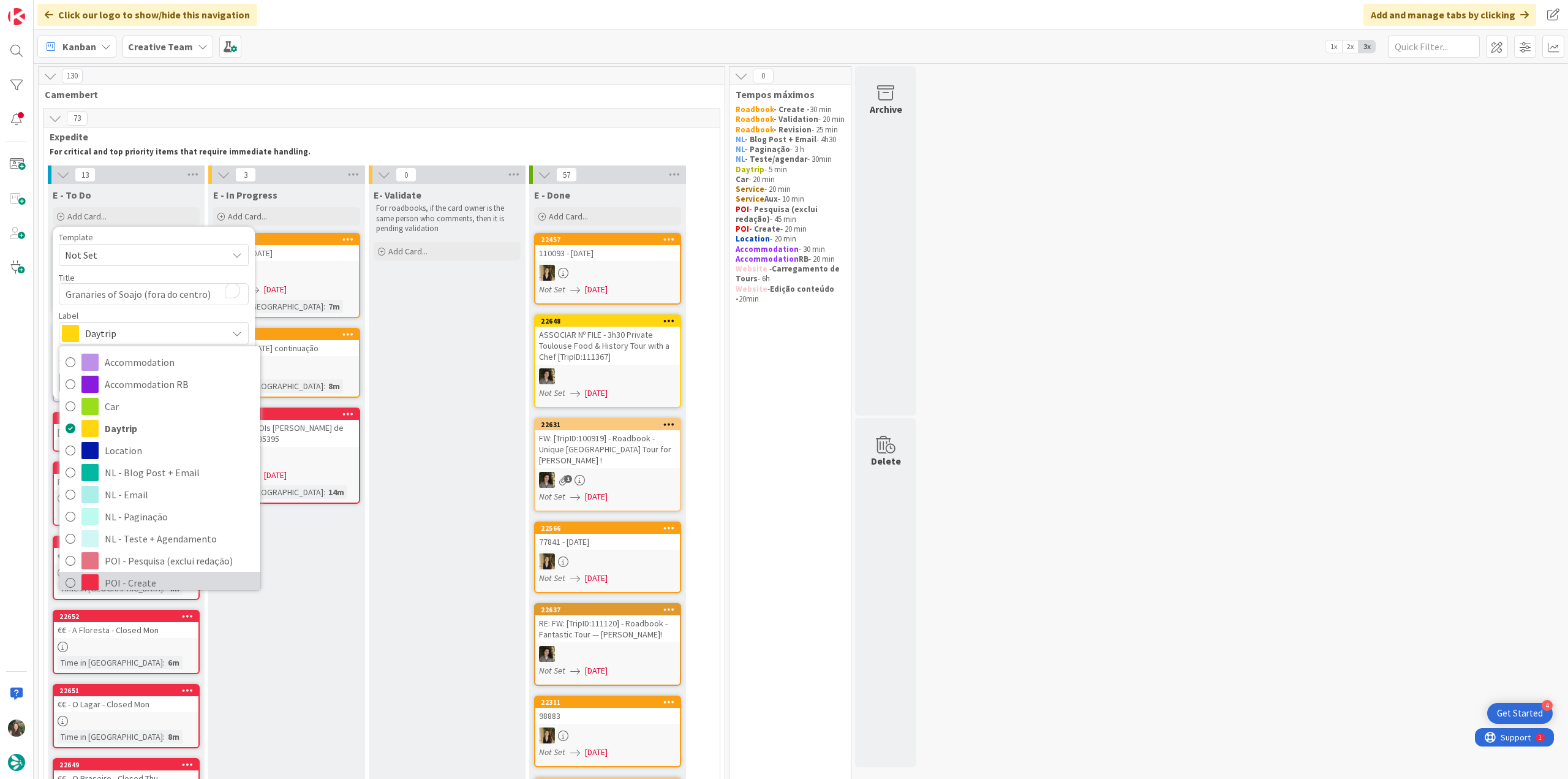
click at [148, 573] on span "POI - Create" at bounding box center [179, 582] width 149 height 18
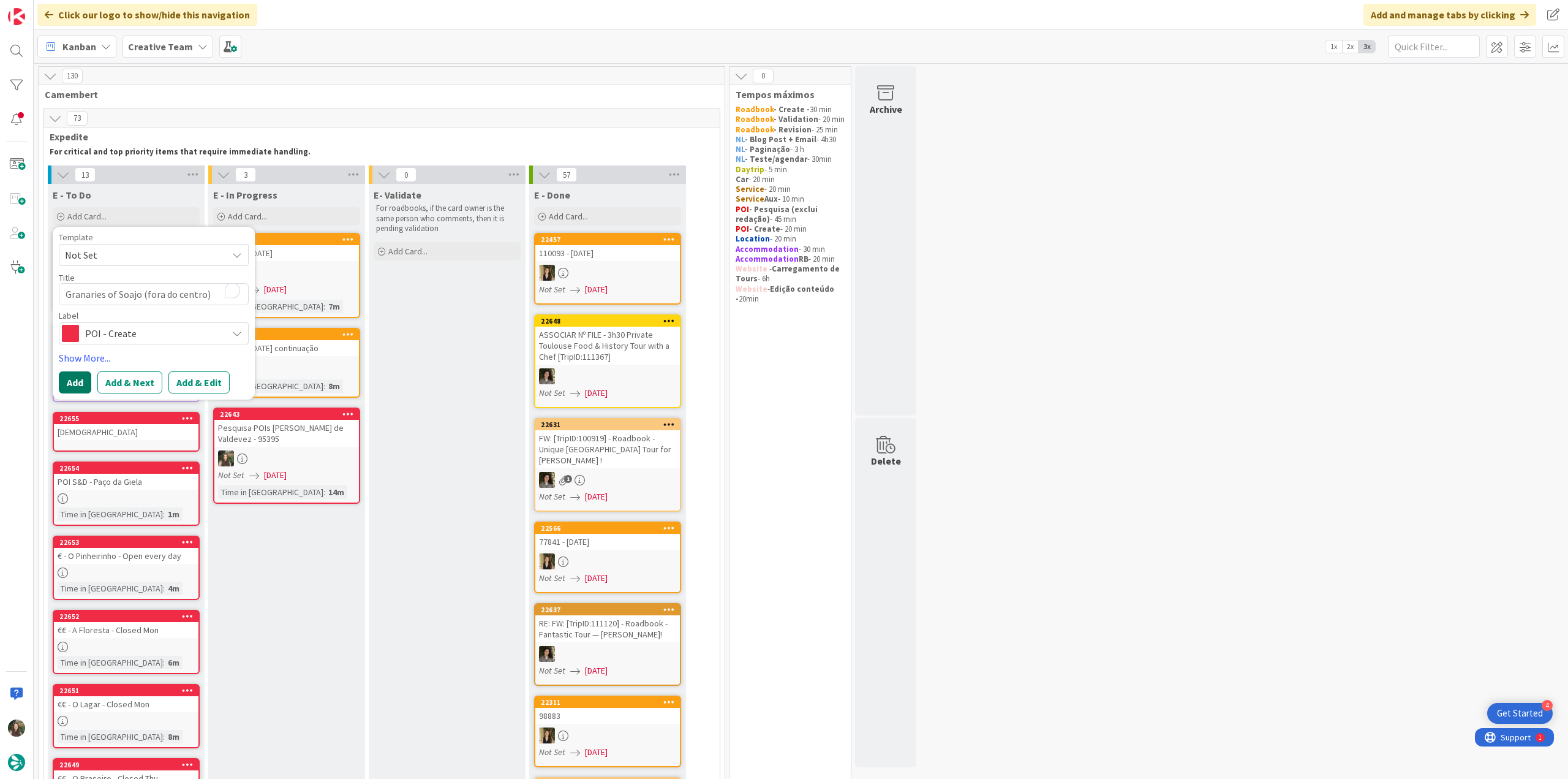
click at [73, 381] on button "Add" at bounding box center [75, 383] width 33 height 22
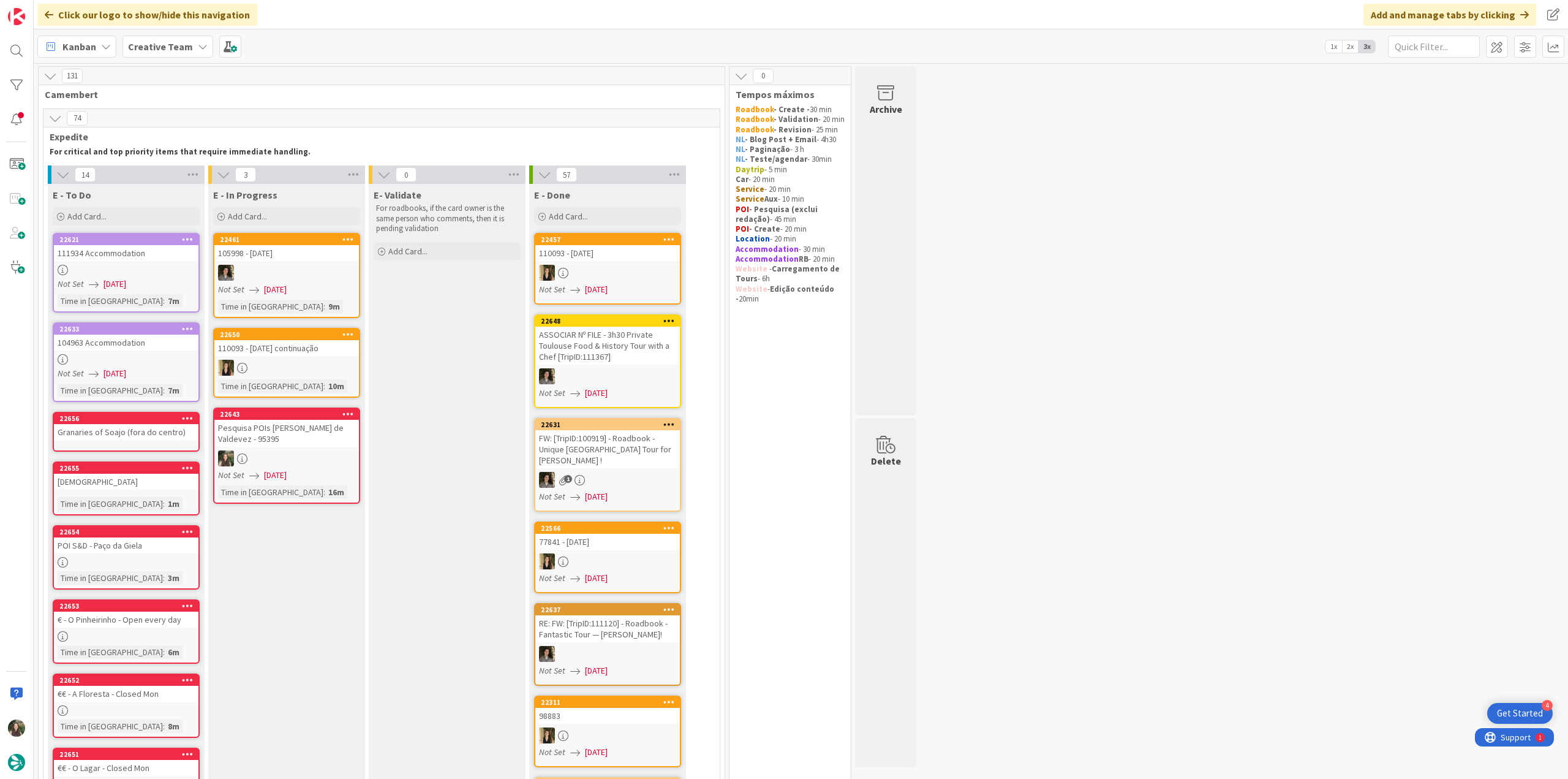
click at [102, 482] on div "Lapa Church" at bounding box center [125, 481] width 144 height 16
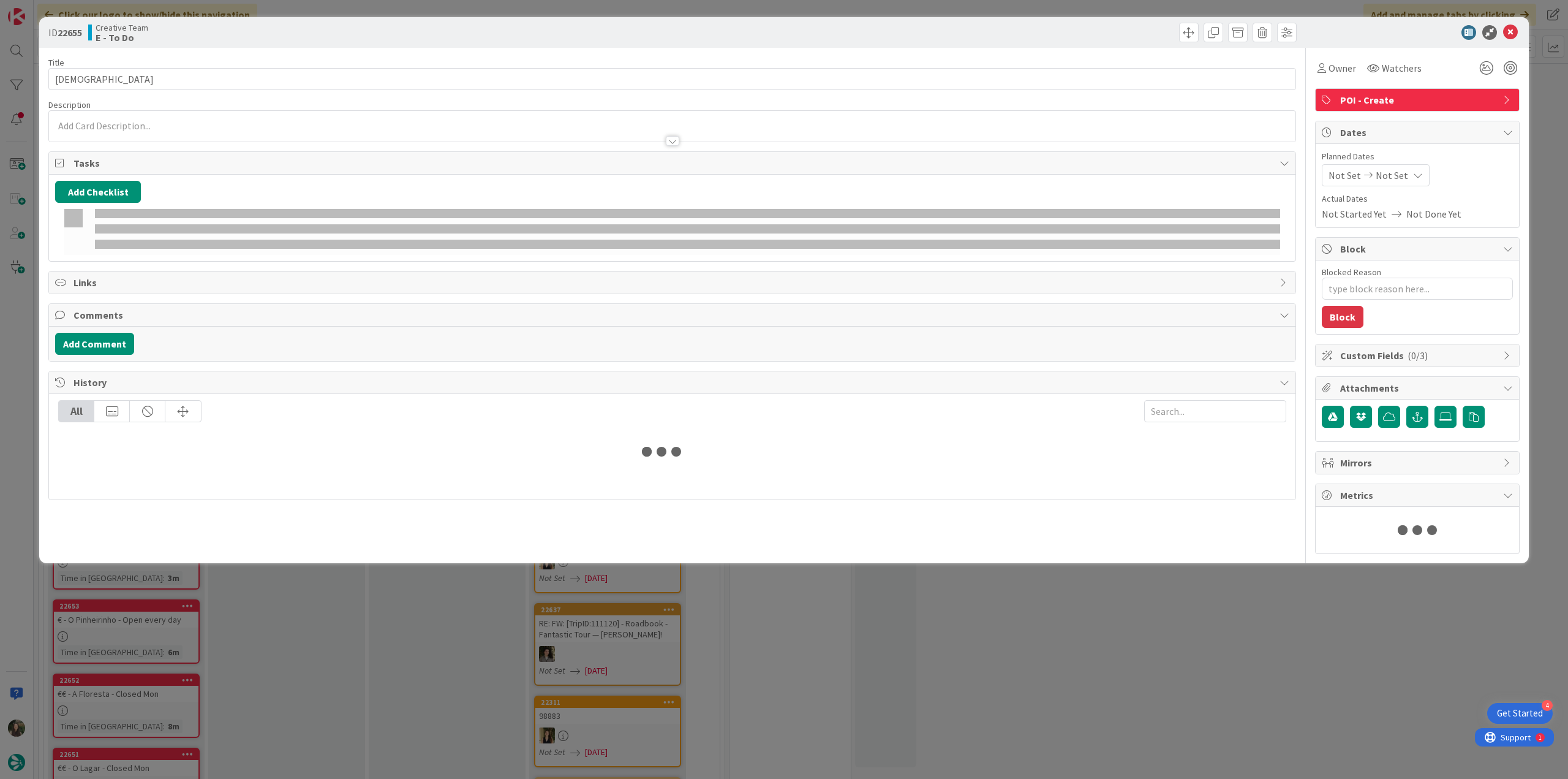
type textarea "x"
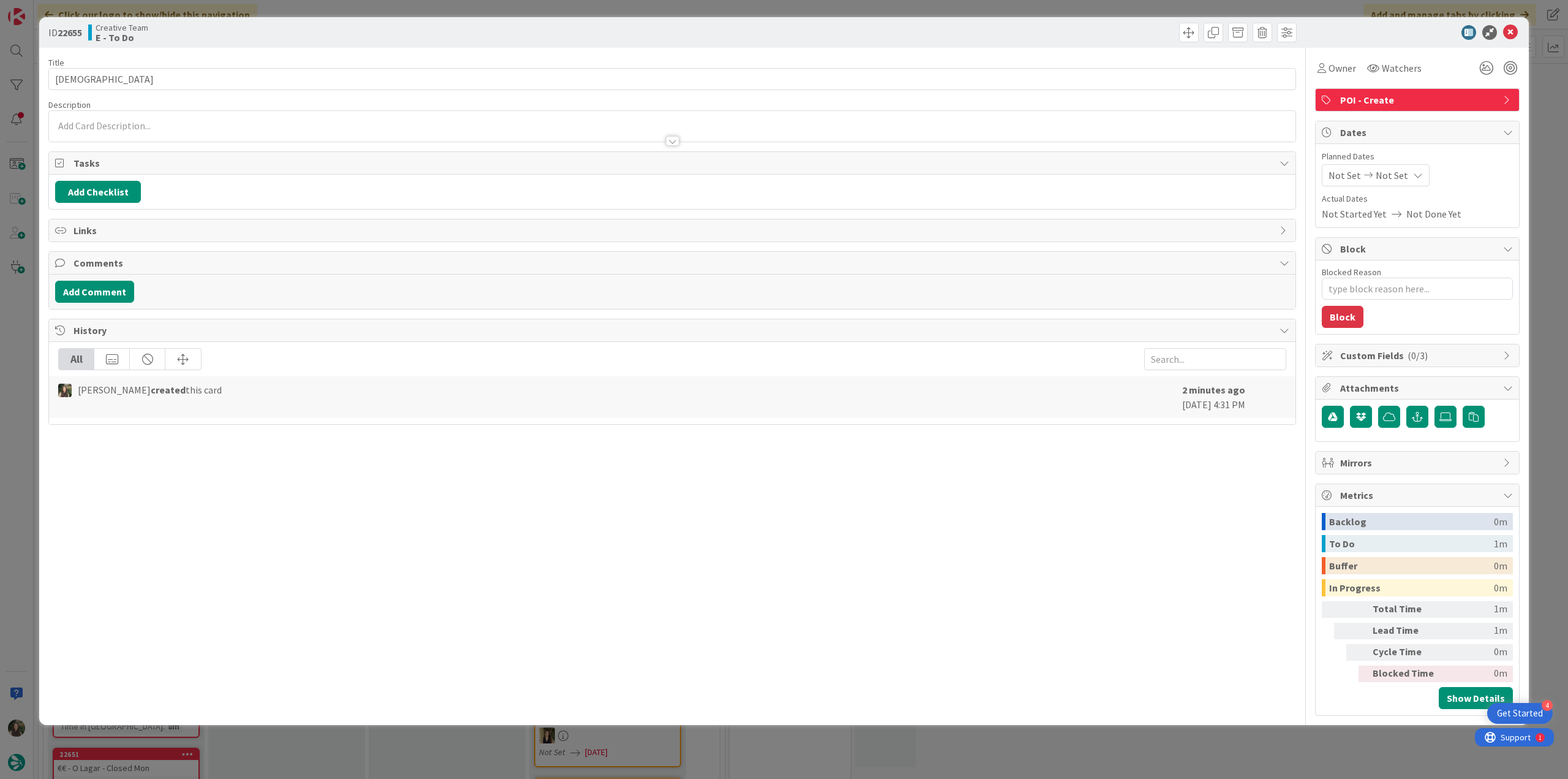
click at [135, 124] on div at bounding box center [672, 125] width 1246 height 30
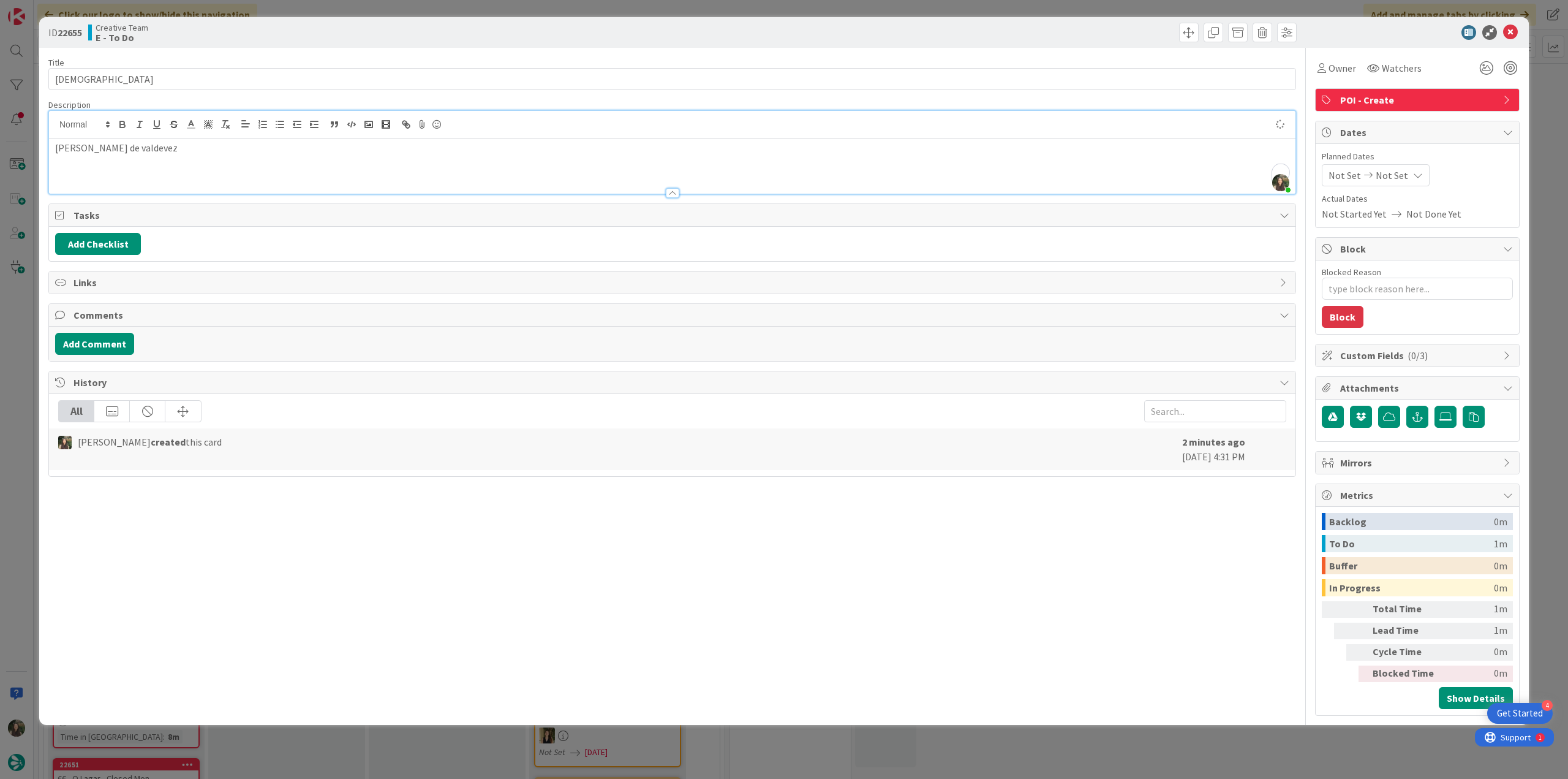
click at [21, 376] on div "ID 22655 Creative Team E - To Do Title 11 / 128 Lapa Church Description Inês Go…" at bounding box center [784, 390] width 1568 height 779
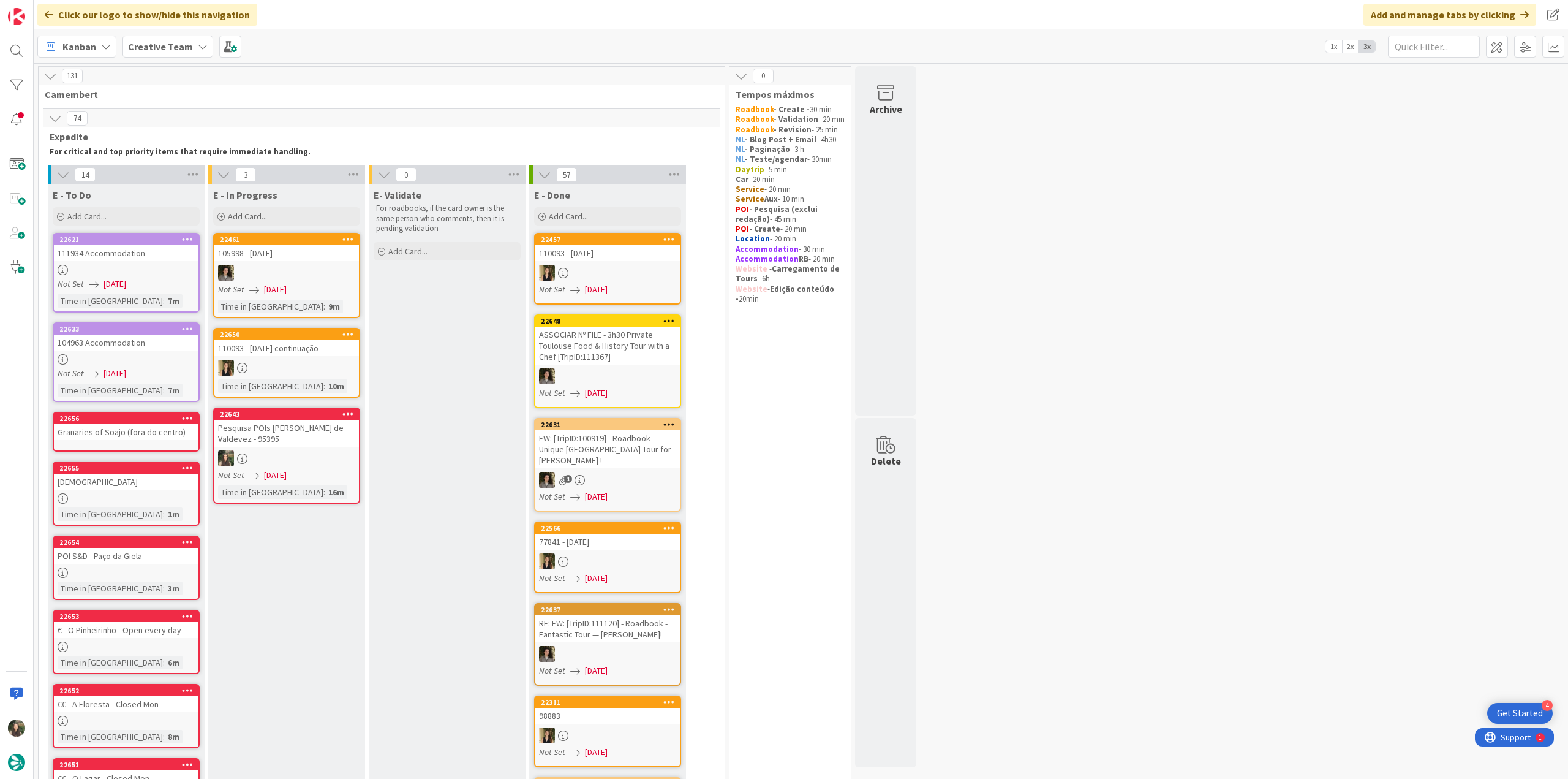
click at [137, 432] on div "Granaries of Soajo (fora do centro)" at bounding box center [125, 432] width 144 height 16
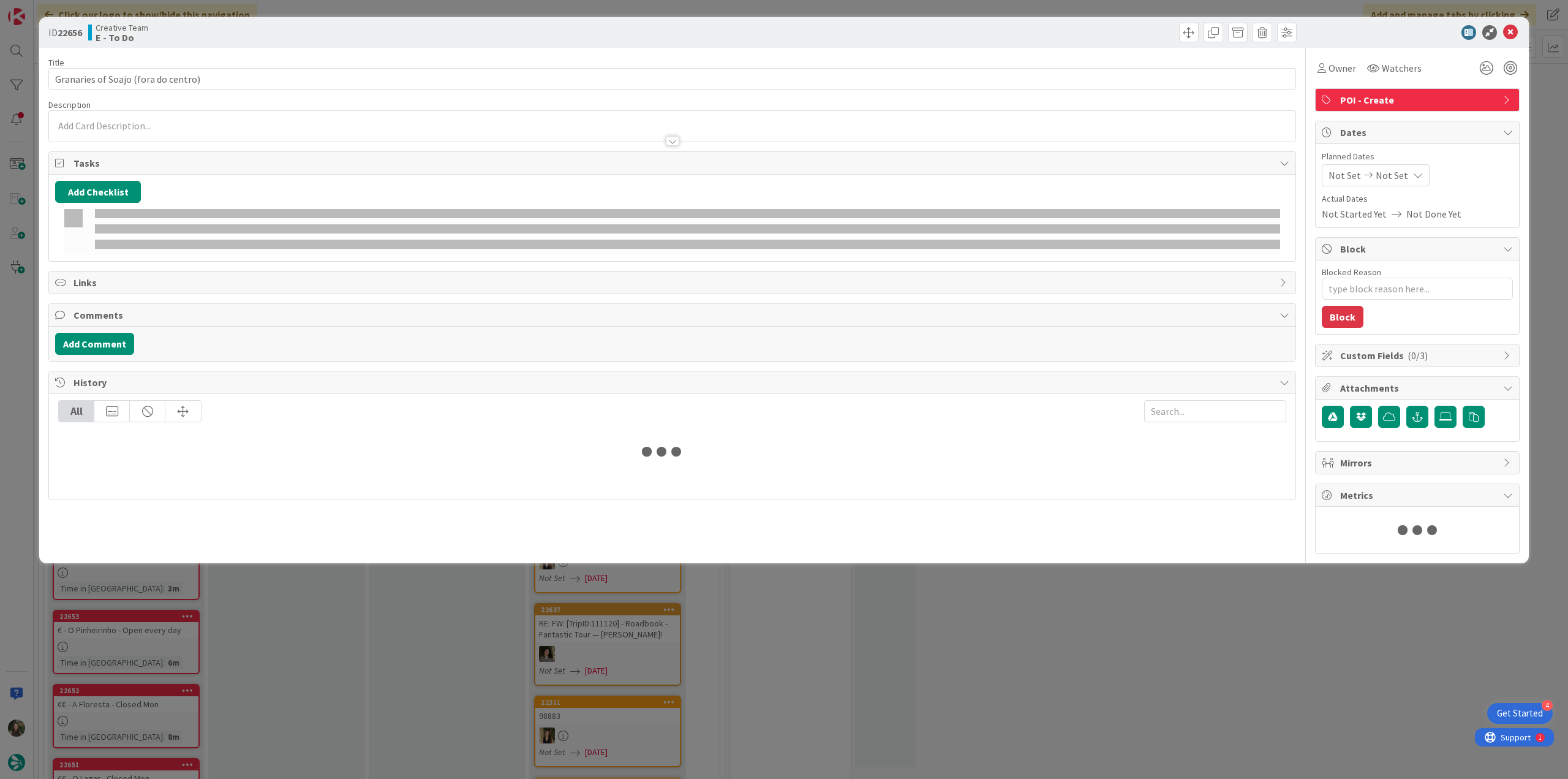
type textarea "x"
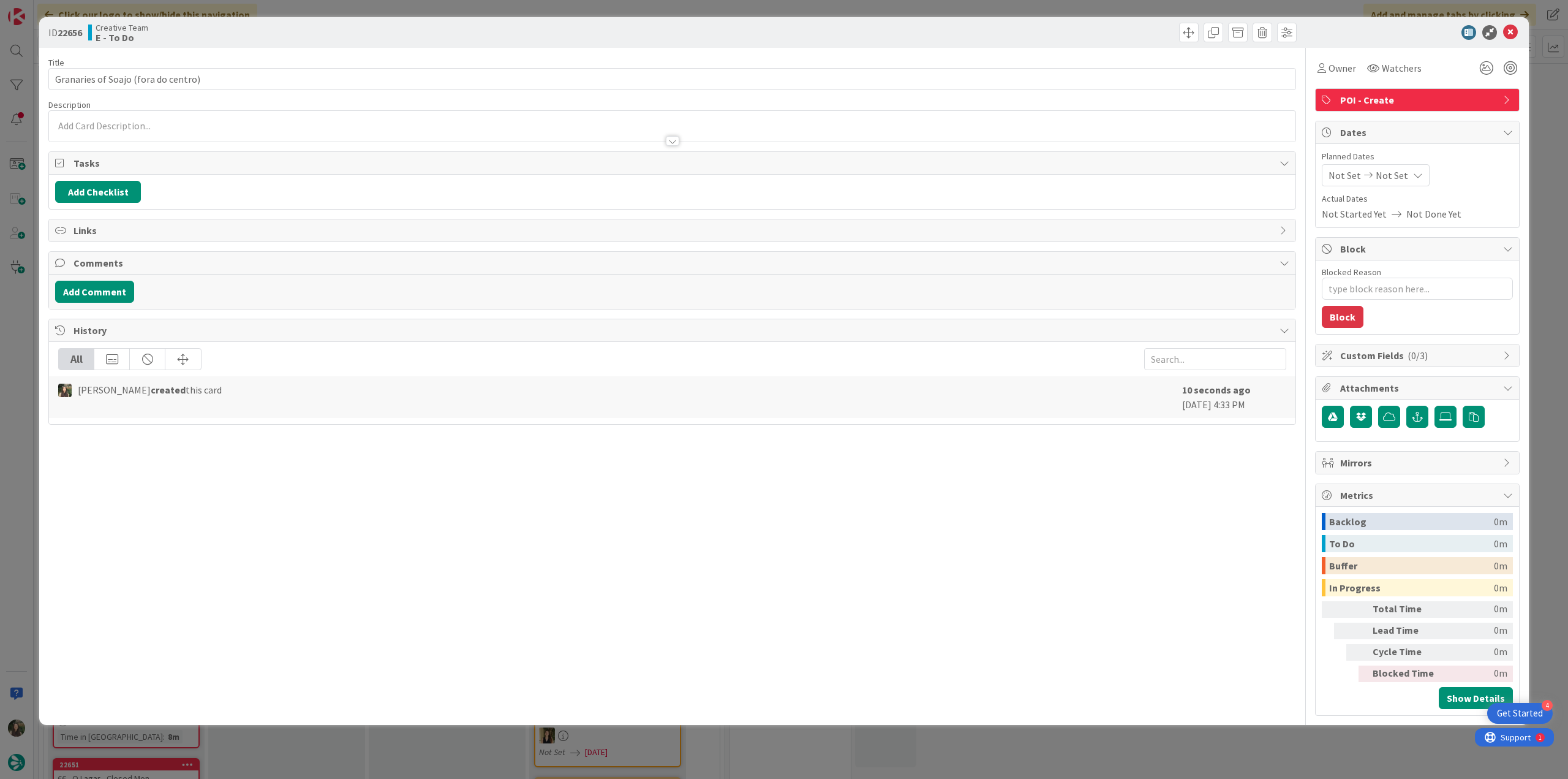
click at [137, 129] on div at bounding box center [672, 135] width 1246 height 13
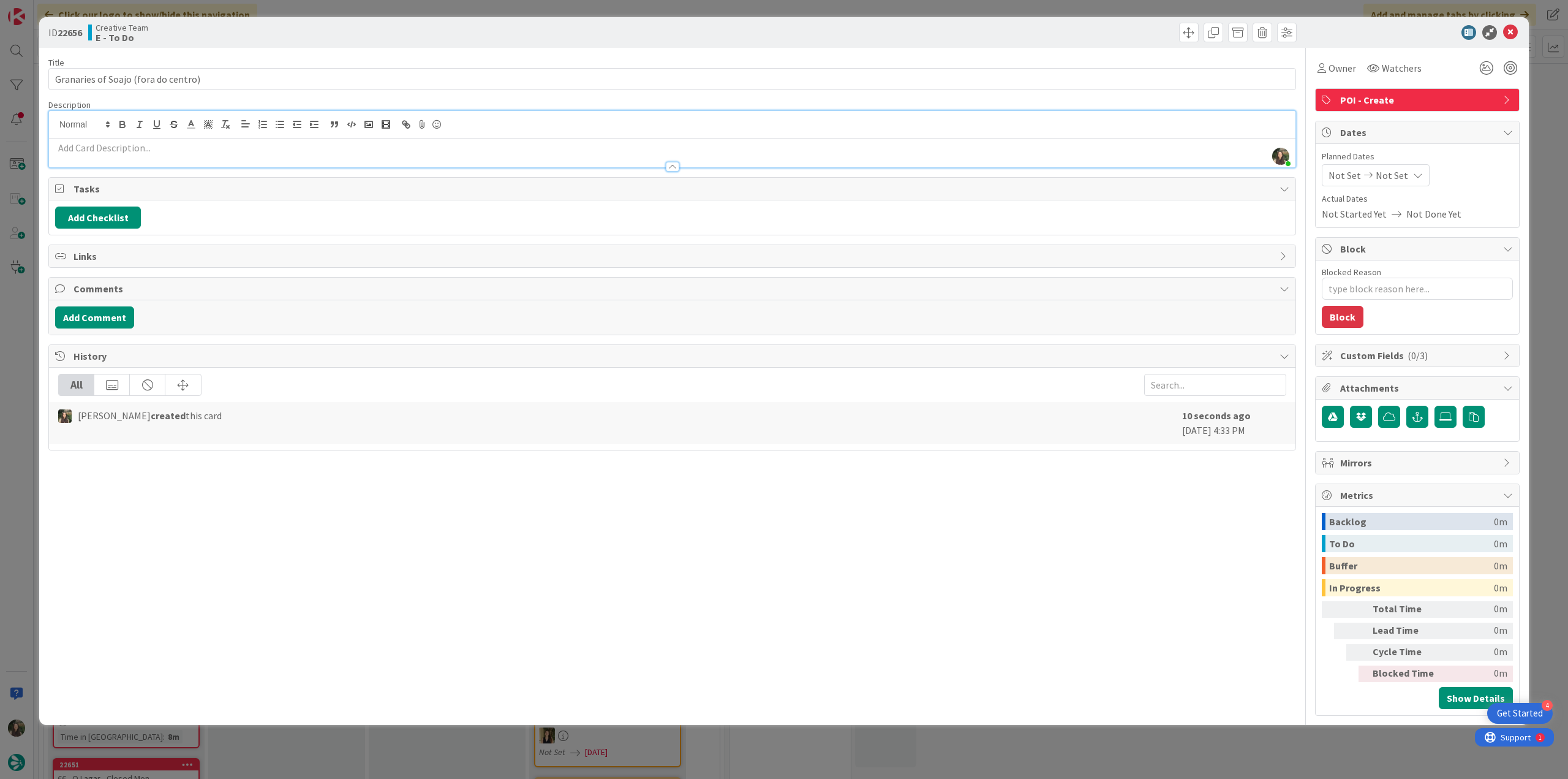
click at [103, 141] on p at bounding box center [672, 148] width 1234 height 14
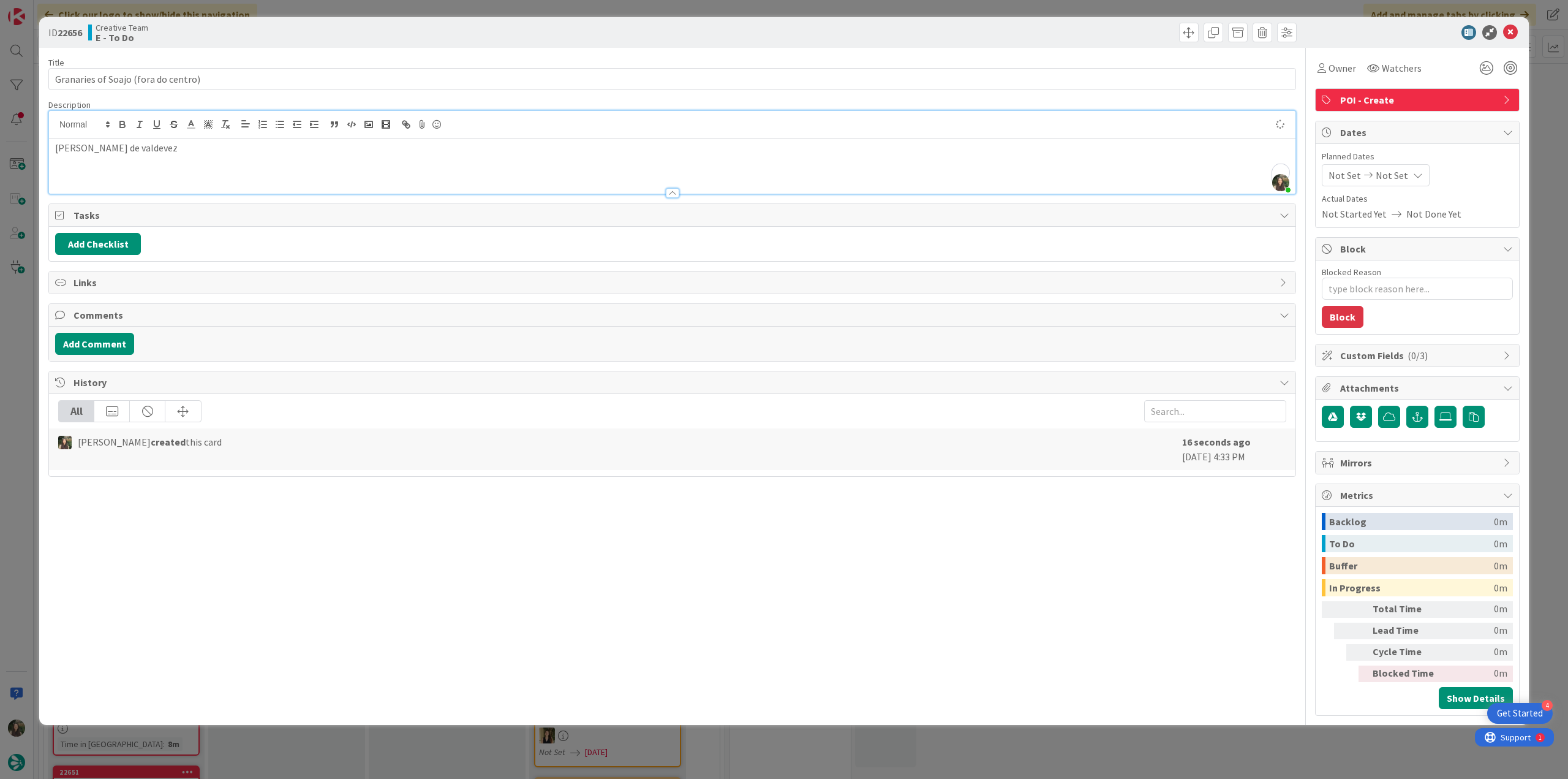
click at [27, 323] on div "ID 22656 Creative Team E - To Do Title 35 / 128 Granaries of Soajo (fora do cen…" at bounding box center [784, 390] width 1568 height 779
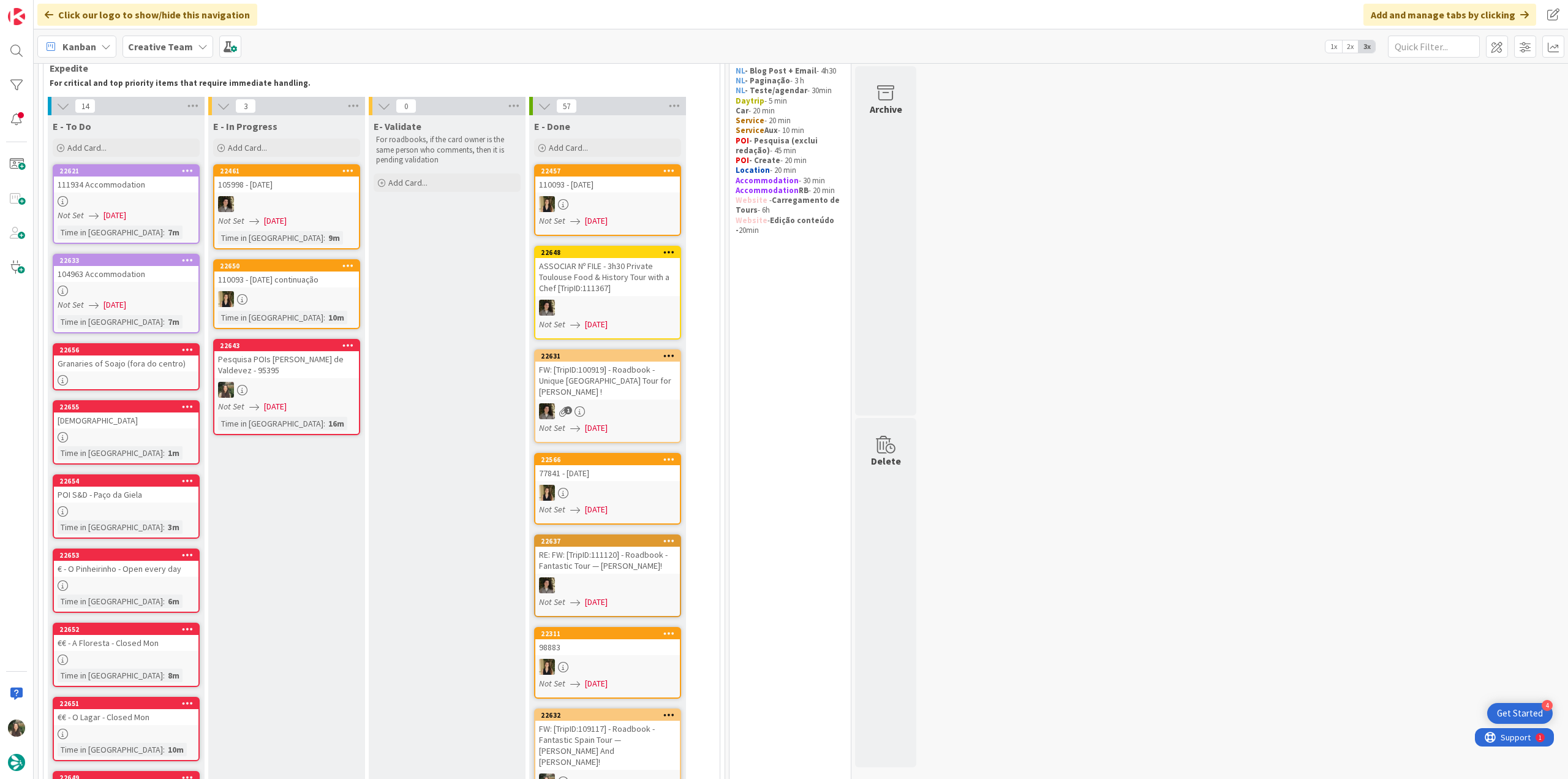
scroll to position [123, 0]
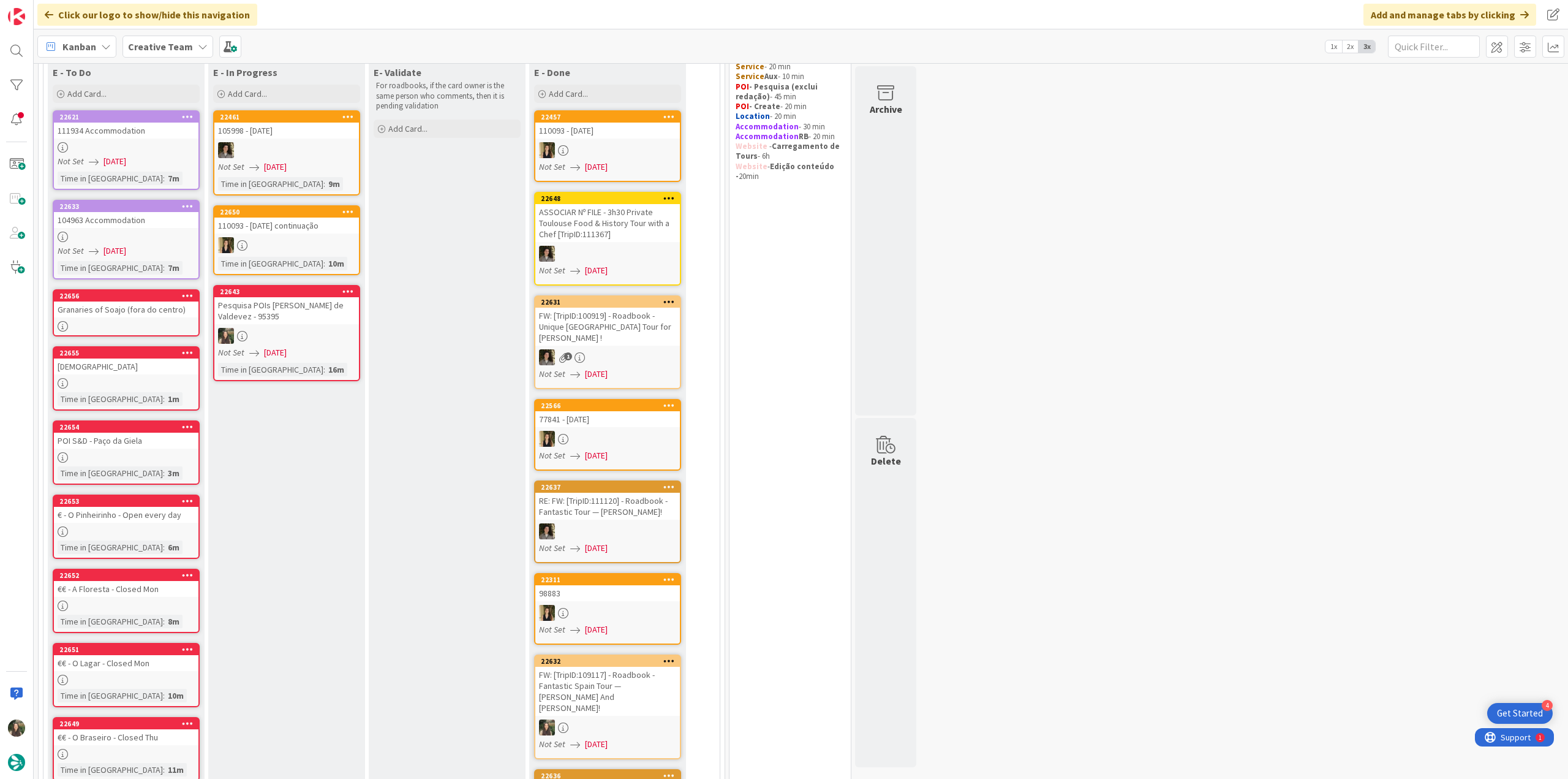
click at [284, 335] on div at bounding box center [286, 335] width 144 height 16
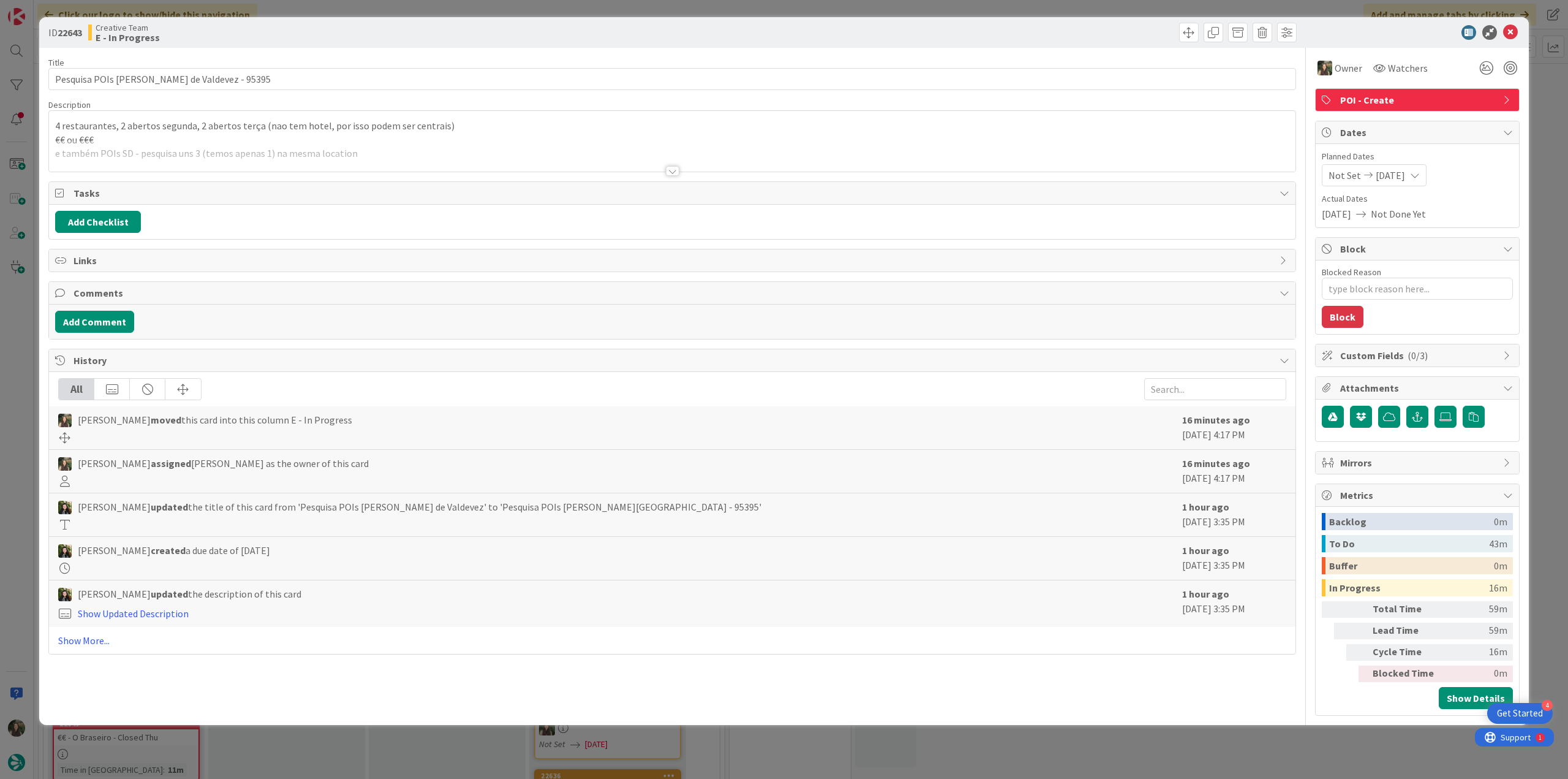
click at [369, 142] on div at bounding box center [672, 155] width 1246 height 31
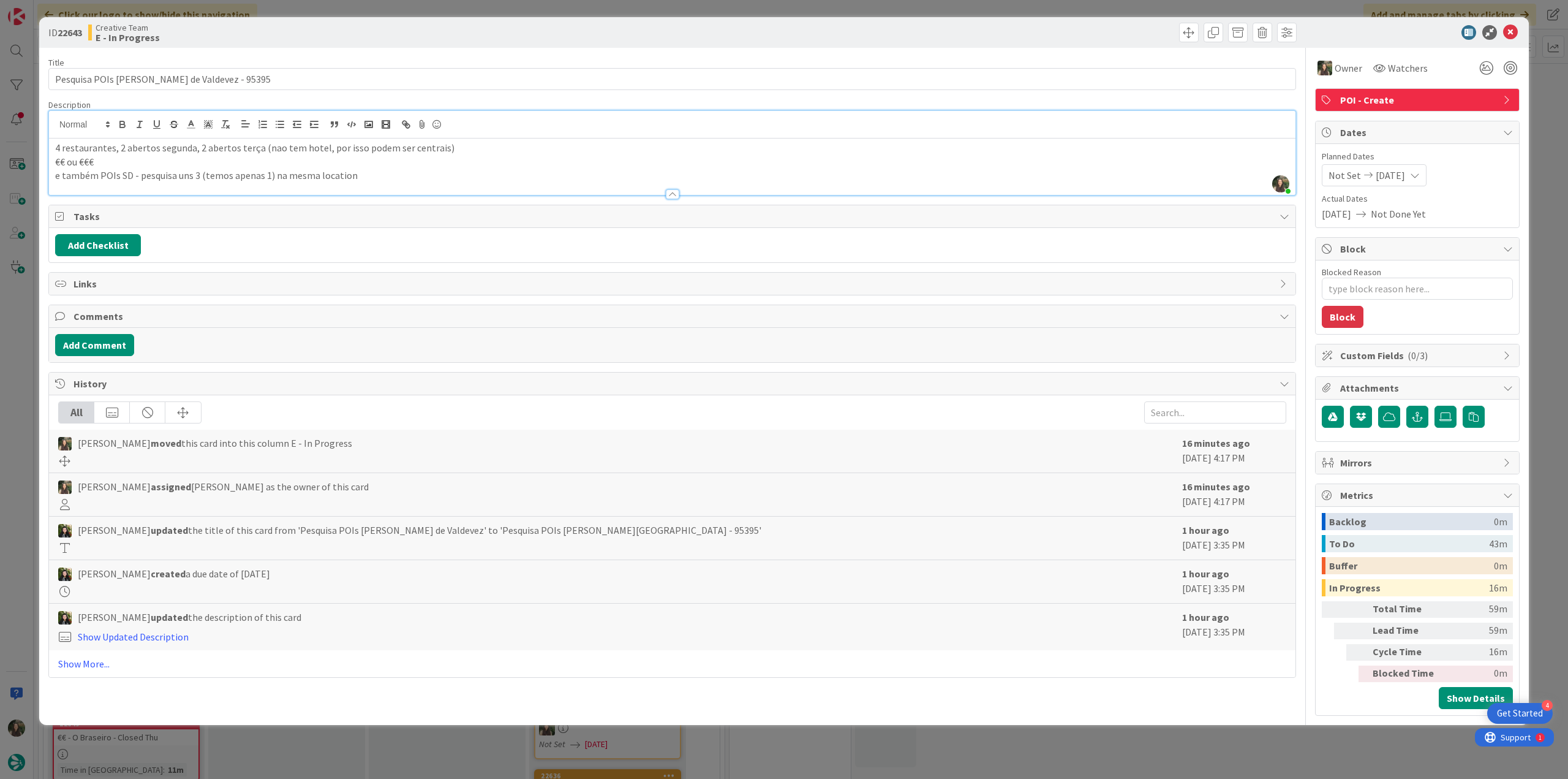
click at [17, 358] on div "ID 22643 Creative Team E - In Progress Title 39 / 128 Pesquisa POIs Arcos de Va…" at bounding box center [784, 390] width 1568 height 779
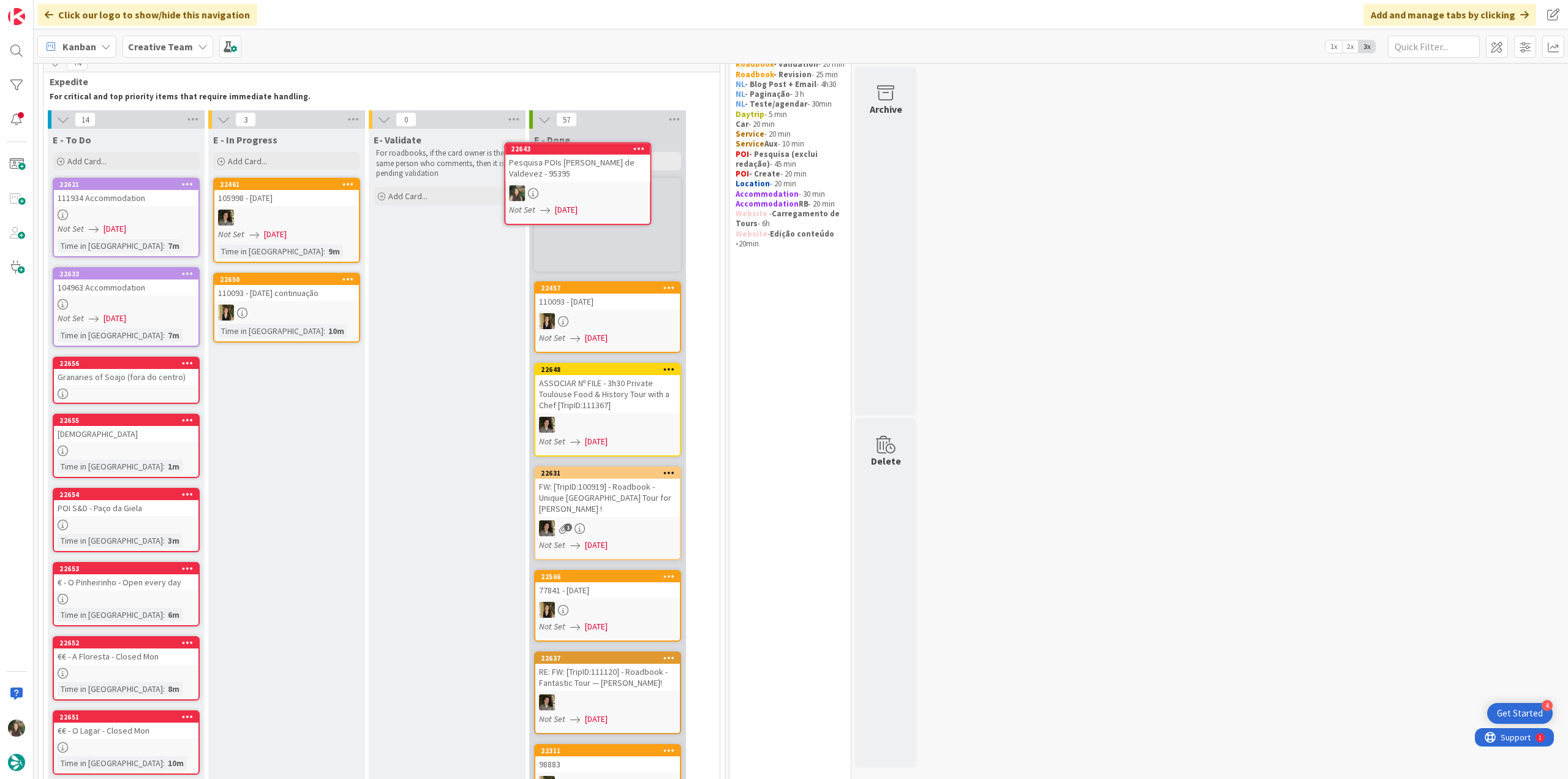
scroll to position [37, 0]
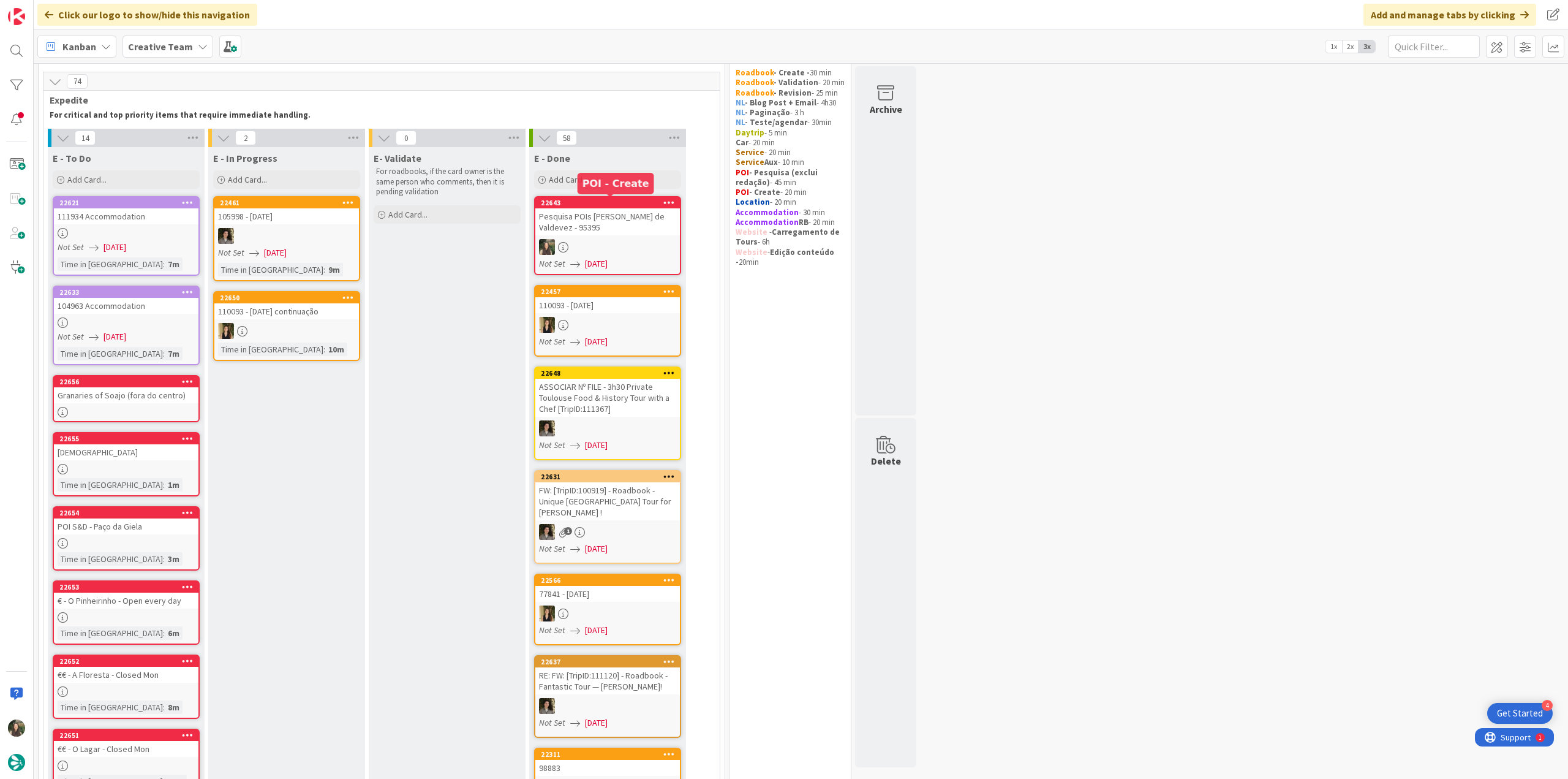
click at [642, 238] on link "22643 Pesquisa POIs Arcos de Valdevez - 95395 Not Set 09/08/2025" at bounding box center [608, 236] width 147 height 79
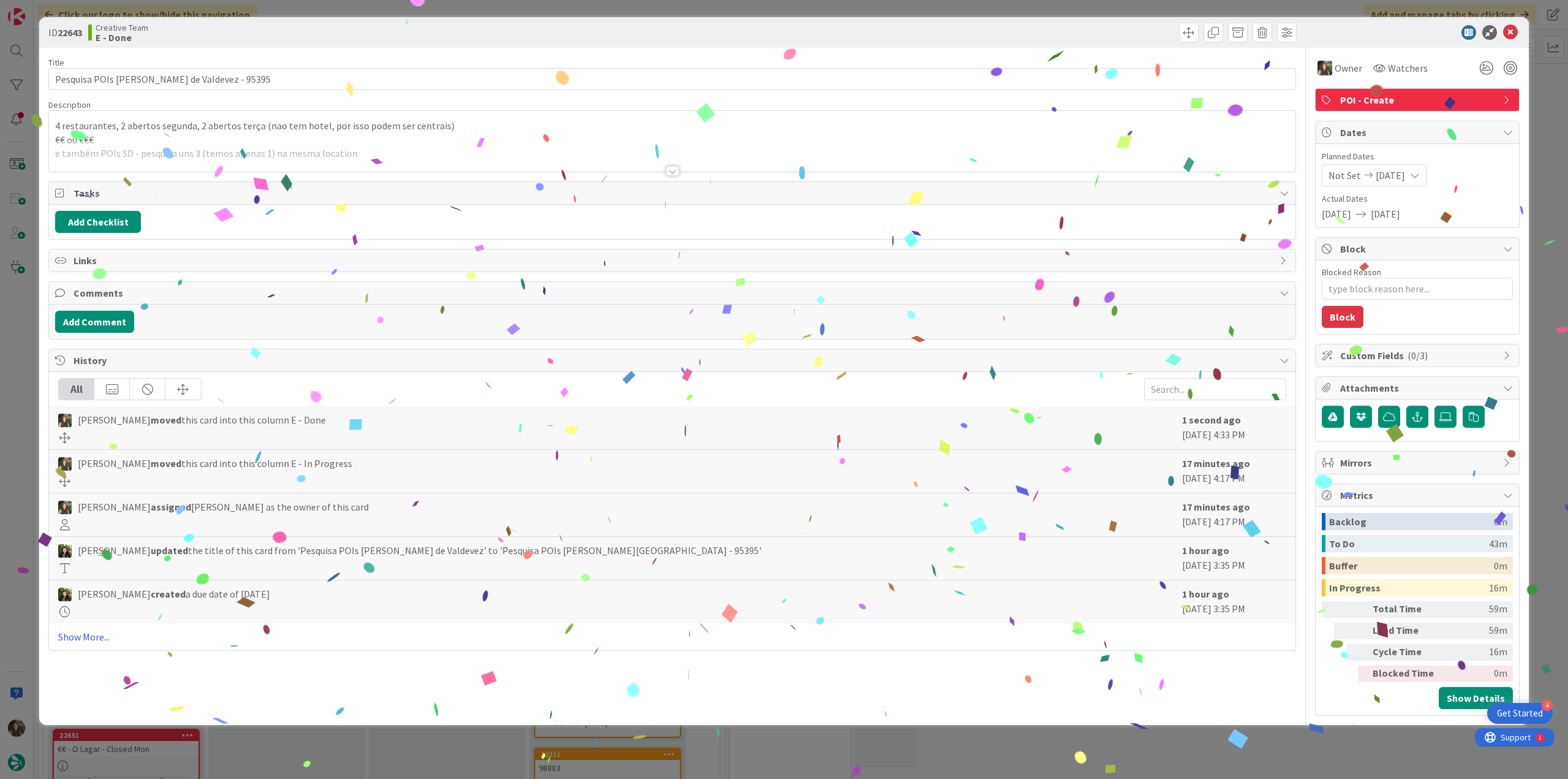
click at [1162, 747] on div "ID 22643 Creative Team E - Done Title 39 / 128 Pesquisa POIs Arcos de Valdevez …" at bounding box center [784, 390] width 1568 height 779
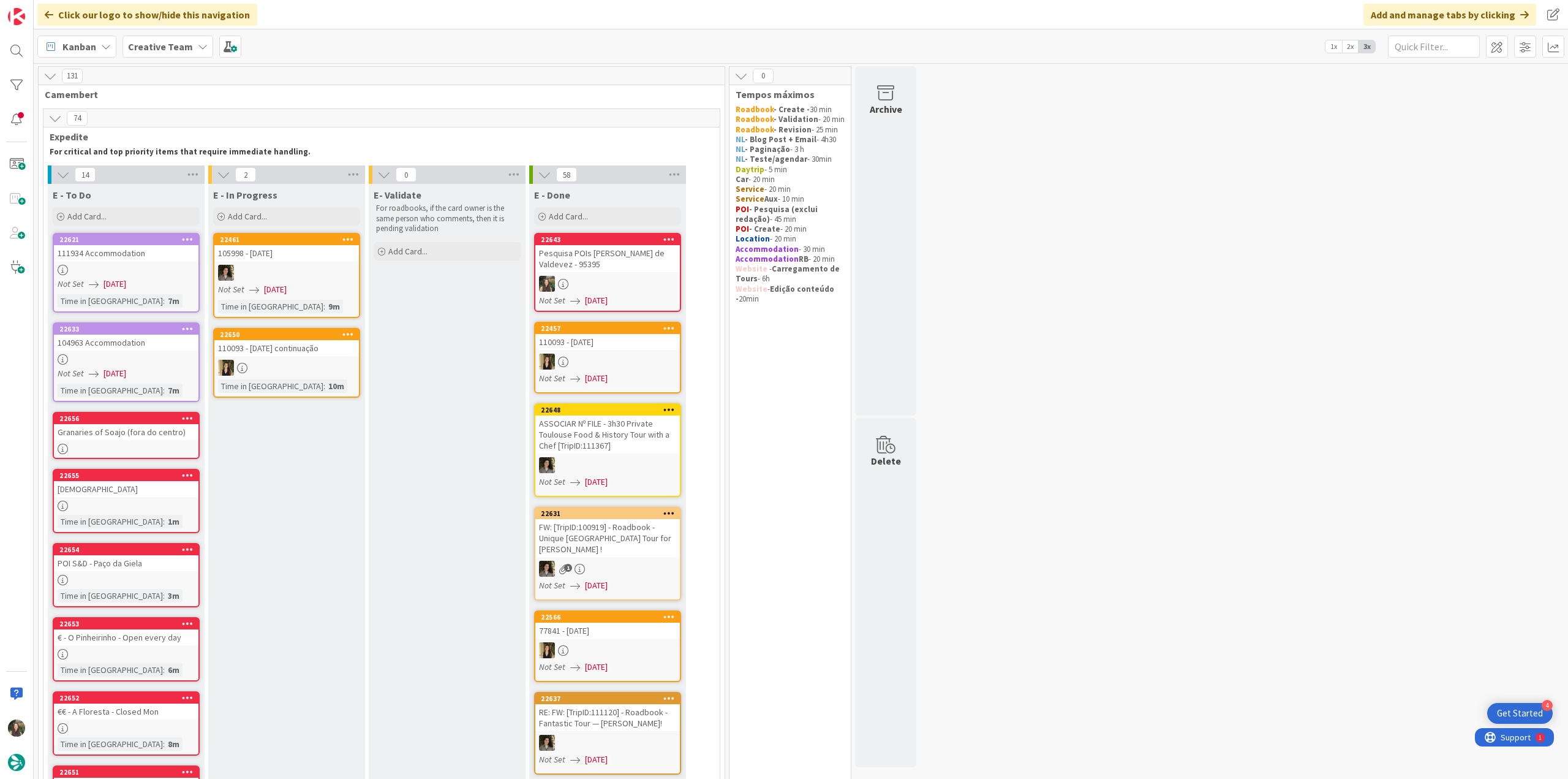
click at [157, 269] on div at bounding box center [125, 269] width 144 height 10
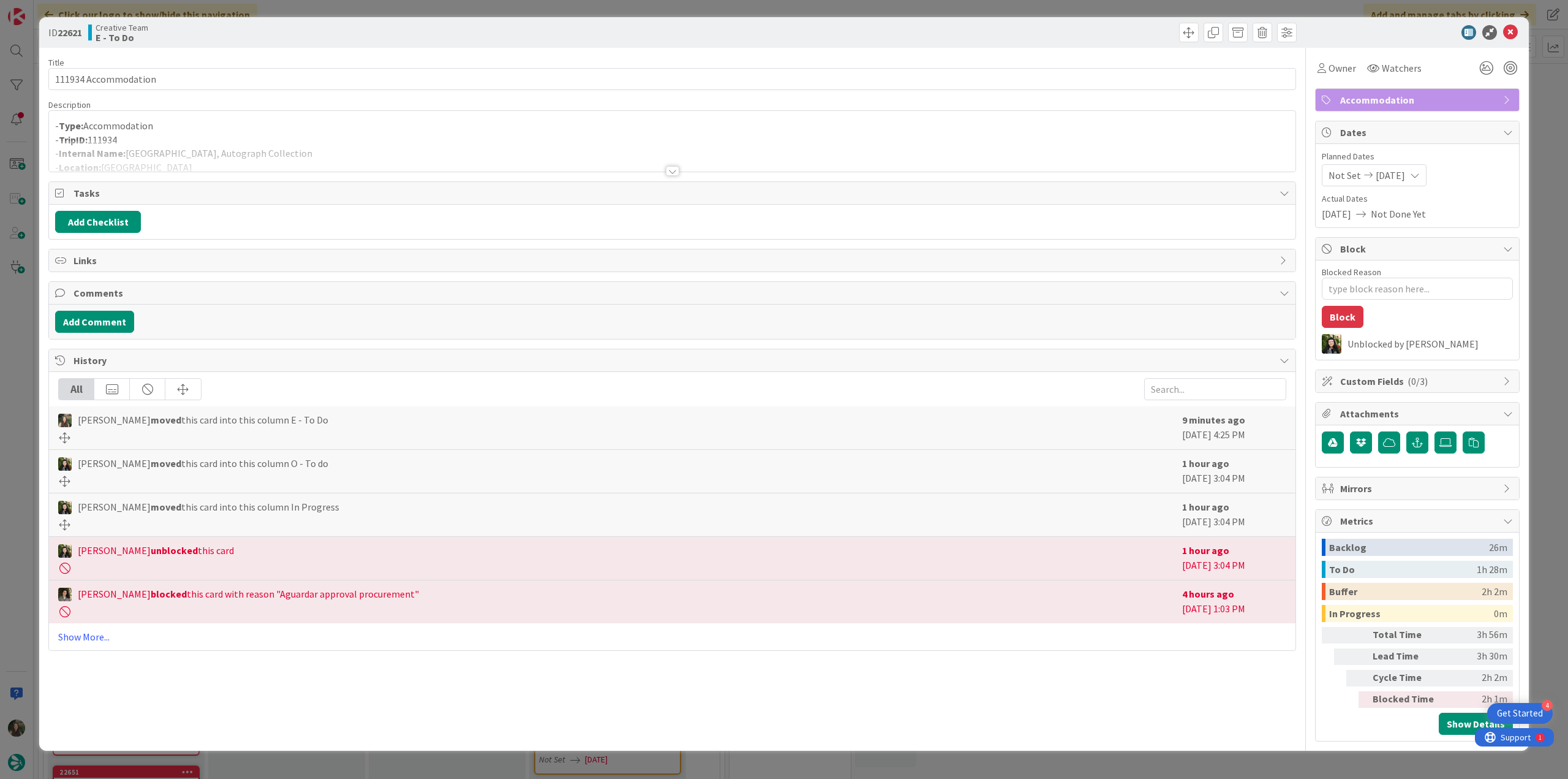
click at [252, 158] on div at bounding box center [672, 155] width 1246 height 31
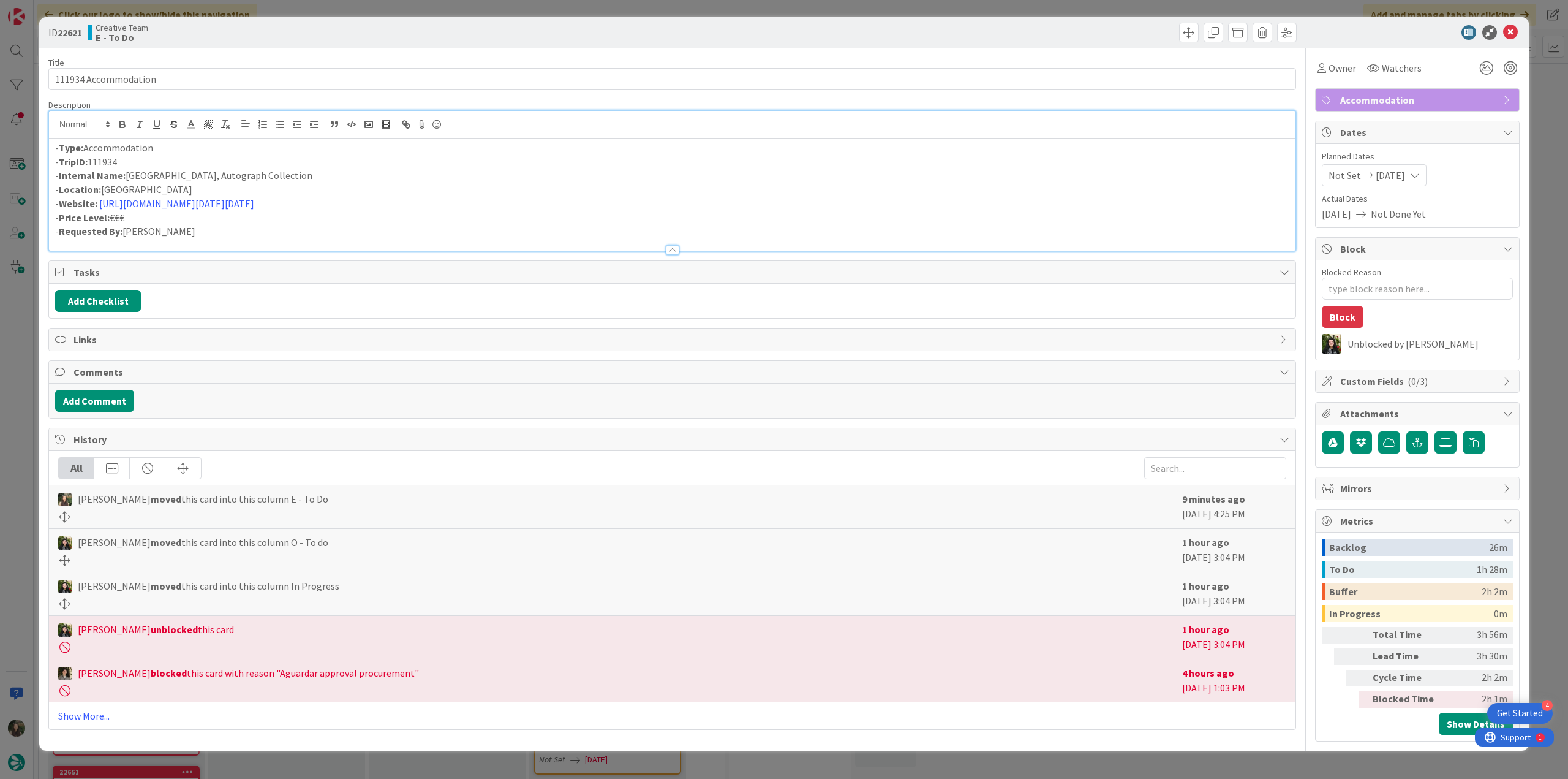
click at [21, 352] on div "ID 22621 Creative Team E - To Do Title 20 / 128 111934 Accommodation Descriptio…" at bounding box center [784, 390] width 1568 height 779
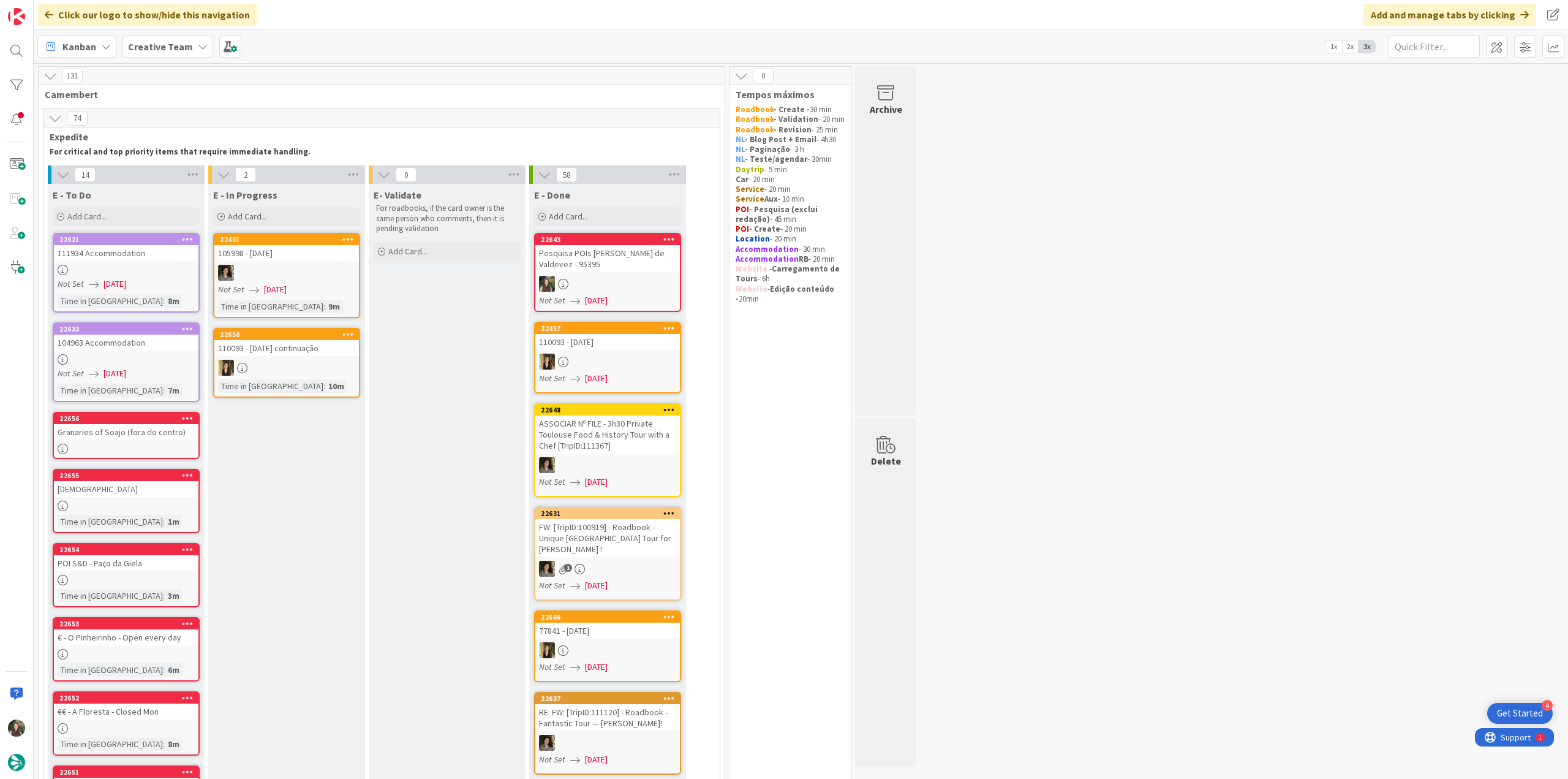
click at [143, 280] on div "Not Set 09/08/2025" at bounding box center [128, 283] width 141 height 13
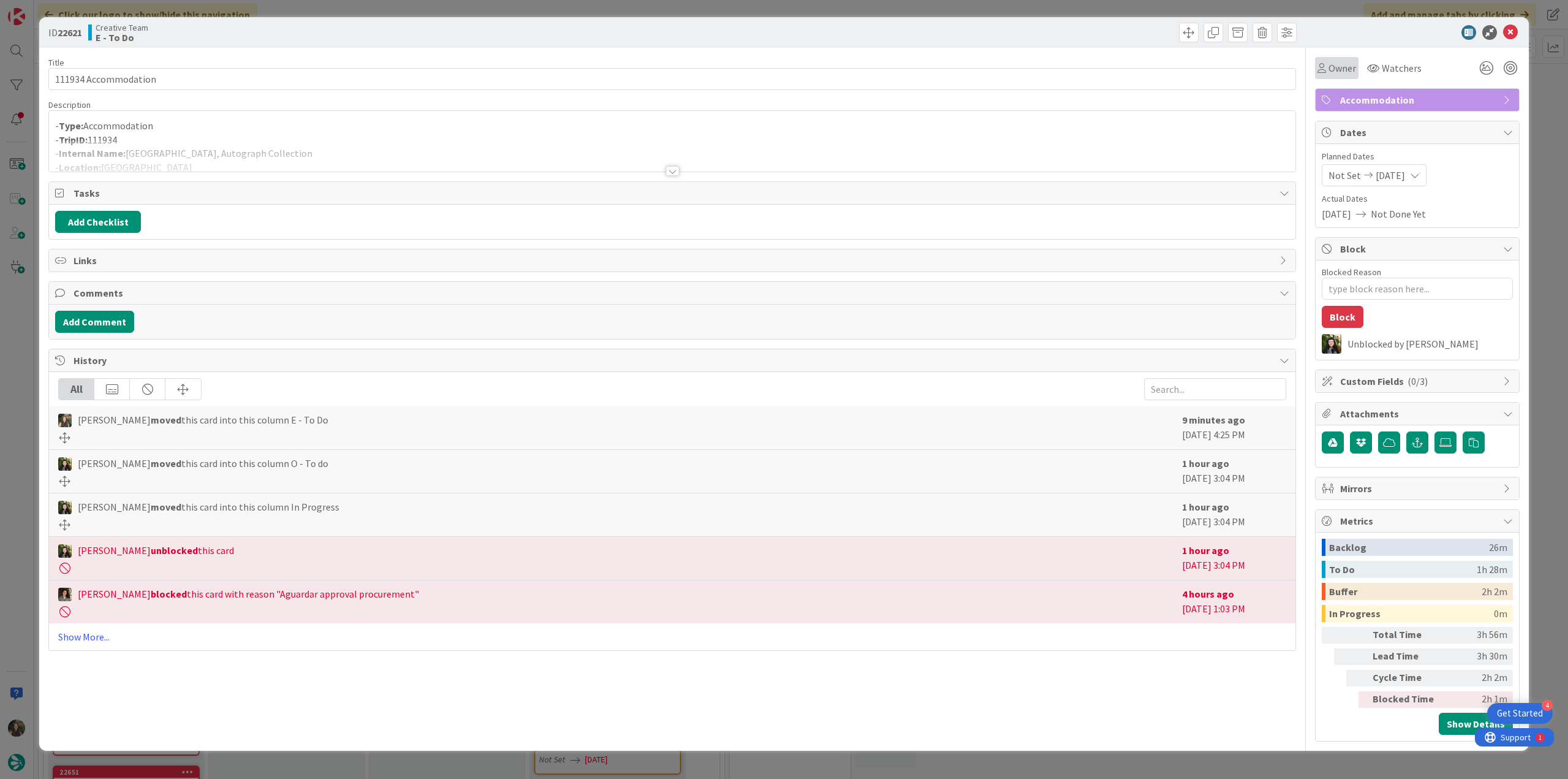
click at [1339, 70] on span "Owner" at bounding box center [1343, 67] width 28 height 15
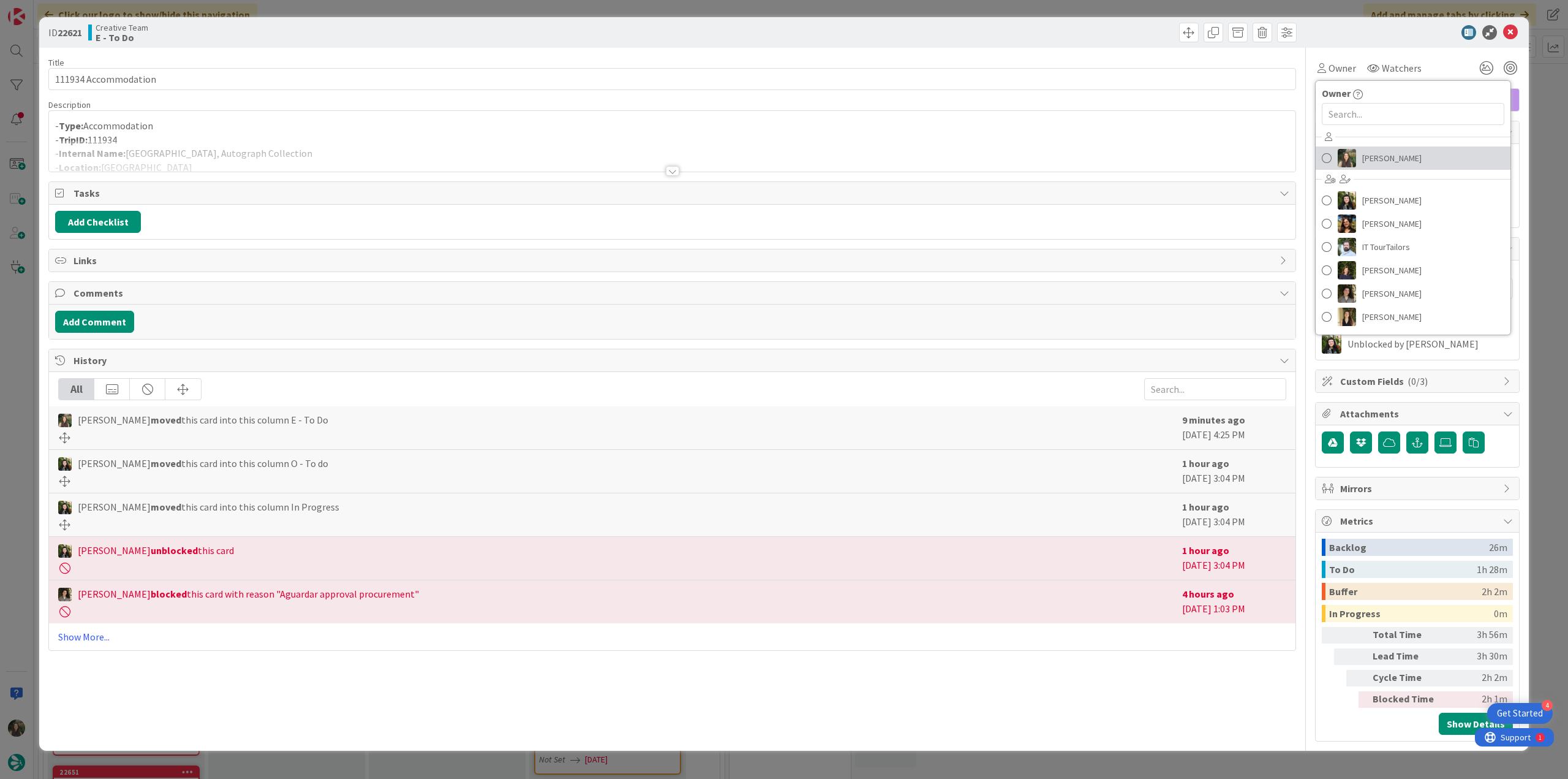
click at [1358, 154] on link "[PERSON_NAME]" at bounding box center [1413, 158] width 195 height 23
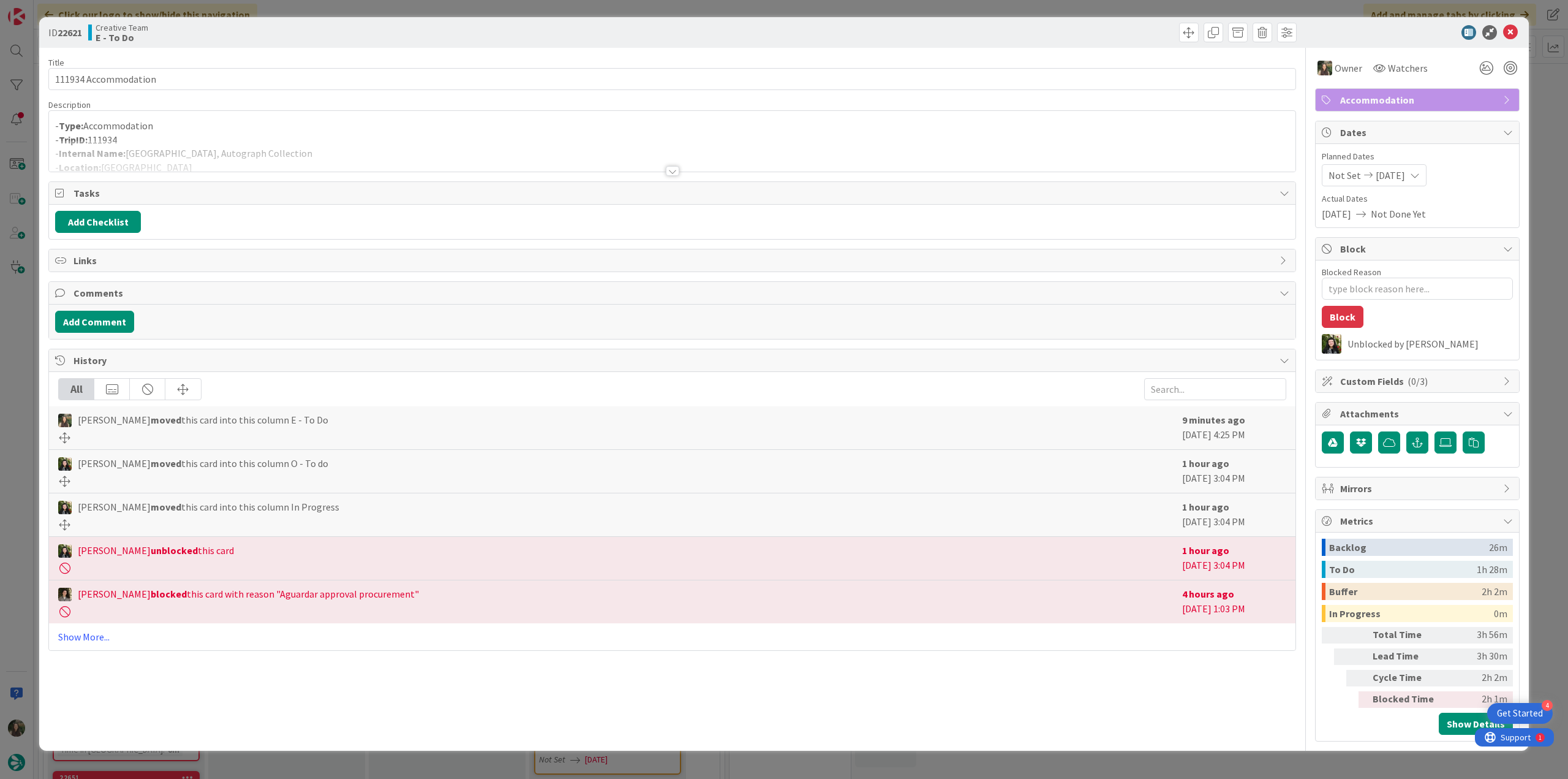
click at [1539, 117] on div "ID 22621 Creative Team E - To Do Title 20 / 128 111934 Accommodation Descriptio…" at bounding box center [784, 390] width 1568 height 779
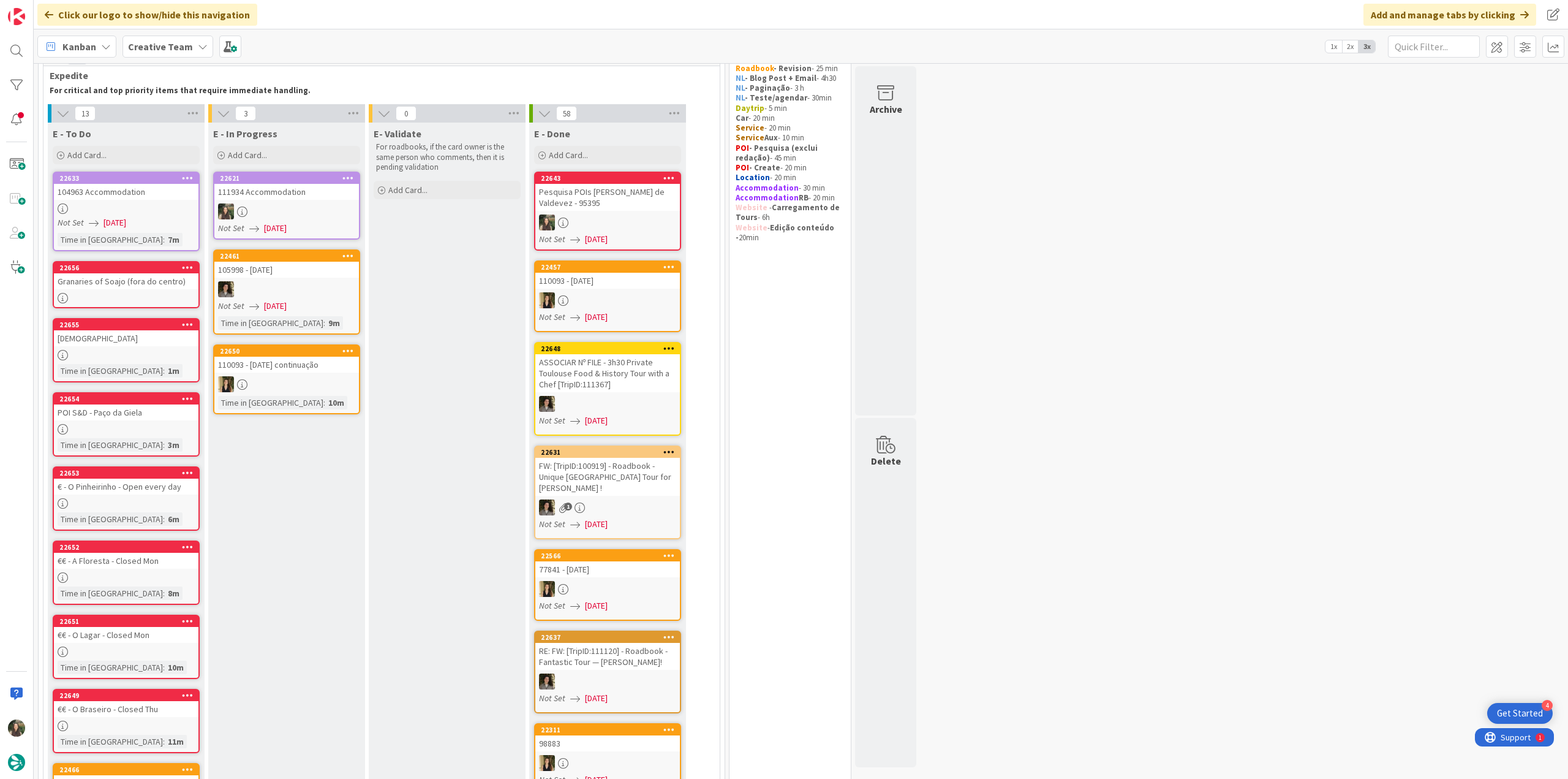
click at [302, 201] on link "22621 111934 Accommodation Not Set 09/08/2025" at bounding box center [287, 206] width 147 height 68
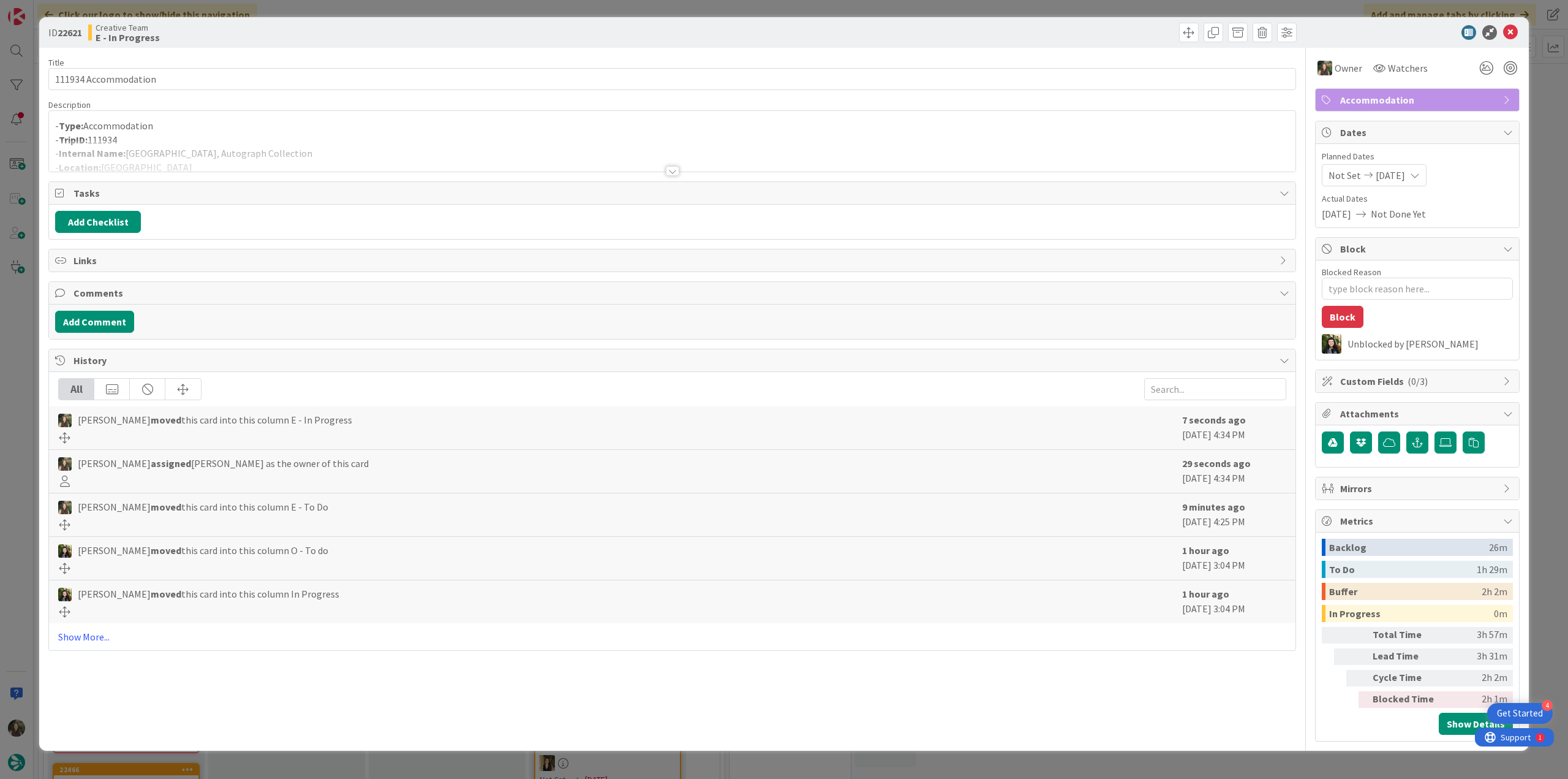
type textarea "x"
click at [321, 145] on div at bounding box center [672, 155] width 1246 height 31
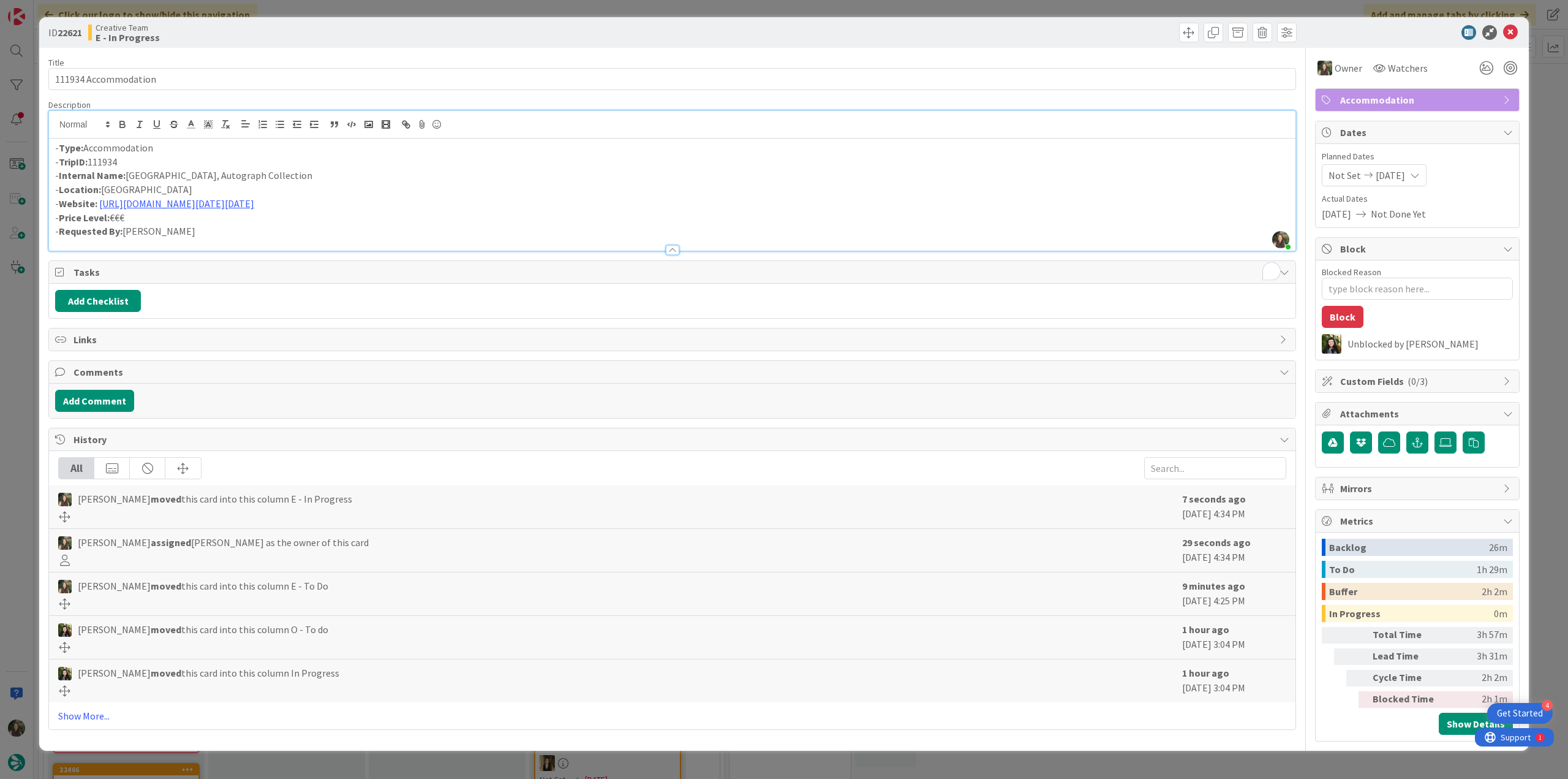
drag, startPoint x: 324, startPoint y: 172, endPoint x: 129, endPoint y: 174, distance: 195.0
click at [129, 174] on p "- Internal Name: Hôtel de Bourgtheroulde, Autograph Collection" at bounding box center [672, 175] width 1234 height 14
copy p "Hôtel de Bourgtheroulde, Autograph Collection"
click at [152, 170] on p "- Internal Name: [GEOGRAPHIC_DATA], Autograph Collection" at bounding box center [672, 175] width 1234 height 14
drag, startPoint x: 128, startPoint y: 174, endPoint x: 226, endPoint y: 174, distance: 98.0
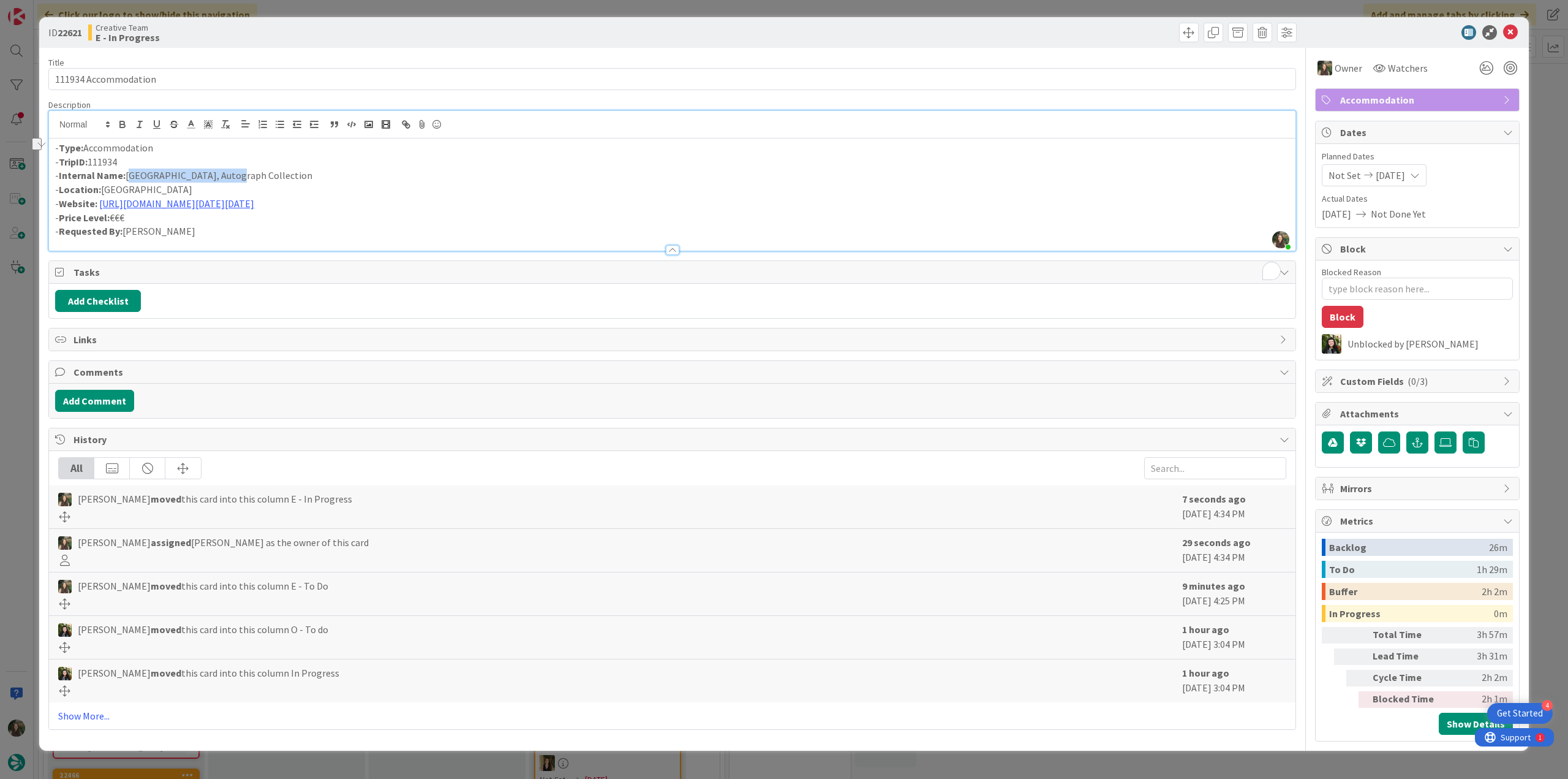
click at [226, 174] on p "- Internal Name: [GEOGRAPHIC_DATA], Autograph Collection" at bounding box center [672, 175] width 1234 height 14
copy p "[GEOGRAPHIC_DATA]"
click at [37, 352] on div "ID 22621 Creative Team E - In Progress Title 20 / 128 111934 Accommodation Desc…" at bounding box center [784, 390] width 1568 height 779
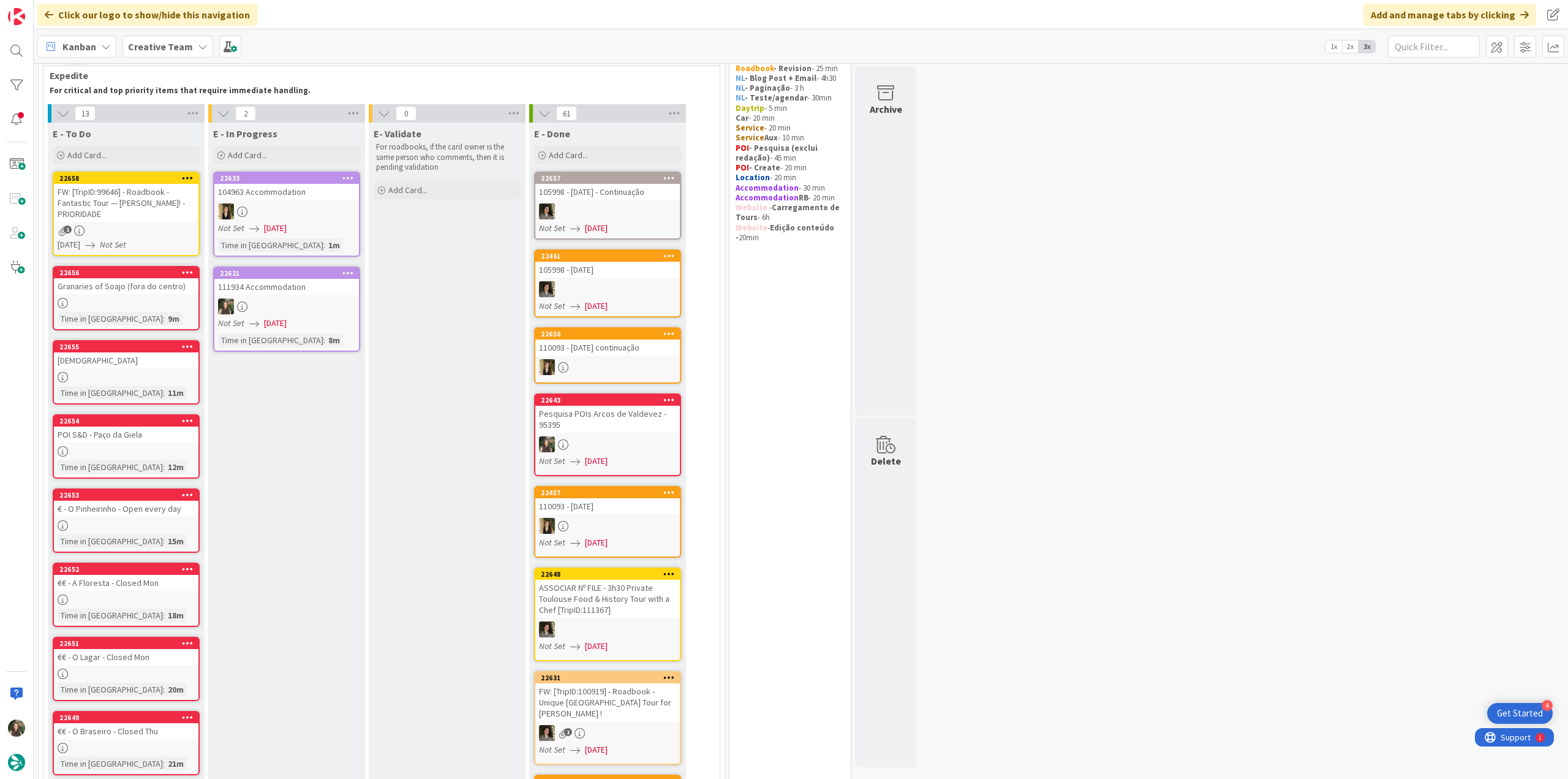
click at [307, 309] on div at bounding box center [286, 306] width 144 height 16
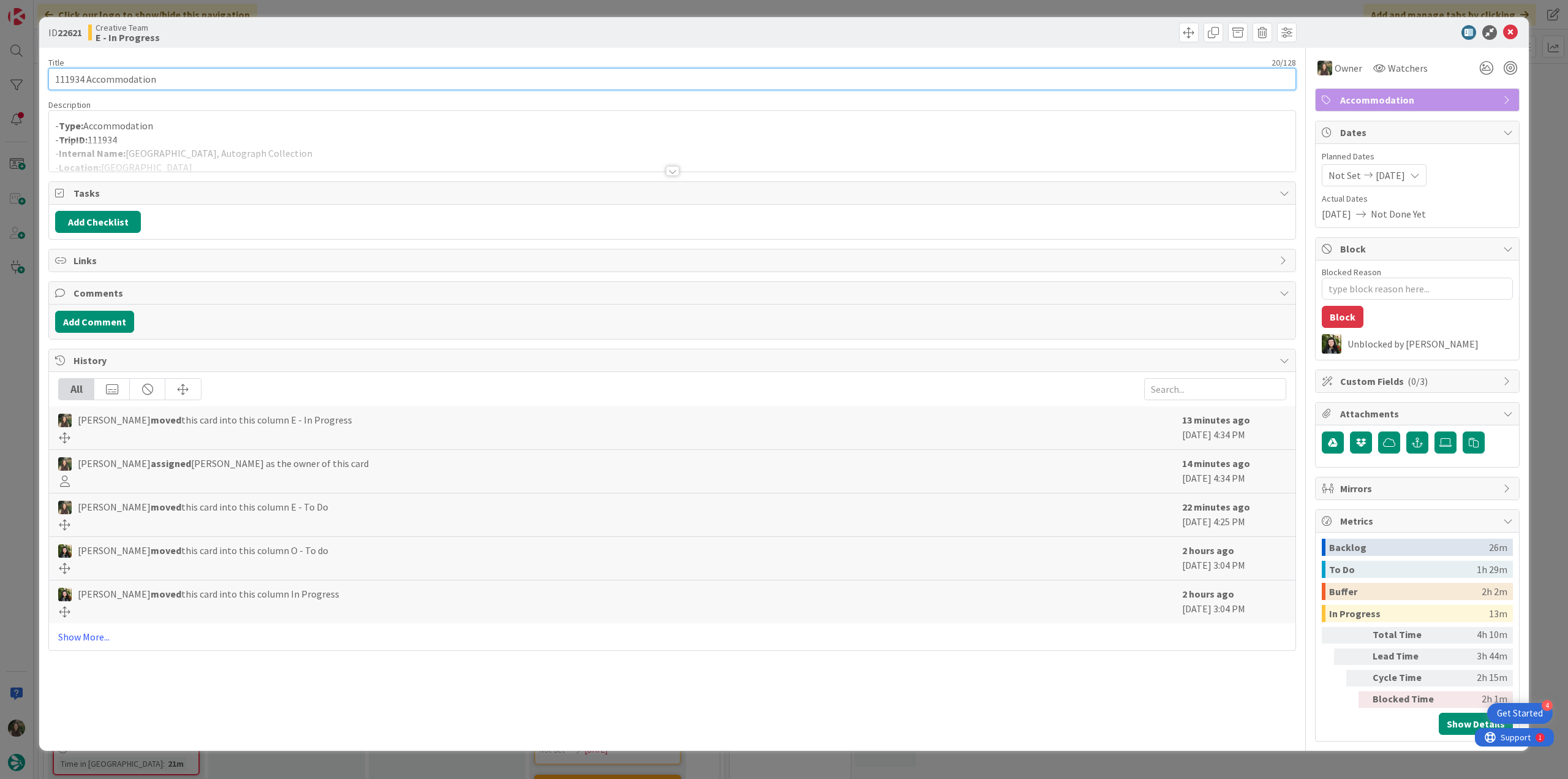
drag, startPoint x: 169, startPoint y: 75, endPoint x: 33, endPoint y: 88, distance: 136.6
click at [33, 87] on div "ID 22621 Creative Team E - In Progress Title 20 / 128 111934 Accommodation Desc…" at bounding box center [784, 390] width 1568 height 779
drag, startPoint x: 375, startPoint y: 151, endPoint x: 316, endPoint y: 159, distance: 59.5
click at [375, 151] on div at bounding box center [672, 155] width 1246 height 31
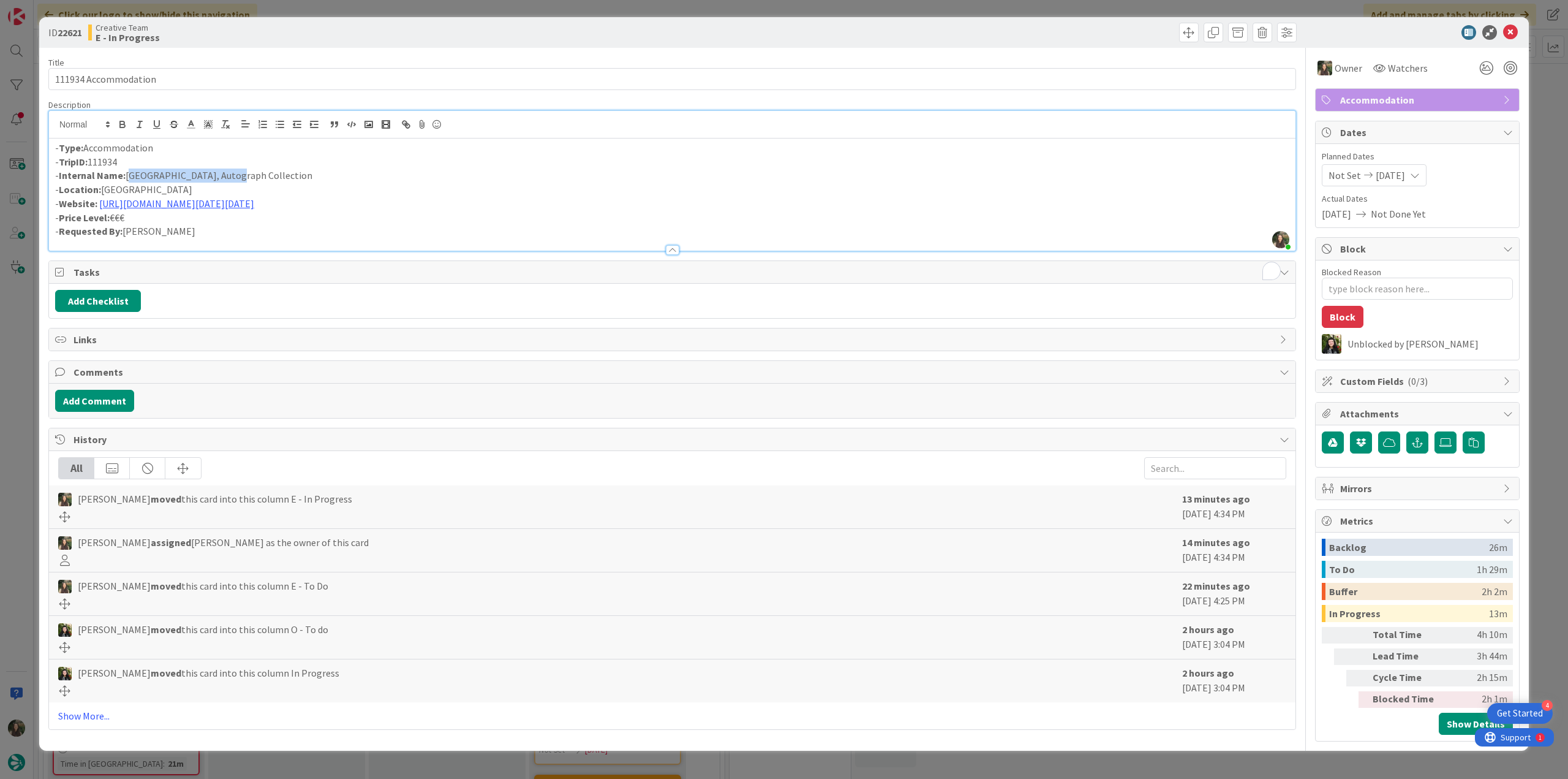
drag, startPoint x: 228, startPoint y: 174, endPoint x: 129, endPoint y: 178, distance: 99.1
click at [129, 178] on p "- Internal Name: Hôtel de Bourgtheroulde, Autograph Collection" at bounding box center [672, 175] width 1234 height 14
copy p "Hôtel de Bourgtheroulde"
click at [8, 350] on div "ID 22621 Creative Team E - In Progress Title 20 / 128 111934 Accommodation Desc…" at bounding box center [784, 390] width 1568 height 779
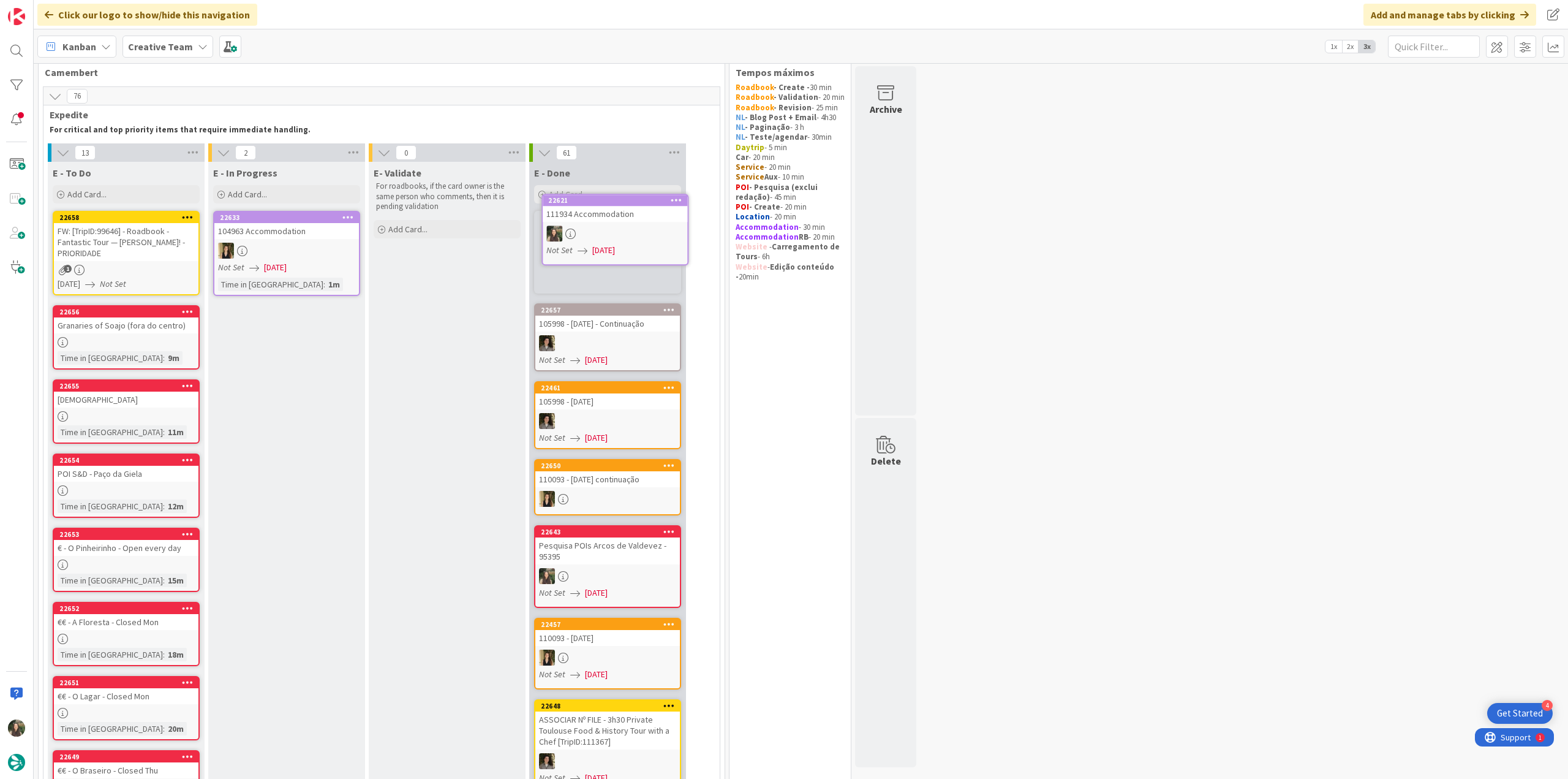
scroll to position [6, 0]
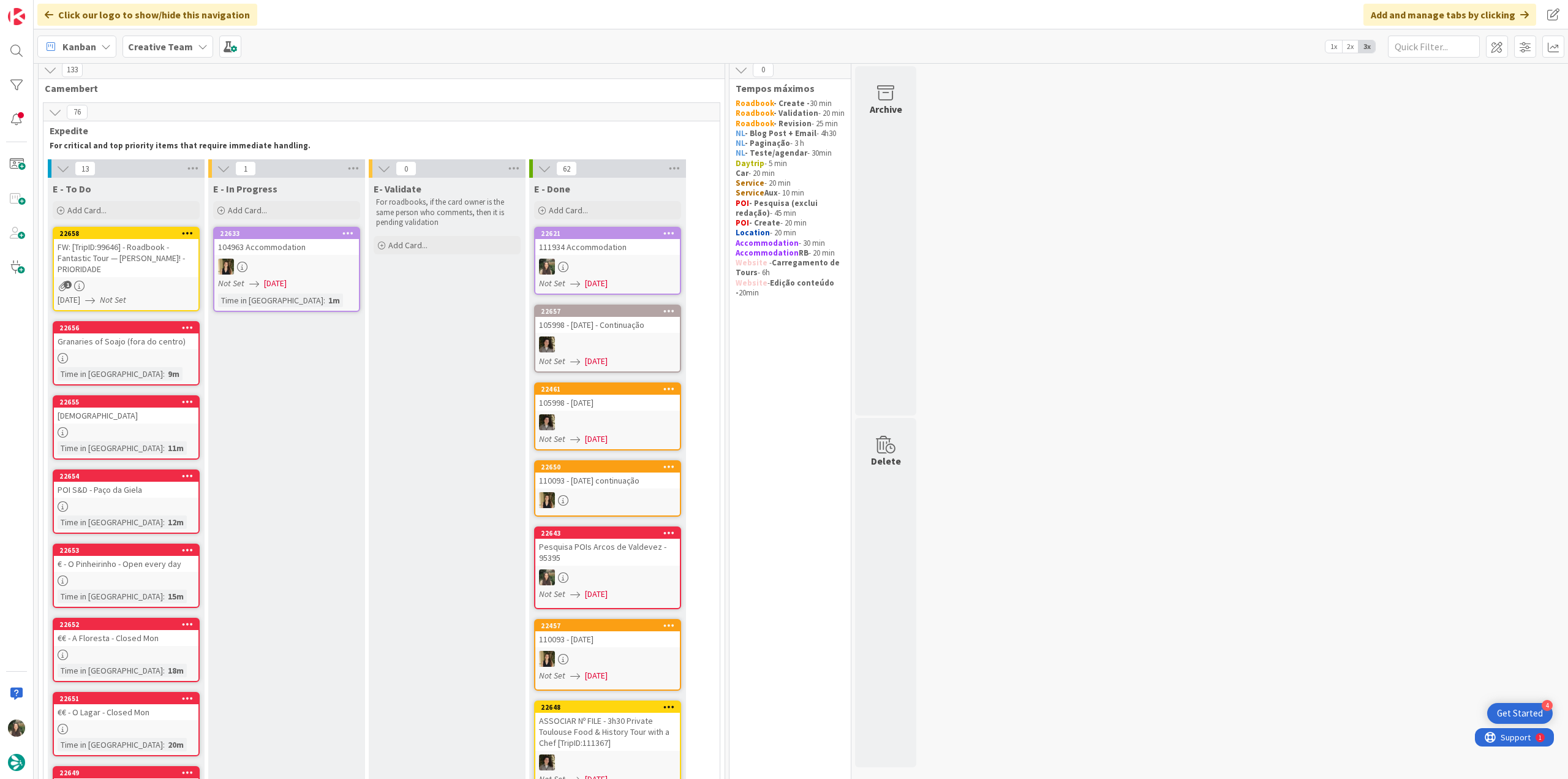
click at [630, 256] on link "22621 111934 Accommodation Not Set 09/08/2025" at bounding box center [608, 260] width 147 height 68
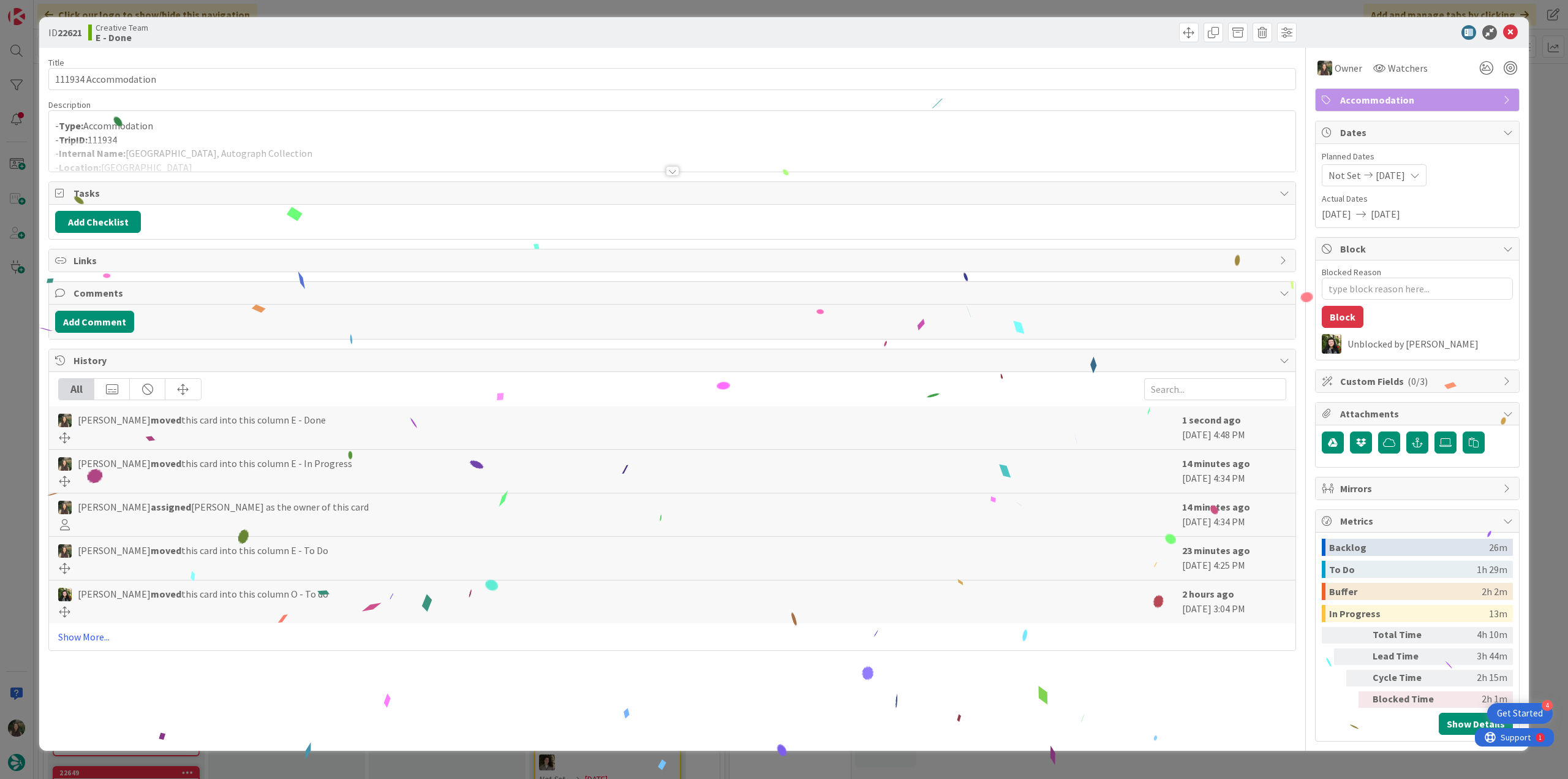
click at [1193, 765] on div "ID 22621 Creative Team E - Done Title 20 / 128 111934 Accommodation Description…" at bounding box center [784, 390] width 1568 height 779
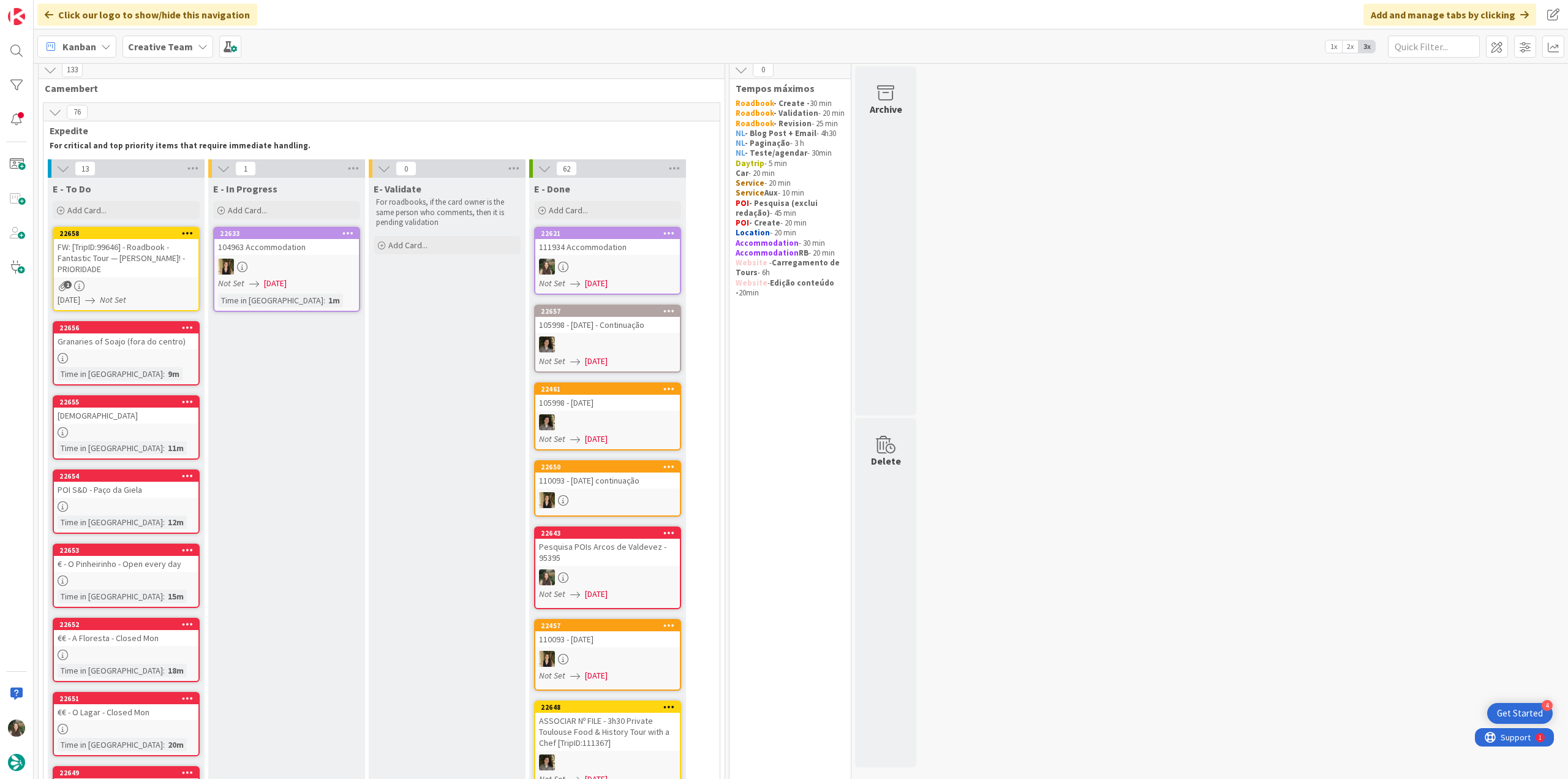
click at [182, 279] on link "22658 FW: [TripID:99646] - Roadbook - Fantastic Tour — Steven Stern! - PRIORIDA…" at bounding box center [126, 269] width 147 height 85
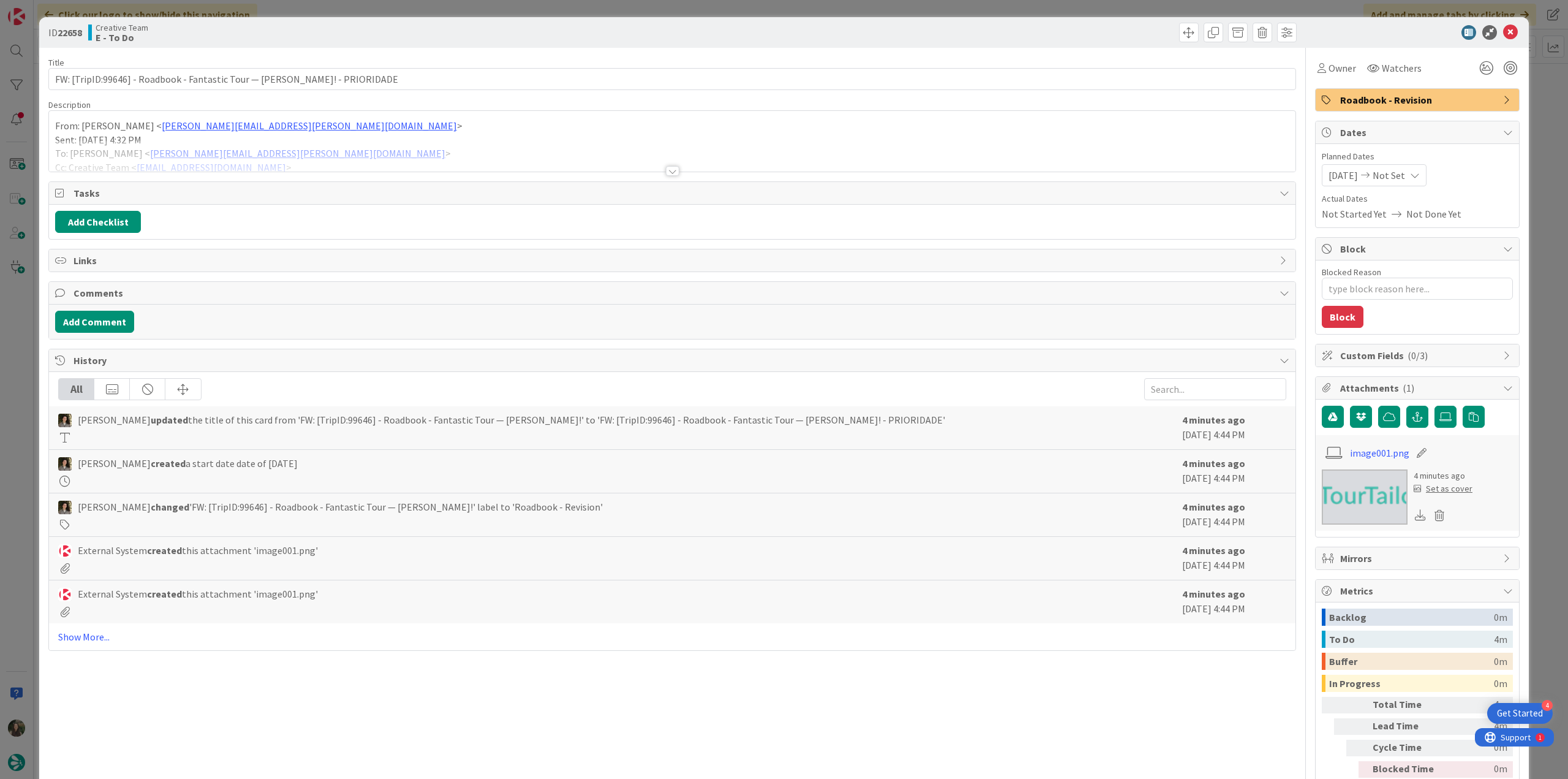
click at [14, 326] on div "ID 22658 Creative Team E - To Do Title 75 / 128 FW: [TripID:99646] - Roadbook -…" at bounding box center [784, 390] width 1568 height 779
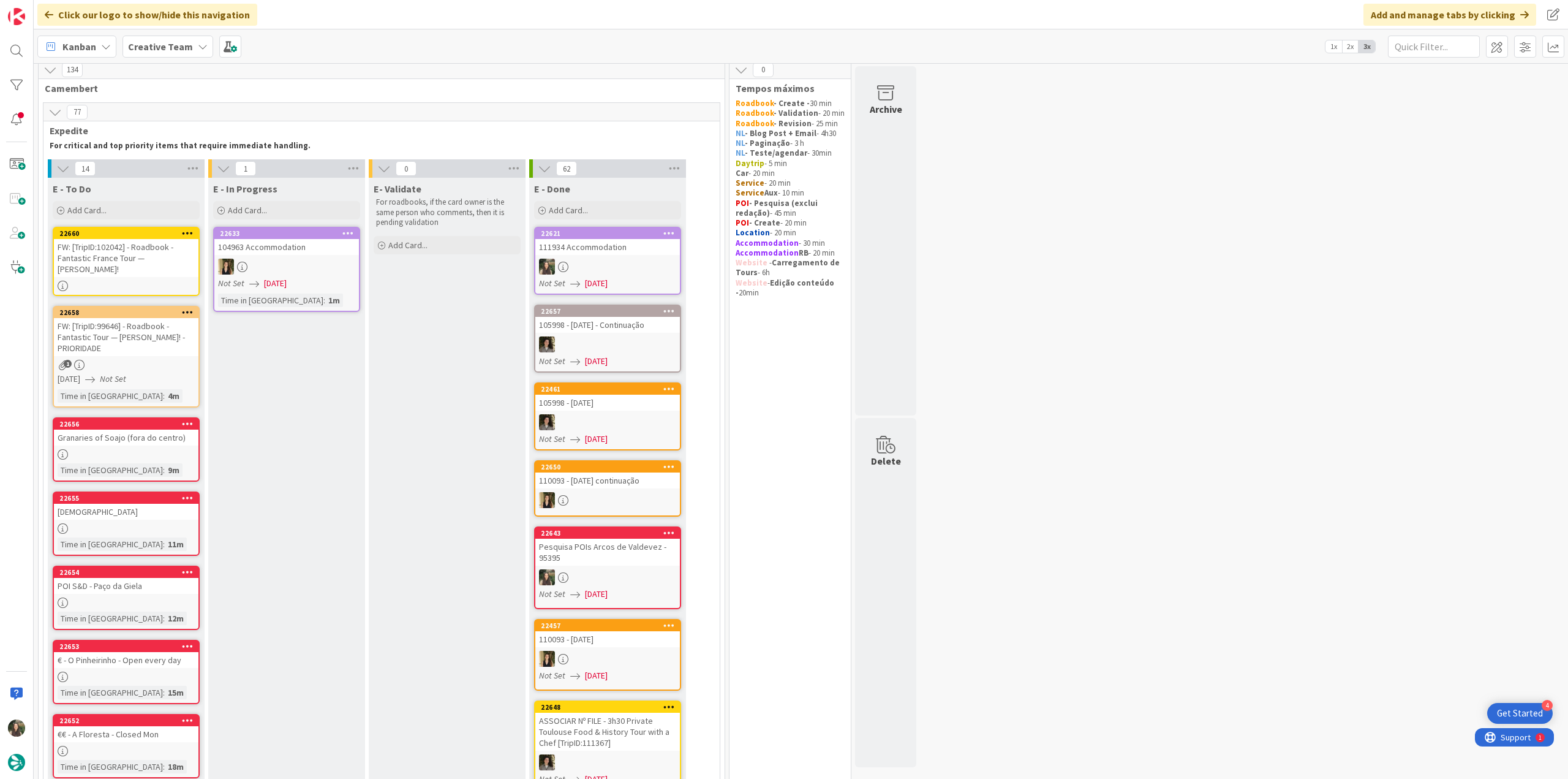
click at [134, 332] on div "FW: [TripID:99646] - Roadbook - Fantastic Tour — [PERSON_NAME]! - PRIORIDADE" at bounding box center [125, 337] width 144 height 38
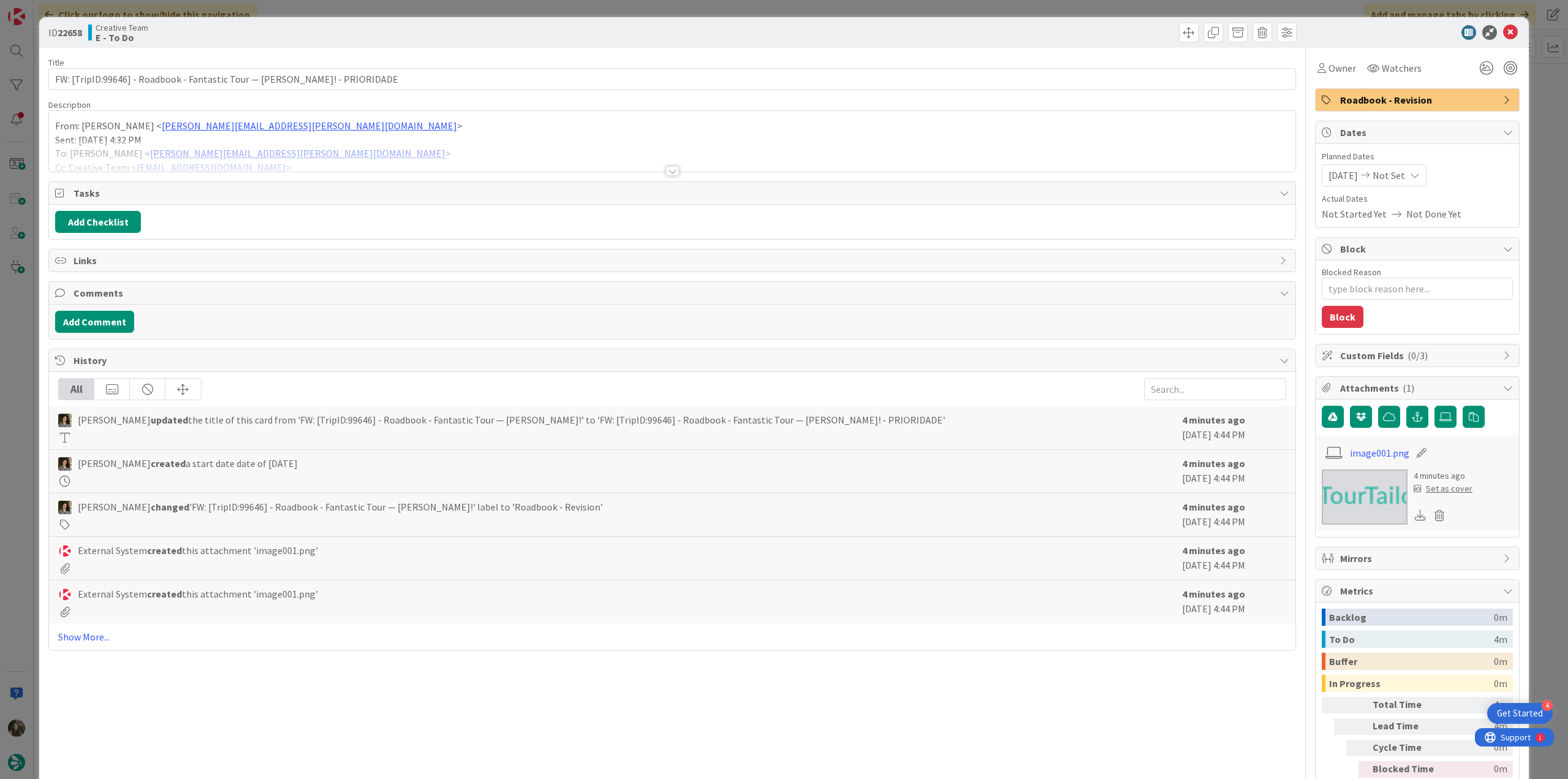
click at [20, 336] on div "ID 22658 Creative Team E - To Do Title 75 / 128 FW: [TripID:99646] - Roadbook -…" at bounding box center [784, 390] width 1568 height 779
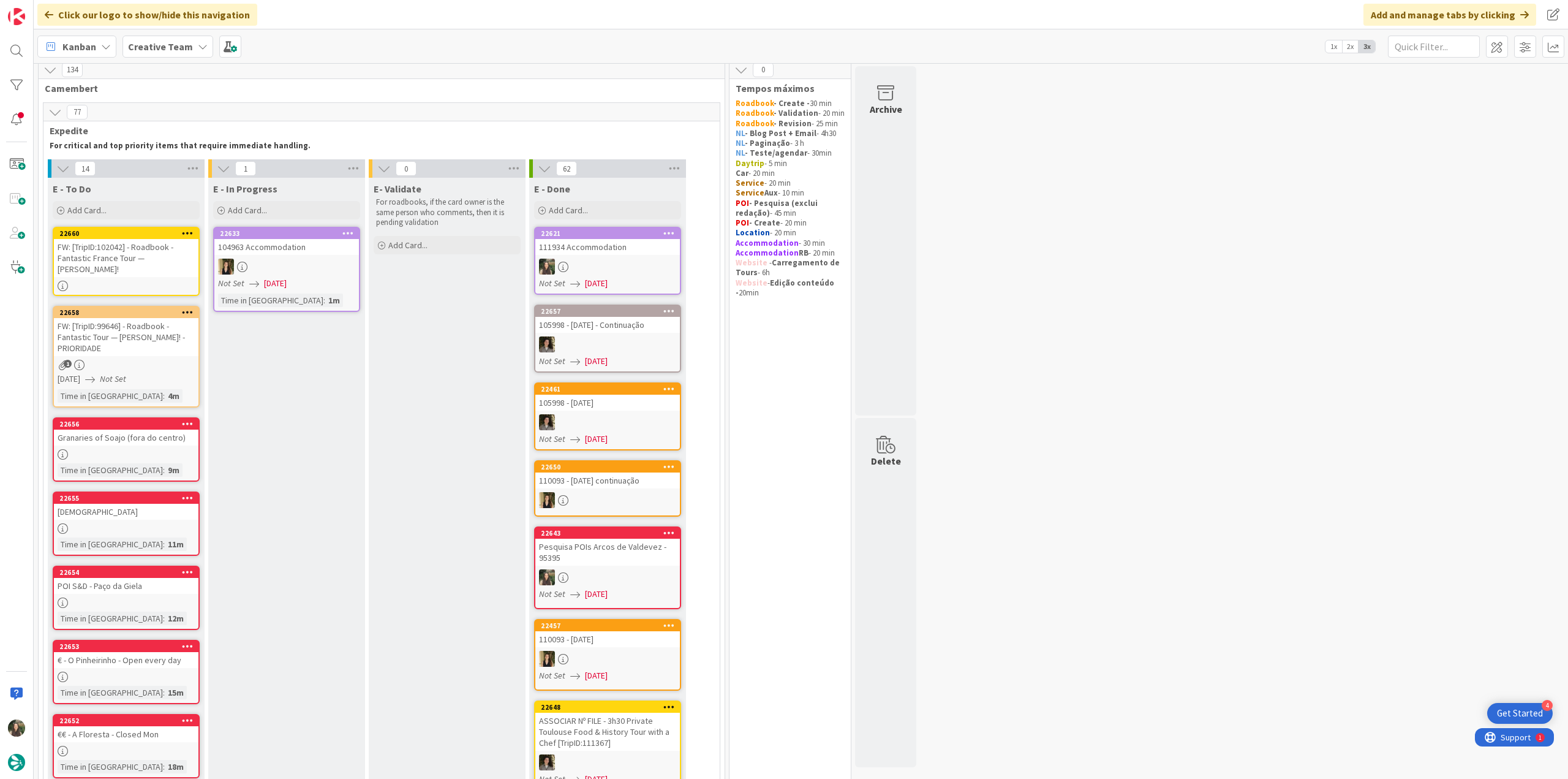
click at [163, 265] on div "FW: [TripID:102042] - Roadbook - Fantastic France Tour — [PERSON_NAME]!" at bounding box center [125, 258] width 144 height 38
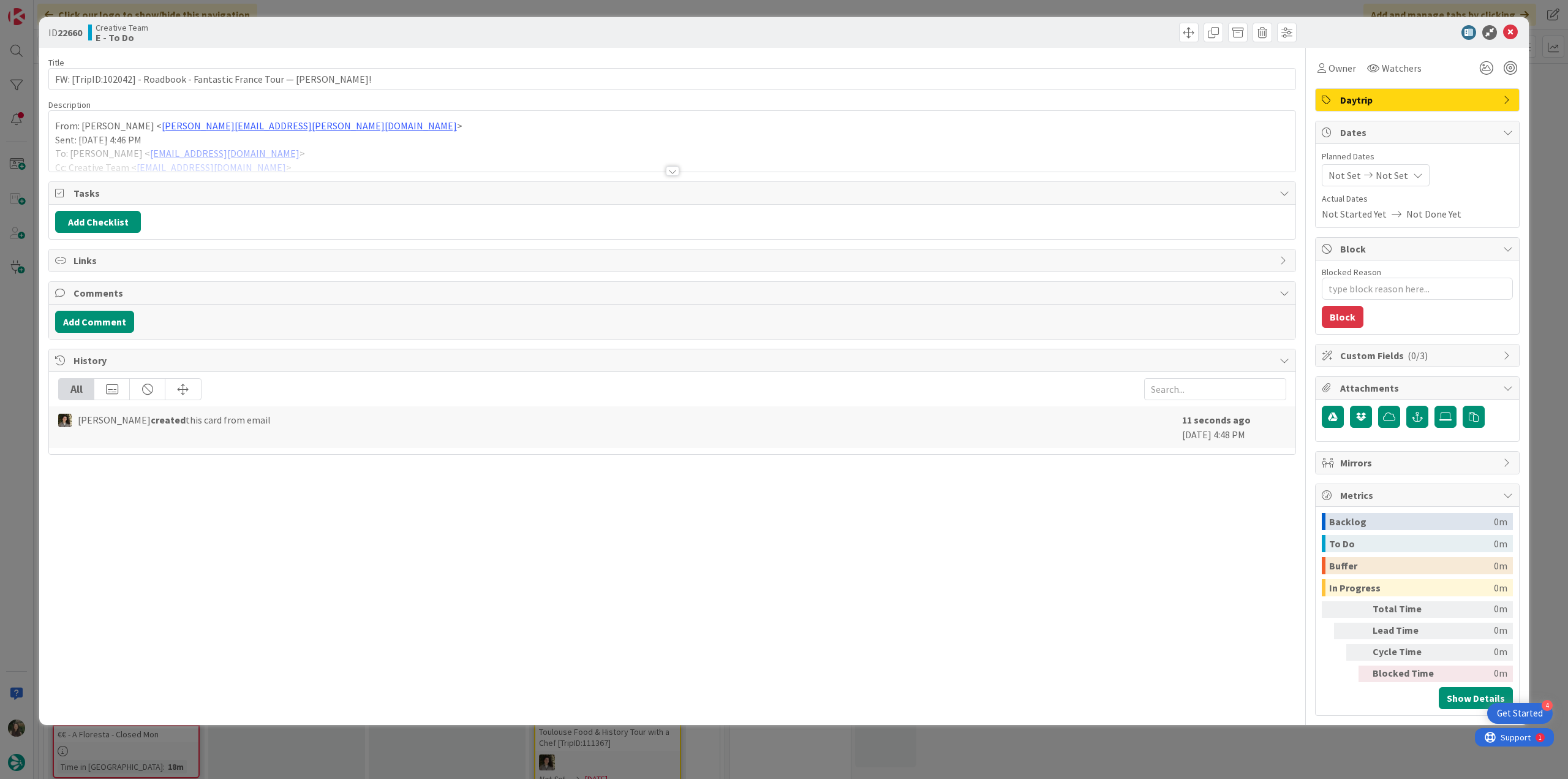
click at [308, 149] on div at bounding box center [672, 155] width 1246 height 31
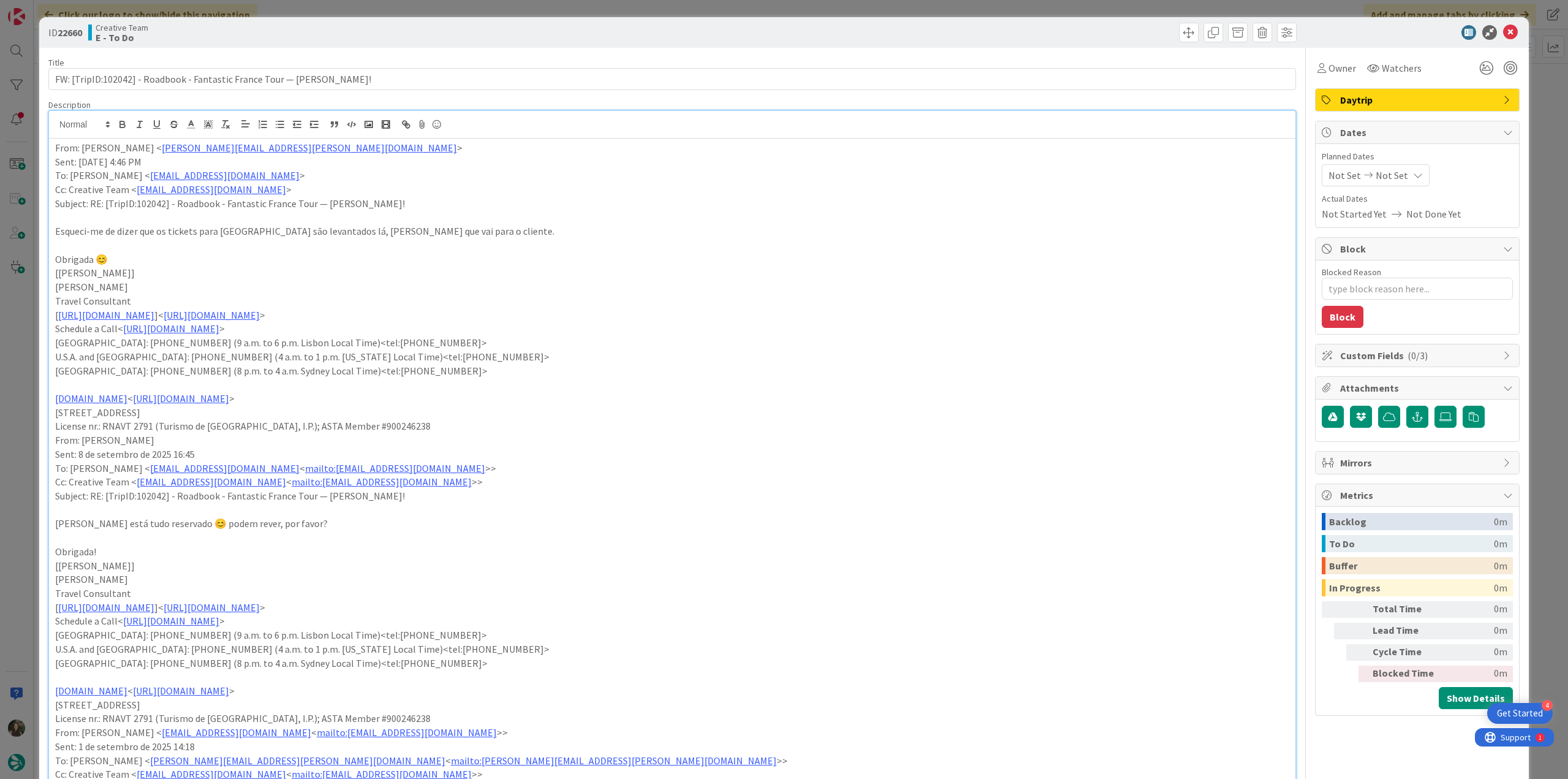
click at [38, 340] on div "ID 22660 Creative Team E - To Do Title 74 / 128 FW: [TripID:102042] - Roadbook …" at bounding box center [784, 390] width 1568 height 779
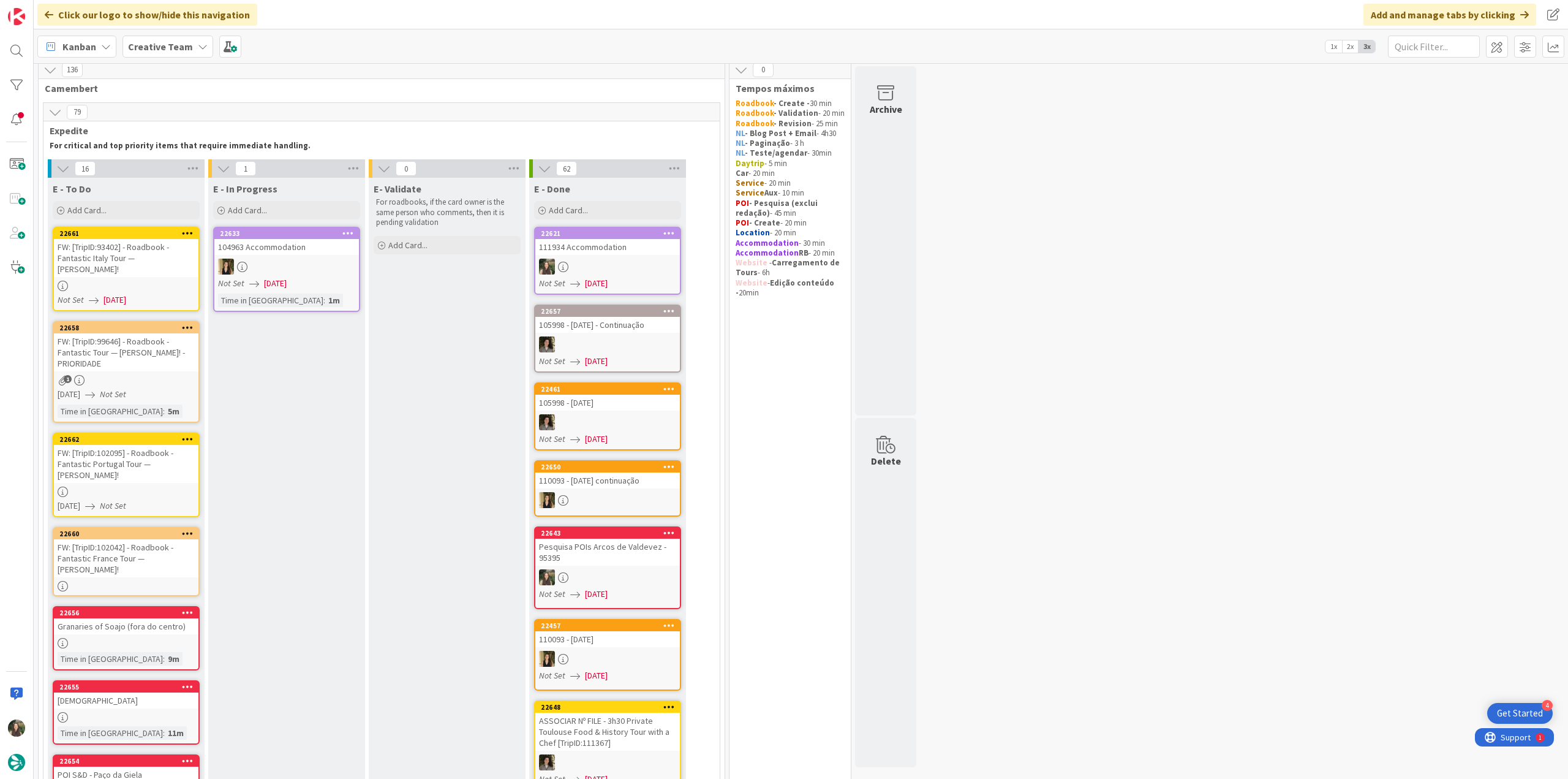
click at [163, 250] on div "FW: [TripID:93402] - Roadbook - Fantastic Italy Tour — [PERSON_NAME]!" at bounding box center [125, 258] width 144 height 38
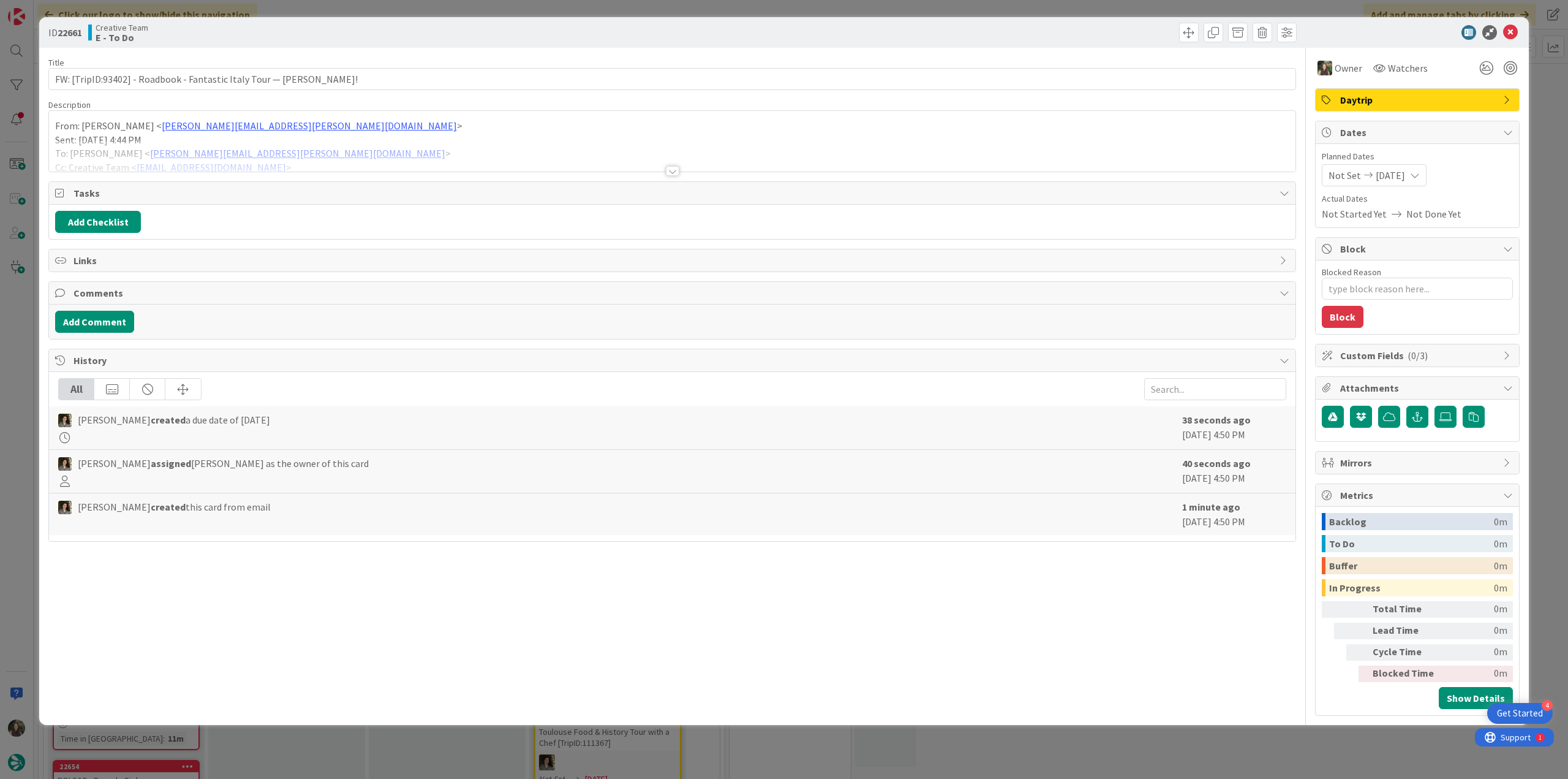
click at [399, 145] on div at bounding box center [672, 155] width 1246 height 31
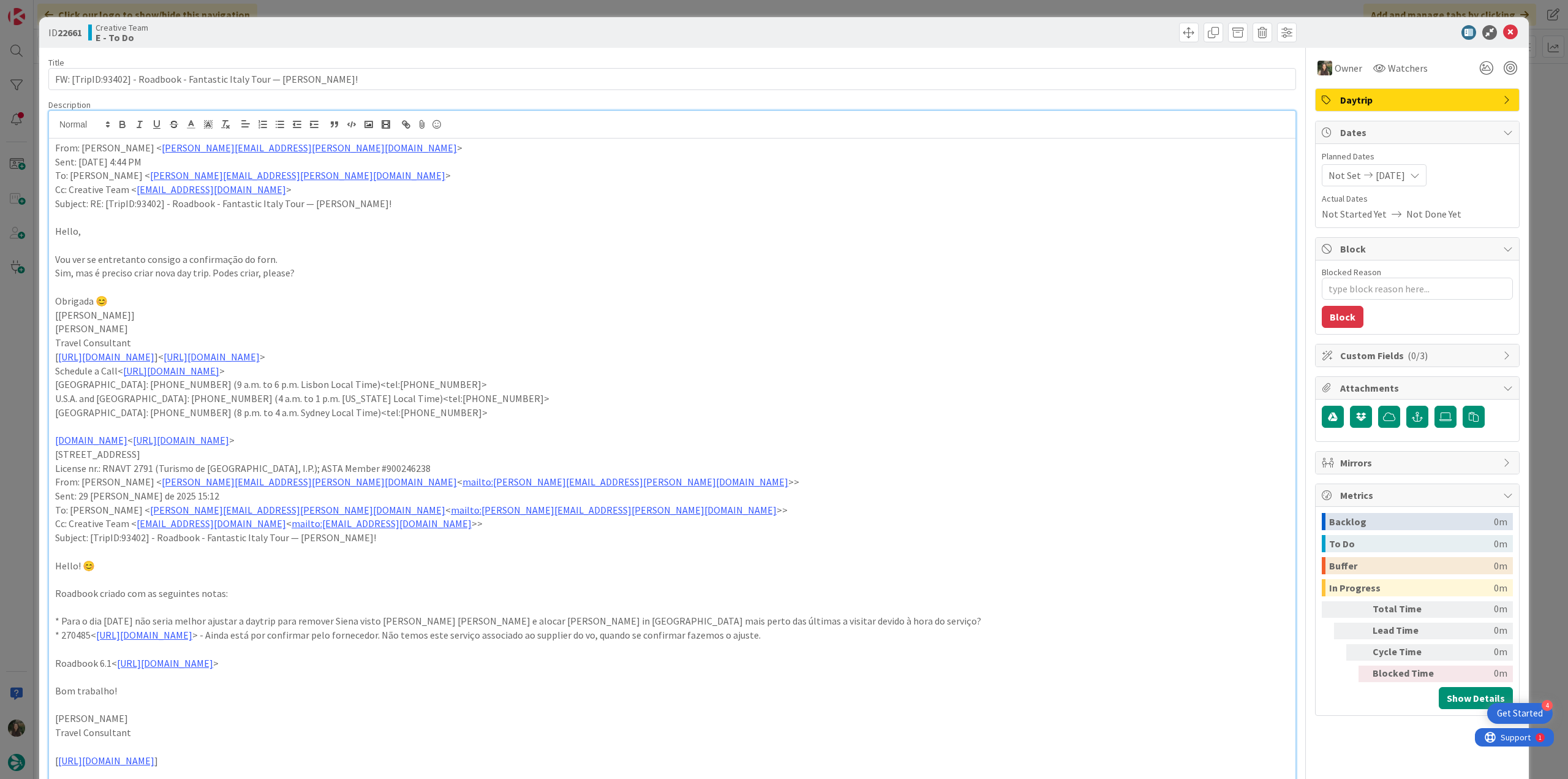
click at [55, 145] on p "From: Catarina Martins < catarina.martins@tourtailors.com >" at bounding box center [672, 148] width 1234 height 14
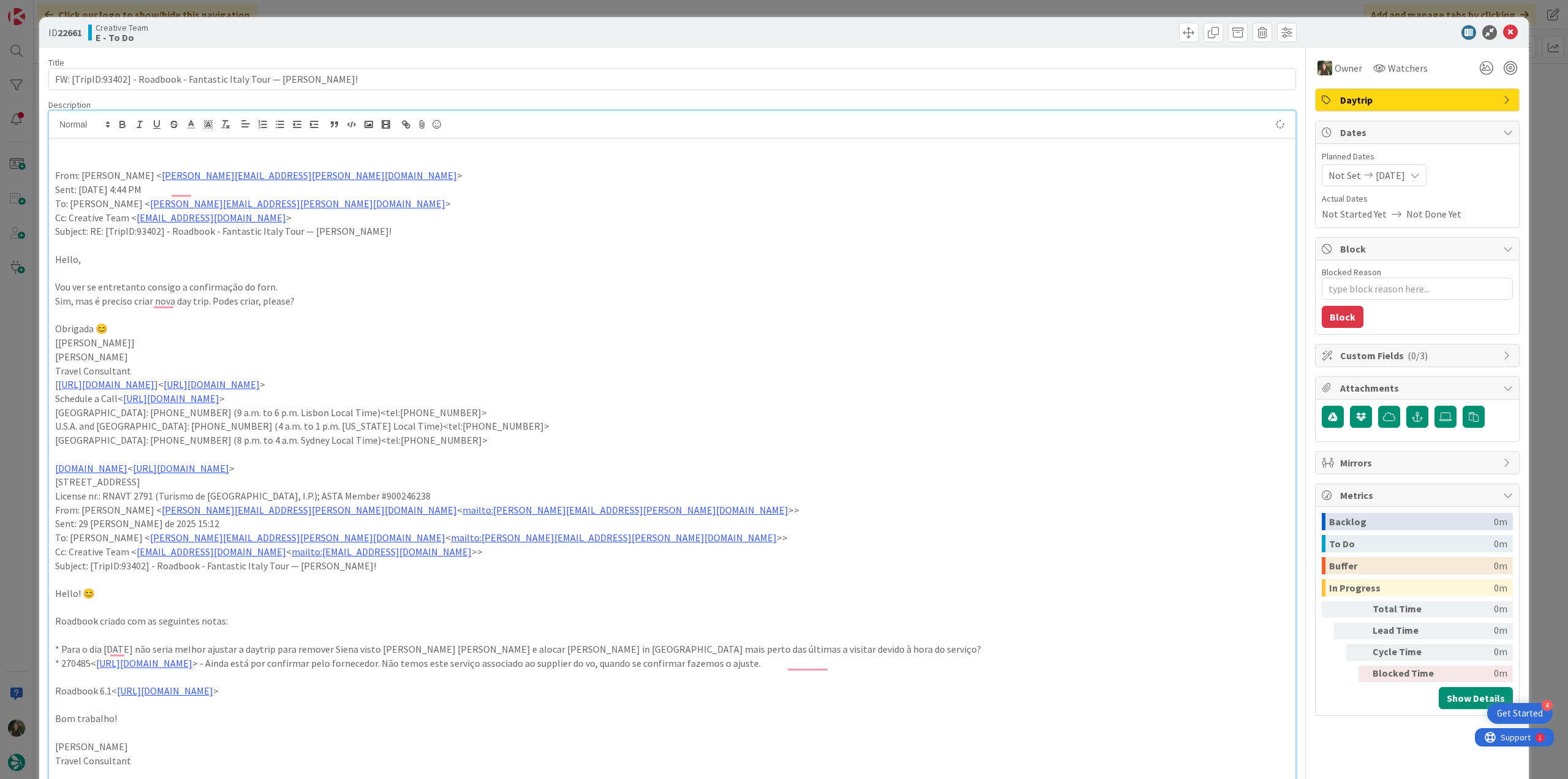
click at [150, 146] on p "To enrich screen reader interactions, please activate Accessibility in Grammarl…" at bounding box center [672, 148] width 1234 height 14
click at [22, 332] on div "ID 22661 Creative Team E - To Do Title 68 / 128 FW: [TripID:93402] - Roadbook -…" at bounding box center [784, 390] width 1568 height 779
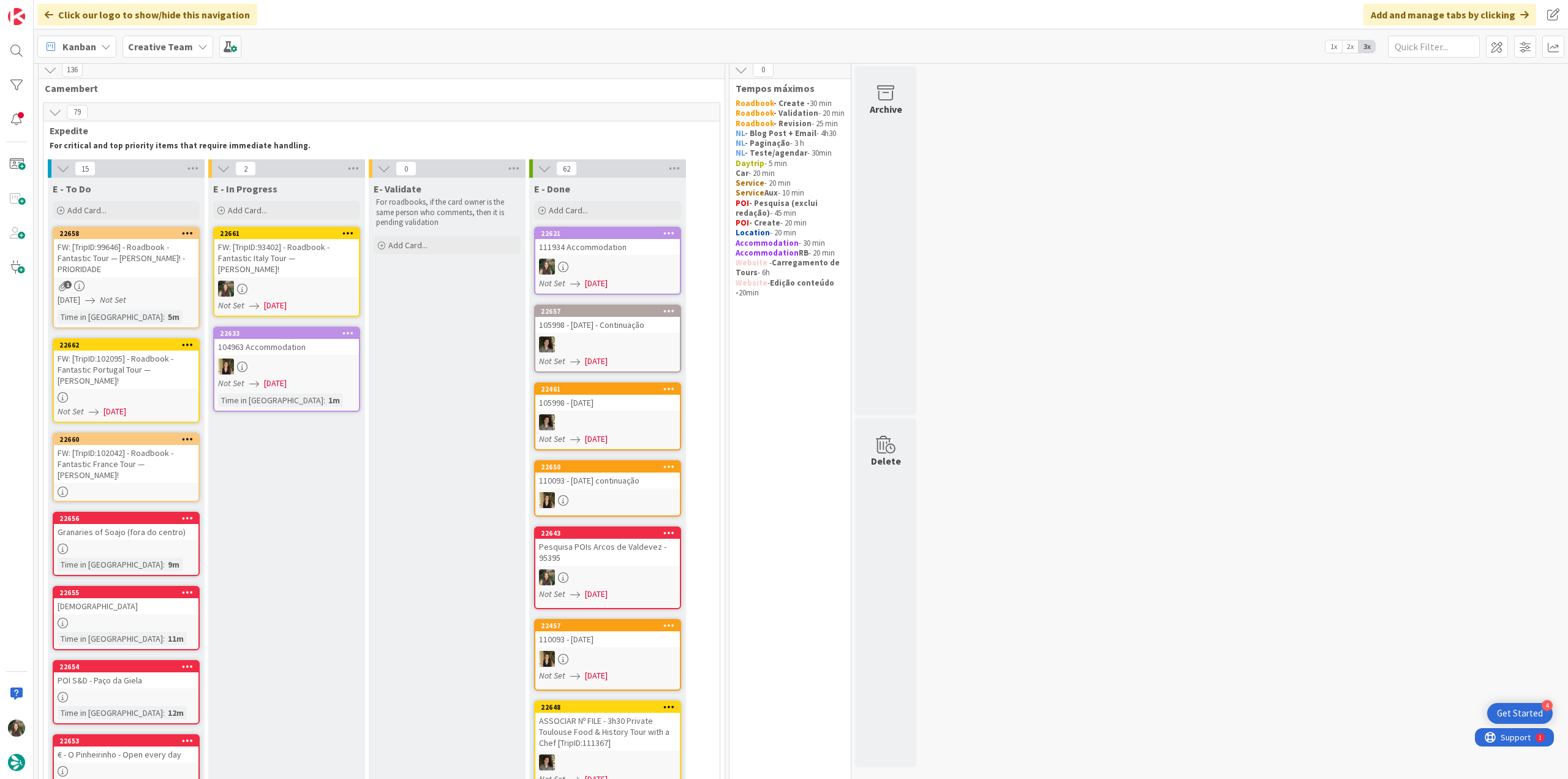
click at [292, 265] on div "FW: [TripID:93402] - Roadbook - Fantastic Italy Tour — [PERSON_NAME]!" at bounding box center [286, 258] width 144 height 38
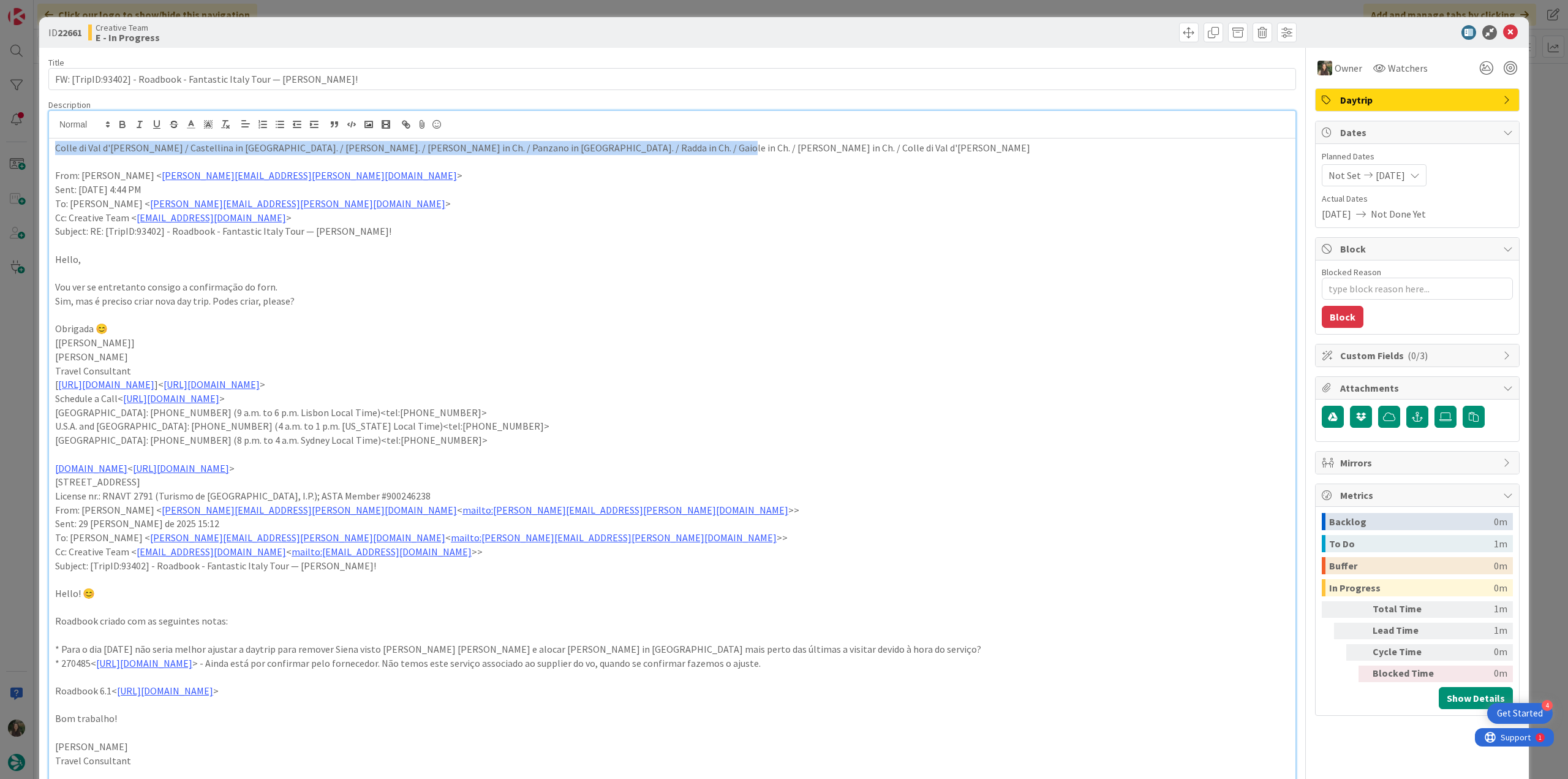
drag, startPoint x: 650, startPoint y: 124, endPoint x: 119, endPoint y: 148, distance: 531.5
click at [46, 138] on div "ID 22661 Creative Team E - In Progress Title 68 / 128 FW: [TripID:93402] - Road…" at bounding box center [783, 765] width 1489 height 1497
type textarea "x"
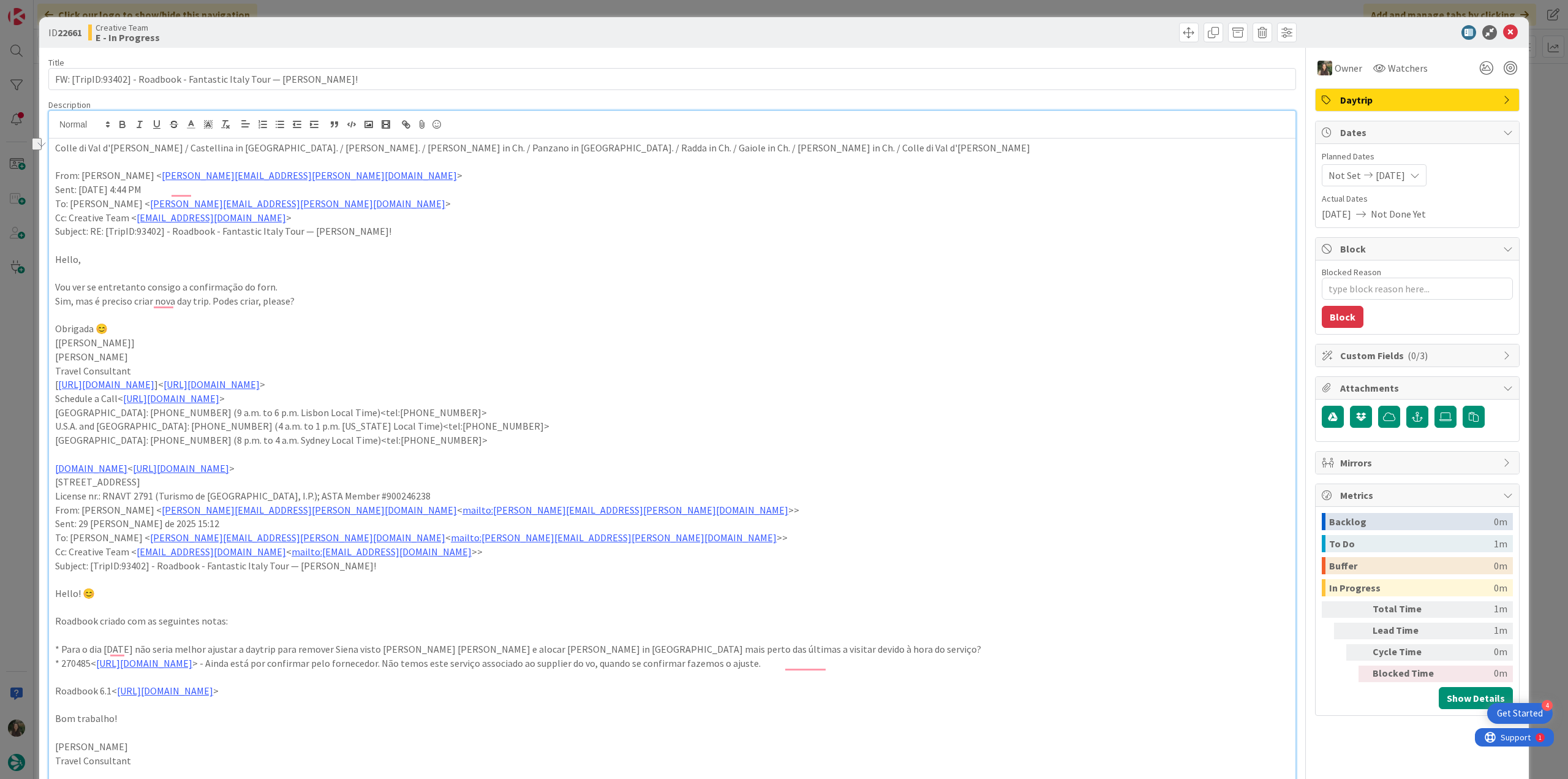
drag, startPoint x: 20, startPoint y: 343, endPoint x: 32, endPoint y: 346, distance: 12.4
click at [20, 344] on div "ID 22661 Creative Team E - In Progress Title 68 / 128 FW: [TripID:93402] - Road…" at bounding box center [784, 390] width 1568 height 779
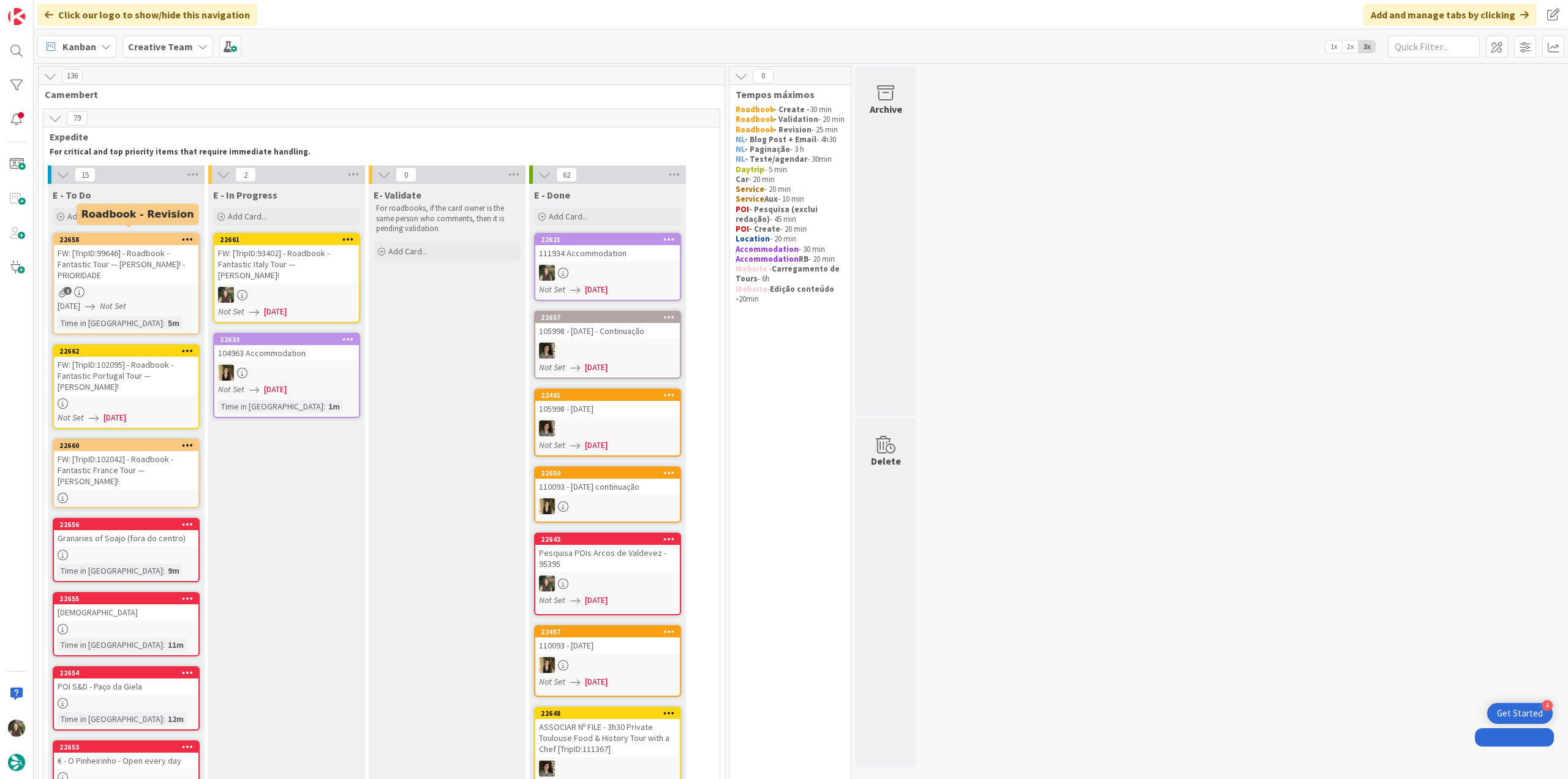
click at [262, 261] on div "FW: [TripID:93402] - Roadbook - Fantastic Italy Tour — [PERSON_NAME]!" at bounding box center [286, 264] width 144 height 38
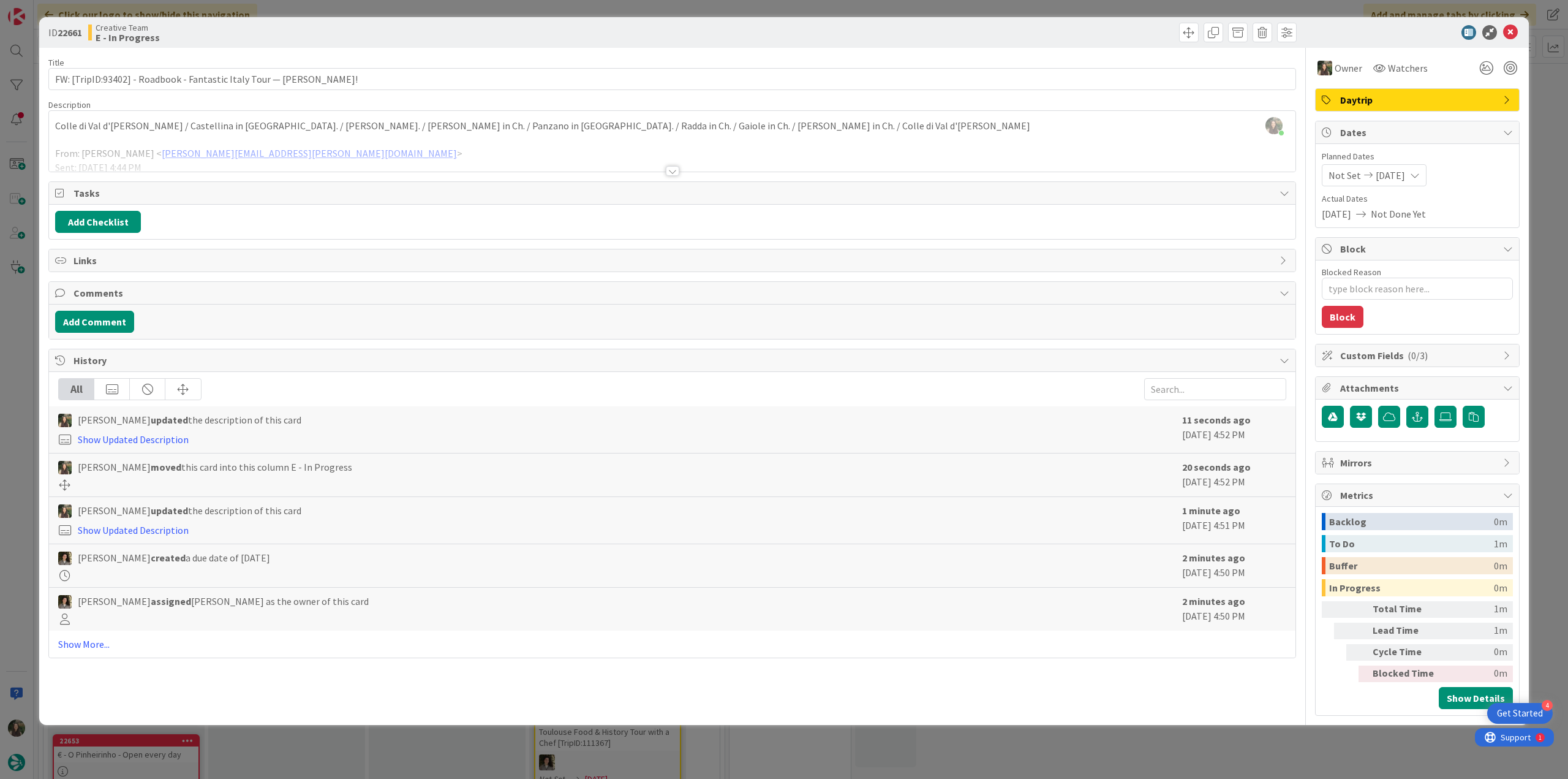
click at [16, 408] on div "ID 22661 Creative Team E - In Progress Title 68 / 128 FW: [TripID:93402] - Road…" at bounding box center [784, 390] width 1568 height 779
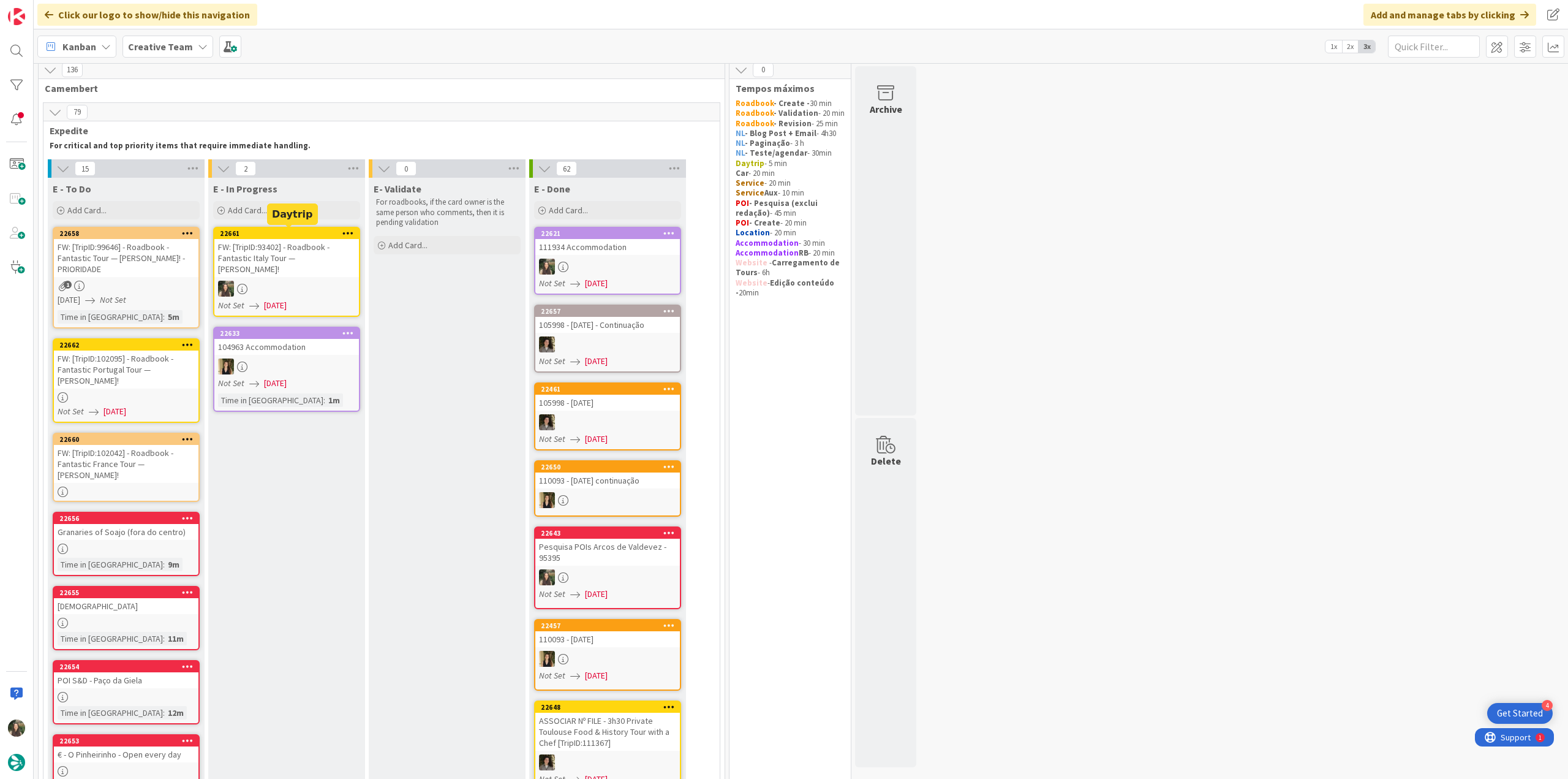
click at [269, 281] on div at bounding box center [286, 288] width 144 height 16
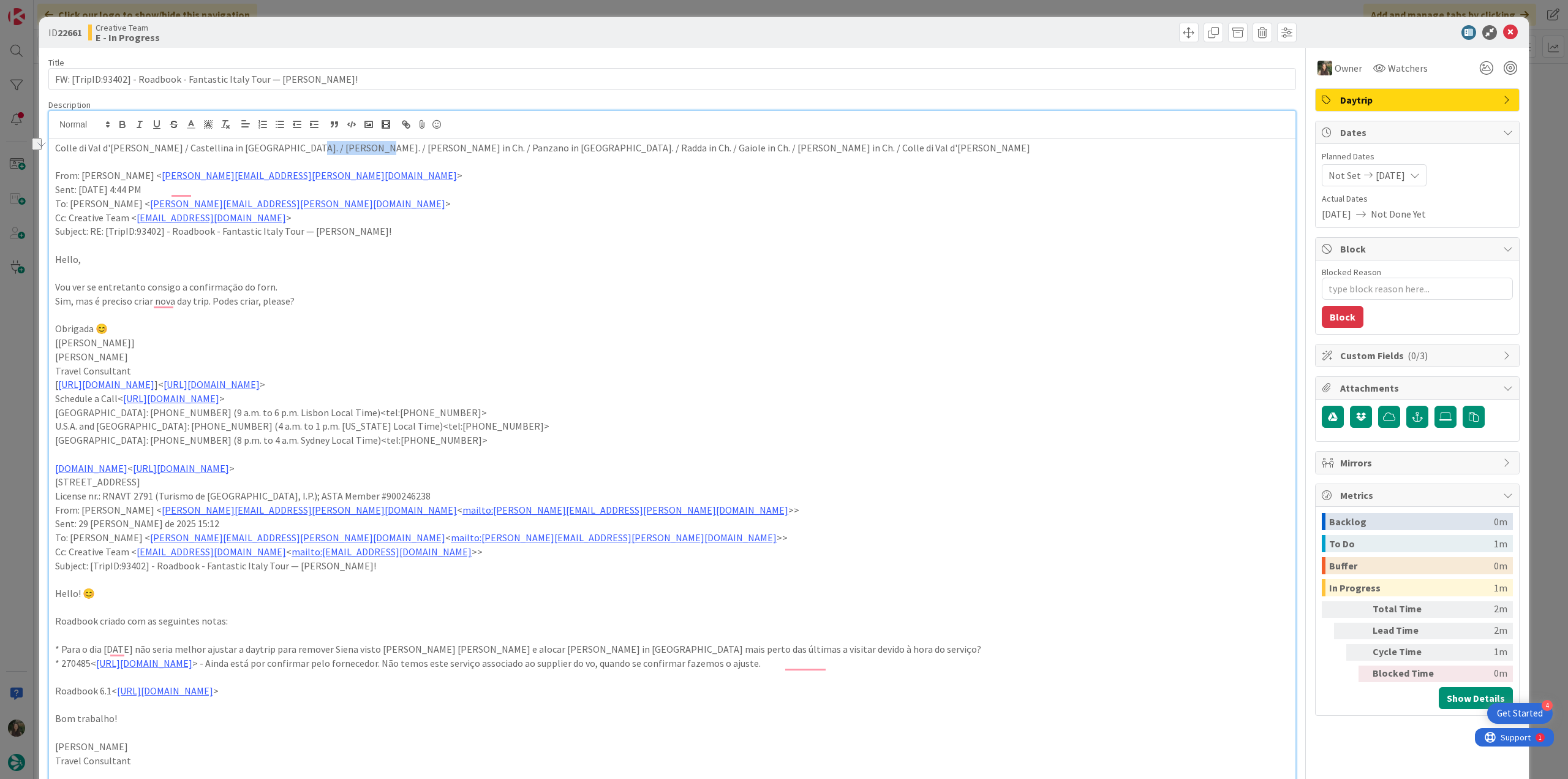
drag, startPoint x: 330, startPoint y: 125, endPoint x: 278, endPoint y: 150, distance: 57.7
click at [275, 150] on p "Colle di Val d'Elsa / Castellina in Ch. / Badia a Passig. / Greve in Ch. / Panz…" at bounding box center [672, 148] width 1234 height 14
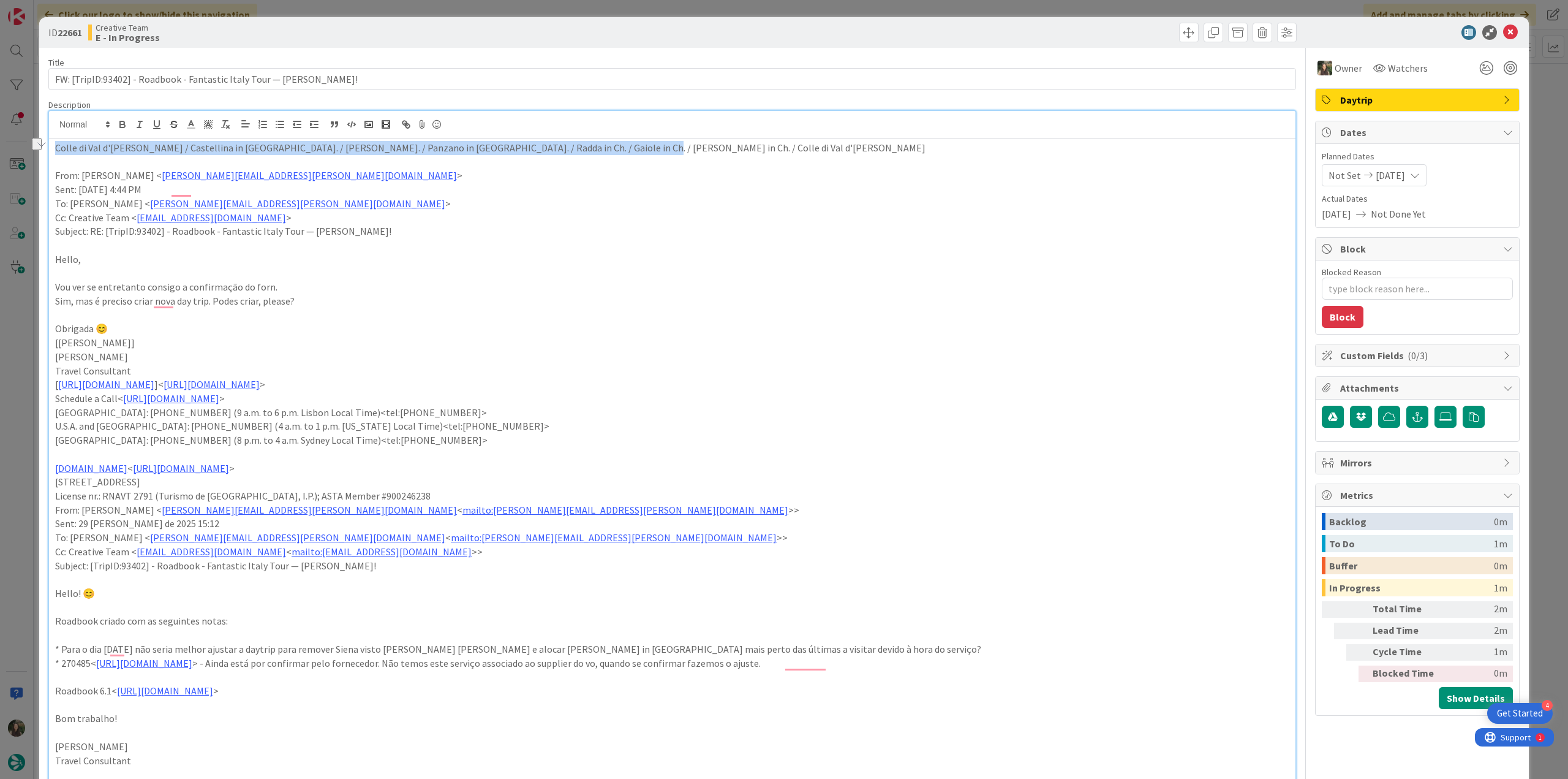
drag, startPoint x: 487, startPoint y: 155, endPoint x: 54, endPoint y: 148, distance: 433.1
click at [53, 148] on div "ID 22661 Creative Team E - In Progress Title 68 / 128 FW: [TripID:93402] - Road…" at bounding box center [784, 390] width 1568 height 779
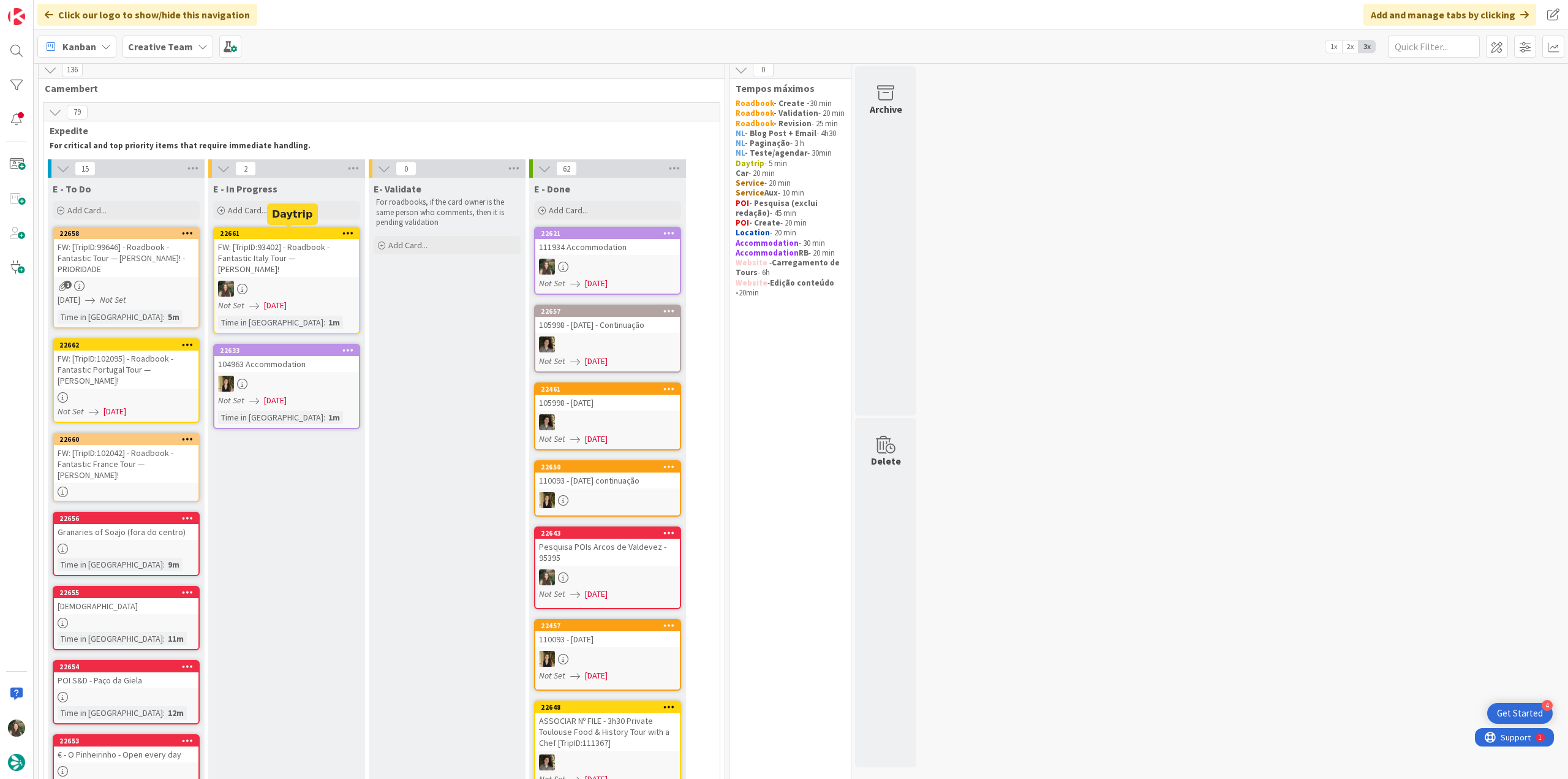
click at [322, 260] on div "FW: [TripID:93402] - Roadbook - Fantastic Italy Tour — [PERSON_NAME]!" at bounding box center [286, 258] width 144 height 38
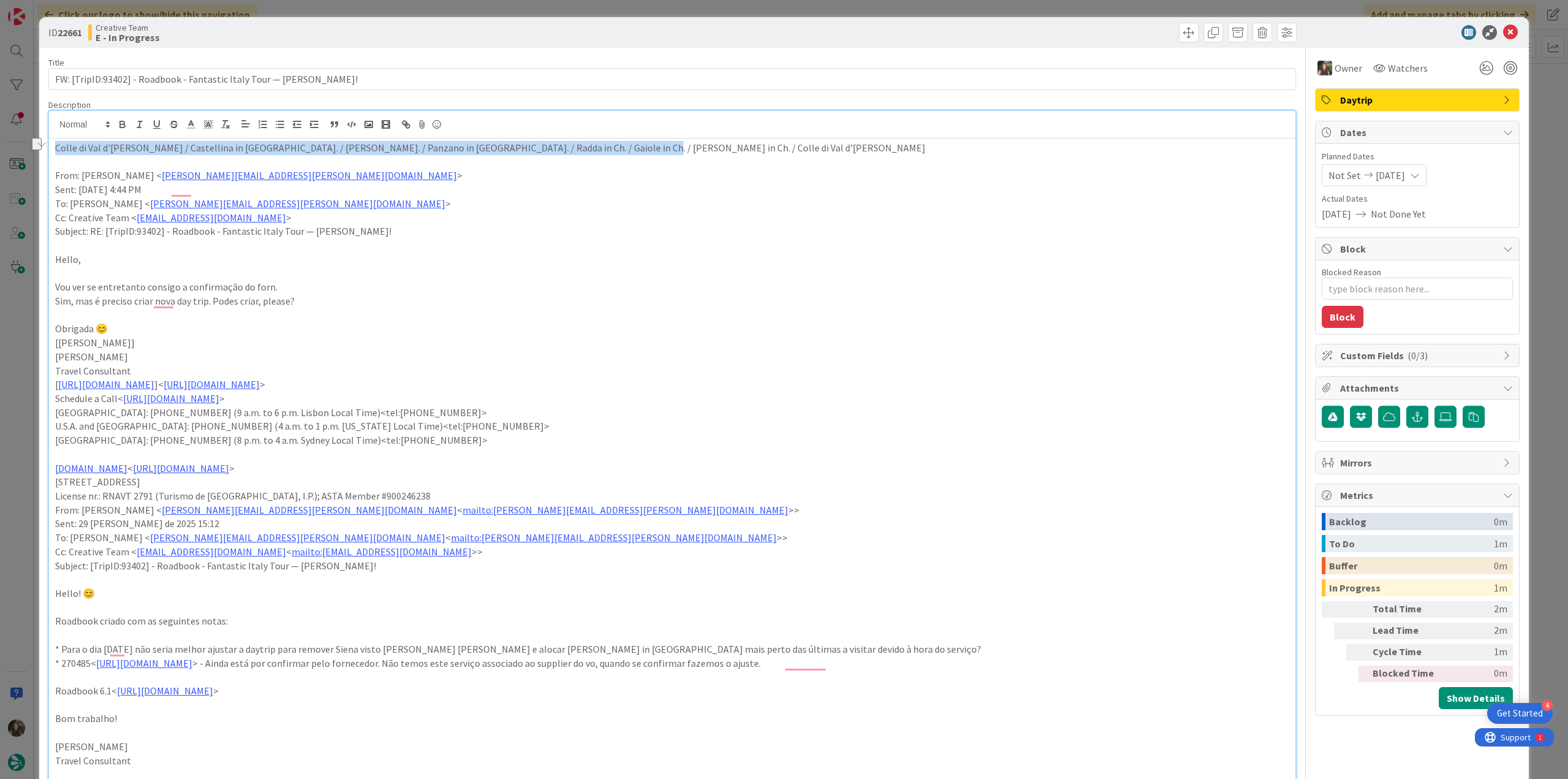
drag, startPoint x: 589, startPoint y: 128, endPoint x: 56, endPoint y: 154, distance: 533.6
click at [56, 154] on p "Colle di Val d'Elsa / Castellina in Ch. / Badia a Passig. / Panzano in Ch. / Ra…" at bounding box center [672, 148] width 1234 height 14
copy p "Colle di Val d'Elsa / Castellina in Ch. / Badia a Passig. / Panzano in Ch. / Ra…"
click at [659, 292] on p "Vou ver se entretanto consigo a confirmação do forn." at bounding box center [672, 287] width 1234 height 14
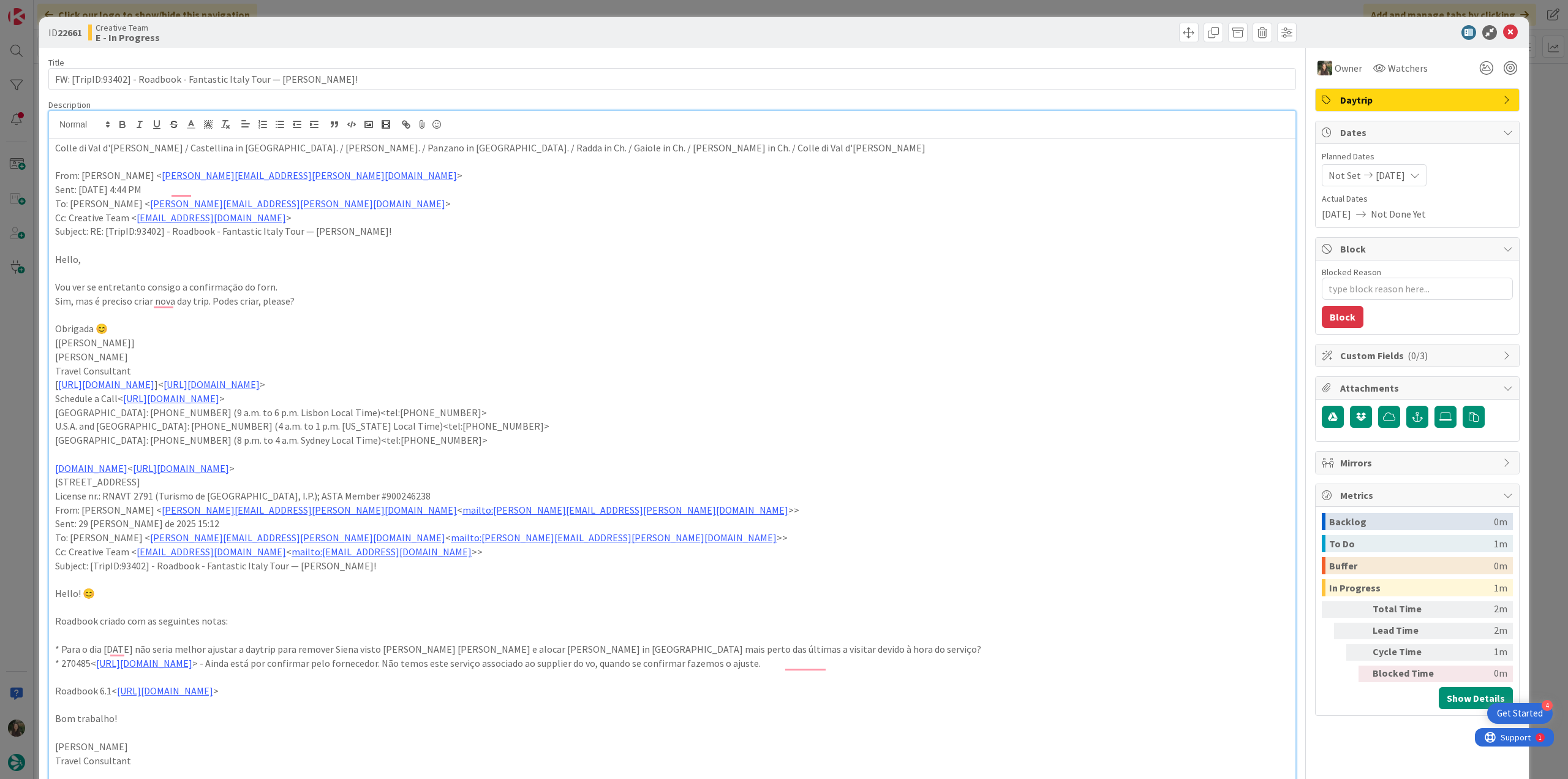
click at [28, 326] on div "ID 22661 Creative Team E - In Progress Title 68 / 128 FW: [TripID:93402] - Road…" at bounding box center [784, 390] width 1568 height 779
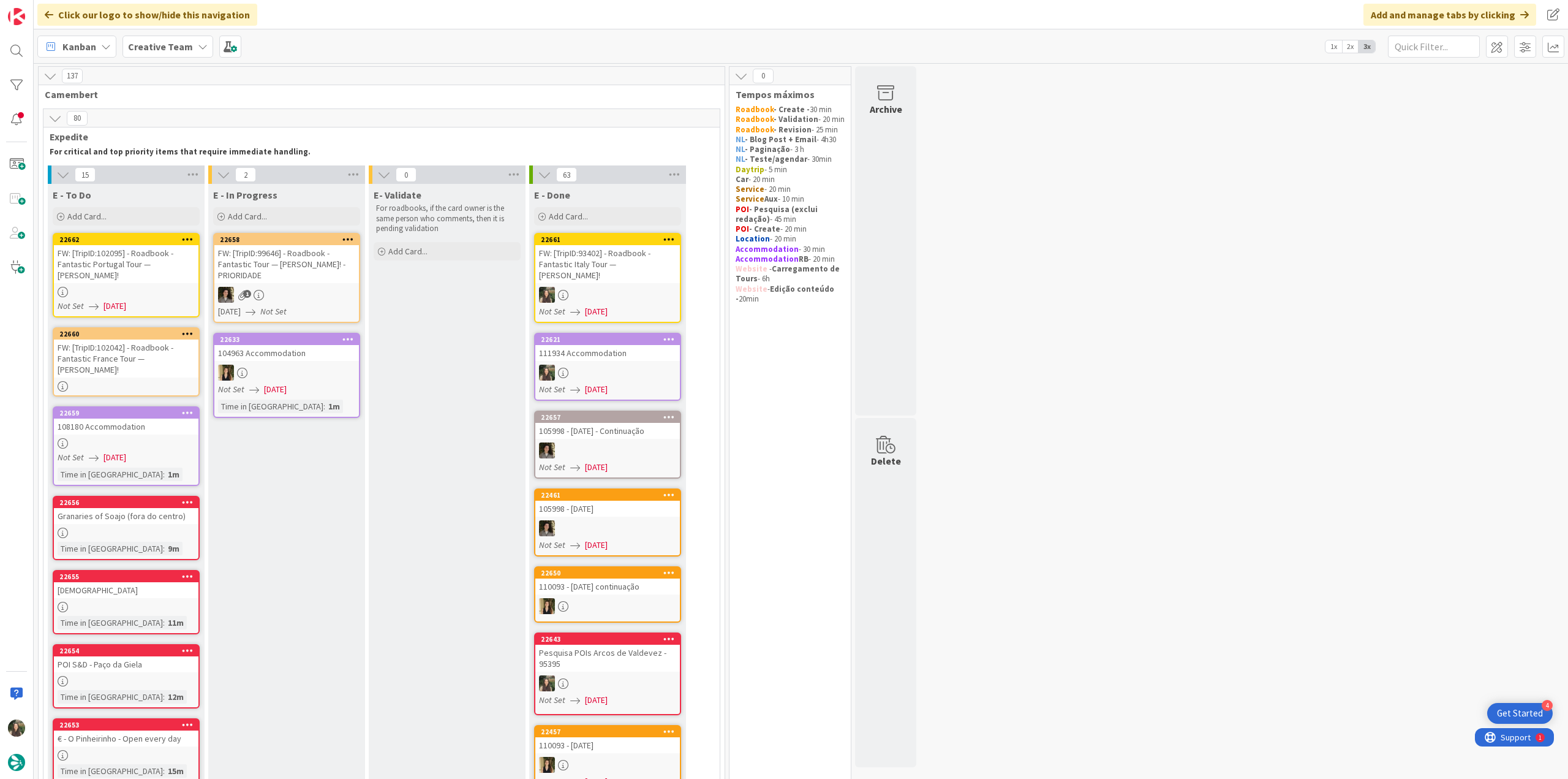
click at [152, 287] on div at bounding box center [125, 292] width 144 height 10
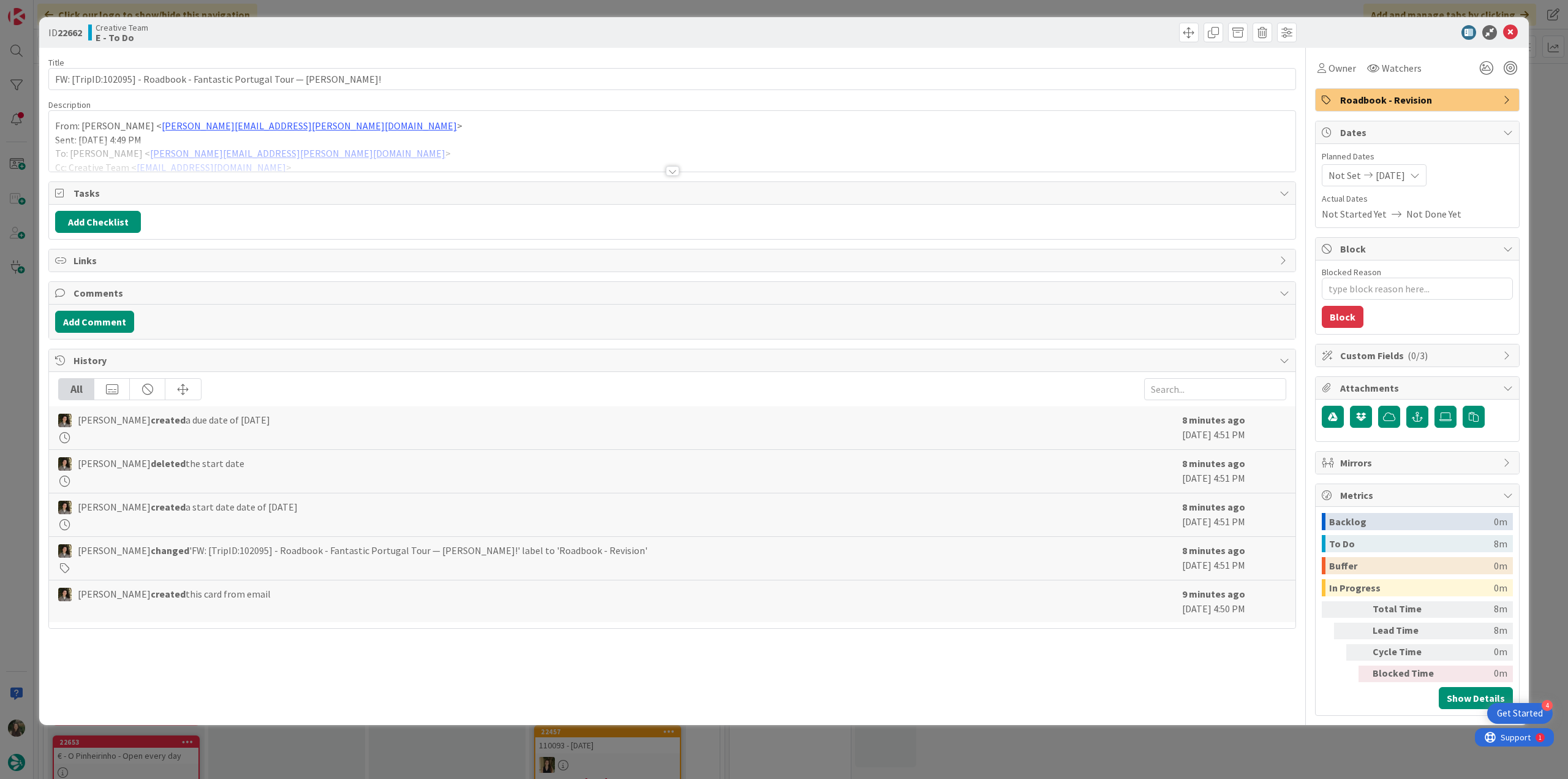
click at [360, 134] on div "From: Catarina Martins < catarina.martins@tourtailors.com > Sent: Monday, Septe…" at bounding box center [672, 141] width 1246 height 60
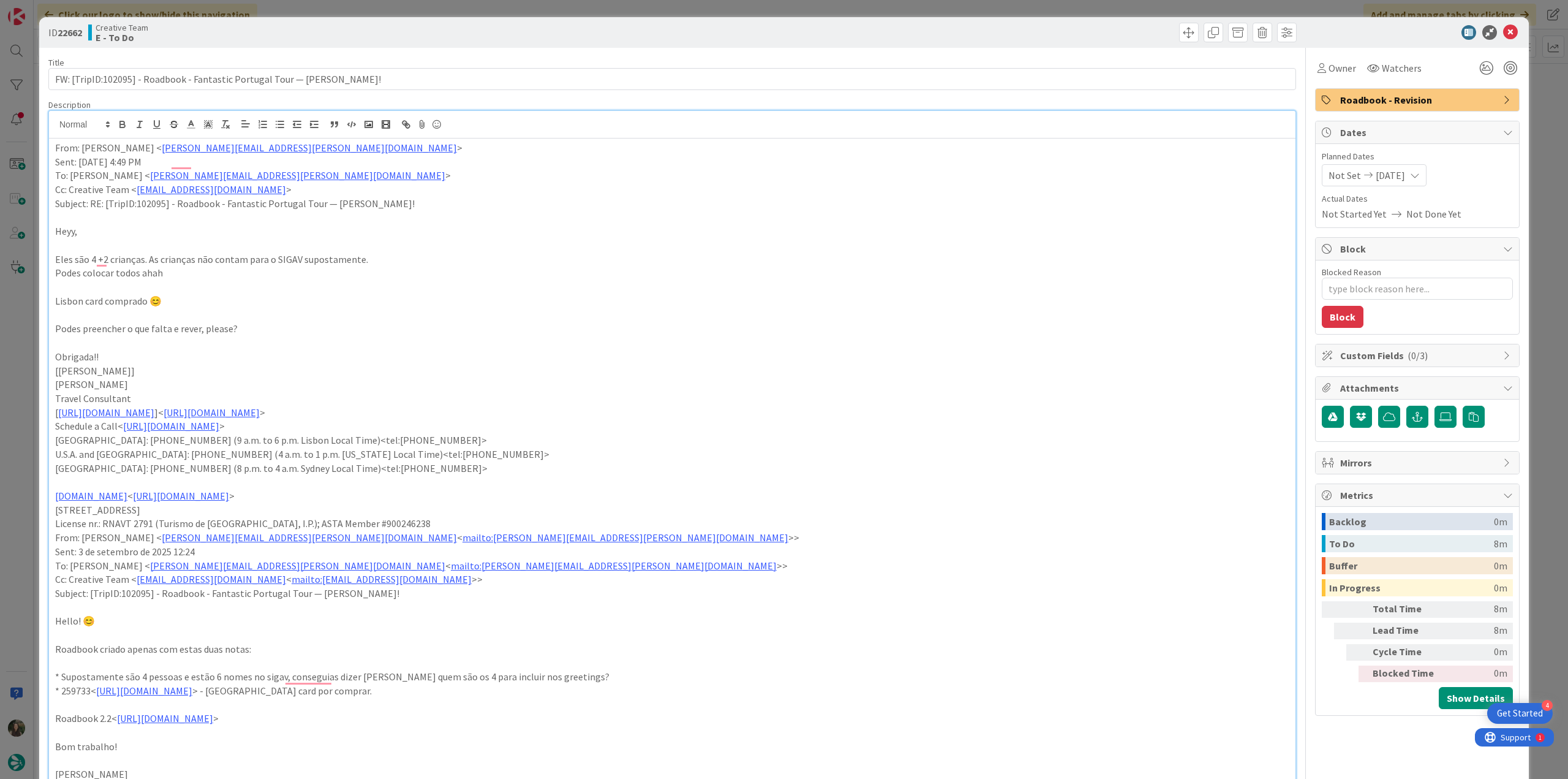
click at [20, 346] on div "ID 22662 Creative Team E - To Do Title 71 / 128 FW: [TripID:102095] - Roadbook …" at bounding box center [784, 390] width 1568 height 779
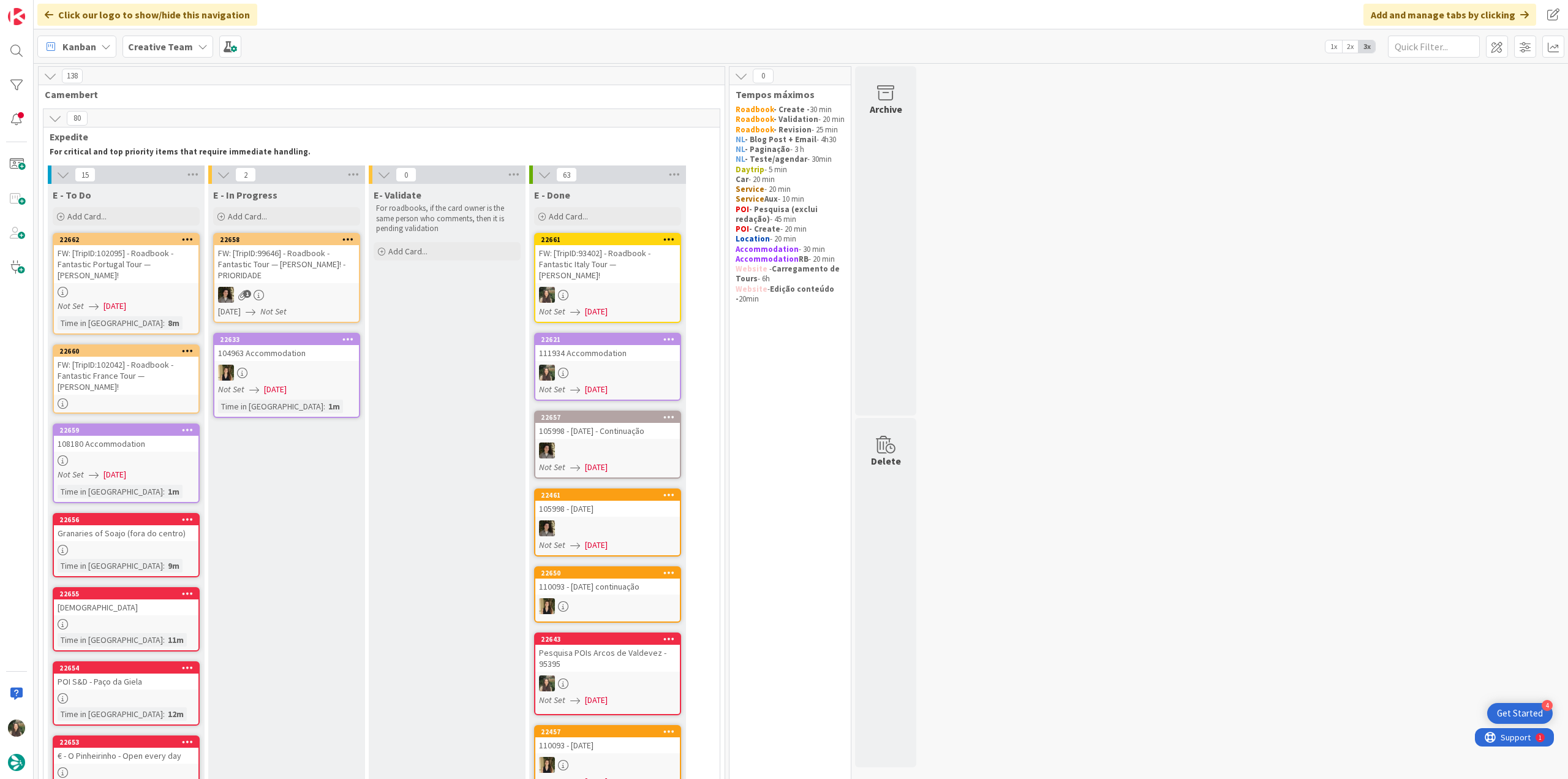
click at [176, 300] on div "Not Set 09/08/2025" at bounding box center [128, 306] width 141 height 13
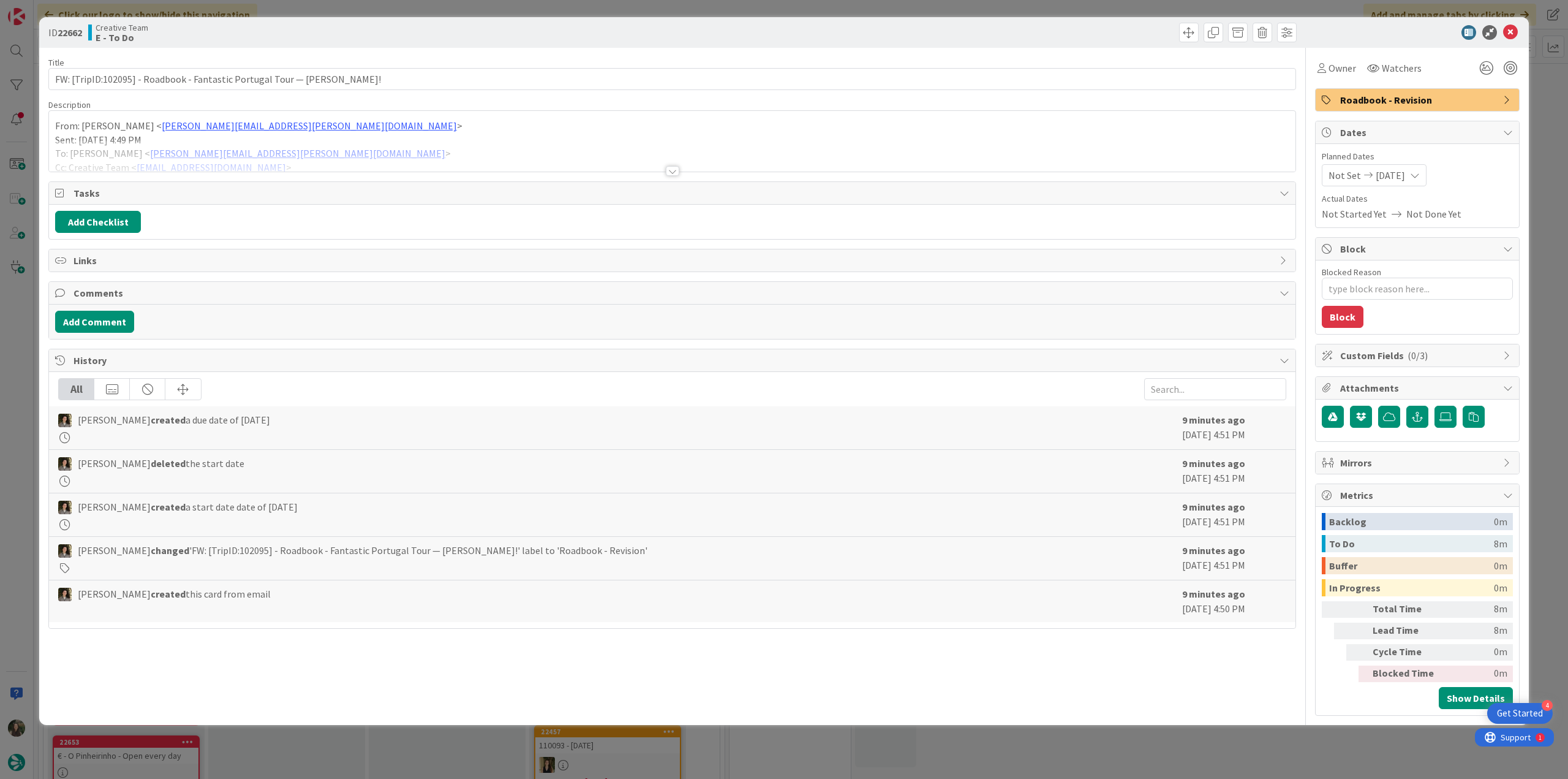
click at [384, 136] on p "Sent: Monday, September 8, 2025 4:49 PM" at bounding box center [672, 140] width 1234 height 14
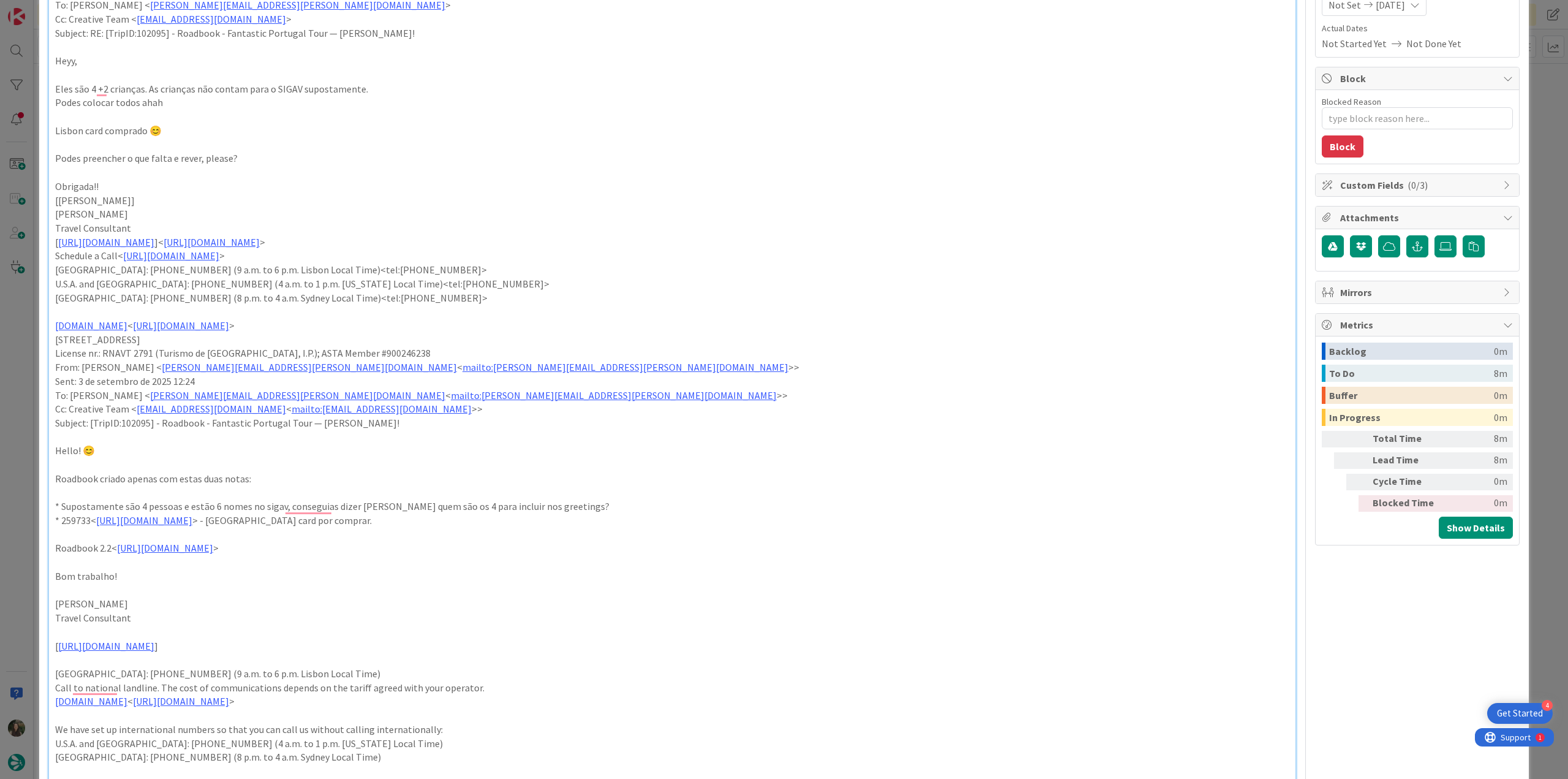
scroll to position [123, 0]
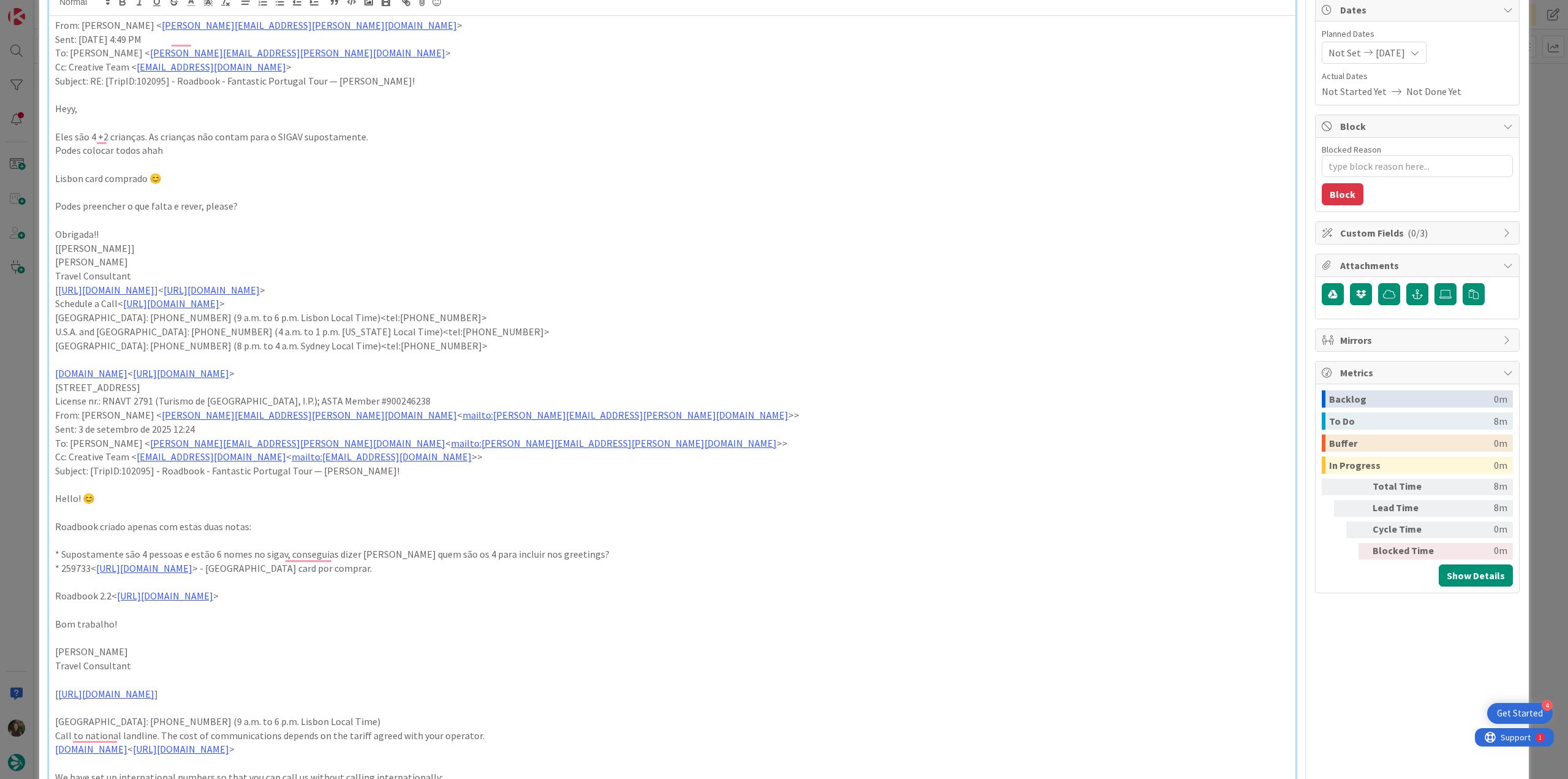
click at [4, 387] on div "ID 22662 Creative Team E - To Do Title 71 / 128 FW: [TripID:102095] - Roadbook …" at bounding box center [784, 390] width 1568 height 779
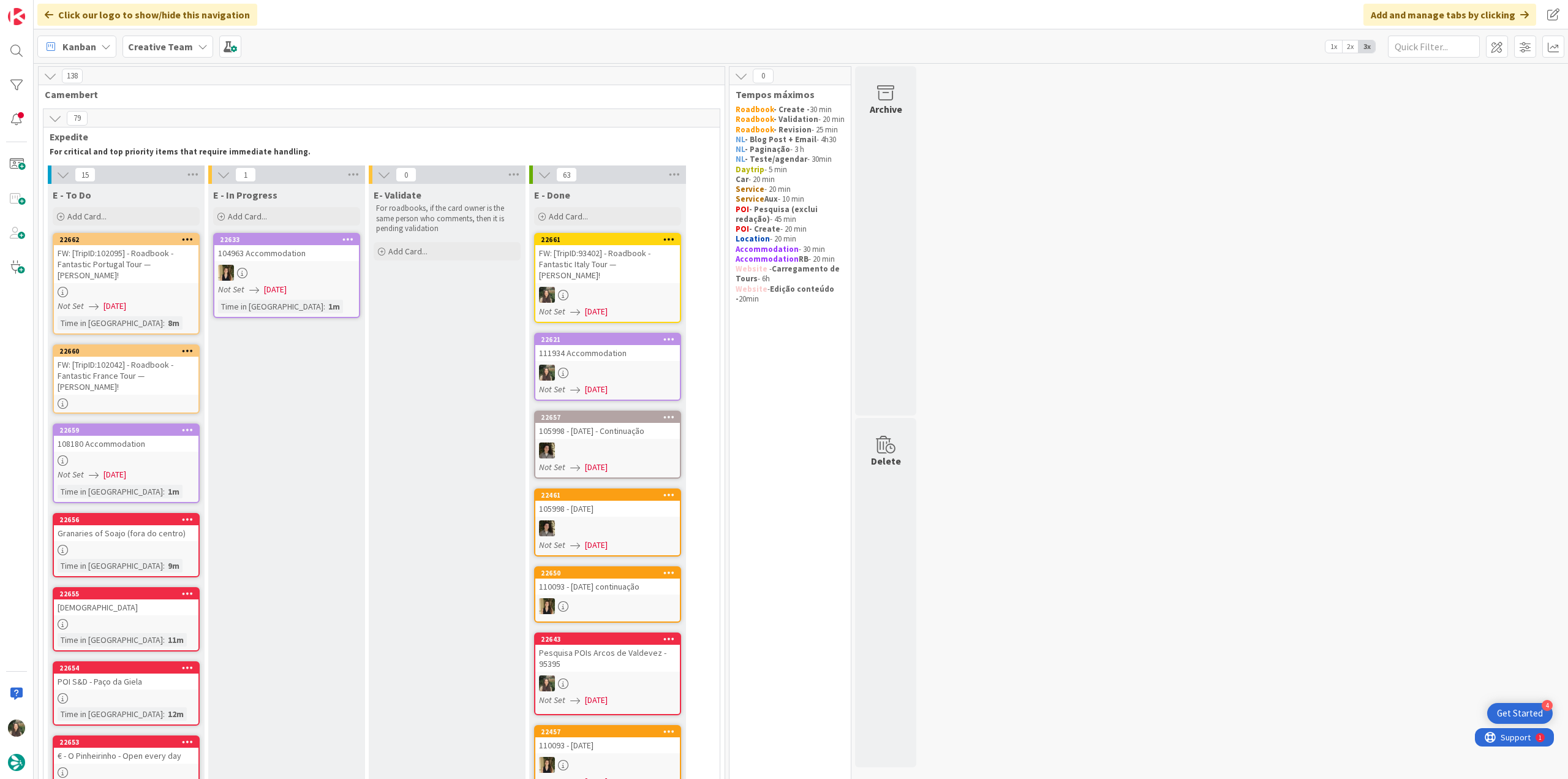
click at [156, 261] on div "FW: [TripID:102095] - Roadbook - Fantastic Portugal Tour — [PERSON_NAME]!" at bounding box center [125, 264] width 144 height 38
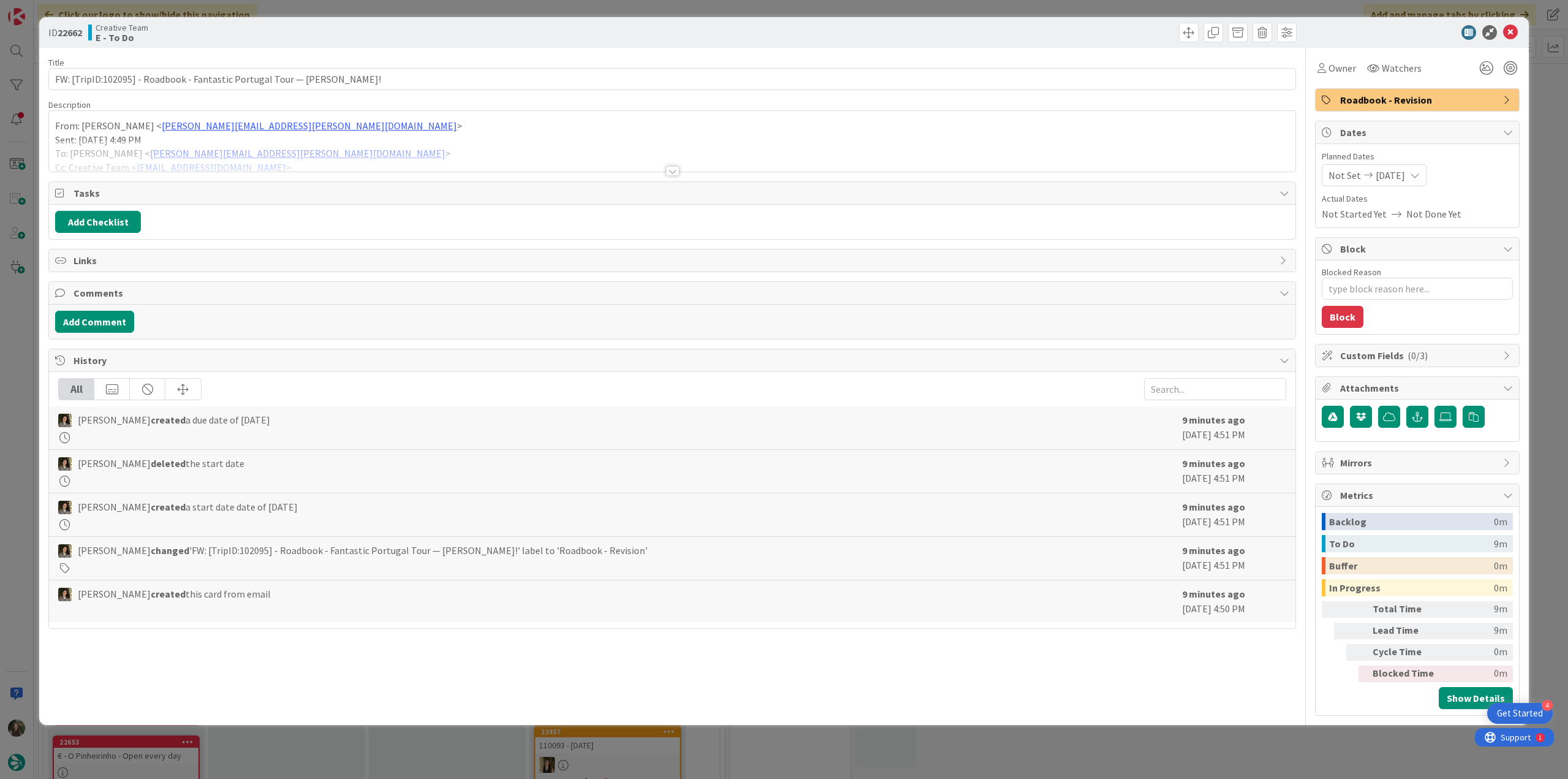
click at [384, 153] on div at bounding box center [672, 155] width 1246 height 31
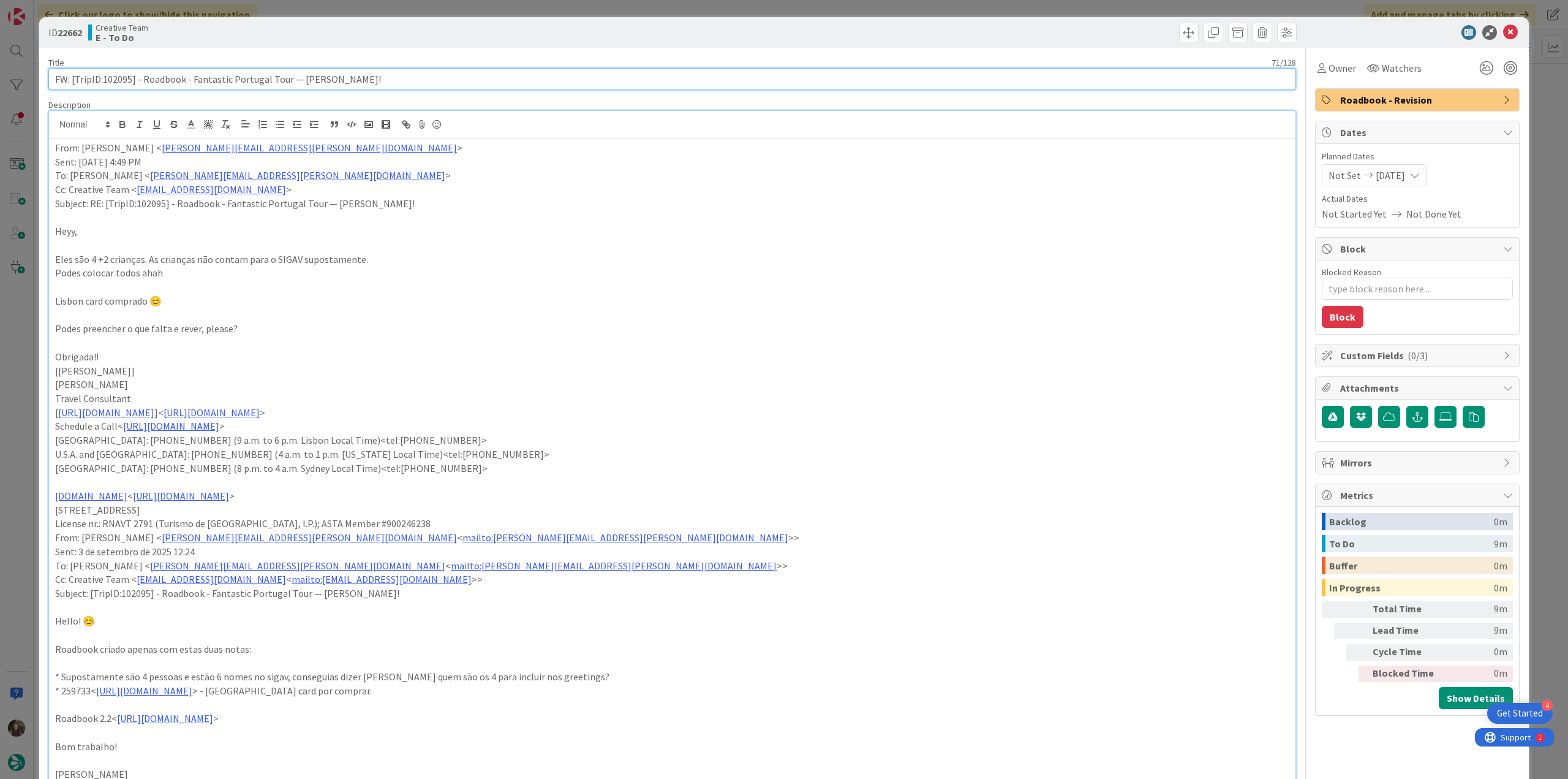
click at [115, 75] on input "FW: [TripID:102095] - Roadbook - Fantastic Portugal Tour — [PERSON_NAME]!" at bounding box center [672, 79] width 1248 height 22
click at [1329, 63] on span "Owner" at bounding box center [1343, 67] width 28 height 15
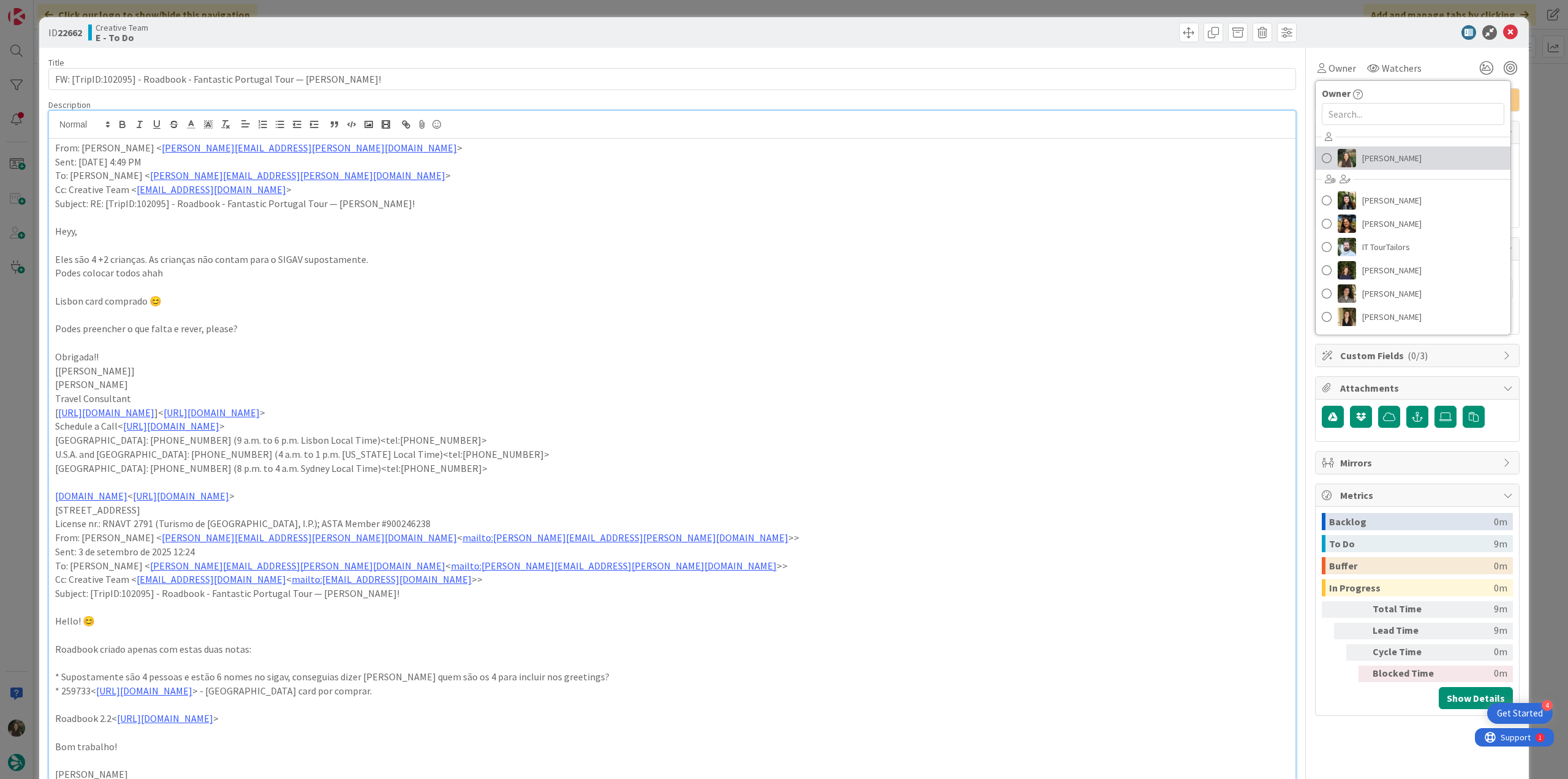
click at [1371, 162] on span "[PERSON_NAME]" at bounding box center [1392, 157] width 60 height 18
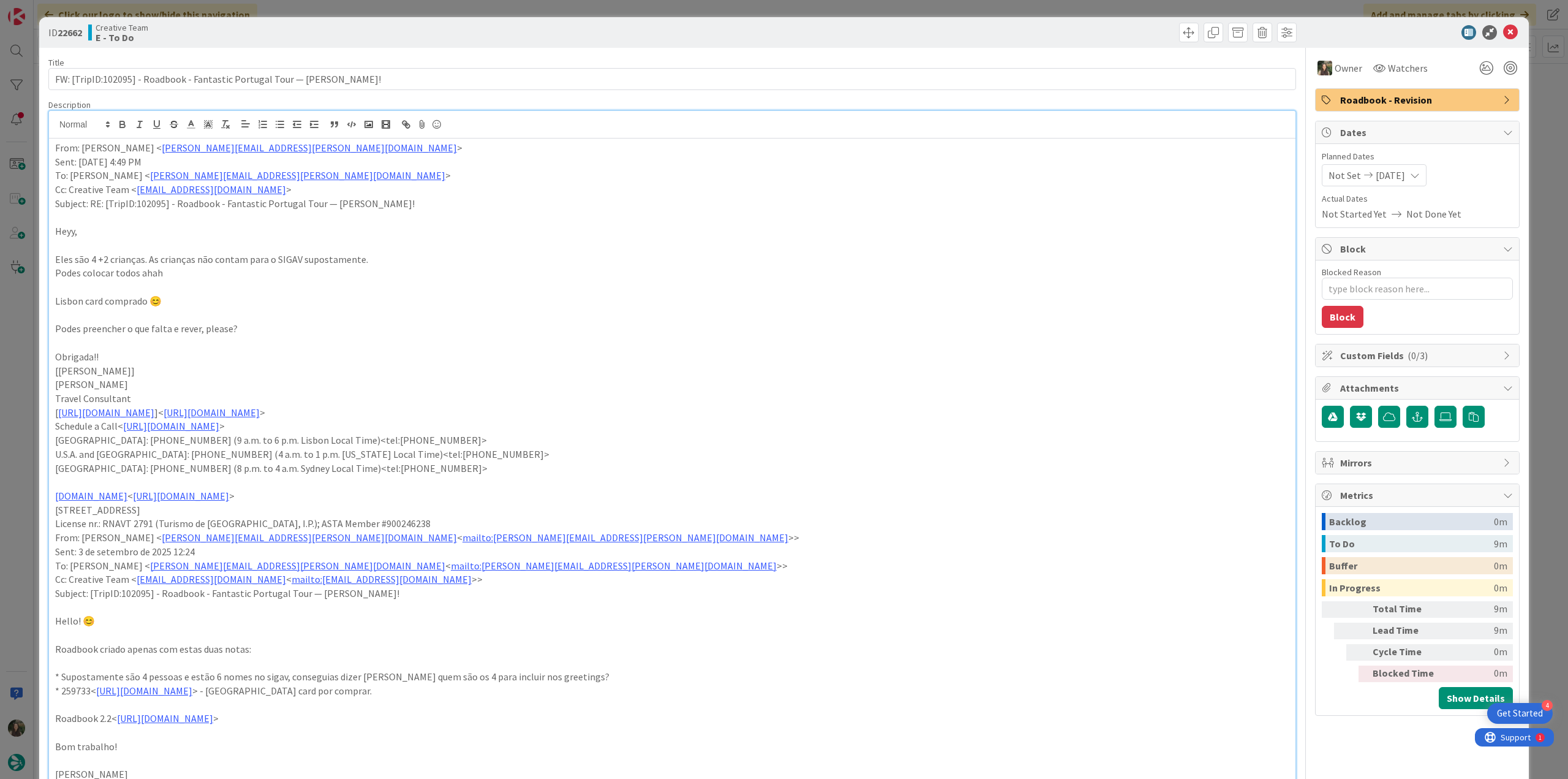
click at [1533, 98] on div "ID 22662 Creative Team E - To Do Title 71 / 128 FW: [TripID:102095] - Roadbook …" at bounding box center [784, 390] width 1568 height 779
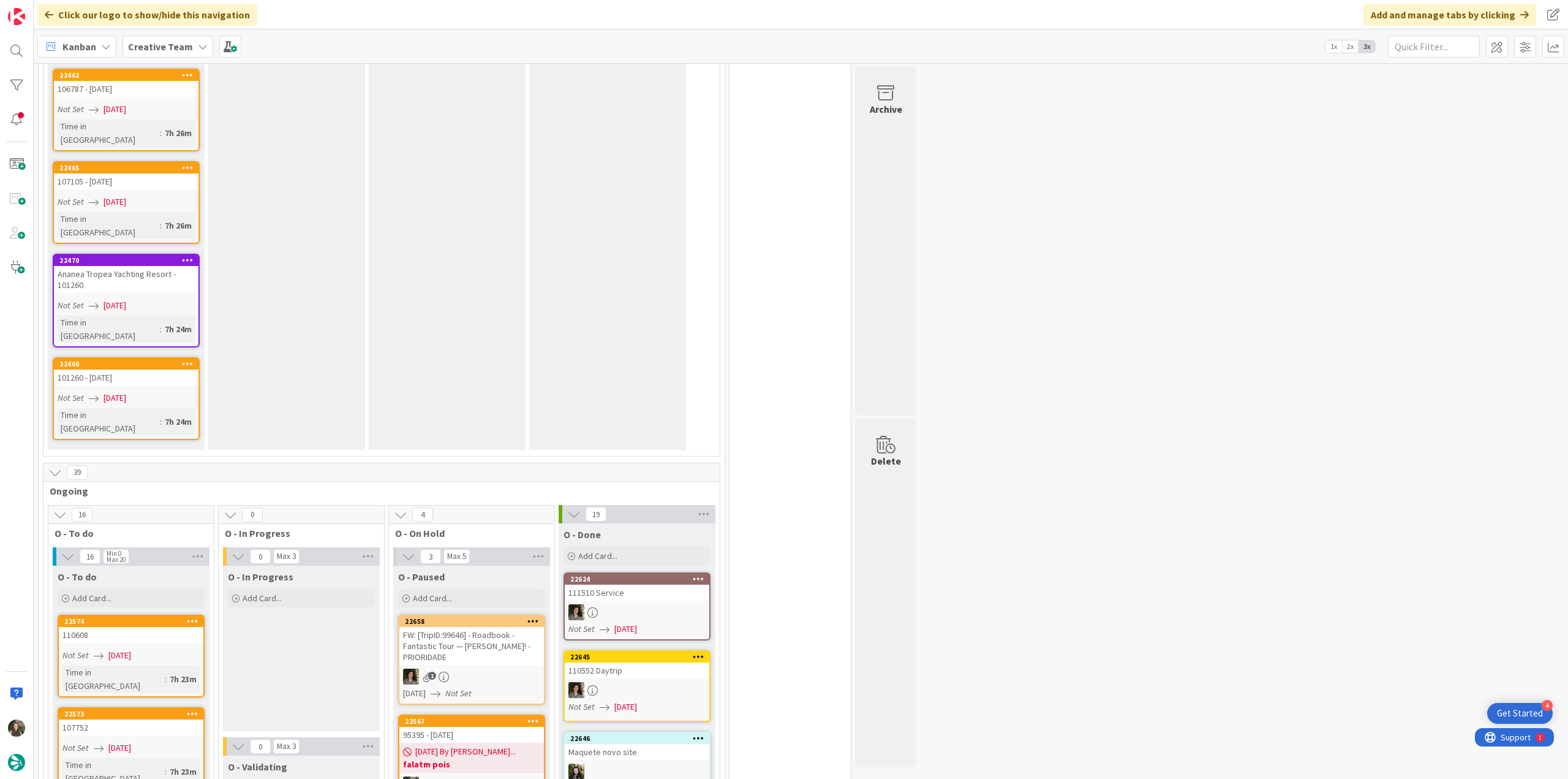
scroll to position [919, 0]
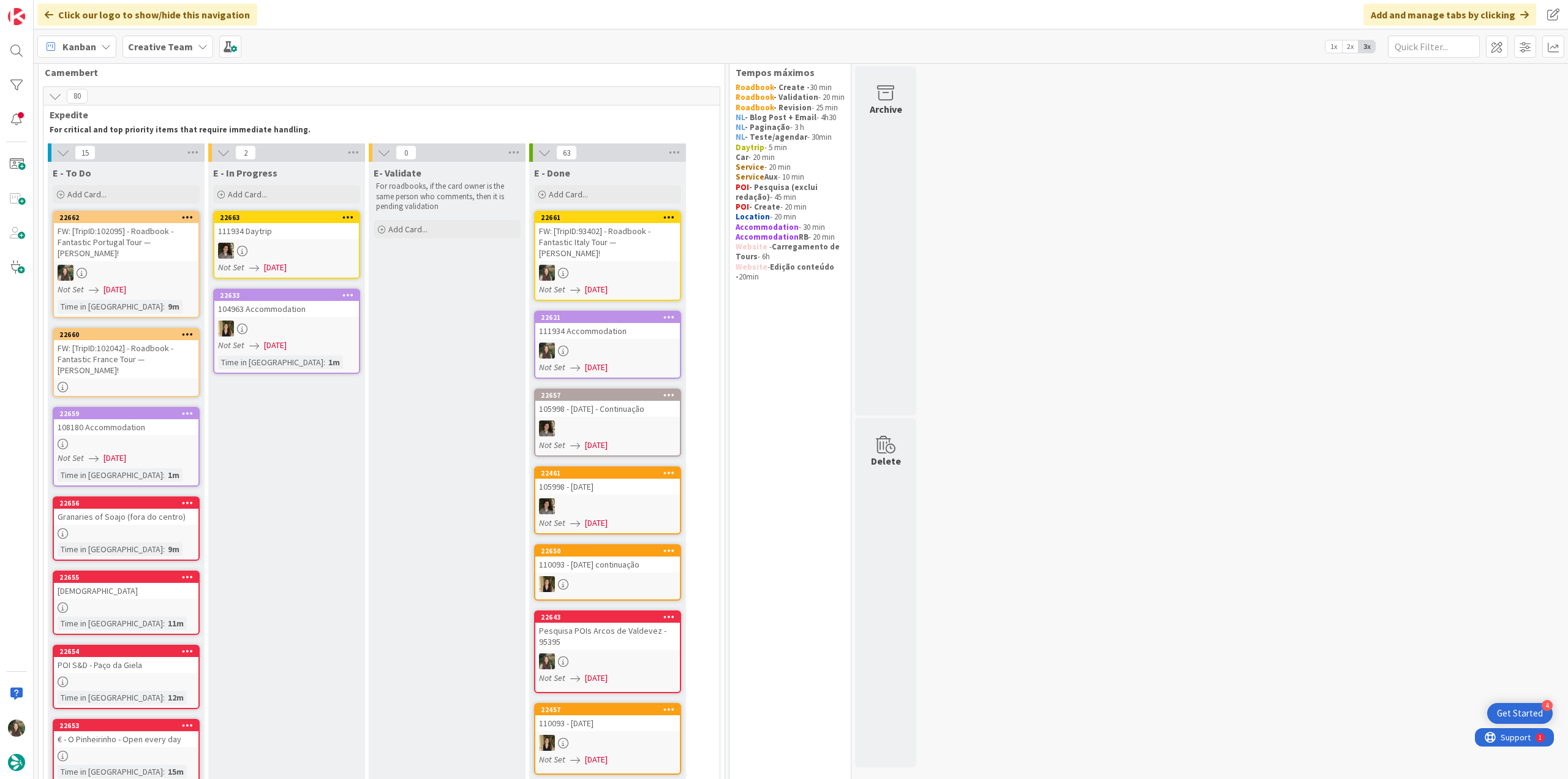
scroll to position [0, 0]
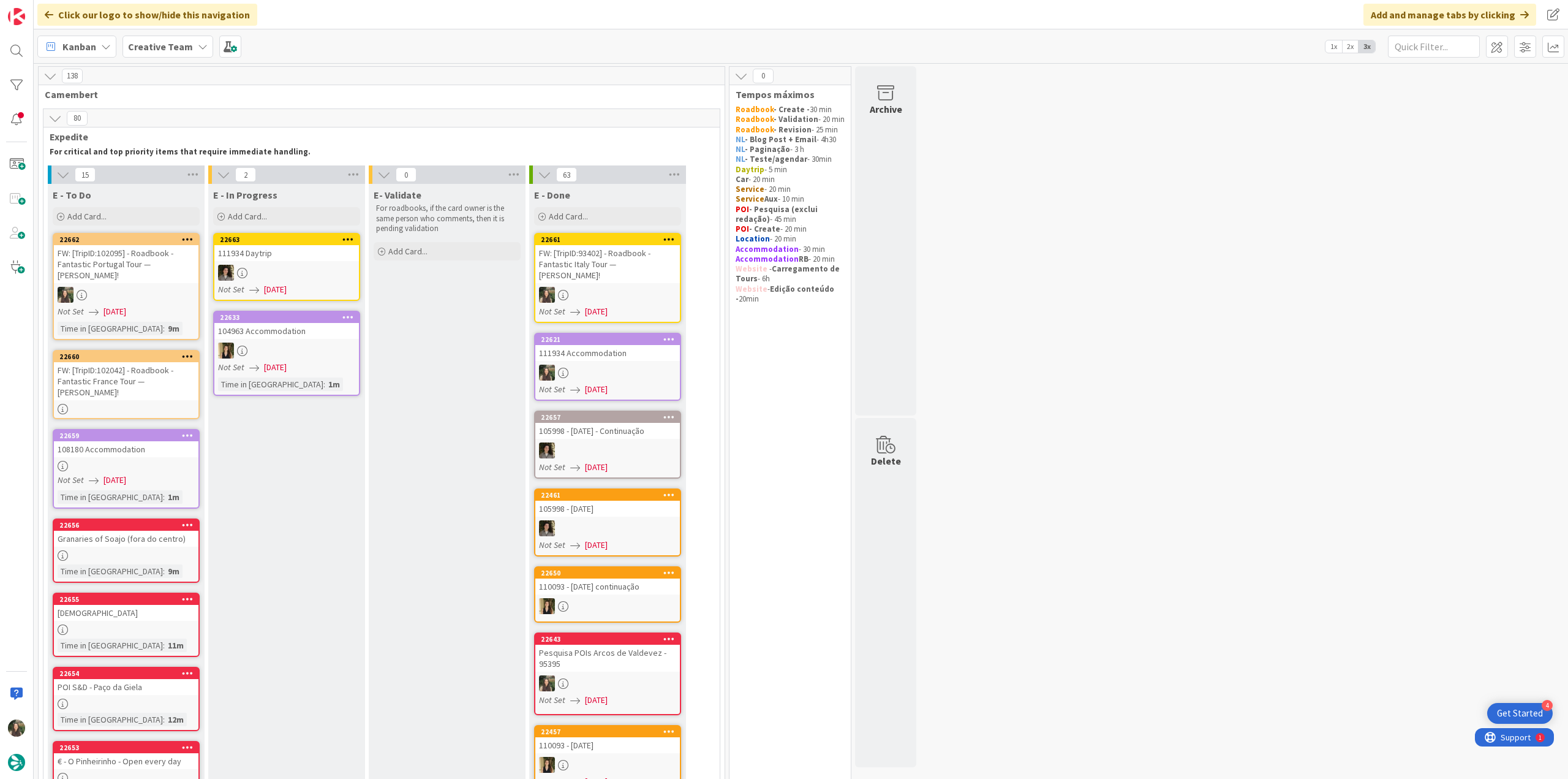
click at [144, 441] on div "108180 Accommodation" at bounding box center [125, 449] width 144 height 16
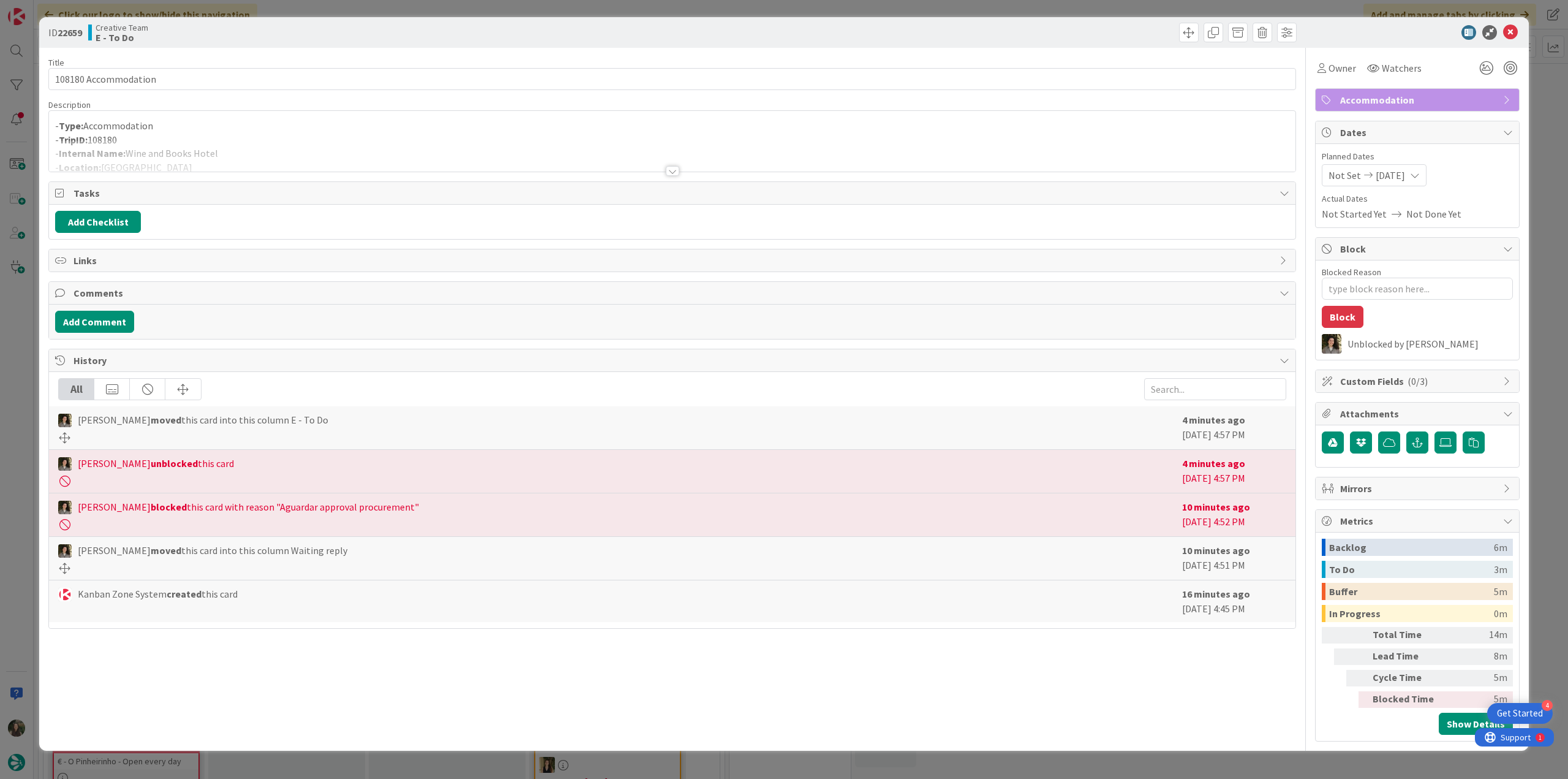
click at [265, 142] on div at bounding box center [672, 155] width 1246 height 31
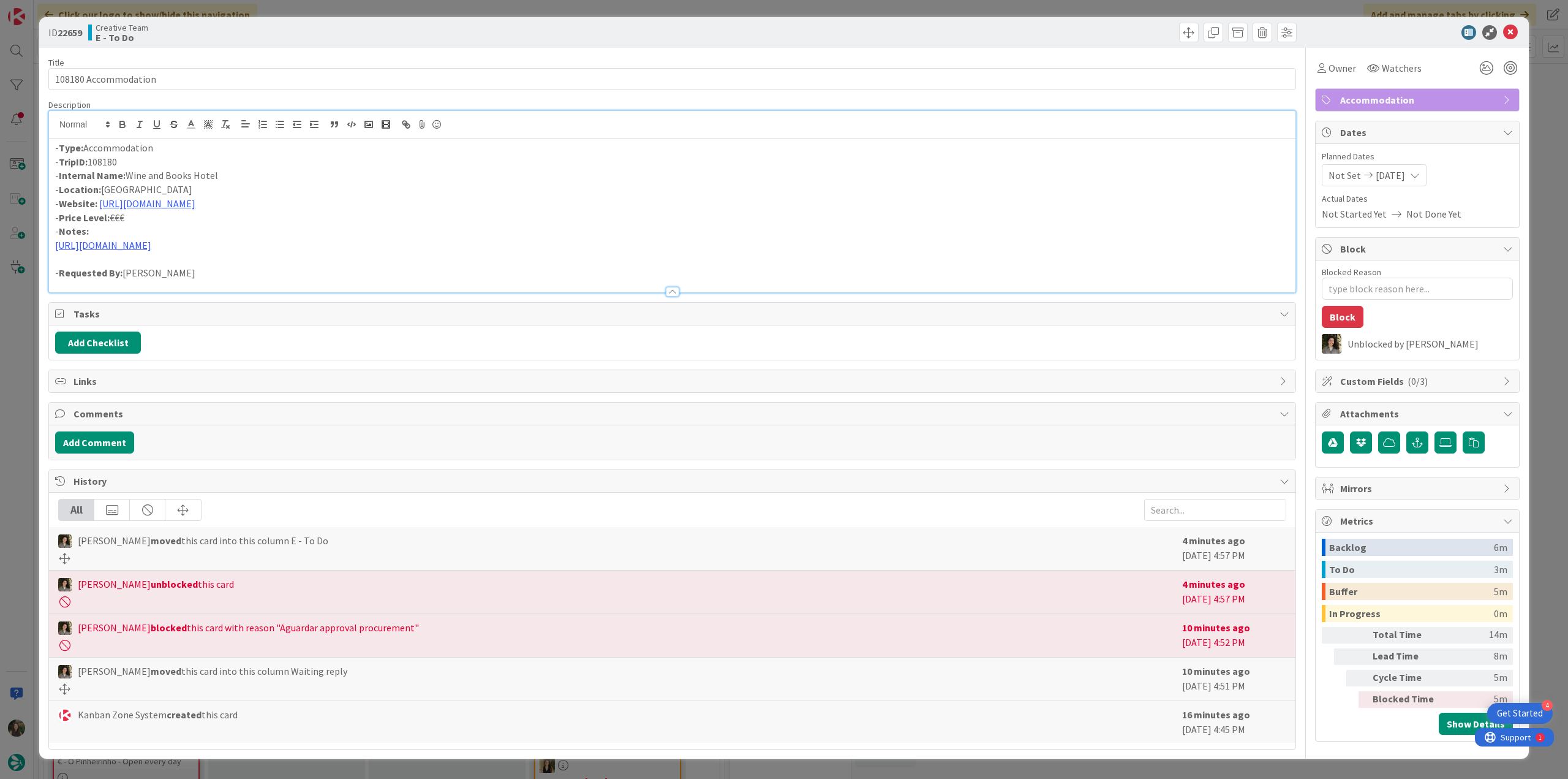
click at [16, 332] on div "ID 22659 Creative Team E - To Do Title 20 / 128 108180 Accommodation Descriptio…" at bounding box center [784, 390] width 1568 height 779
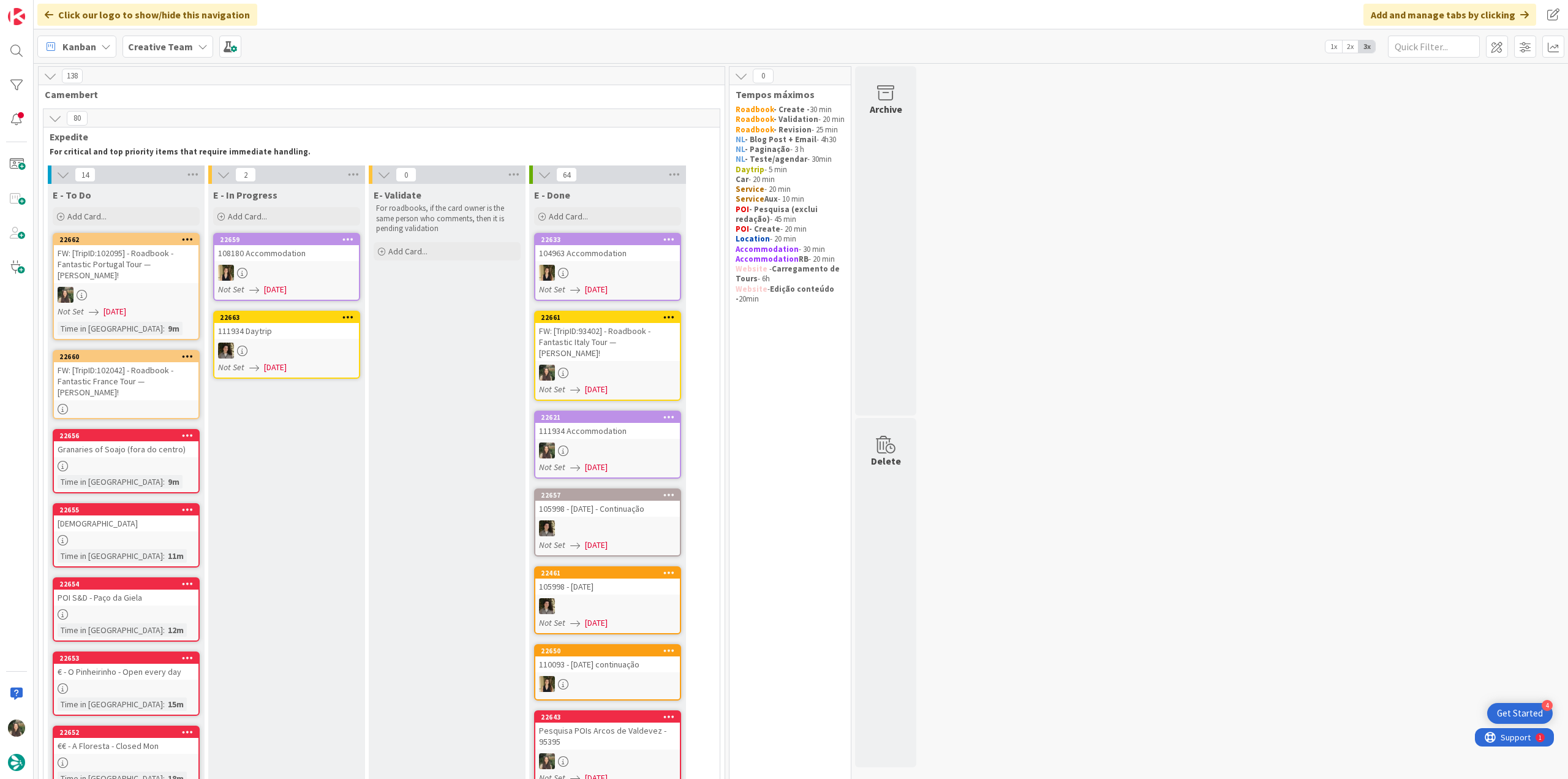
click at [637, 275] on div at bounding box center [607, 272] width 144 height 16
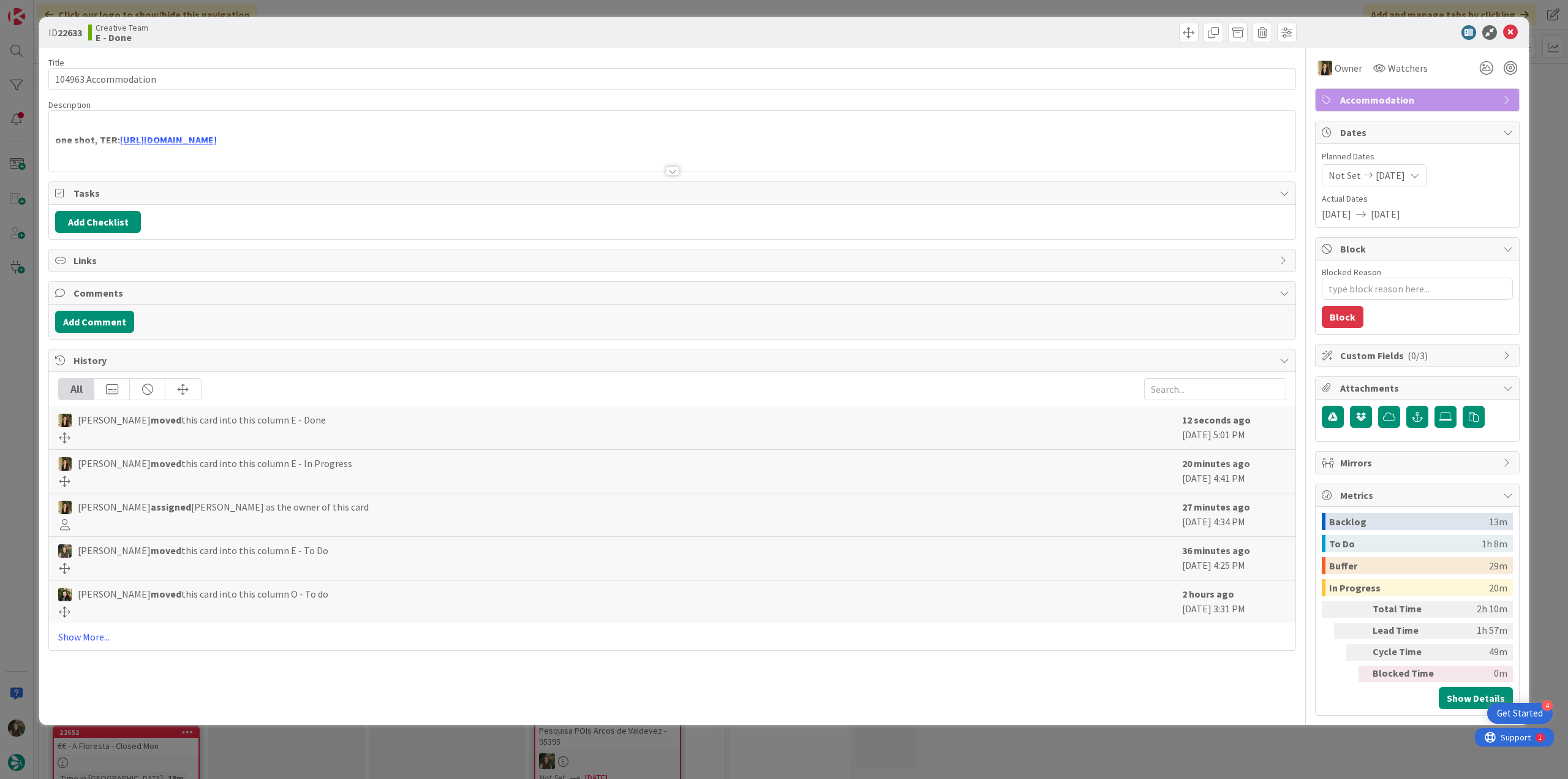
click at [1217, 739] on div "ID 22633 Creative Team E - Done Title 20 / 128 104963 Accommodation Description…" at bounding box center [784, 390] width 1568 height 779
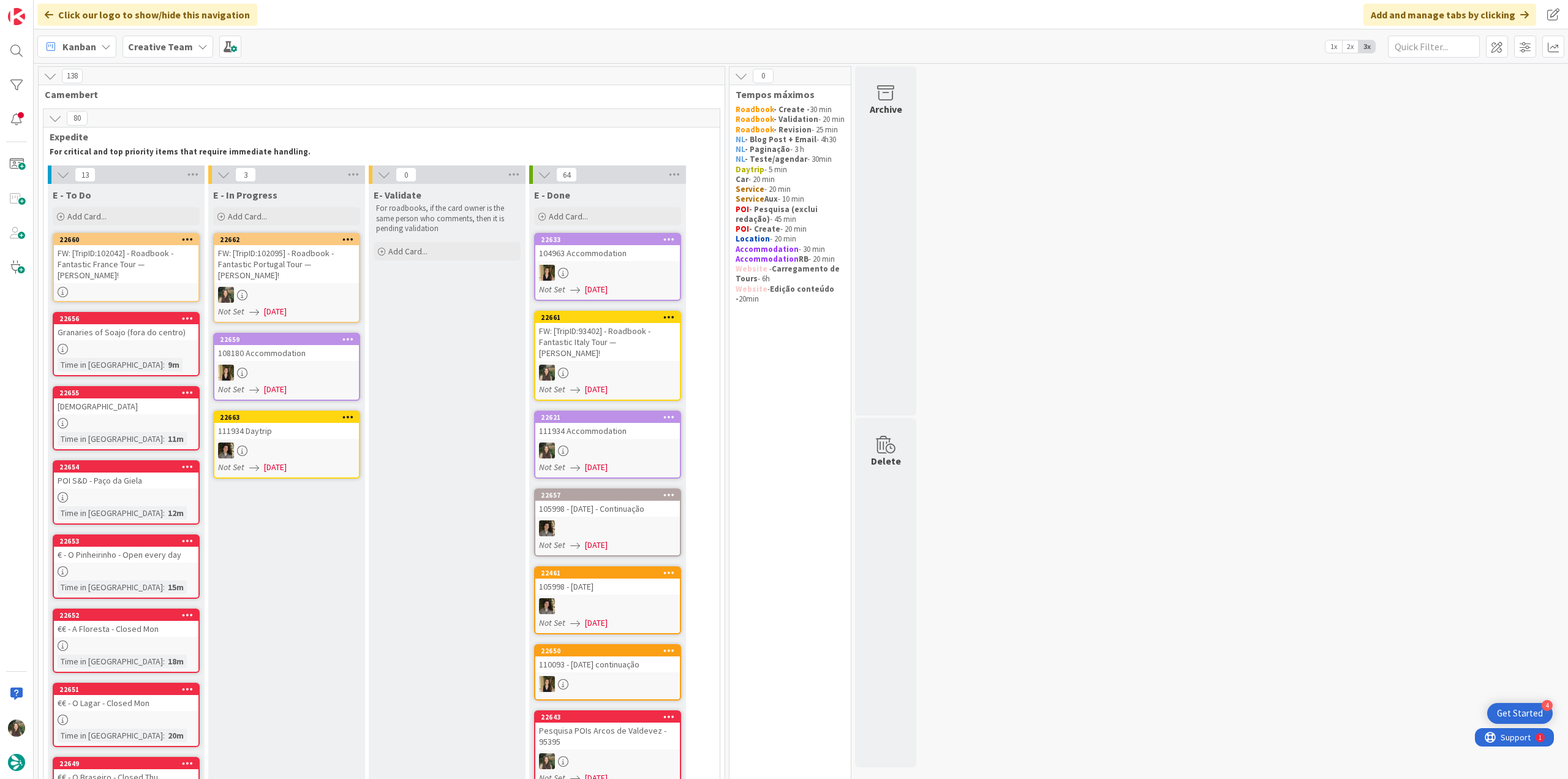
click at [278, 265] on div "FW: [TripID:102095] - Roadbook - Fantastic Portugal Tour — [PERSON_NAME]!" at bounding box center [286, 264] width 144 height 38
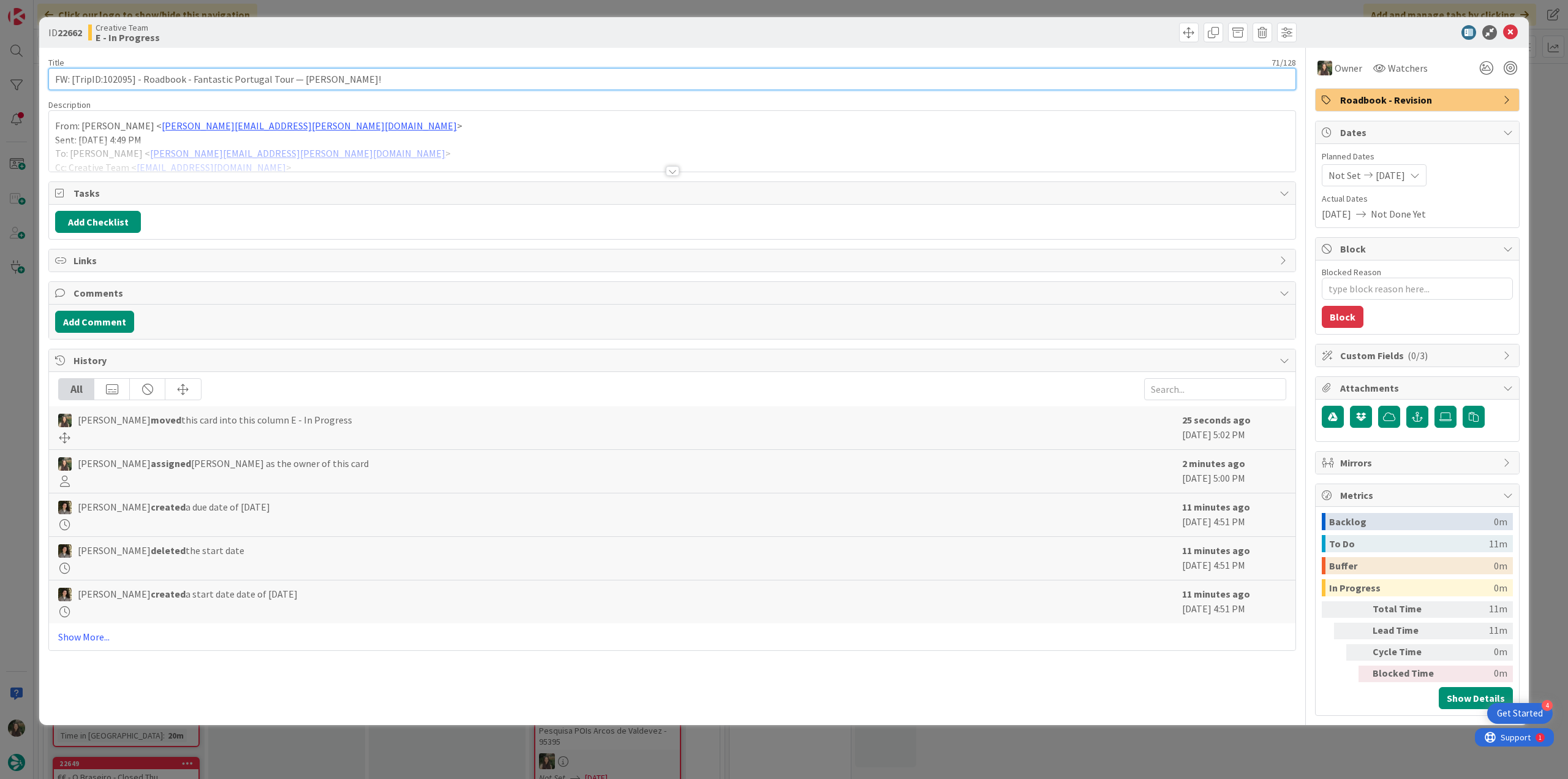
click at [120, 84] on input "FW: [TripID:102095] - Roadbook - Fantastic Portugal Tour — [PERSON_NAME]!" at bounding box center [672, 79] width 1248 height 22
click at [29, 374] on div "ID 22662 Creative Team E - In Progress Title 71 / 128 FW: [TripID:102095] - Roa…" at bounding box center [784, 390] width 1568 height 779
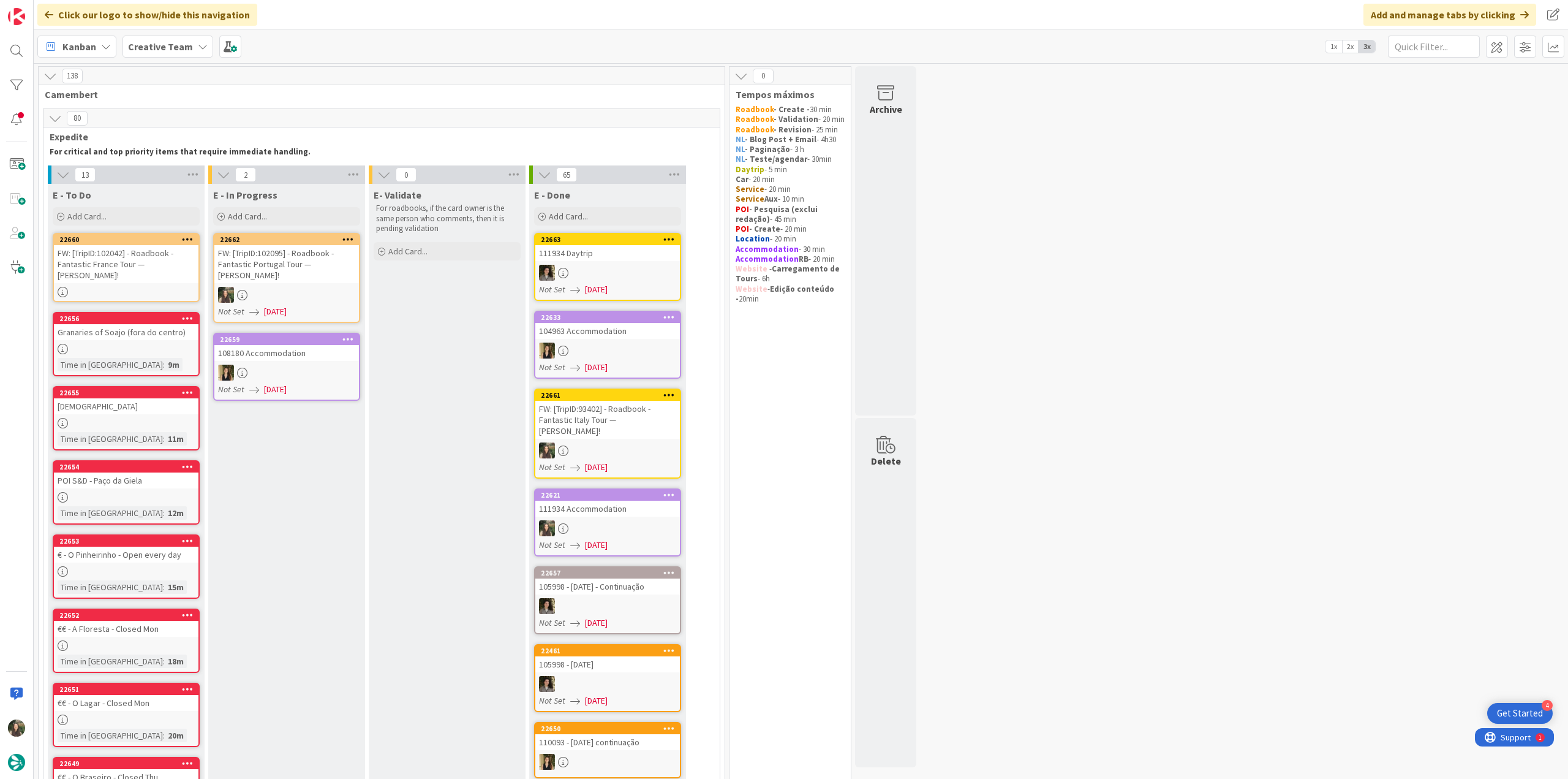
click at [319, 345] on div "108180 Accommodation" at bounding box center [286, 352] width 144 height 16
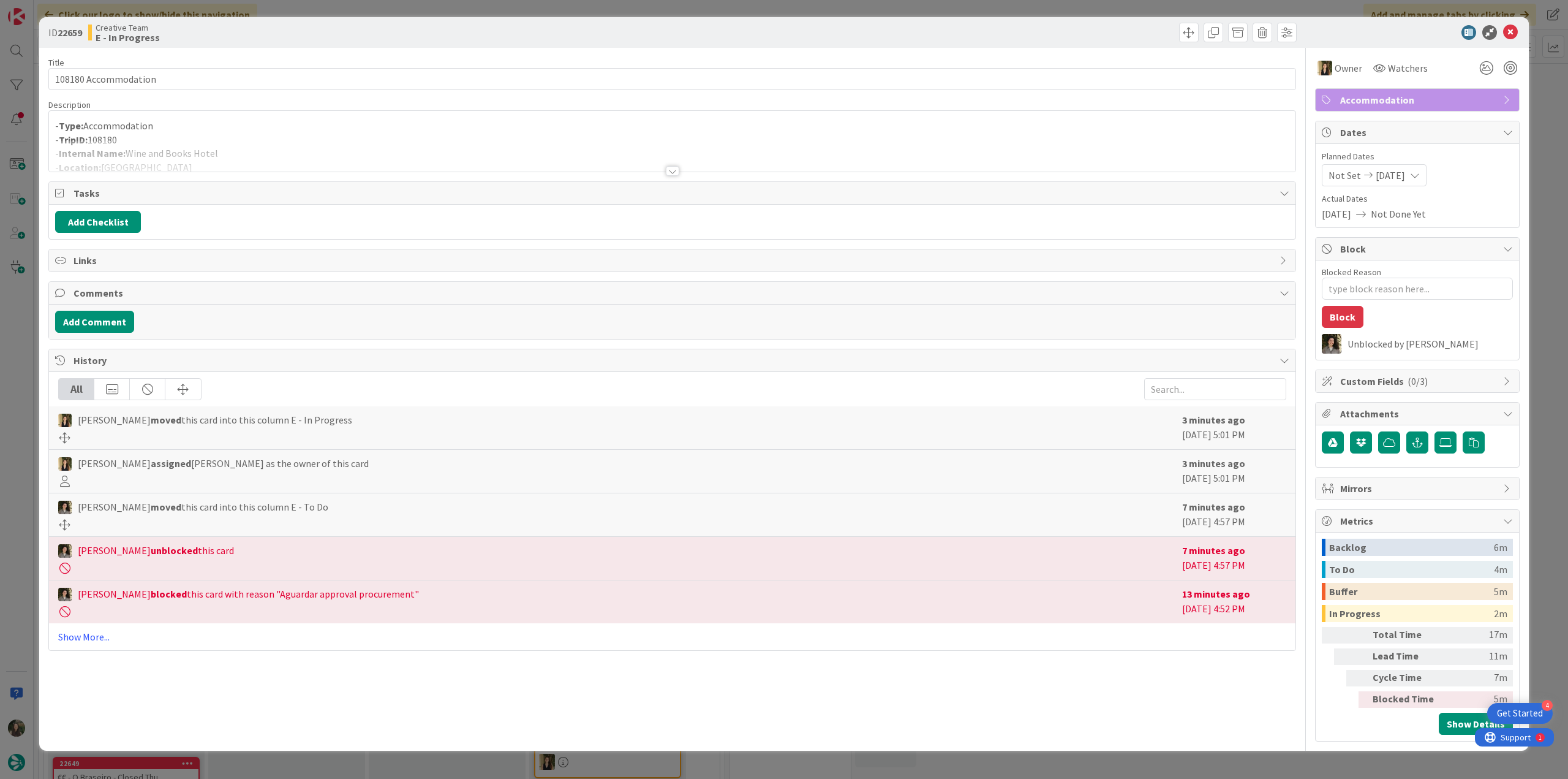
click at [219, 149] on div at bounding box center [672, 155] width 1246 height 31
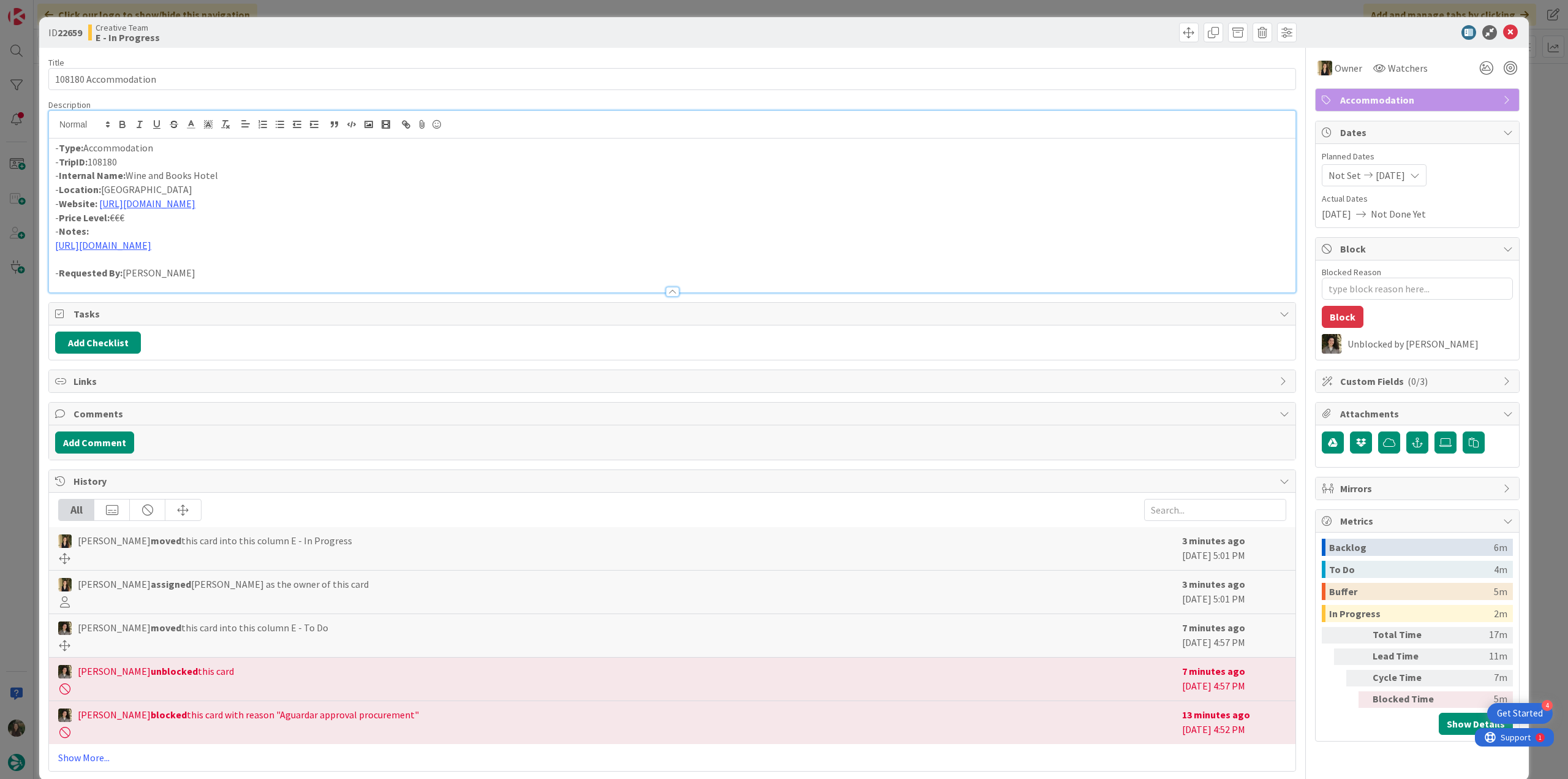
click at [13, 358] on div "ID 22659 Creative Team E - In Progress Title 20 / 128 108180 Accommodation Desc…" at bounding box center [784, 390] width 1568 height 779
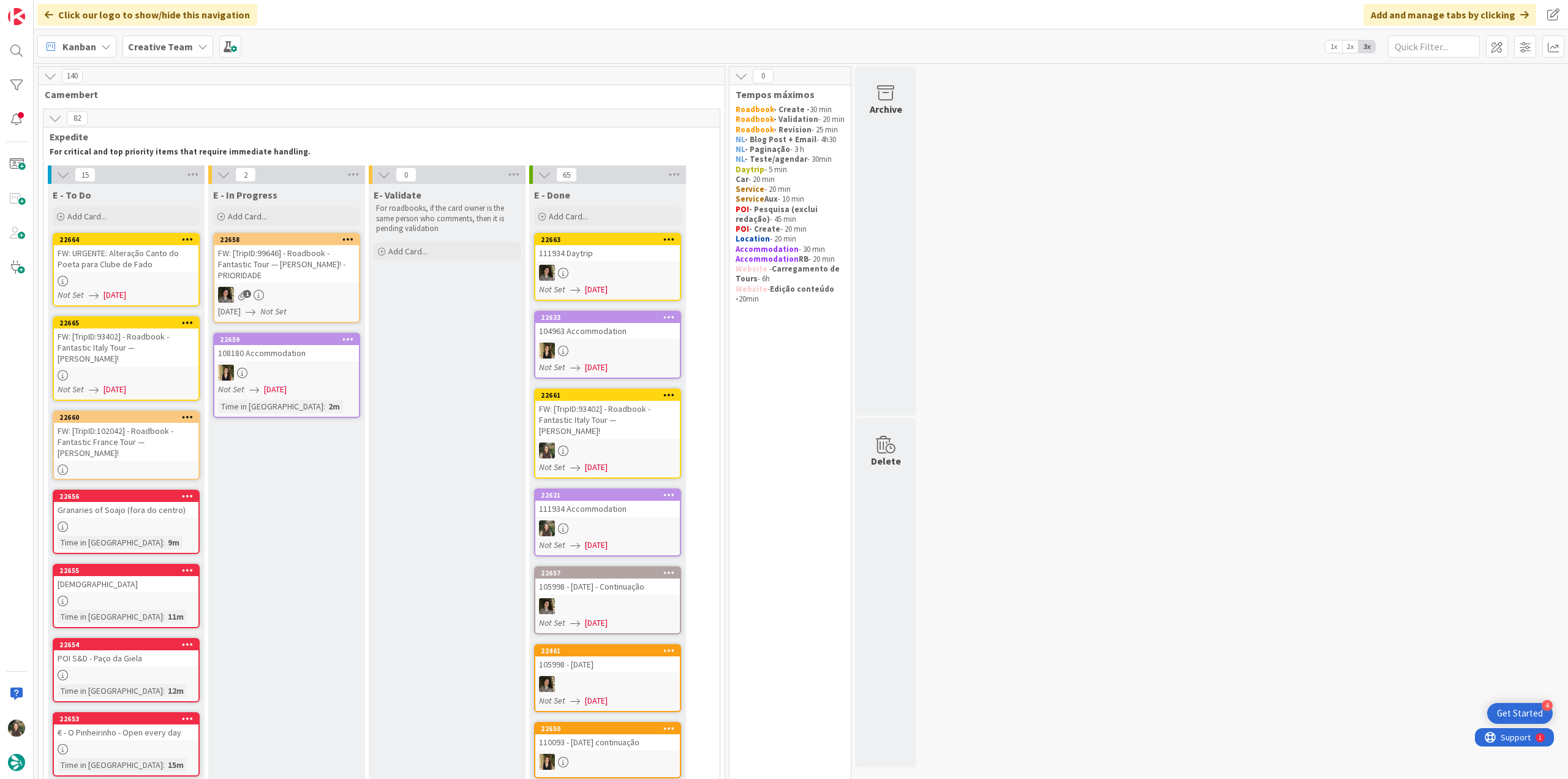
click at [148, 279] on div at bounding box center [125, 281] width 144 height 10
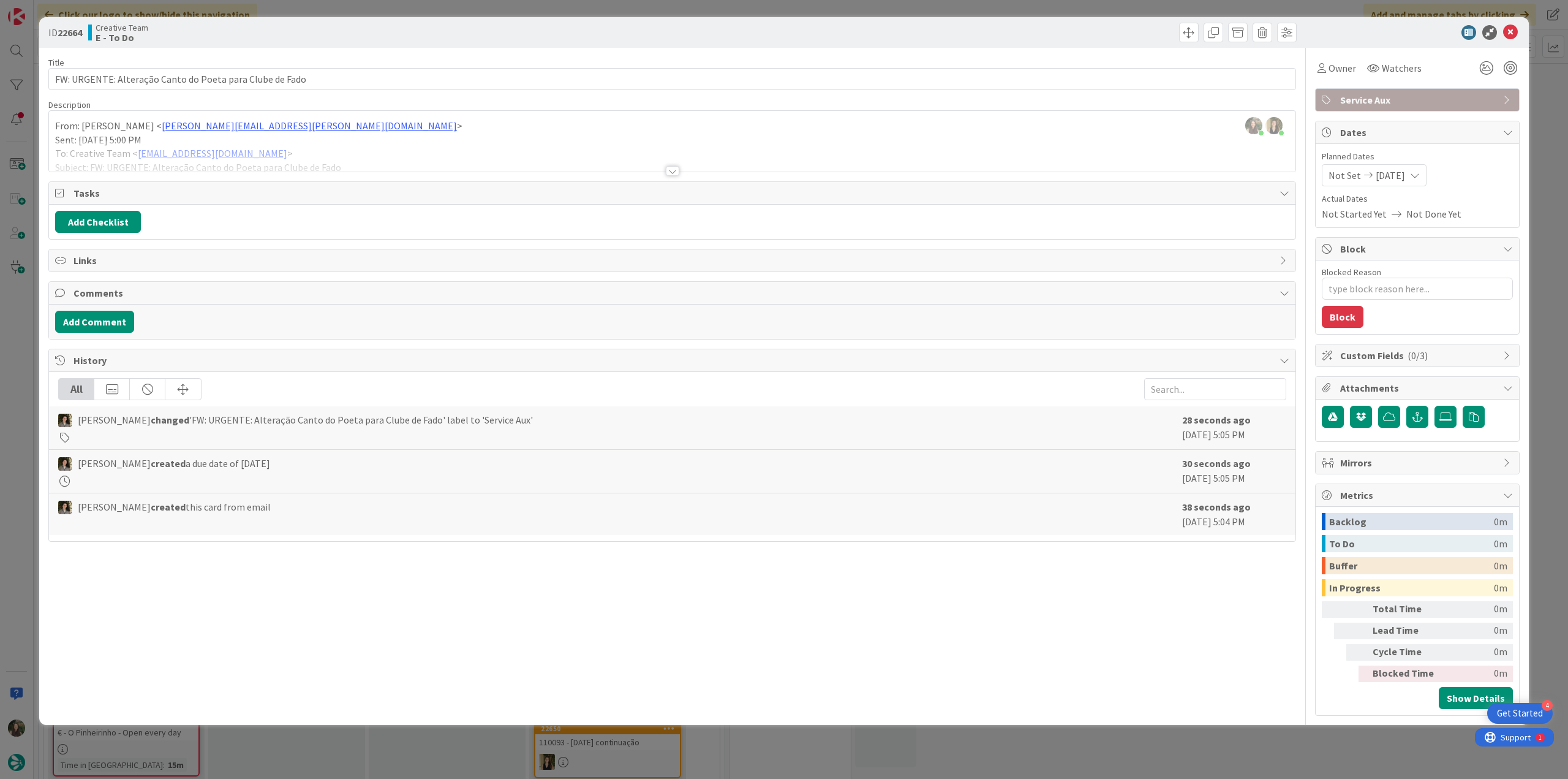
click at [27, 340] on div "ID 22664 Creative Team E - To Do Title 56 / 128 FW: URGENTE: Alteração Canto do…" at bounding box center [784, 390] width 1568 height 779
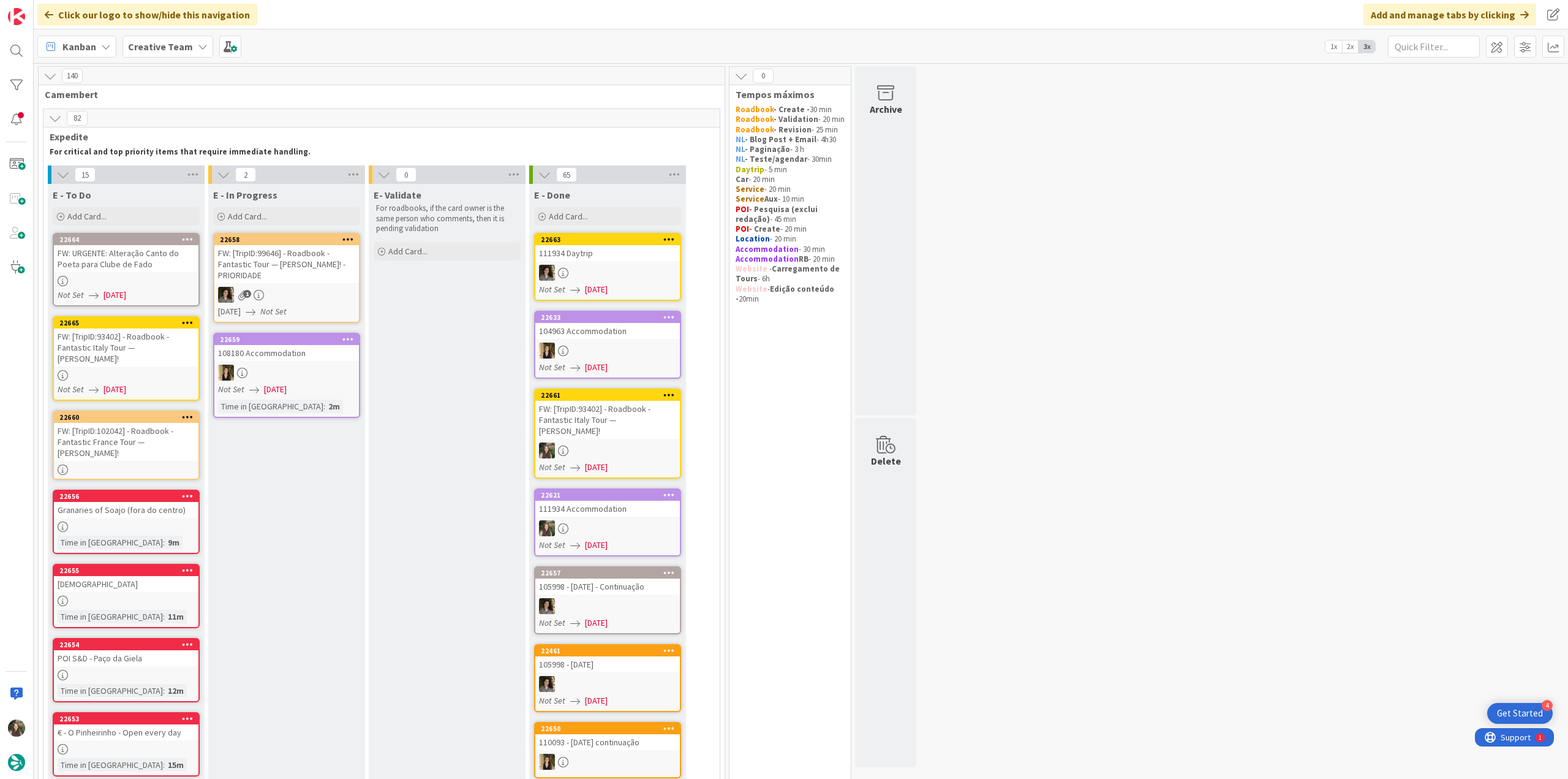
click at [155, 273] on link "22664 FW: URGENTE: Alteração Canto do Poeta para Clube de Fado Not Set 09/08/20…" at bounding box center [126, 269] width 147 height 73
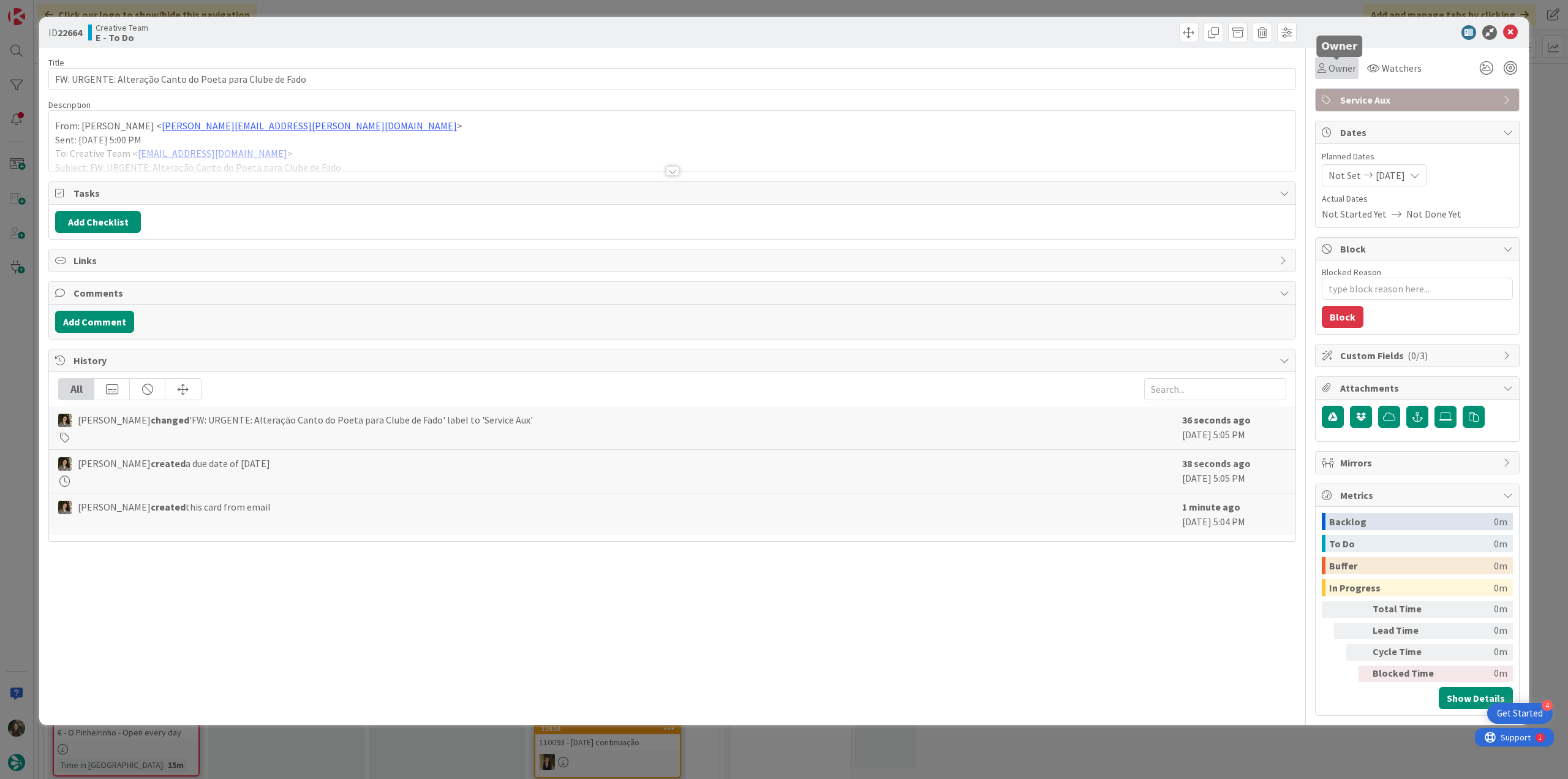
click at [1328, 73] on div "Owner" at bounding box center [1337, 67] width 39 height 15
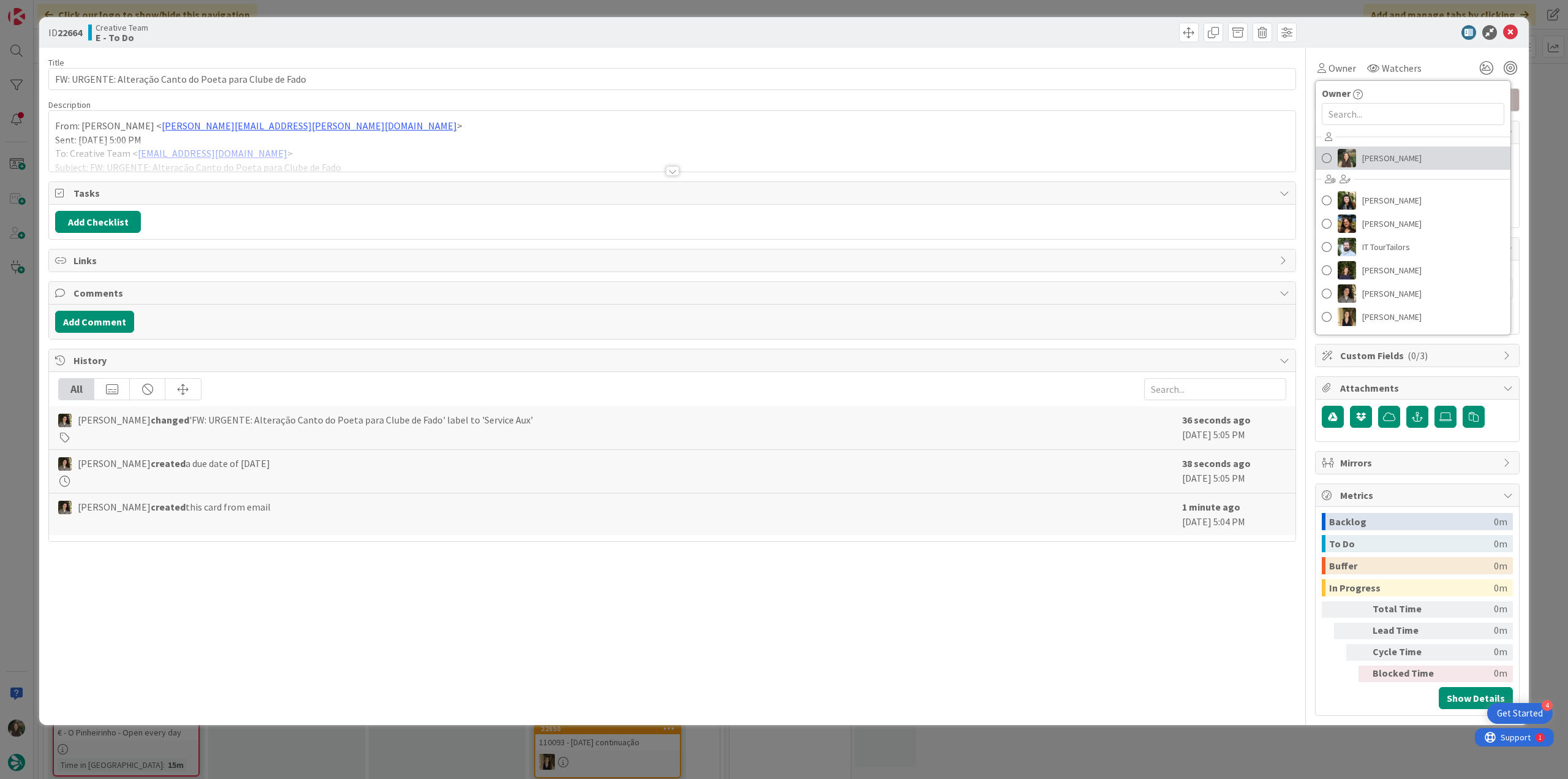
click at [1388, 153] on span "[PERSON_NAME]" at bounding box center [1392, 157] width 60 height 18
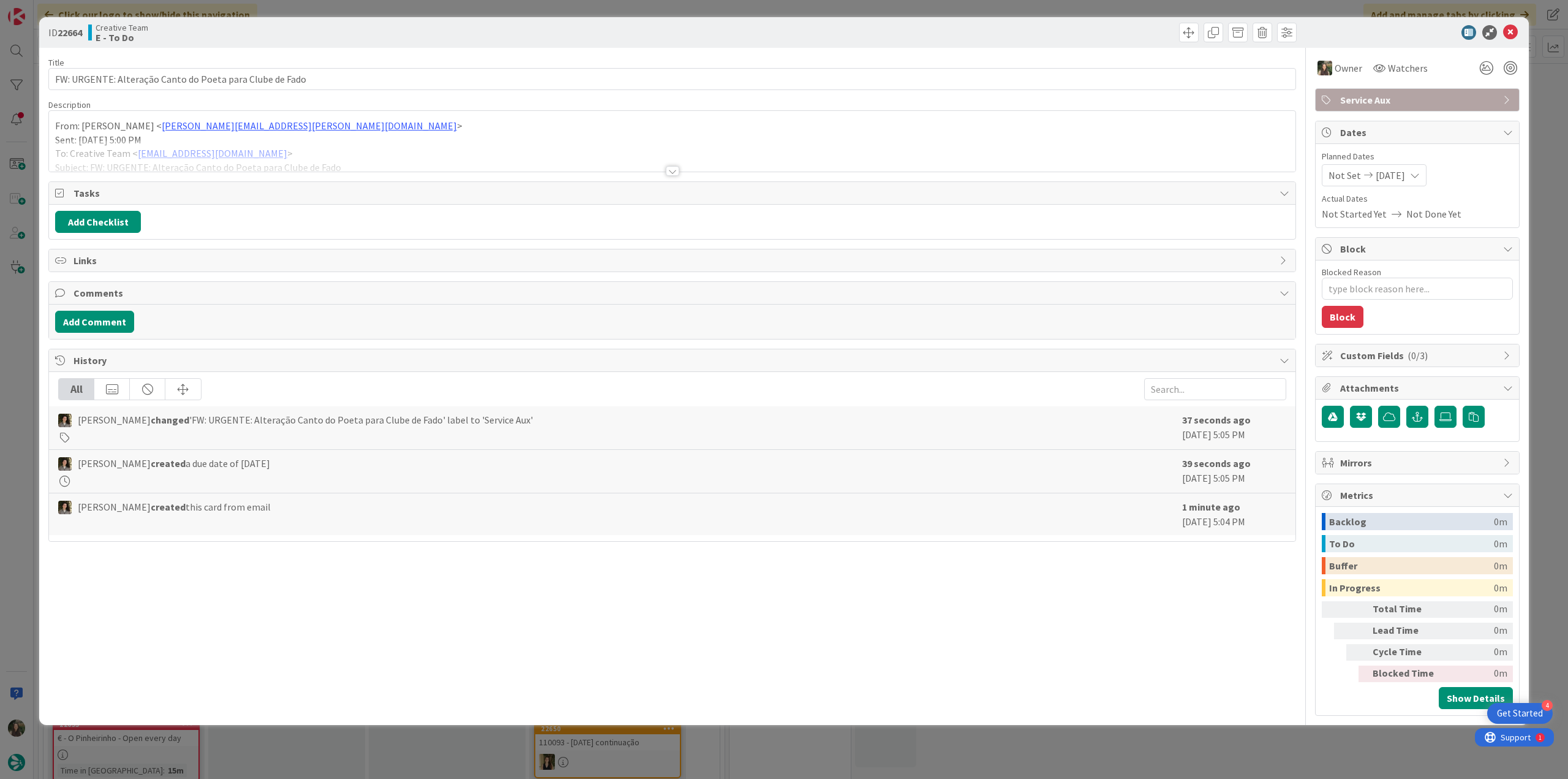
click at [1543, 128] on div "ID 22664 Creative Team E - To Do Title 56 / 128 FW: URGENTE: Alteração Canto do…" at bounding box center [784, 390] width 1568 height 779
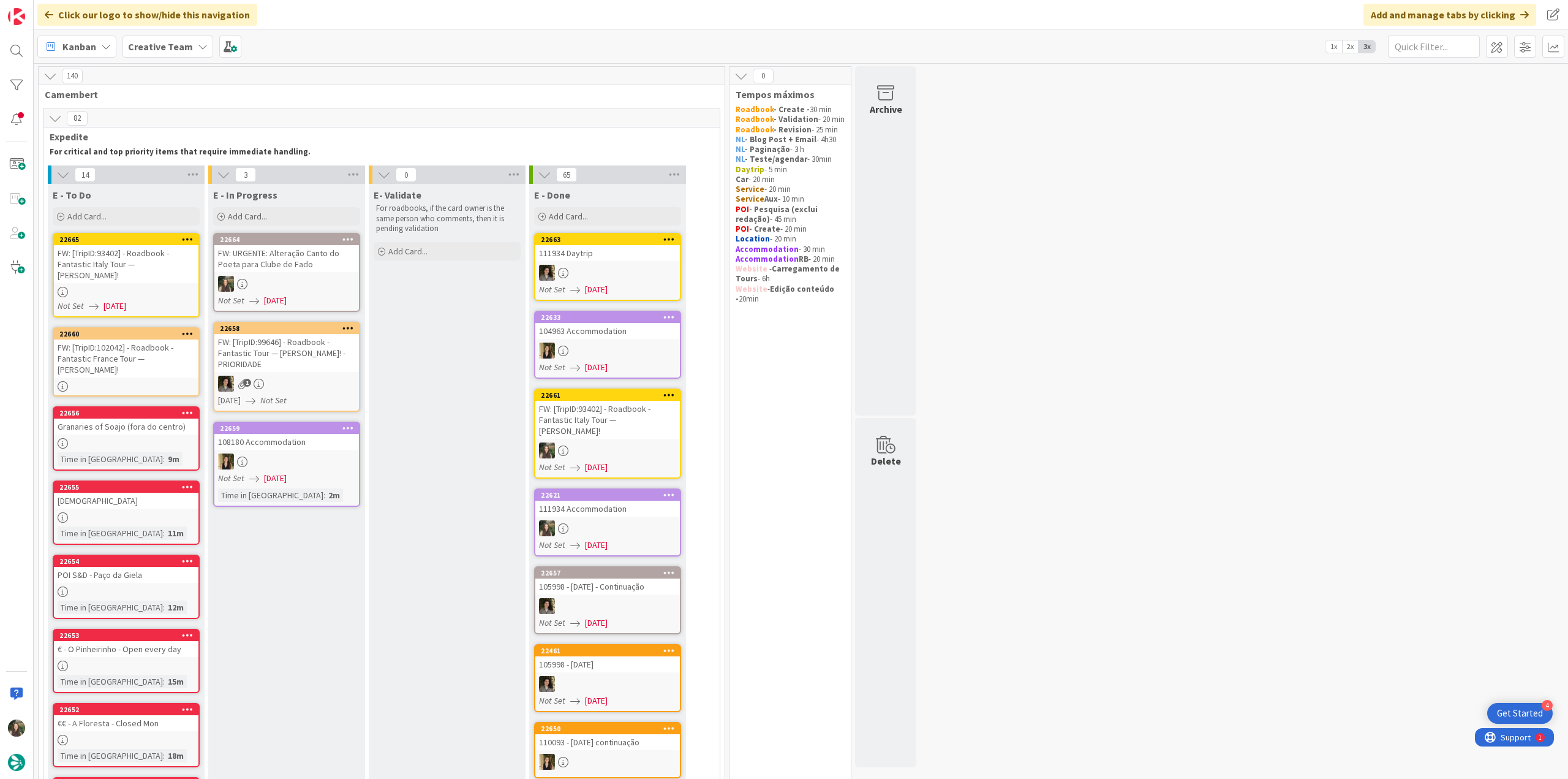
click at [307, 262] on div "FW: URGENTE: Alteração Canto do Poeta para Clube de Fado" at bounding box center [286, 258] width 144 height 27
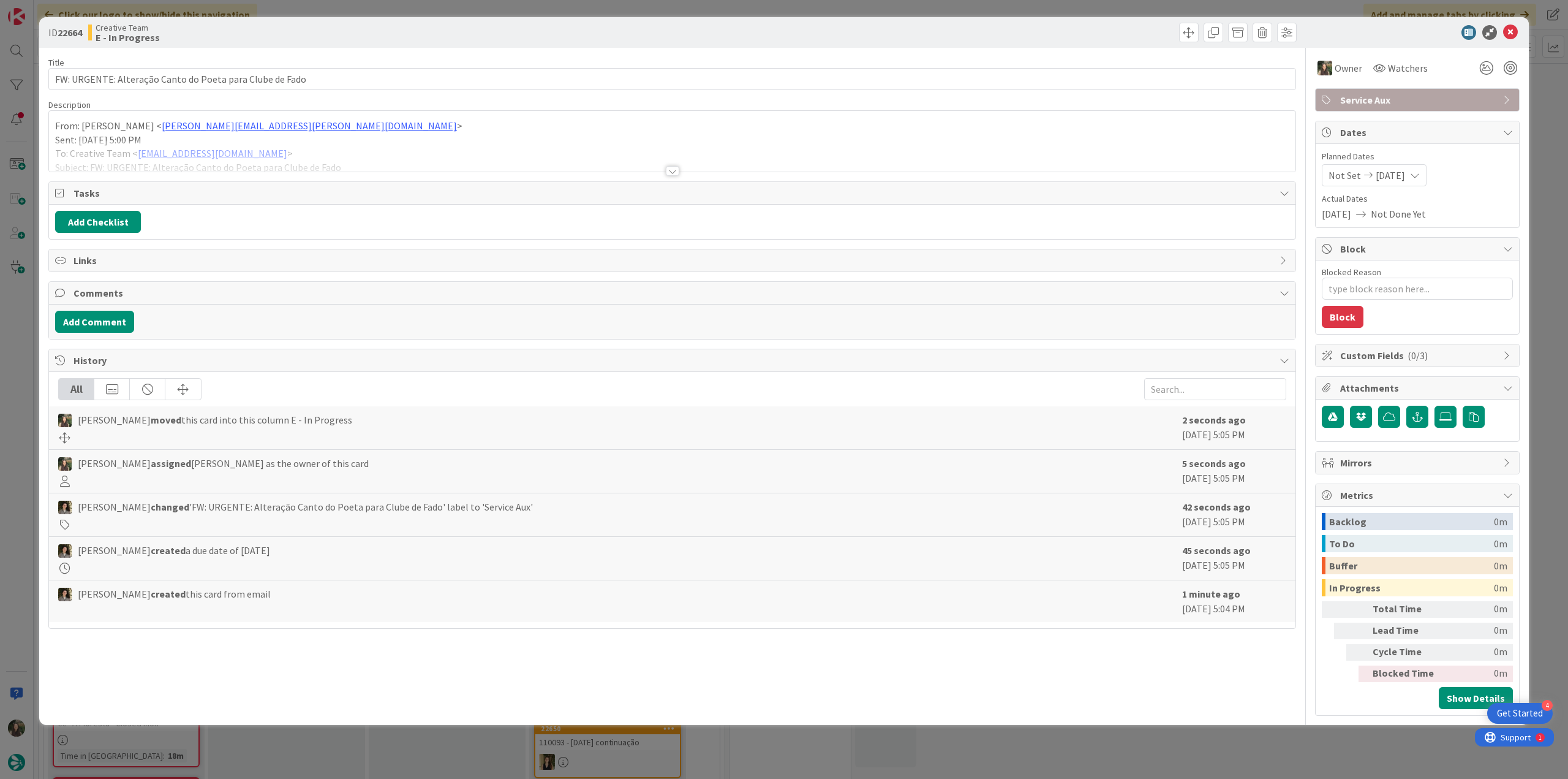
type textarea "x"
click at [387, 141] on div at bounding box center [672, 155] width 1246 height 31
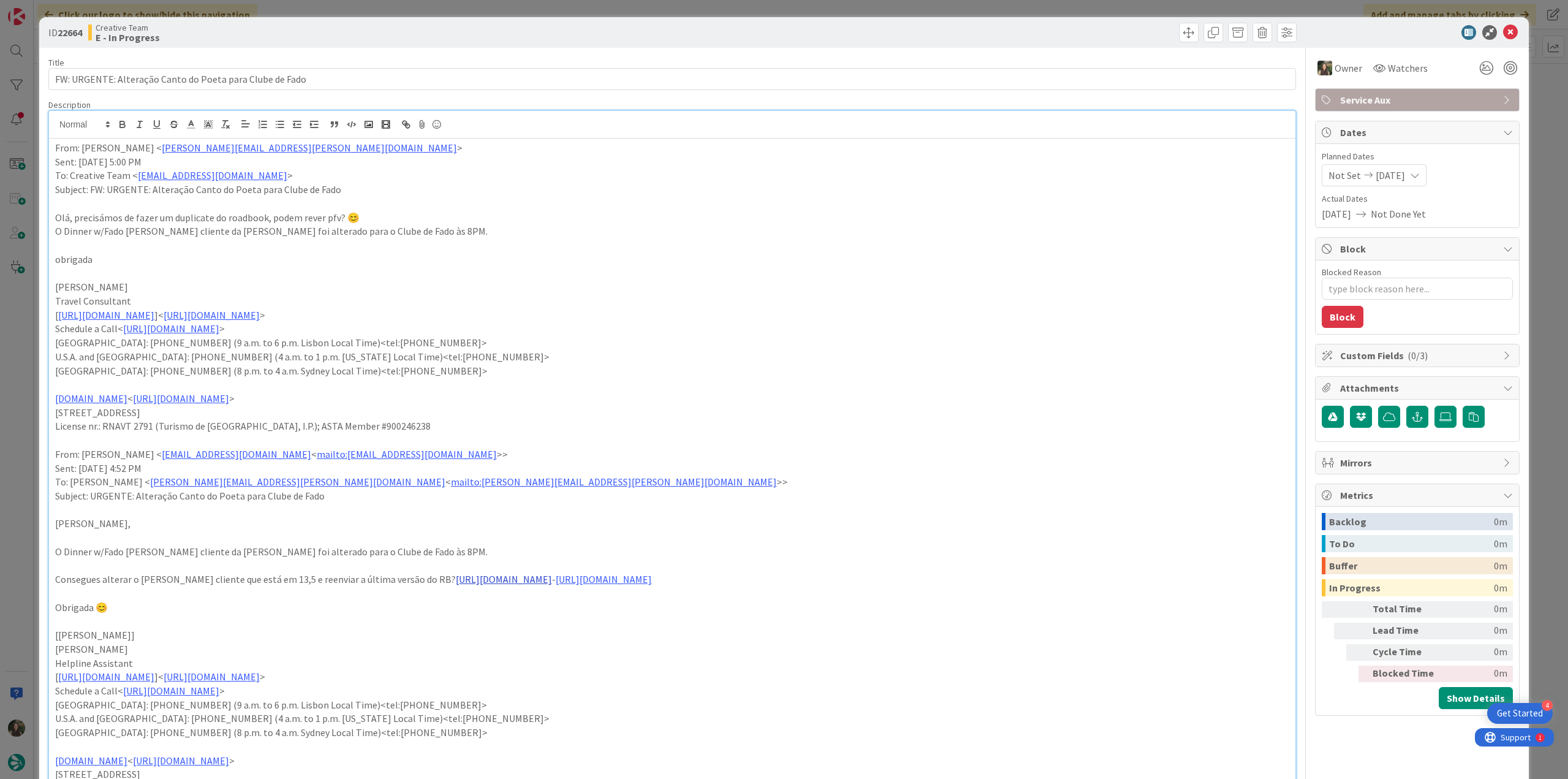
click at [516, 575] on link "https://appweb.tourtailors.com/TripPlan/Roadbook?file=103105&version=4&priceVer…" at bounding box center [503, 579] width 96 height 12
click at [545, 602] on link "https://appweb.tourtailors.com/TripPlan/Roadbook?file=103105&version=4&priceVer…" at bounding box center [568, 603] width 84 height 16
click at [33, 348] on div "ID 22664 Creative Team E - In Progress Title 56 / 128 FW: URGENTE: Alteração Ca…" at bounding box center [784, 390] width 1568 height 779
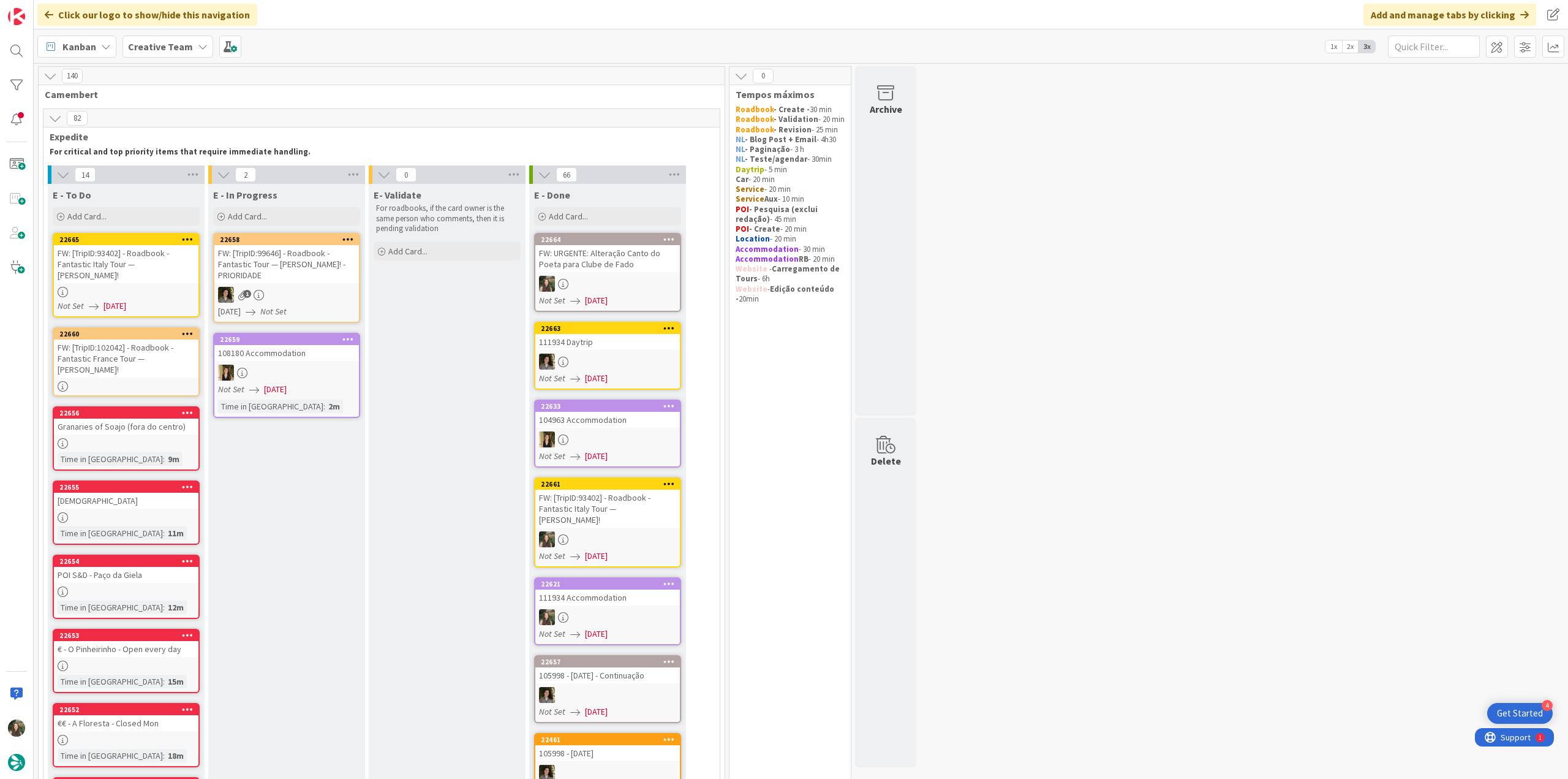
click at [626, 267] on div "FW: URGENTE: Alteração Canto do Poeta para Clube de Fado" at bounding box center [607, 258] width 144 height 27
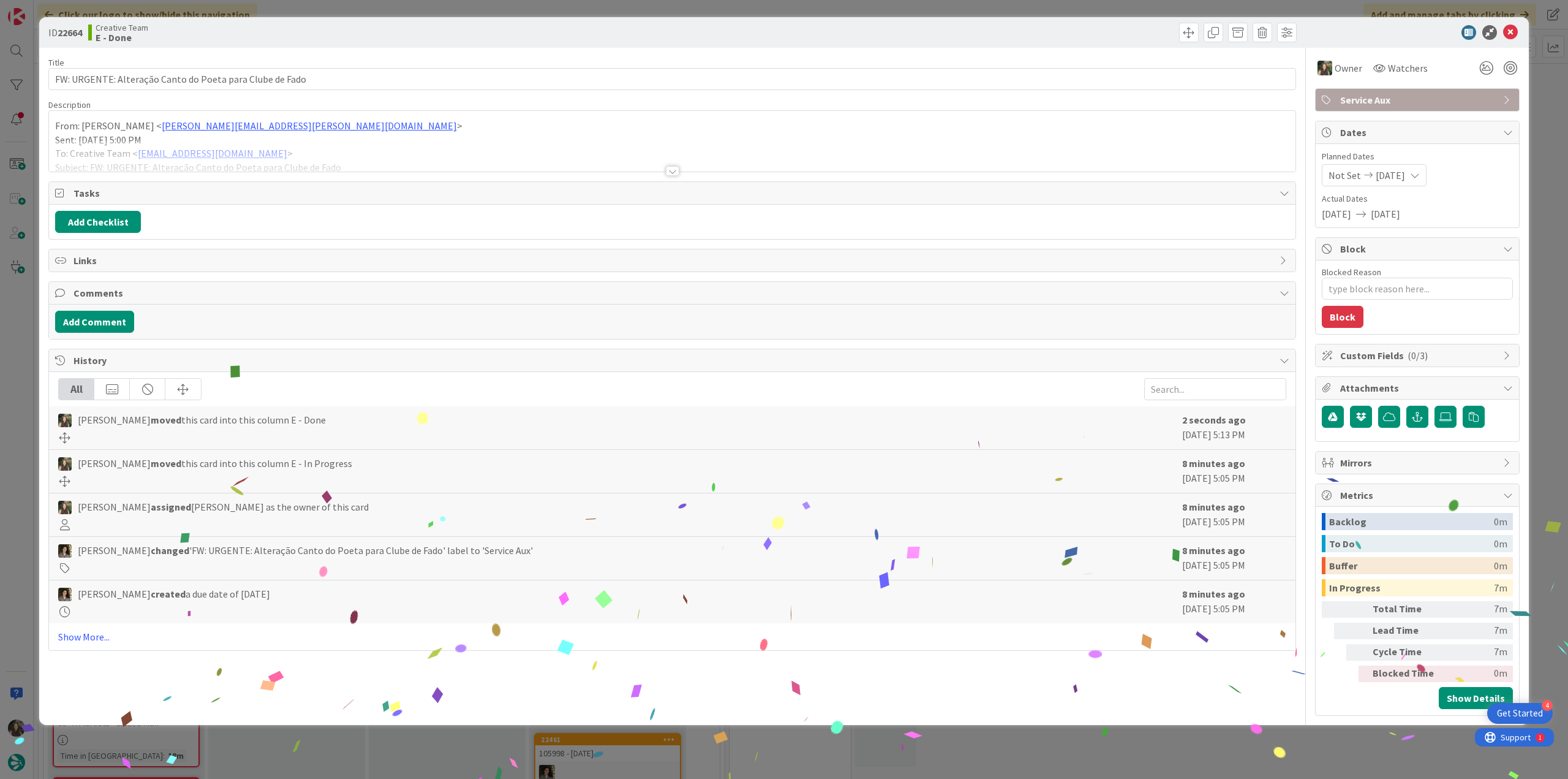
click at [1246, 743] on div "ID 22664 Creative Team E - Done Title 56 / 128 FW: URGENTE: Alteração Canto do …" at bounding box center [784, 390] width 1568 height 779
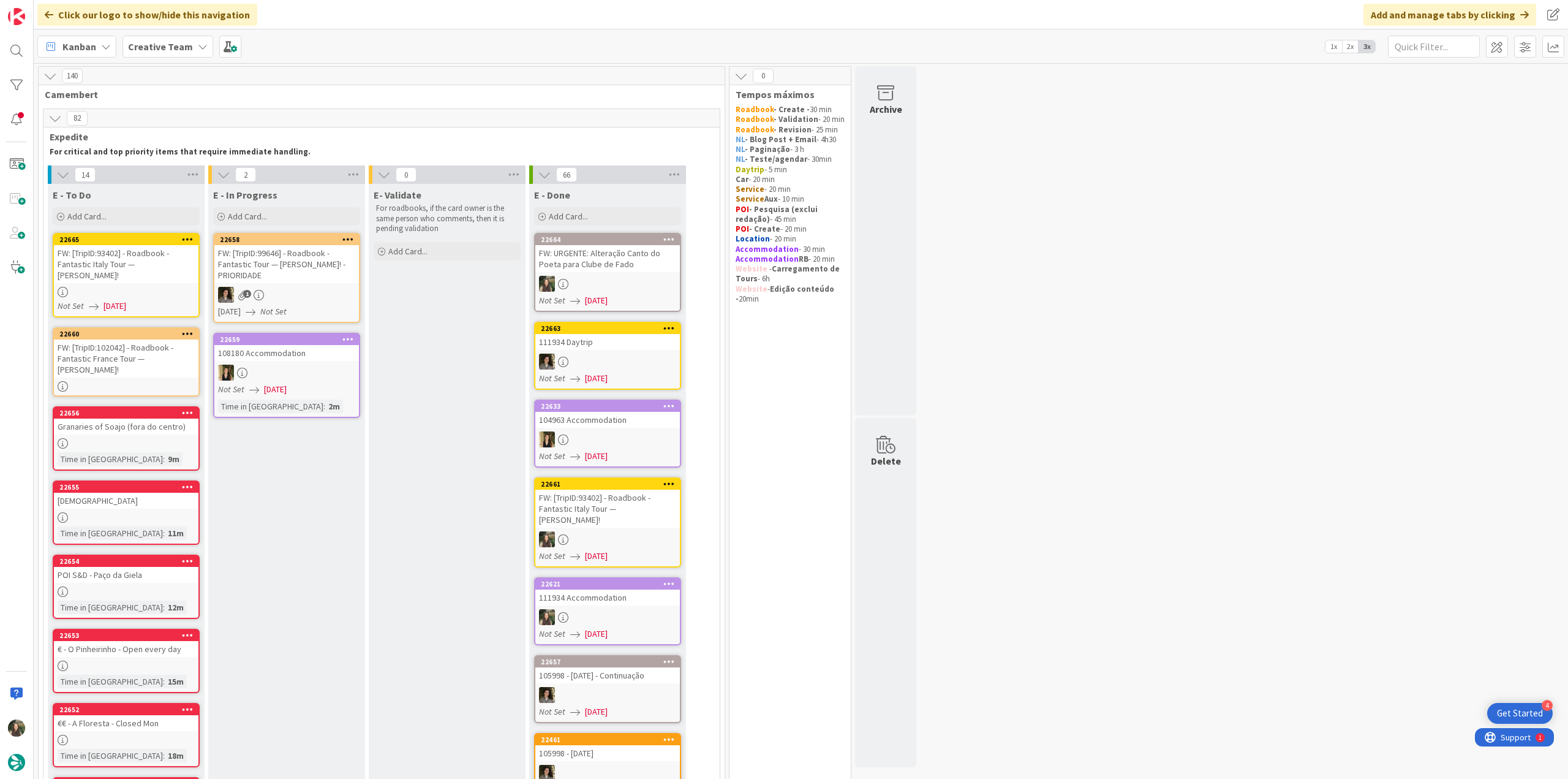
click at [158, 271] on div "FW: [TripID:93402] - Roadbook - Fantastic Italy Tour — [PERSON_NAME]!" at bounding box center [125, 264] width 144 height 38
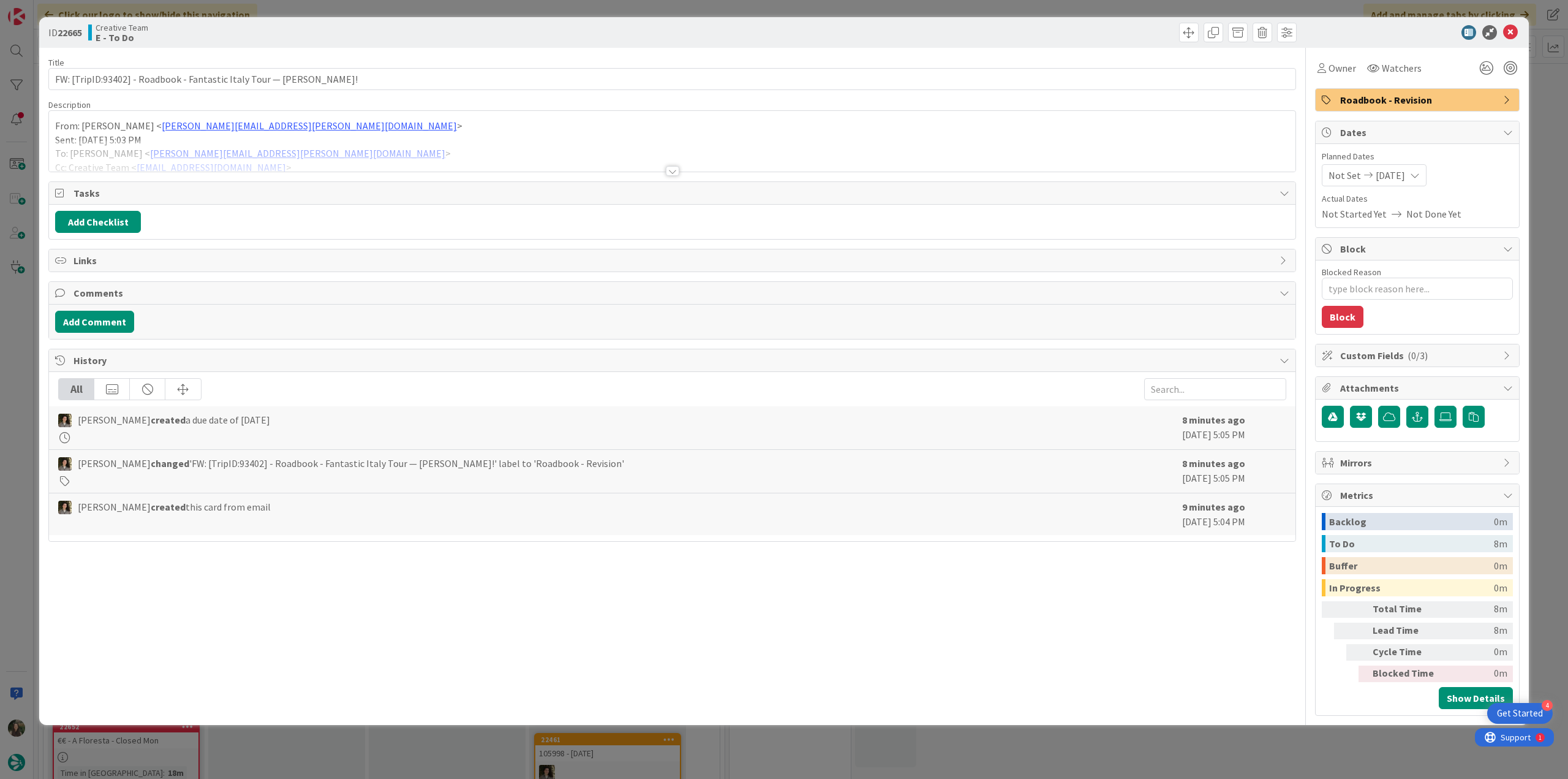
click at [396, 144] on div at bounding box center [672, 155] width 1246 height 31
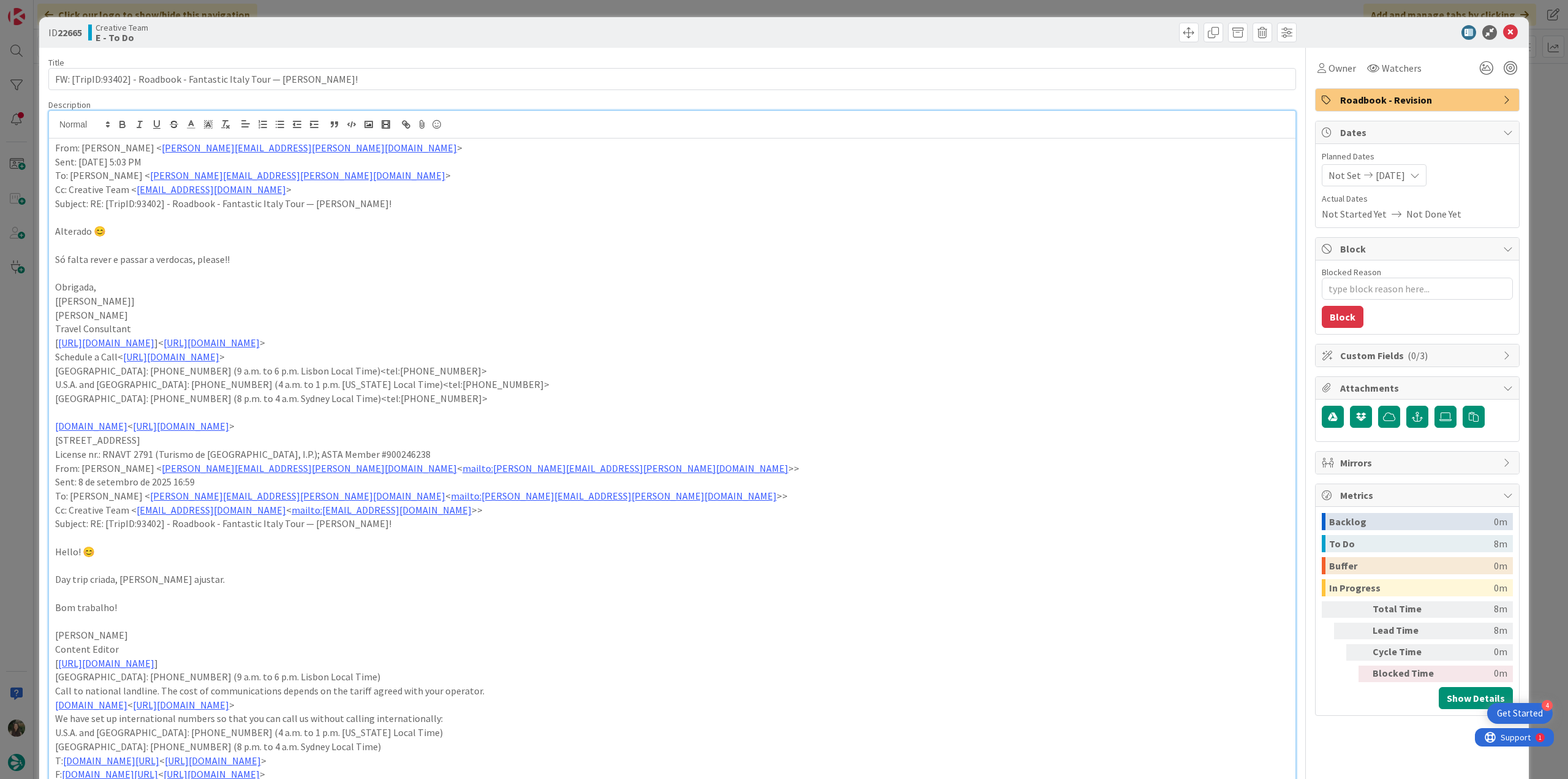
click at [17, 385] on div "ID 22665 Creative Team E - To Do Title 68 / 128 FW: [TripID:93402] - Roadbook -…" at bounding box center [784, 390] width 1568 height 779
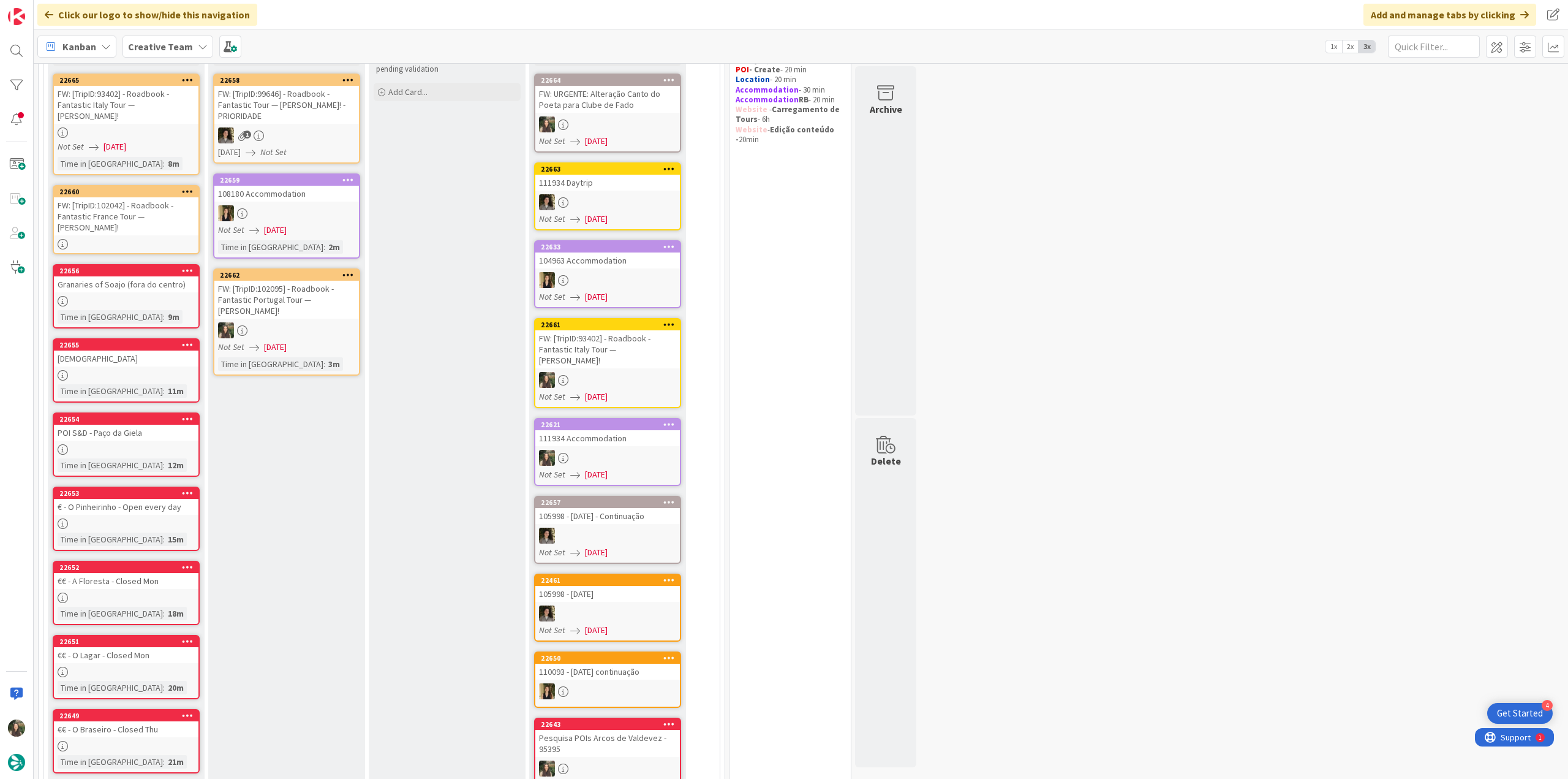
scroll to position [24, 0]
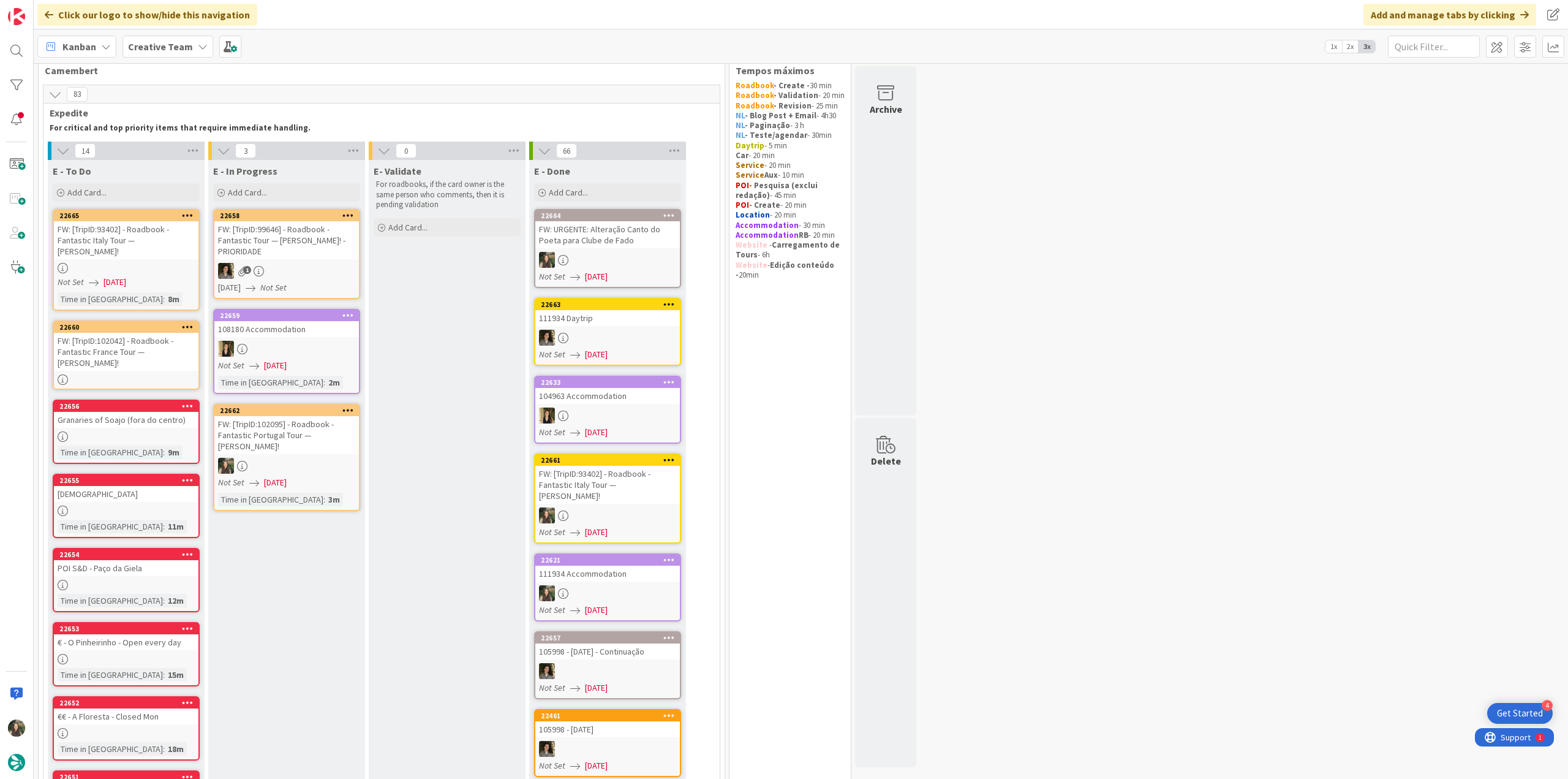
click at [152, 334] on div "FW: [TripID:102042] - Roadbook - Fantastic France Tour — [PERSON_NAME]!" at bounding box center [125, 352] width 144 height 38
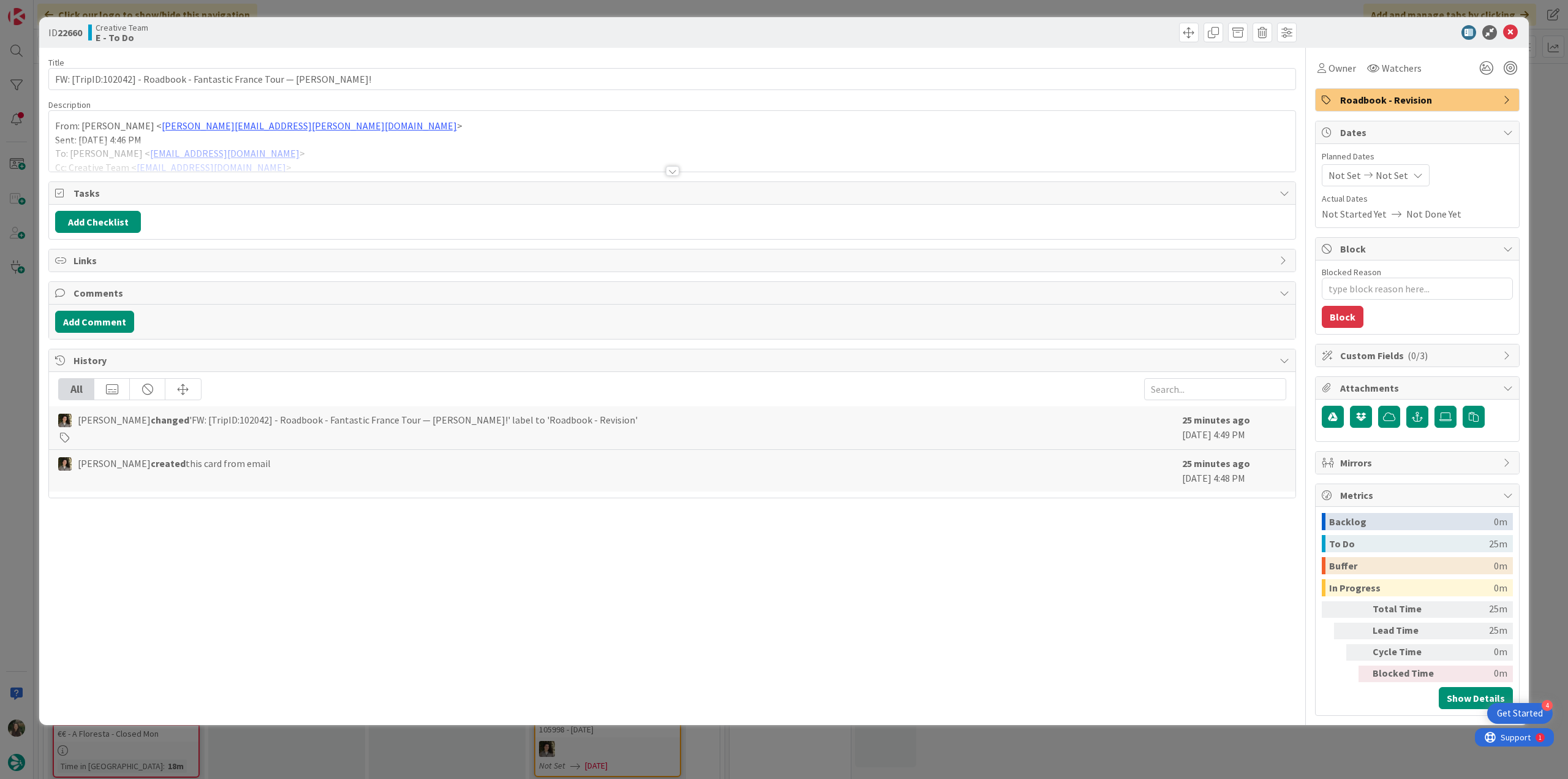
click at [334, 133] on p "Sent: Monday, September 8, 2025 4:46 PM" at bounding box center [672, 140] width 1234 height 14
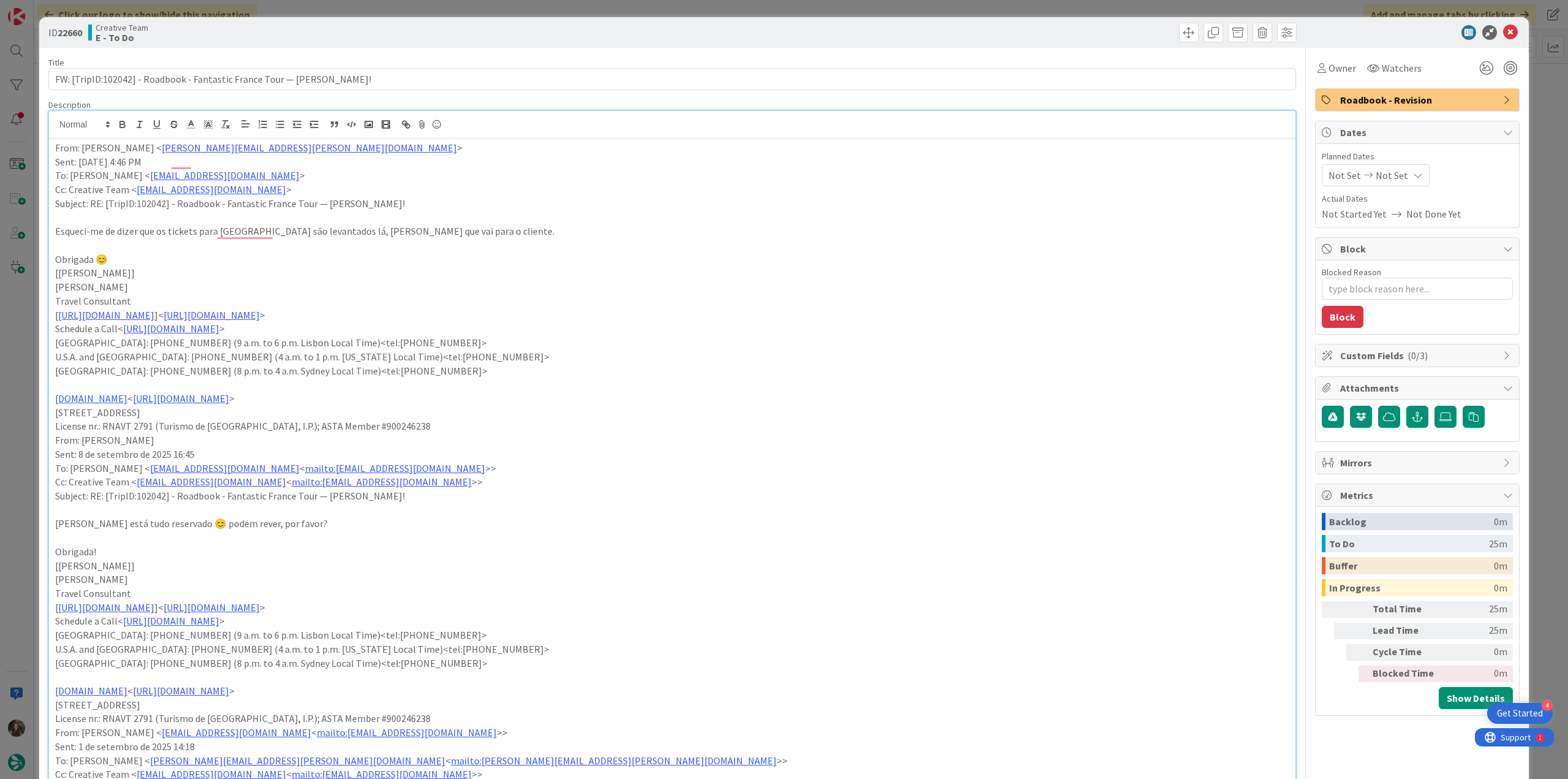
click at [27, 376] on div "ID 22660 Creative Team E - To Do Title 74 / 128 FW: [TripID:102042] - Roadbook …" at bounding box center [784, 390] width 1568 height 779
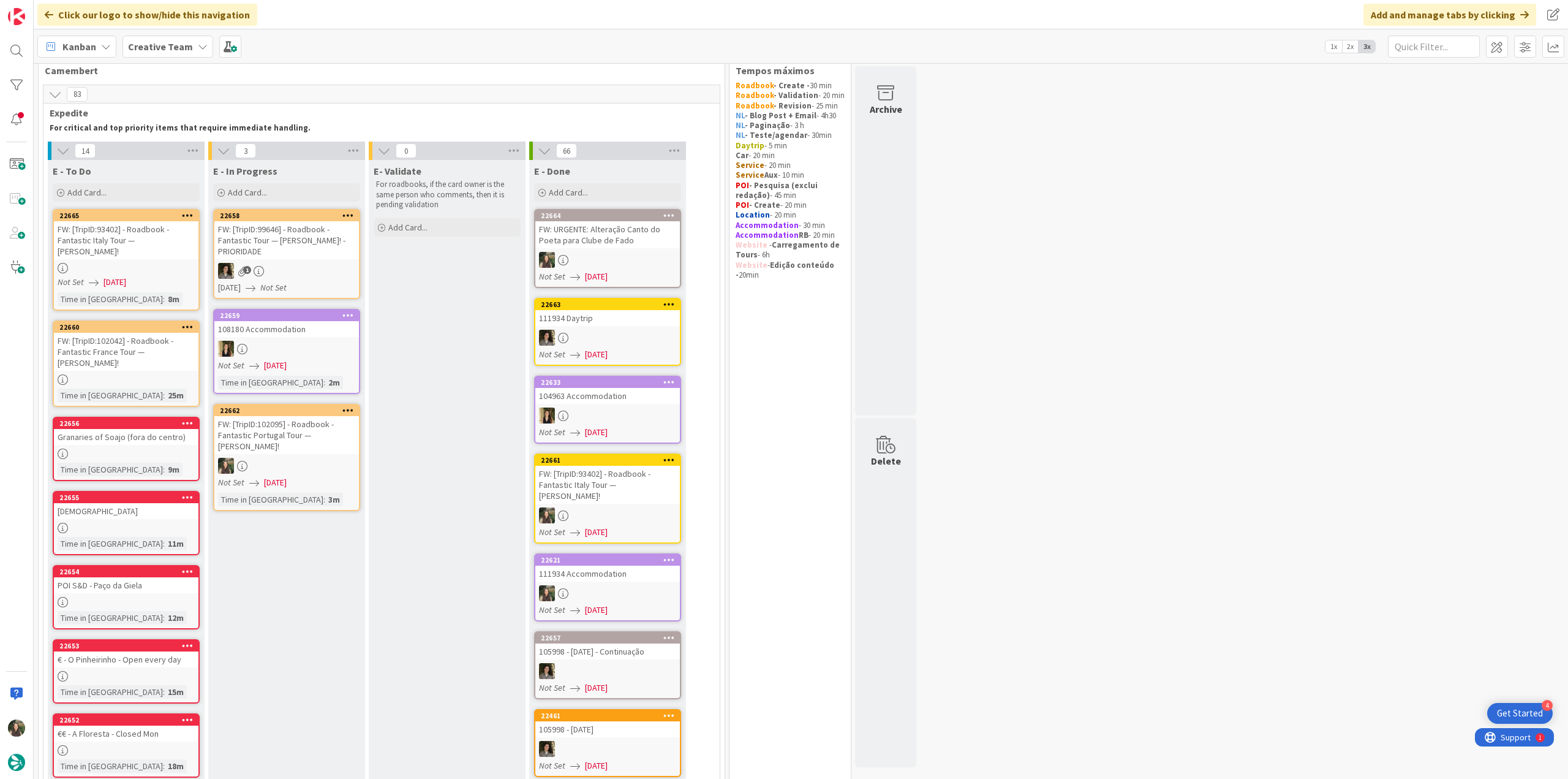
click at [169, 247] on div "FW: [TripID:93402] - Roadbook - Fantastic Italy Tour — [PERSON_NAME]!" at bounding box center [125, 240] width 144 height 38
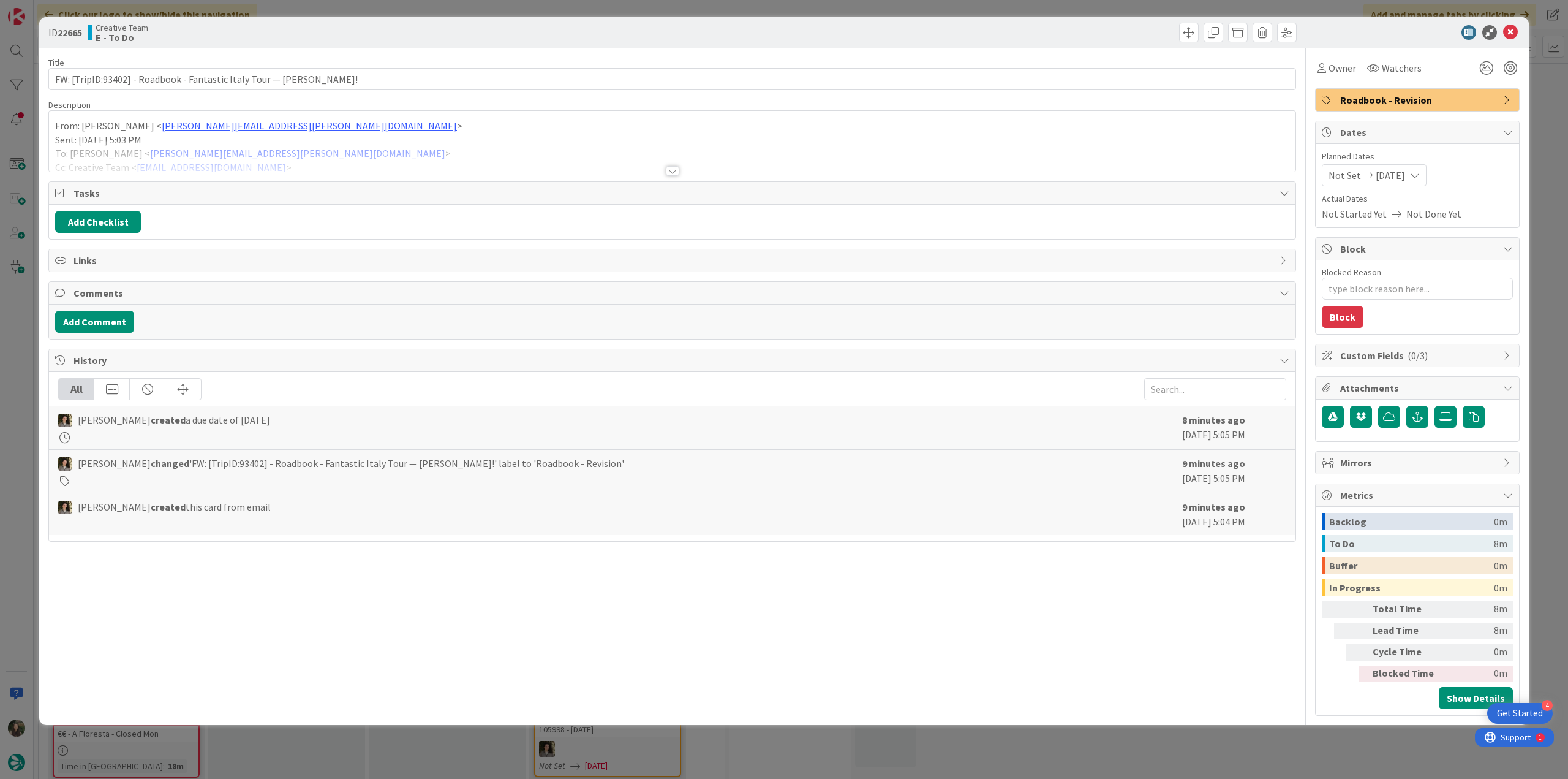
click at [14, 326] on div "ID 22665 Creative Team E - To Do Title 68 / 128 FW: [TripID:93402] - Roadbook -…" at bounding box center [784, 390] width 1568 height 779
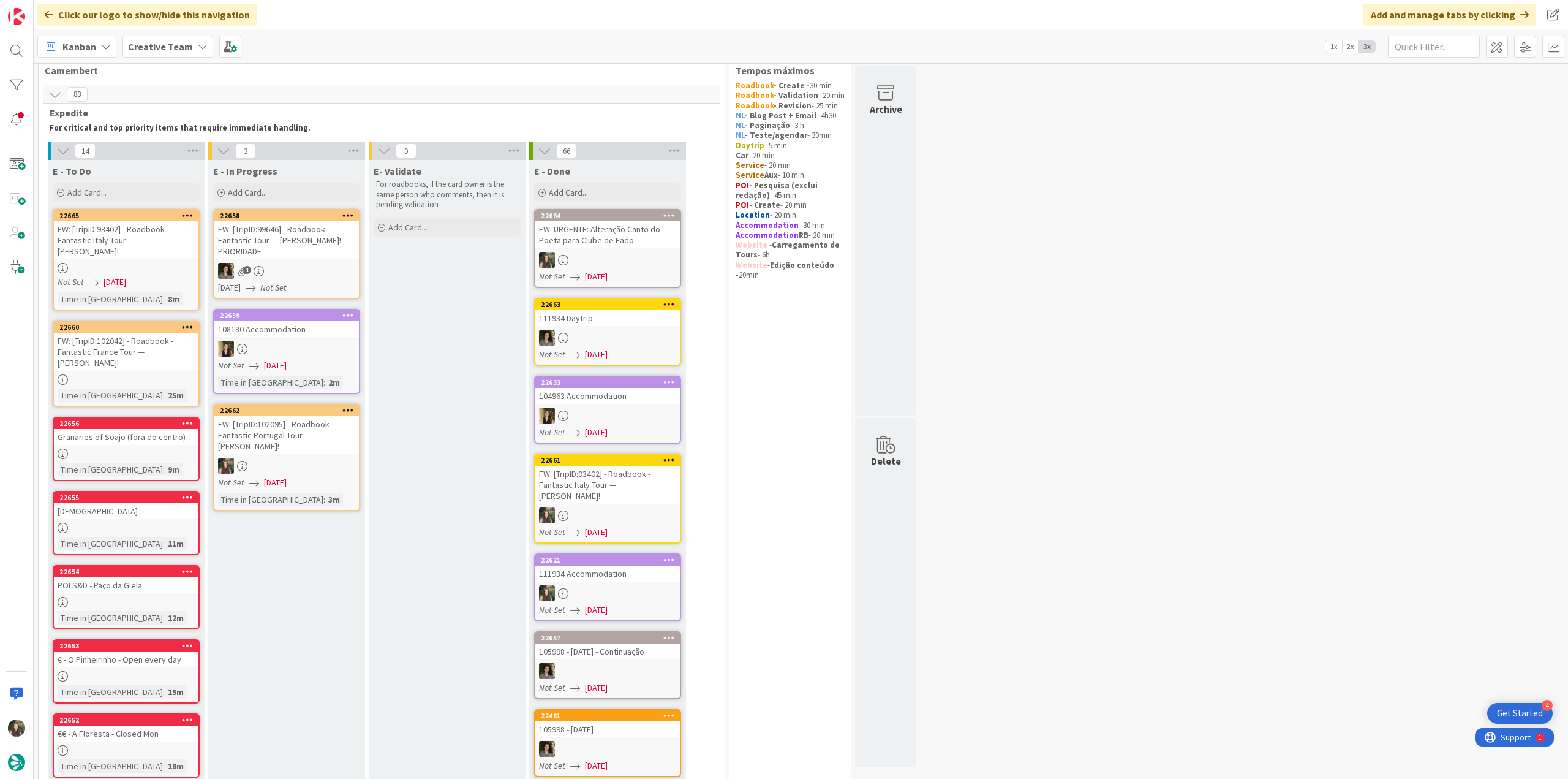
click at [180, 250] on link "22665 FW: [TripID:93402] - Roadbook - Fantastic Italy Tour — Louise Andre! Not …" at bounding box center [126, 260] width 147 height 102
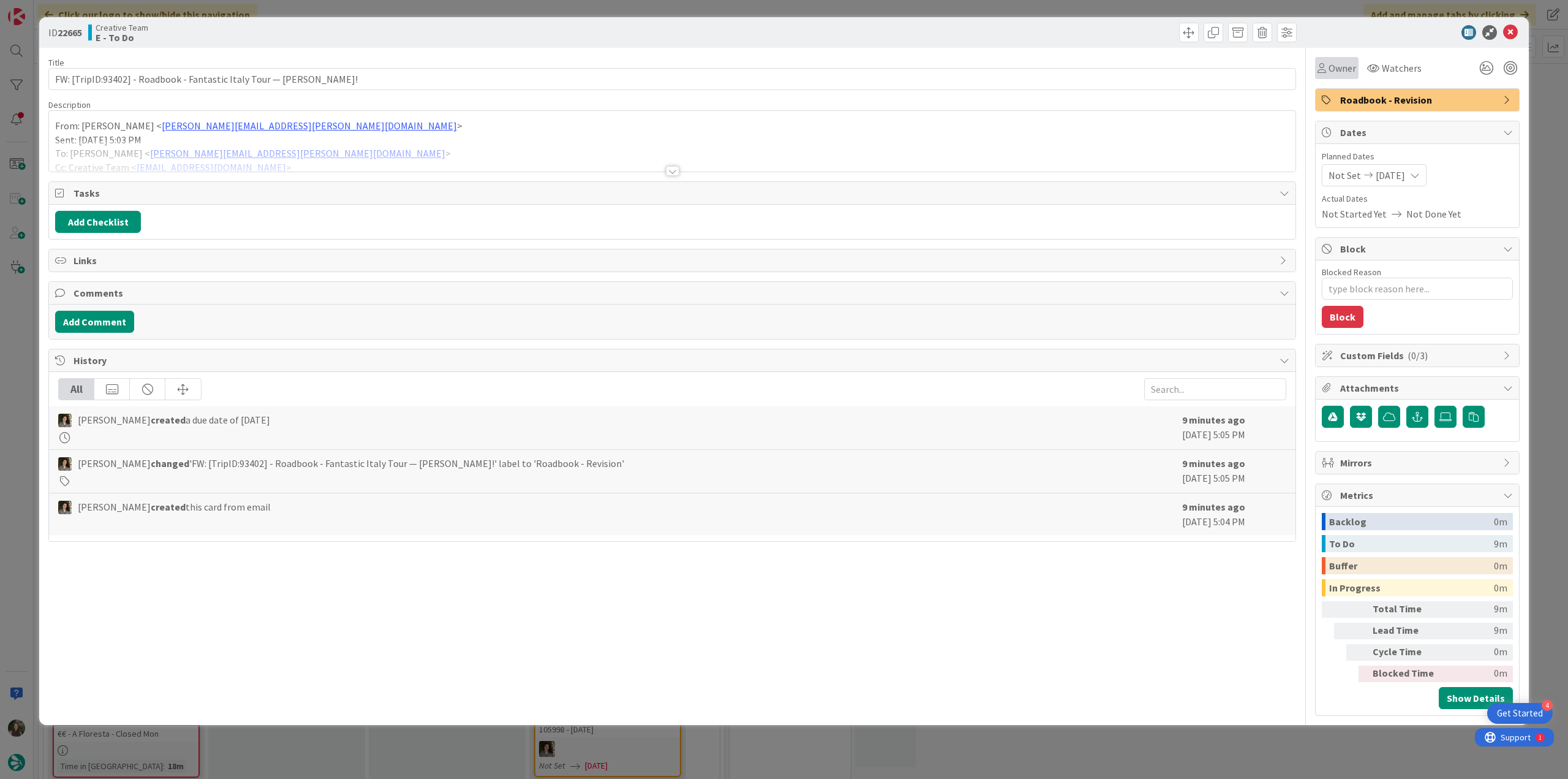
click at [1325, 65] on icon at bounding box center [1322, 67] width 9 height 10
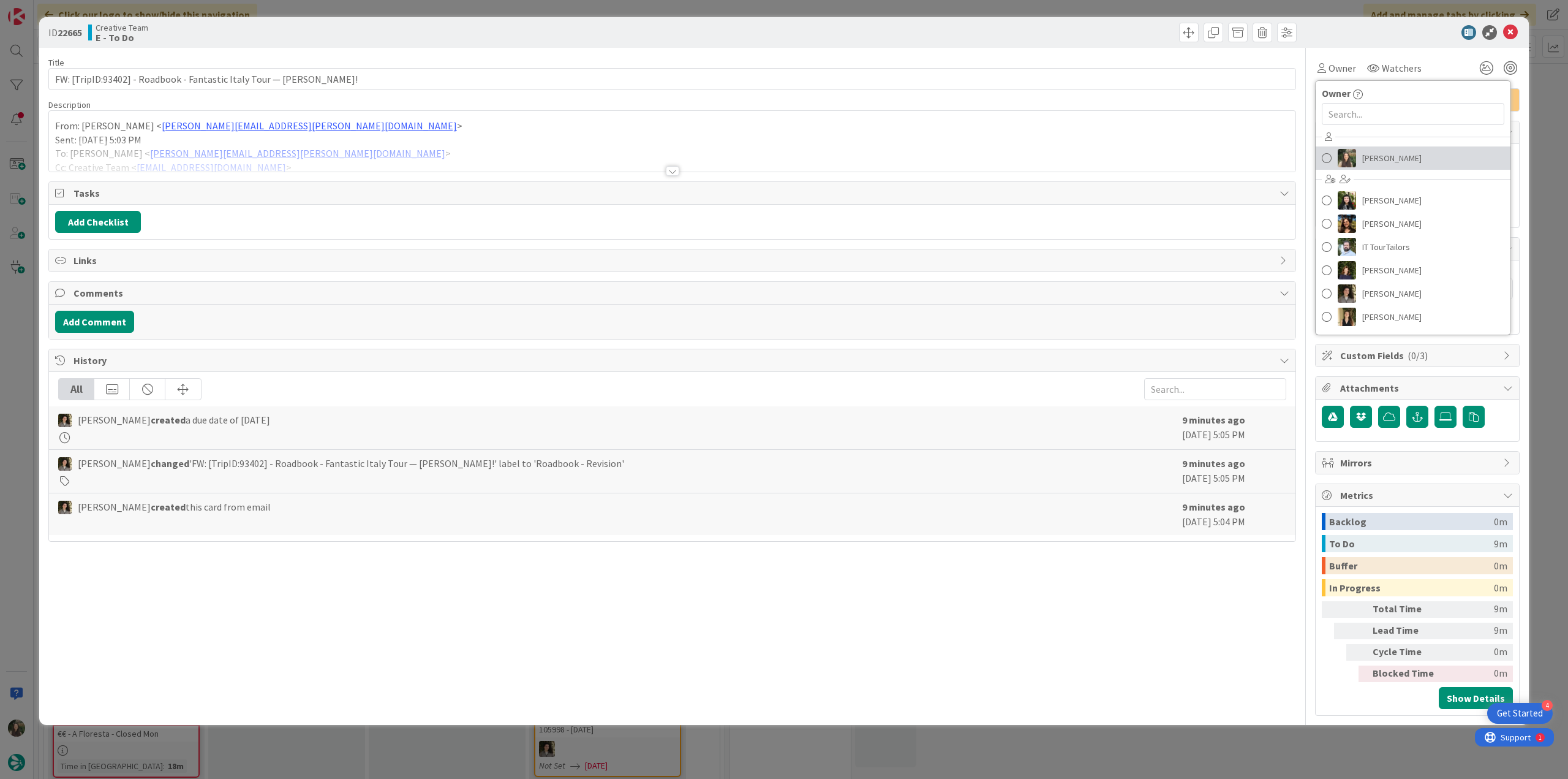
click at [1397, 168] on link "[PERSON_NAME]" at bounding box center [1413, 158] width 195 height 23
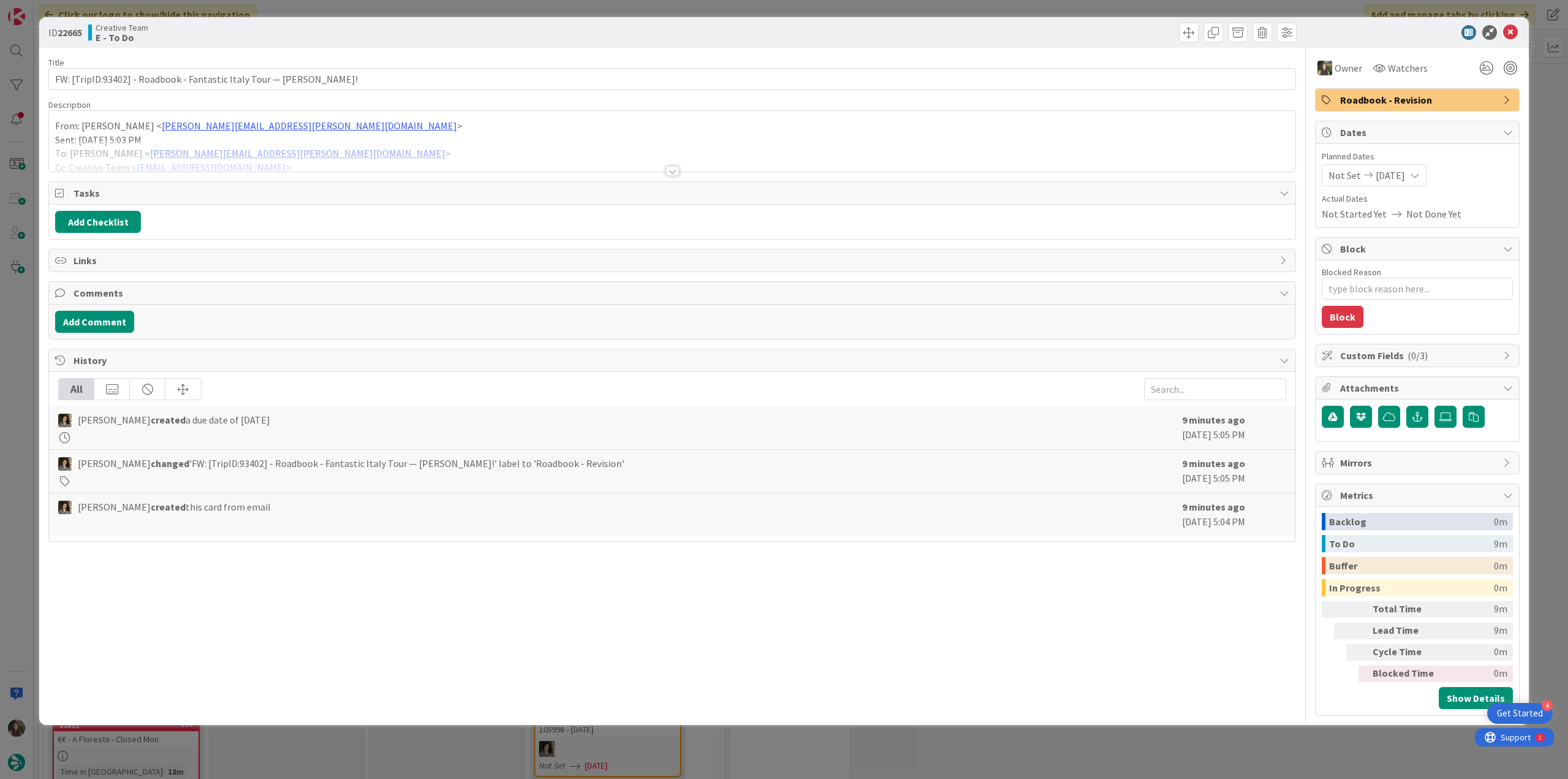
drag, startPoint x: 1546, startPoint y: 122, endPoint x: 1503, endPoint y: 140, distance: 46.6
click at [1546, 122] on div "ID 22665 Creative Team E - To Do Title 68 / 128 FW: [TripID:93402] - Roadbook -…" at bounding box center [784, 390] width 1568 height 779
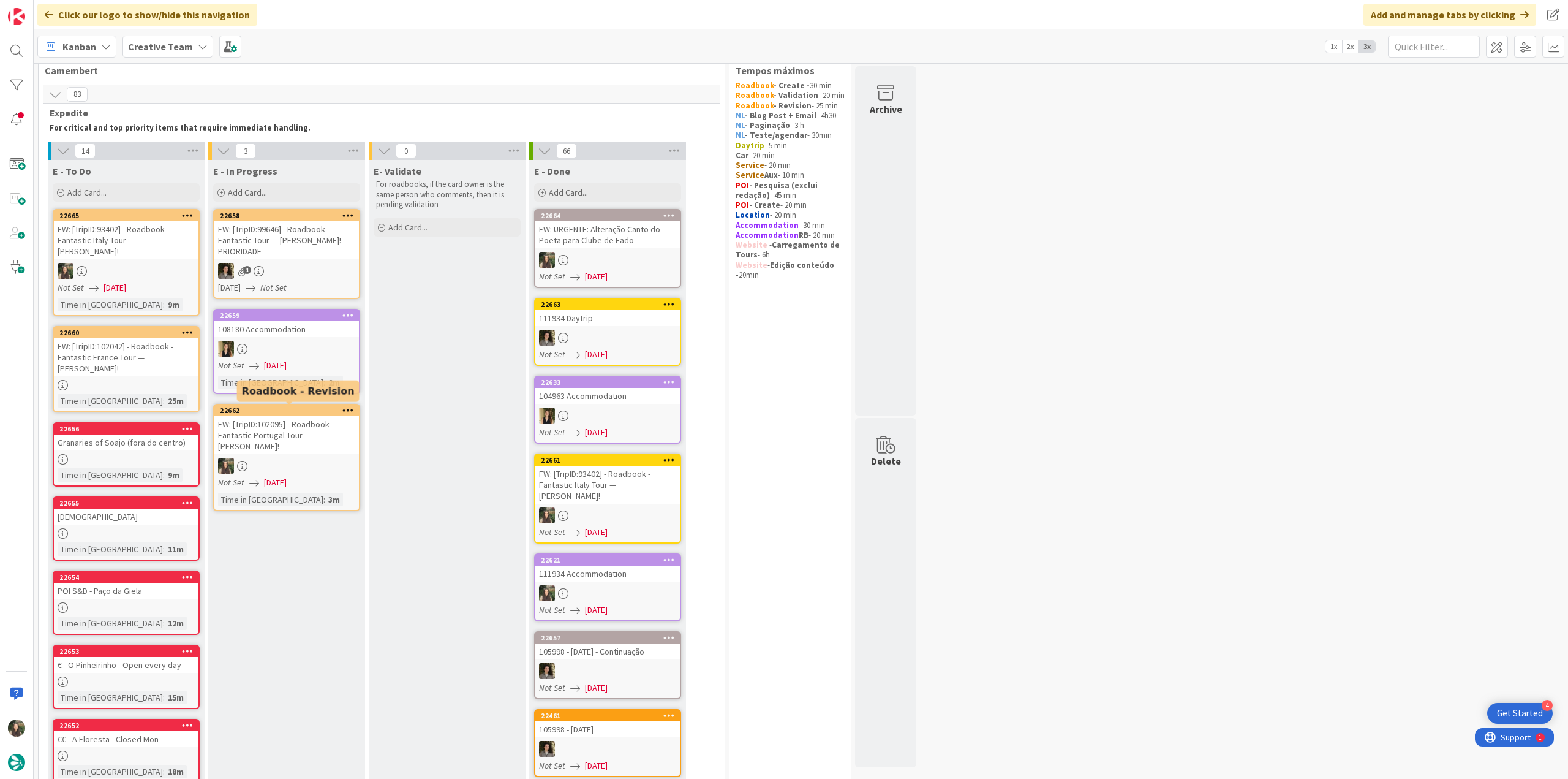
click at [317, 435] on div "FW: [TripID:102095] - Roadbook - Fantastic Portugal Tour — [PERSON_NAME]!" at bounding box center [286, 435] width 144 height 38
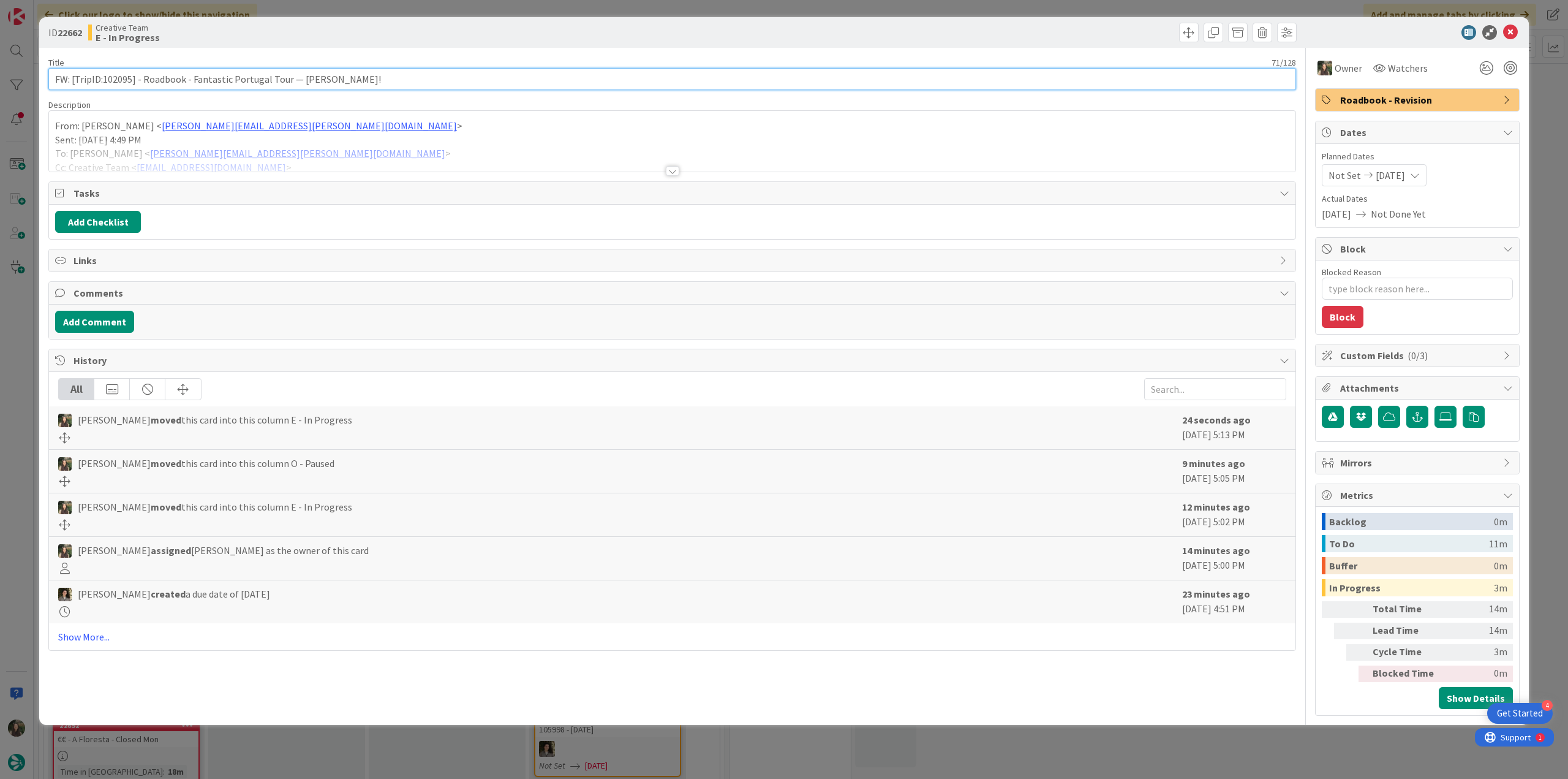
click at [113, 79] on input "FW: [TripID:102095] - Roadbook - Fantastic Portugal Tour — [PERSON_NAME]!" at bounding box center [672, 79] width 1248 height 22
click at [350, 152] on div at bounding box center [672, 155] width 1246 height 31
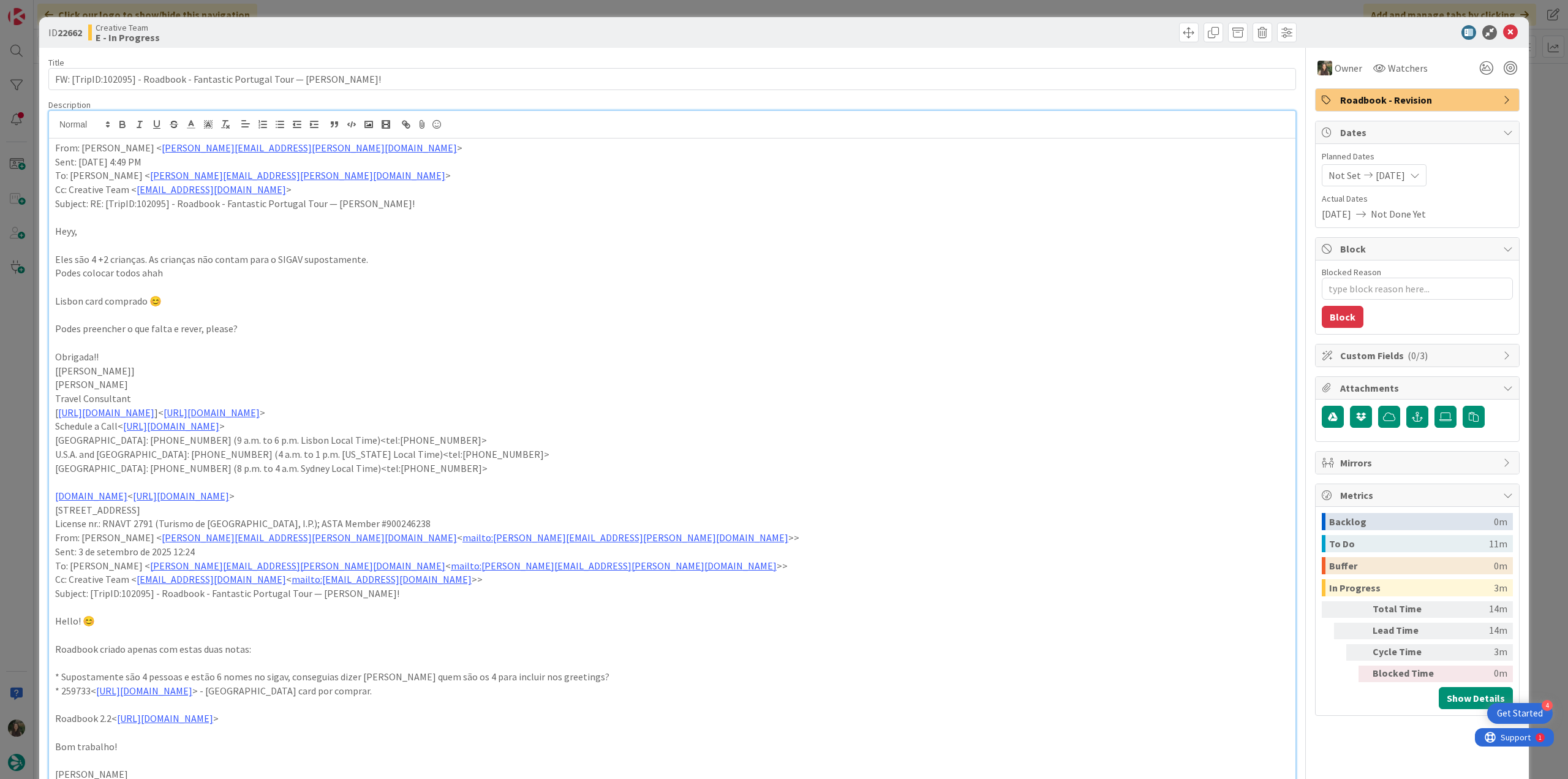
click at [33, 370] on div "ID 22662 Creative Team E - In Progress Title 71 / 128 FW: [TripID:102095] - Roa…" at bounding box center [784, 390] width 1568 height 779
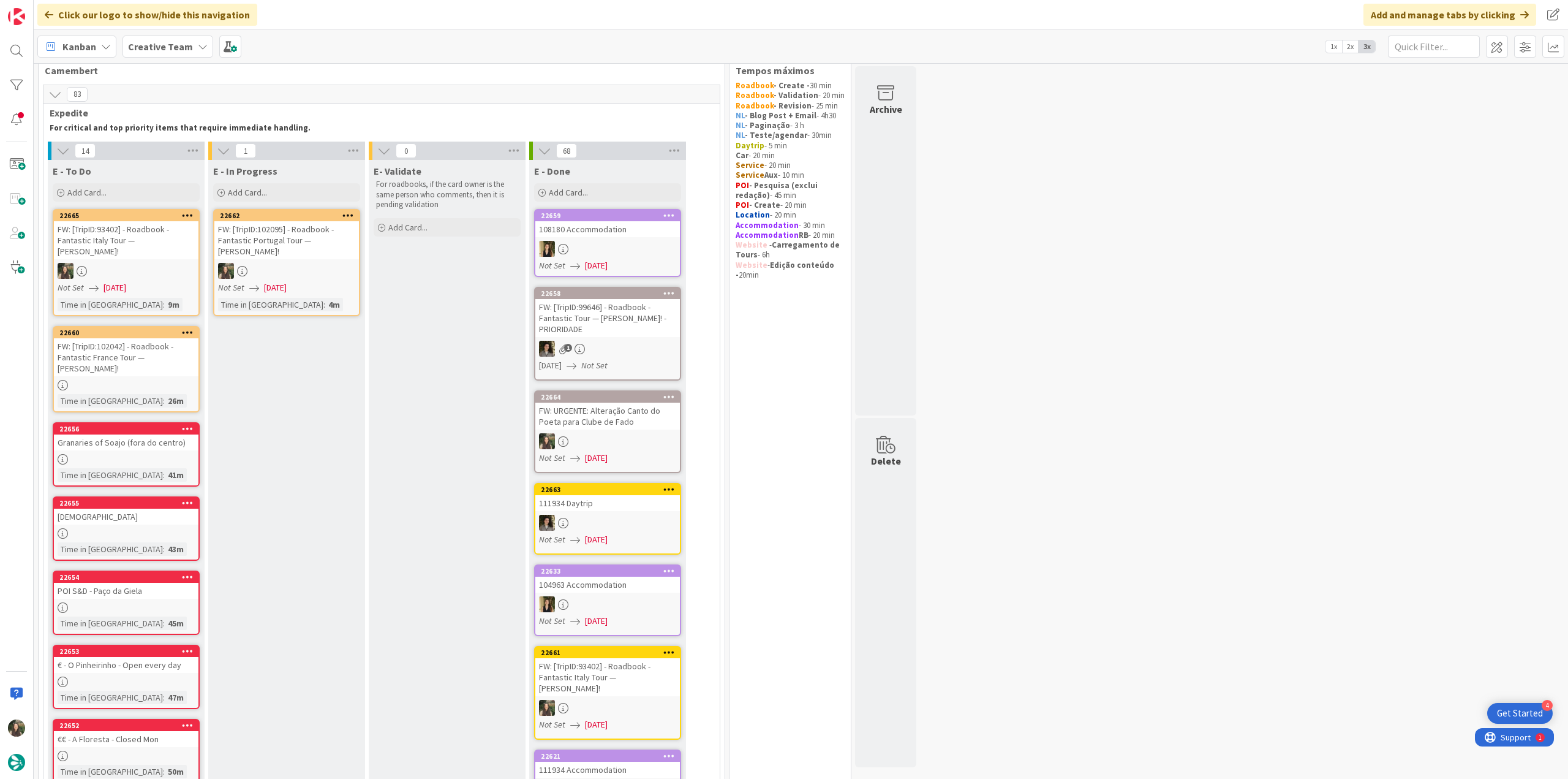
click at [334, 226] on div "FW: [TripID:102095] - Roadbook - Fantastic Portugal Tour — [PERSON_NAME]!" at bounding box center [286, 240] width 144 height 38
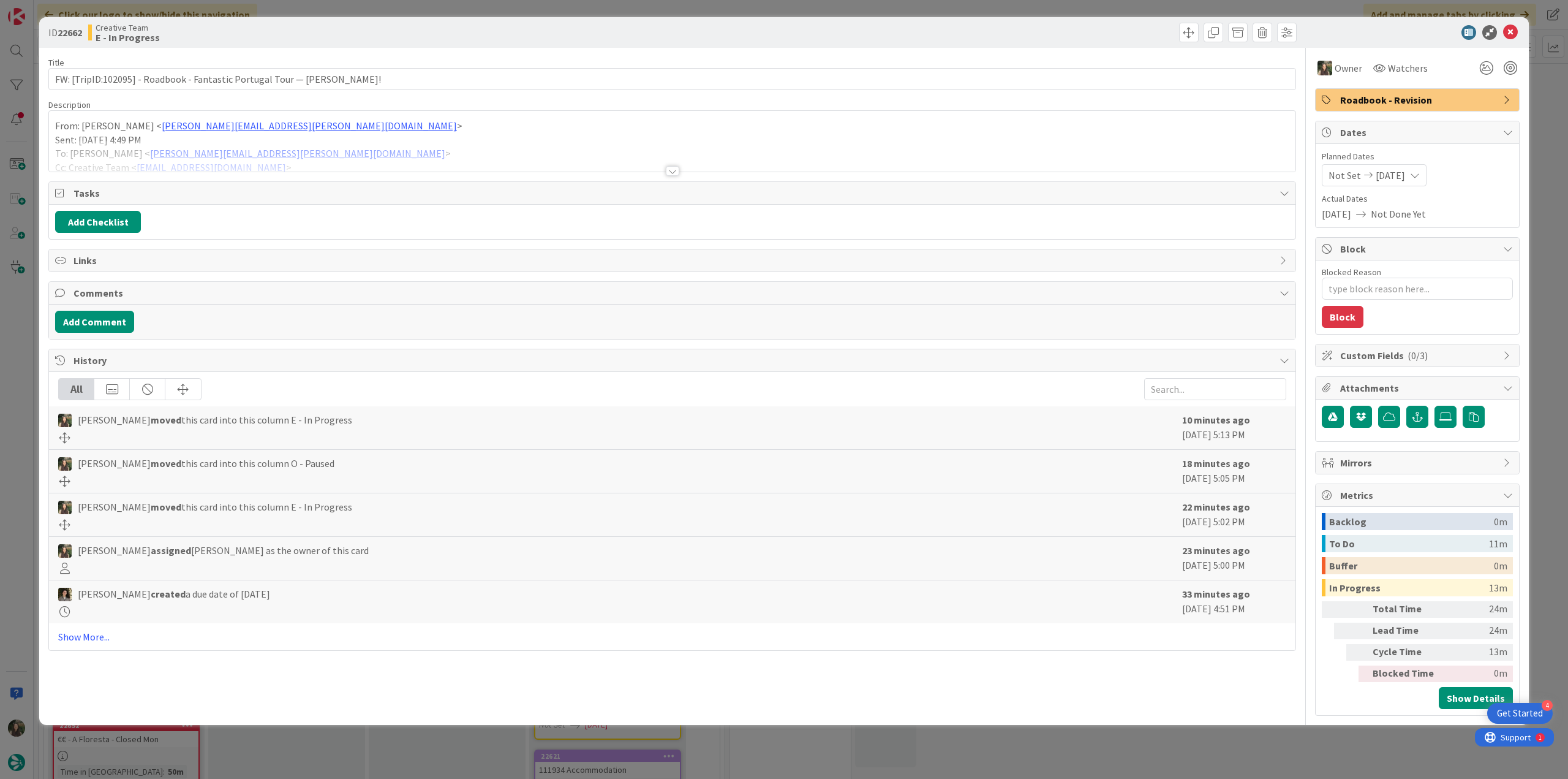
click at [1304, 760] on div "ID 22662 Creative Team E - In Progress Title 71 / 128 FW: [TripID:102095] - Roa…" at bounding box center [784, 390] width 1568 height 779
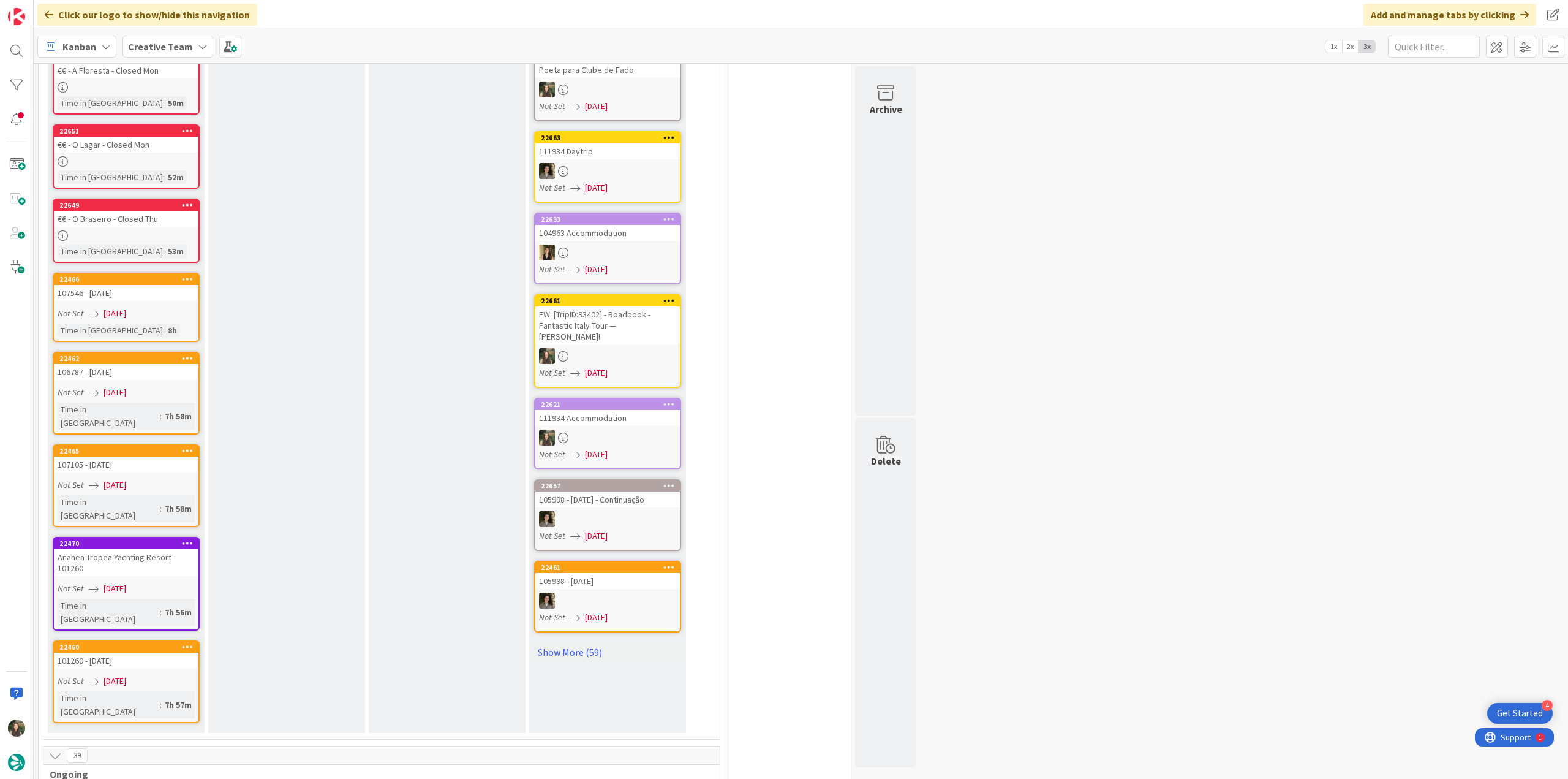
scroll to position [50, 0]
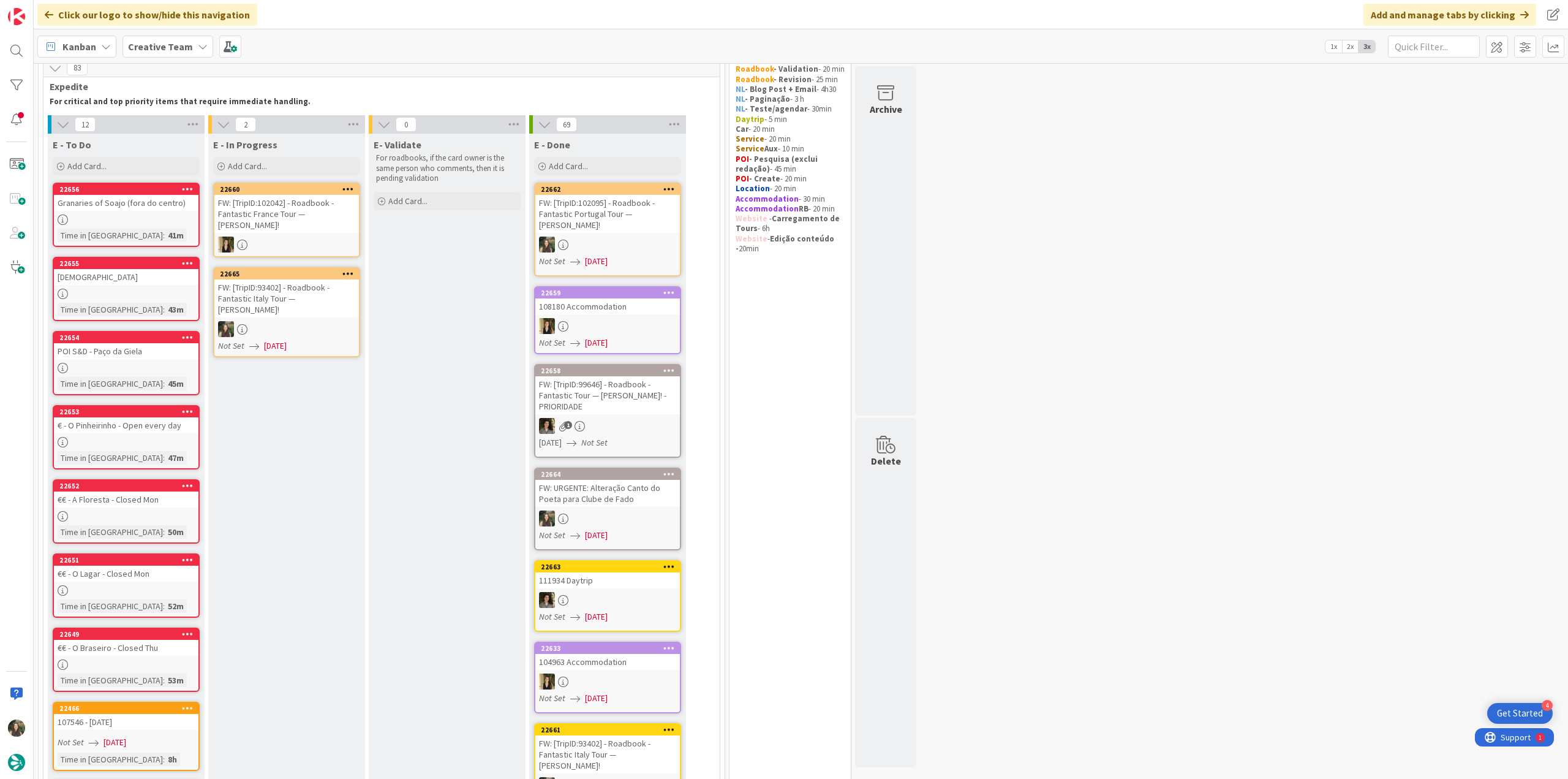
click at [336, 321] on div at bounding box center [286, 329] width 144 height 16
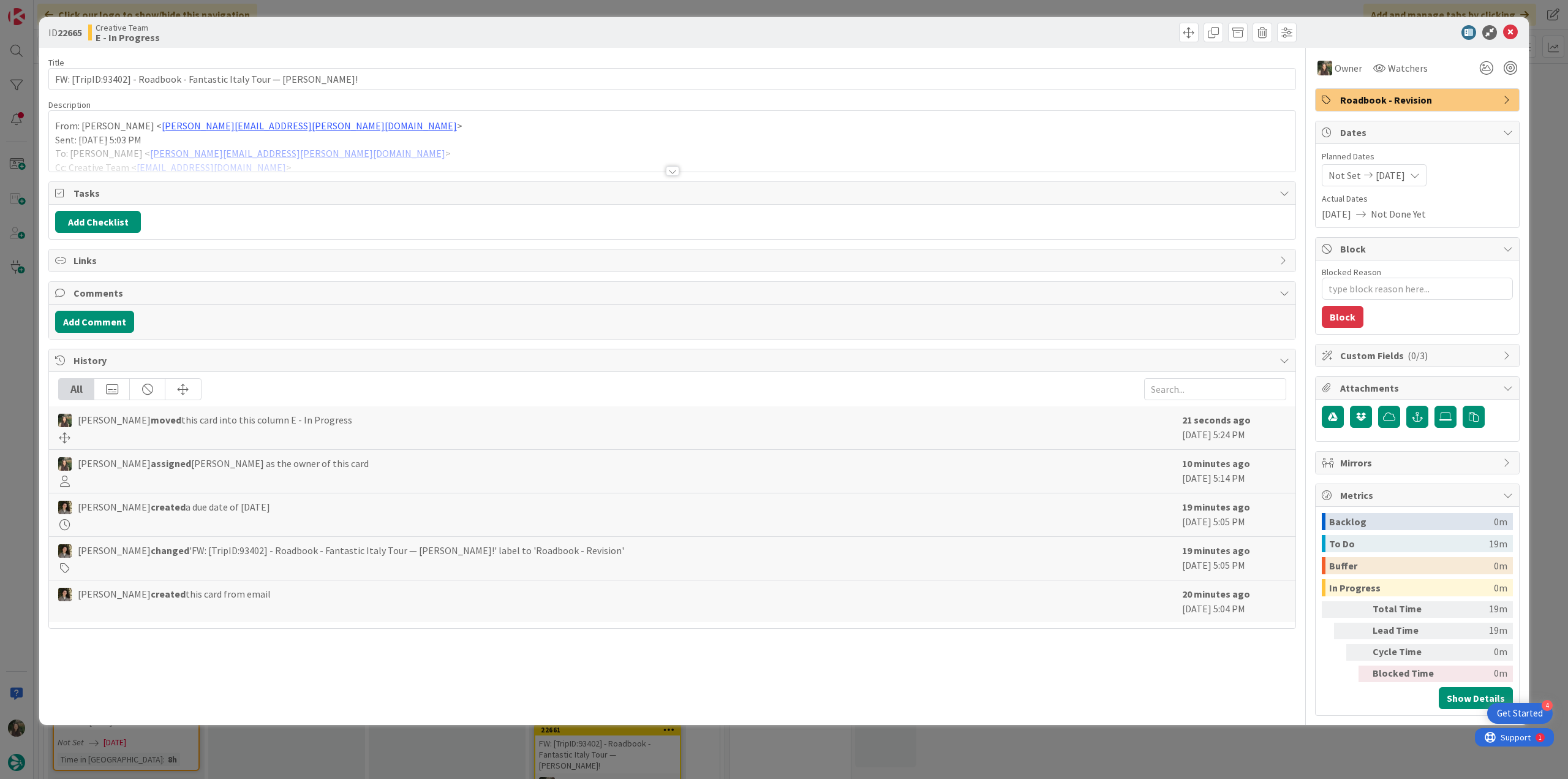
type textarea "x"
click at [120, 80] on input "FW: [TripID:93402] - Roadbook - Fantastic Italy Tour — [PERSON_NAME]!" at bounding box center [672, 79] width 1248 height 22
click at [389, 147] on div at bounding box center [672, 155] width 1246 height 31
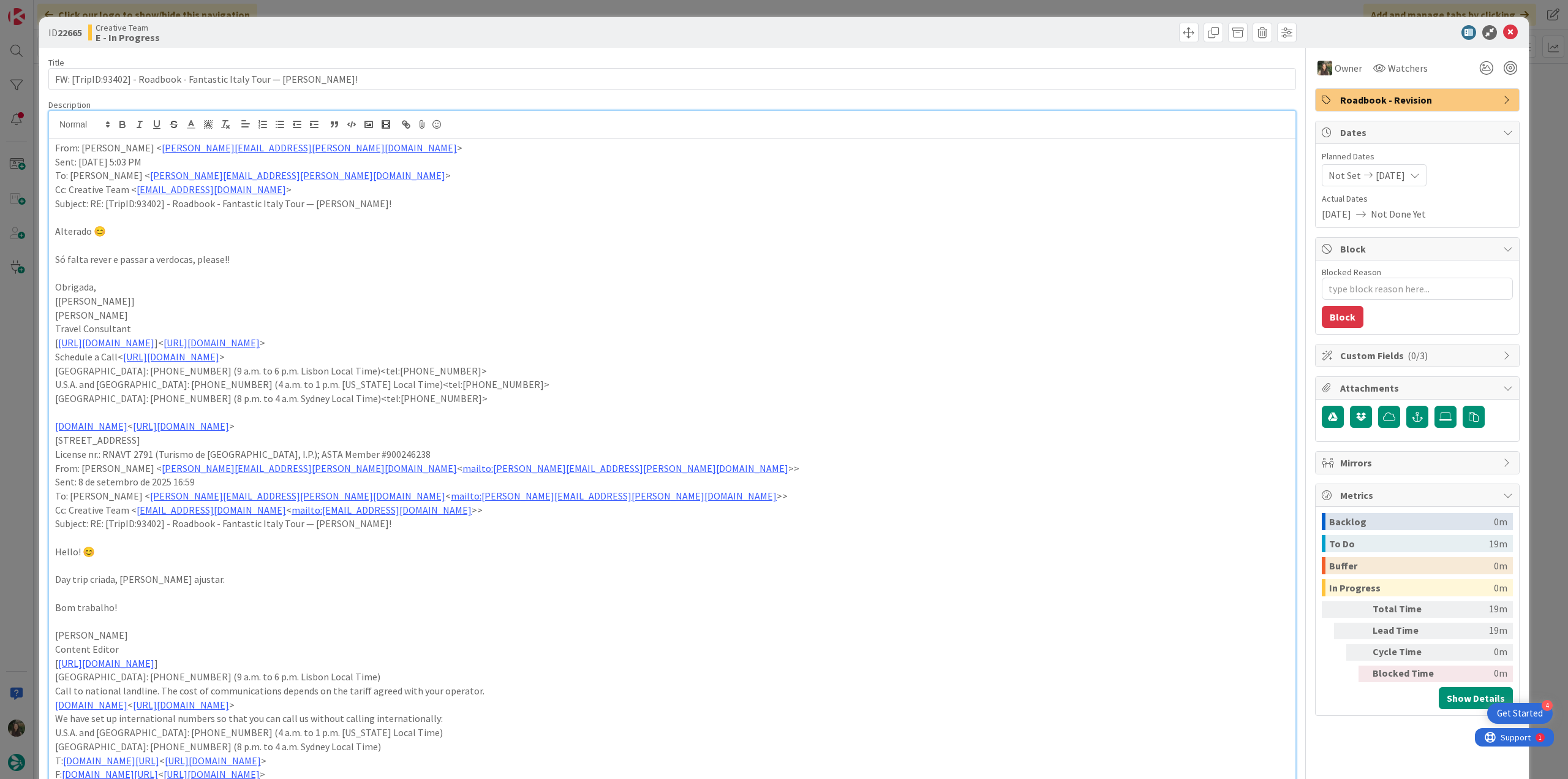
scroll to position [50, 0]
click at [23, 395] on div "ID 22665 Creative Team E - In Progress Title 68 / 128 FW: [TripID:93402] - Road…" at bounding box center [784, 390] width 1568 height 779
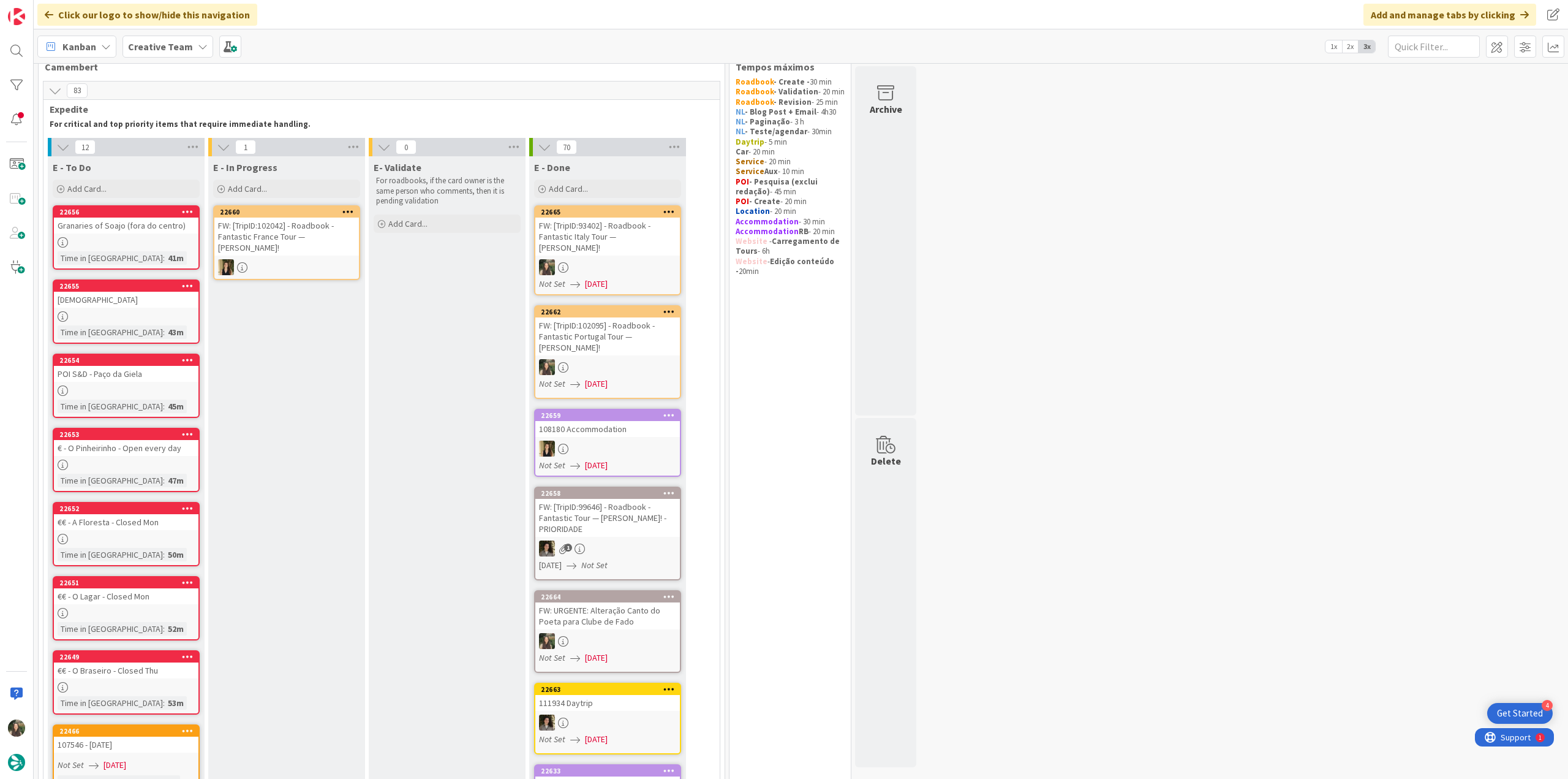
click at [650, 239] on div "FW: [TripID:93402] - Roadbook - Fantastic Italy Tour — [PERSON_NAME]!" at bounding box center [607, 237] width 144 height 38
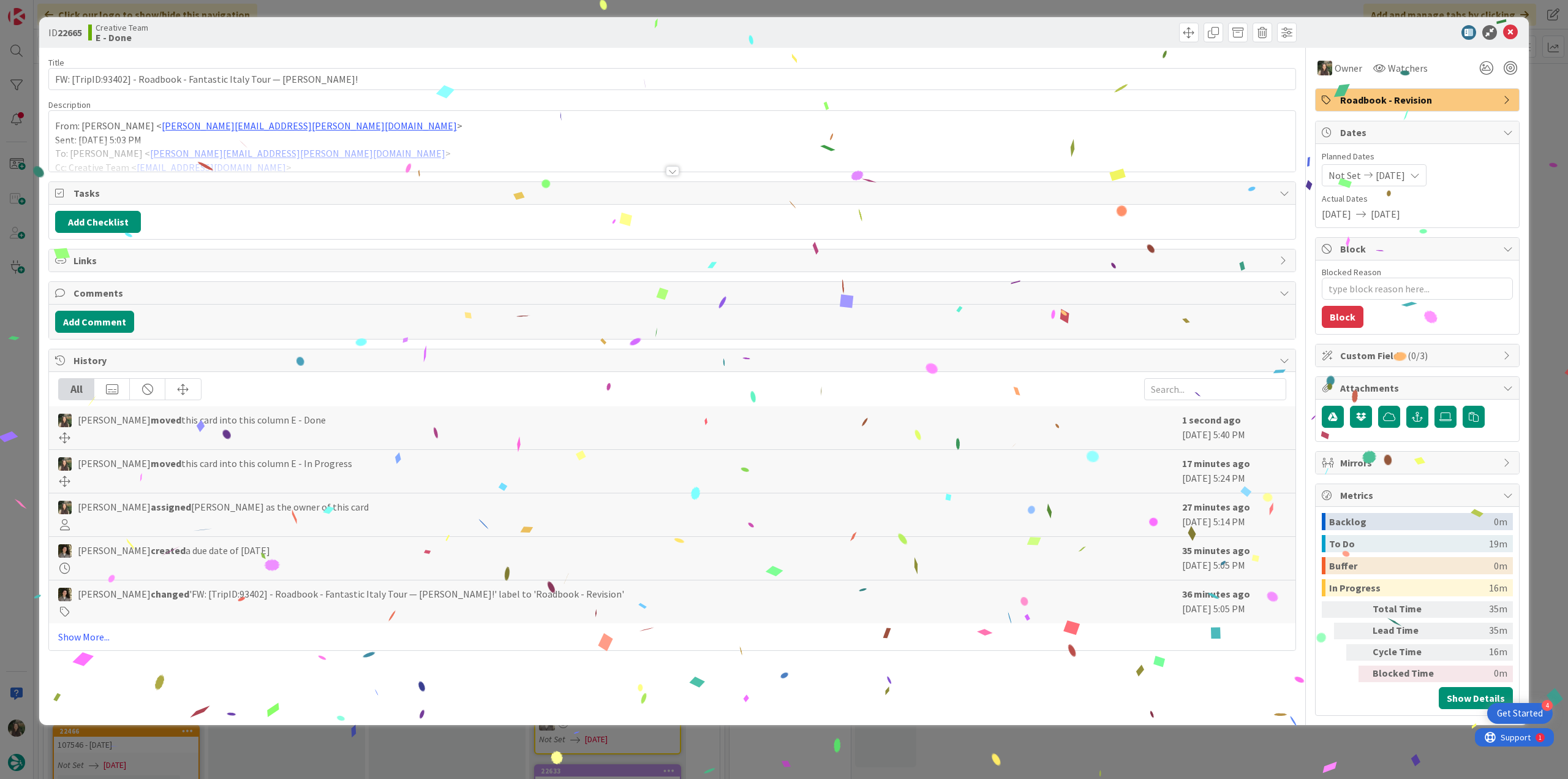
drag, startPoint x: 1159, startPoint y: 734, endPoint x: 956, endPoint y: 775, distance: 207.1
click at [1160, 734] on div "ID 22665 Creative Team E - Done Title 68 / 128 FW: [TripID:93402] - Roadbook - …" at bounding box center [784, 390] width 1568 height 779
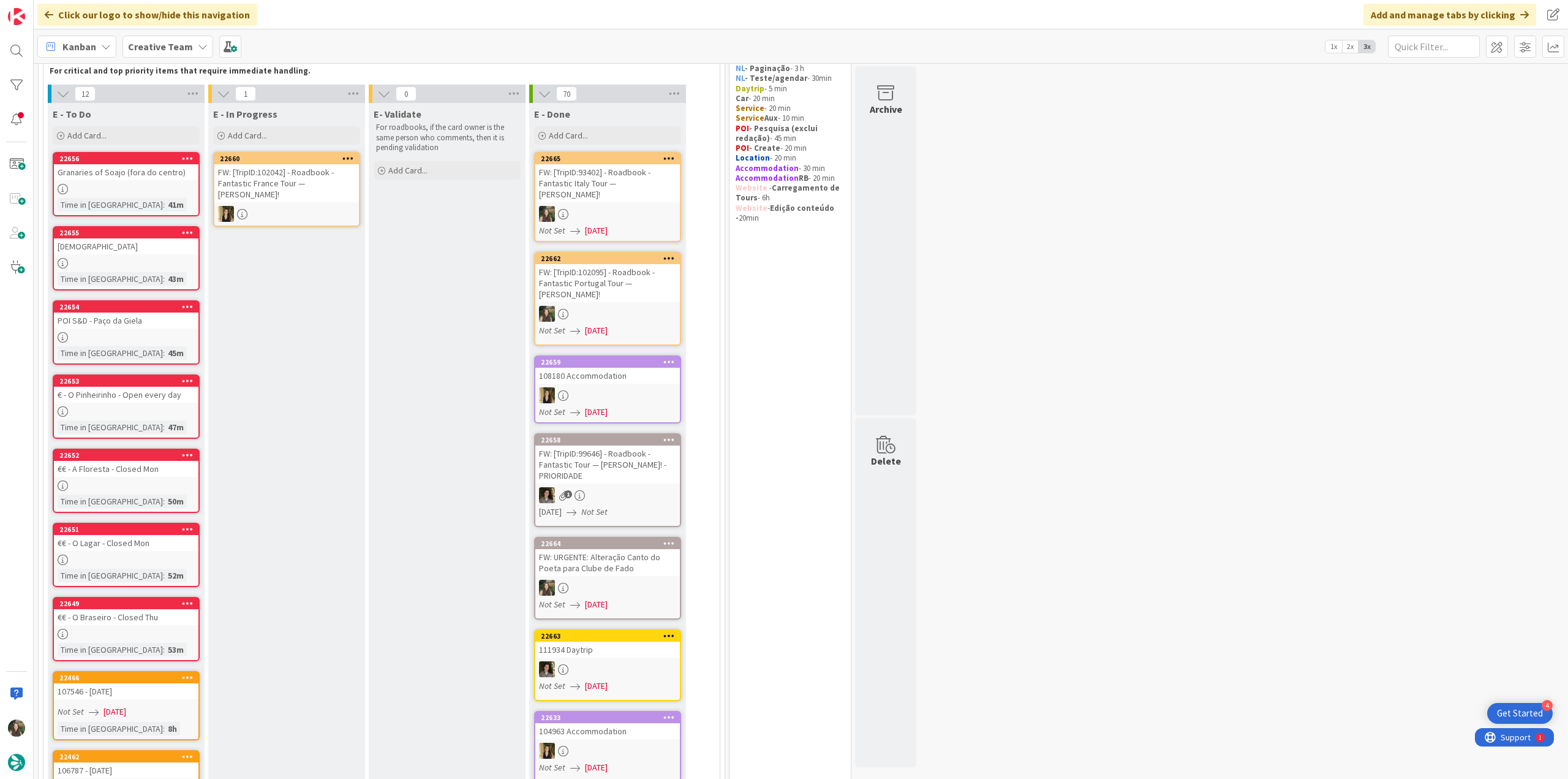
scroll to position [123, 0]
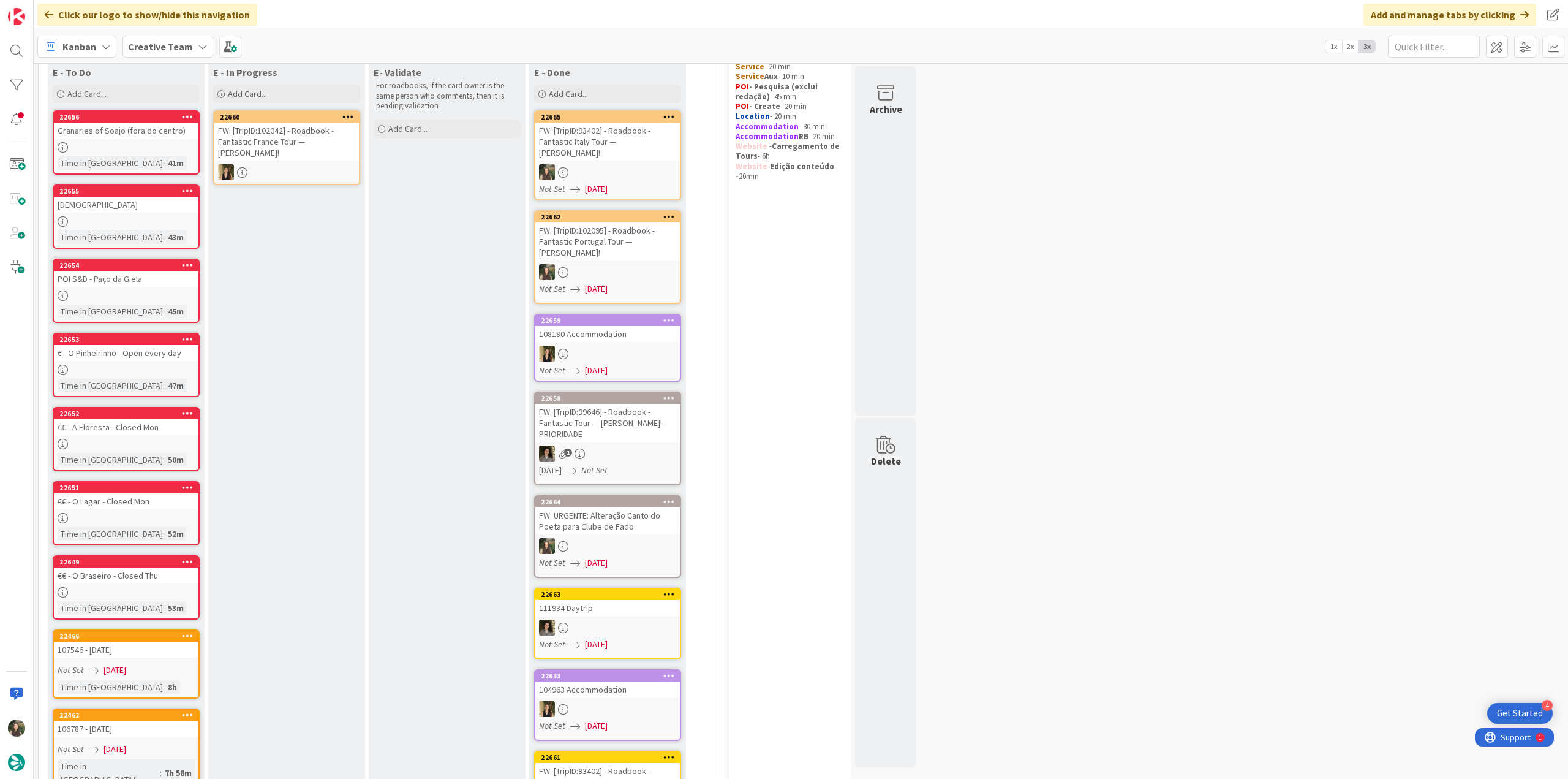
click at [156, 587] on div at bounding box center [125, 592] width 144 height 10
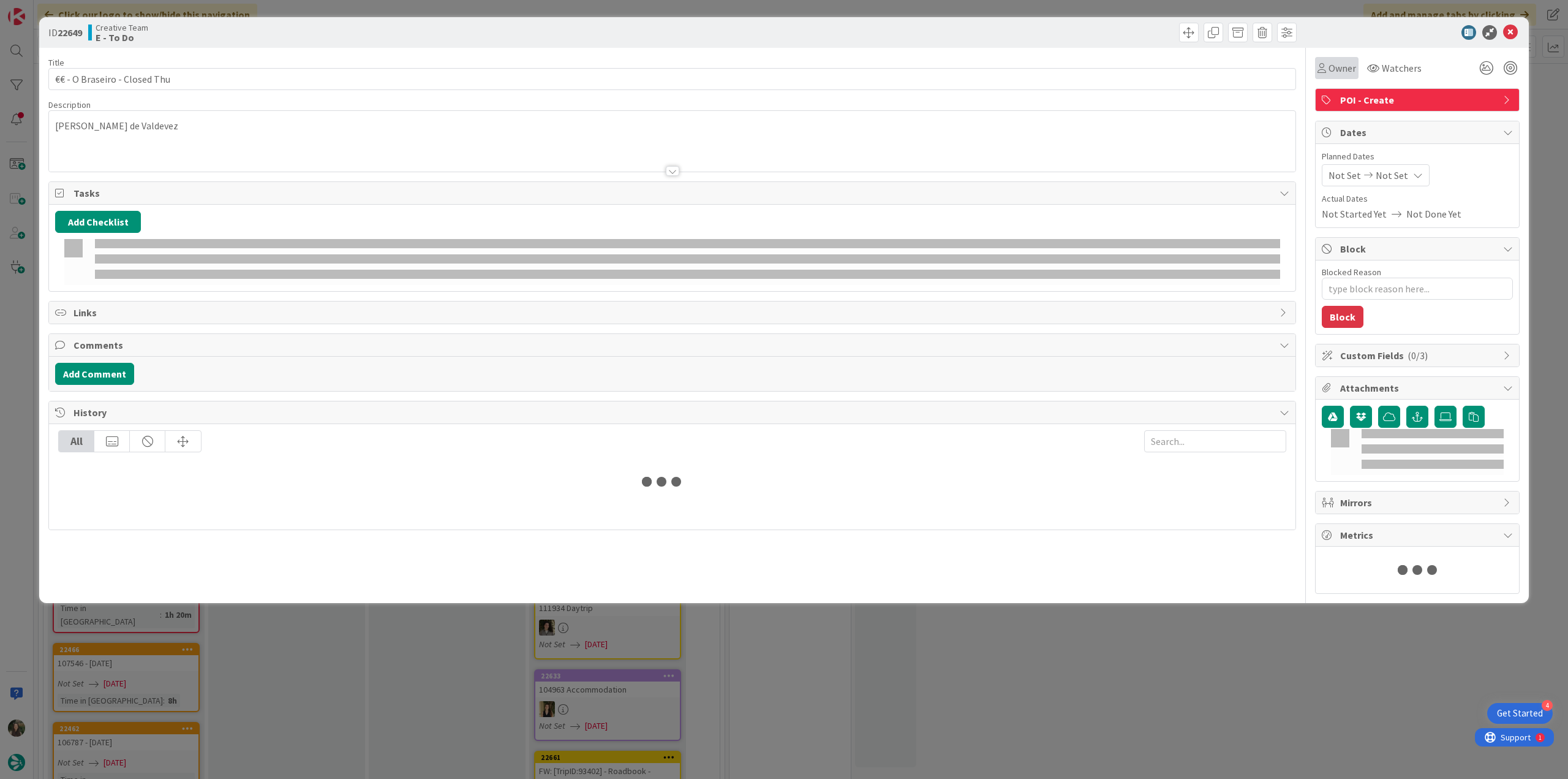
click at [1345, 70] on span "Owner" at bounding box center [1343, 67] width 28 height 15
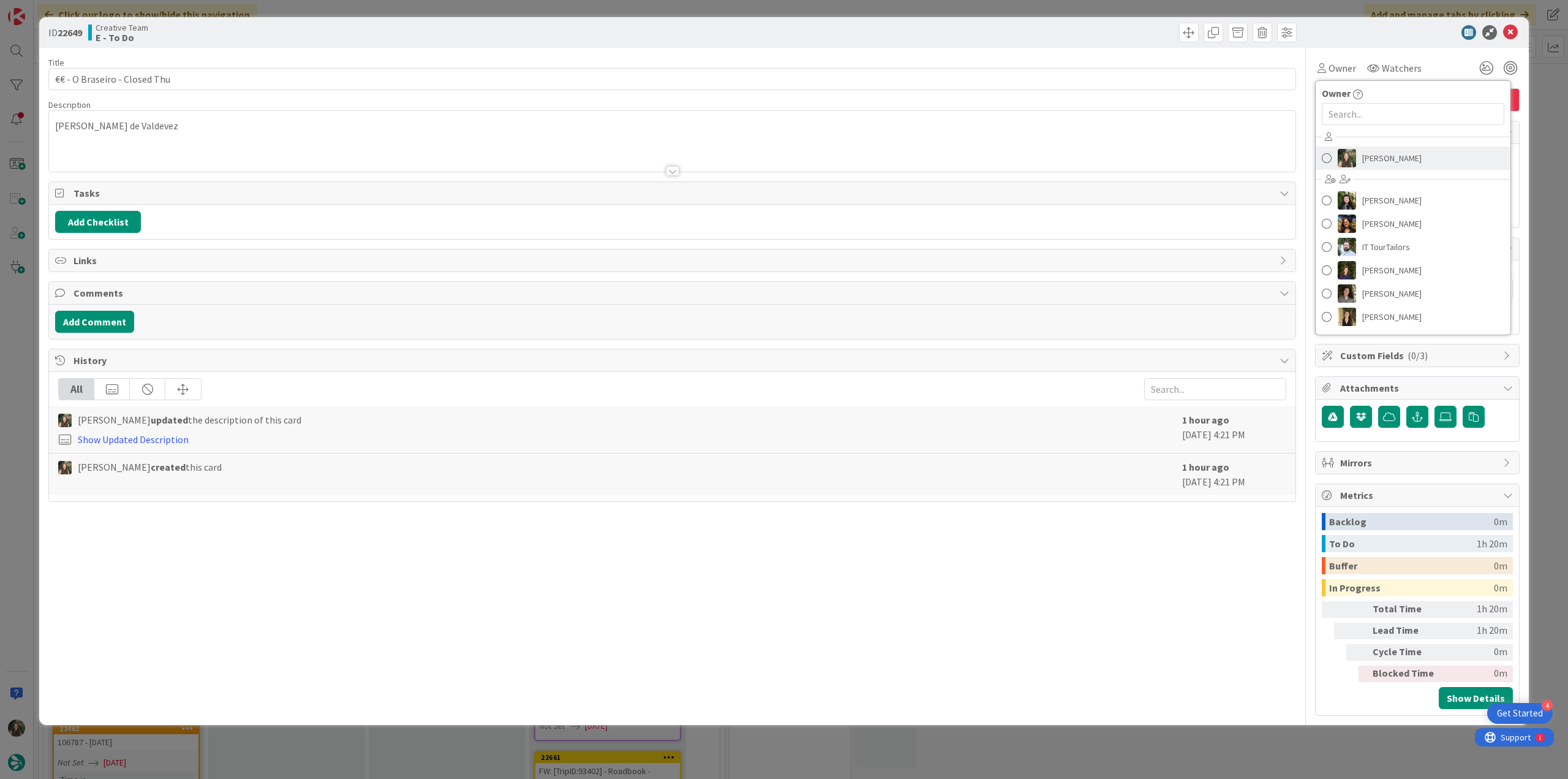
click at [1356, 159] on link "[PERSON_NAME]" at bounding box center [1413, 158] width 195 height 23
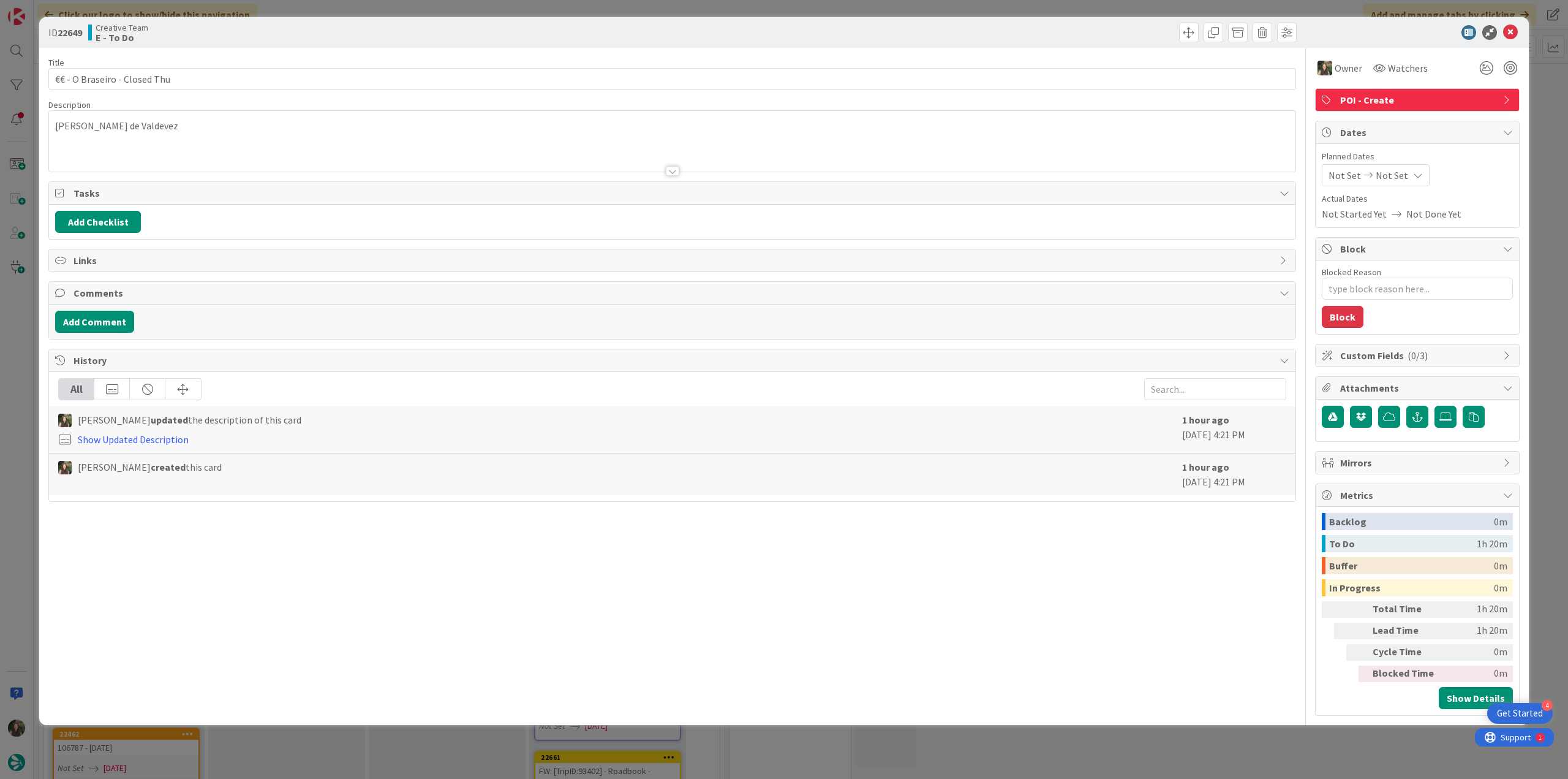
click at [1540, 107] on div "ID 22649 Creative Team E - To Do Title 28 / 128 €€ - O Braseiro - Closed Thu De…" at bounding box center [784, 390] width 1568 height 779
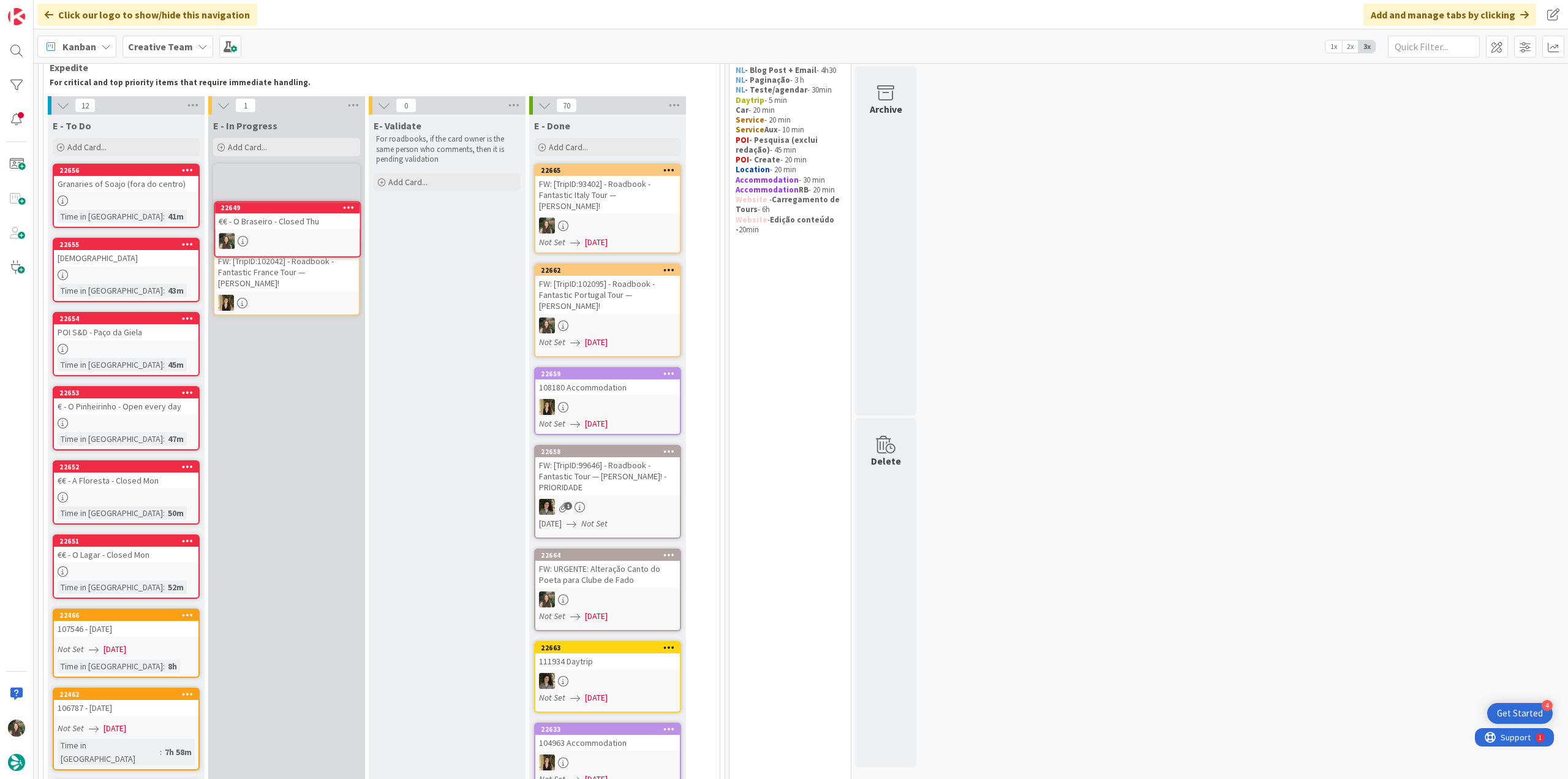
scroll to position [58, 0]
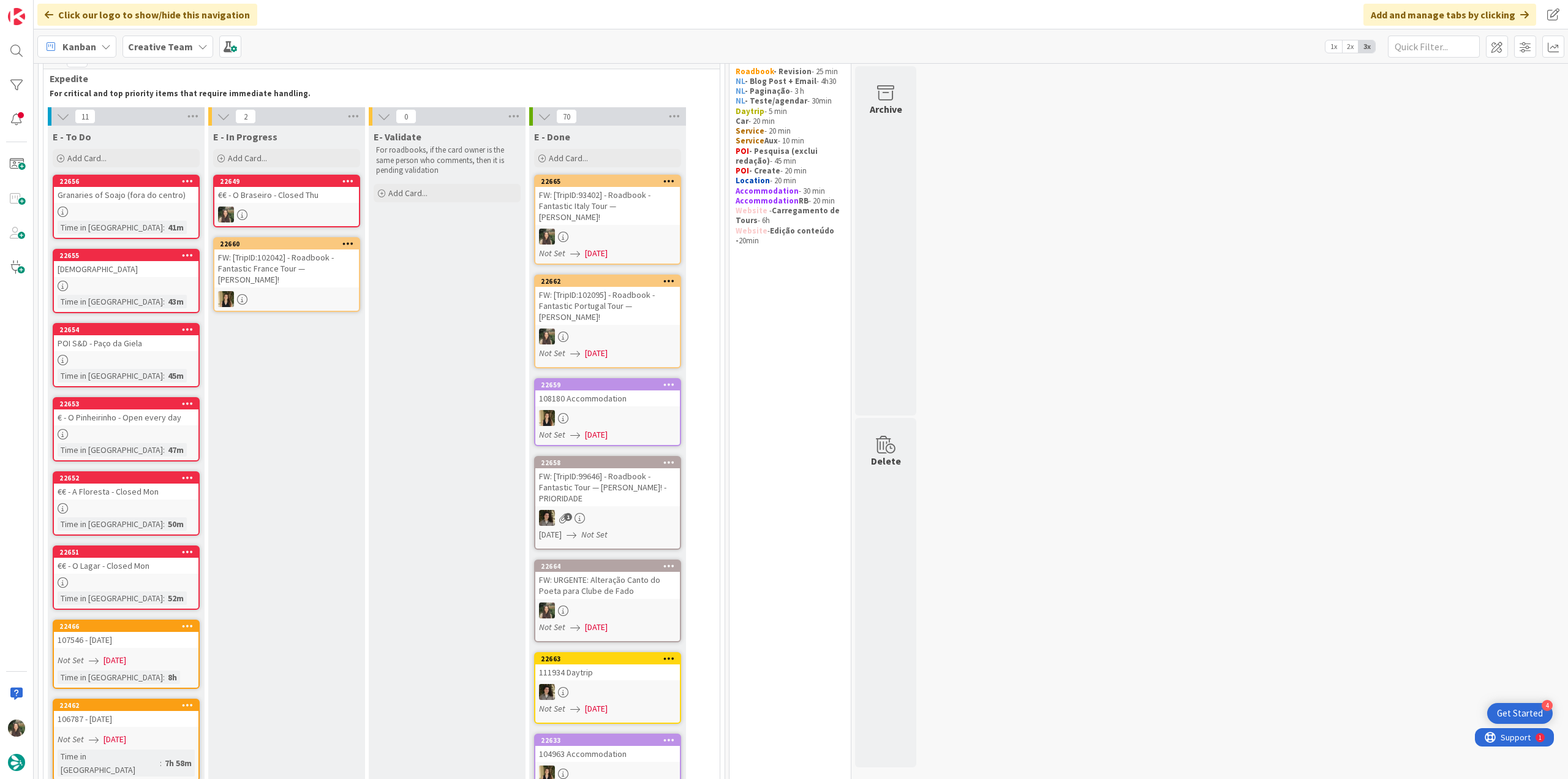
click at [314, 204] on link "22649 €€ - O Braseiro - Closed Thu" at bounding box center [287, 200] width 147 height 53
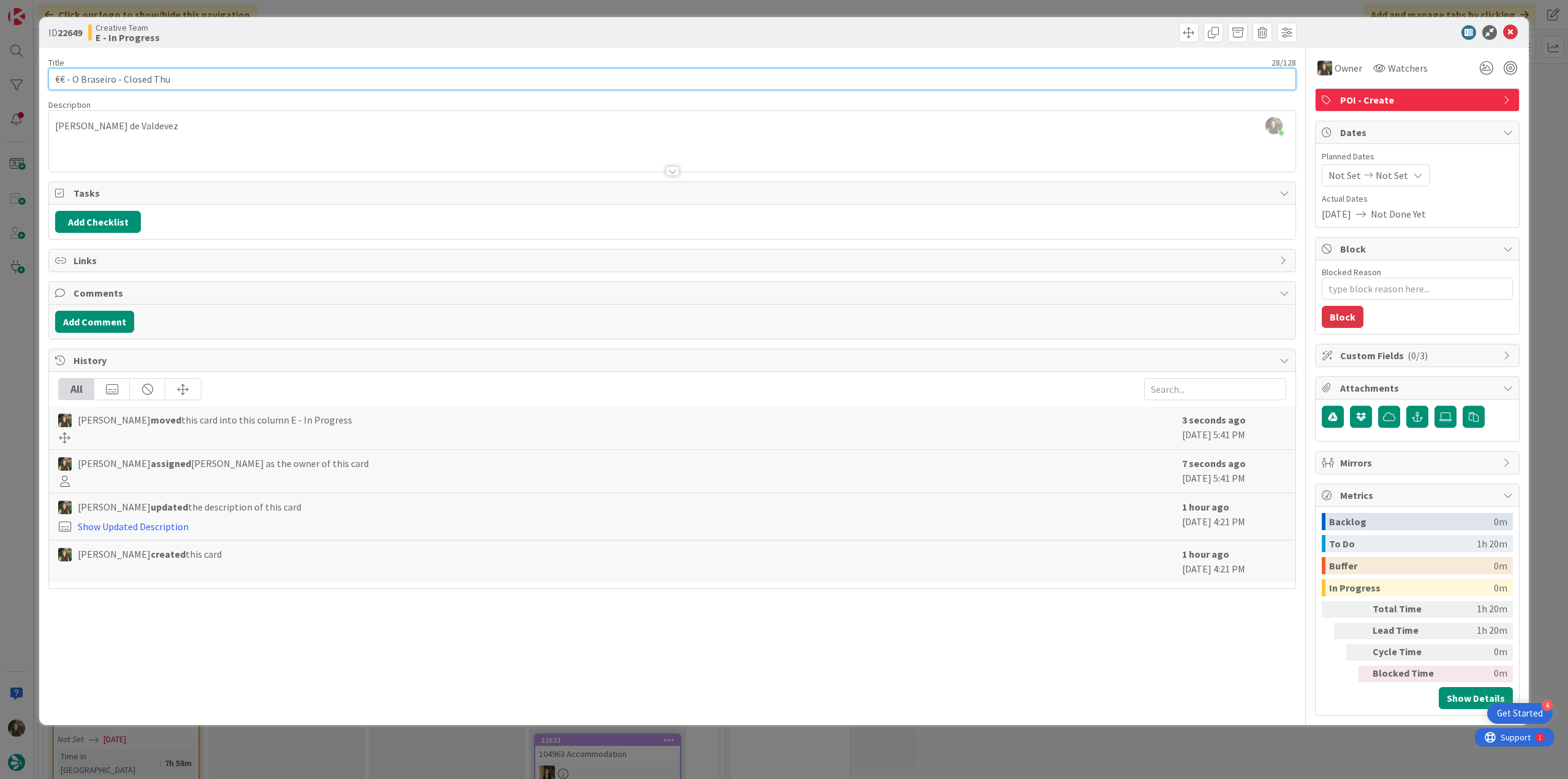
drag, startPoint x: 180, startPoint y: 78, endPoint x: 34, endPoint y: 79, distance: 146.0
click at [34, 79] on div "ID 22649 Creative Team E - In Progress Title 28 / 128 €€ - O Braseiro - Closed …" at bounding box center [784, 390] width 1568 height 779
click at [13, 318] on div "ID 22649 Creative Team E - In Progress Title 28 / 128 €€ - O Braseiro - Closed …" at bounding box center [784, 390] width 1568 height 779
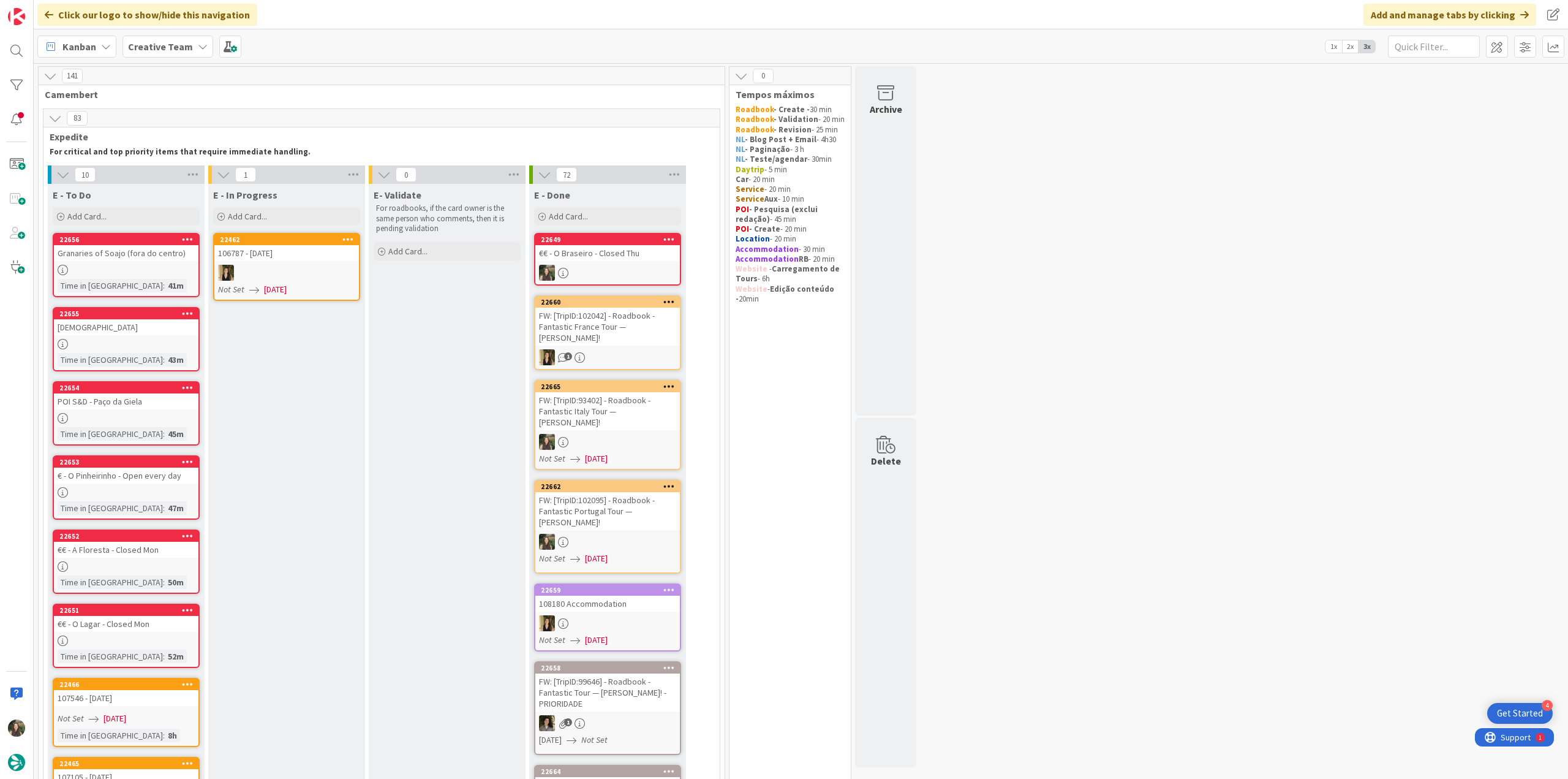
click at [633, 264] on div at bounding box center [607, 272] width 144 height 16
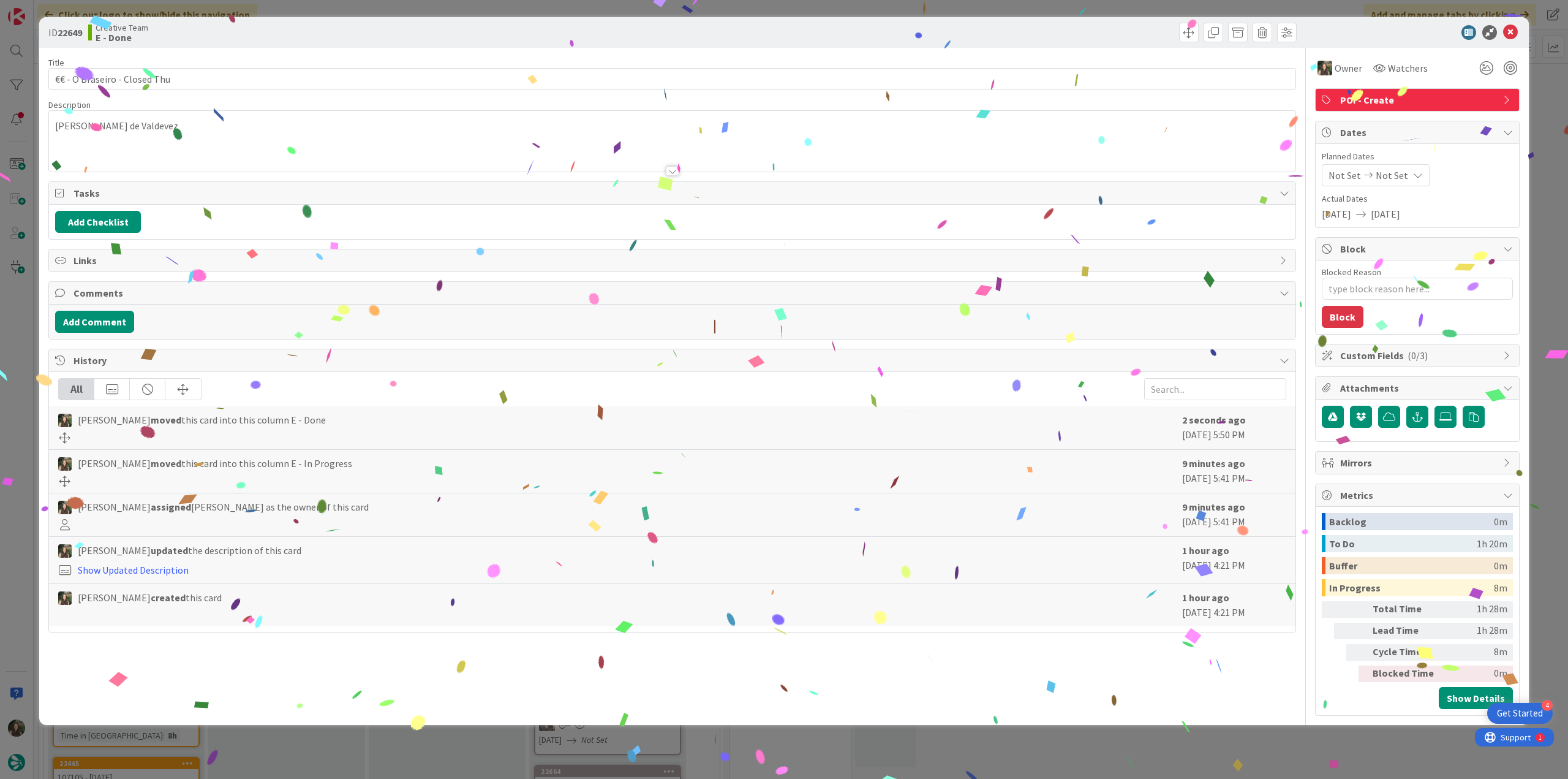
type textarea "x"
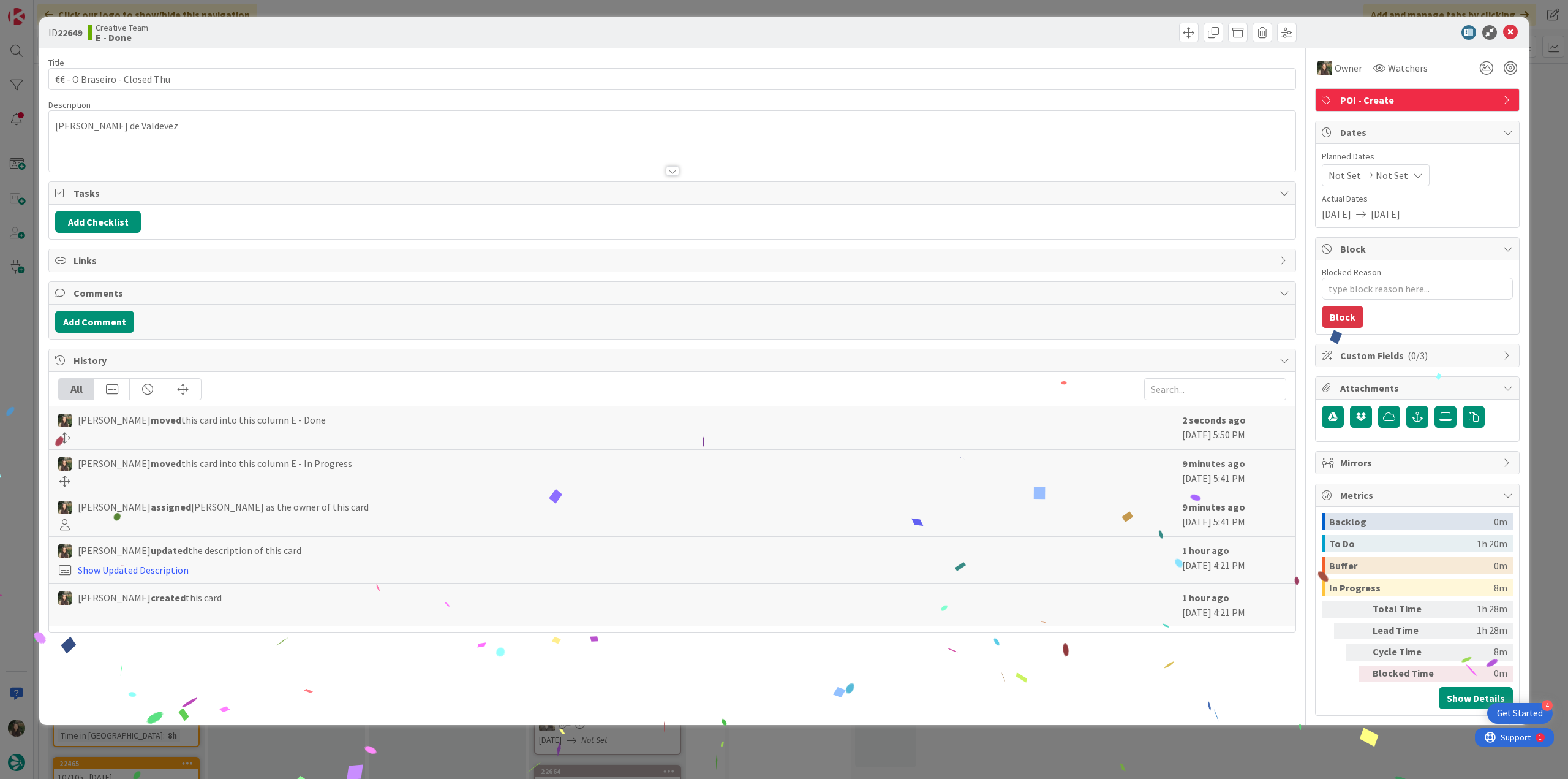
click at [1254, 743] on div "ID 22649 Creative Team E - Done Title 28 / 128 €€ - O Braseiro - Closed Thu Des…" at bounding box center [784, 390] width 1568 height 779
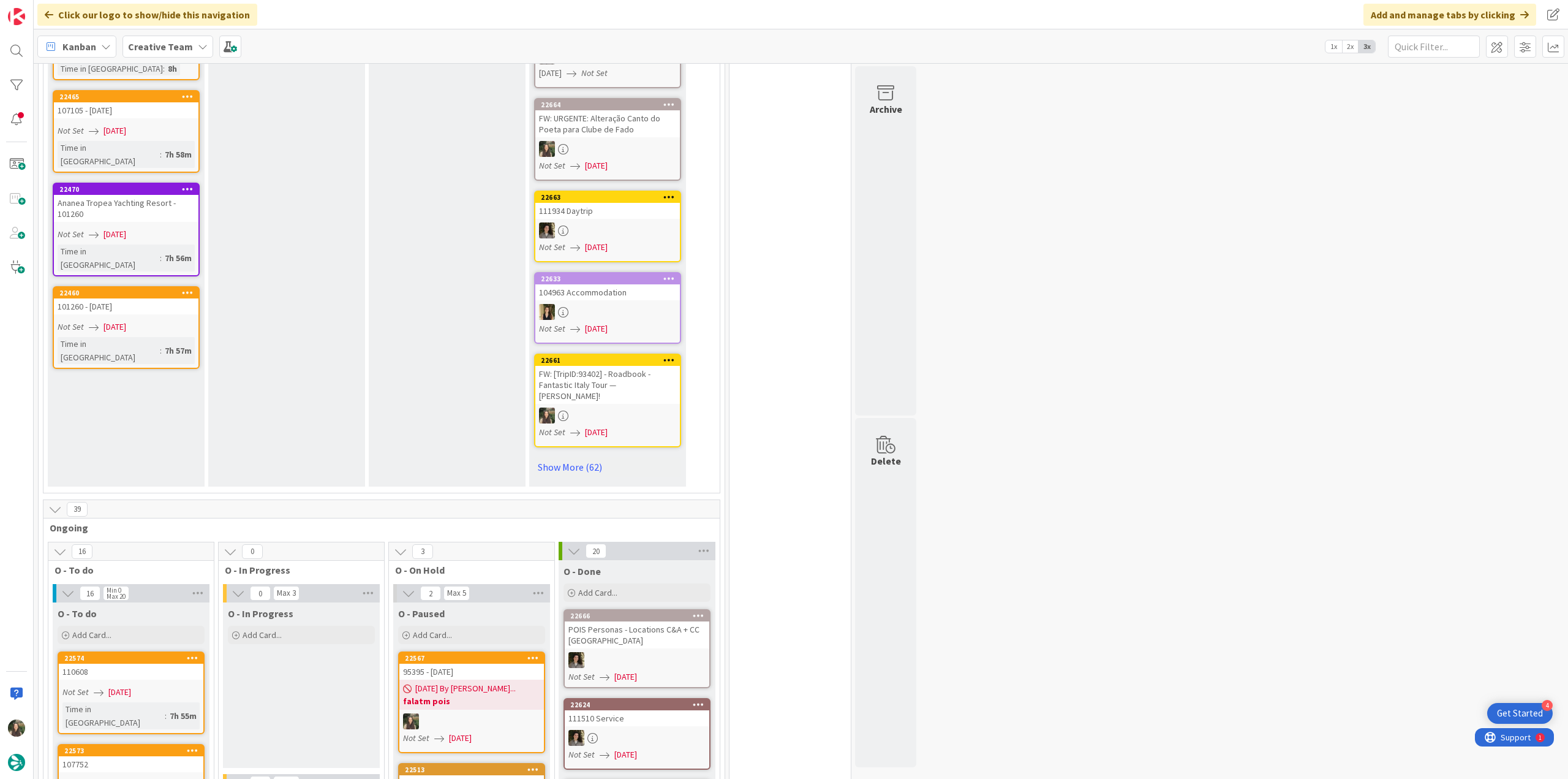
scroll to position [612, 0]
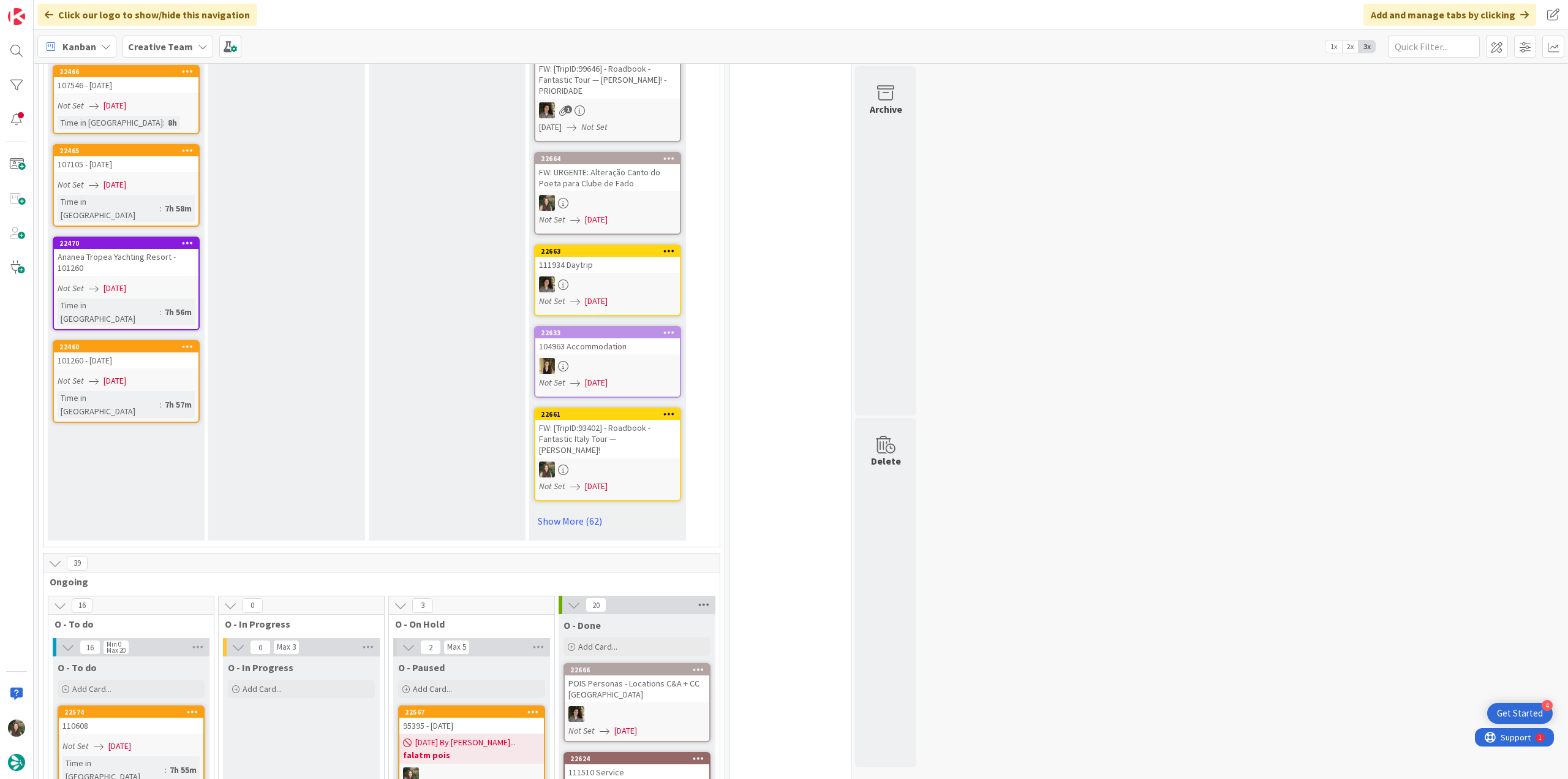
click at [699, 595] on icon at bounding box center [704, 604] width 16 height 18
click at [767, 734] on span "Archive Cards..." at bounding box center [747, 743] width 61 height 18
click at [750, 759] on span "Archive Now" at bounding box center [752, 768] width 54 height 18
click at [734, 675] on button "Archive All" at bounding box center [733, 687] width 62 height 22
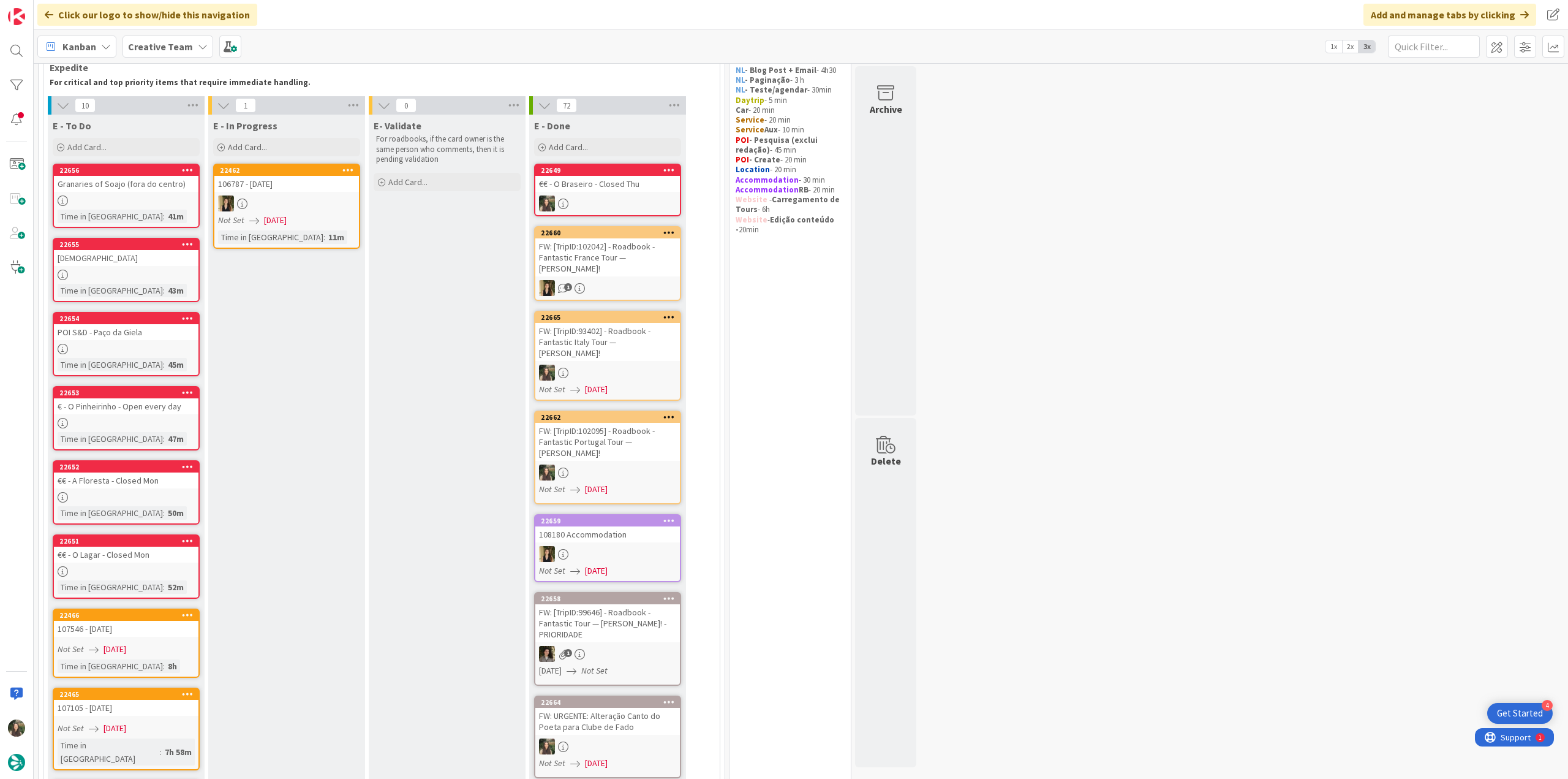
scroll to position [0, 0]
